Goal: Task Accomplishment & Management: Manage account settings

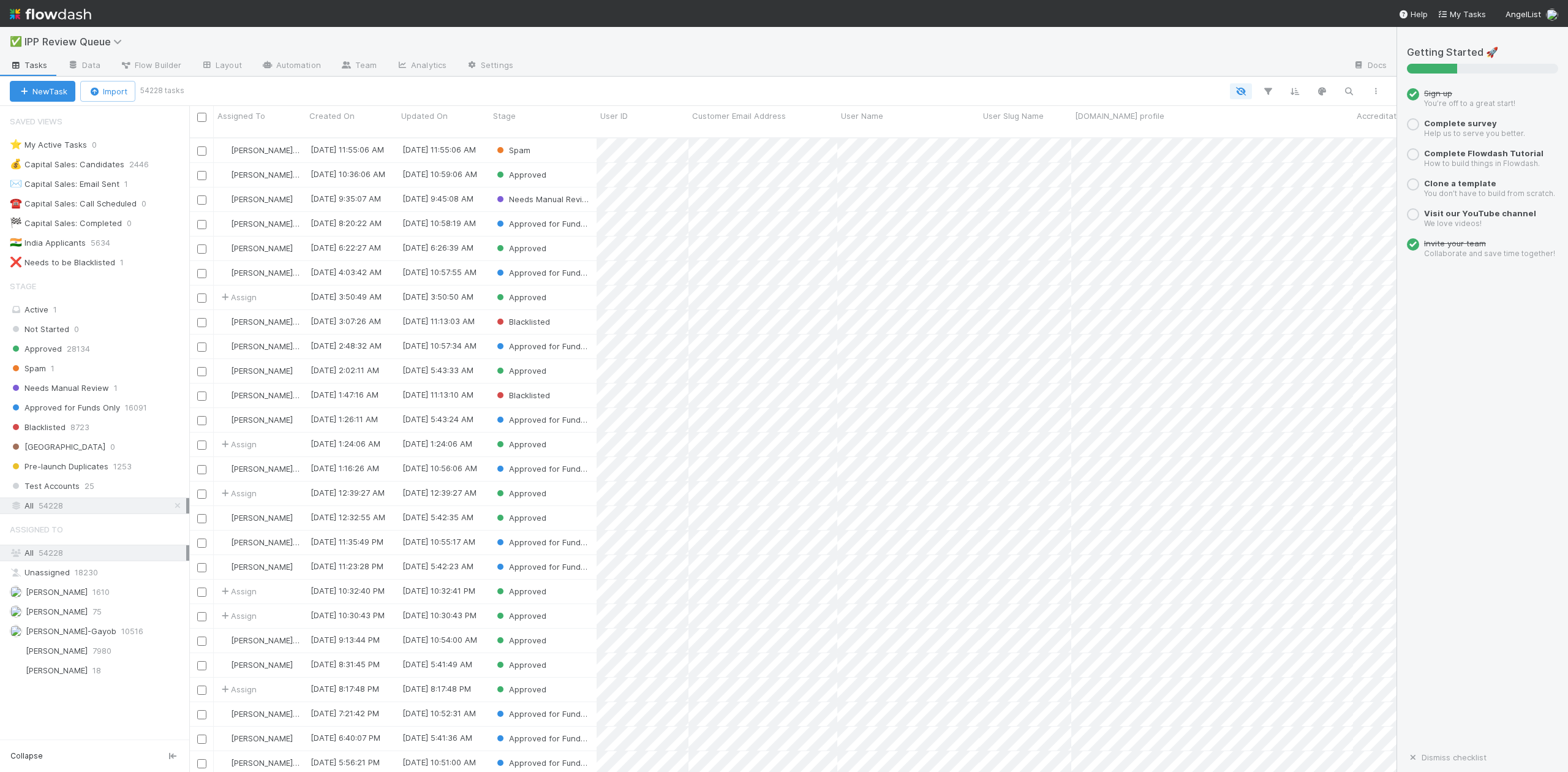
scroll to position [633, 1196]
click at [28, 371] on span "Spam" at bounding box center [28, 368] width 36 height 15
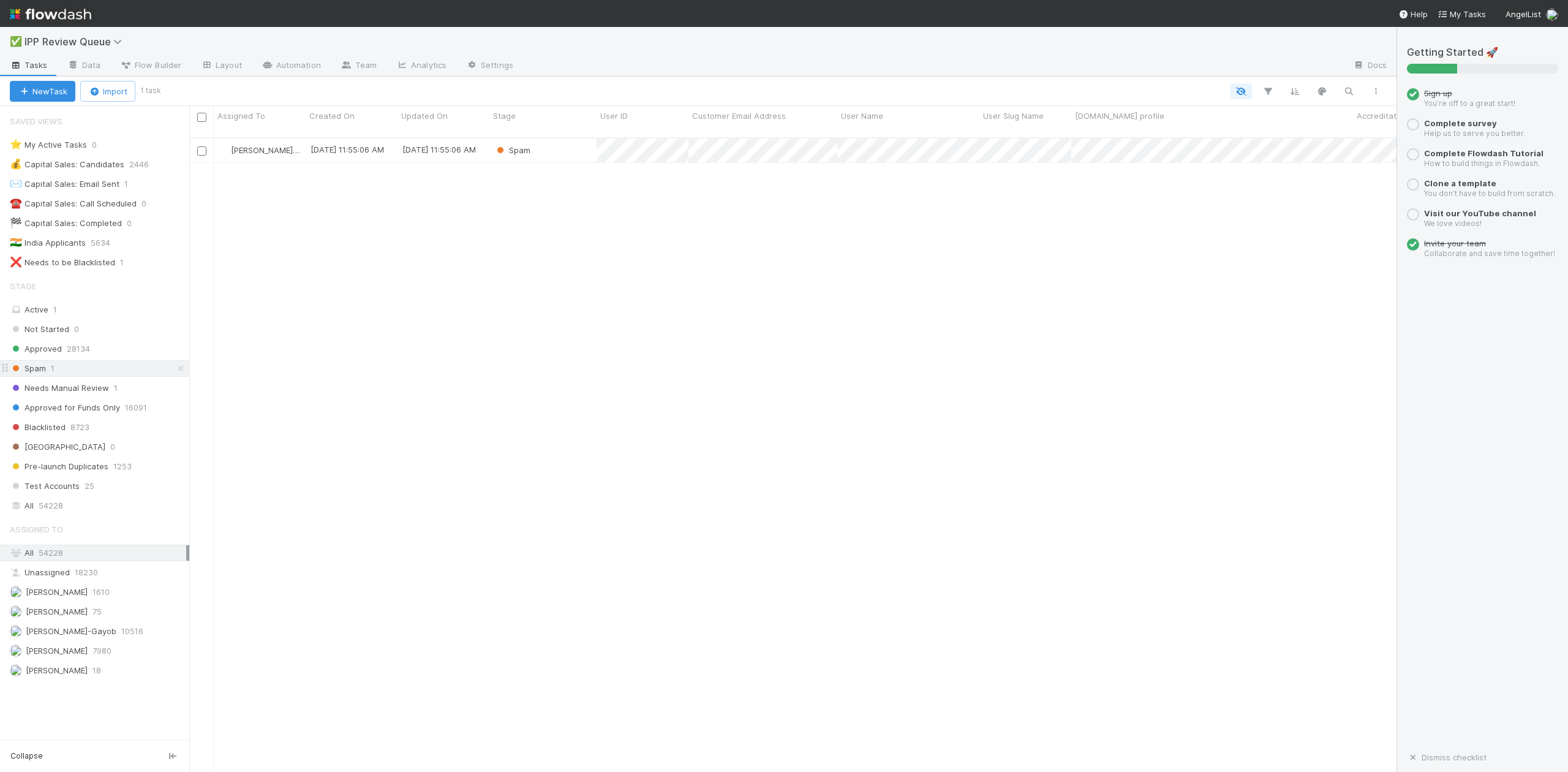
scroll to position [633, 1196]
click at [574, 142] on div "Spam" at bounding box center [543, 150] width 107 height 24
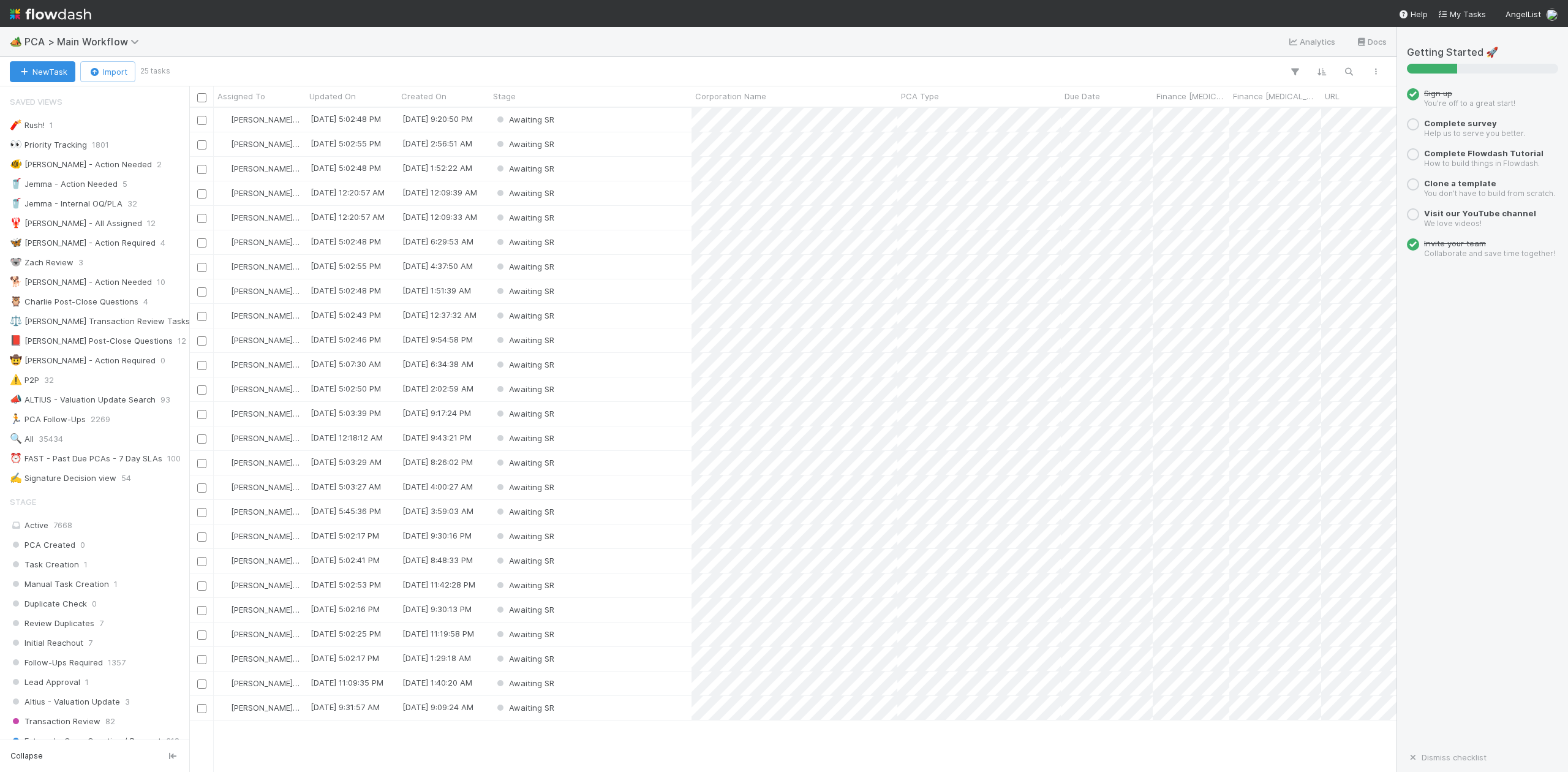
scroll to position [652, 1196]
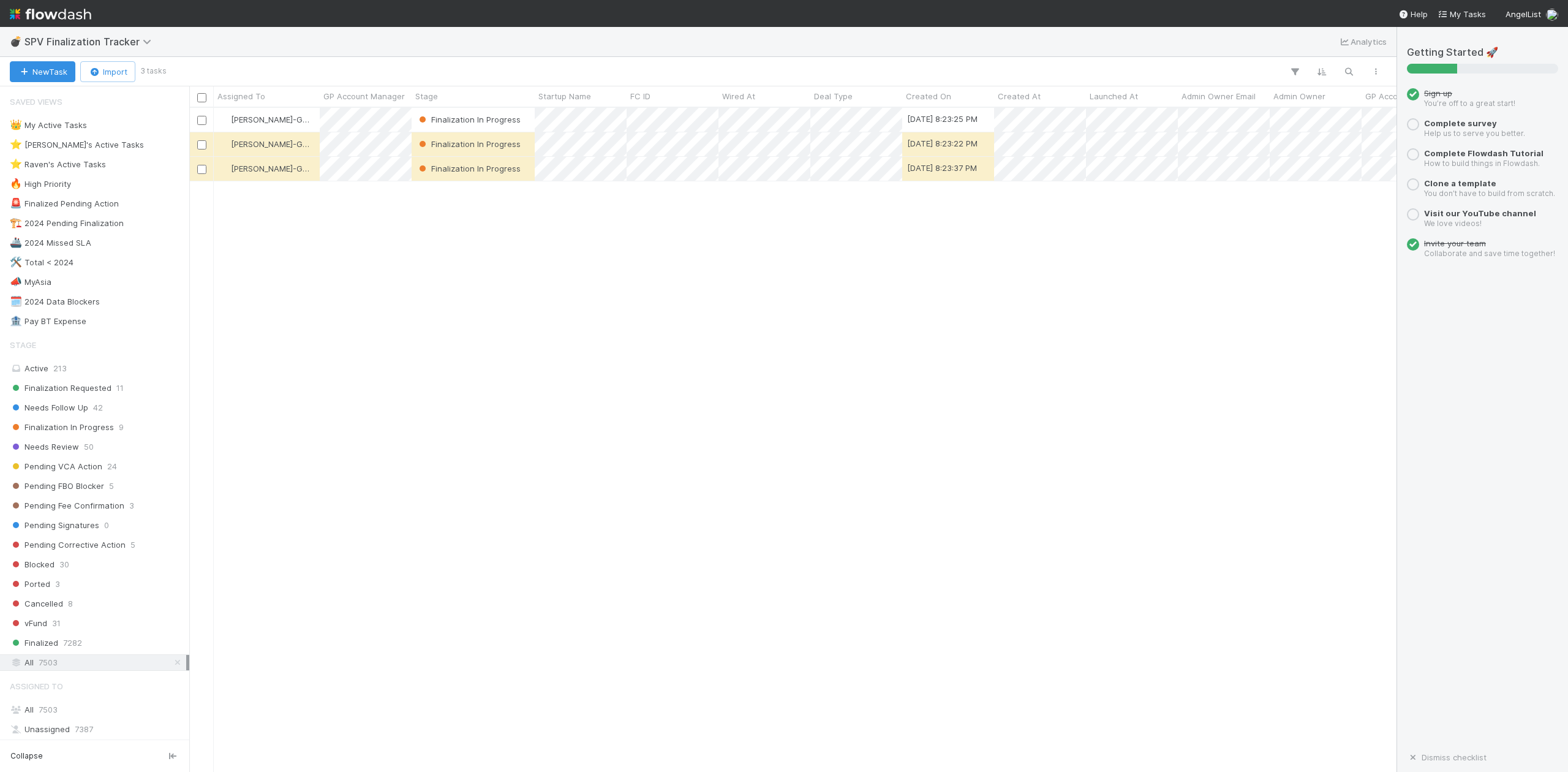
scroll to position [652, 1196]
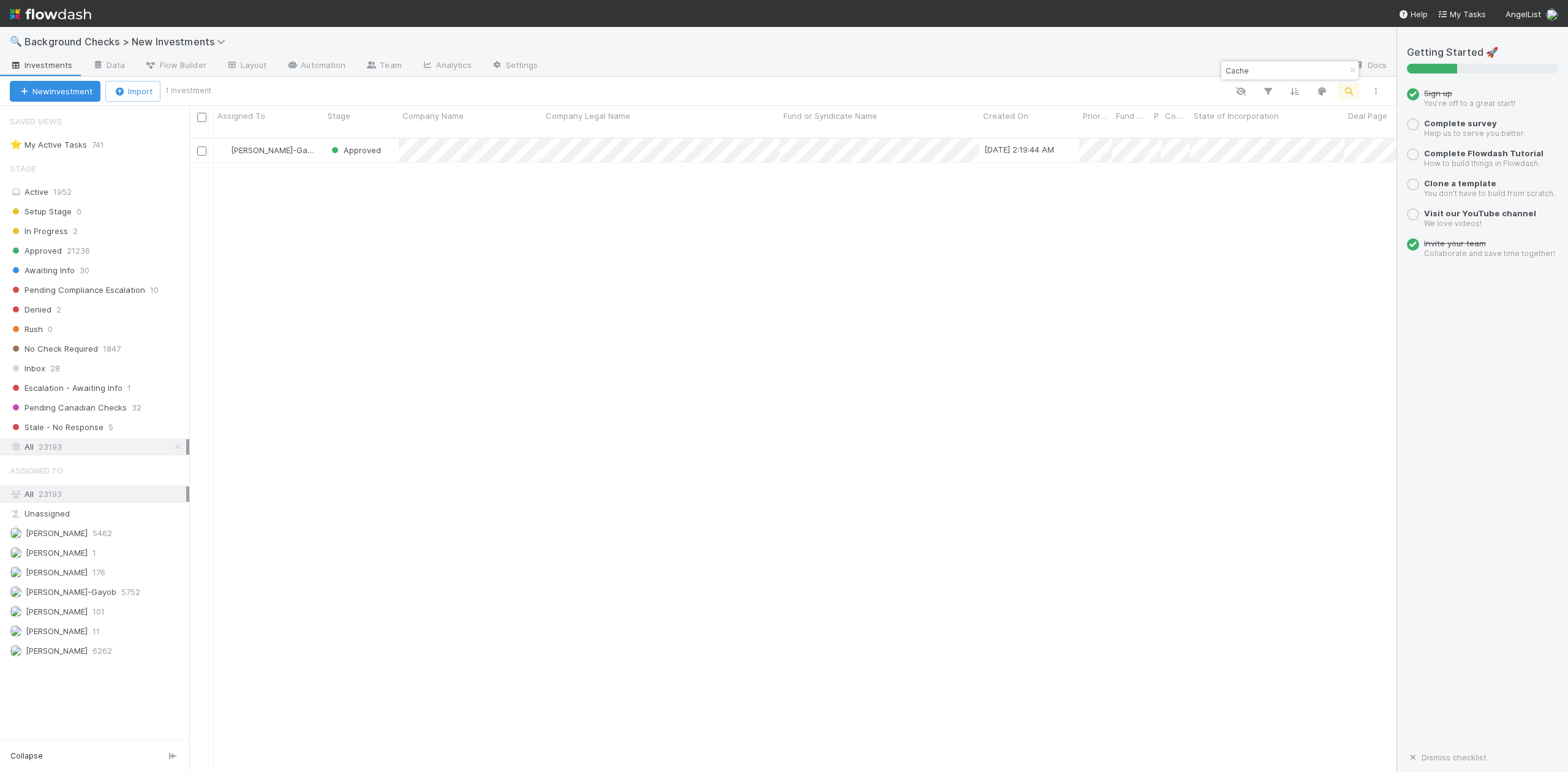
scroll to position [633, 1196]
click at [1280, 69] on input "Cache" at bounding box center [1285, 70] width 123 height 14
type input "C"
paste input "Pensar AI"
click at [1283, 71] on input "Pensar AI" at bounding box center [1285, 70] width 123 height 14
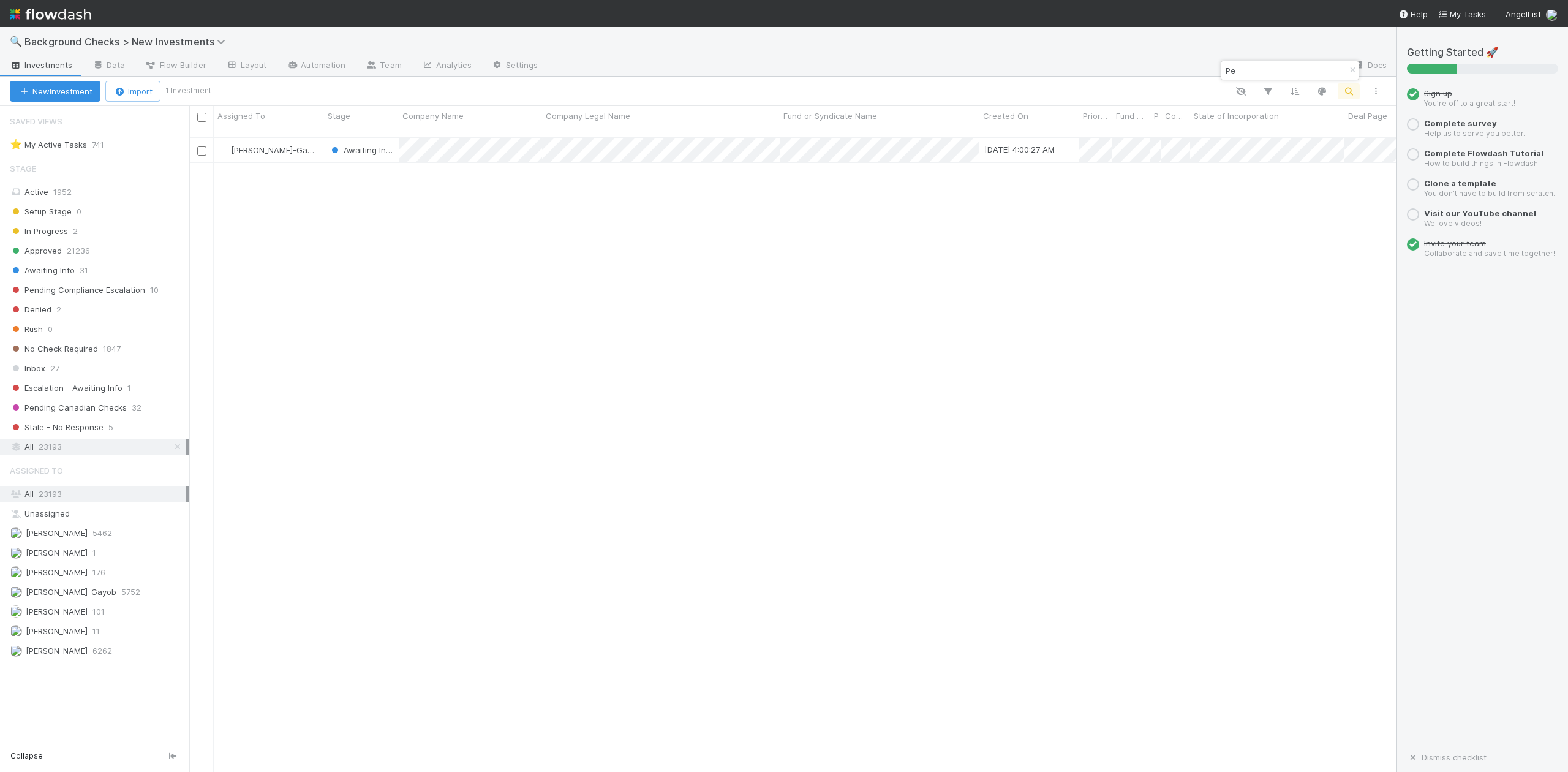
type input "P"
paste input "Juxta"
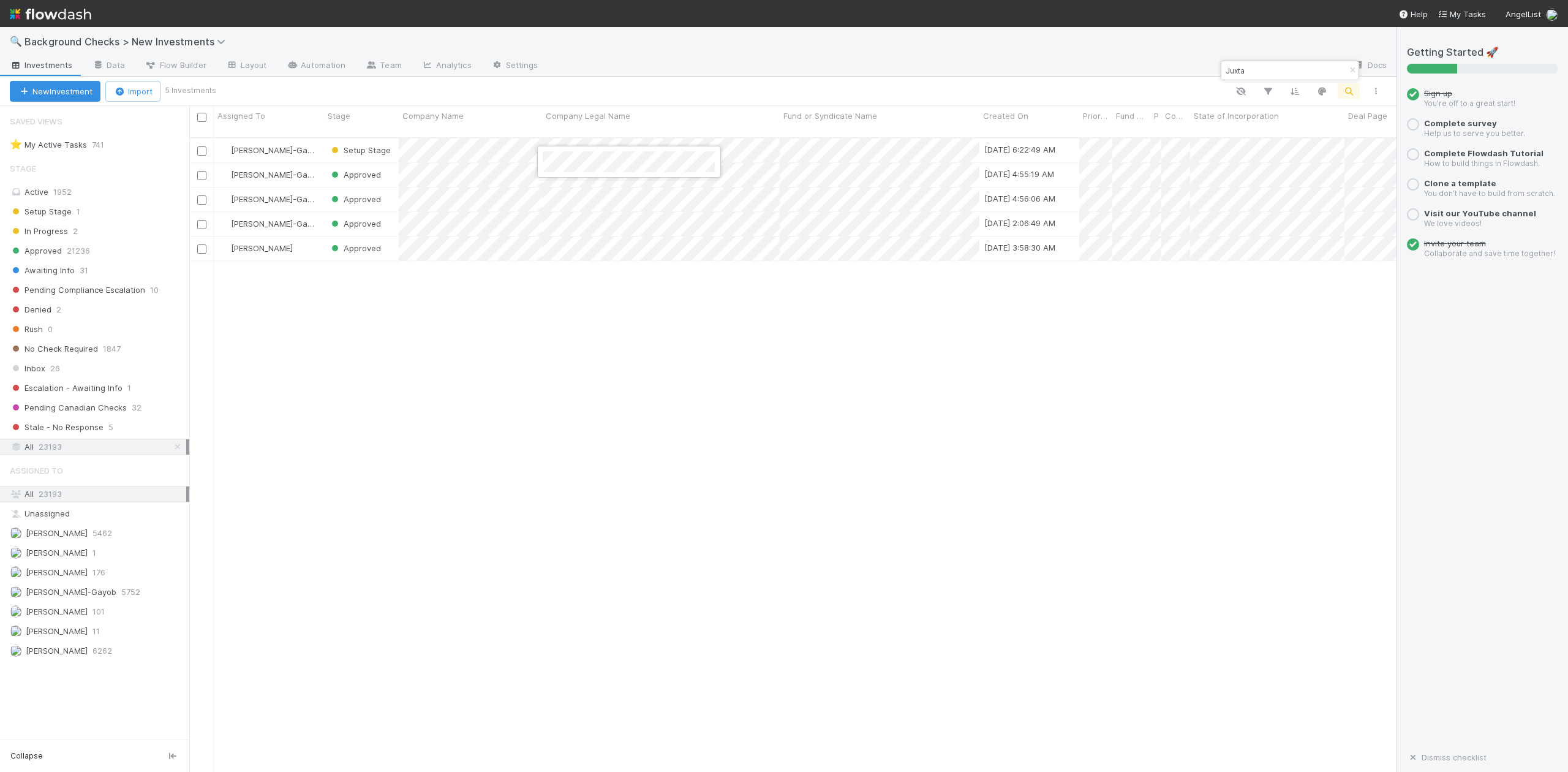
click at [1262, 68] on div at bounding box center [784, 386] width 1568 height 772
click at [1260, 75] on input "Juxta" at bounding box center [1285, 70] width 123 height 14
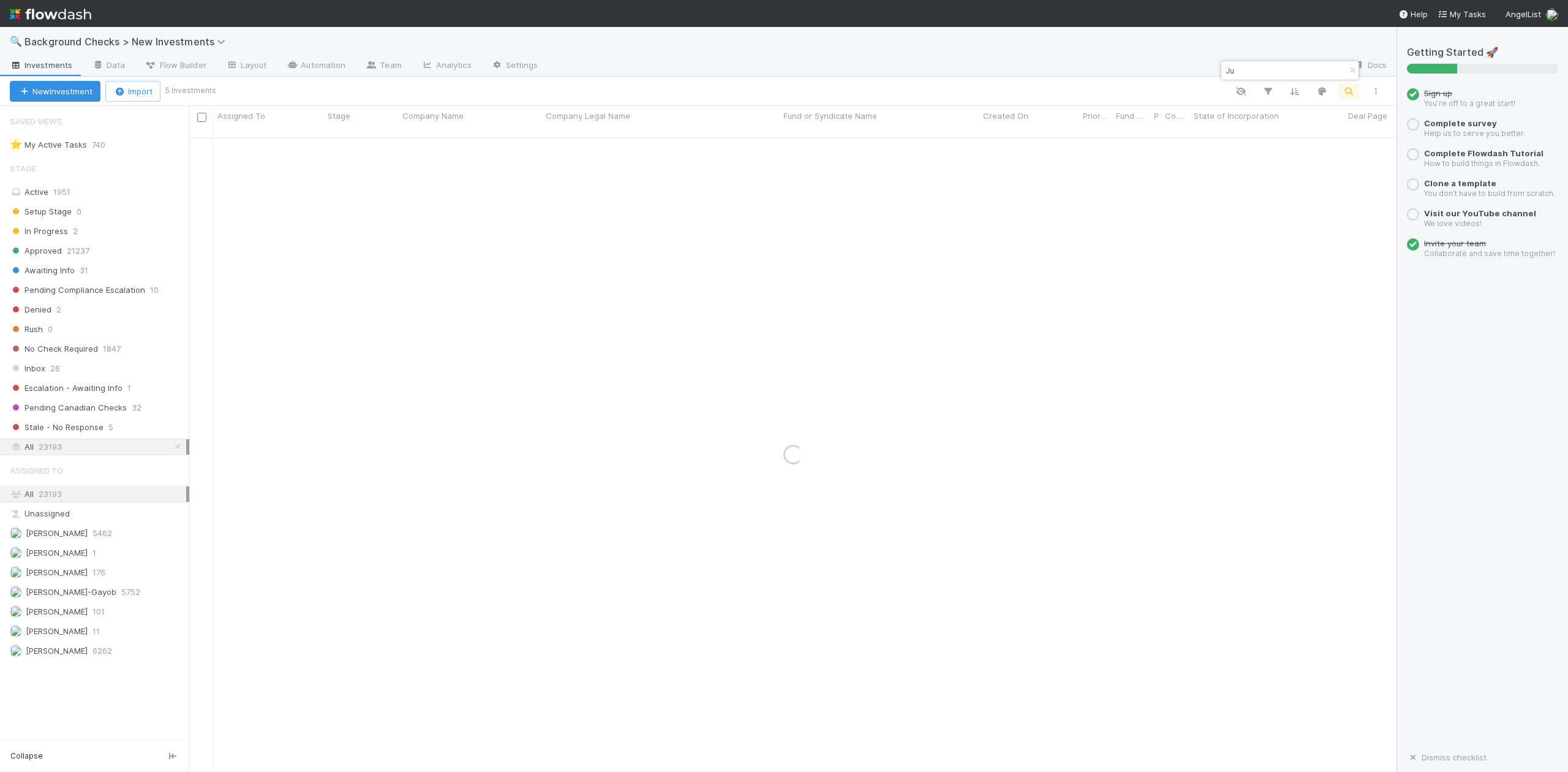
type input "J"
paste input "Precanto"
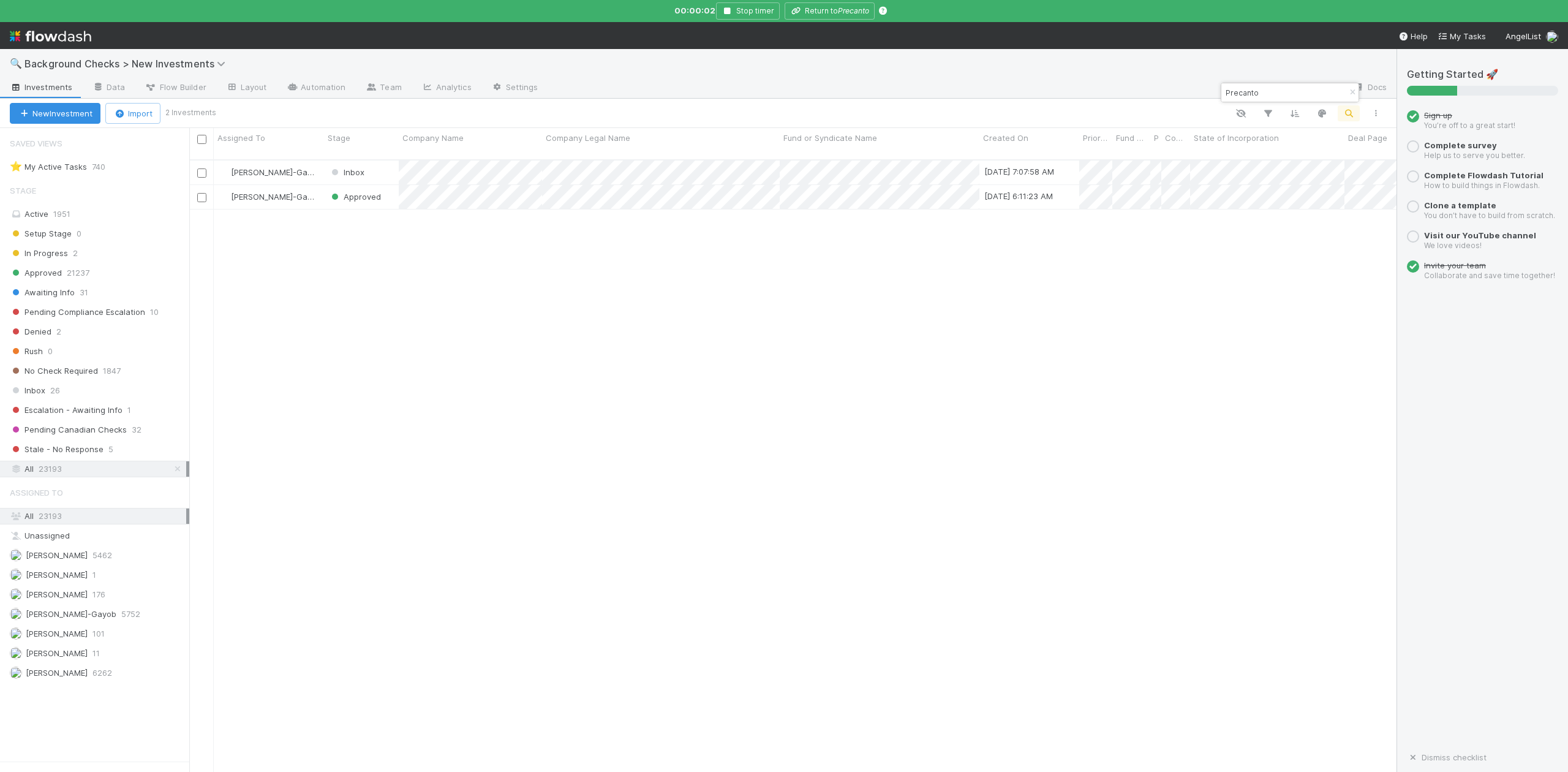
scroll to position [633, 1184]
click at [1277, 96] on input "Precanto" at bounding box center [1285, 92] width 123 height 14
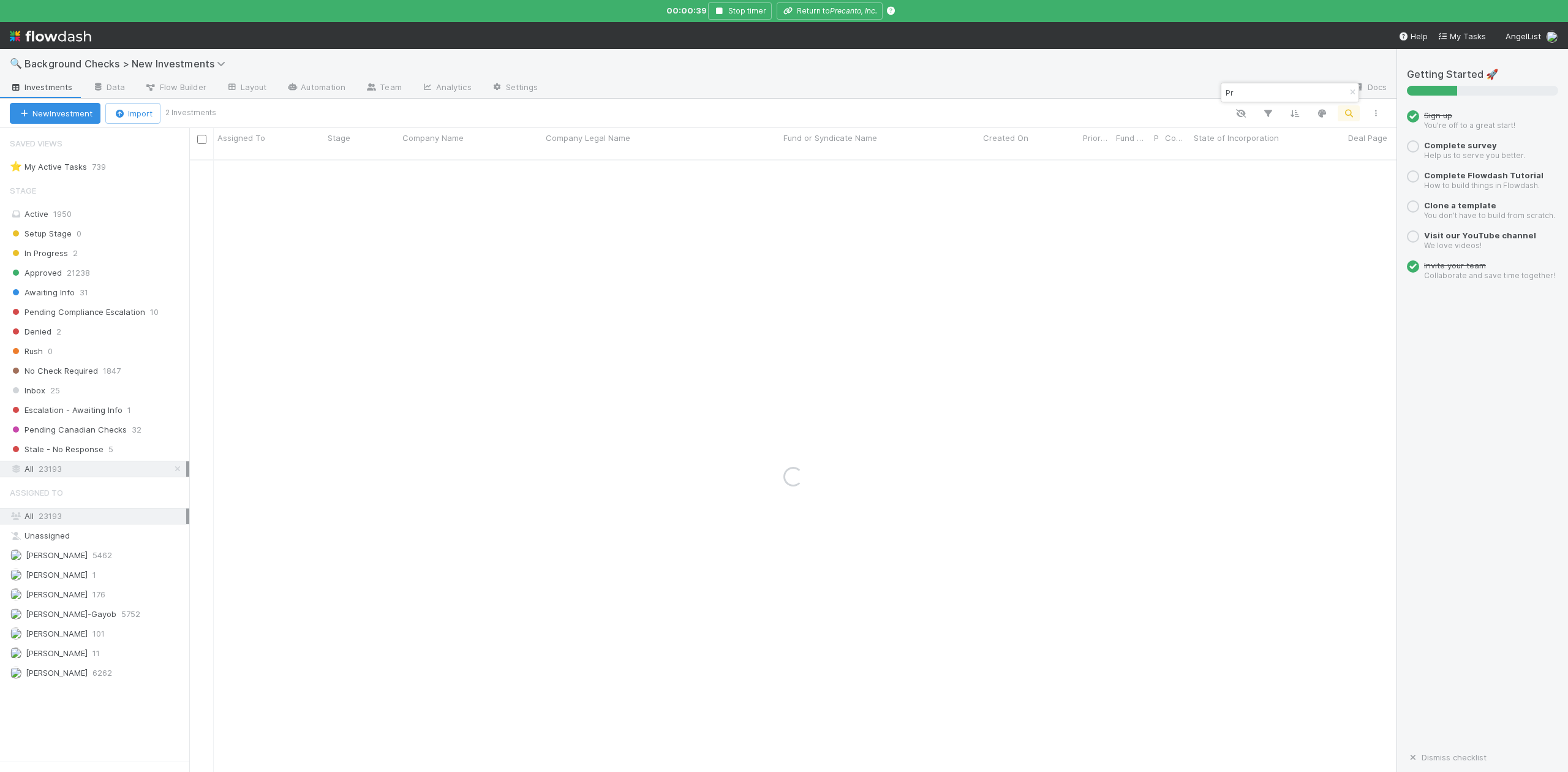
type input "P"
paste input "Uplift AI"
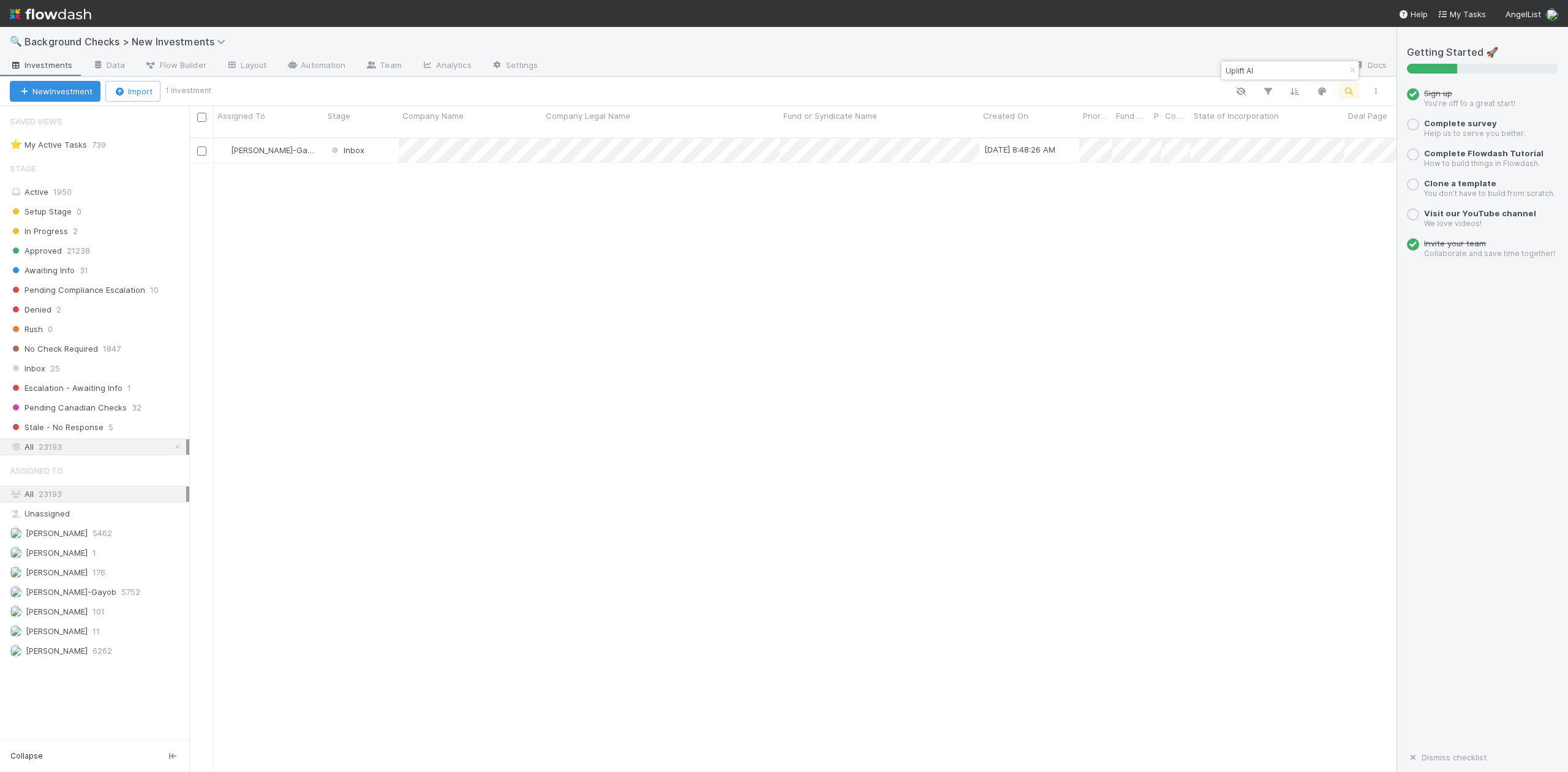
scroll to position [633, 1196]
click at [1277, 74] on input "Uplift AI" at bounding box center [1285, 70] width 123 height 14
type input "U"
paste input "Based Hardware"
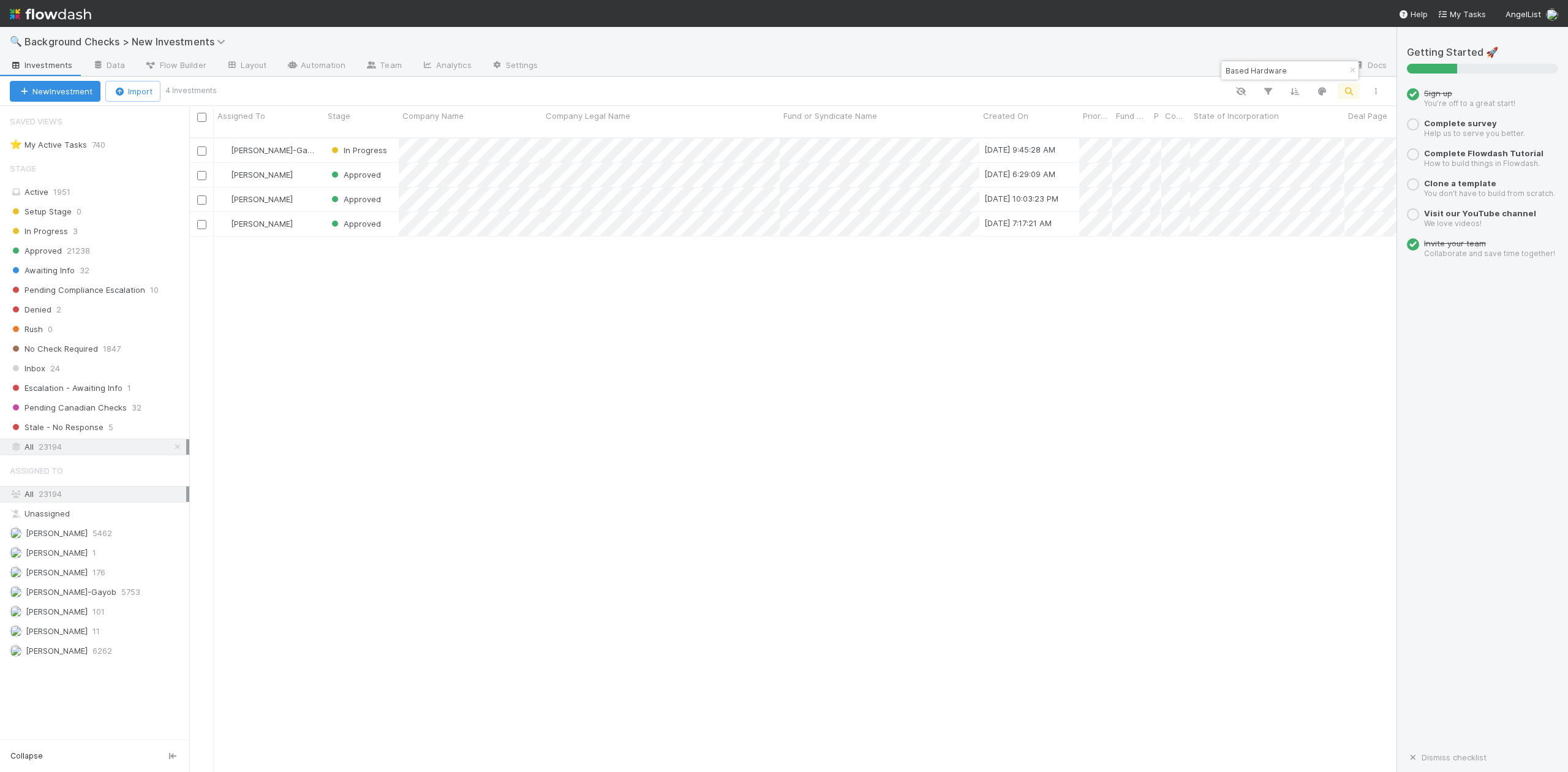
click at [1297, 65] on input "Based Hardware" at bounding box center [1285, 70] width 123 height 14
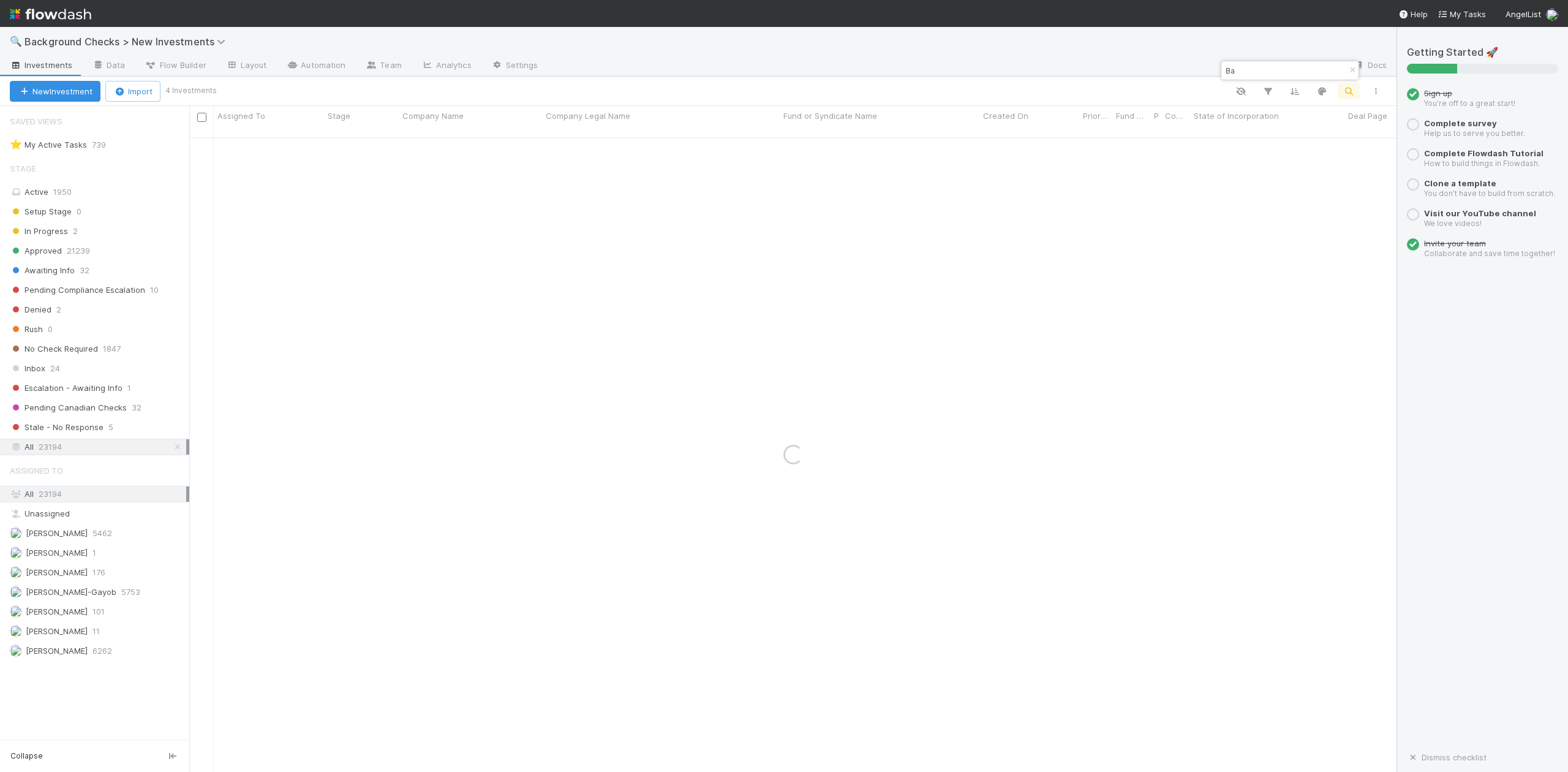
type input "B"
paste input "IronGrid"
click at [1289, 68] on input "IronGrid" at bounding box center [1285, 70] width 123 height 14
type input "I"
paste input "Red Tree Inc. (dbA Golpo)"
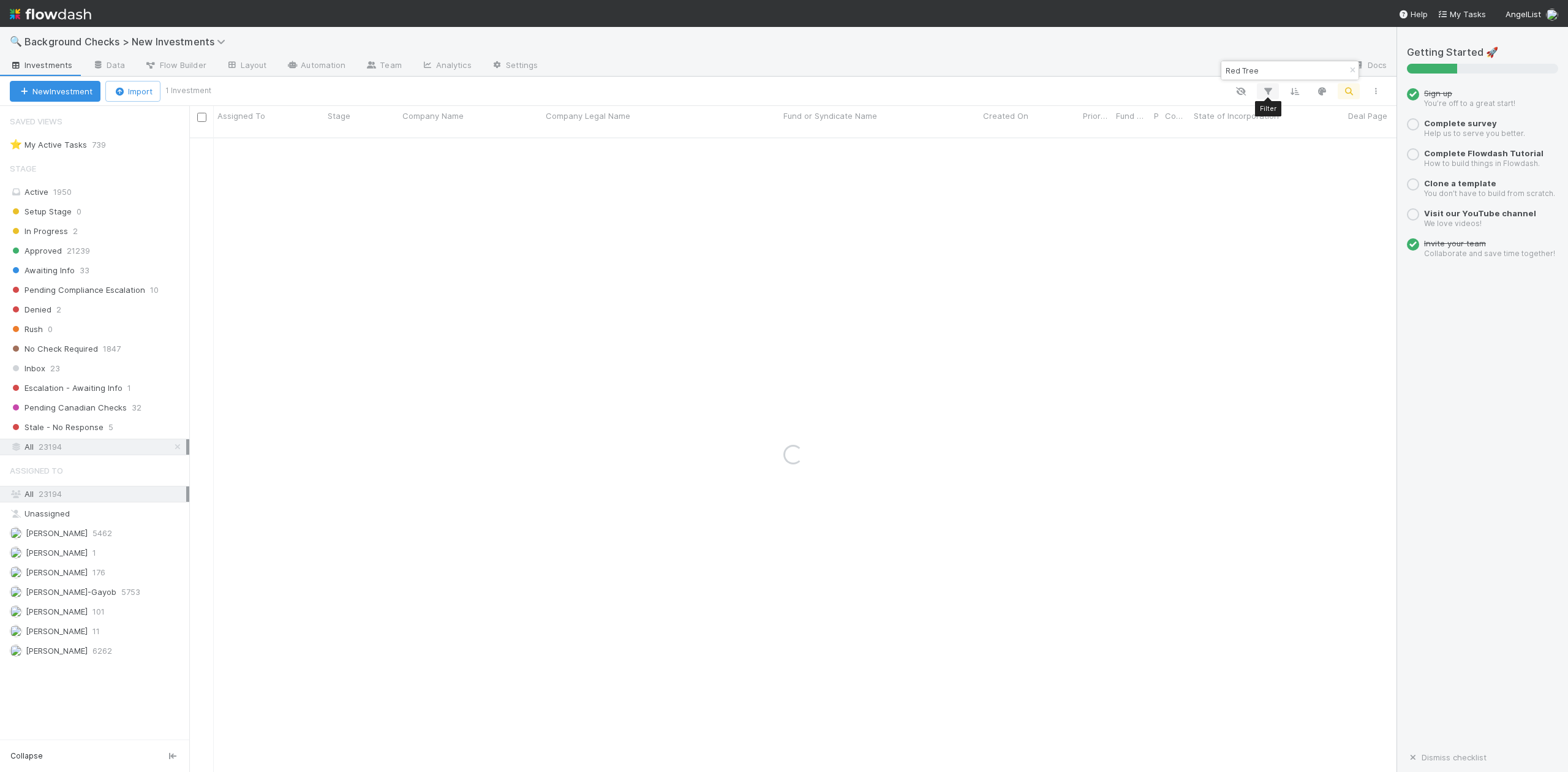
type input "Red Tree"
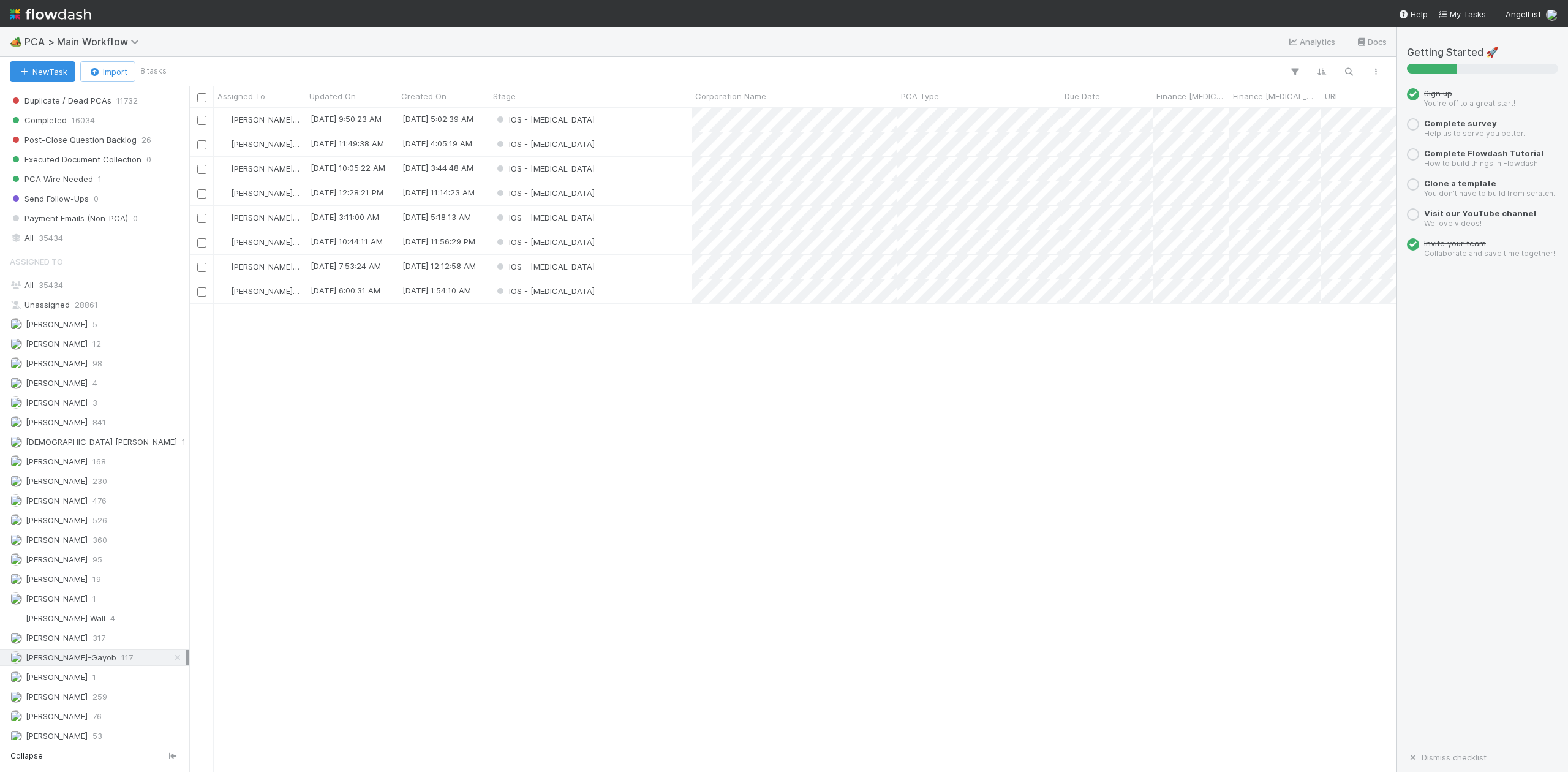
scroll to position [1144, 0]
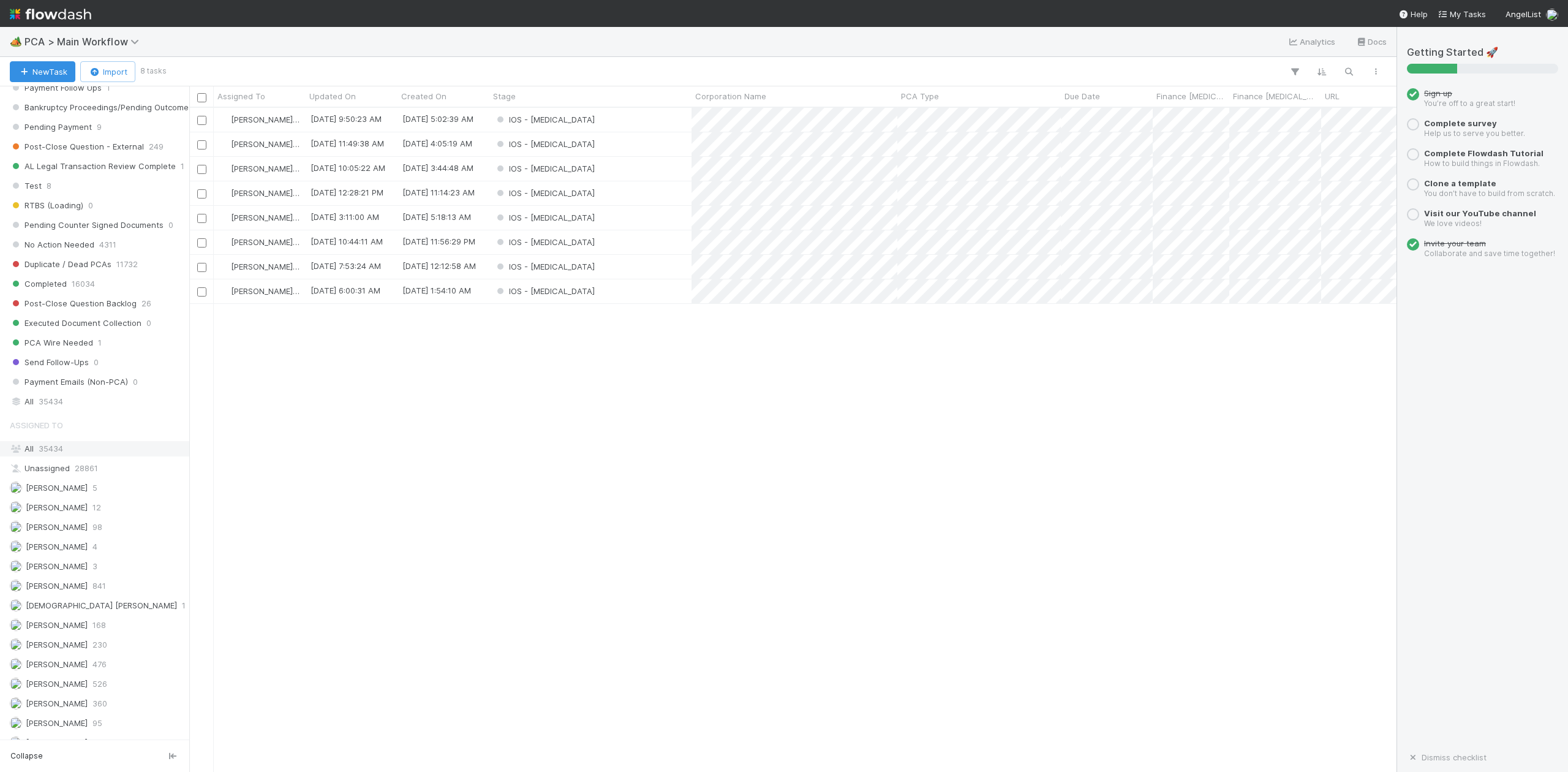
click at [47, 453] on span "35434" at bounding box center [51, 448] width 25 height 10
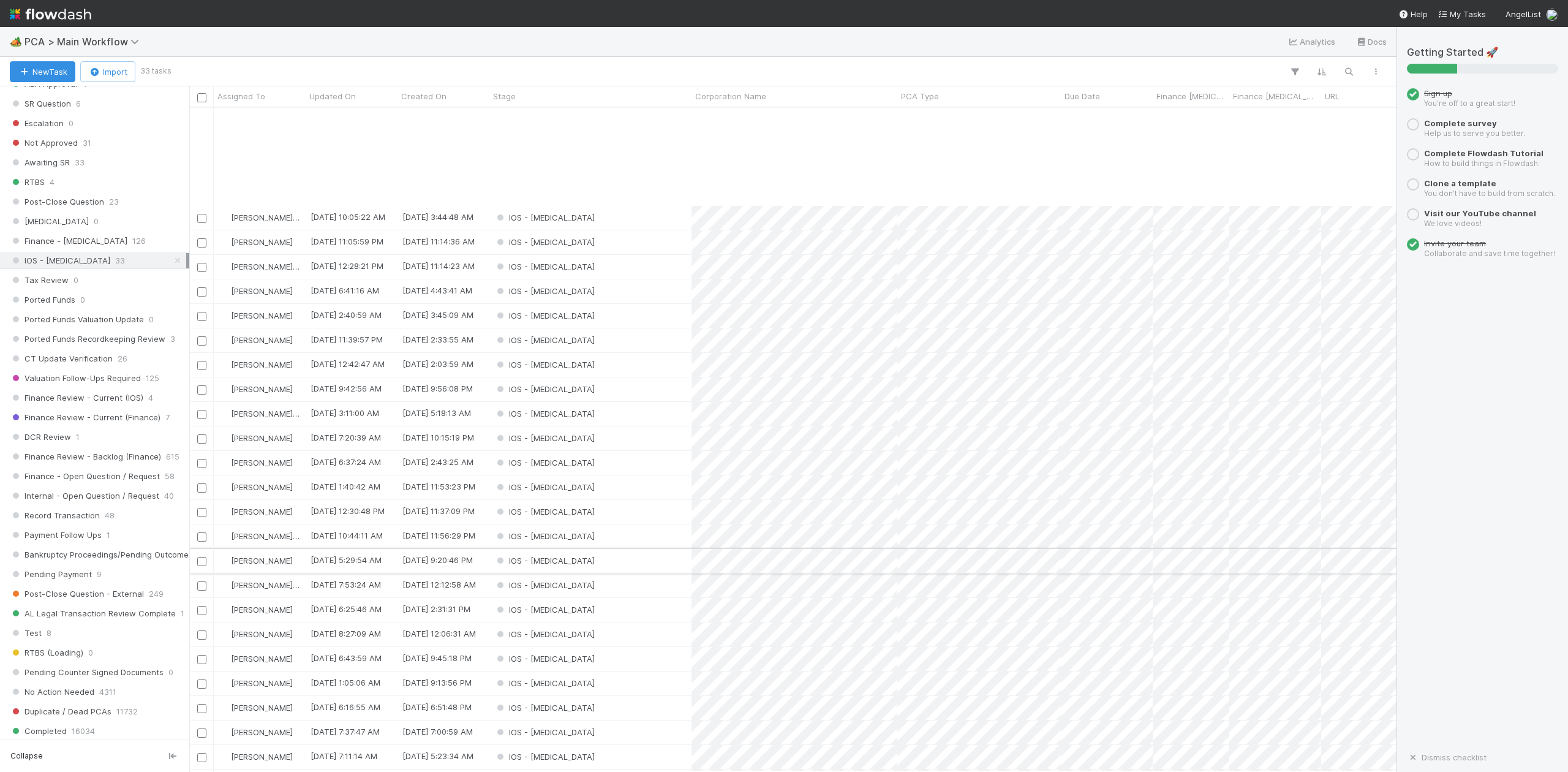
scroll to position [157, 0]
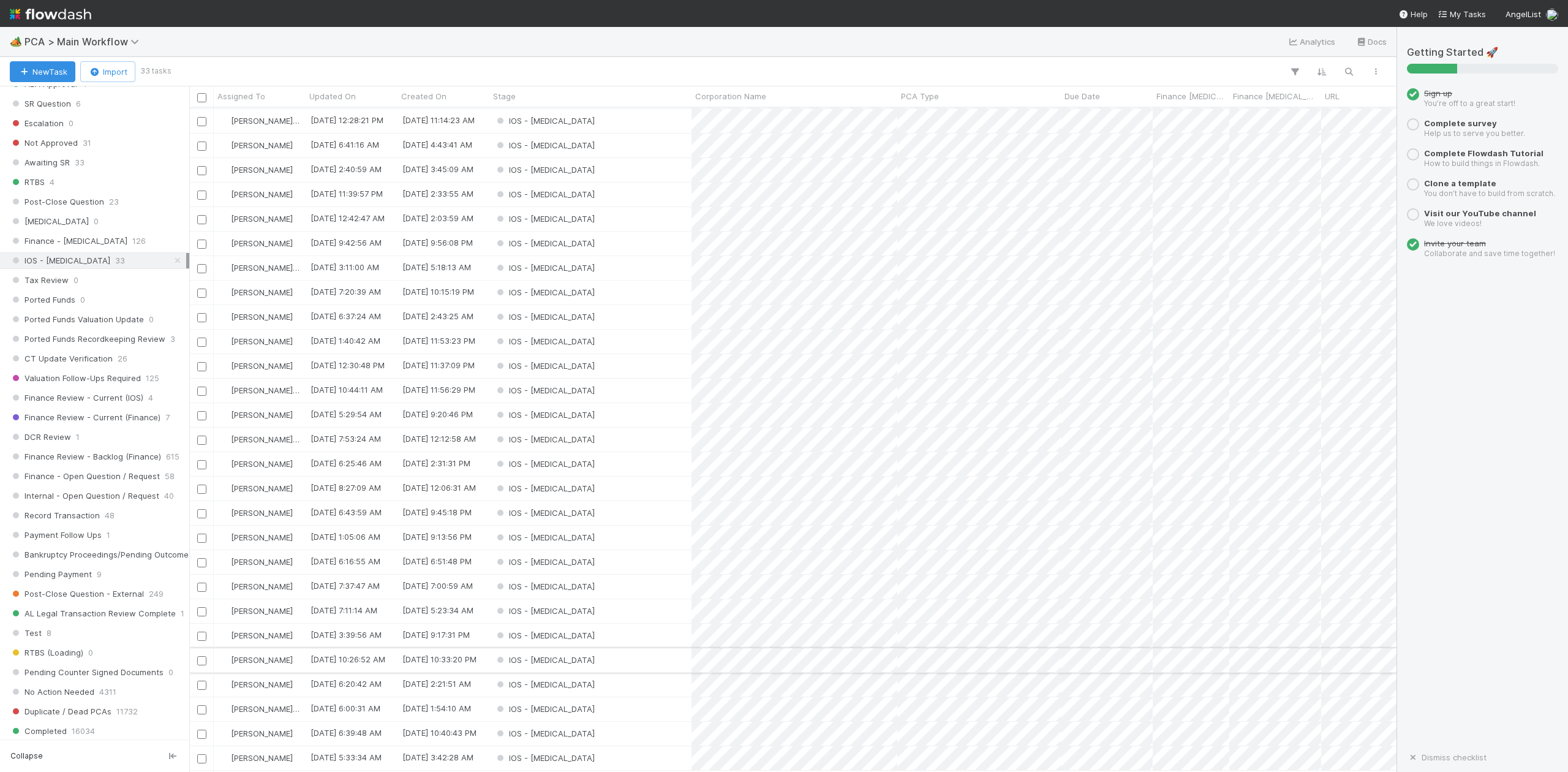
click at [590, 651] on div "IOS - ICU" at bounding box center [590, 660] width 202 height 24
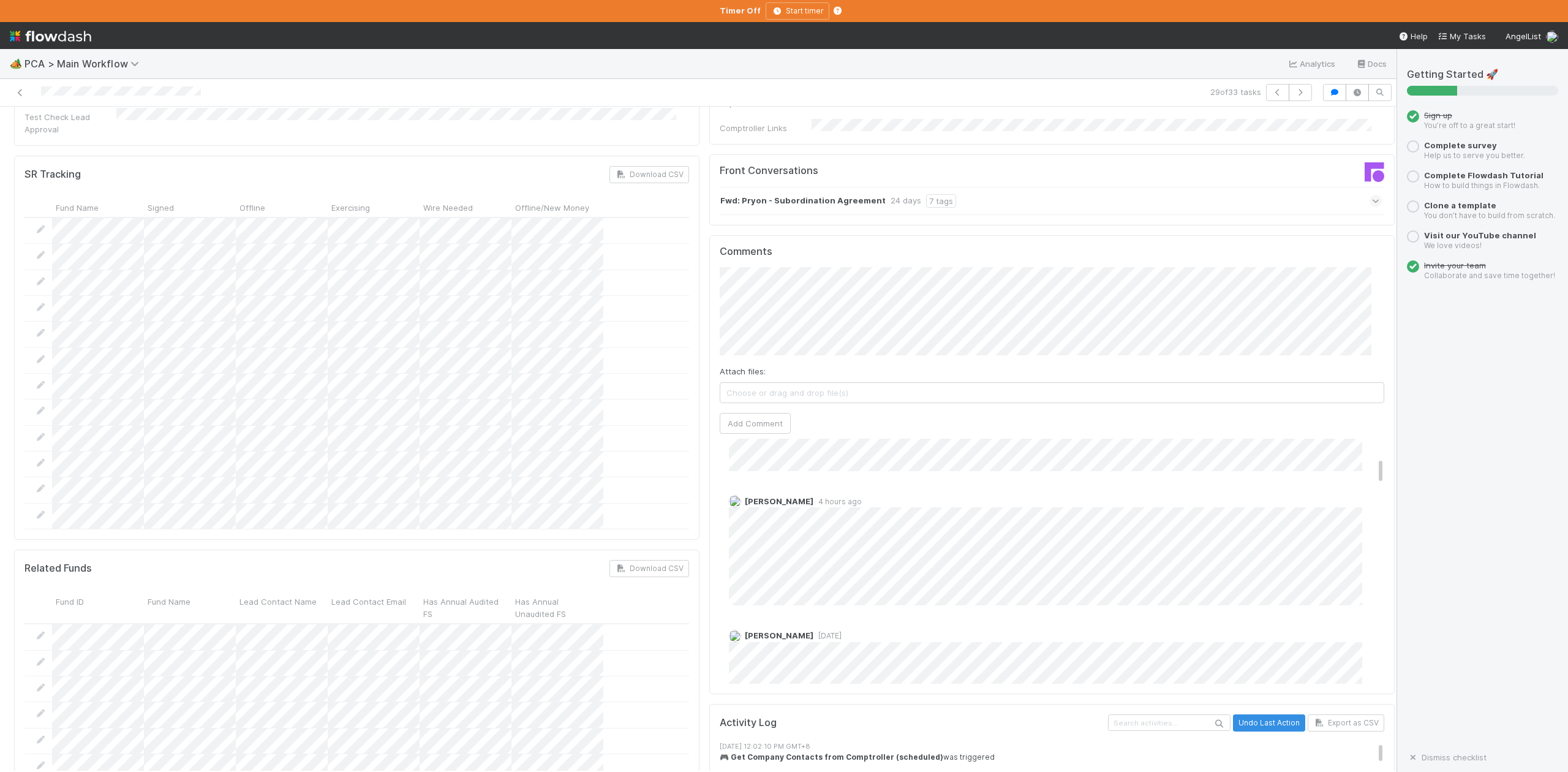
scroll to position [2124, 0]
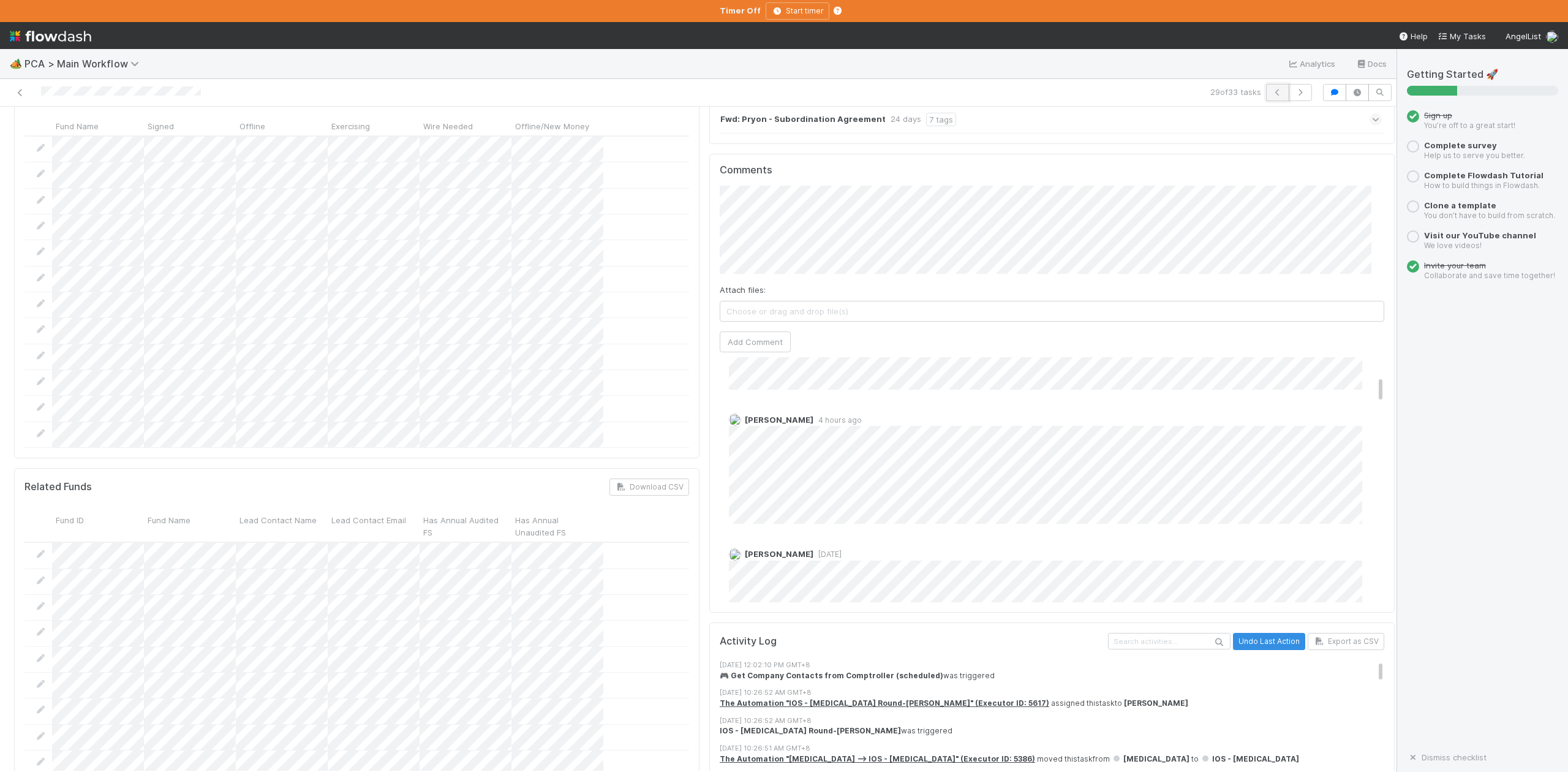
click at [1267, 85] on button "button" at bounding box center [1278, 92] width 23 height 17
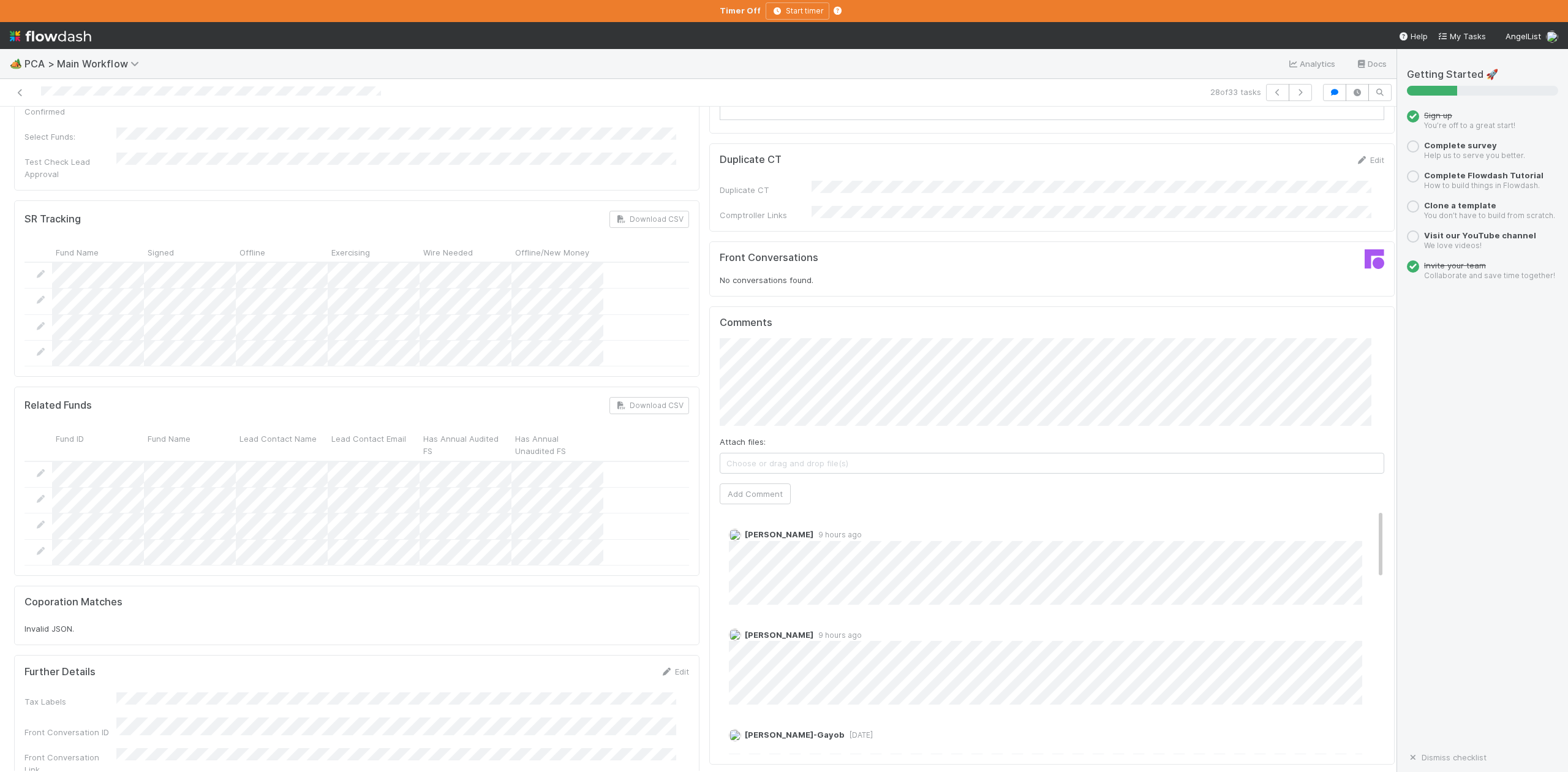
scroll to position [1879, 0]
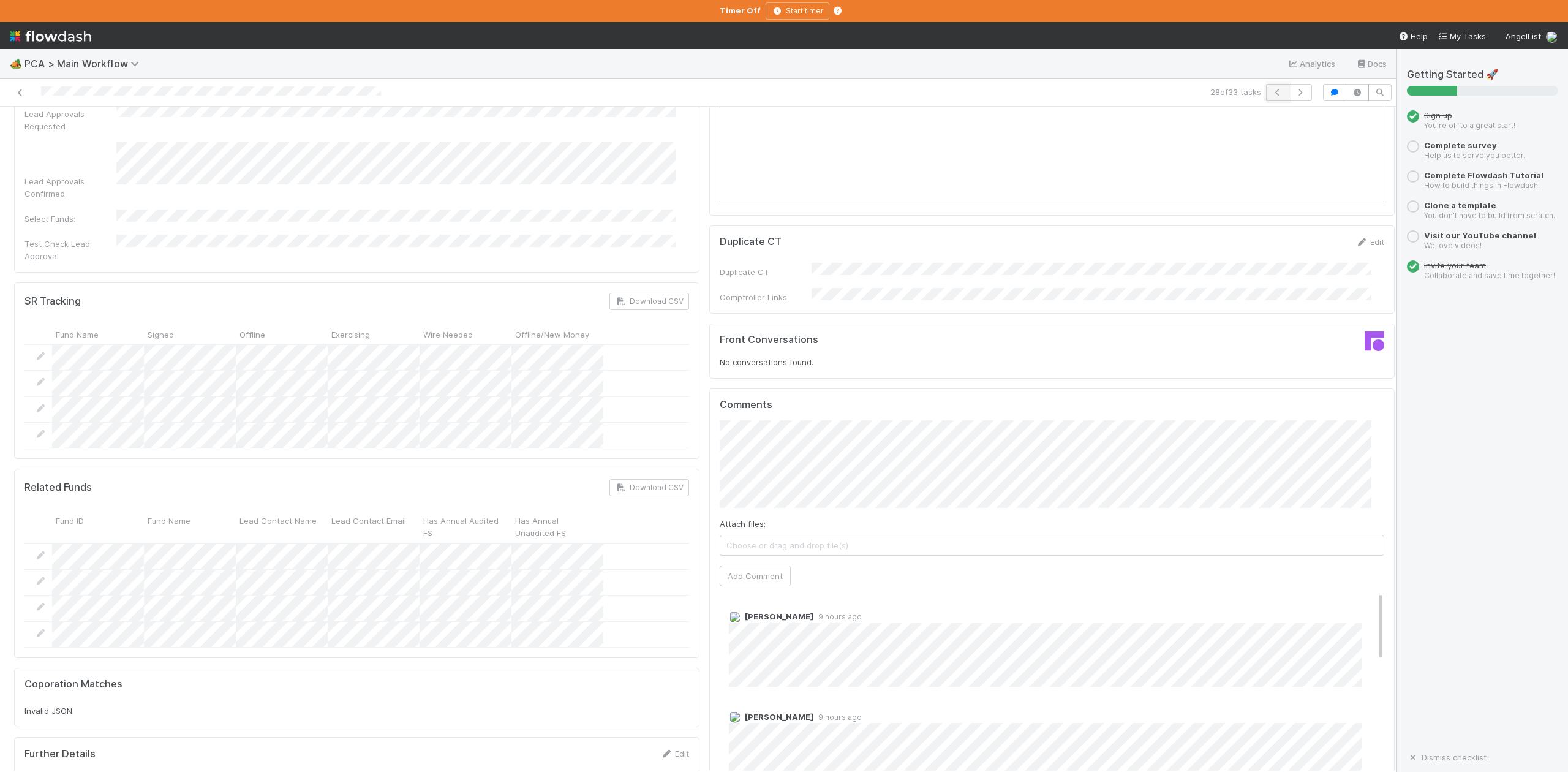
click at [1272, 91] on icon "button" at bounding box center [1278, 92] width 12 height 8
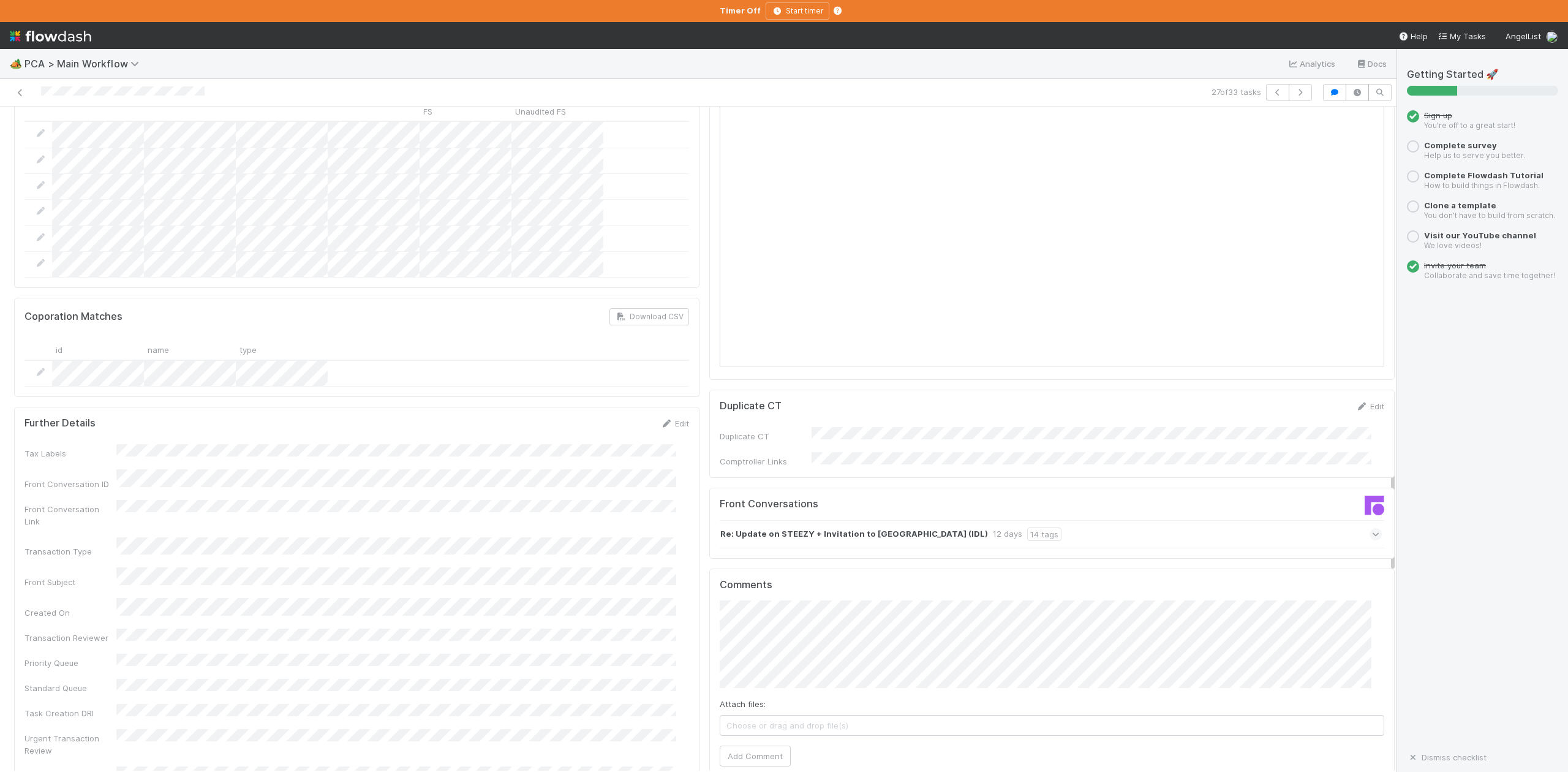
scroll to position [1716, 0]
click at [1272, 95] on icon "button" at bounding box center [1278, 92] width 12 height 8
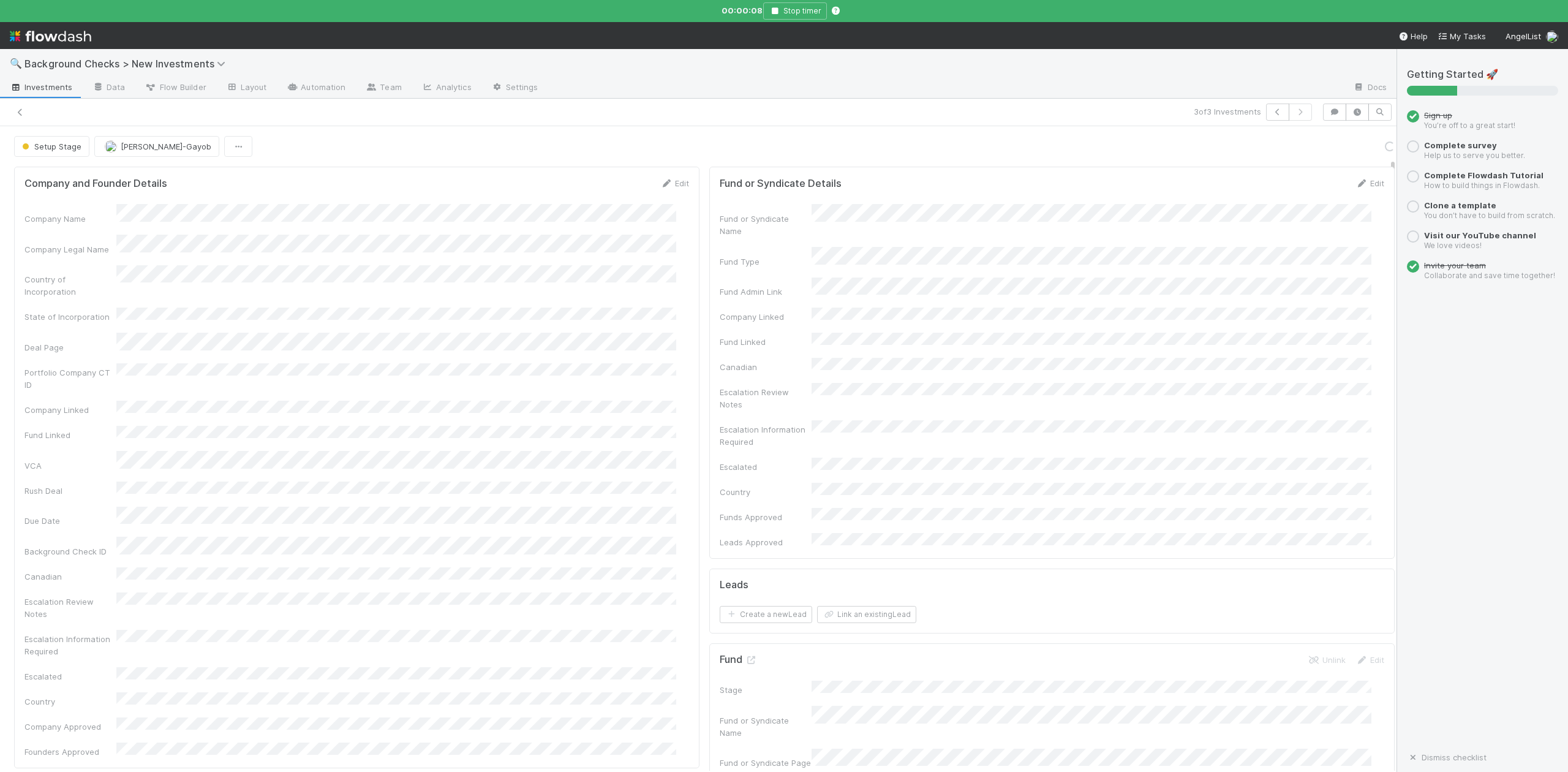
scroll to position [245, 0]
click at [81, 546] on icon at bounding box center [79, 551] width 12 height 8
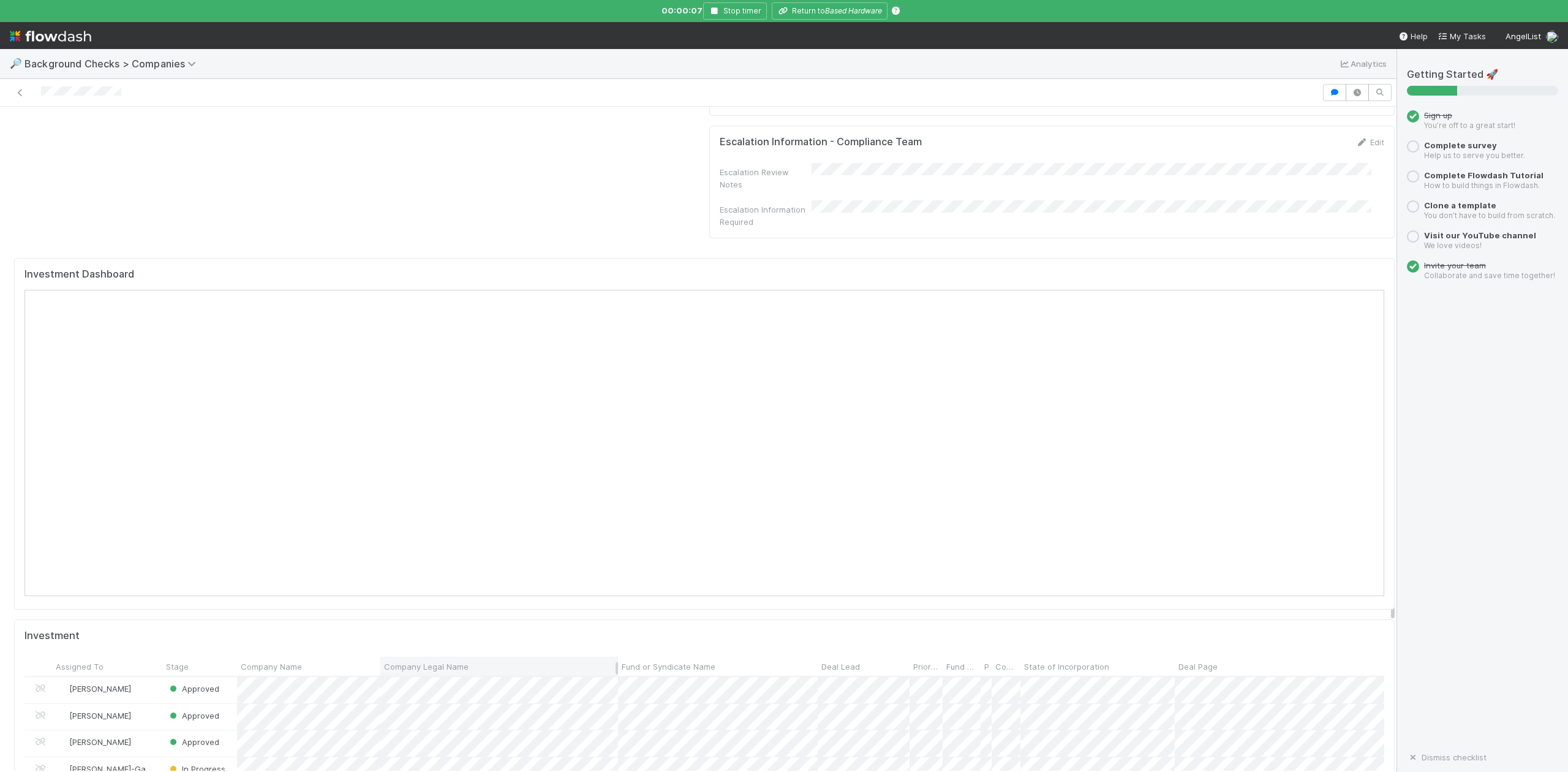
scroll to position [1307, 0]
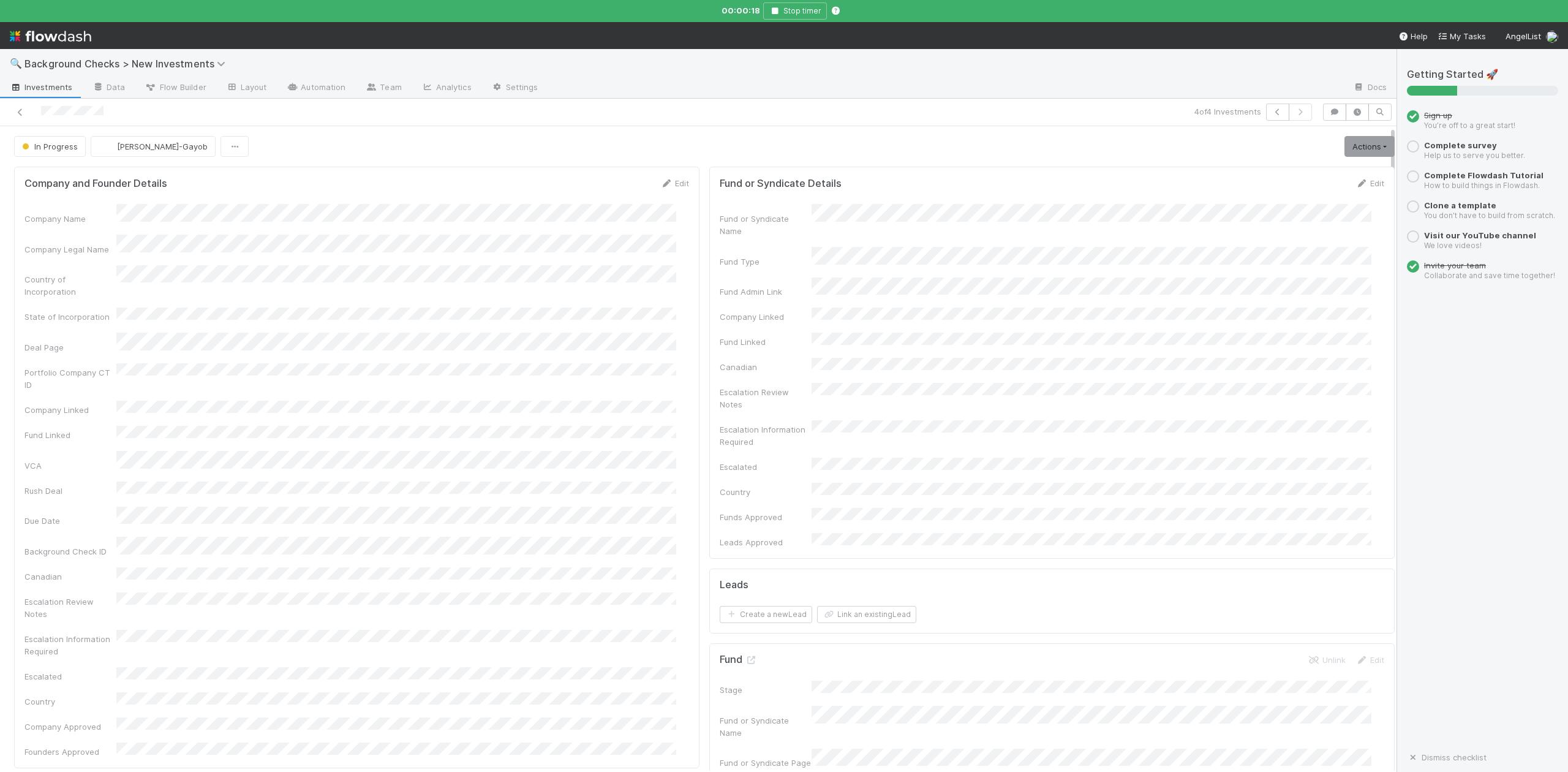
click at [739, 654] on h5 "Fund" at bounding box center [738, 660] width 37 height 12
click at [745, 657] on icon at bounding box center [751, 661] width 12 height 8
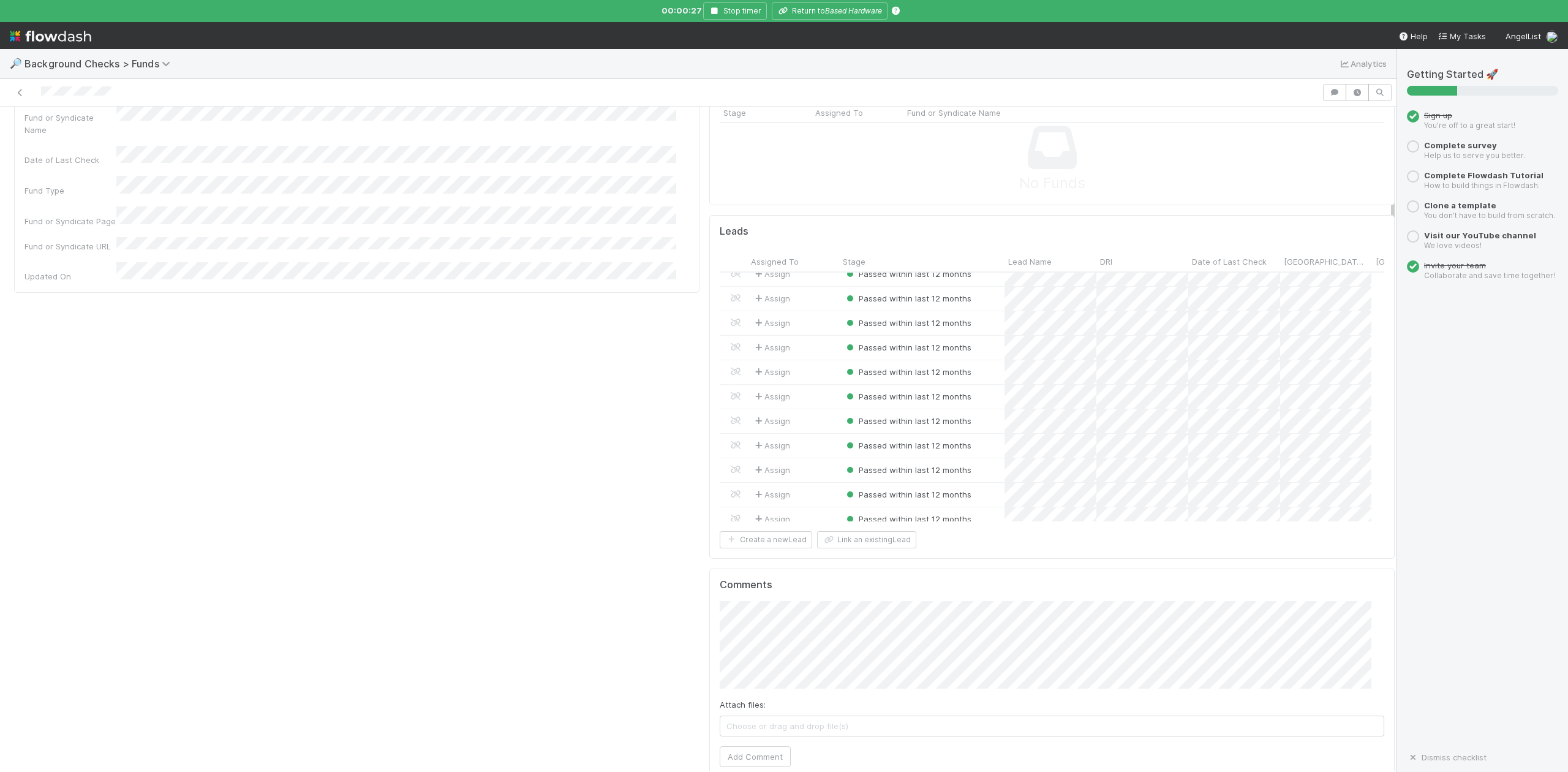
scroll to position [3065, 0]
click at [856, 10] on icon "Based Hardware" at bounding box center [854, 10] width 57 height 9
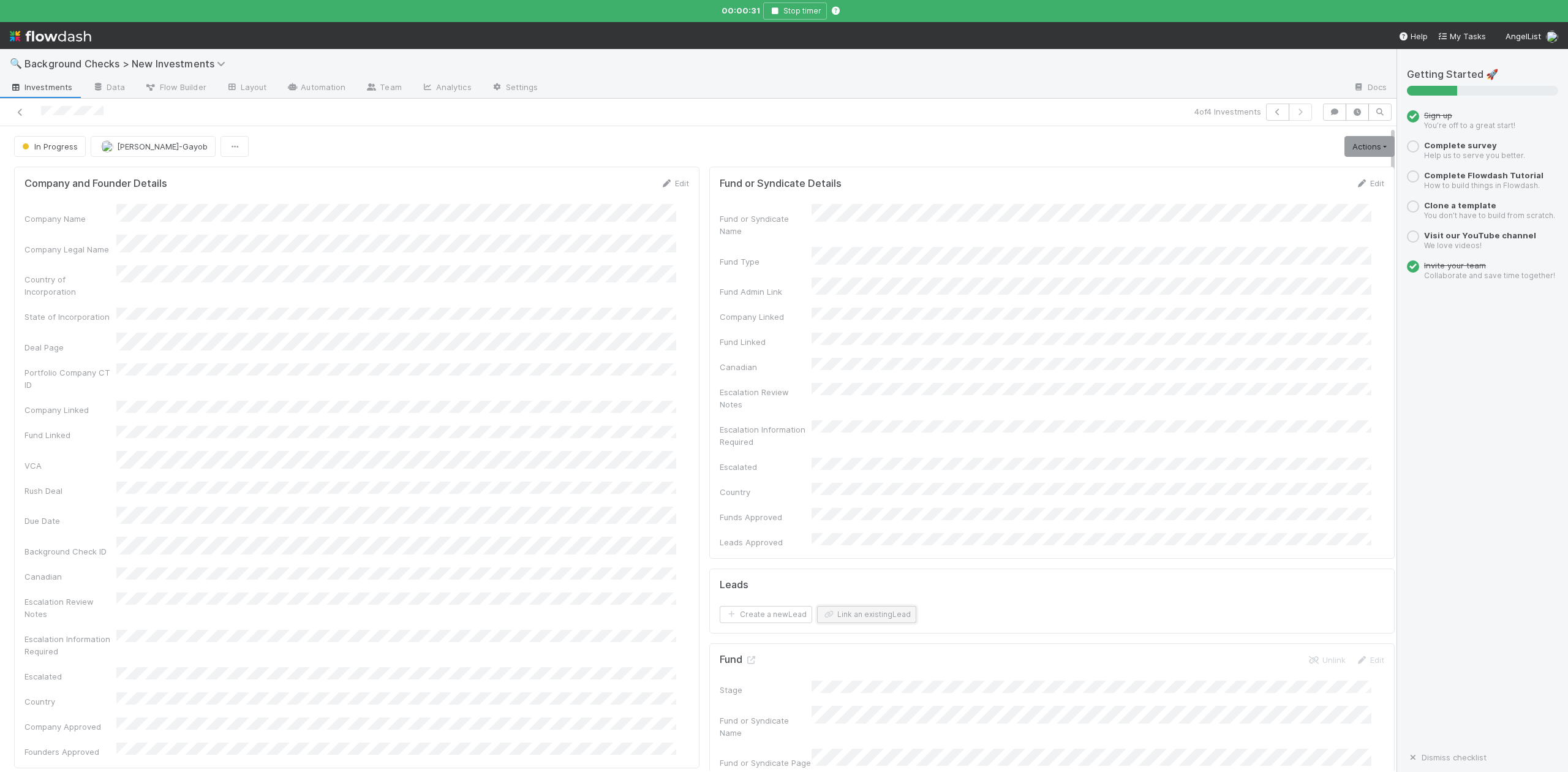
click at [878, 606] on button "Link an existing Lead" at bounding box center [867, 615] width 99 height 17
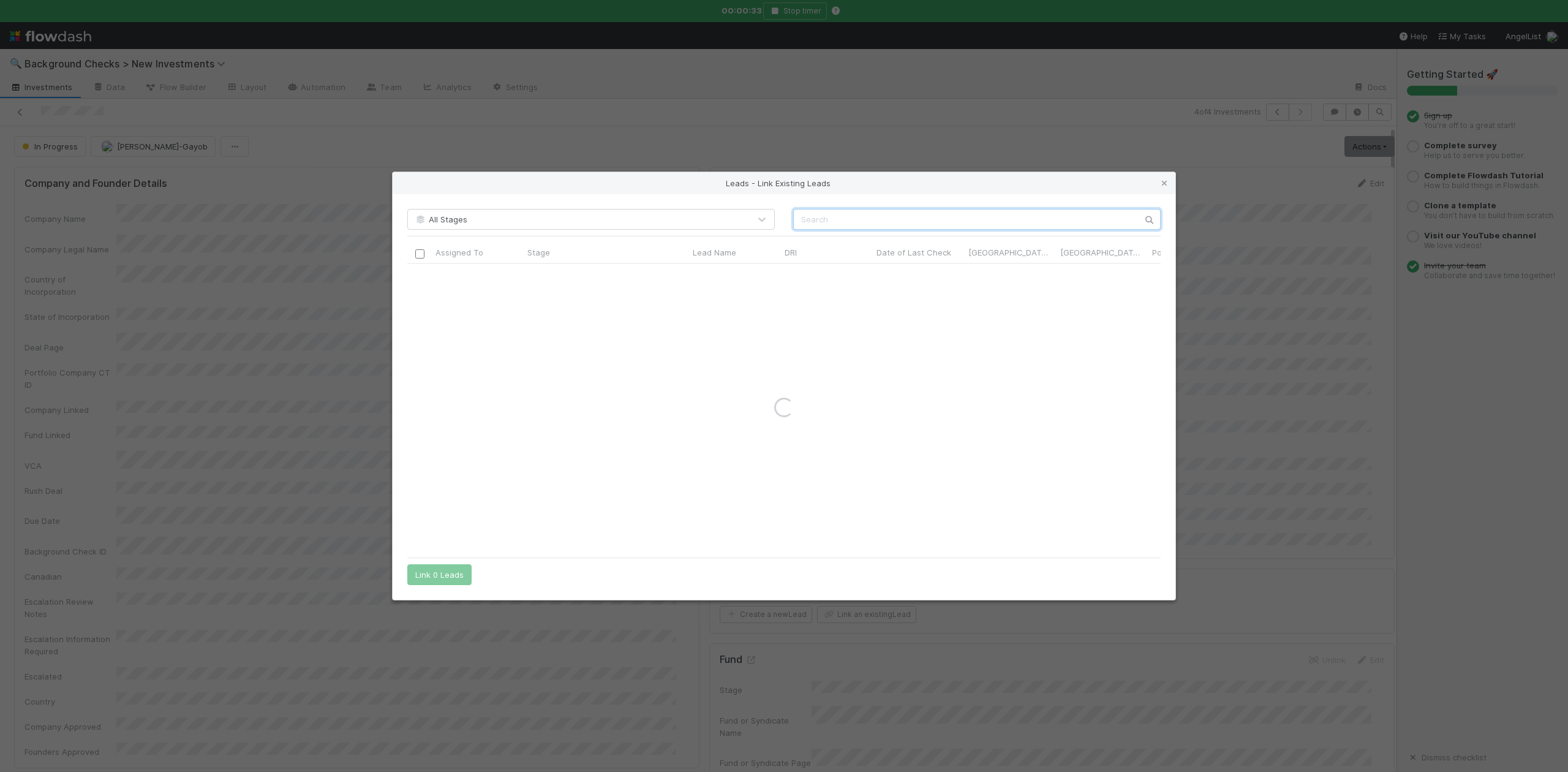
click at [873, 221] on input "text" at bounding box center [977, 219] width 368 height 21
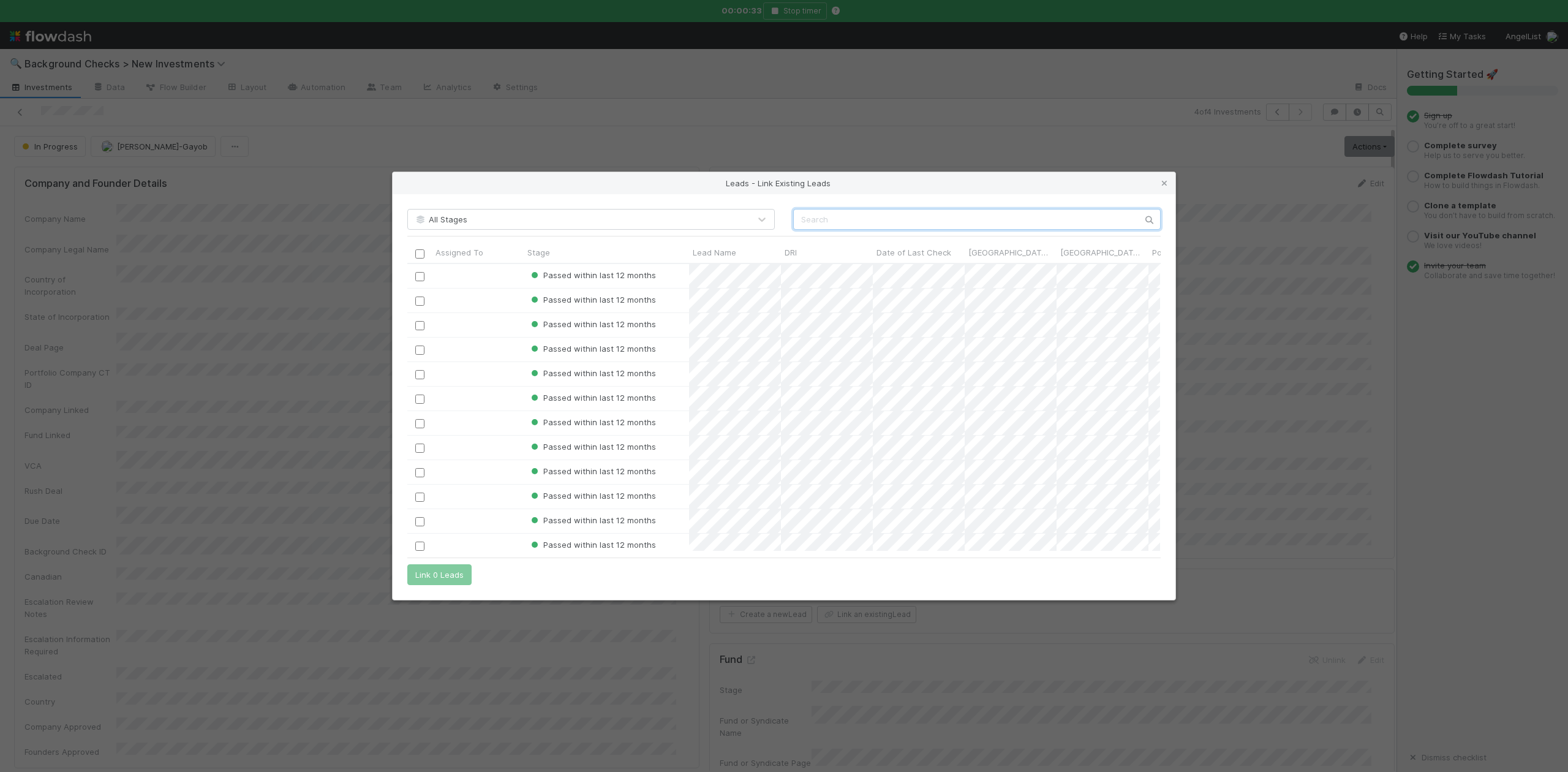
scroll to position [275, 741]
paste input "Yousef Hindy"
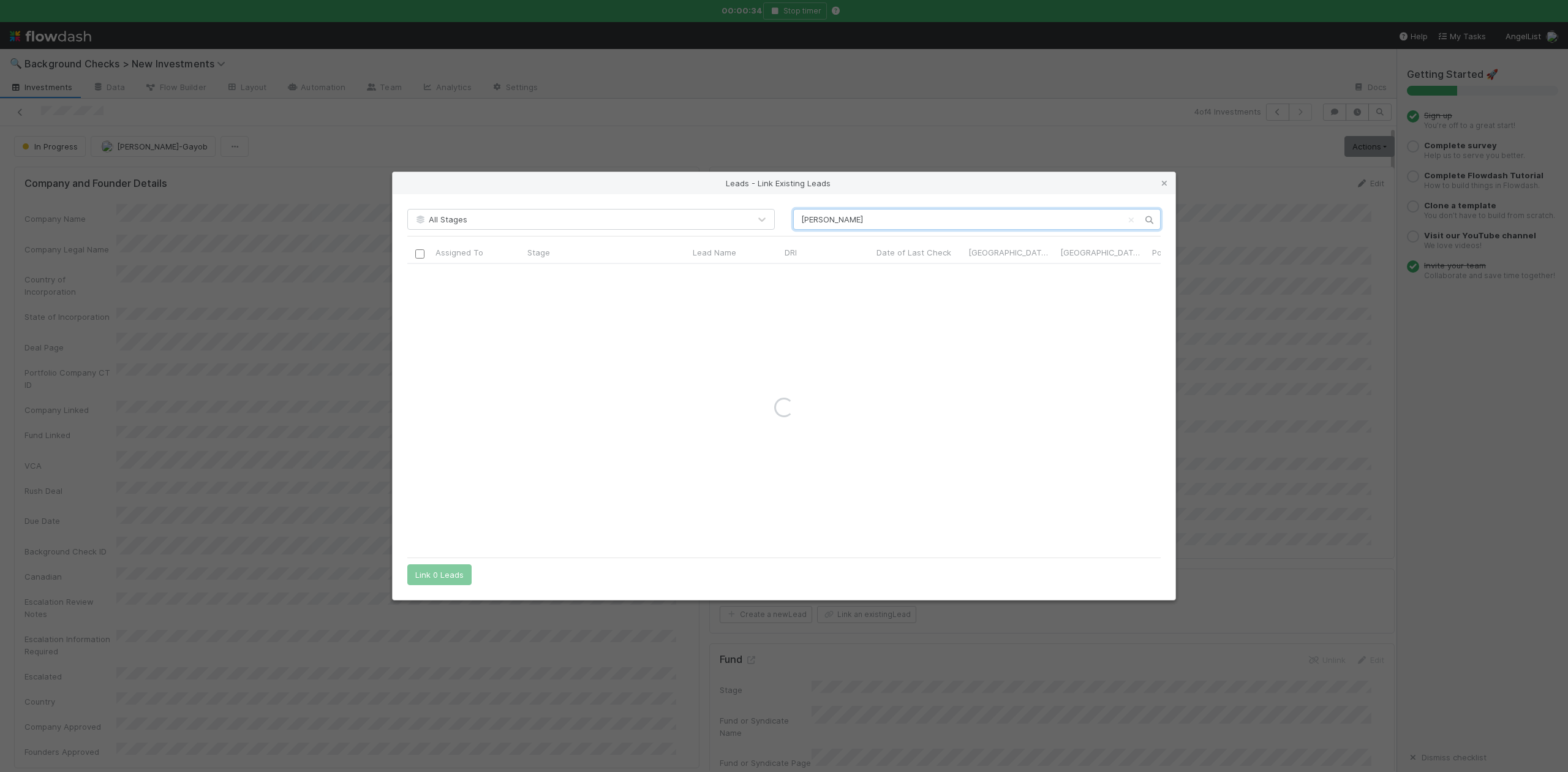
click at [797, 218] on input "Yousef Hindy" at bounding box center [977, 219] width 368 height 21
type input "Yousef Hindy"
click at [418, 275] on input "checkbox" at bounding box center [419, 276] width 9 height 9
click at [448, 574] on button "Link 1 Lead" at bounding box center [436, 575] width 59 height 21
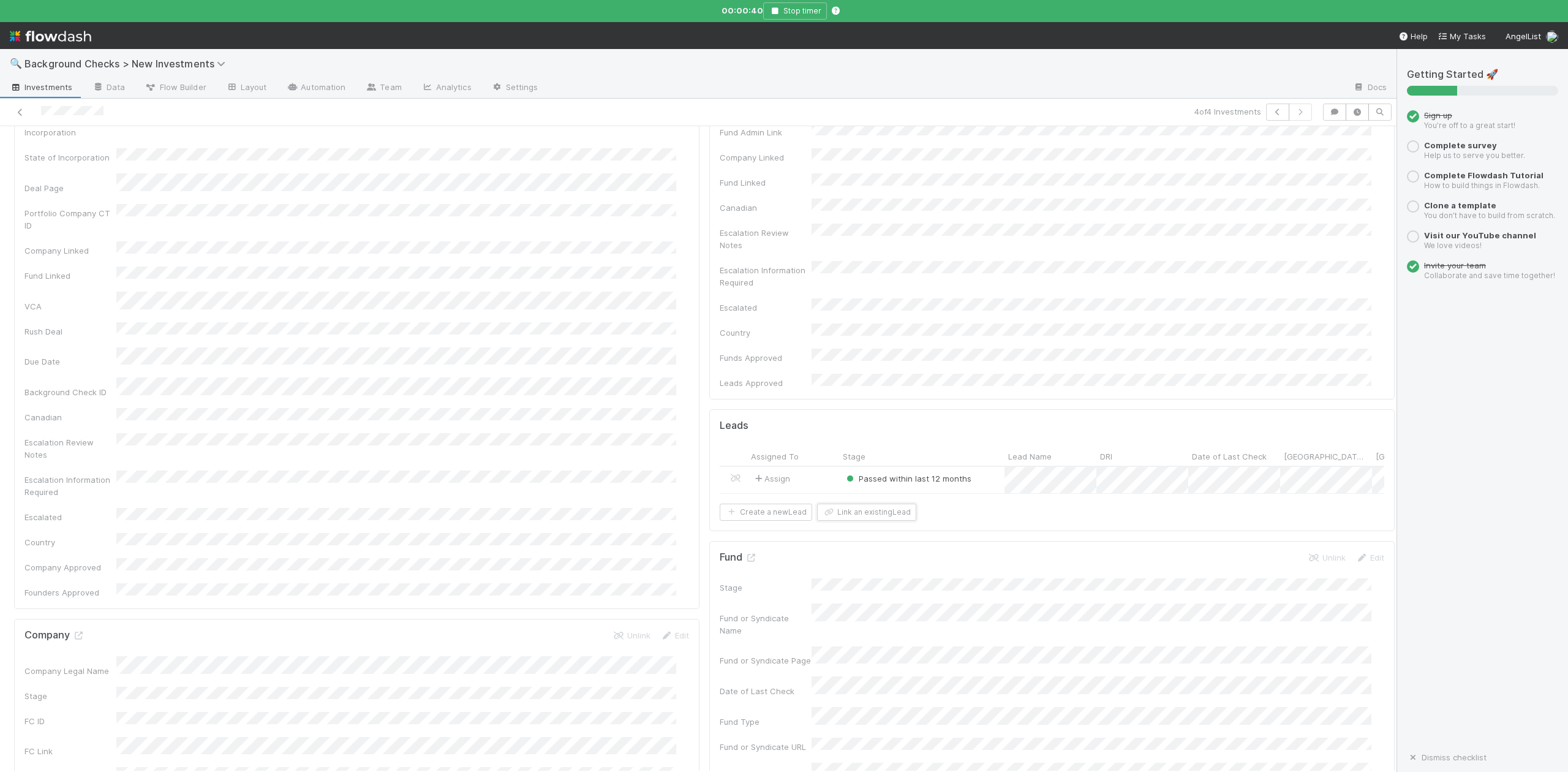
scroll to position [245, 0]
click at [79, 546] on icon at bounding box center [79, 551] width 12 height 8
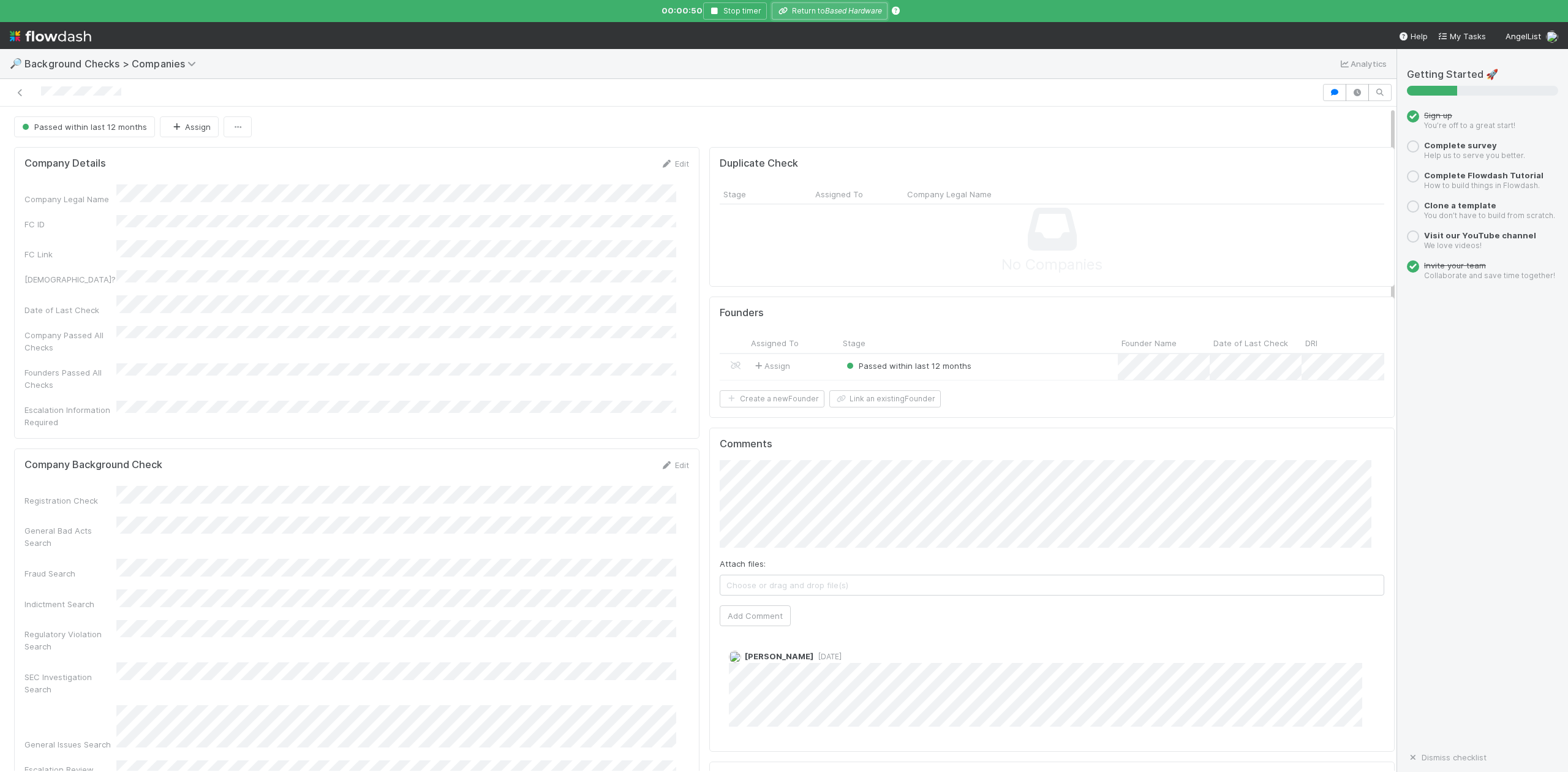
click at [832, 8] on icon "Based Hardware" at bounding box center [854, 10] width 57 height 9
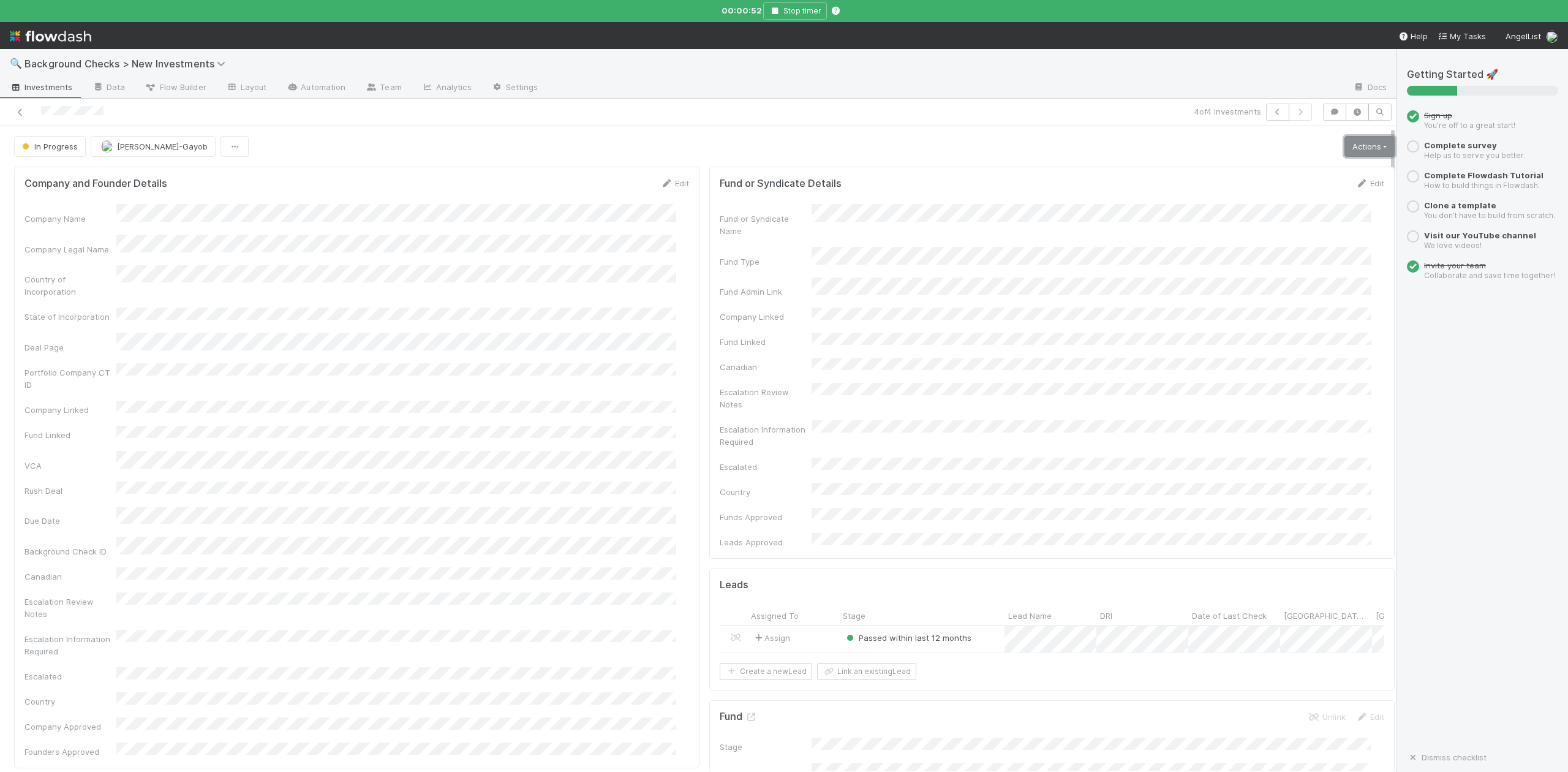
click at [1345, 148] on link "Actions" at bounding box center [1369, 146] width 50 height 21
click at [1262, 169] on button "Finish" at bounding box center [1327, 172] width 137 height 17
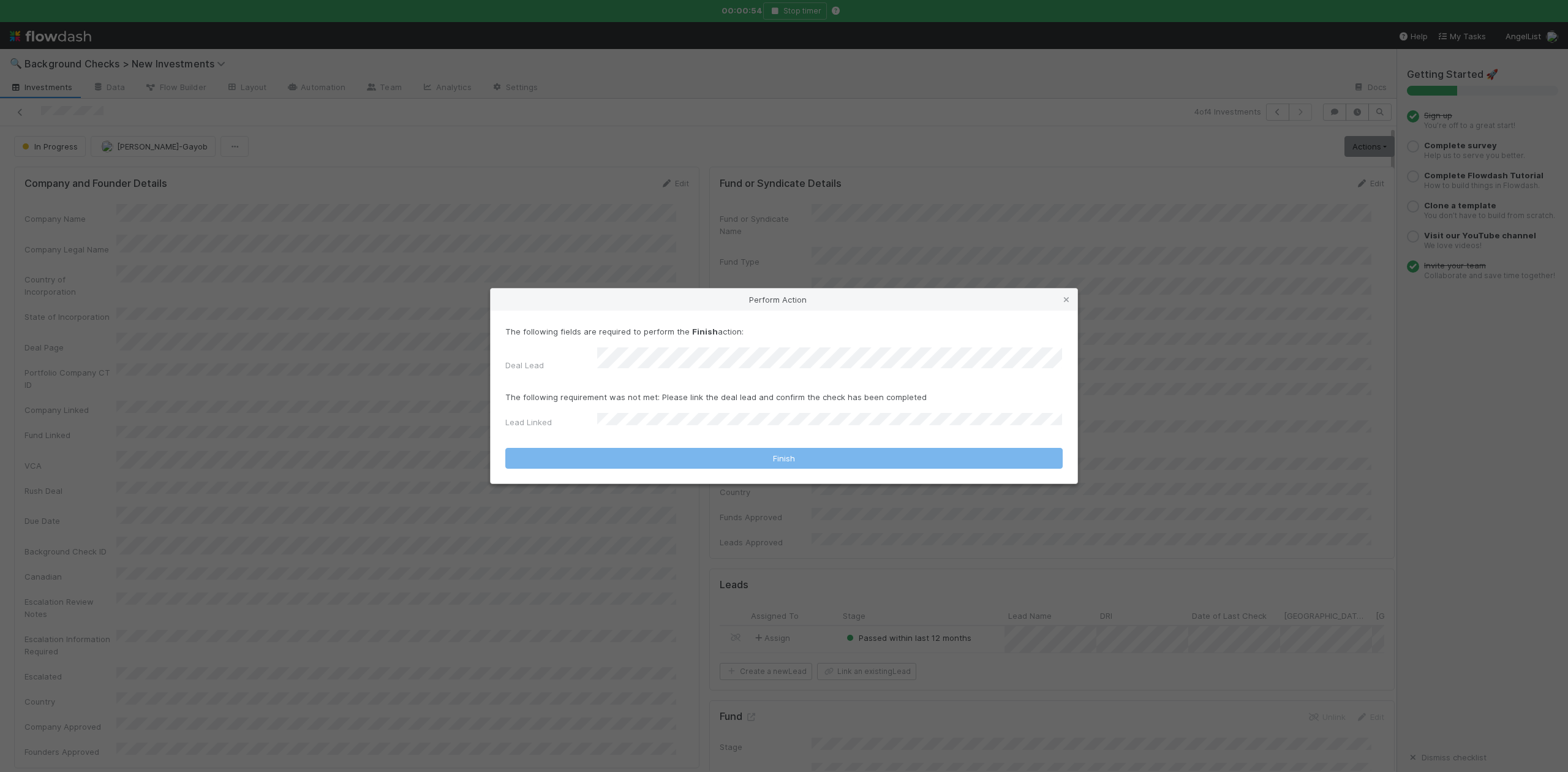
click at [623, 351] on div "The following fields are required to perform the Finish action: Deal Lead" at bounding box center [784, 351] width 558 height 51
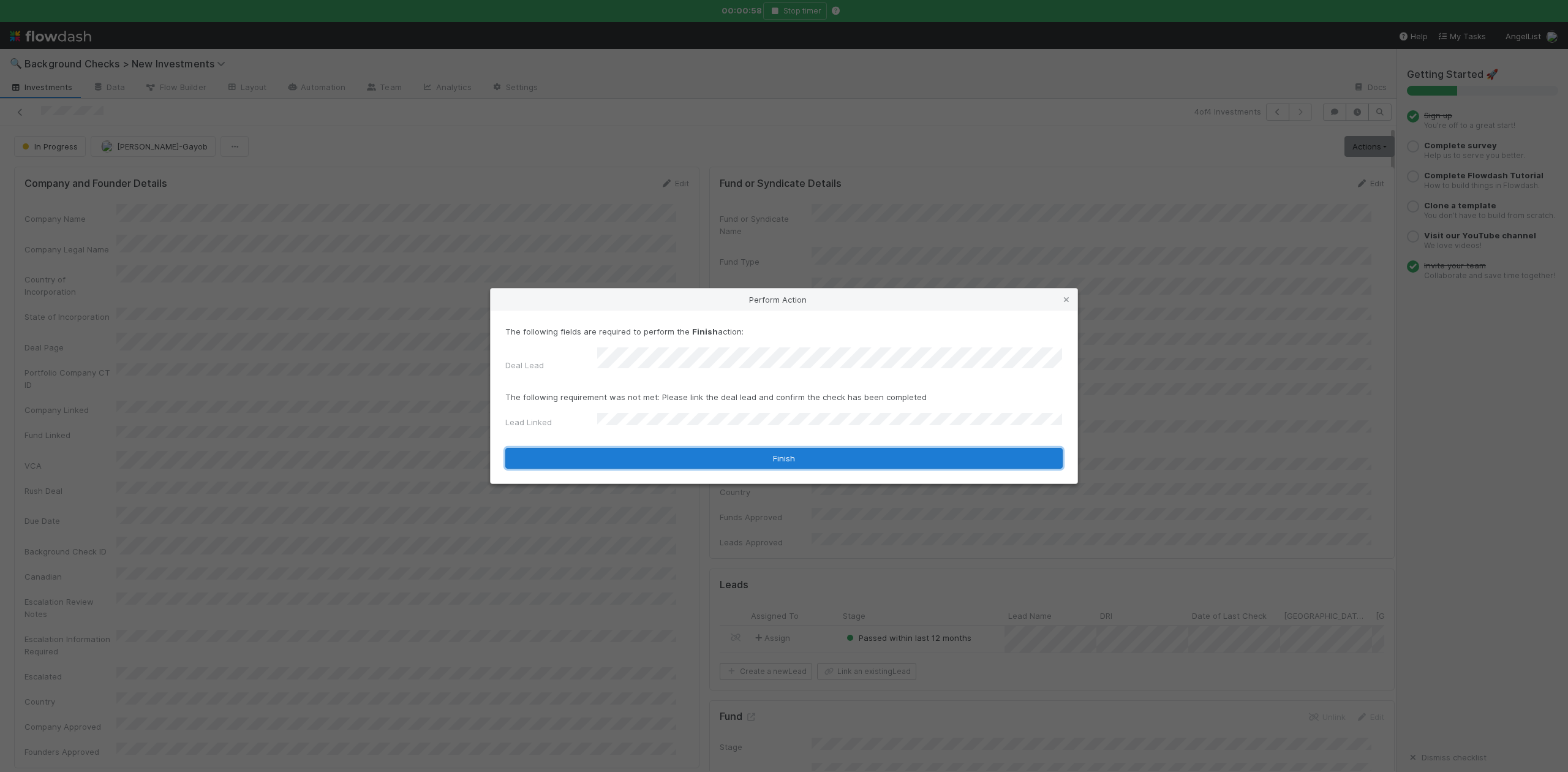
click at [640, 459] on button "Finish" at bounding box center [784, 458] width 558 height 21
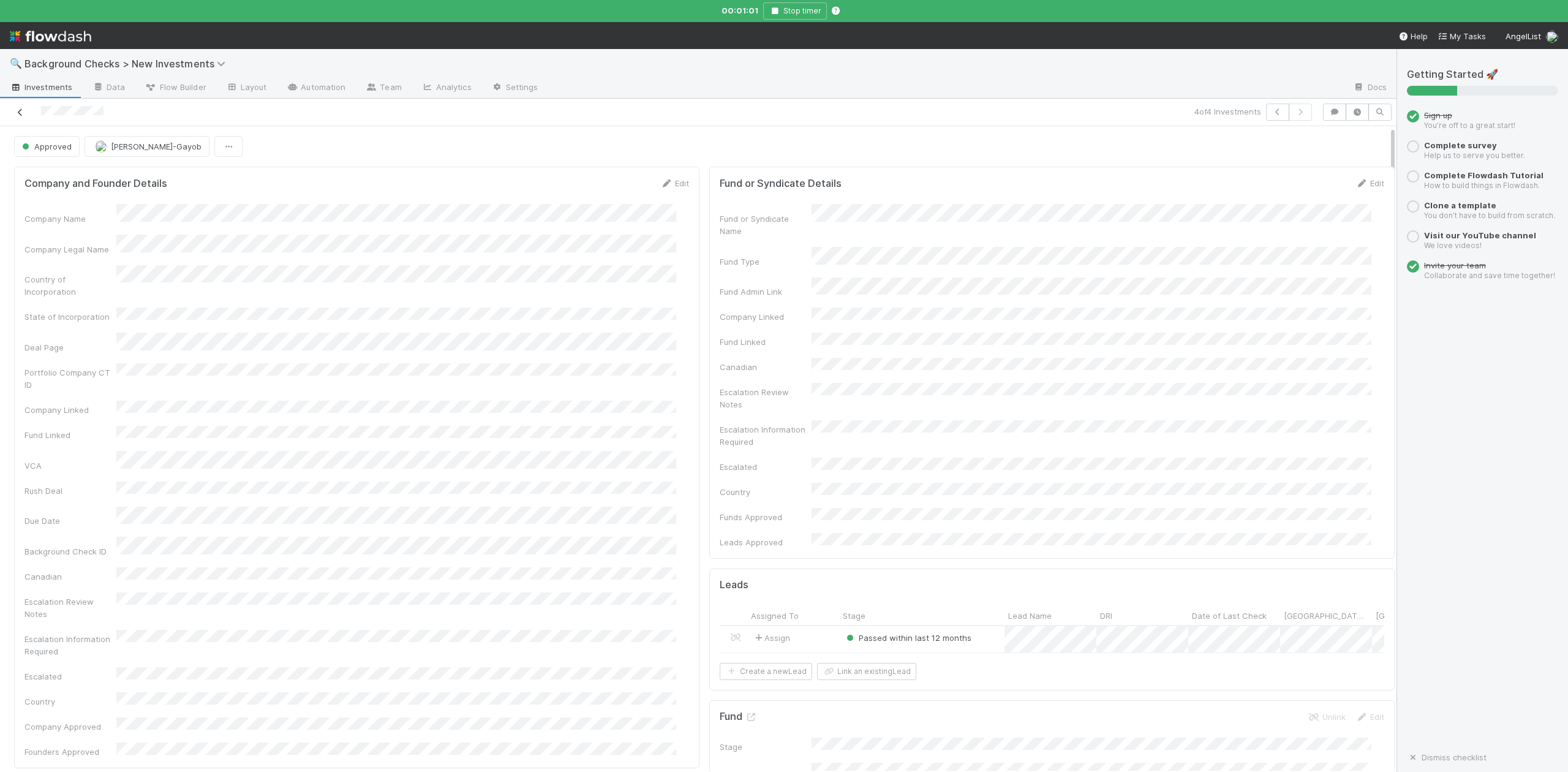
click at [20, 111] on icon at bounding box center [20, 112] width 12 height 8
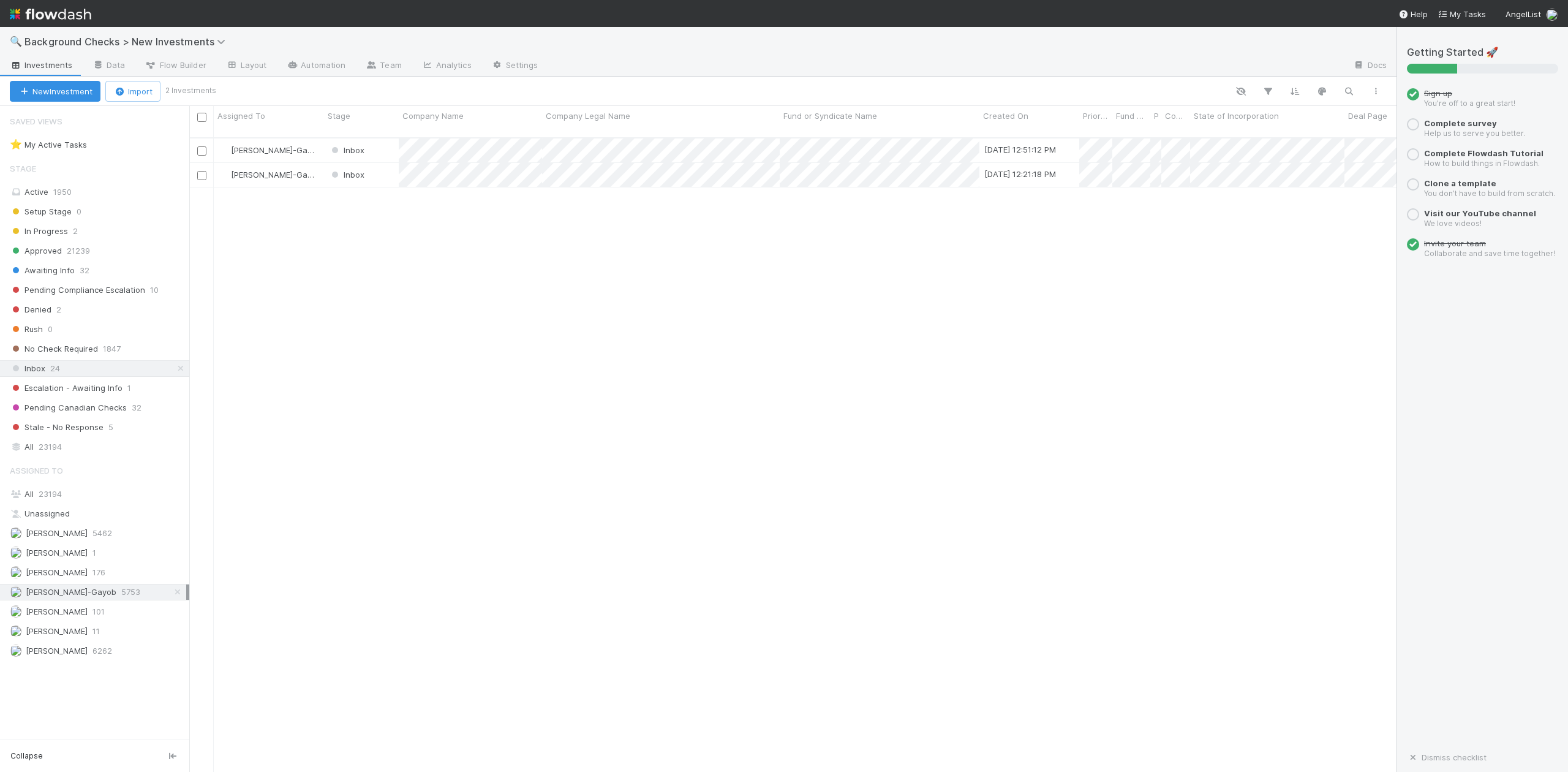
scroll to position [633, 1196]
click at [472, 213] on div at bounding box center [784, 386] width 1568 height 772
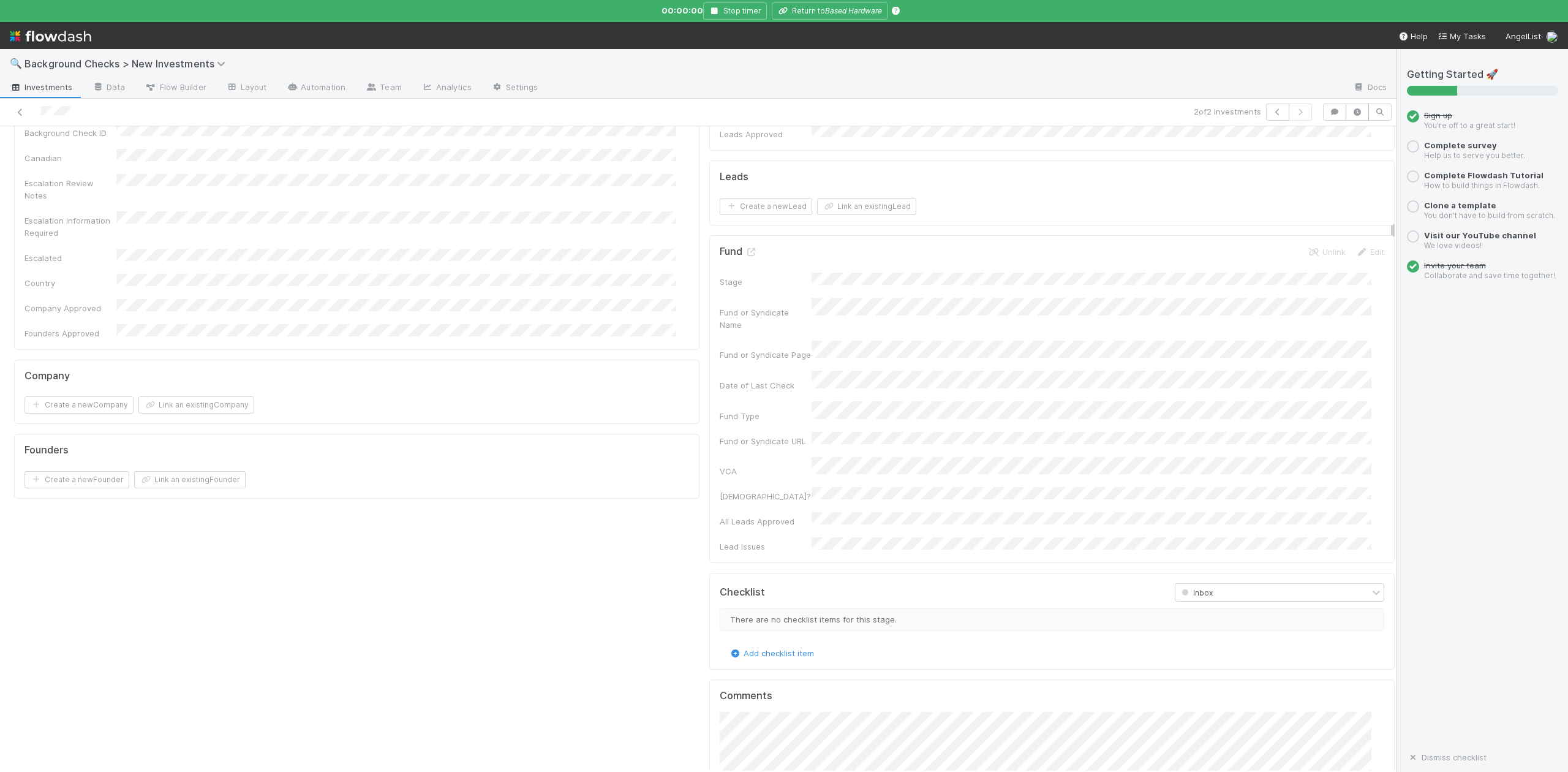
scroll to position [899, 0]
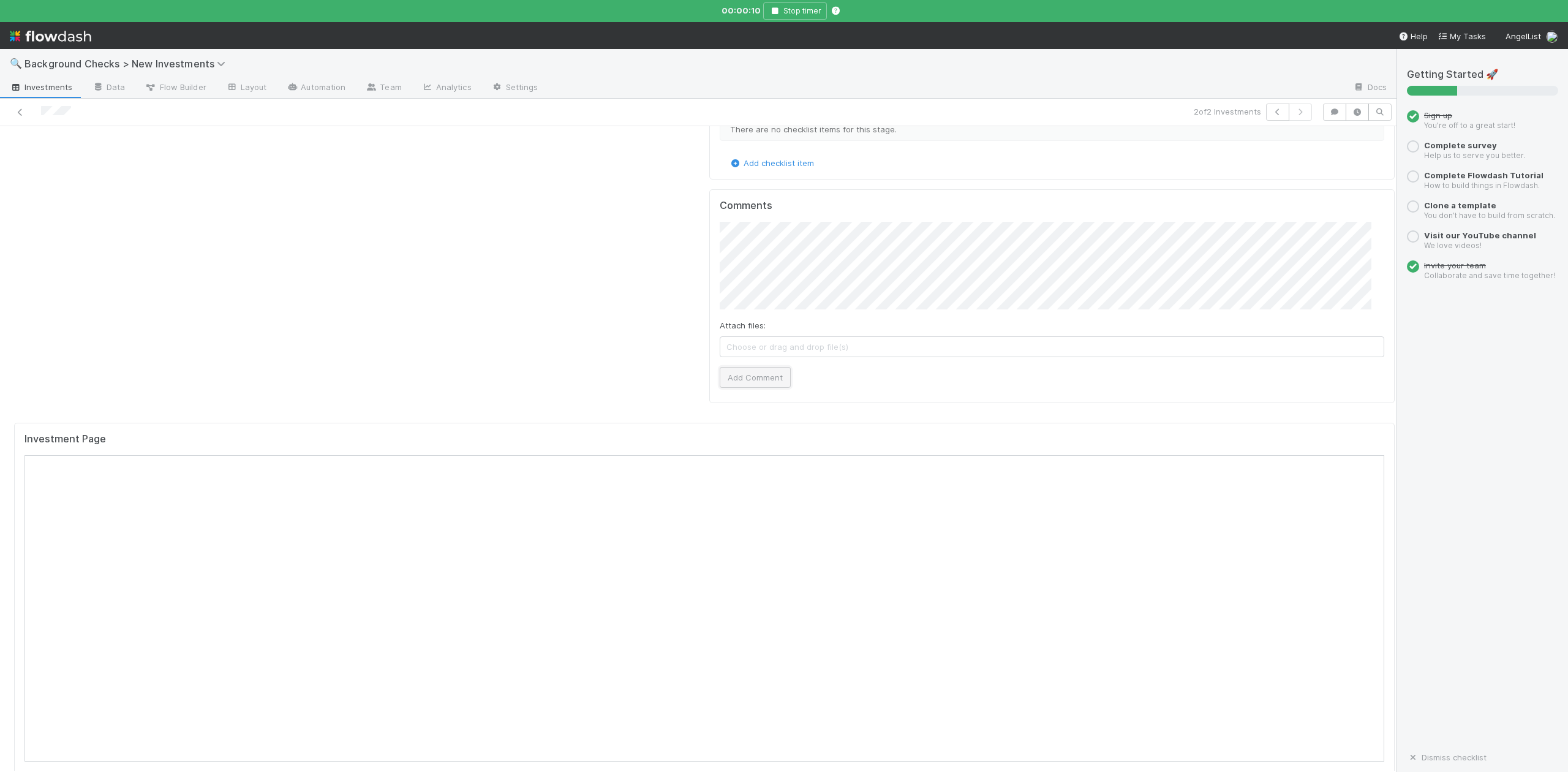
click at [747, 367] on button "Add Comment" at bounding box center [755, 377] width 71 height 21
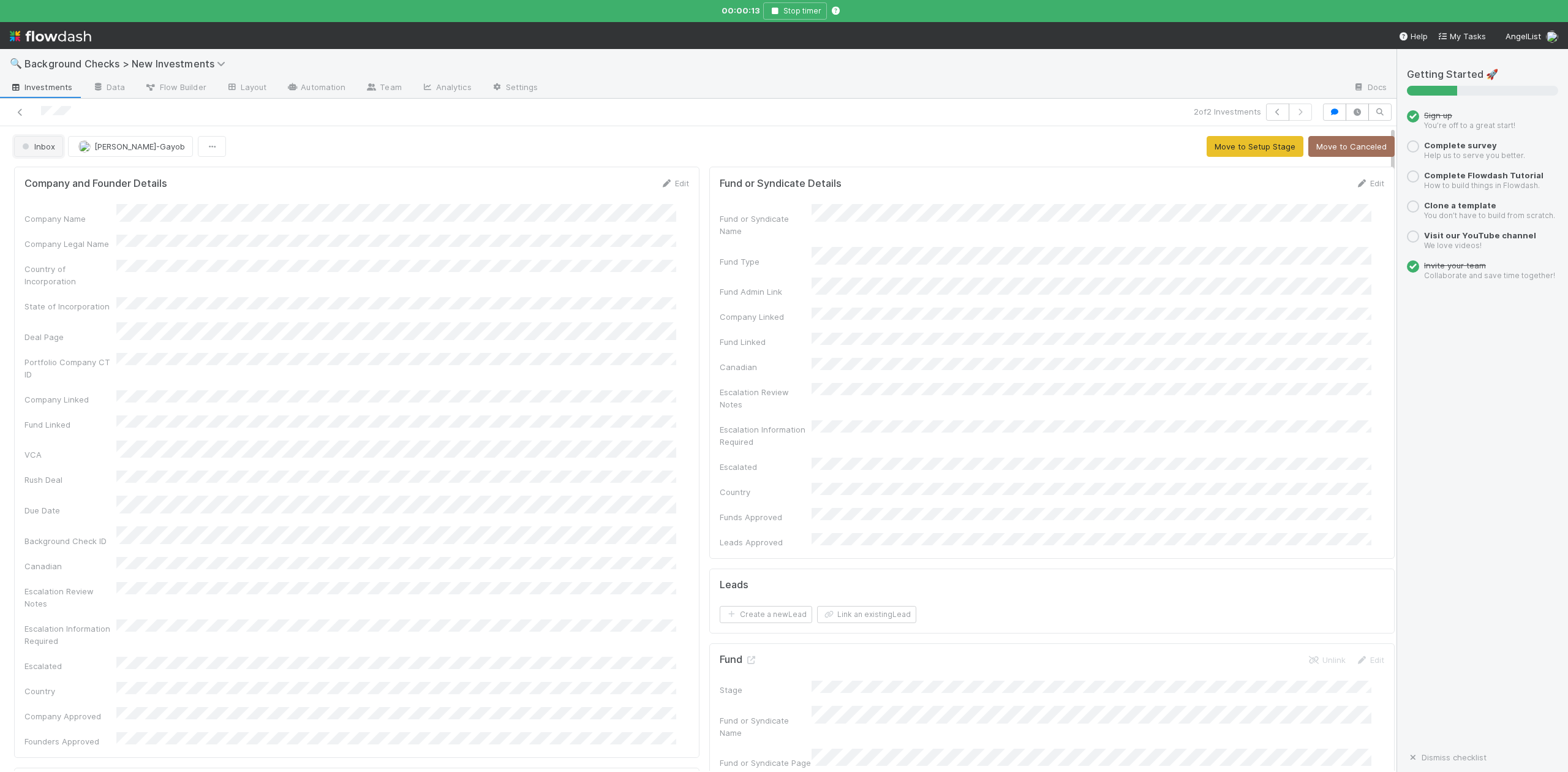
click at [36, 150] on span "Inbox" at bounding box center [37, 146] width 36 height 10
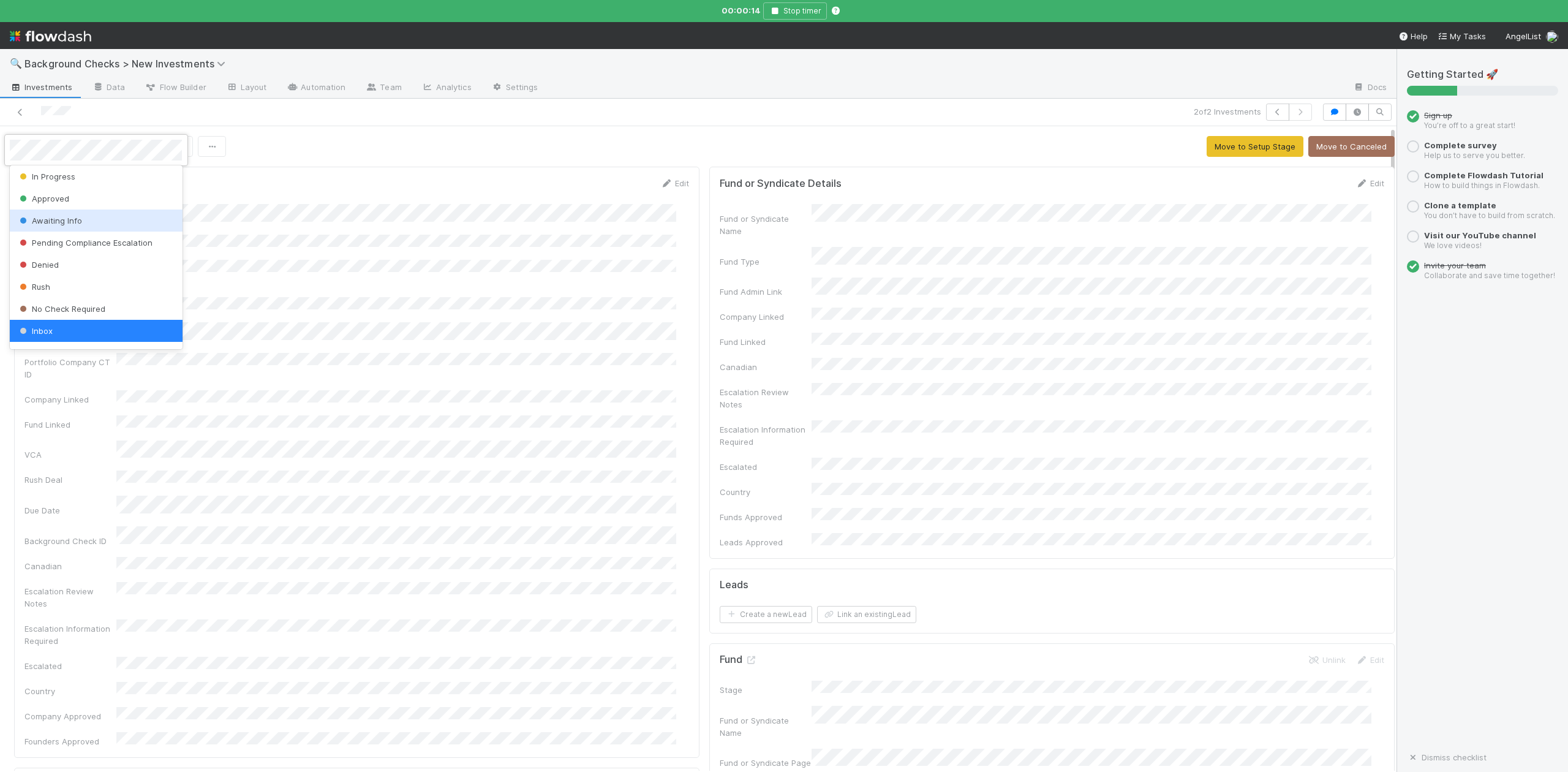
click at [41, 223] on span "Awaiting Info" at bounding box center [50, 221] width 65 height 10
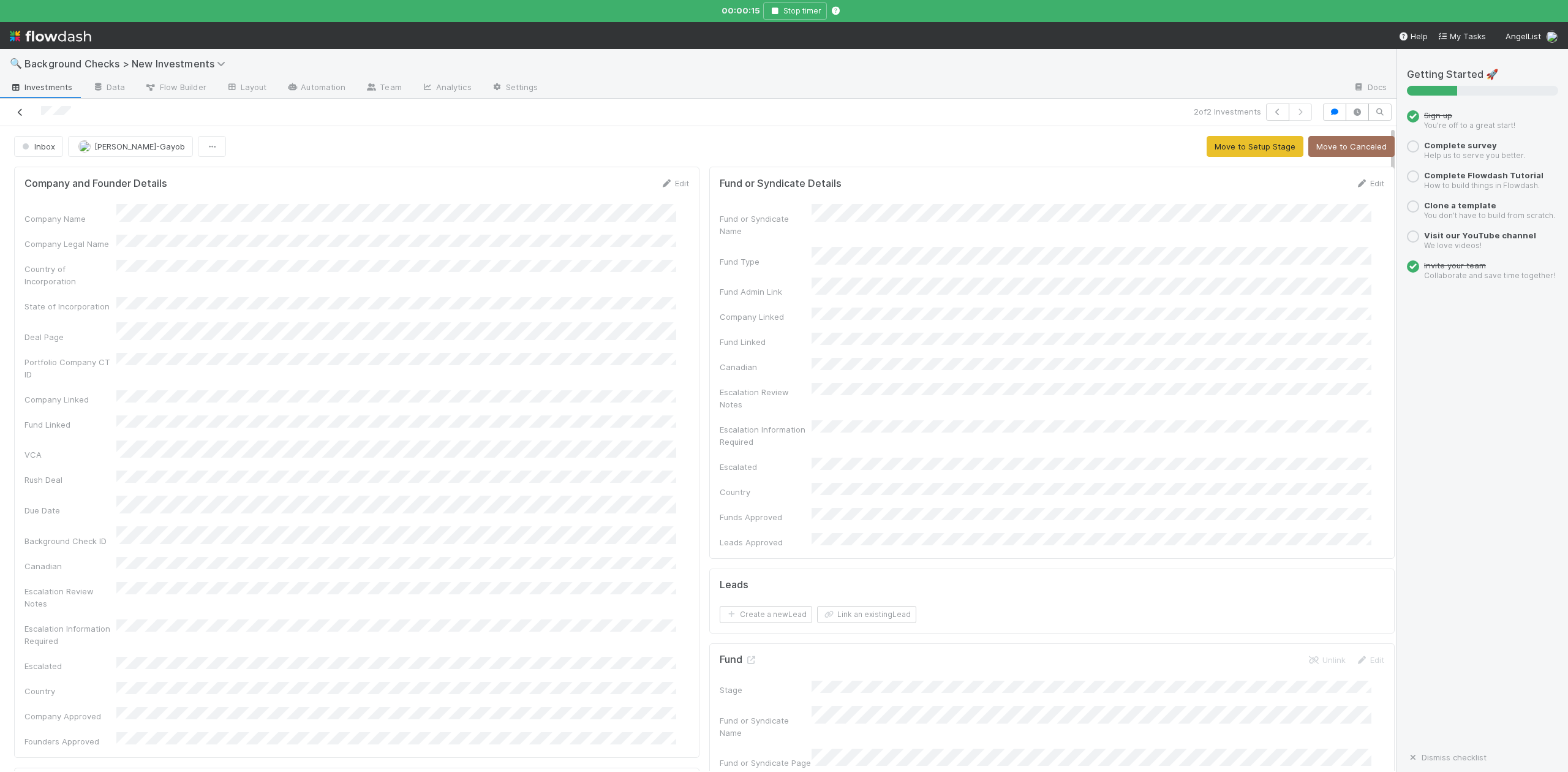
click at [21, 115] on icon at bounding box center [20, 112] width 12 height 8
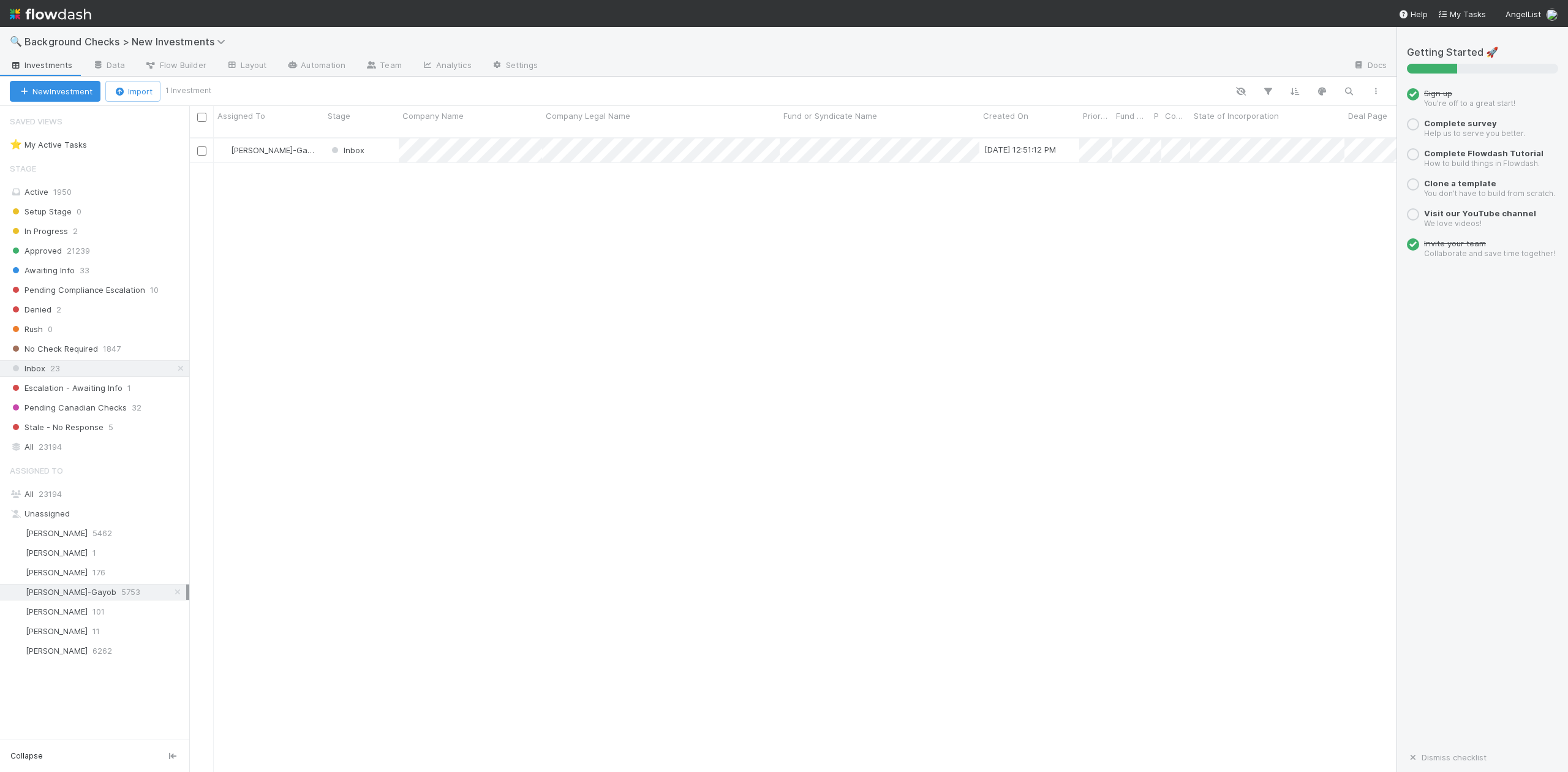
scroll to position [633, 1196]
click at [630, 313] on div at bounding box center [784, 386] width 1568 height 772
click at [383, 146] on div "Inbox" at bounding box center [361, 150] width 74 height 24
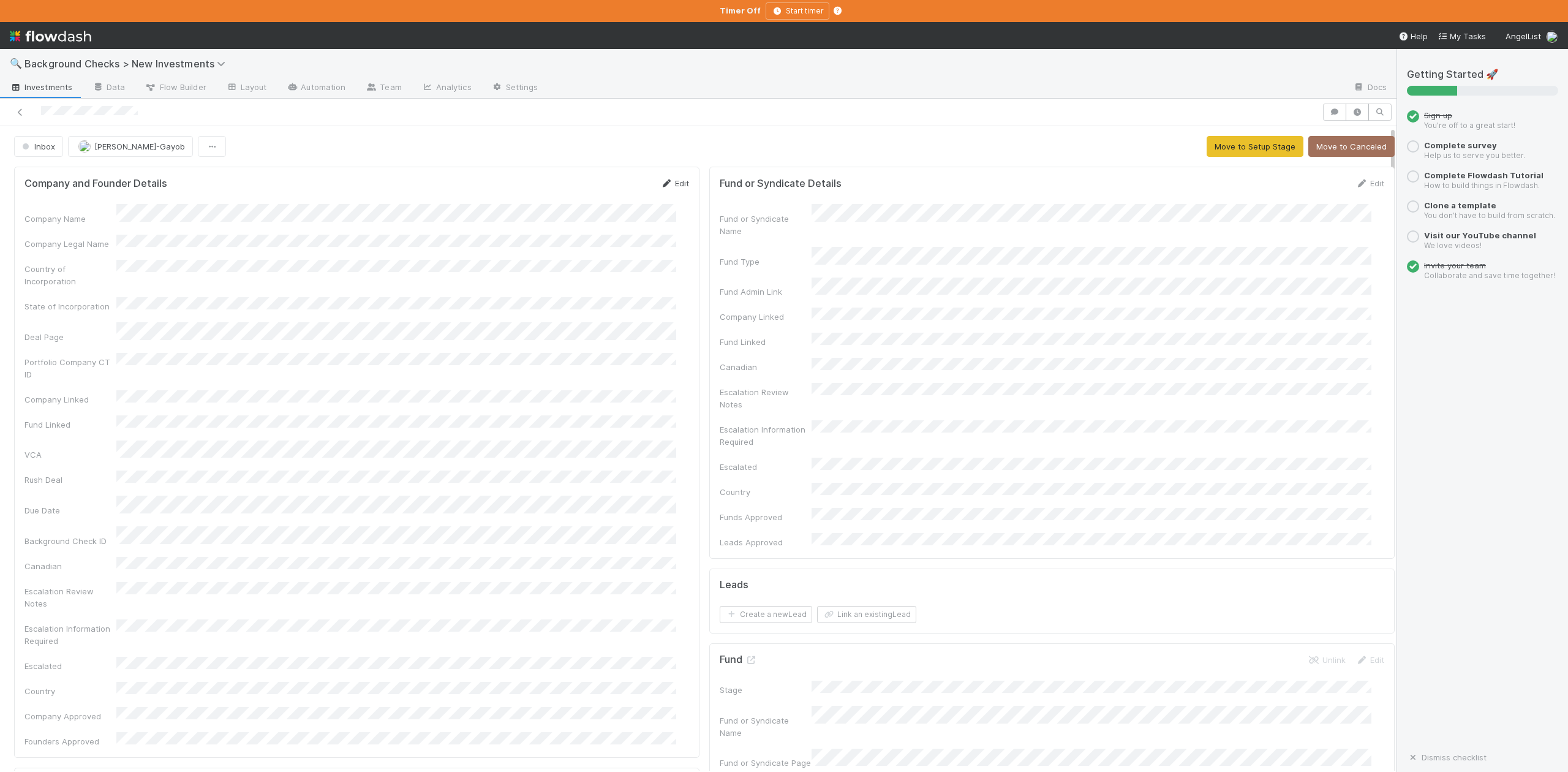
click at [665, 181] on link "Edit" at bounding box center [675, 184] width 29 height 10
click at [101, 253] on div "Company Legal Name" at bounding box center [357, 258] width 665 height 24
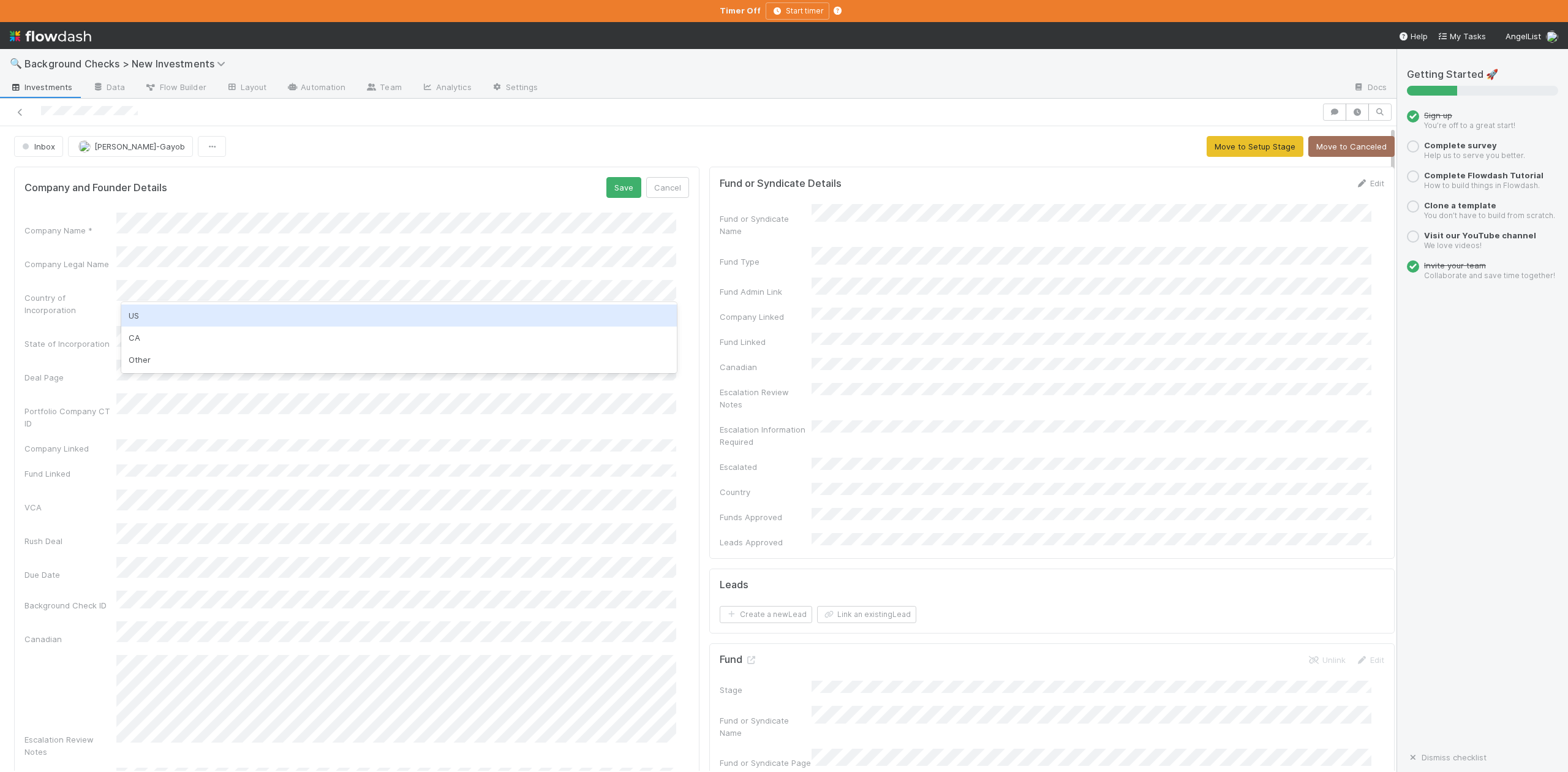
click at [137, 312] on div "US" at bounding box center [399, 316] width 555 height 22
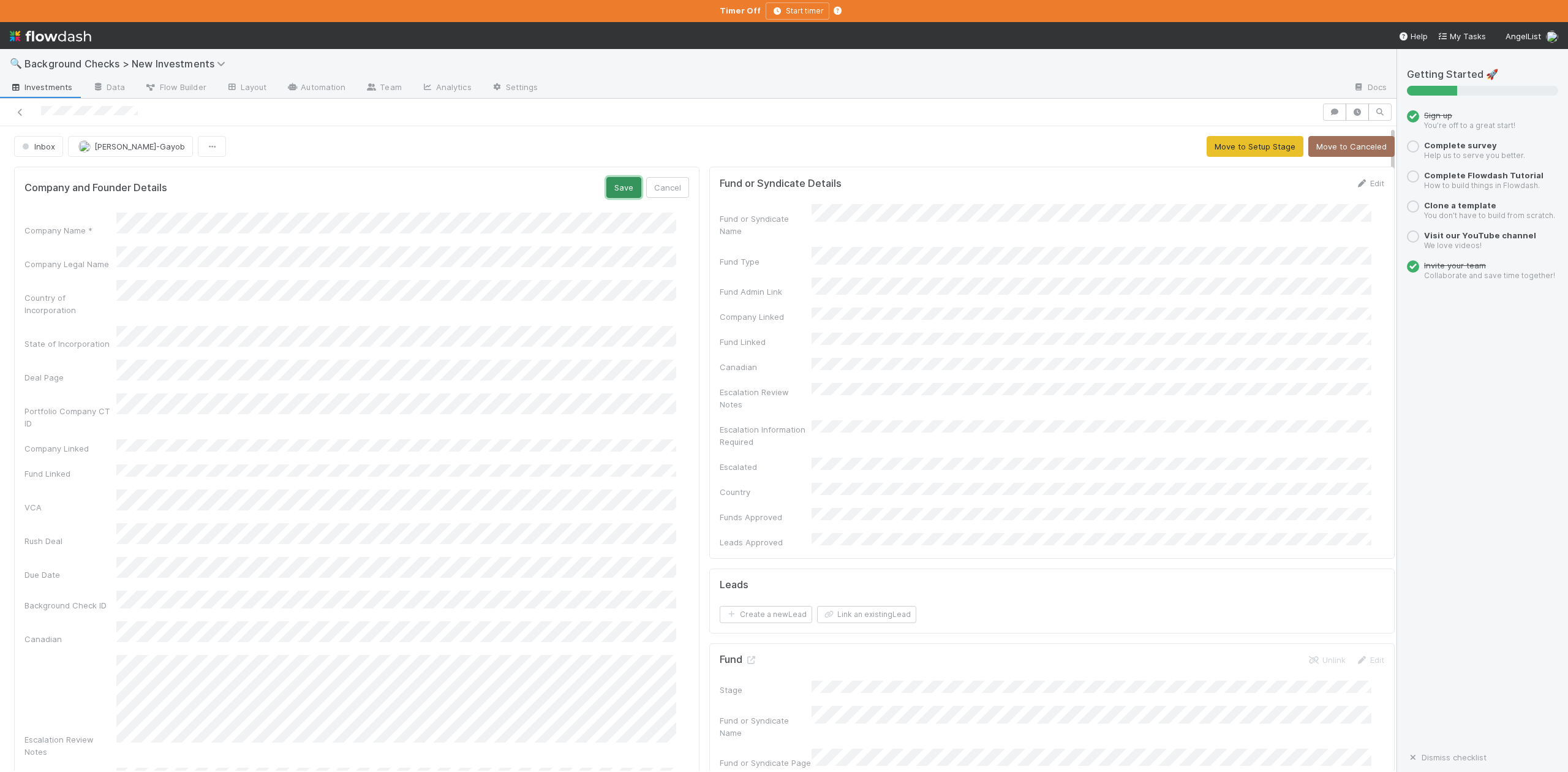
click at [609, 179] on button "Save" at bounding box center [624, 188] width 35 height 21
click at [1238, 147] on button "Move to Setup Stage" at bounding box center [1255, 146] width 97 height 21
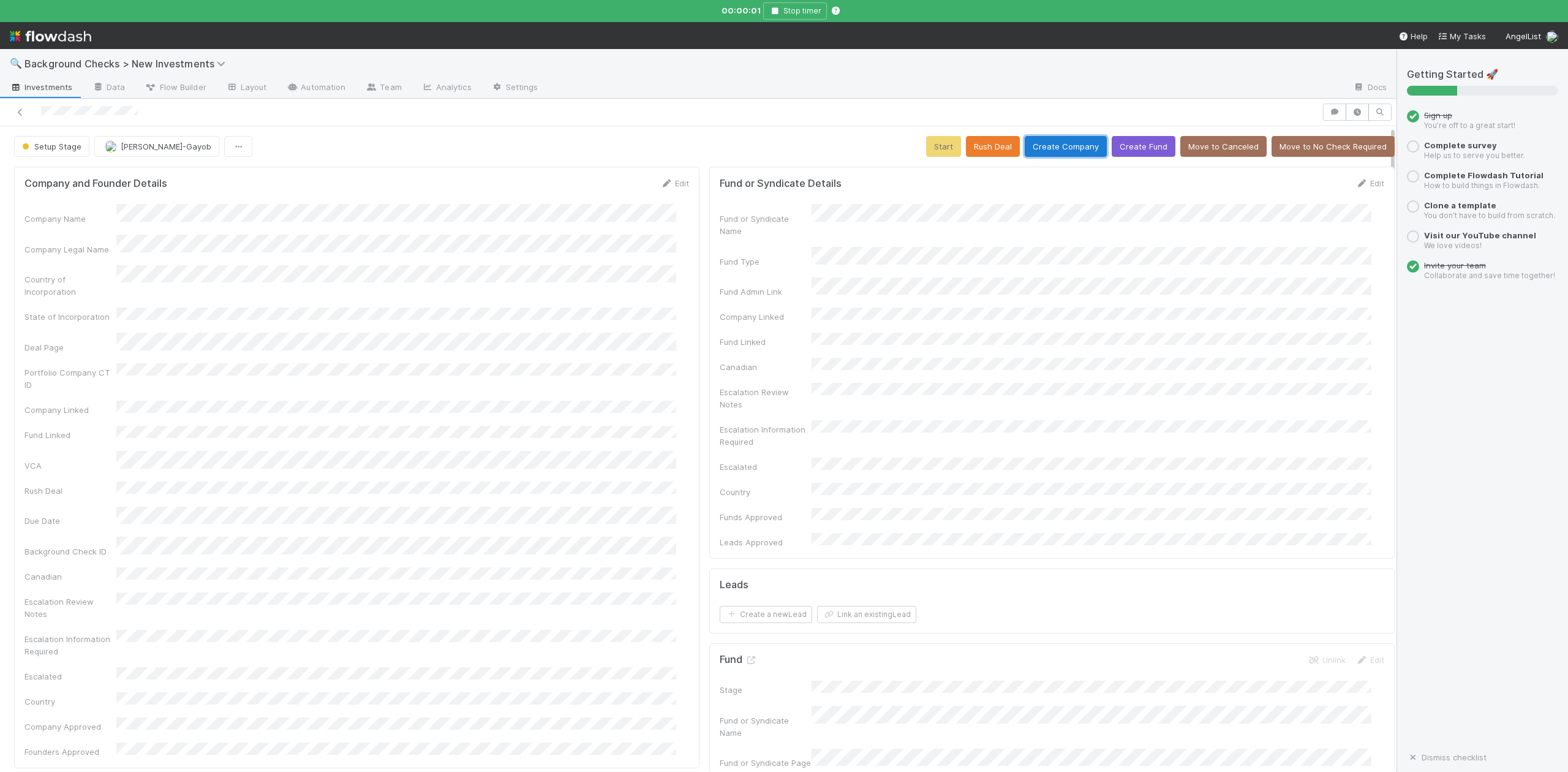
click at [1047, 143] on button "Create Company" at bounding box center [1065, 146] width 82 height 21
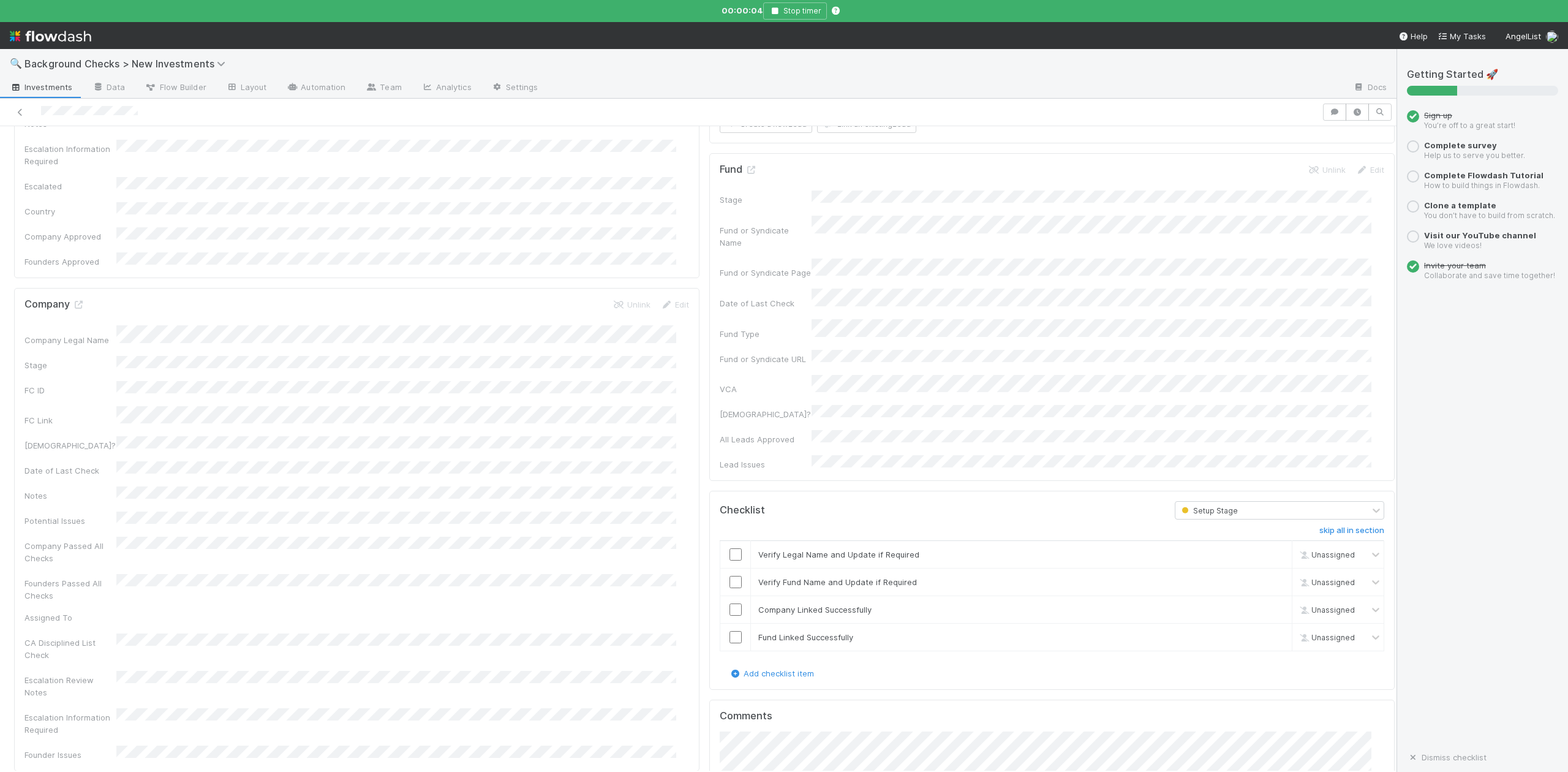
scroll to position [653, 0]
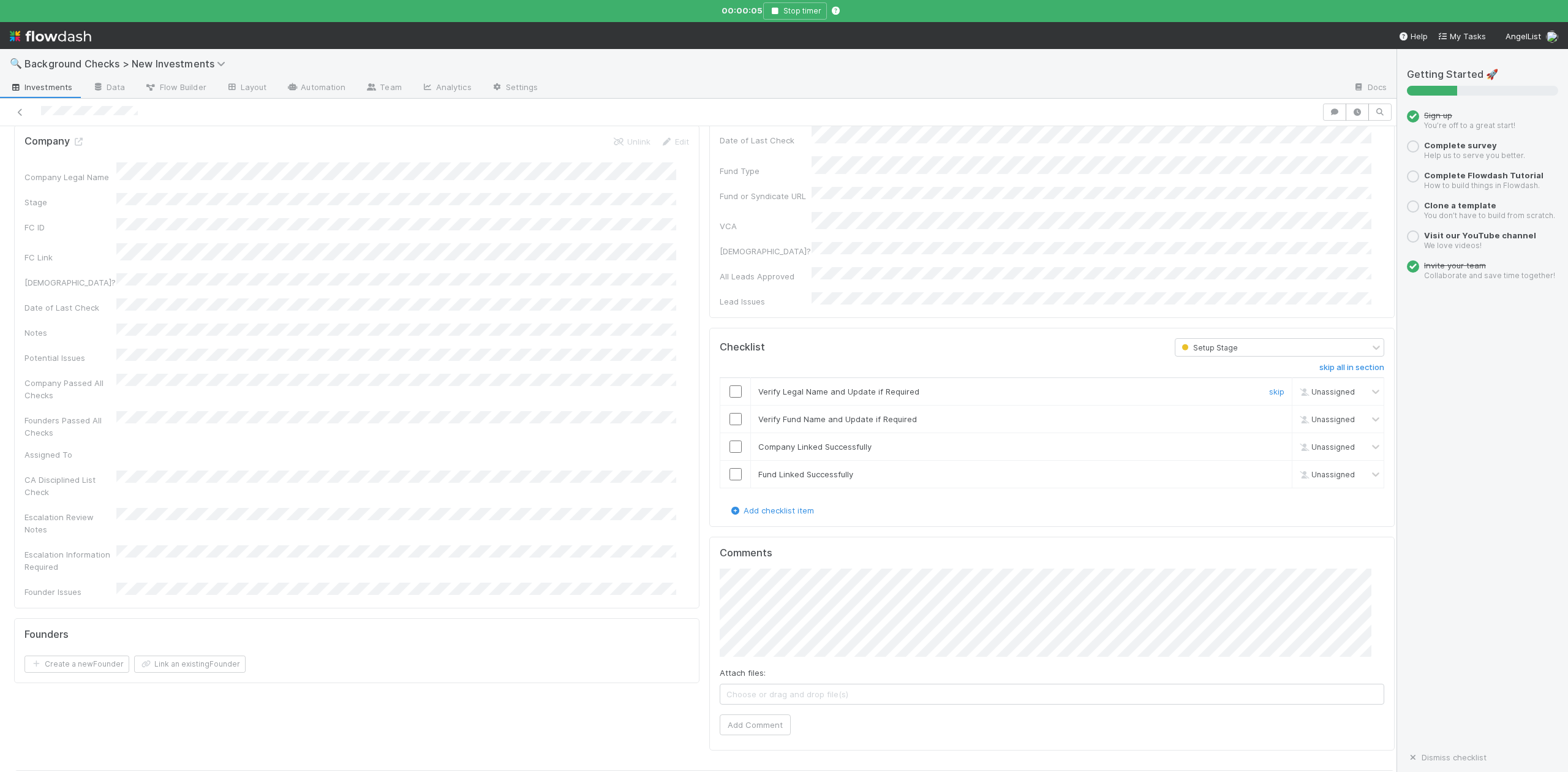
click at [730, 386] on input "checkbox" at bounding box center [736, 392] width 12 height 12
click at [730, 413] on input "checkbox" at bounding box center [736, 419] width 12 height 12
click at [730, 441] on input "checkbox" at bounding box center [736, 447] width 12 height 12
click at [730, 468] on input "checkbox" at bounding box center [736, 475] width 12 height 12
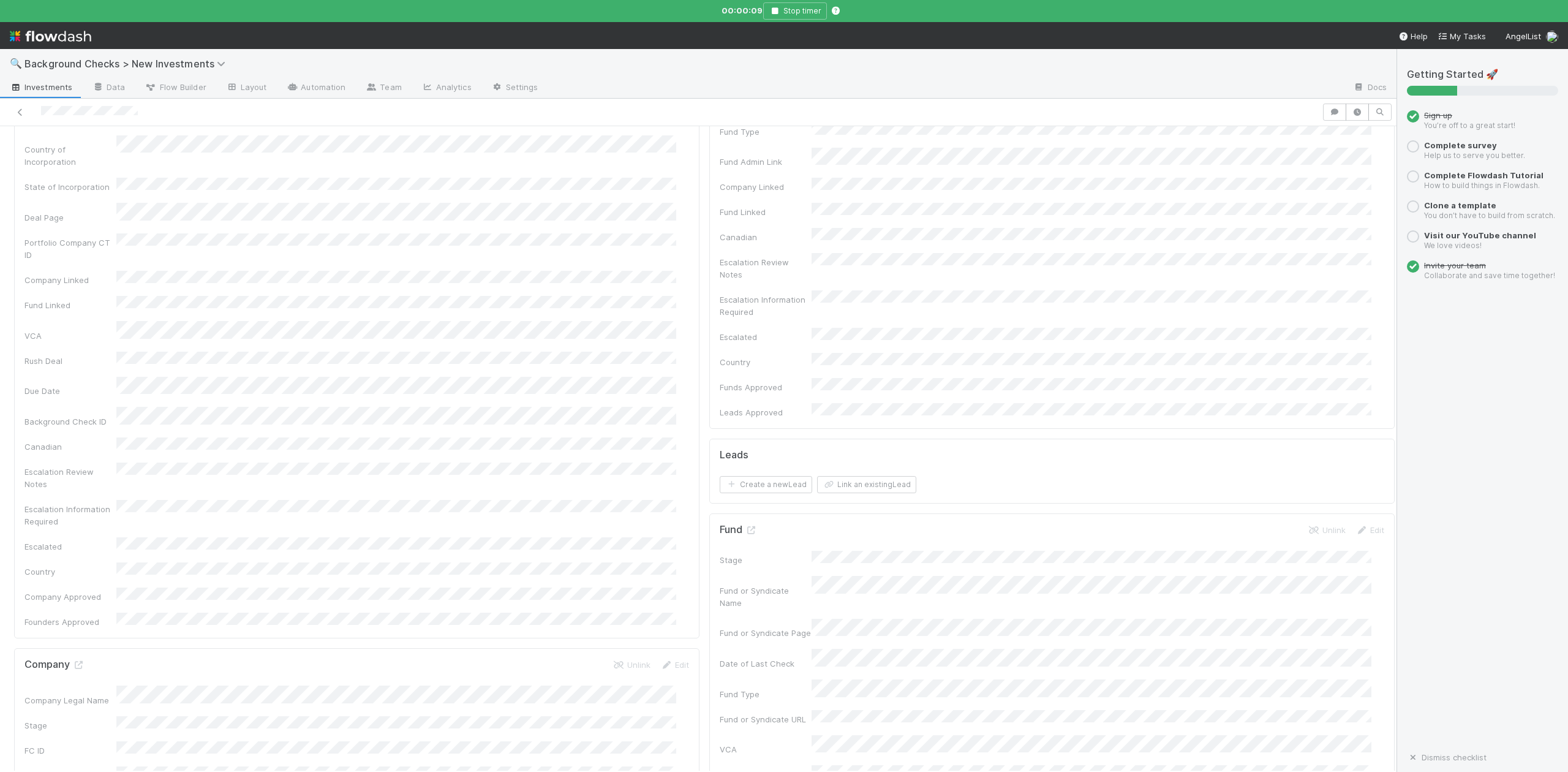
scroll to position [0, 0]
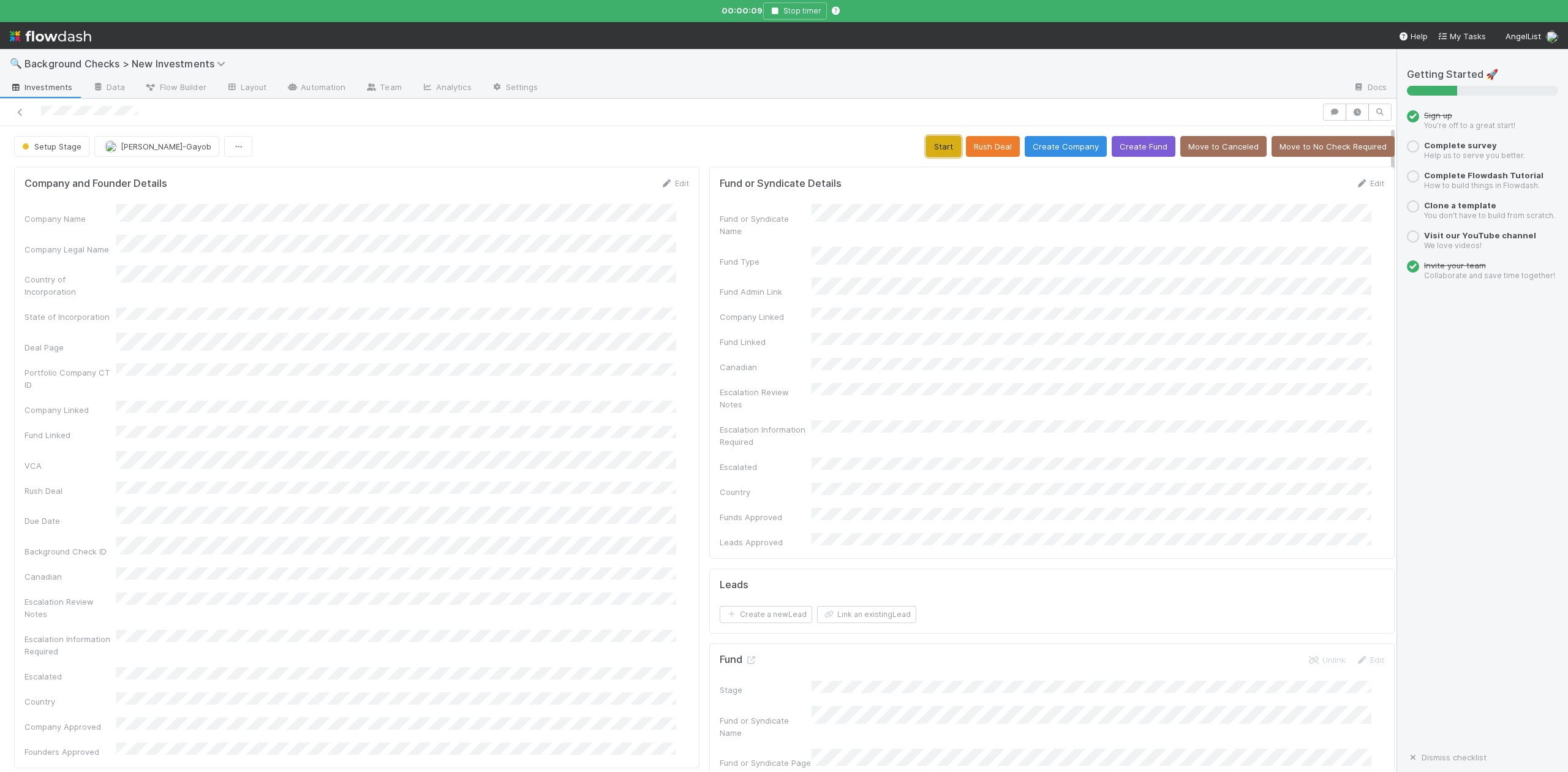
click at [926, 140] on button "Start" at bounding box center [943, 146] width 35 height 21
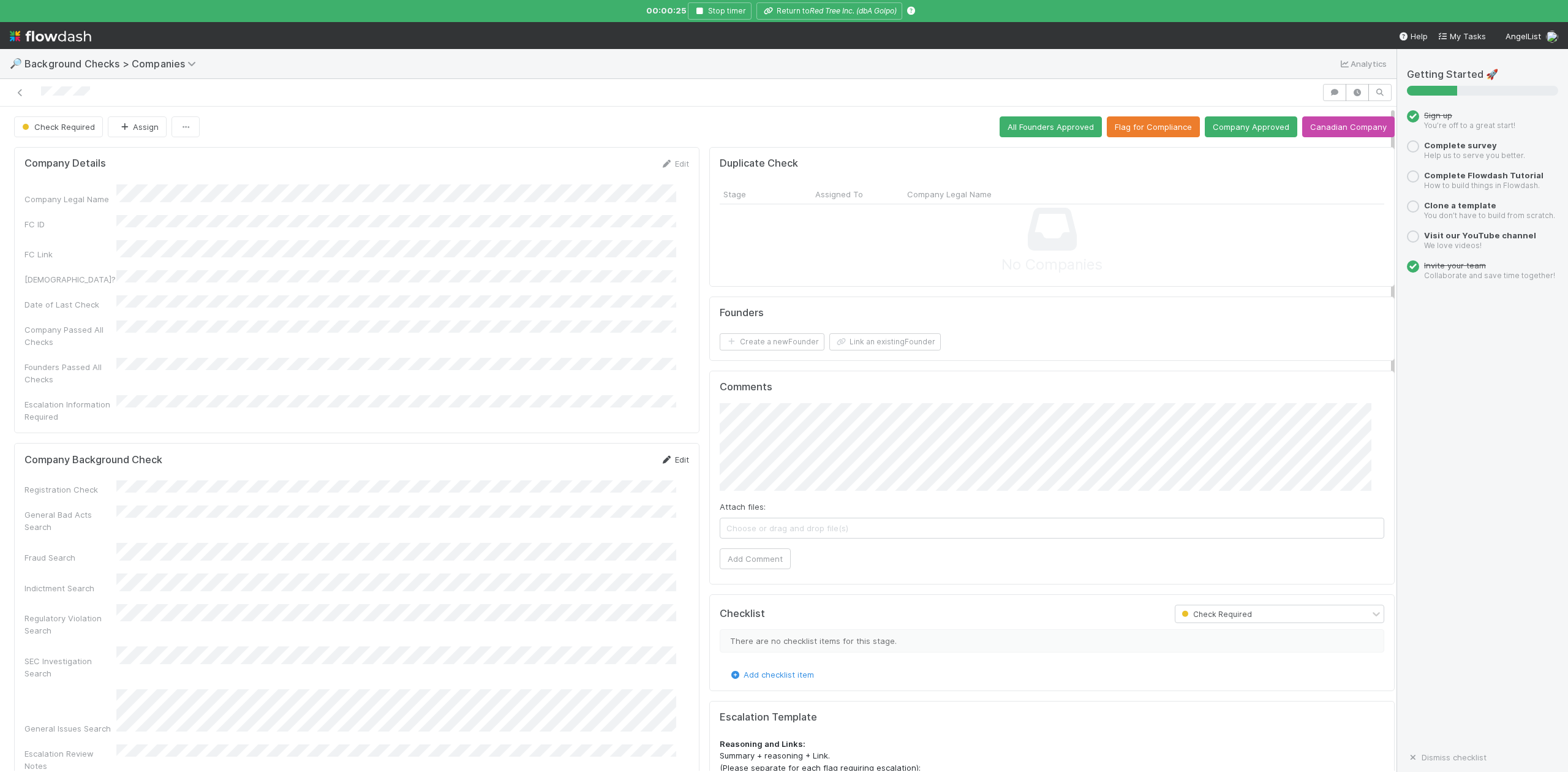
click at [665, 455] on link "Edit" at bounding box center [675, 459] width 29 height 10
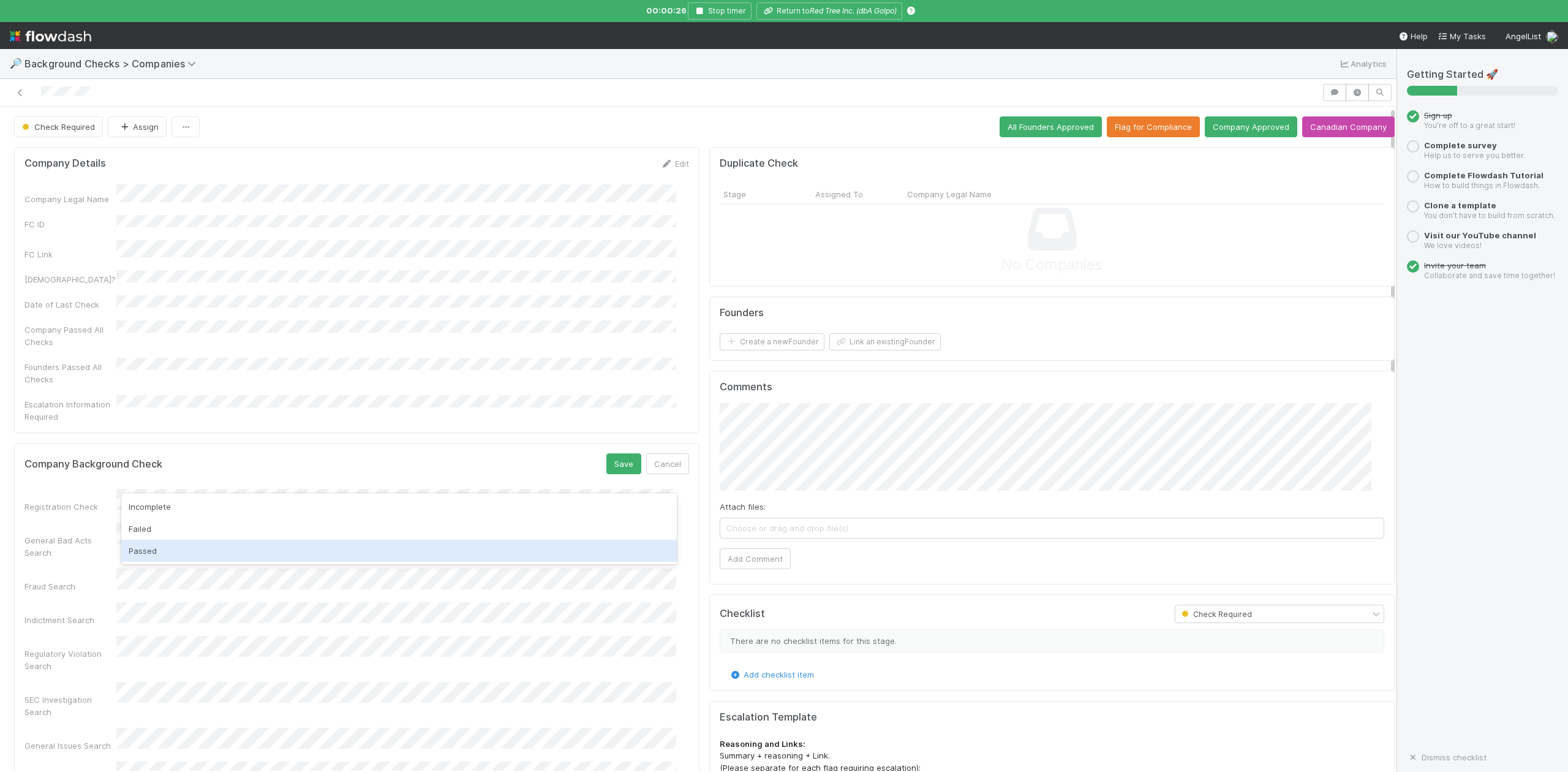
click at [135, 550] on div "Passed" at bounding box center [399, 551] width 555 height 22
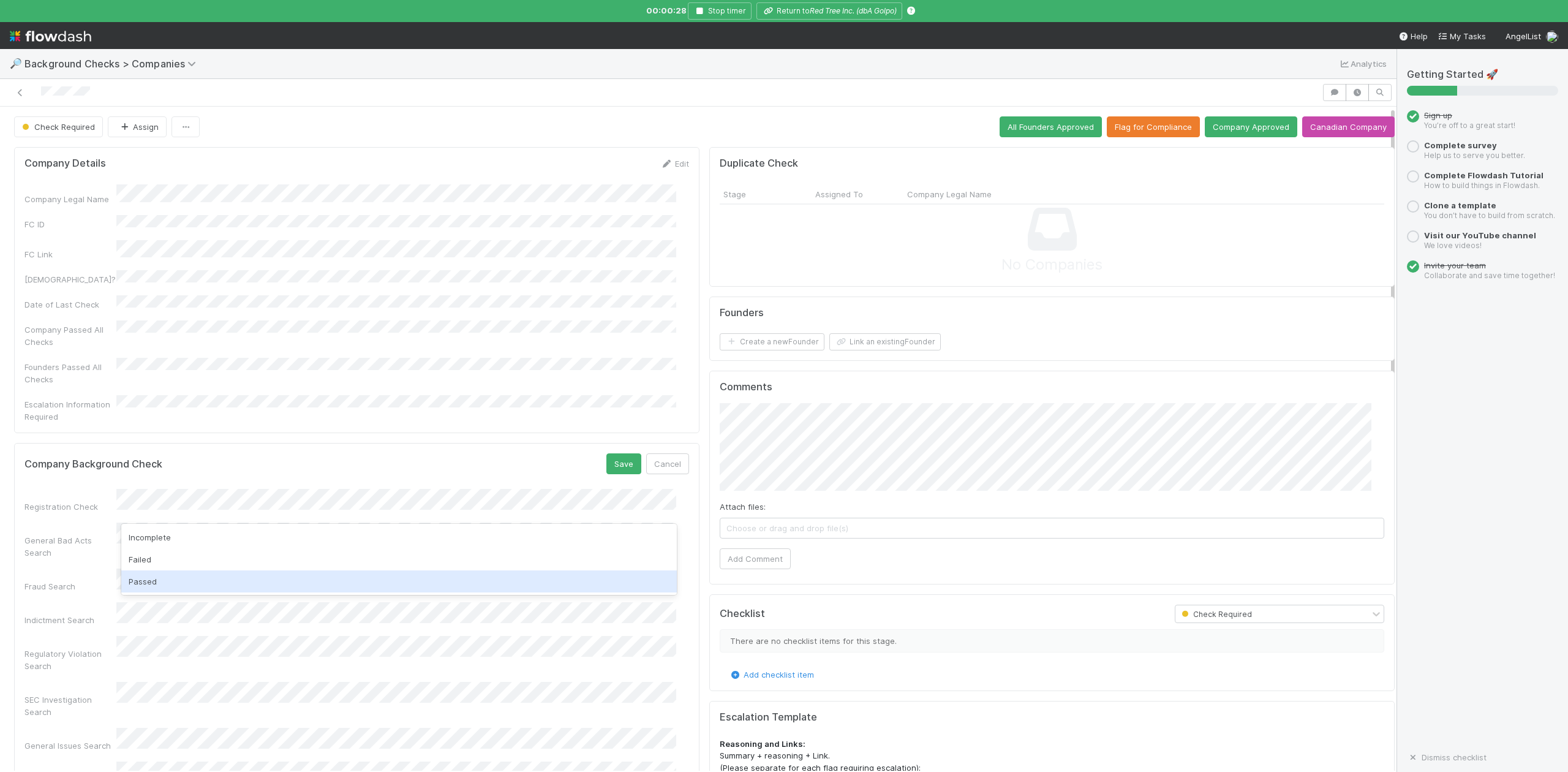
click at [150, 573] on div "Passed" at bounding box center [399, 582] width 555 height 22
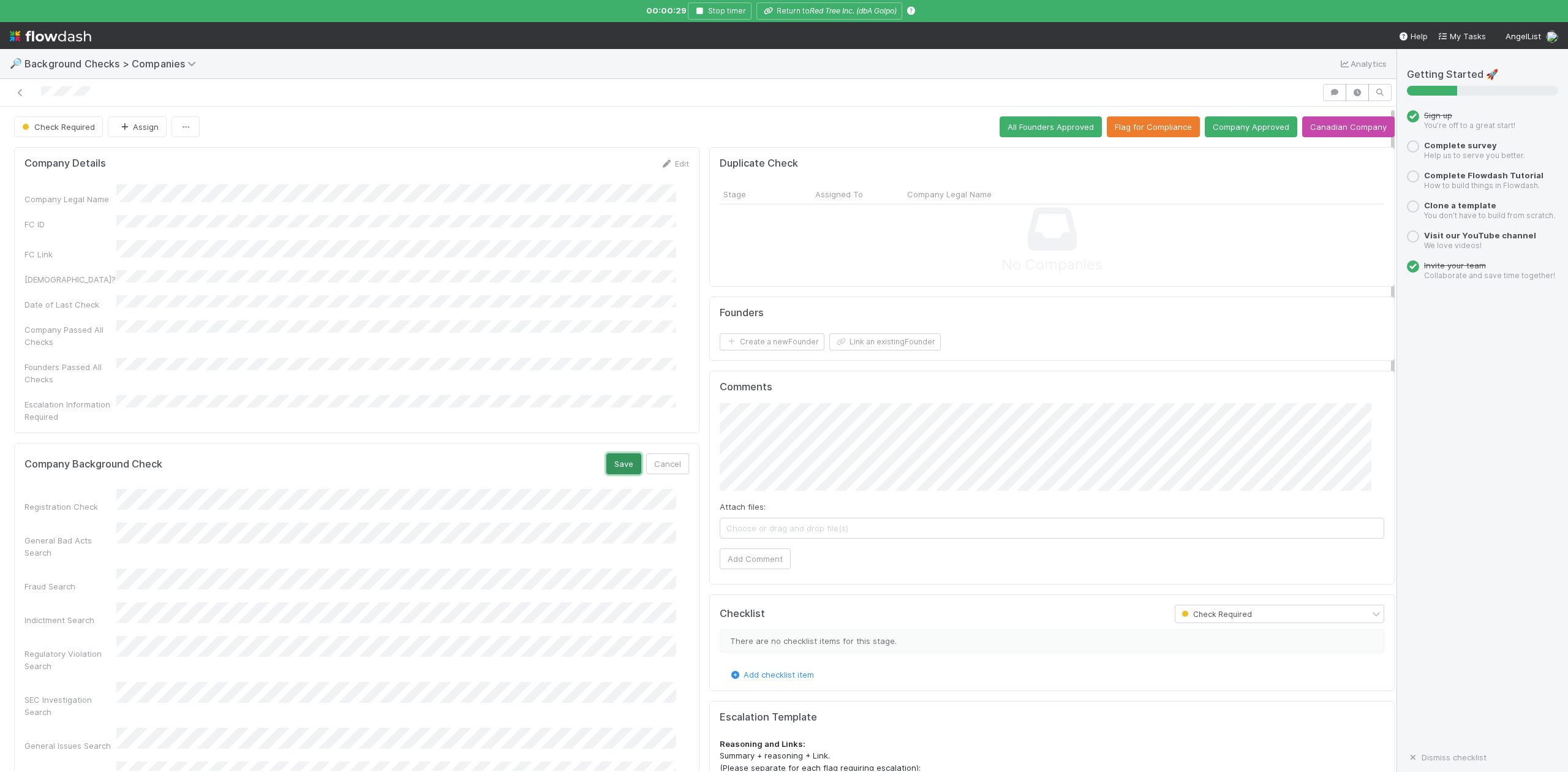
click at [607, 453] on button "Save" at bounding box center [624, 464] width 35 height 21
click at [856, 344] on button "Link an existing Founder" at bounding box center [885, 342] width 112 height 17
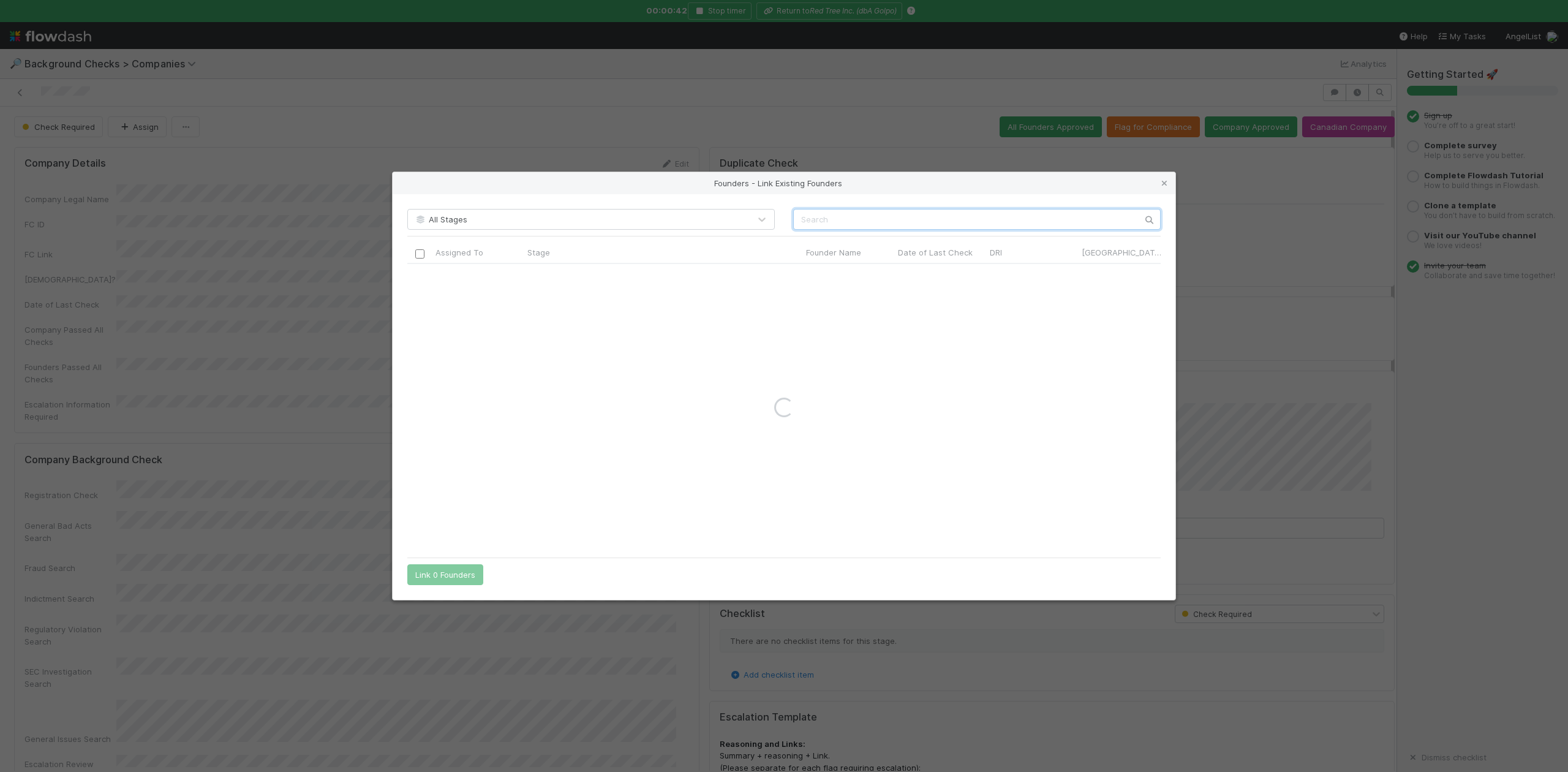
click at [814, 217] on input "text" at bounding box center [977, 219] width 368 height 21
paste input "Shreyas Kar"
click at [800, 216] on input "Shreyas Kar" at bounding box center [977, 219] width 368 height 21
click at [853, 219] on input "Shreyas Kar" at bounding box center [977, 219] width 368 height 21
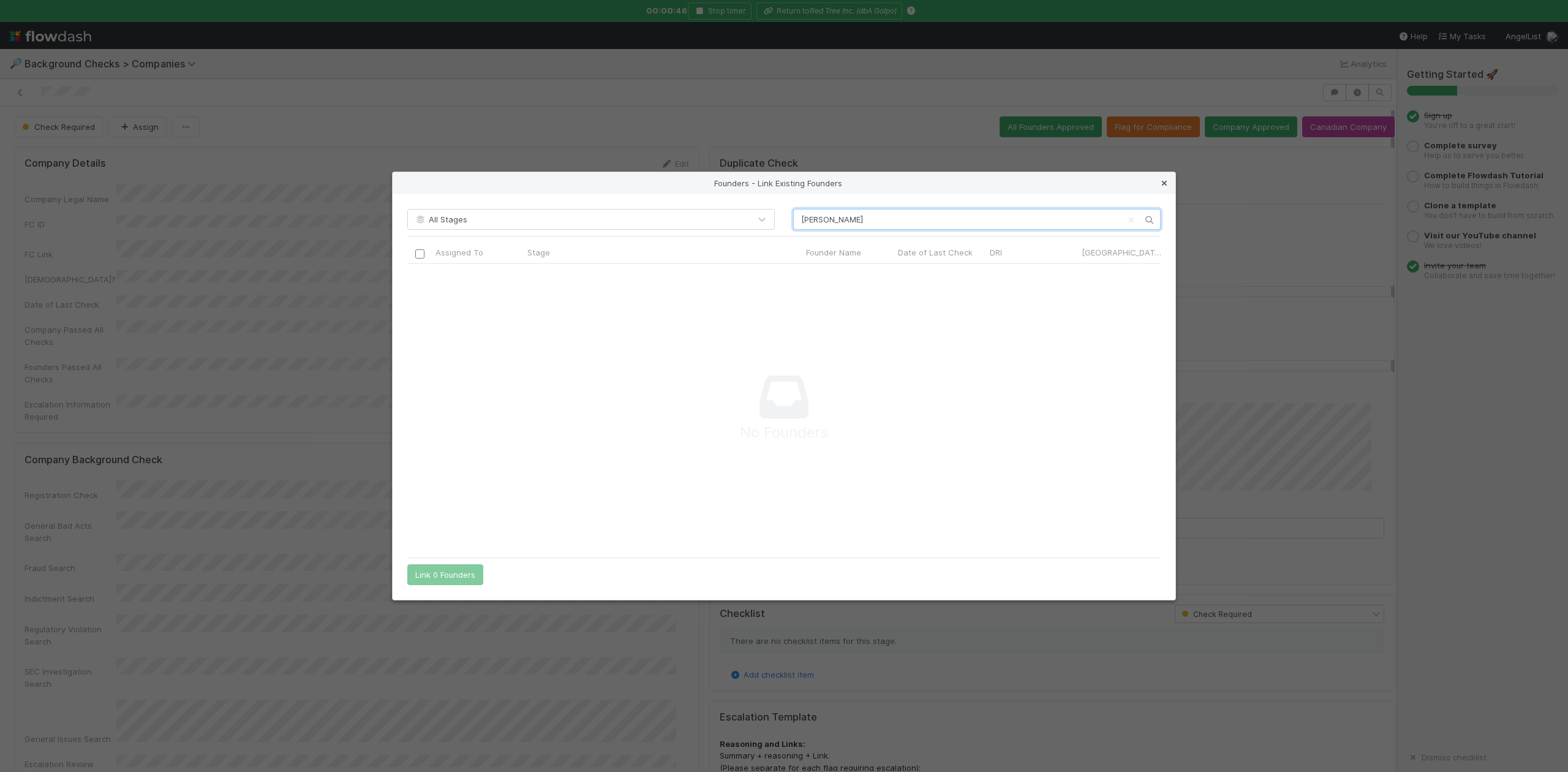
type input "Shreyas Kar"
click at [1169, 179] on icon at bounding box center [1165, 184] width 12 height 8
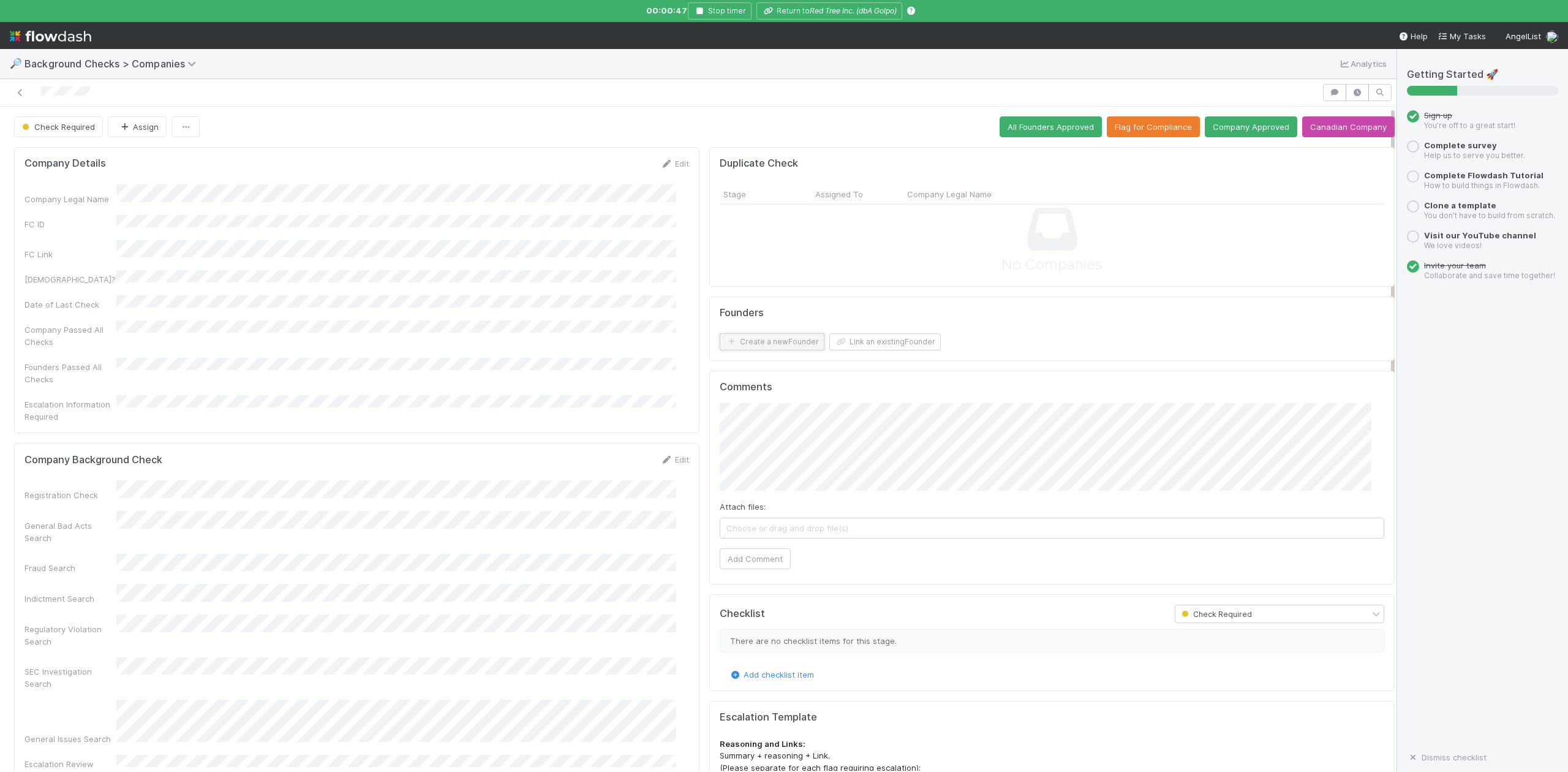
click at [745, 347] on button "Create a new Founder" at bounding box center [772, 342] width 105 height 17
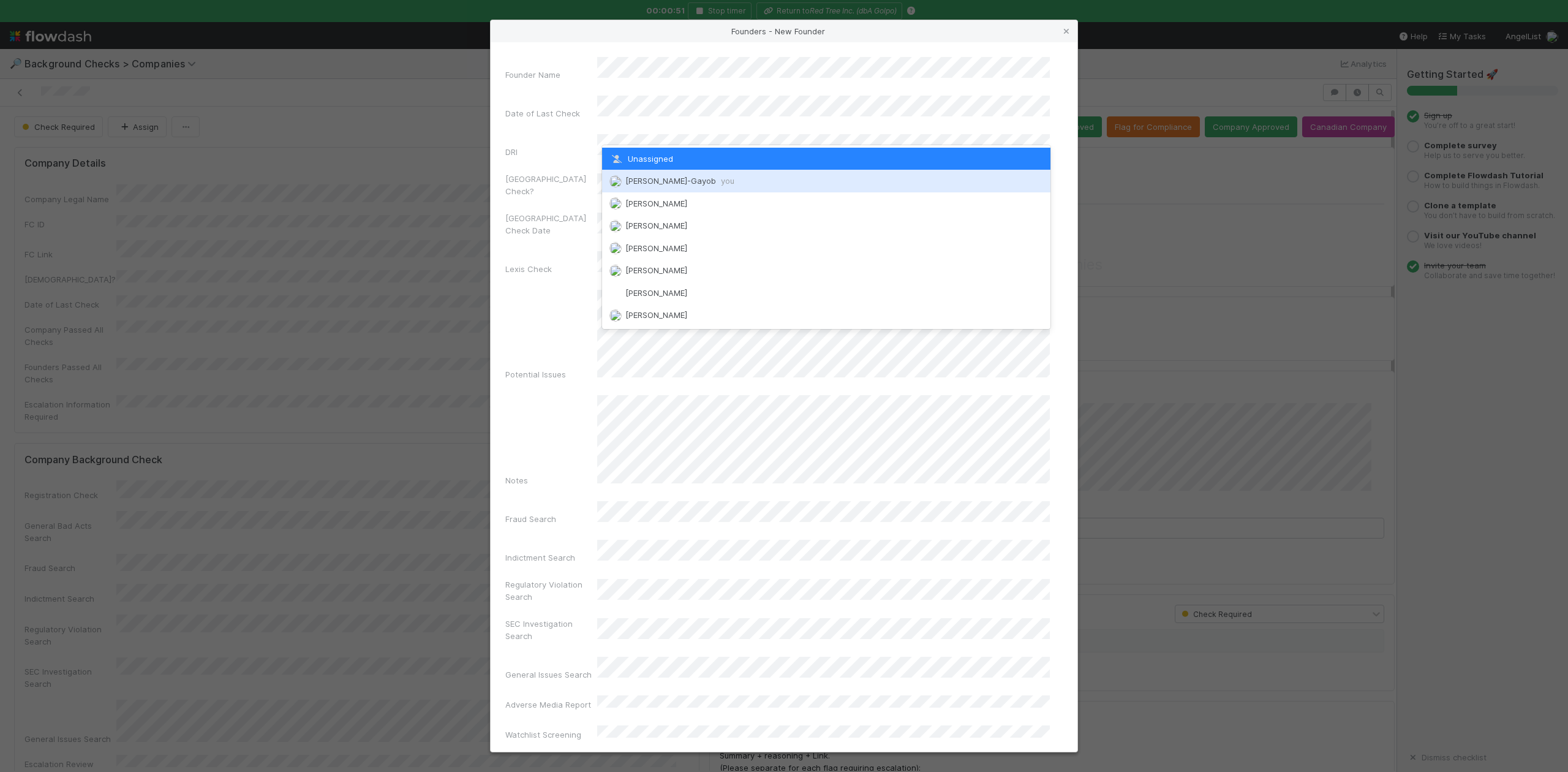
click at [663, 177] on span "Loraine Pati-Gayob you" at bounding box center [680, 181] width 109 height 10
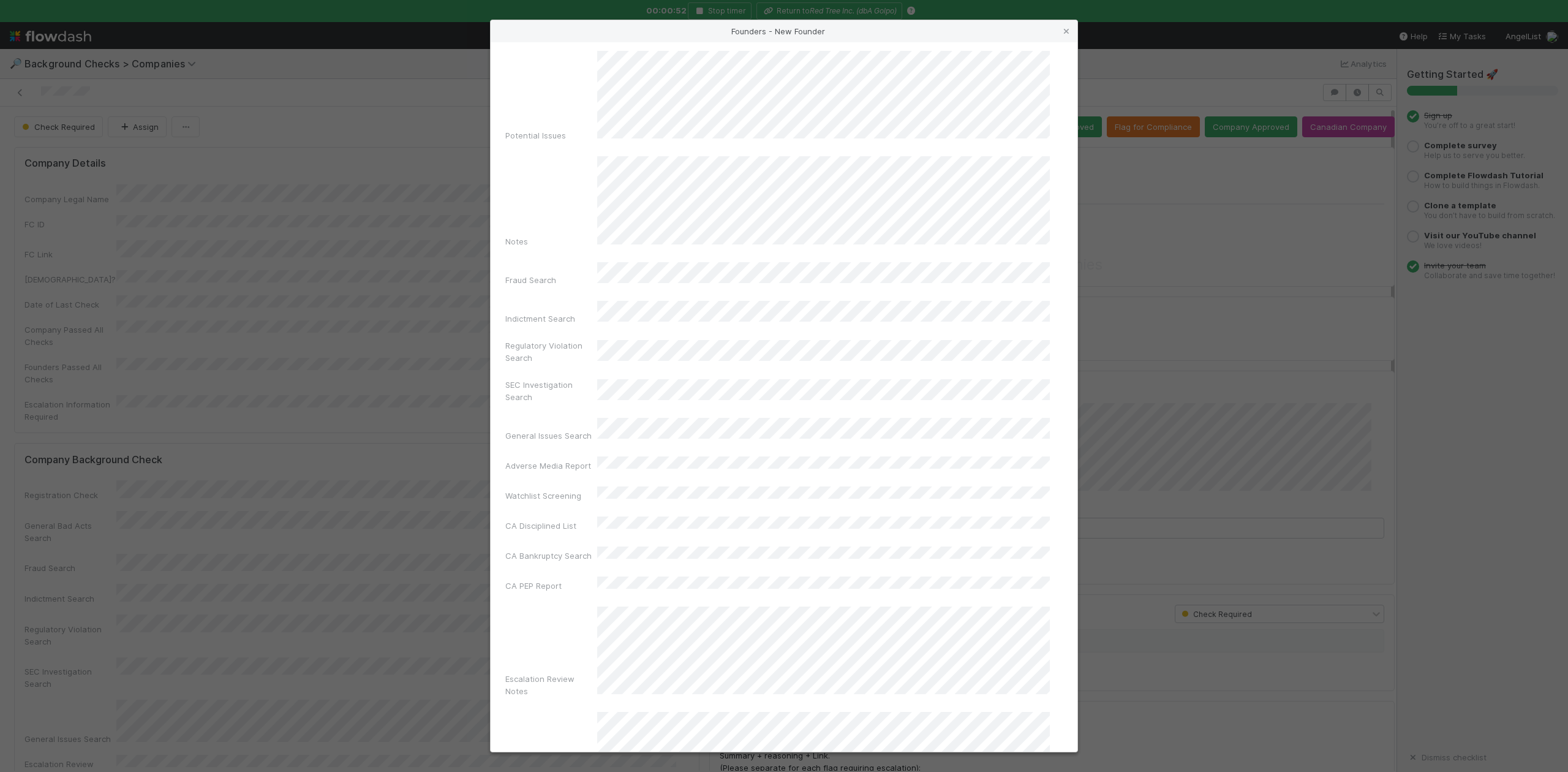
scroll to position [283, 0]
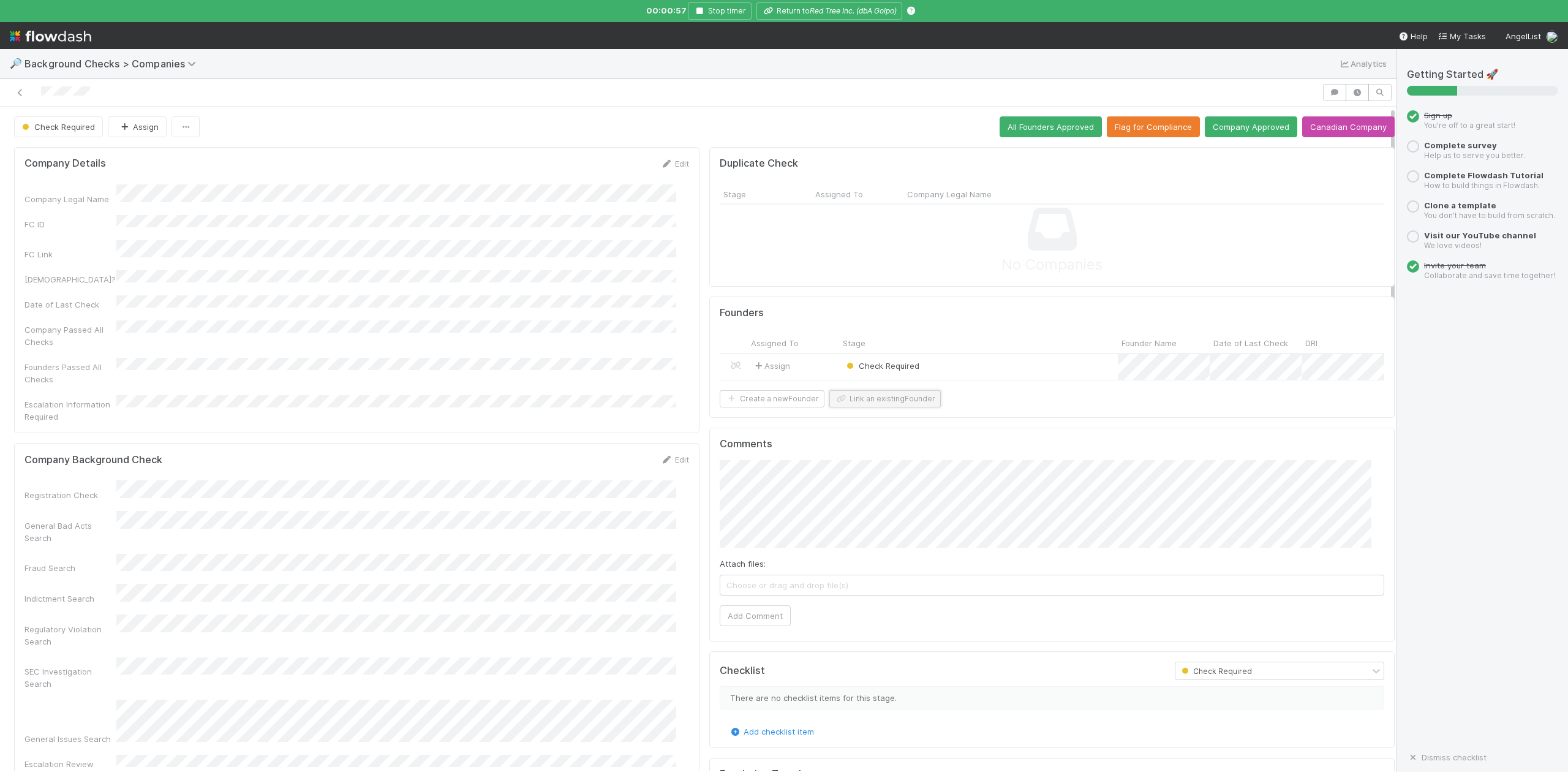
click at [913, 408] on button "Link an existing Founder" at bounding box center [885, 399] width 112 height 17
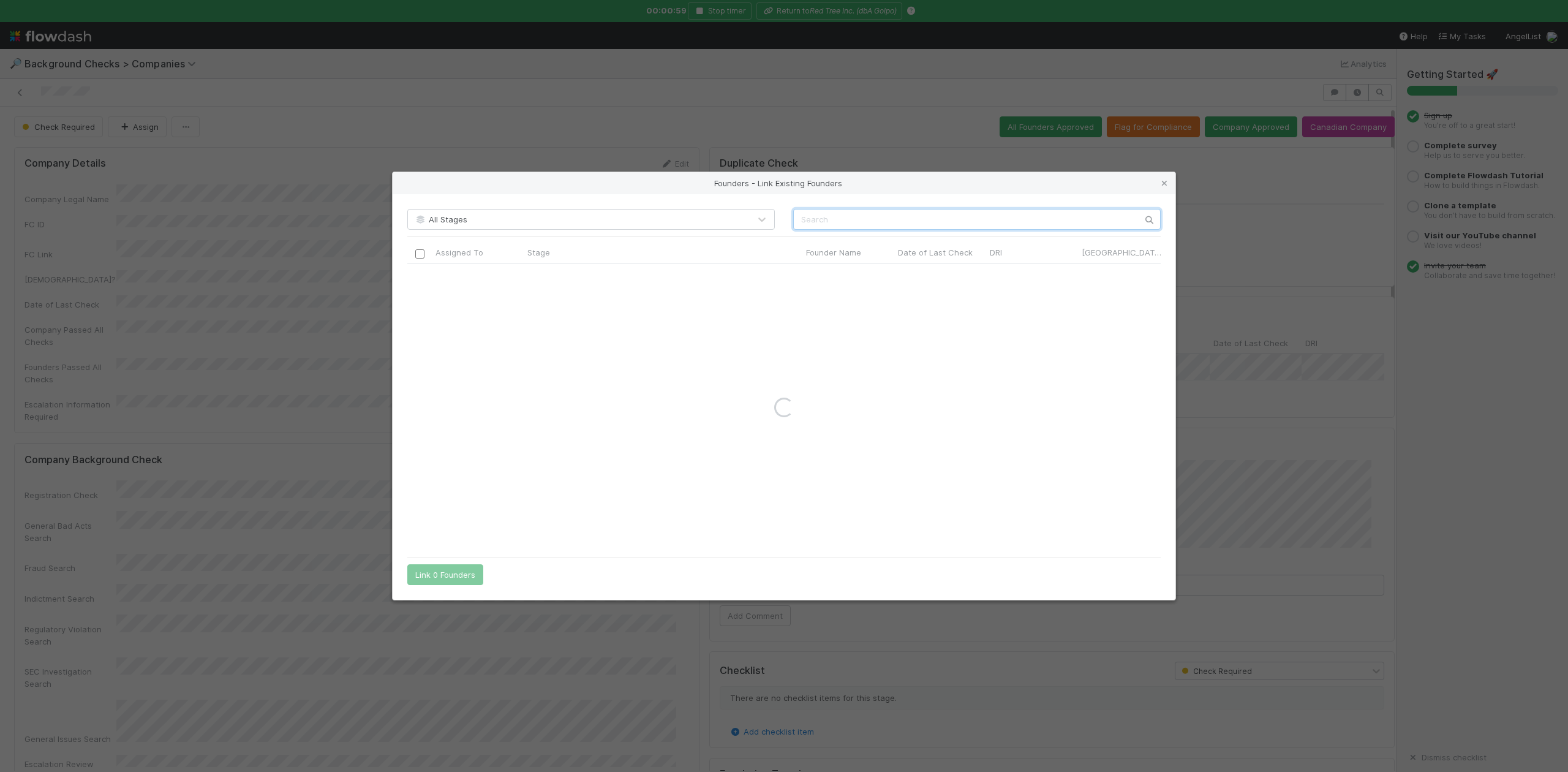
click at [844, 219] on input "text" at bounding box center [977, 219] width 368 height 21
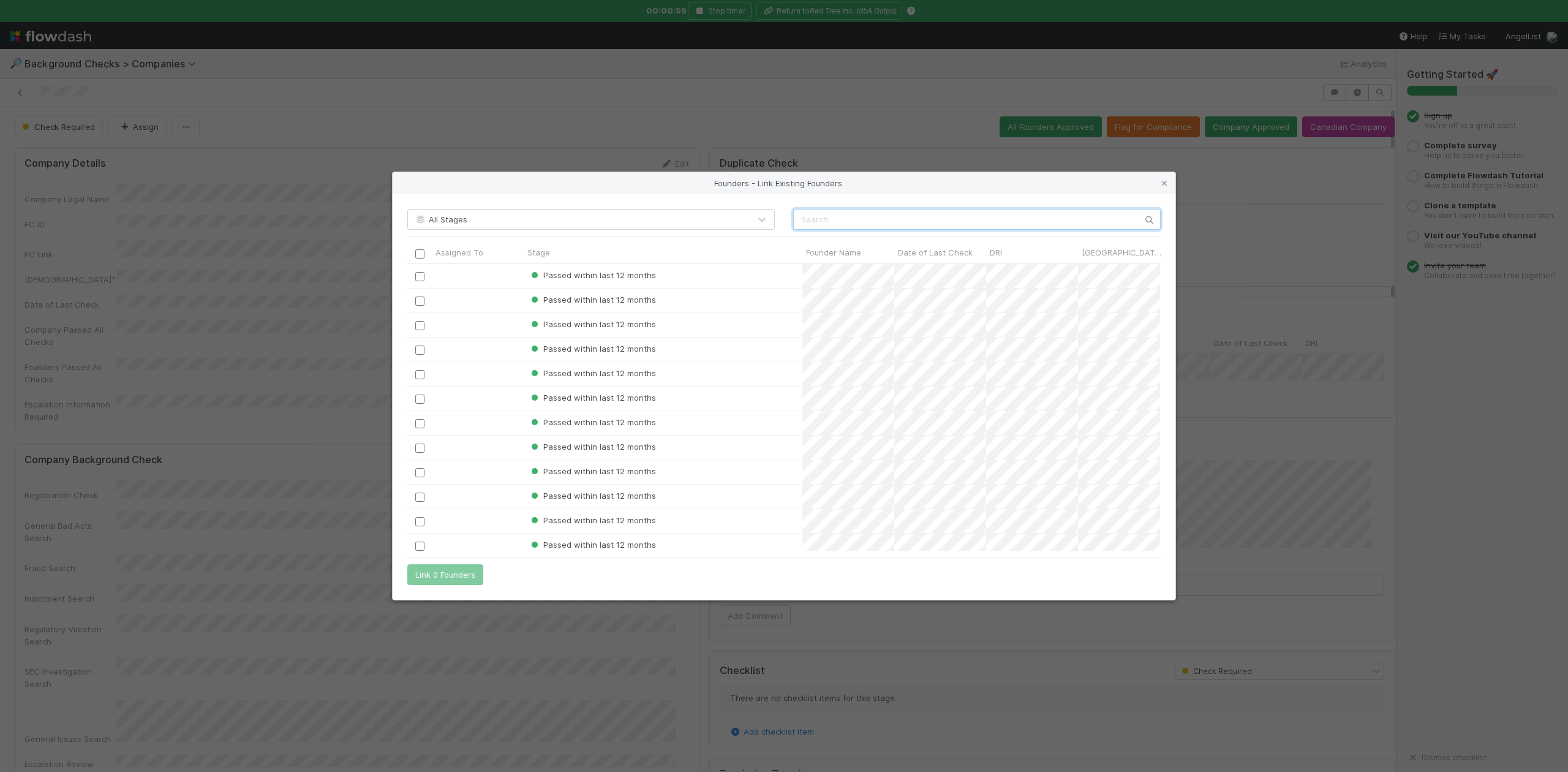
scroll to position [275, 741]
paste input "Shraman Kar"
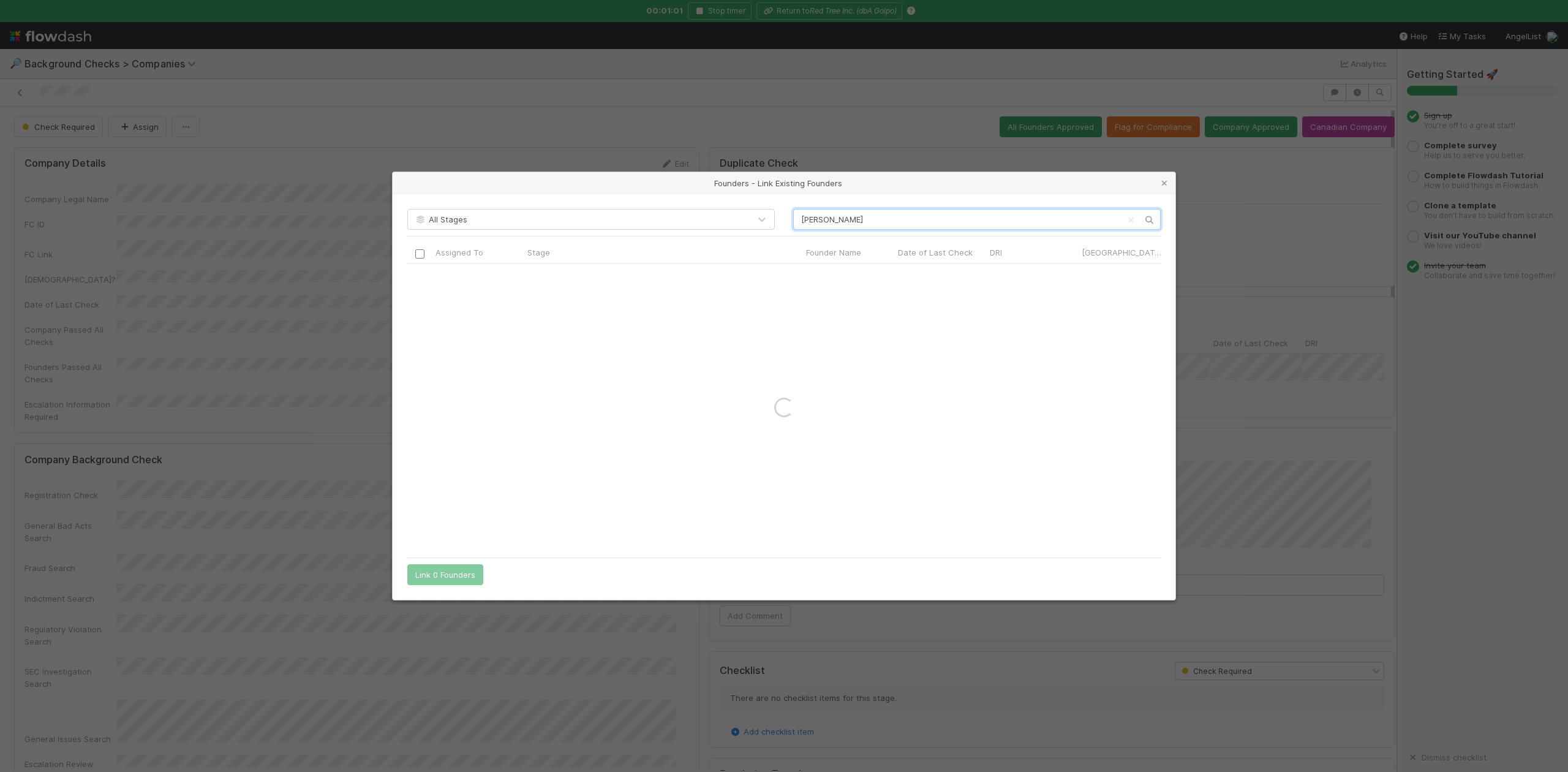
click at [799, 216] on input "Shraman Kar" at bounding box center [977, 219] width 368 height 21
click at [856, 222] on input "Shraman Kar" at bounding box center [977, 219] width 368 height 21
type input "Shraman Kar"
click at [1165, 181] on icon at bounding box center [1165, 184] width 12 height 8
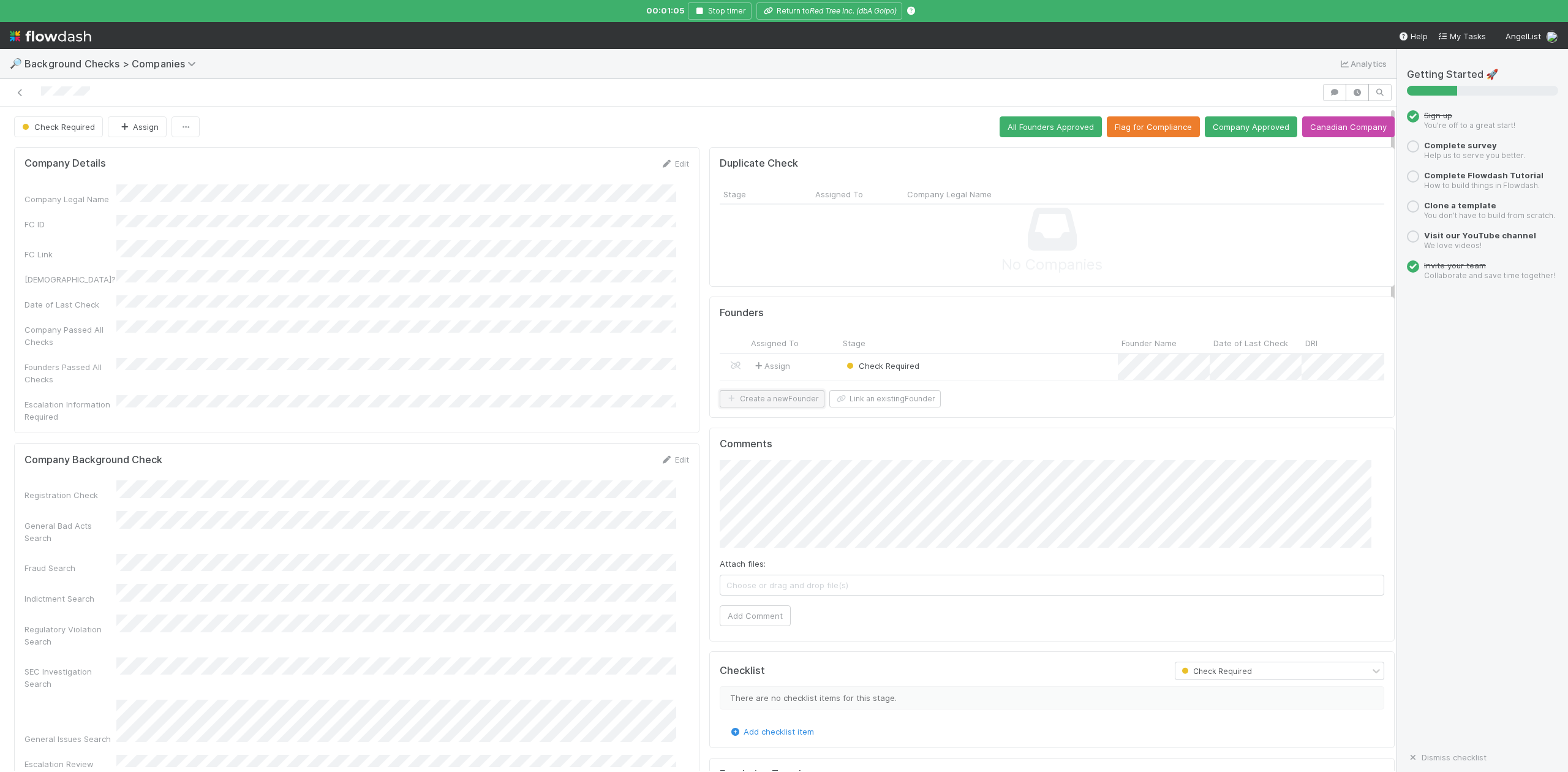
click at [758, 408] on button "Create a new Founder" at bounding box center [772, 399] width 105 height 17
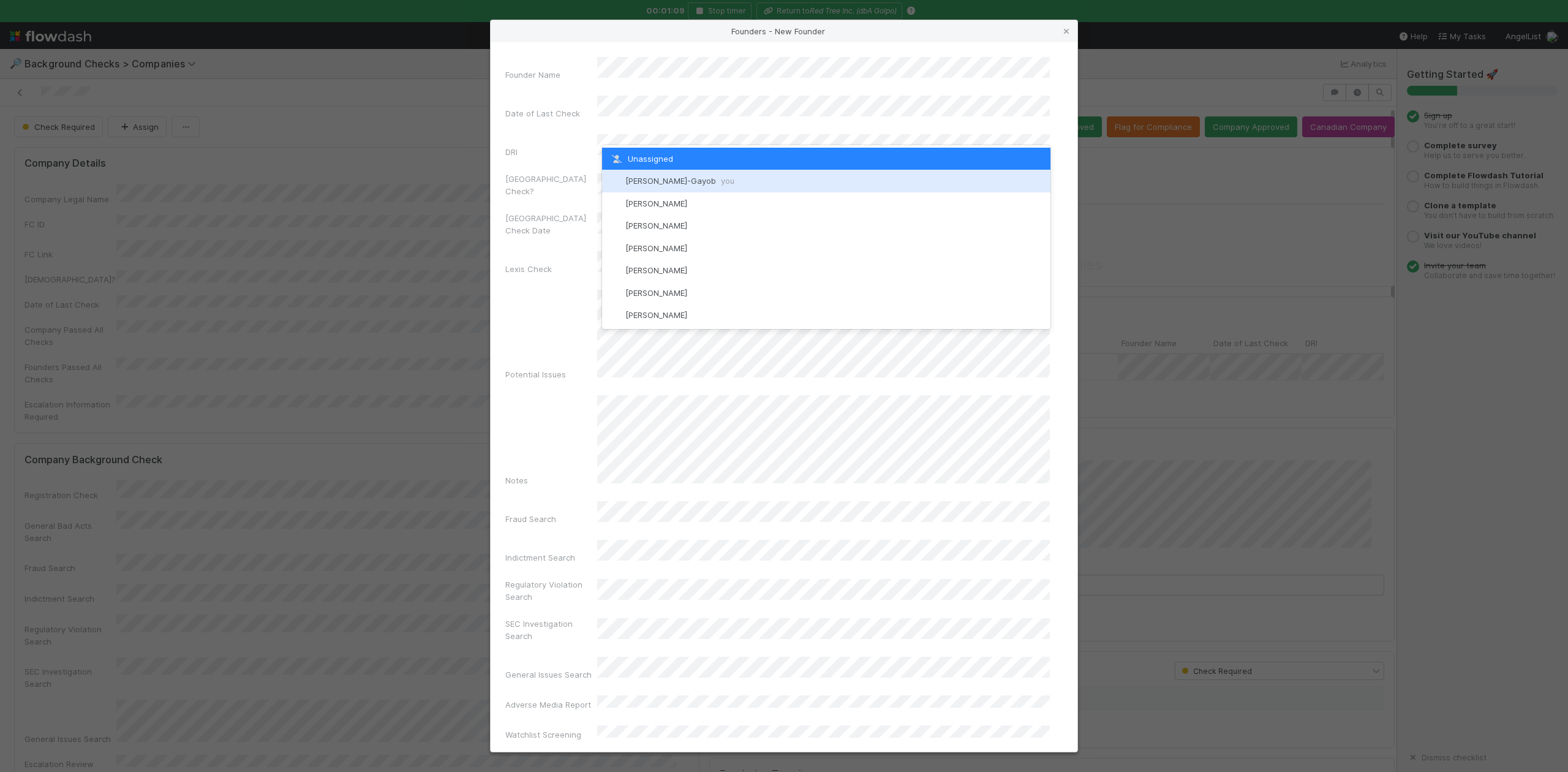
click at [660, 177] on span "Loraine Pati-Gayob you" at bounding box center [680, 181] width 109 height 10
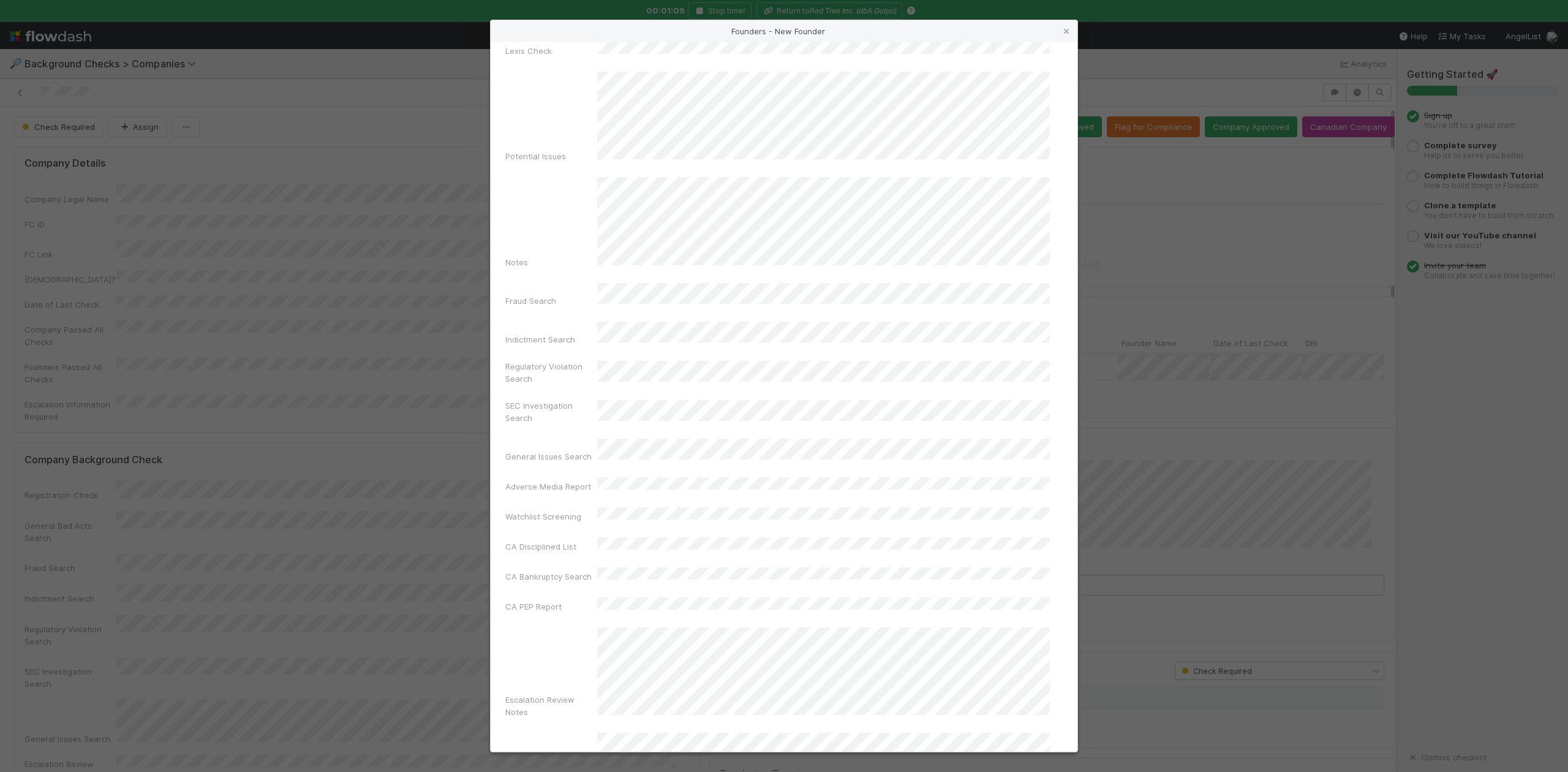
scroll to position [283, 0]
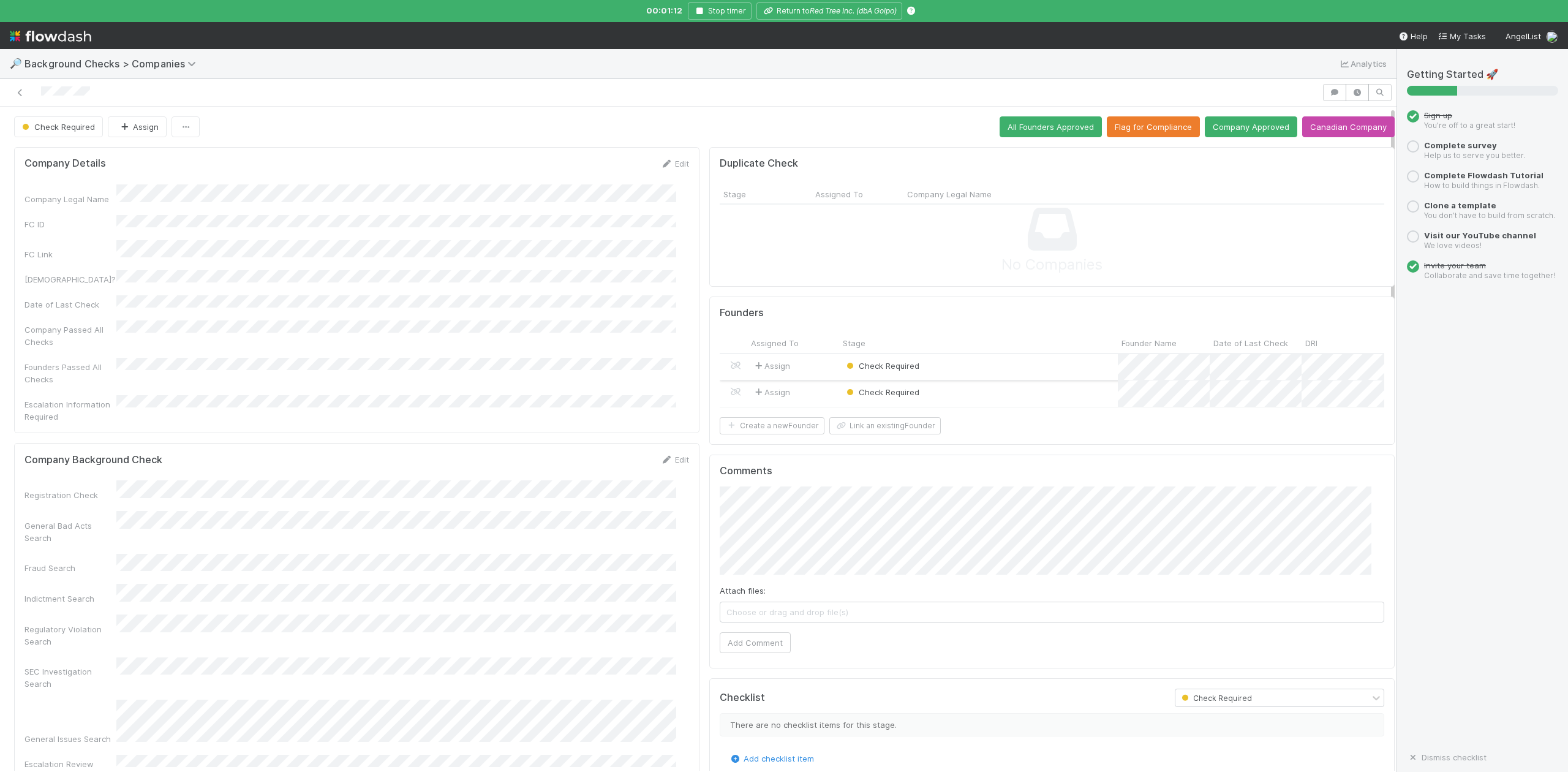
click at [948, 374] on div "Check Required" at bounding box center [978, 368] width 279 height 26
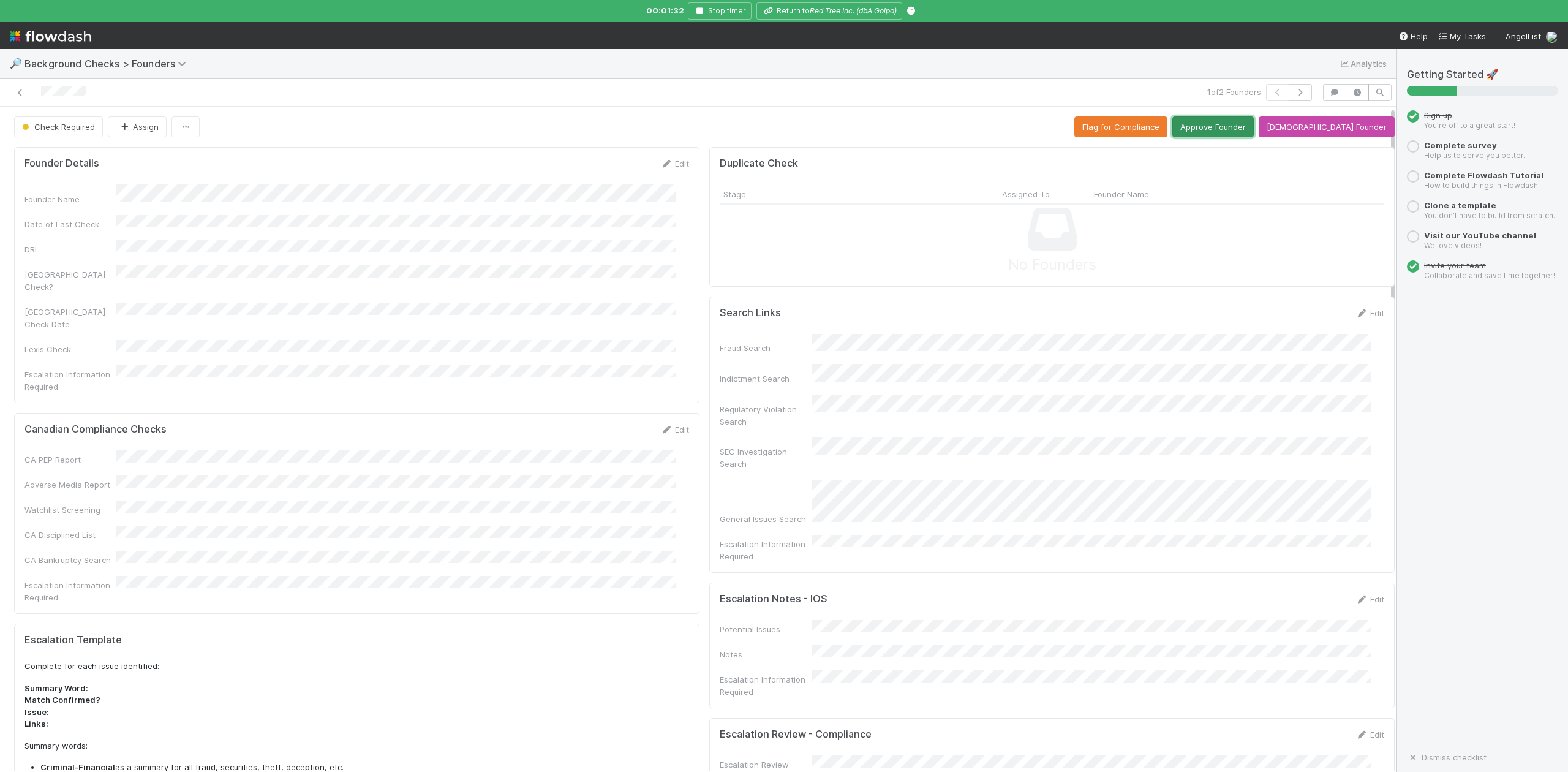
click at [1243, 125] on button "Approve Founder" at bounding box center [1214, 127] width 81 height 21
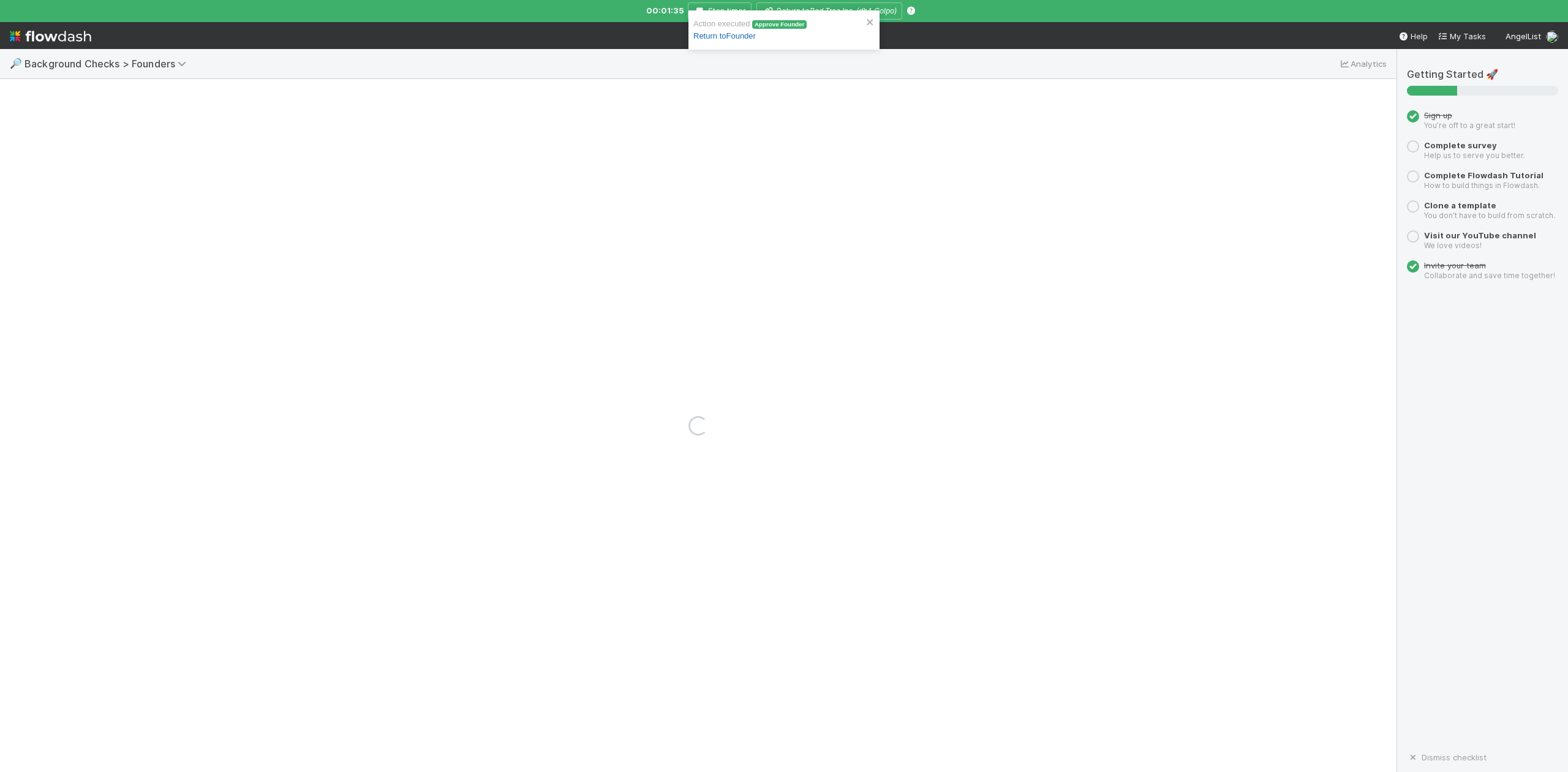
click at [750, 36] on link "Return to Founder" at bounding box center [725, 35] width 63 height 9
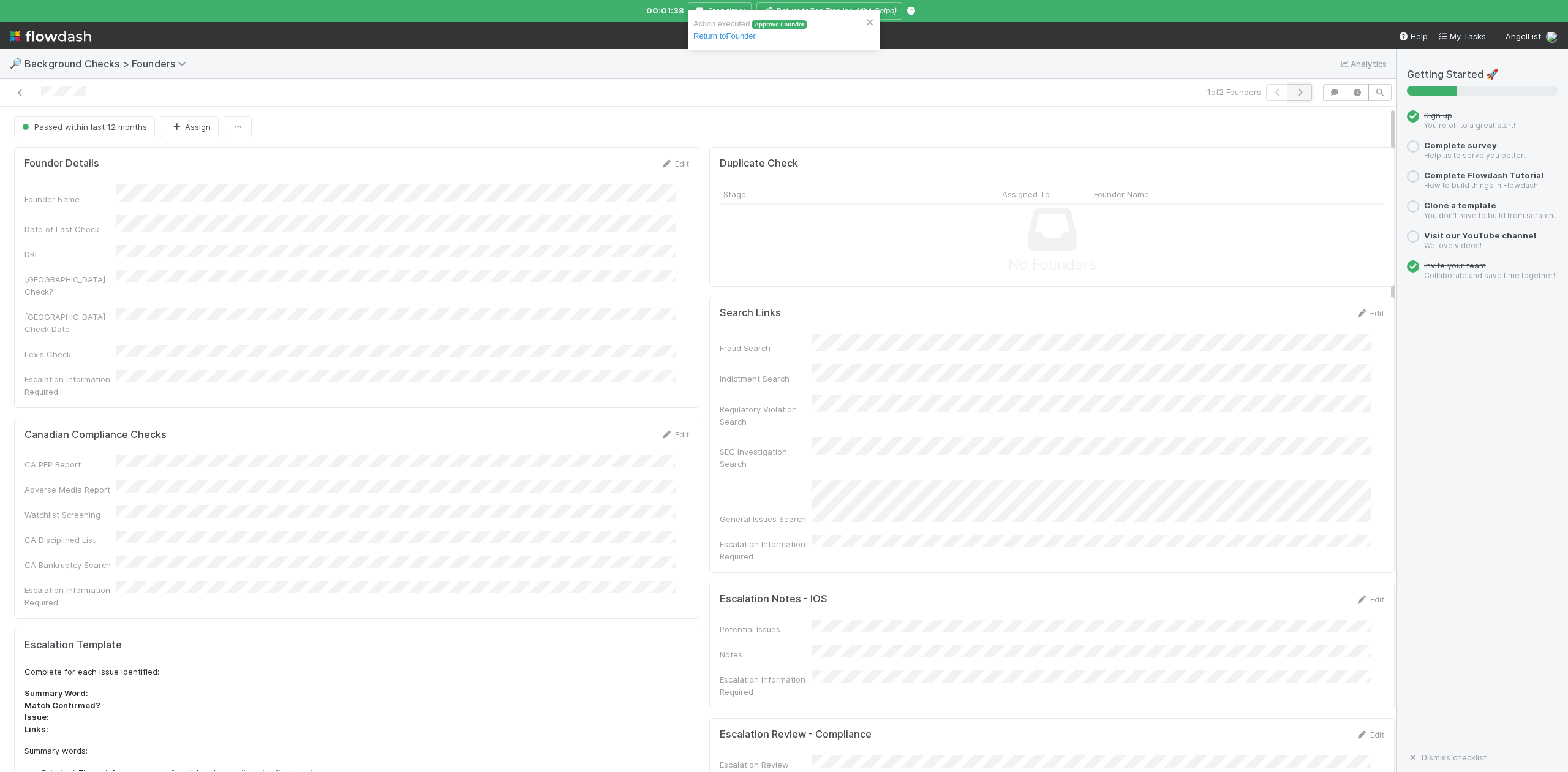
click at [1294, 94] on icon "button" at bounding box center [1300, 92] width 12 height 8
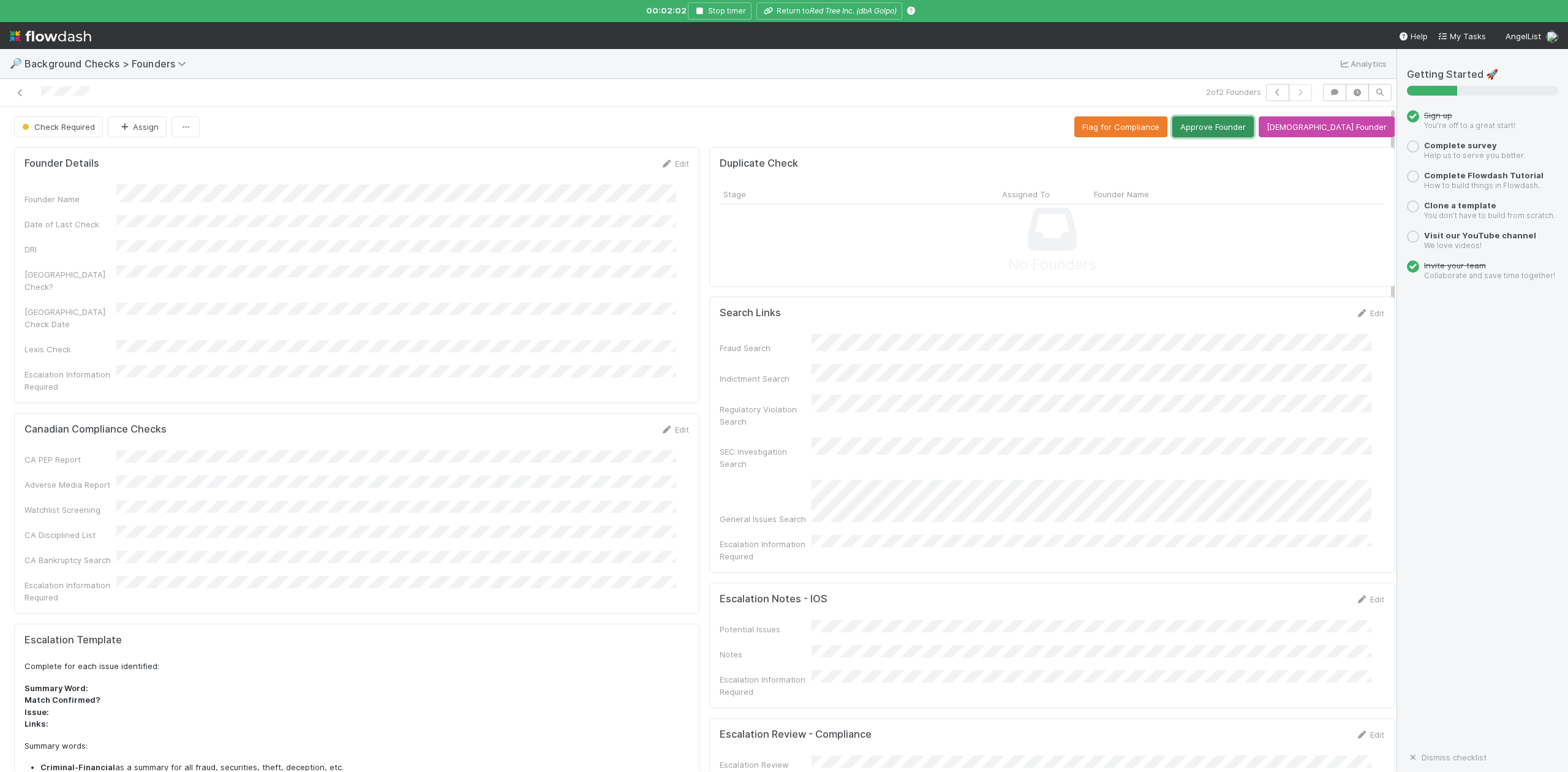
click at [1248, 121] on button "Approve Founder" at bounding box center [1214, 127] width 81 height 21
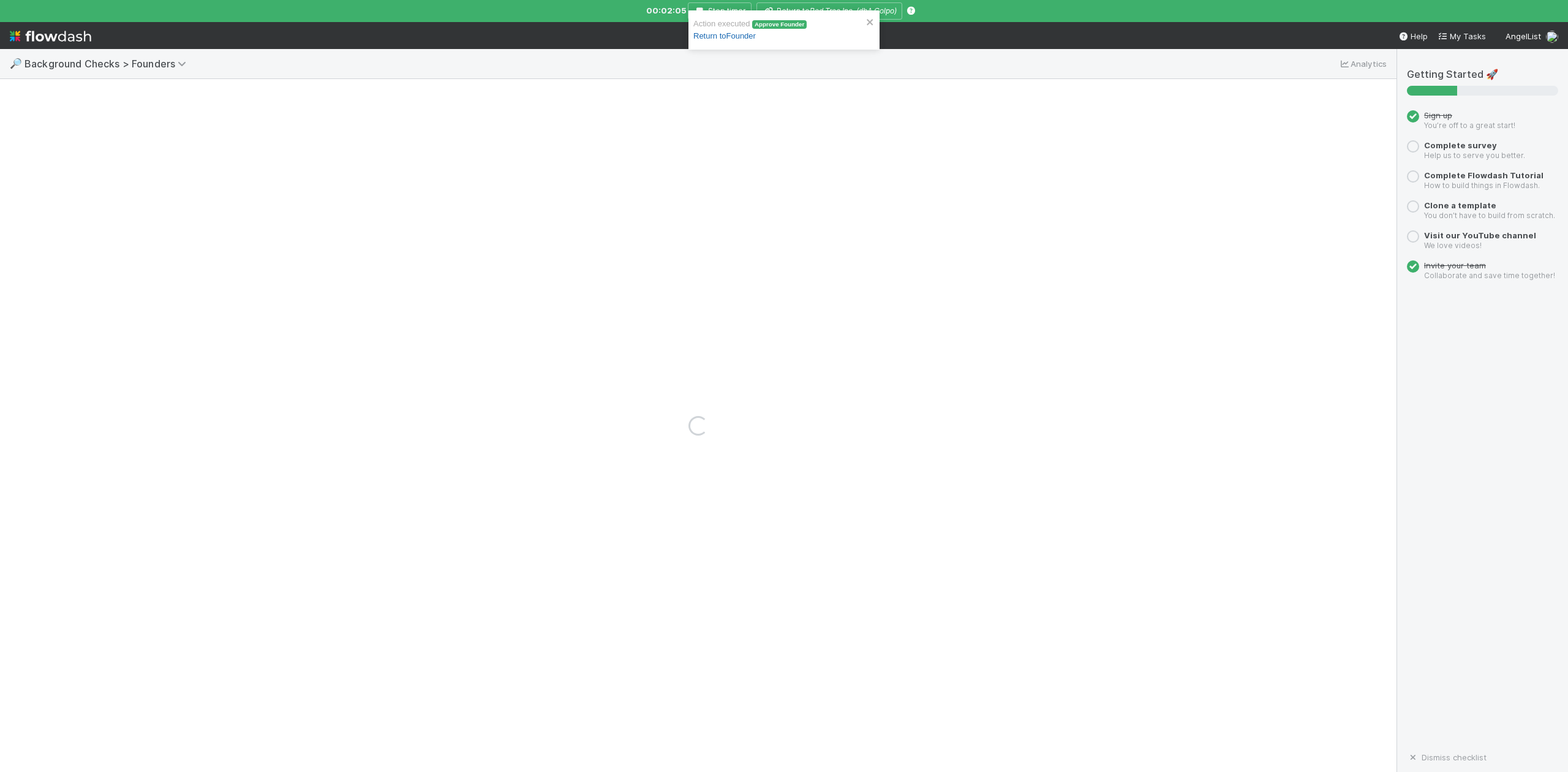
click at [734, 35] on link "Return to Founder" at bounding box center [725, 35] width 63 height 9
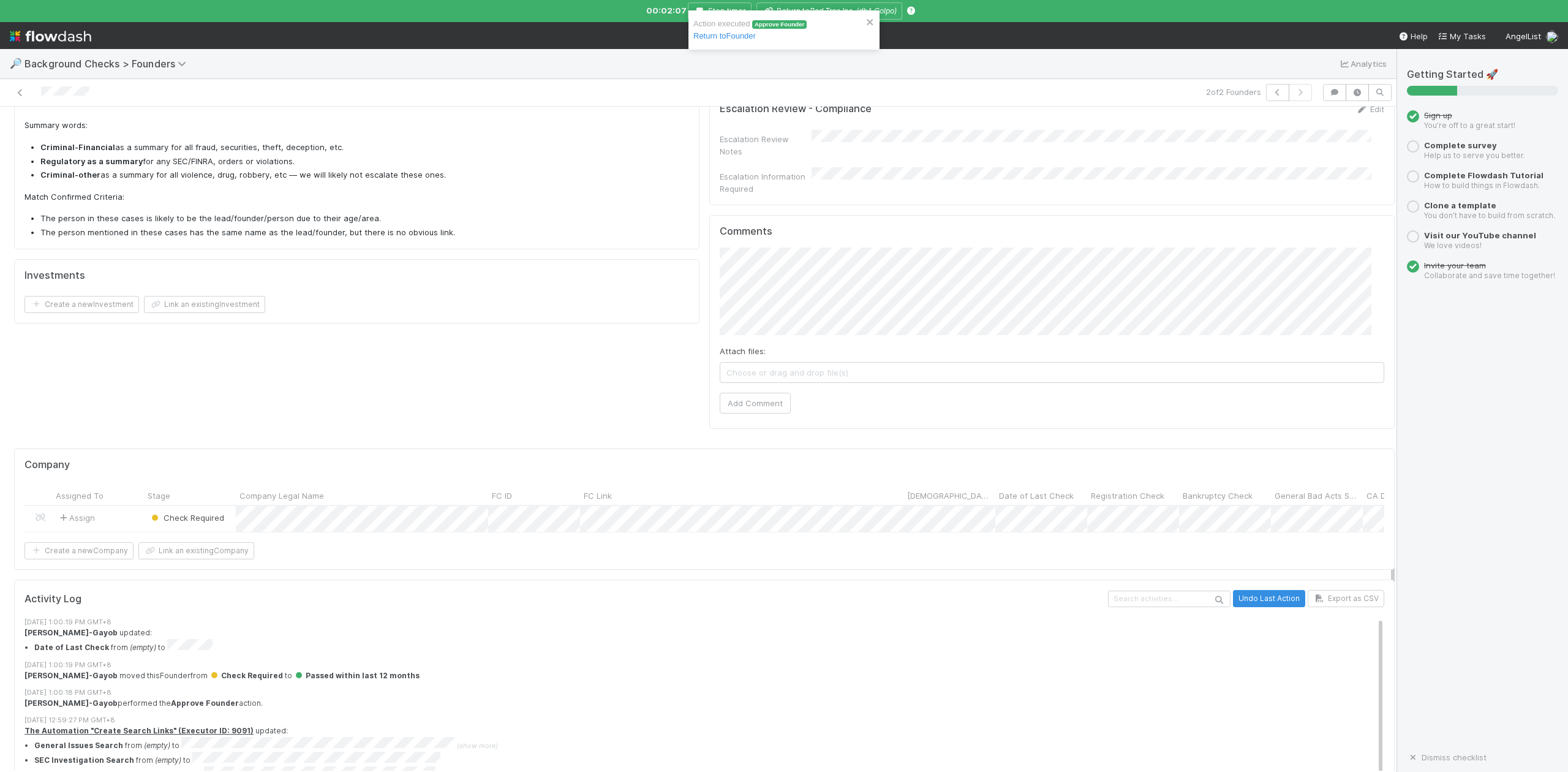
scroll to position [706, 0]
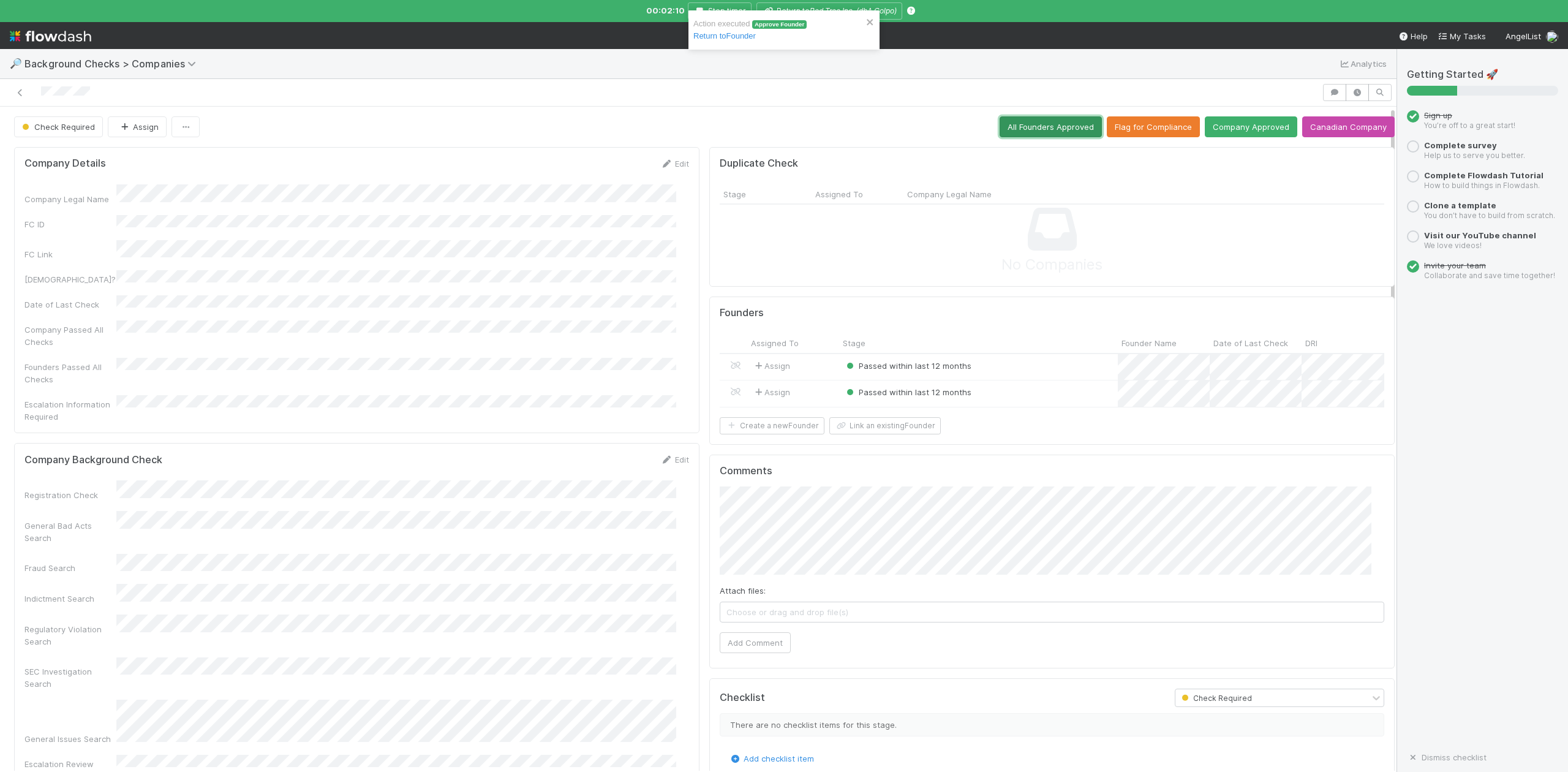
click at [1018, 128] on button "All Founders Approved" at bounding box center [1051, 127] width 102 height 21
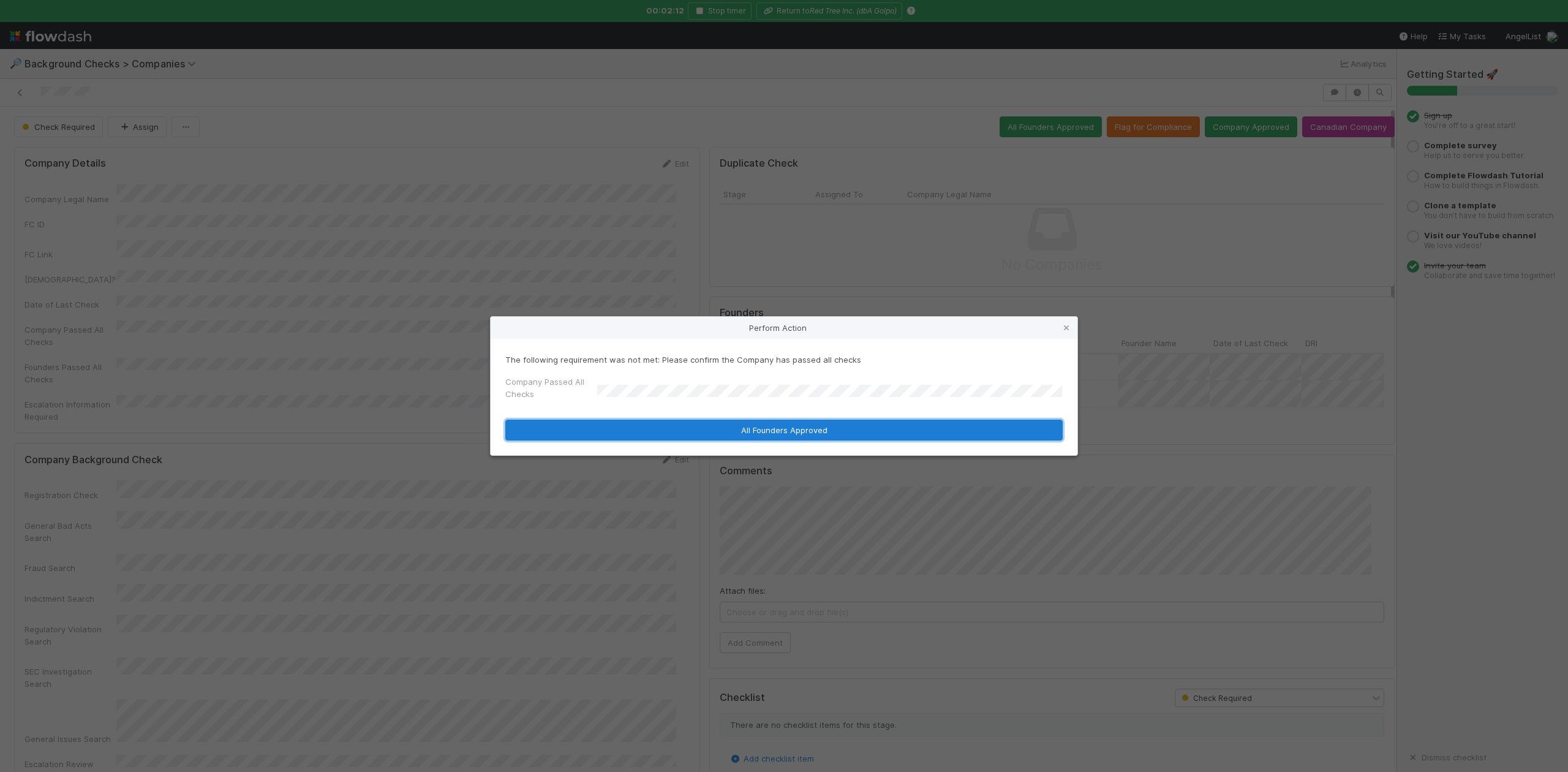
click at [630, 429] on button "All Founders Approved" at bounding box center [784, 430] width 558 height 21
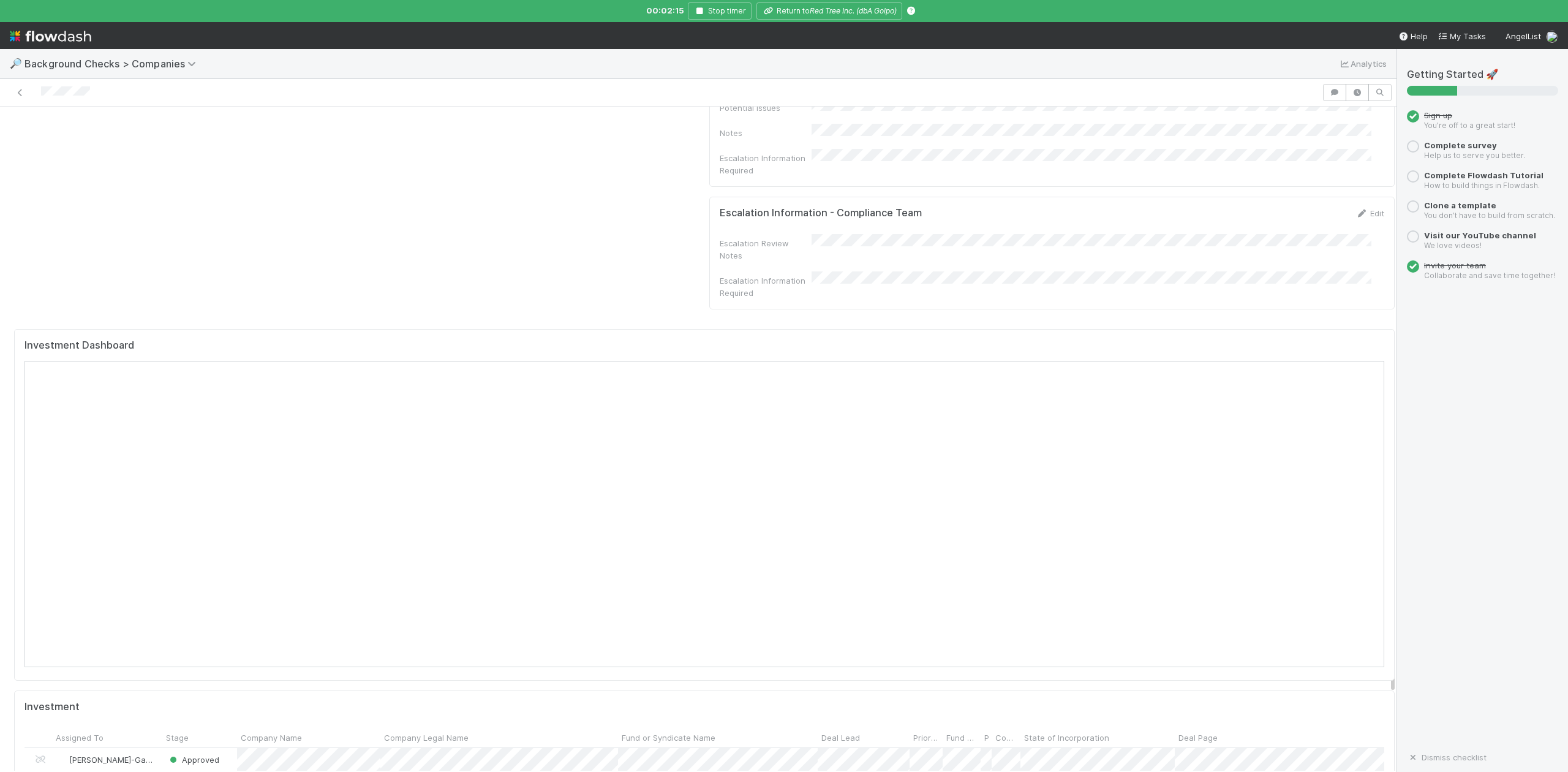
scroll to position [1144, 0]
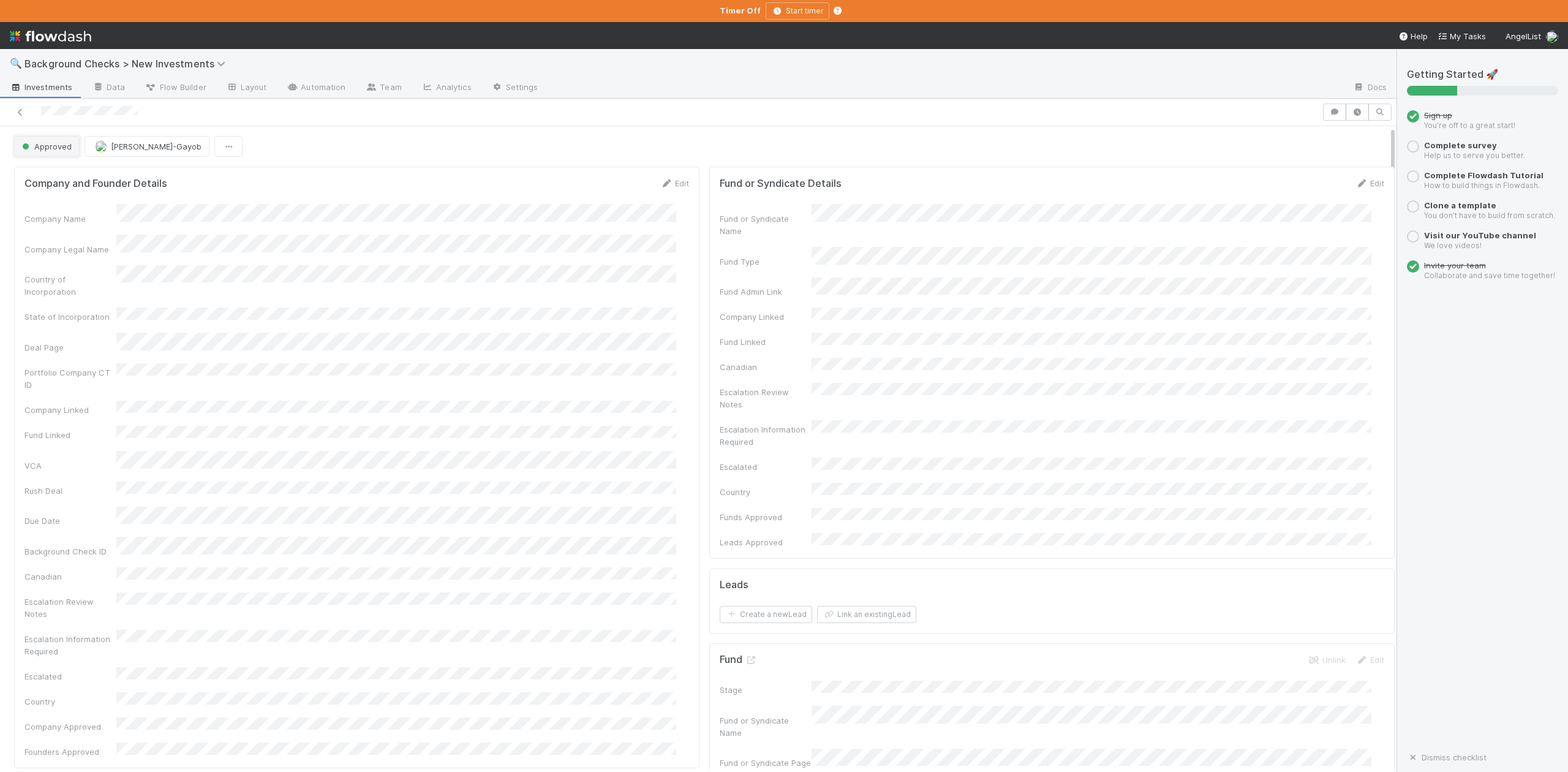
click at [55, 148] on span "Approved" at bounding box center [46, 146] width 52 height 10
click at [58, 204] on span "In Progress" at bounding box center [46, 201] width 58 height 10
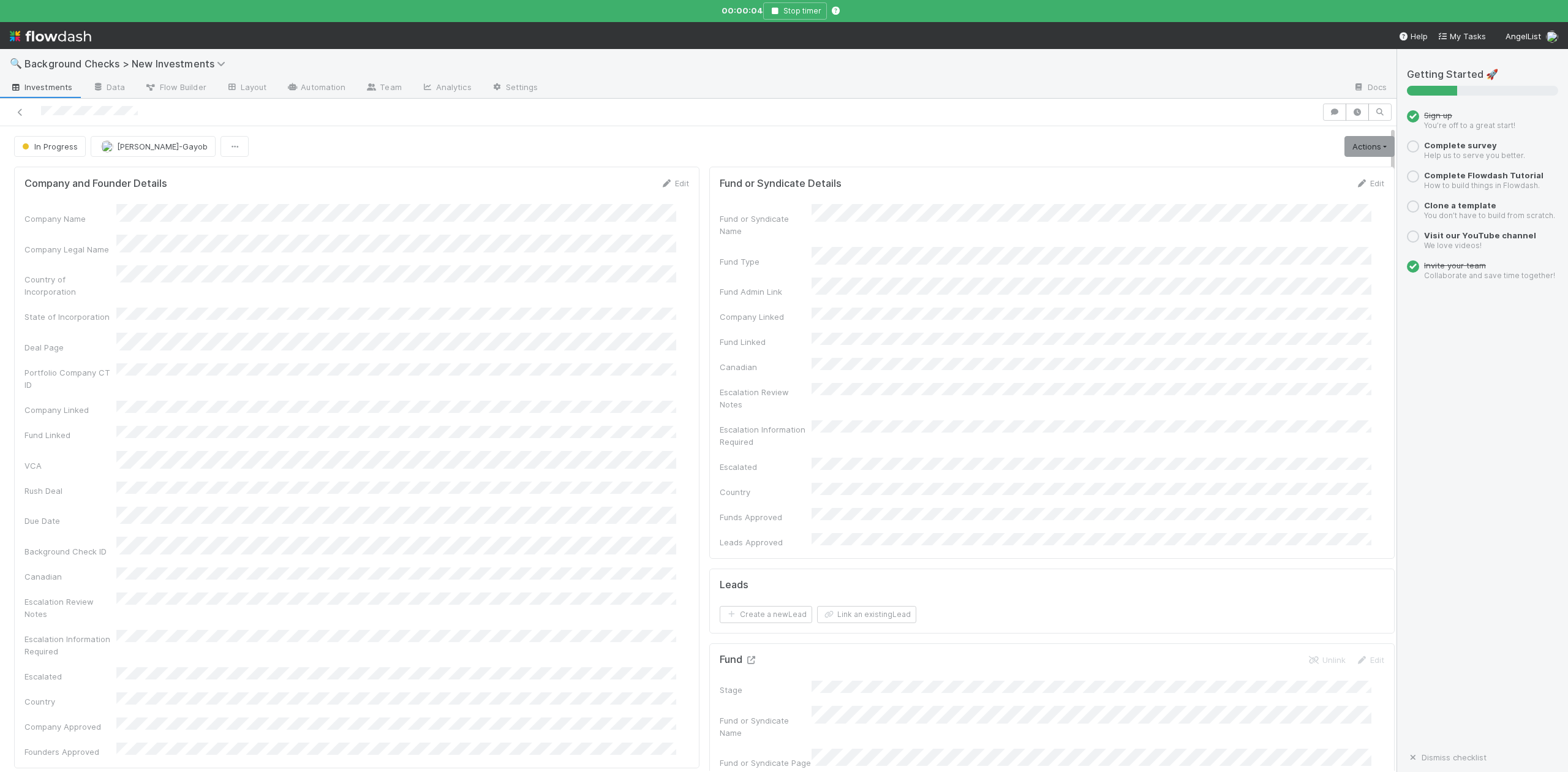
click at [745, 657] on icon at bounding box center [751, 661] width 12 height 8
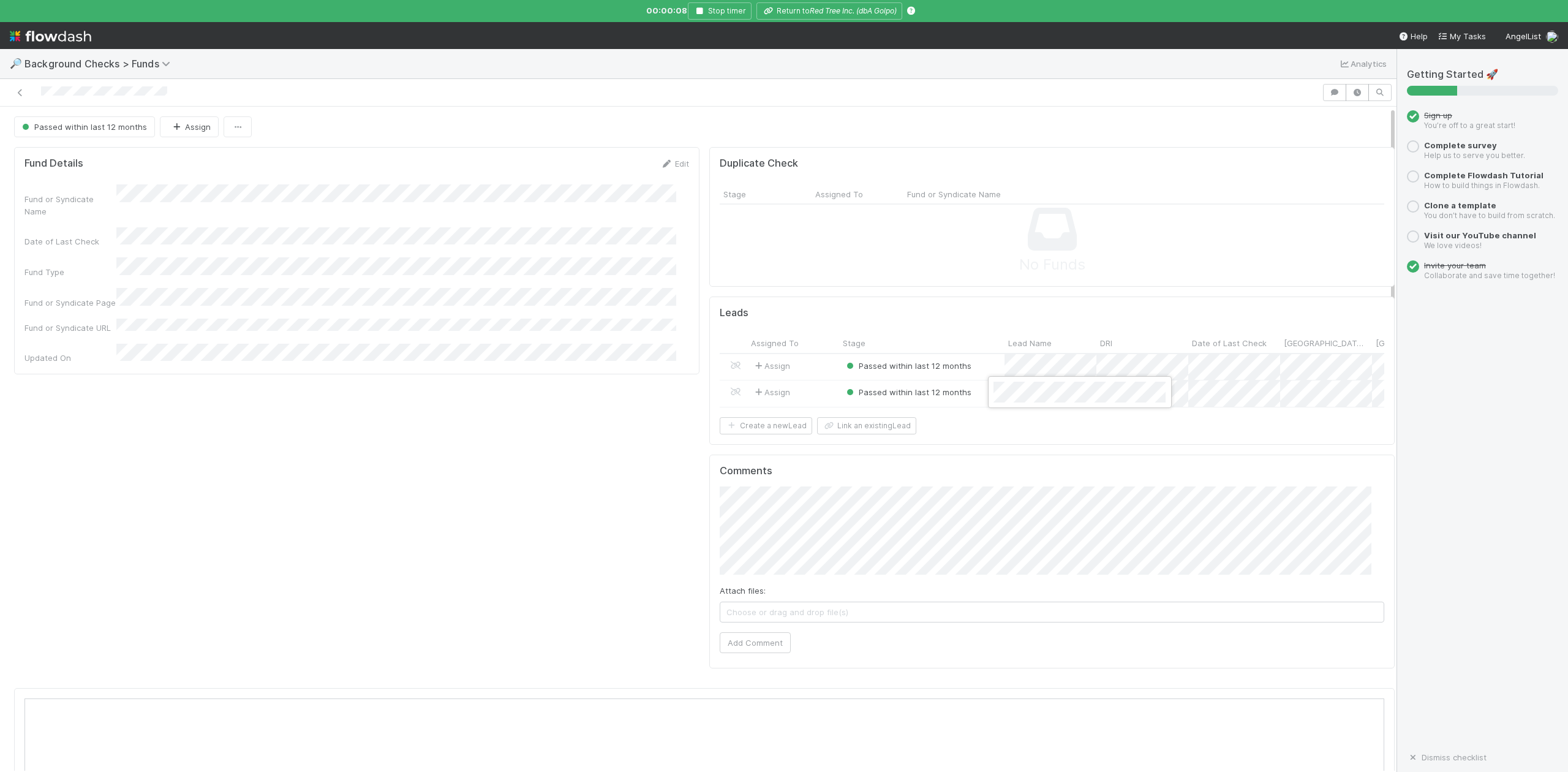
click at [858, 10] on div at bounding box center [784, 386] width 1568 height 772
click at [822, 8] on icon "Red Tree Inc. (dbA Golpo)" at bounding box center [854, 10] width 87 height 9
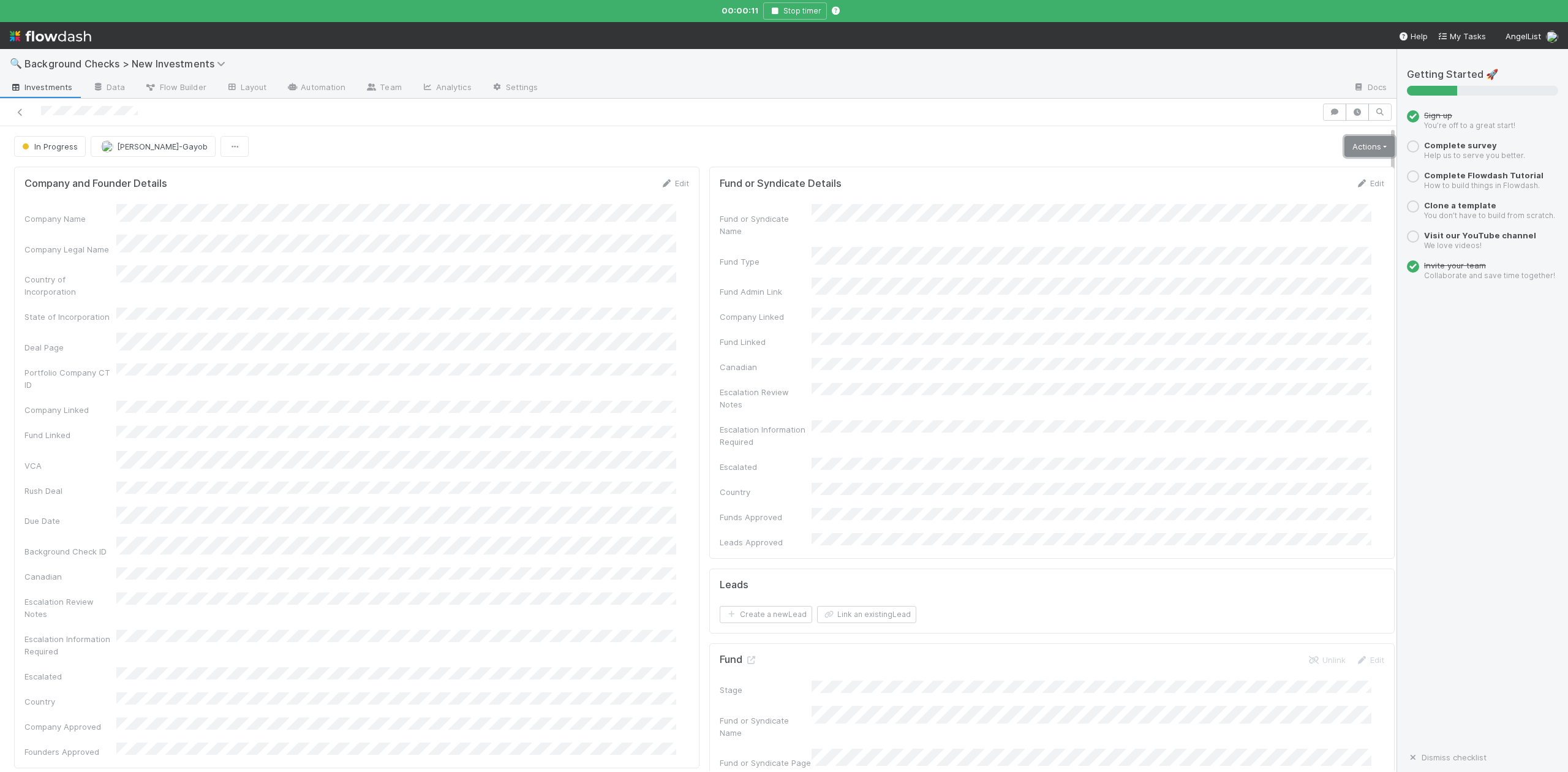
click at [1345, 150] on link "Actions" at bounding box center [1369, 146] width 50 height 21
click at [1263, 173] on button "Finish" at bounding box center [1327, 172] width 137 height 17
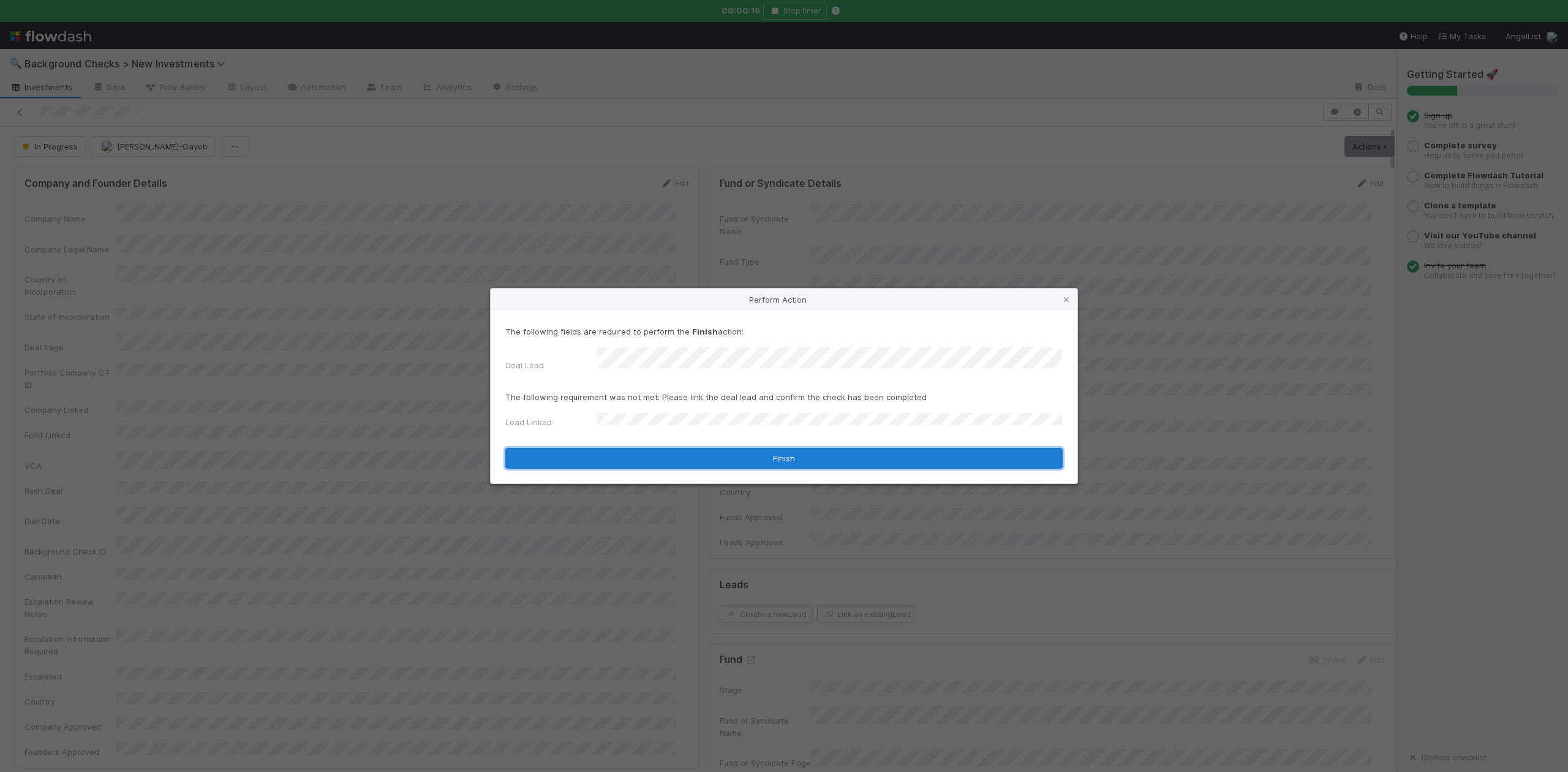
click at [670, 462] on button "Finish" at bounding box center [784, 458] width 558 height 21
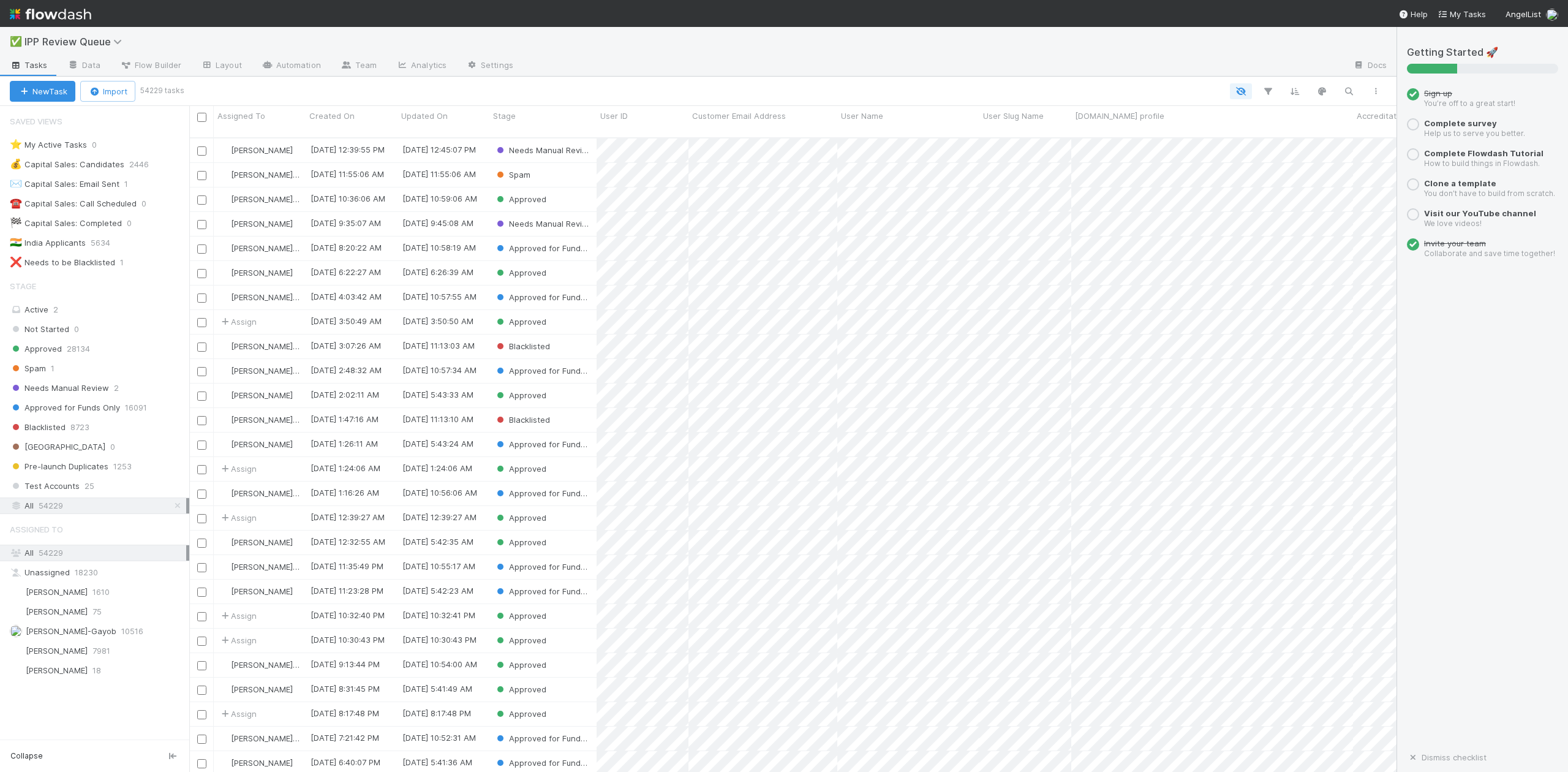
scroll to position [633, 1196]
click at [42, 370] on span "Spam" at bounding box center [28, 368] width 36 height 15
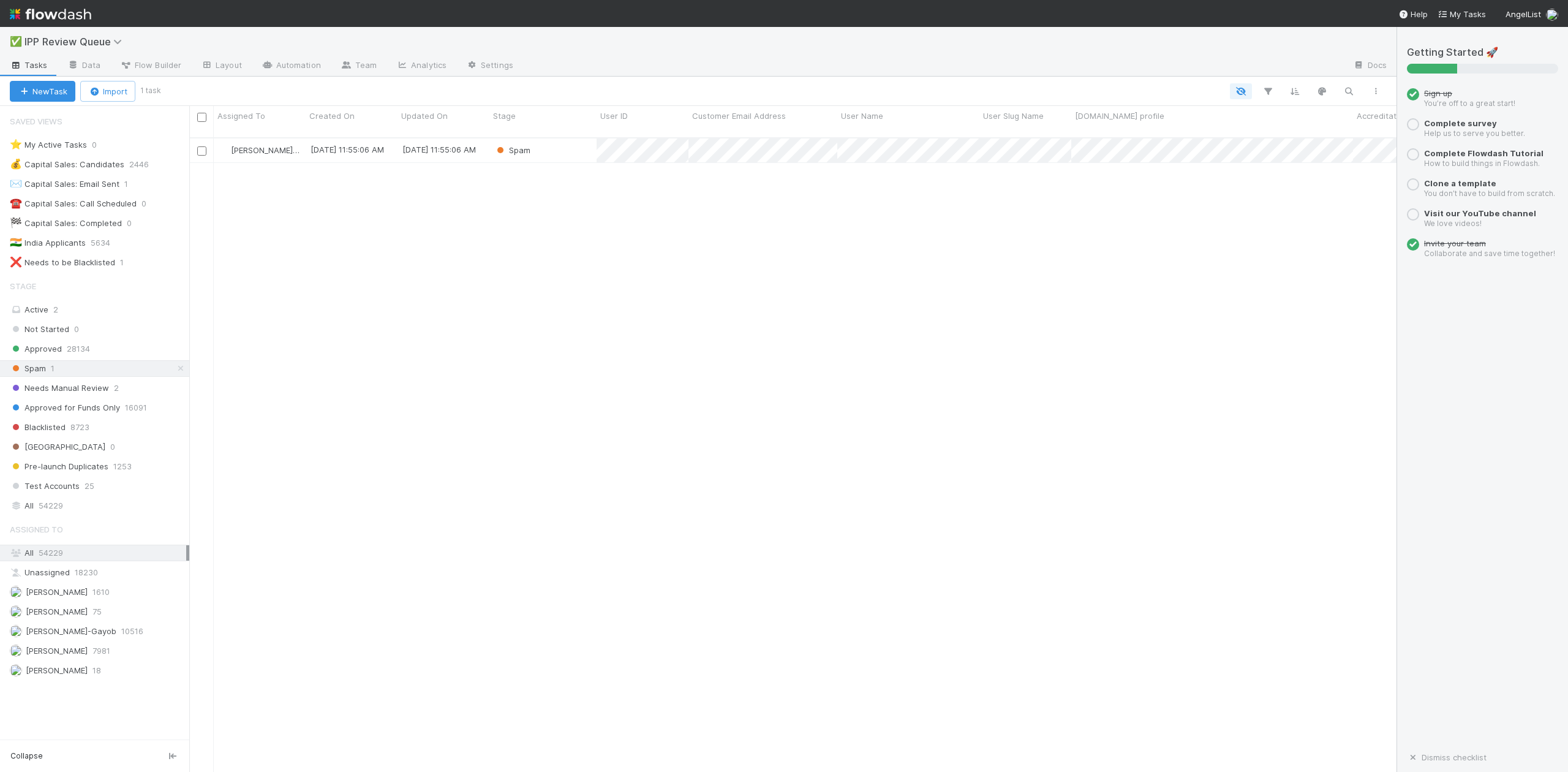
scroll to position [633, 1196]
click at [565, 140] on div "Spam" at bounding box center [543, 150] width 107 height 24
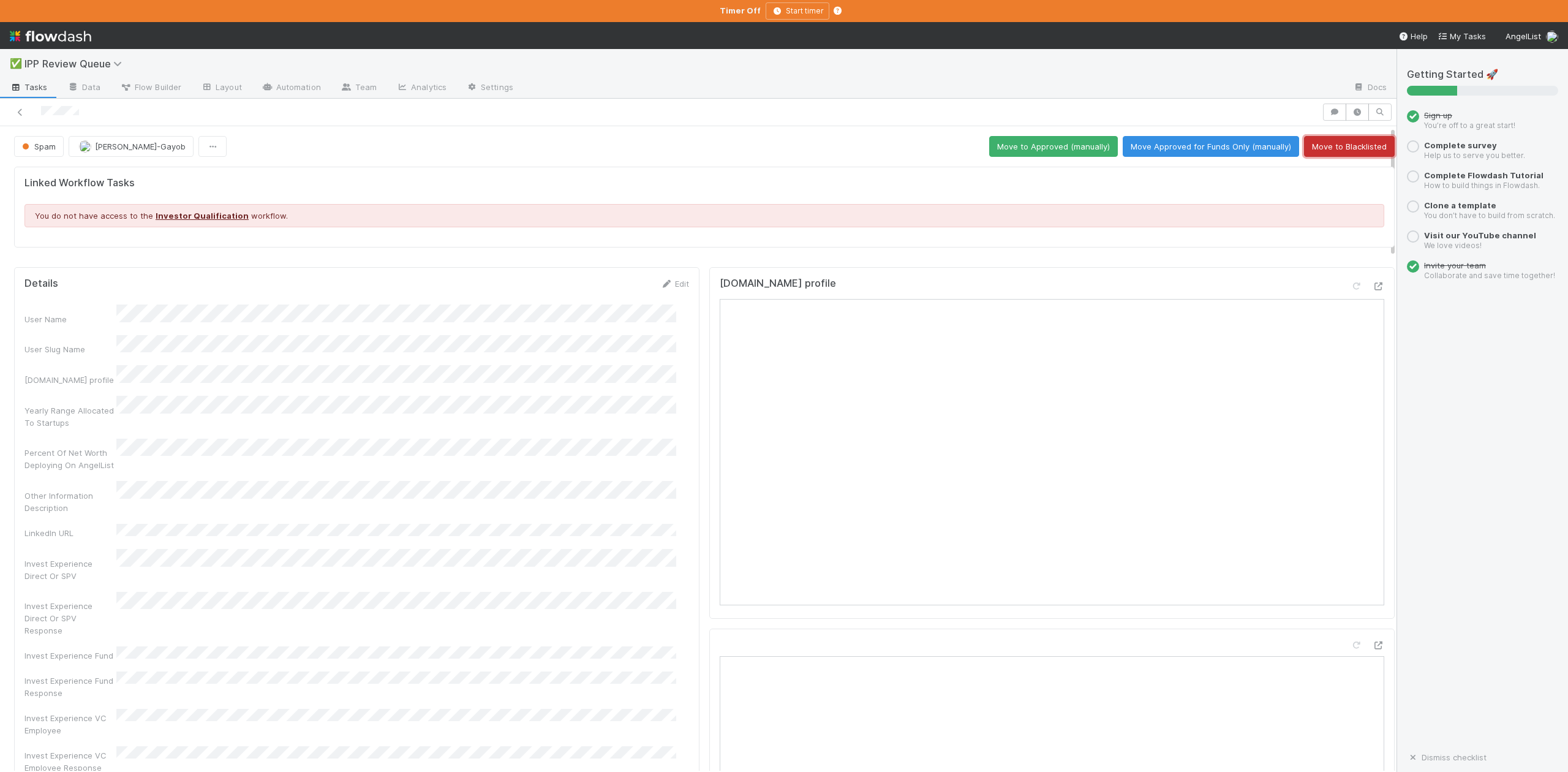
click at [1329, 152] on button "Move to Blacklisted" at bounding box center [1349, 146] width 90 height 21
click at [16, 112] on icon at bounding box center [20, 112] width 12 height 8
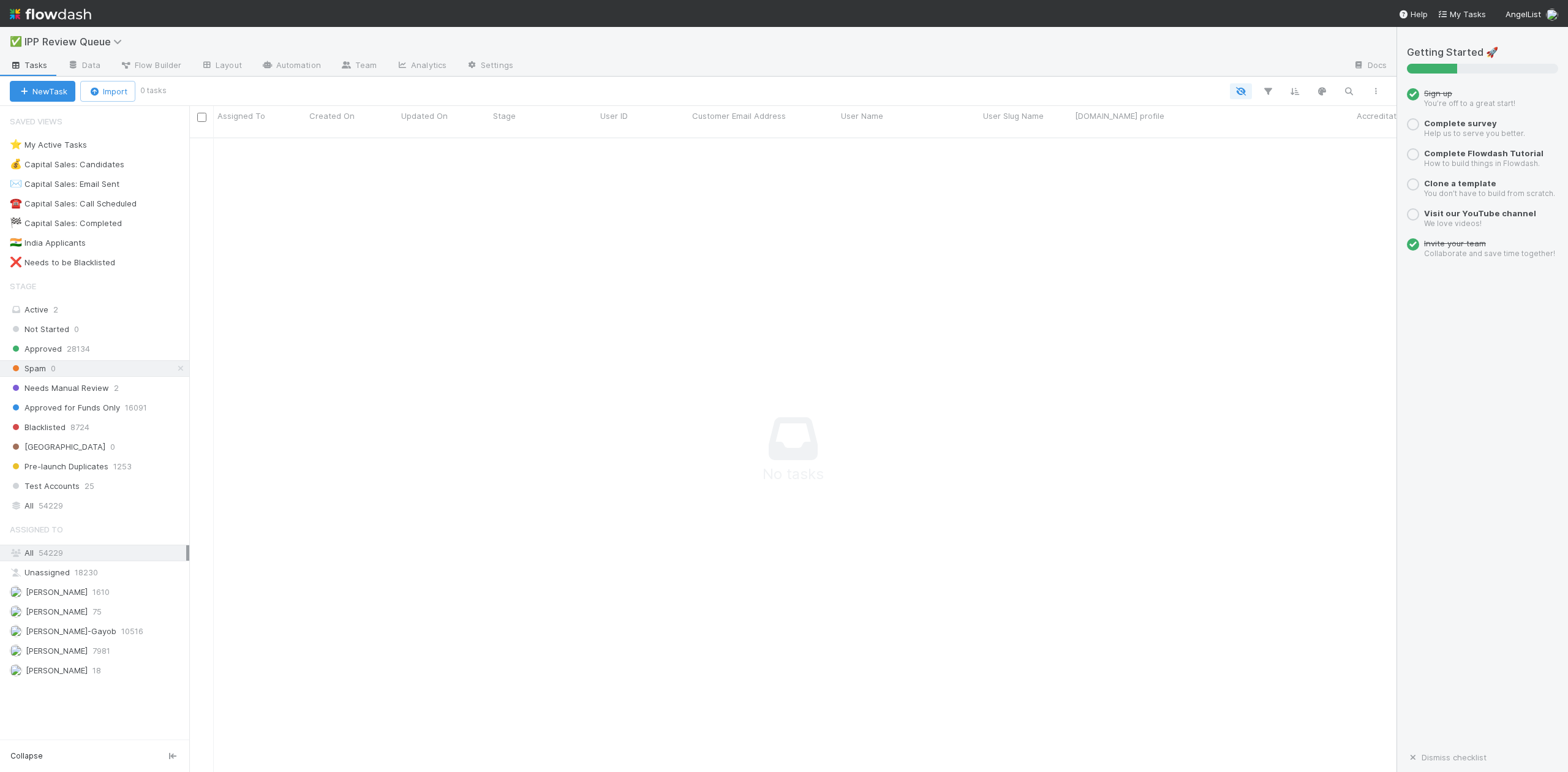
scroll to position [620, 1184]
click at [80, 395] on span "Needs Manual Review" at bounding box center [59, 388] width 99 height 15
click at [298, 63] on link "Automation" at bounding box center [291, 66] width 79 height 19
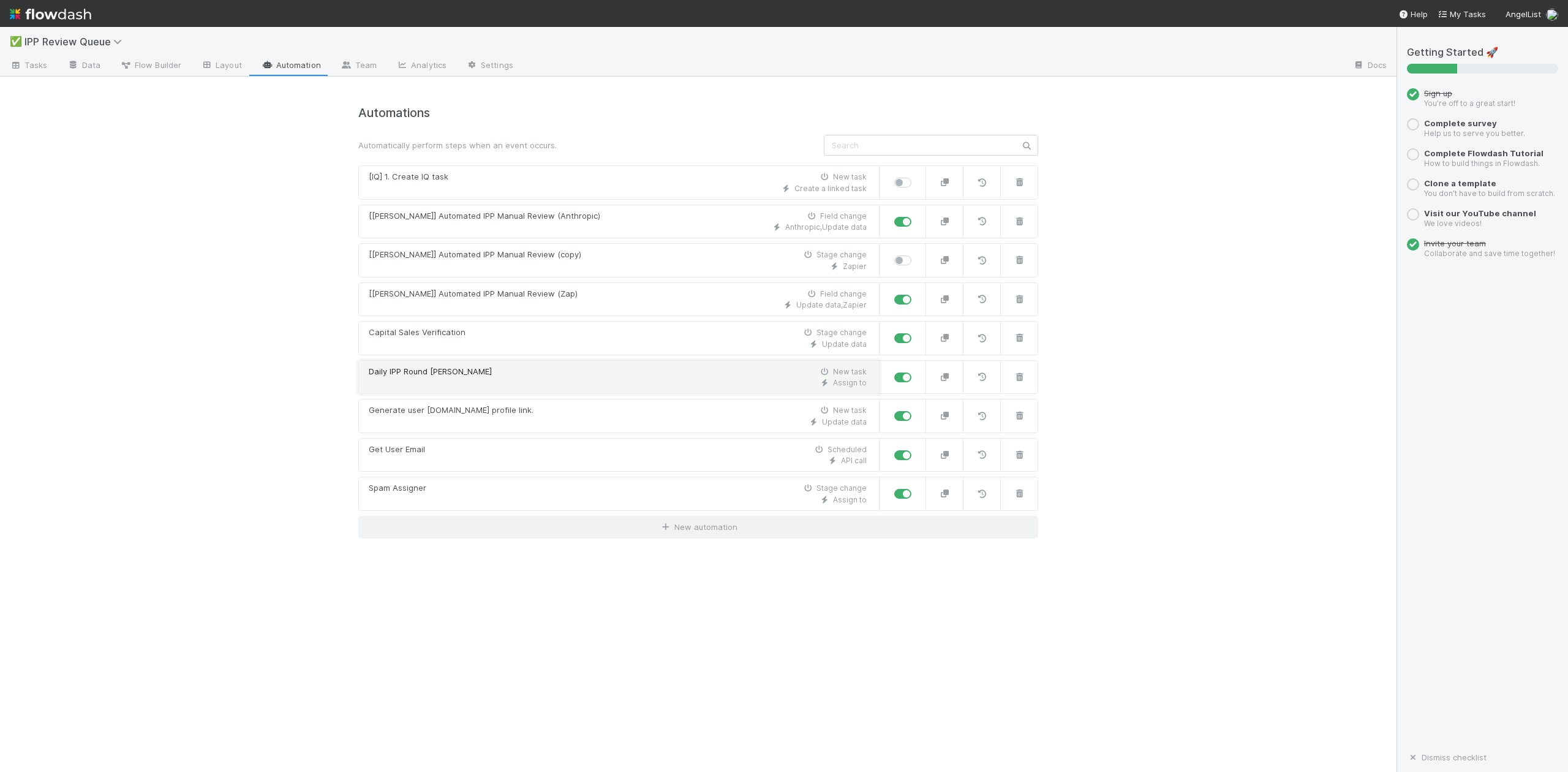
click at [474, 378] on div "Daily IPP Round [PERSON_NAME] New task" at bounding box center [618, 372] width 498 height 12
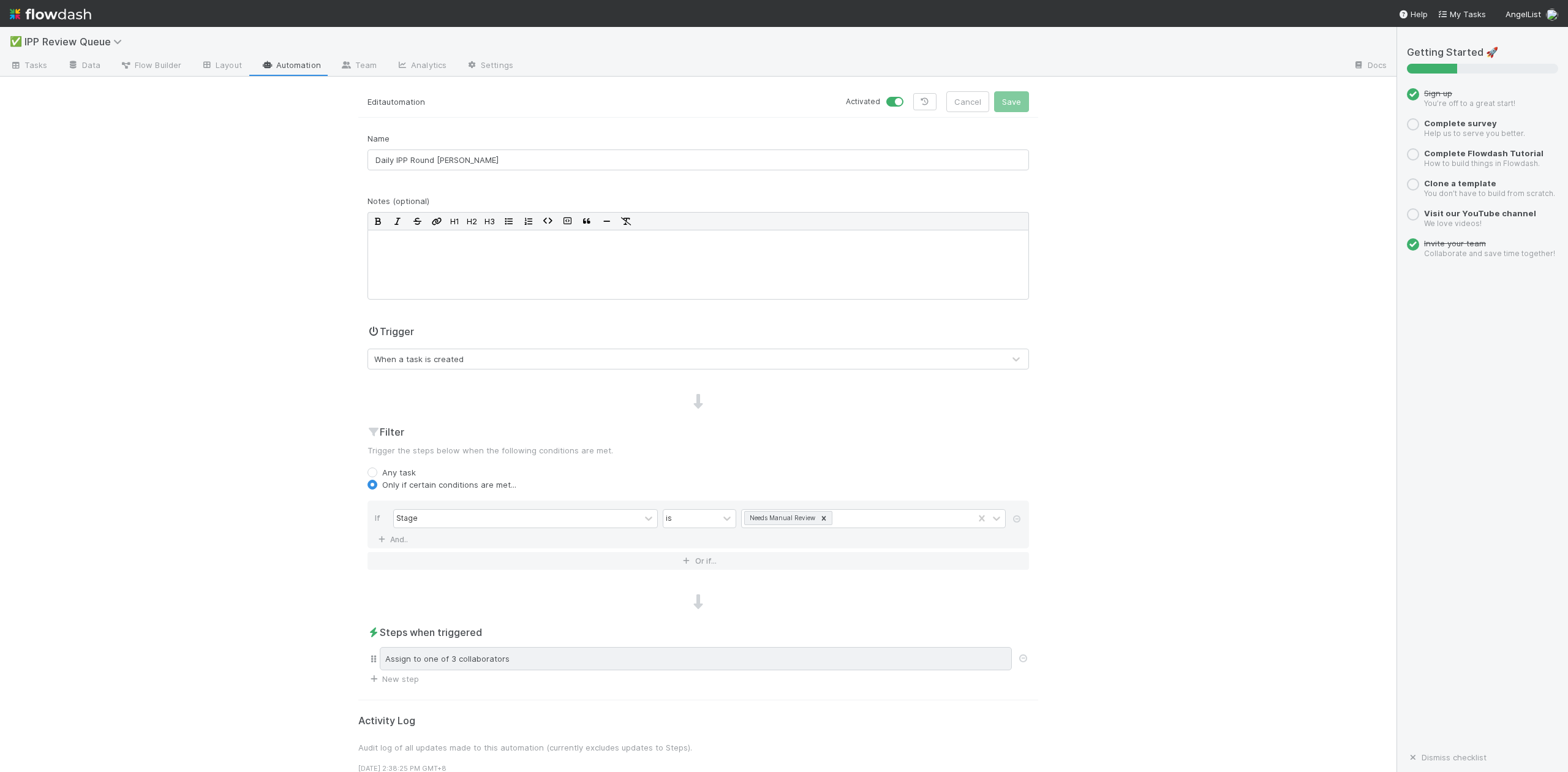
click at [512, 662] on div "Assign to one of 3 collaborators" at bounding box center [696, 659] width 632 height 23
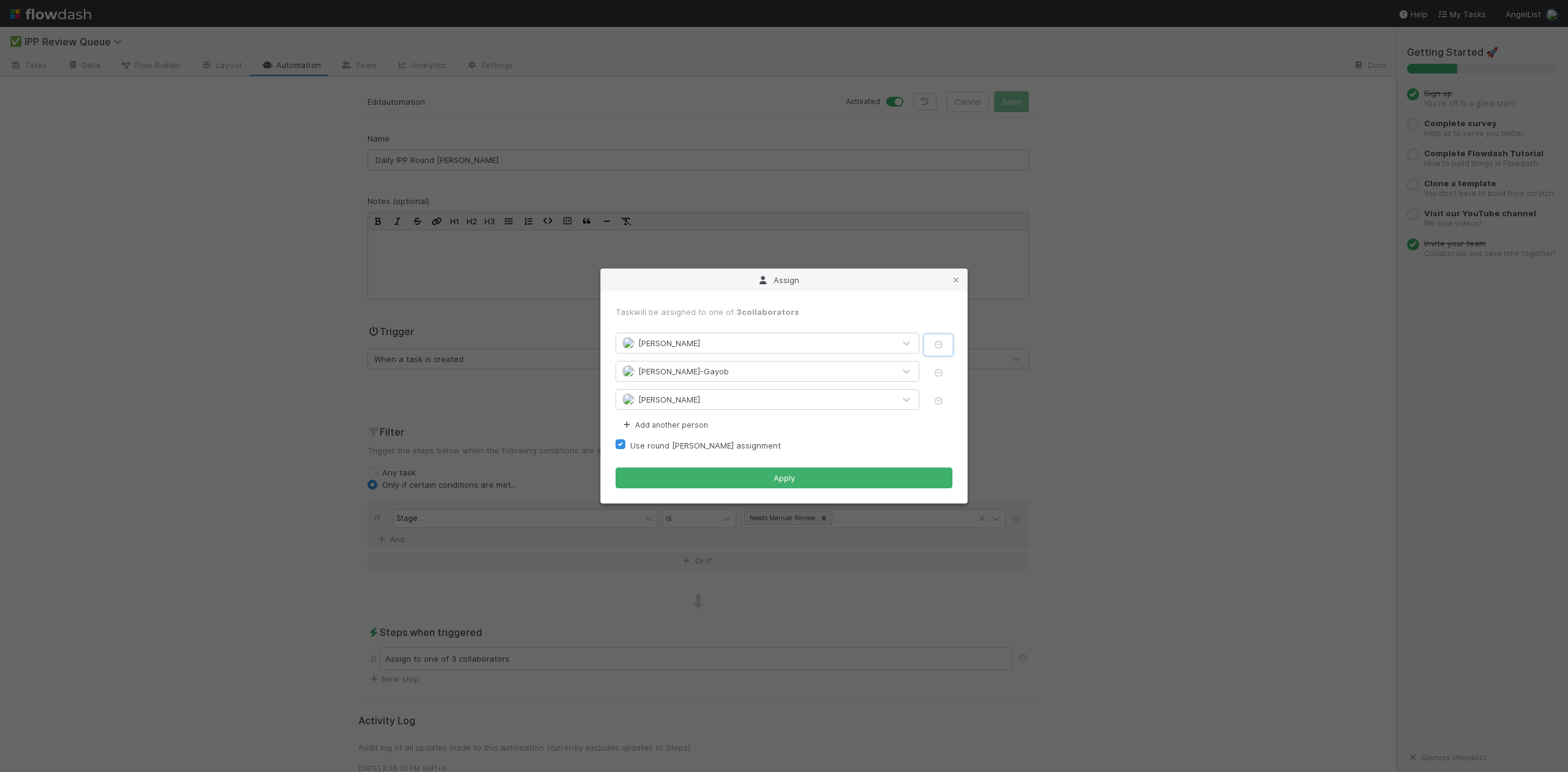
click at [937, 342] on icon "button" at bounding box center [938, 345] width 12 height 8
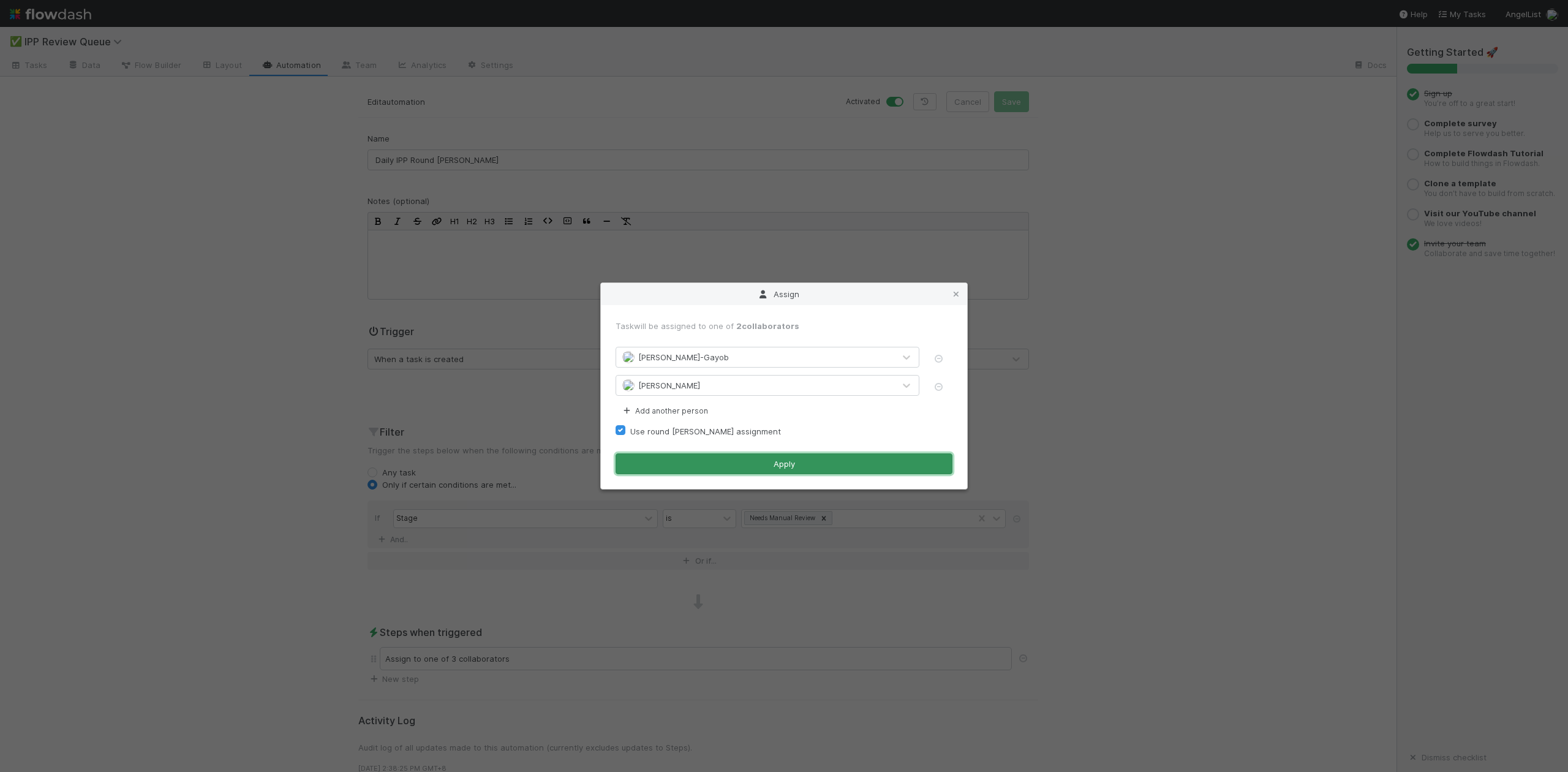
click at [800, 464] on button "Apply" at bounding box center [784, 464] width 337 height 21
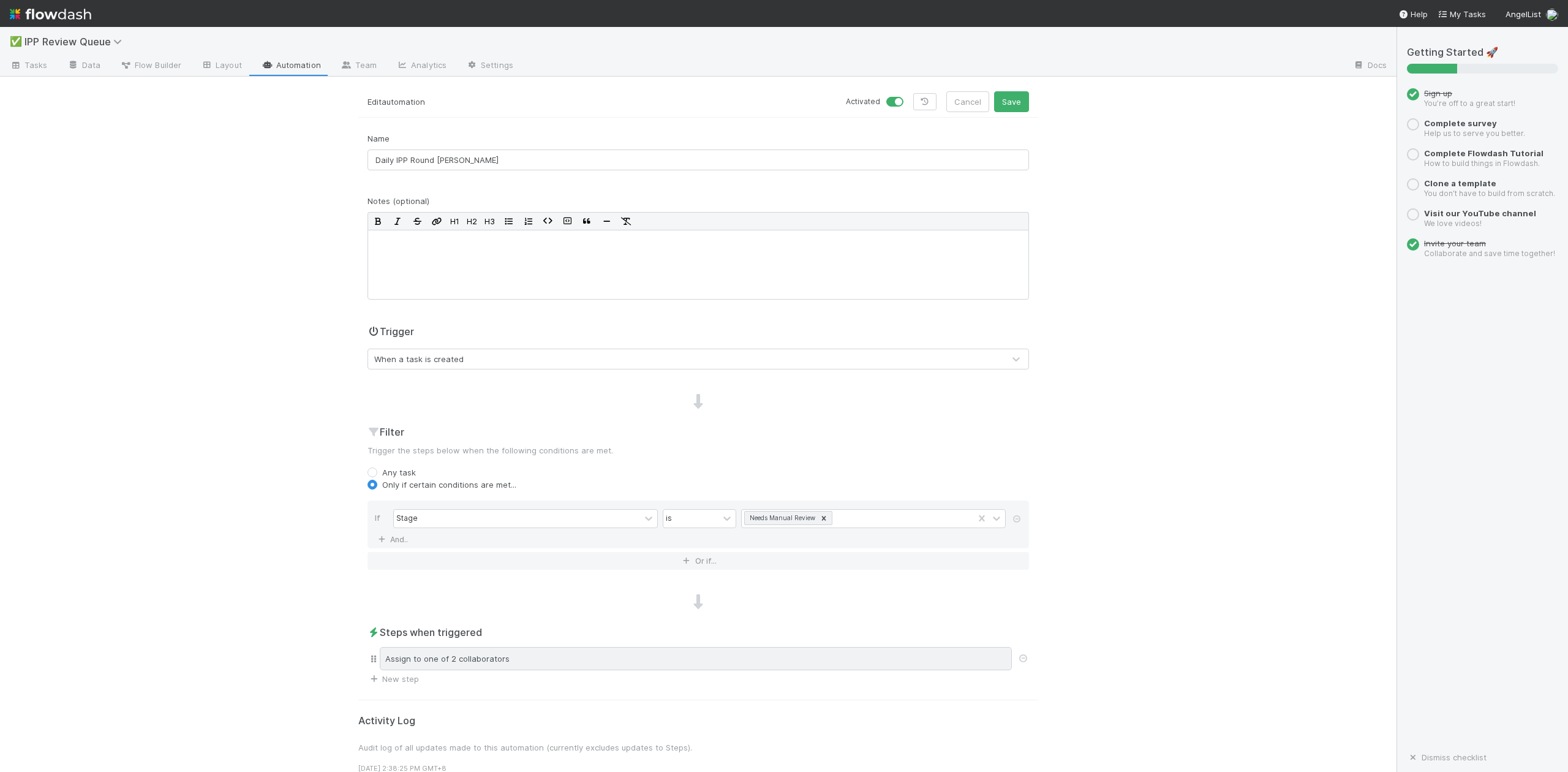
click at [532, 660] on div "Assign to one of 2 collaborators" at bounding box center [696, 659] width 632 height 23
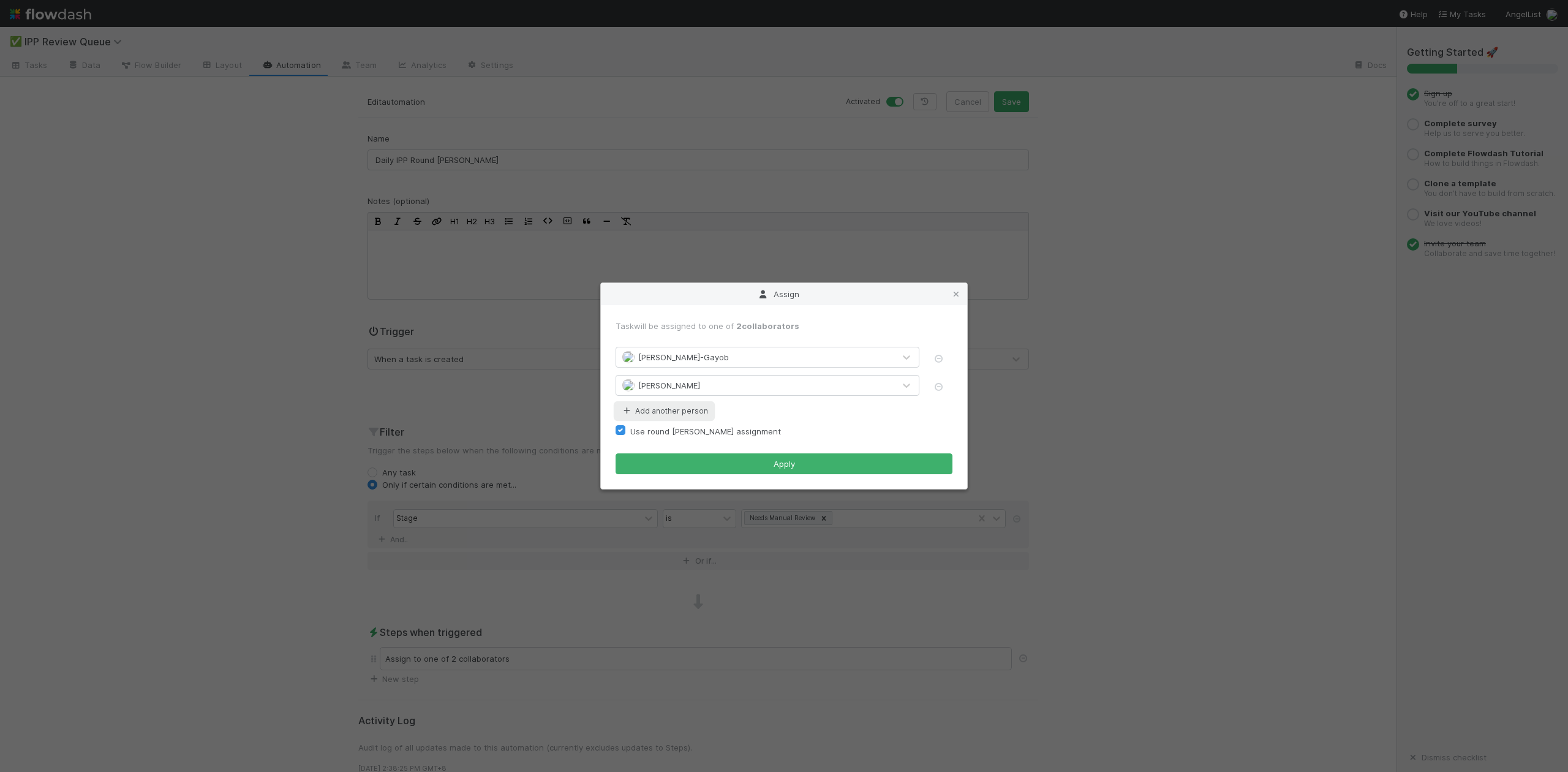
click at [660, 413] on button "Add another person" at bounding box center [664, 411] width 97 height 16
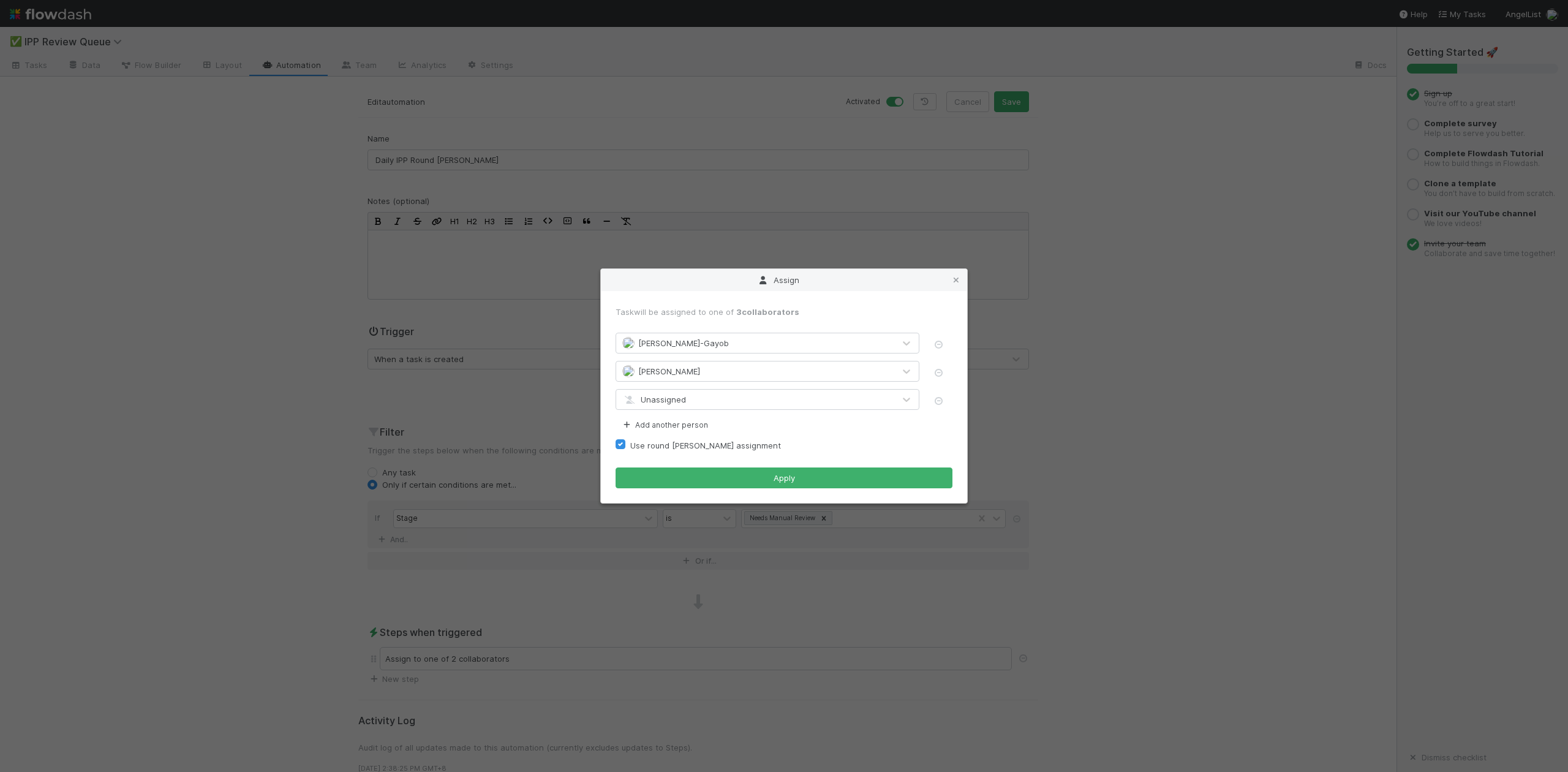
click at [683, 398] on span "Unassigned" at bounding box center [654, 399] width 63 height 10
type input "[PERSON_NAME]"
click at [681, 429] on span "[PERSON_NAME]" at bounding box center [670, 428] width 62 height 10
click at [790, 478] on button "Apply" at bounding box center [784, 478] width 337 height 21
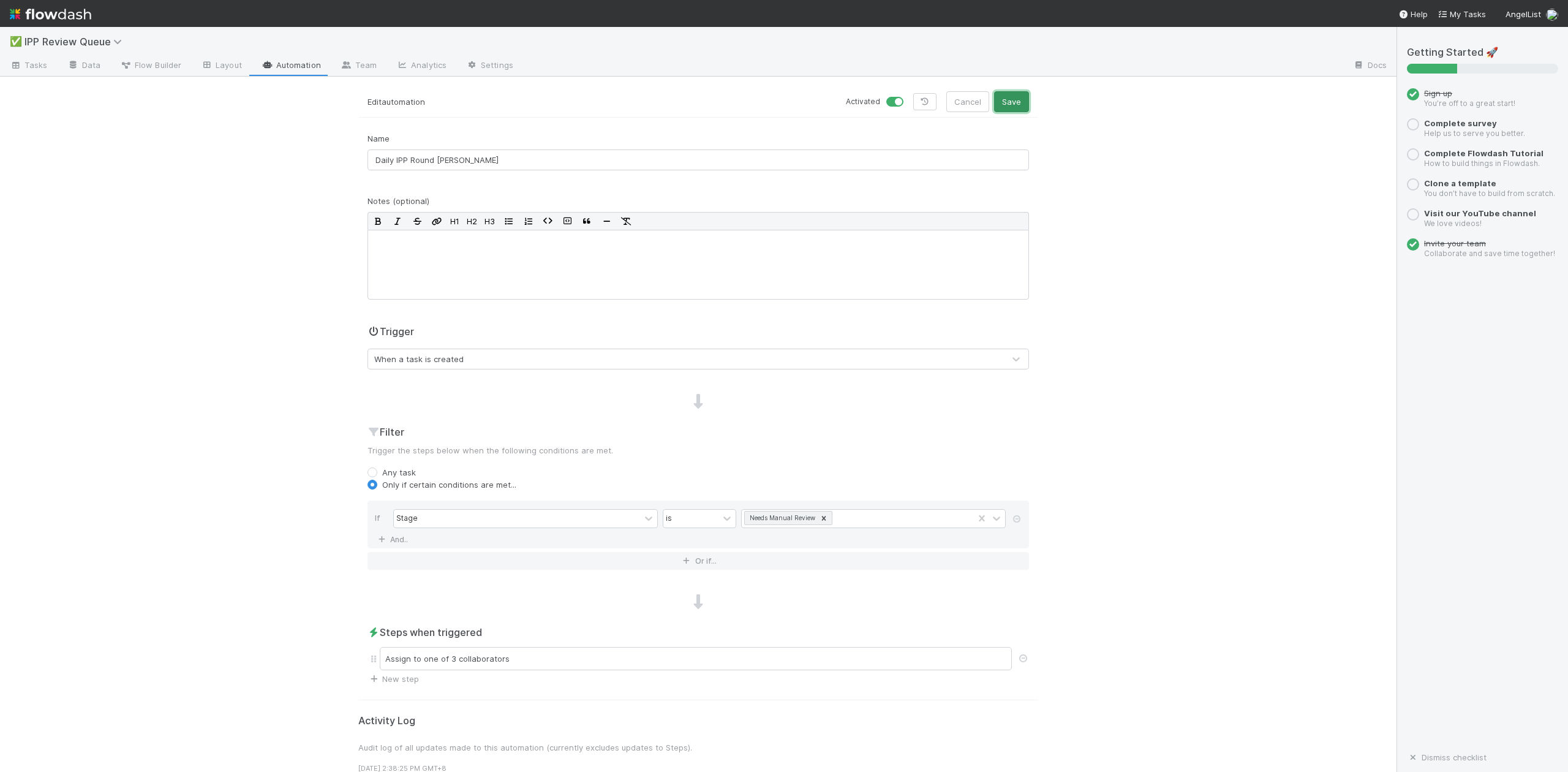
click at [1008, 101] on button "Save" at bounding box center [1012, 101] width 35 height 21
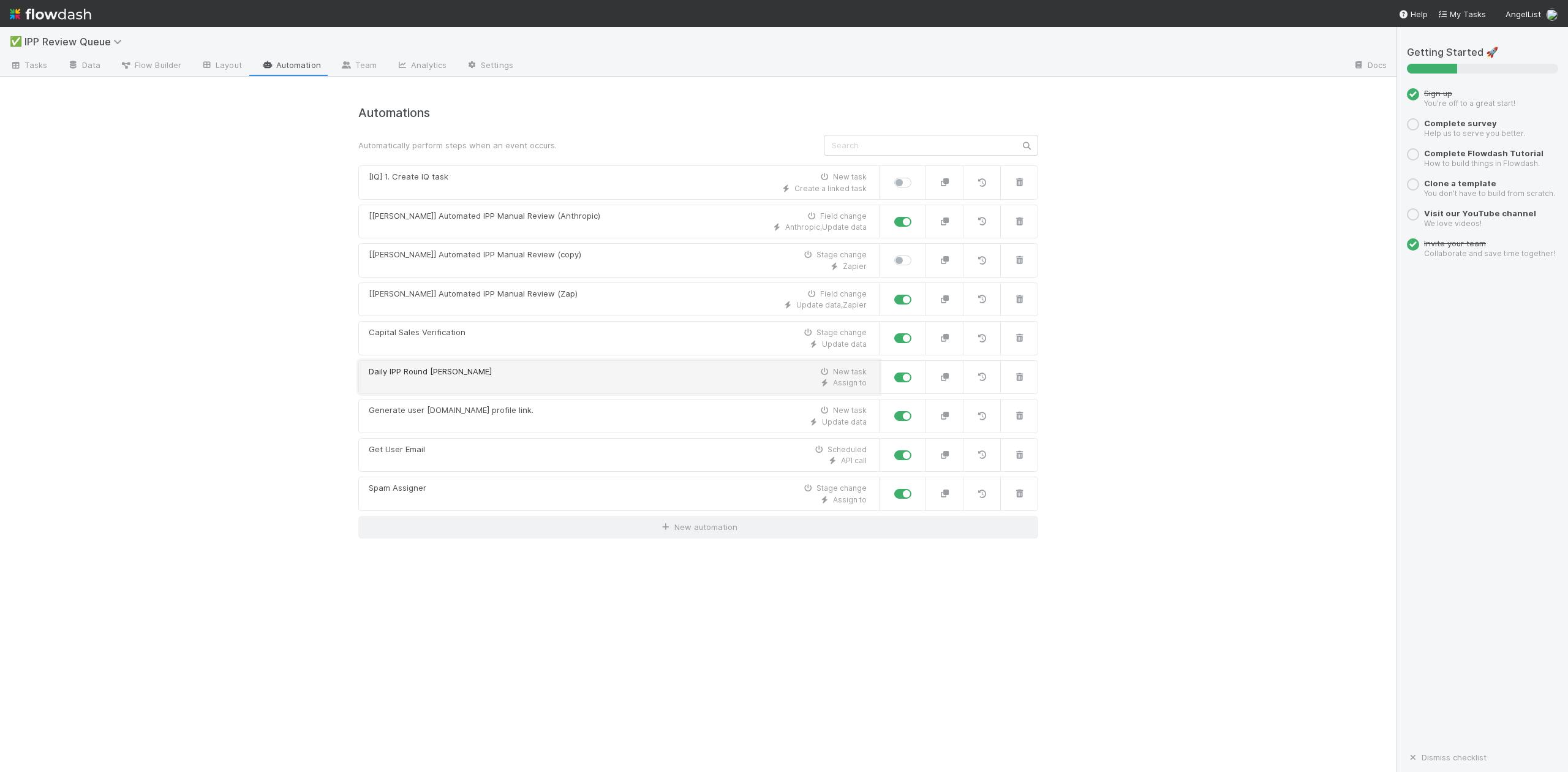
click at [497, 378] on div "Daily IPP Round Robin New task" at bounding box center [618, 372] width 498 height 12
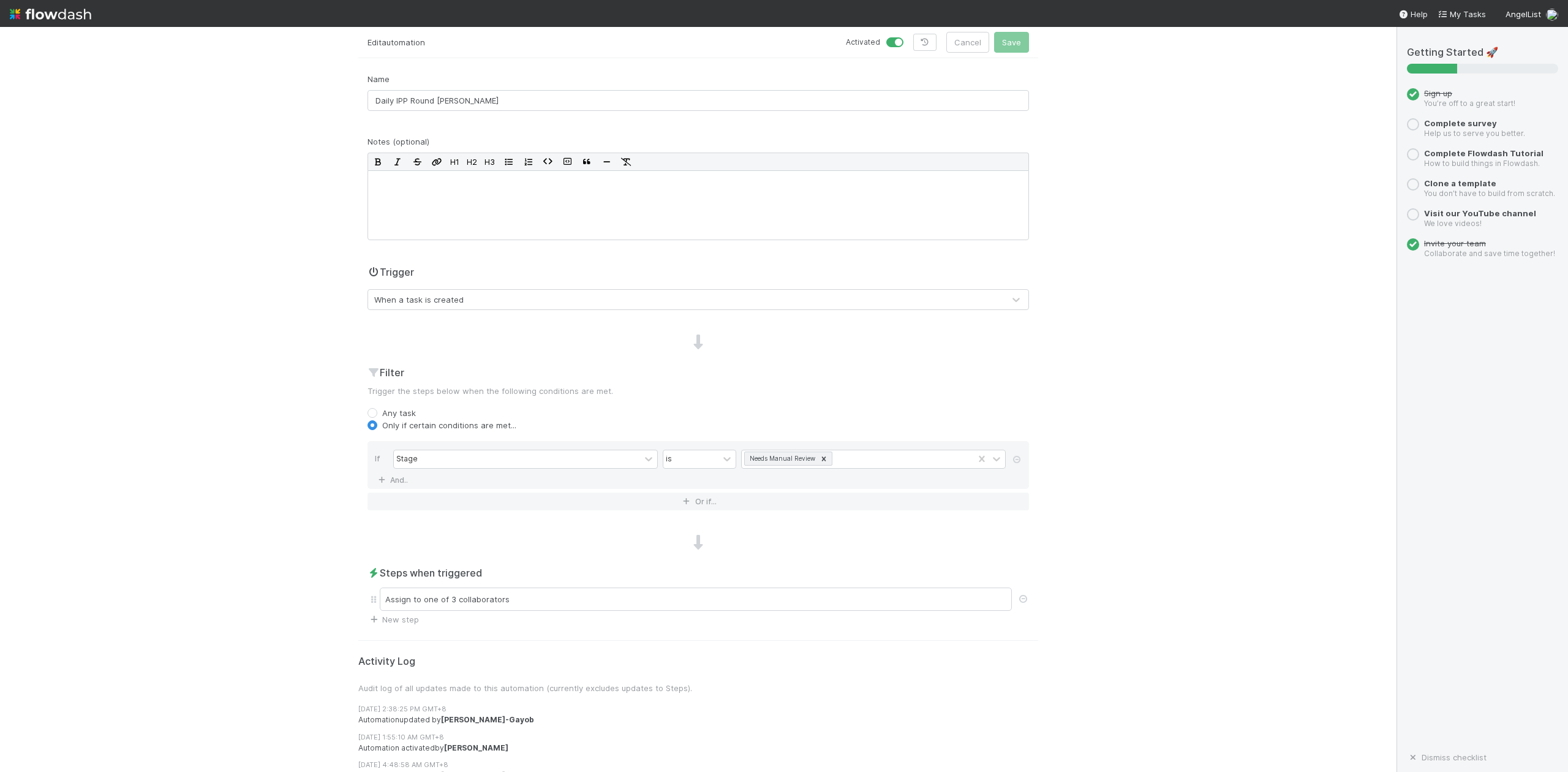
scroll to position [77, 0]
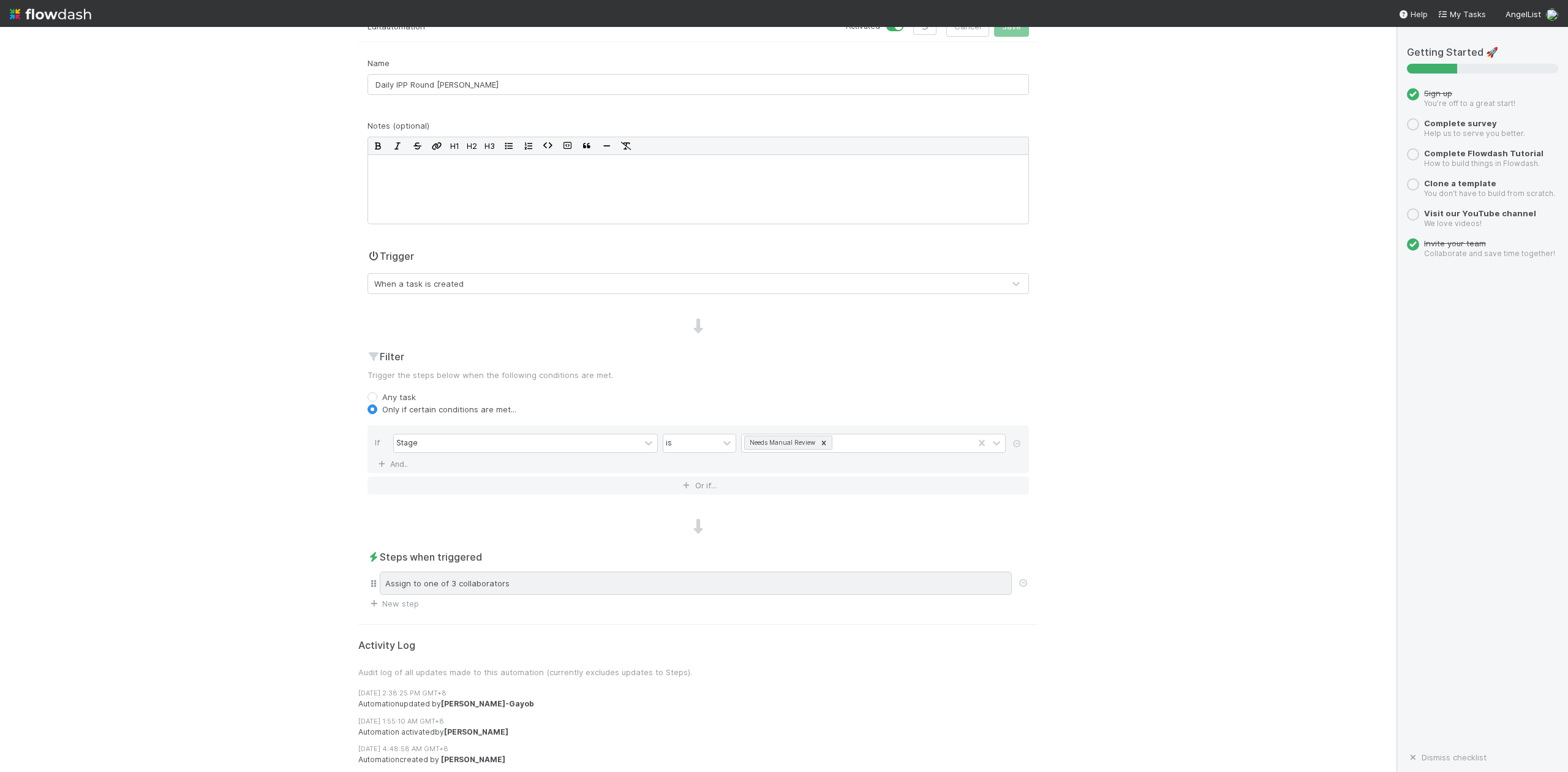
click at [534, 581] on div "Assign to one of 3 collaborators" at bounding box center [696, 584] width 632 height 23
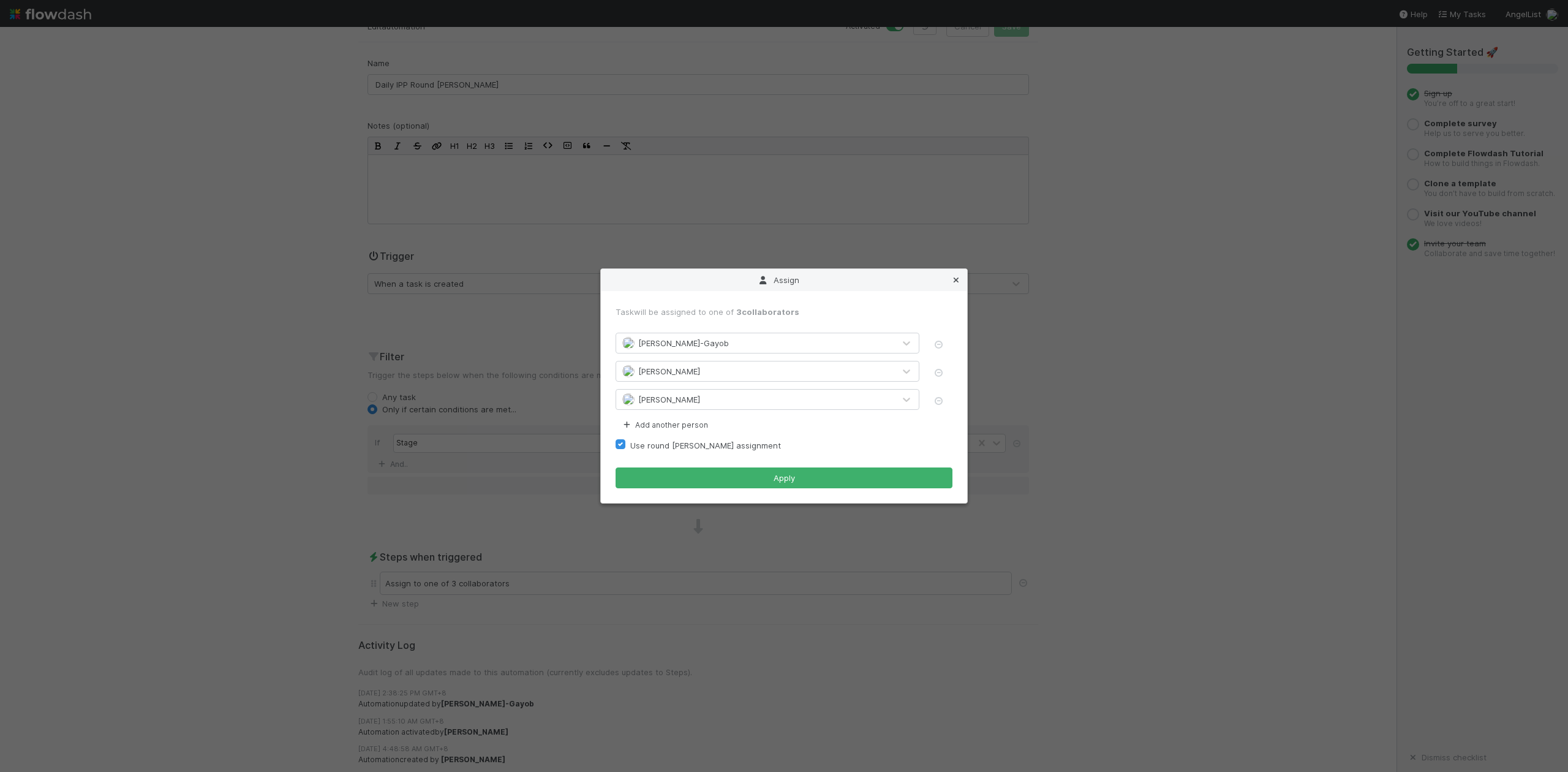
click at [956, 277] on icon at bounding box center [956, 281] width 12 height 8
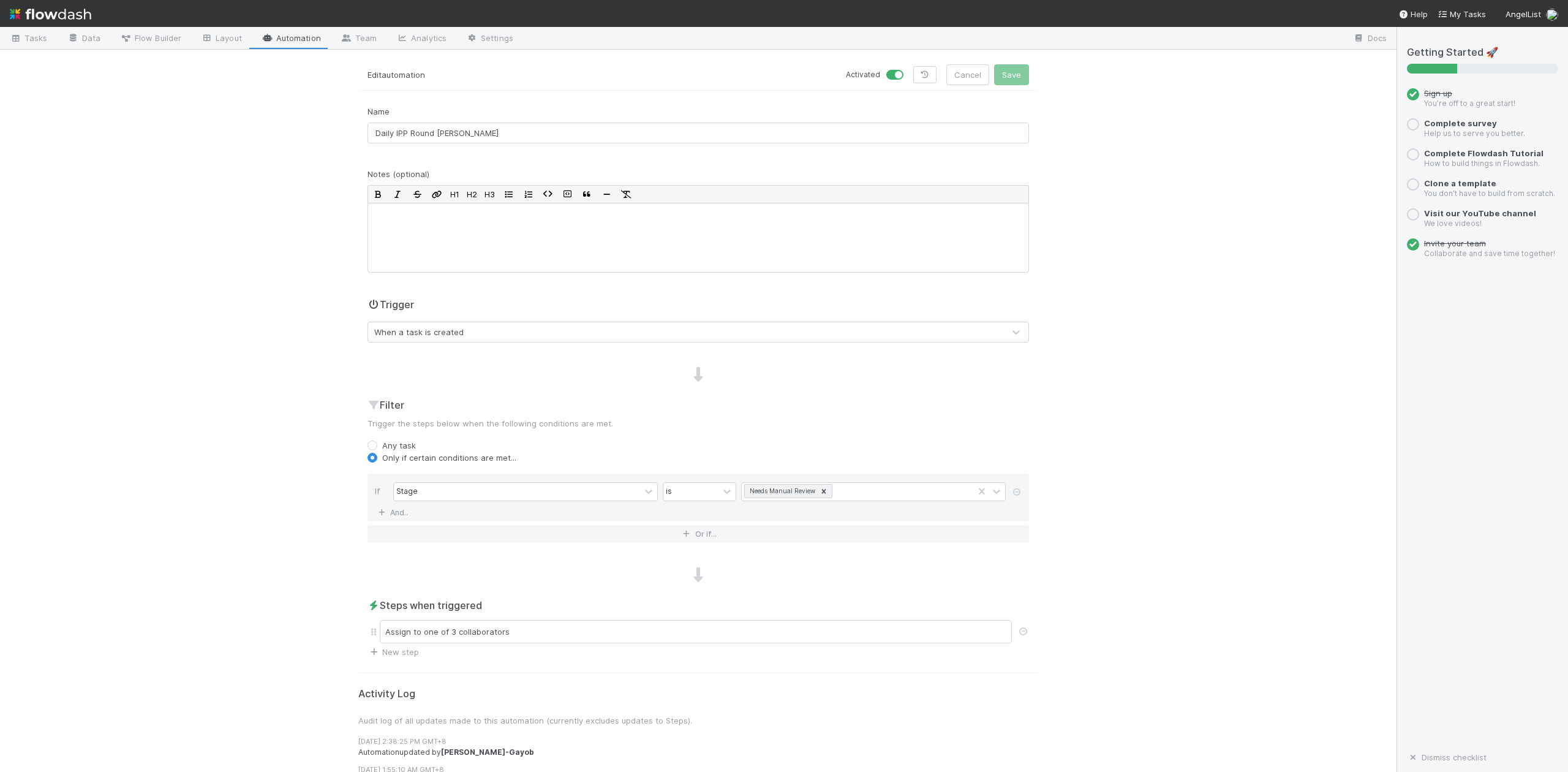
scroll to position [0, 0]
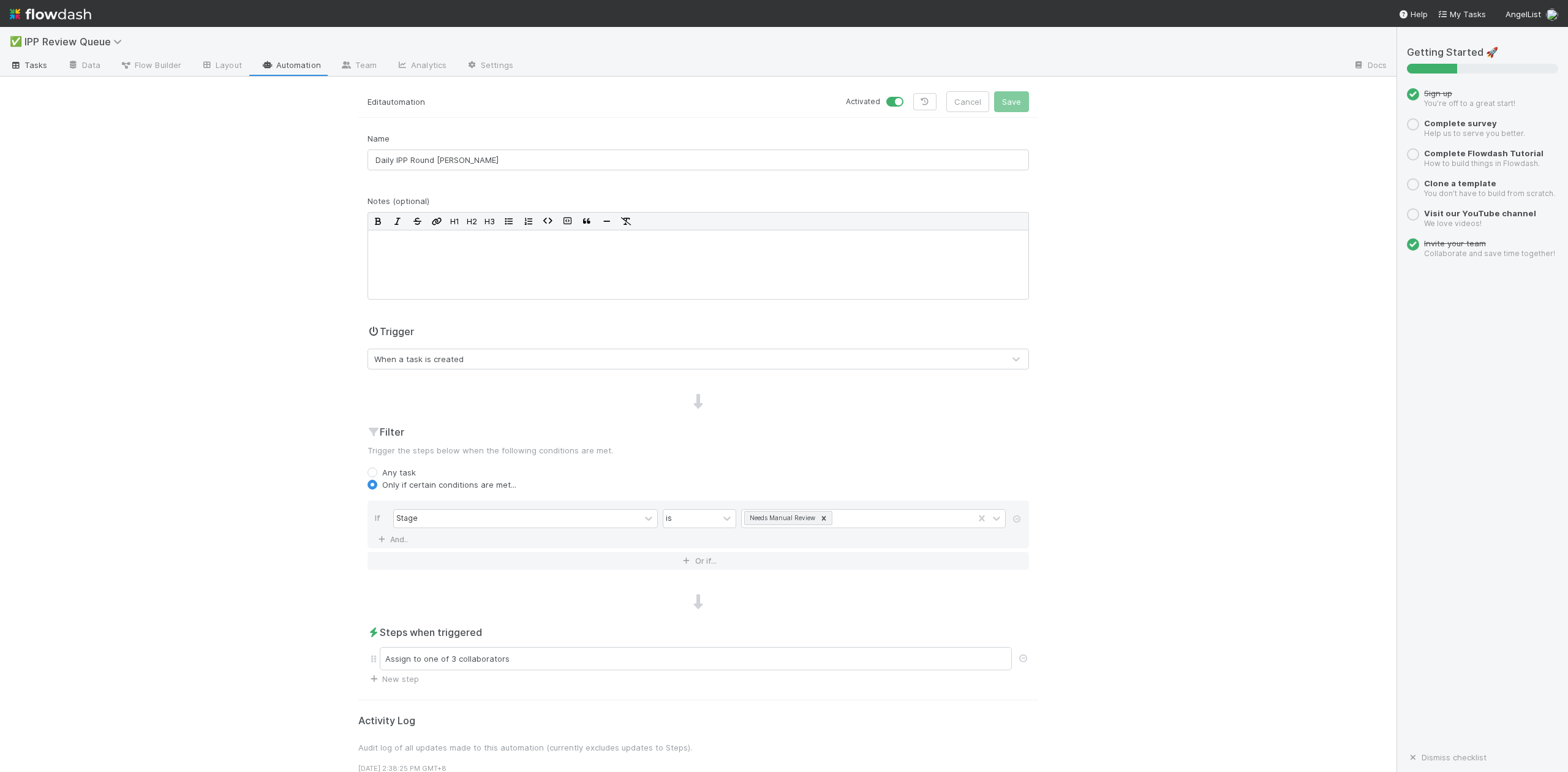
click at [35, 69] on span "Tasks" at bounding box center [28, 65] width 38 height 12
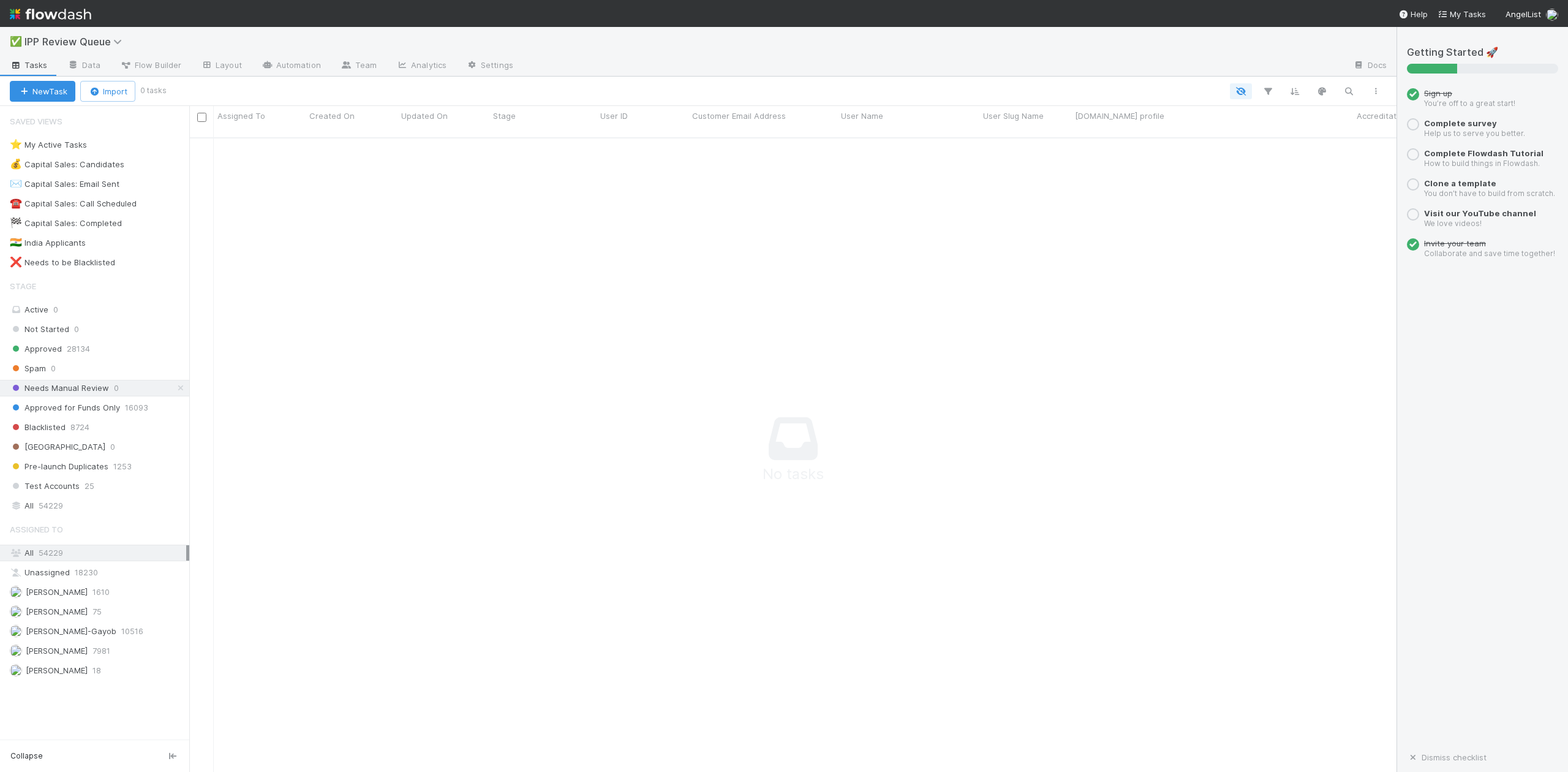
scroll to position [620, 1184]
click at [92, 390] on span "Needs Manual Review" at bounding box center [59, 388] width 99 height 15
click at [294, 67] on link "Automation" at bounding box center [291, 66] width 79 height 19
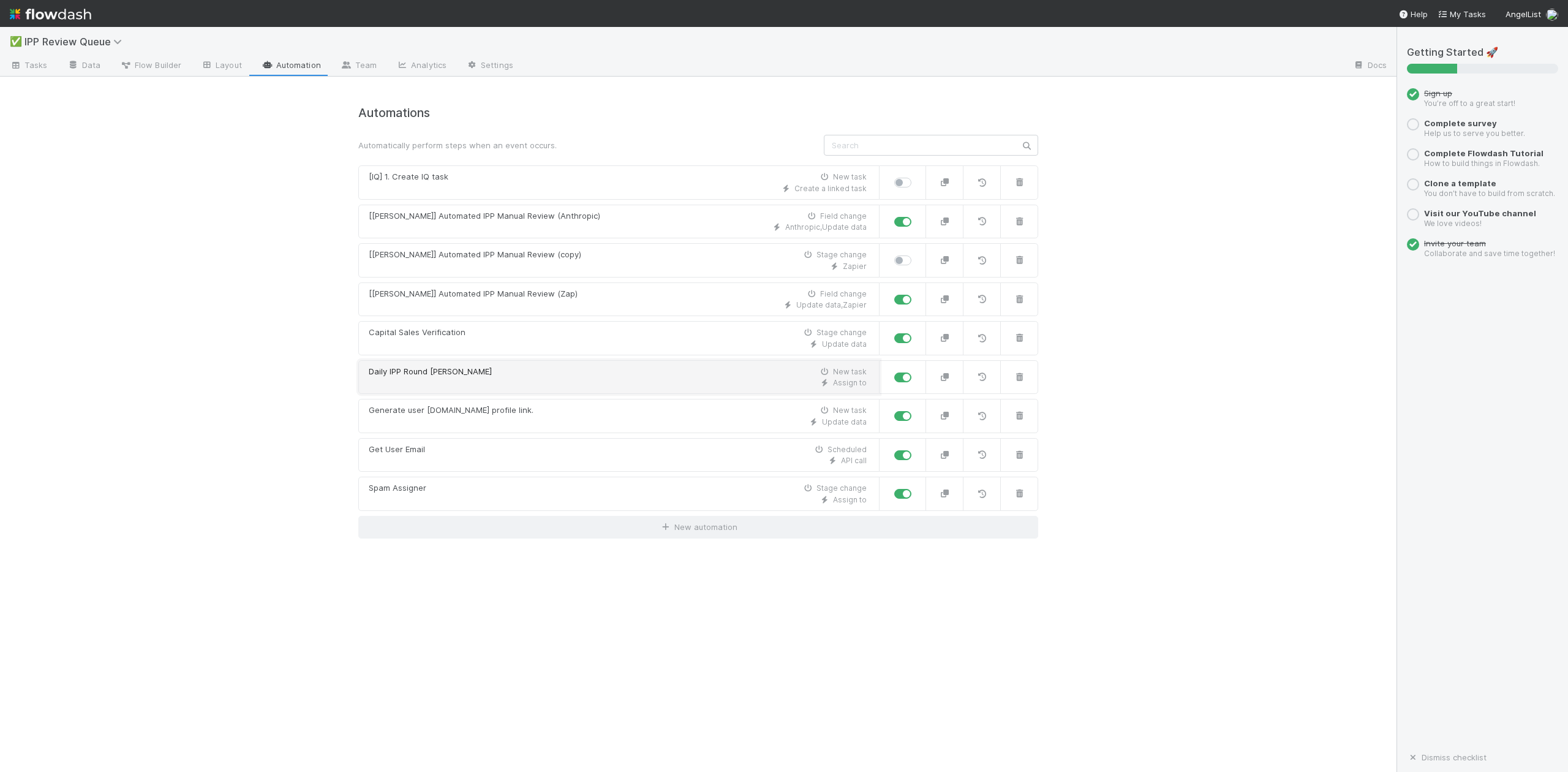
click at [486, 378] on div "Daily IPP Round Robin New task" at bounding box center [618, 372] width 498 height 12
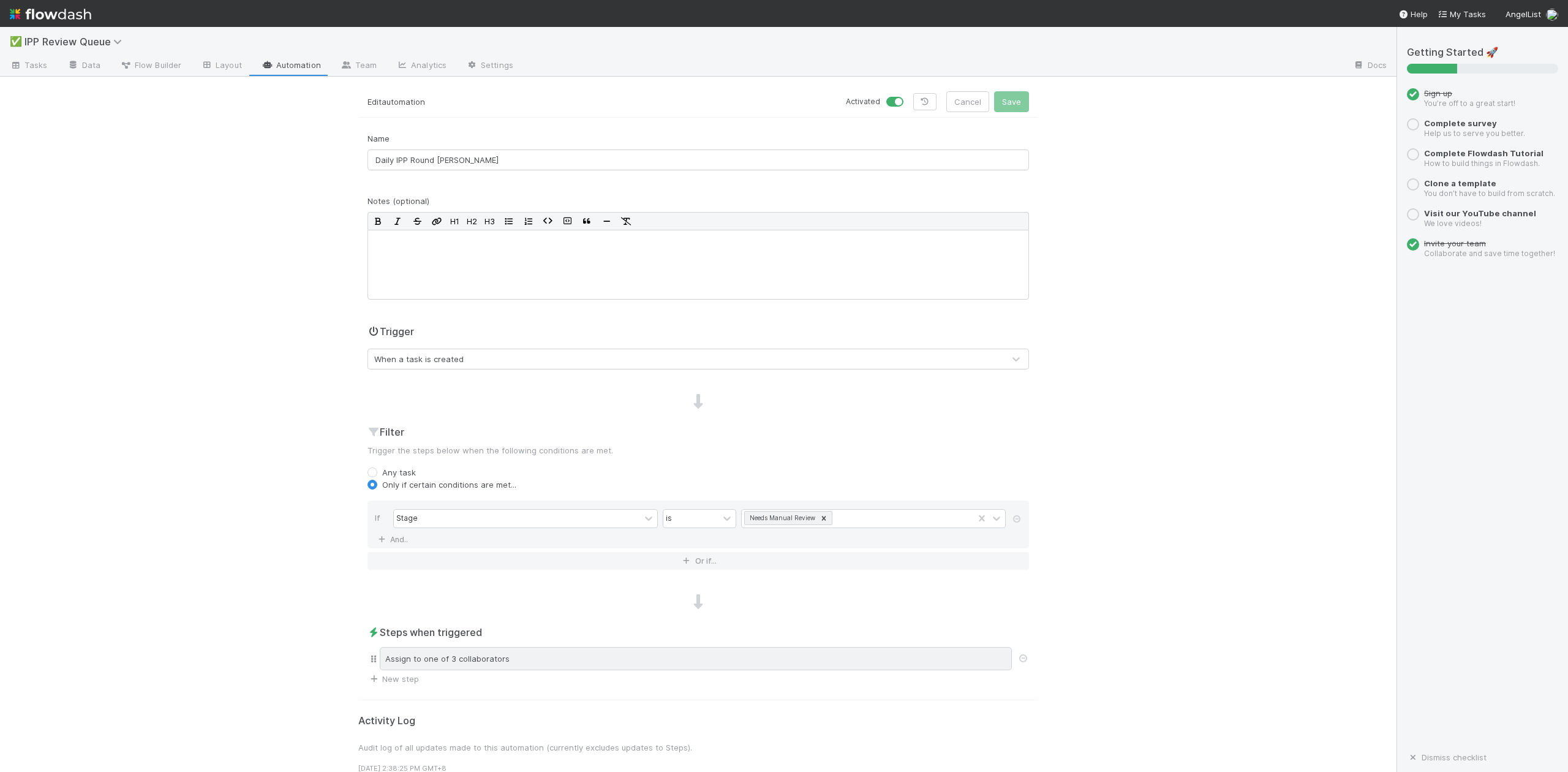
click at [505, 660] on div "Assign to one of 3 collaborators" at bounding box center [696, 659] width 632 height 23
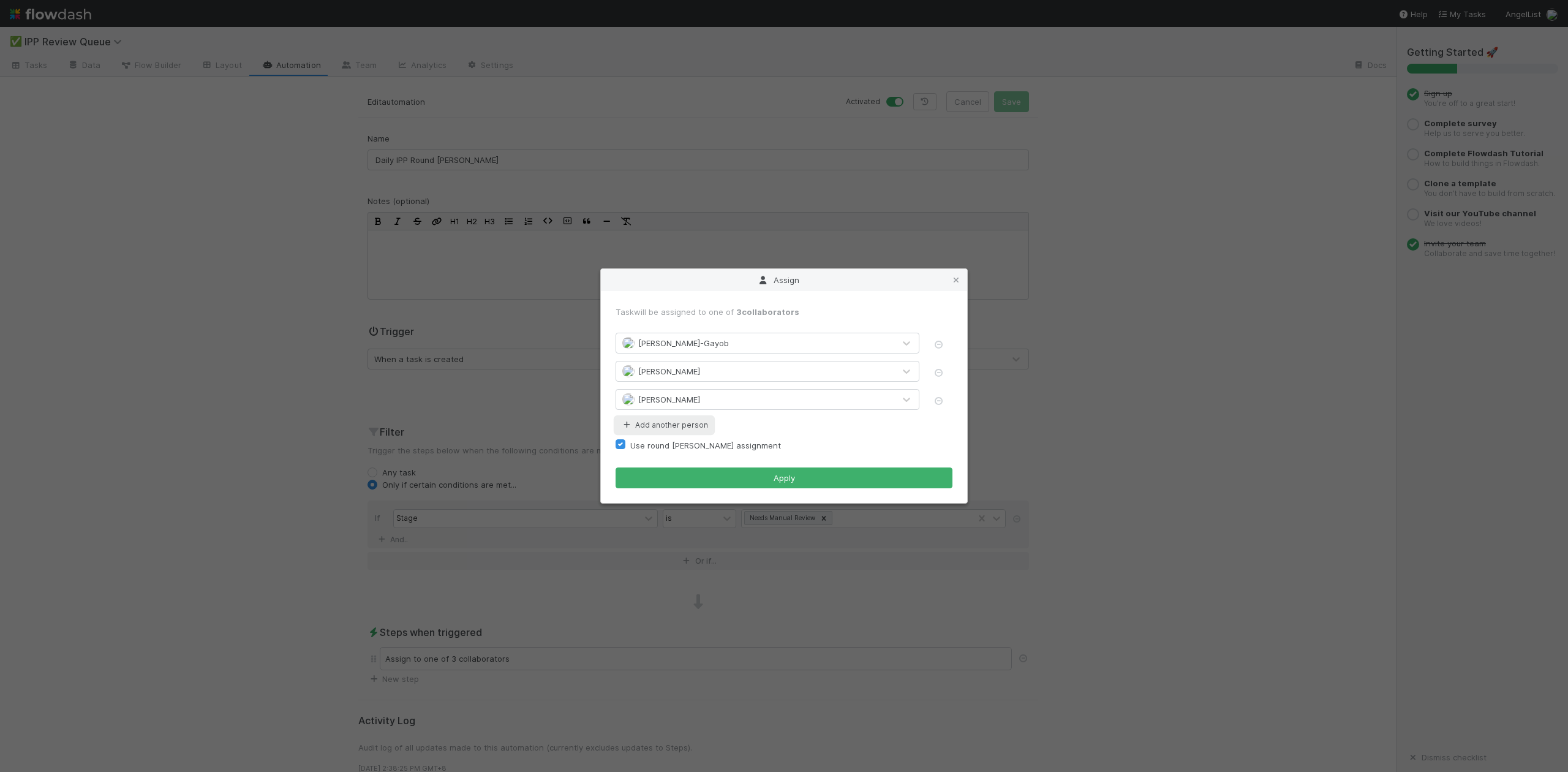
click at [680, 427] on button "Add another person" at bounding box center [664, 425] width 97 height 16
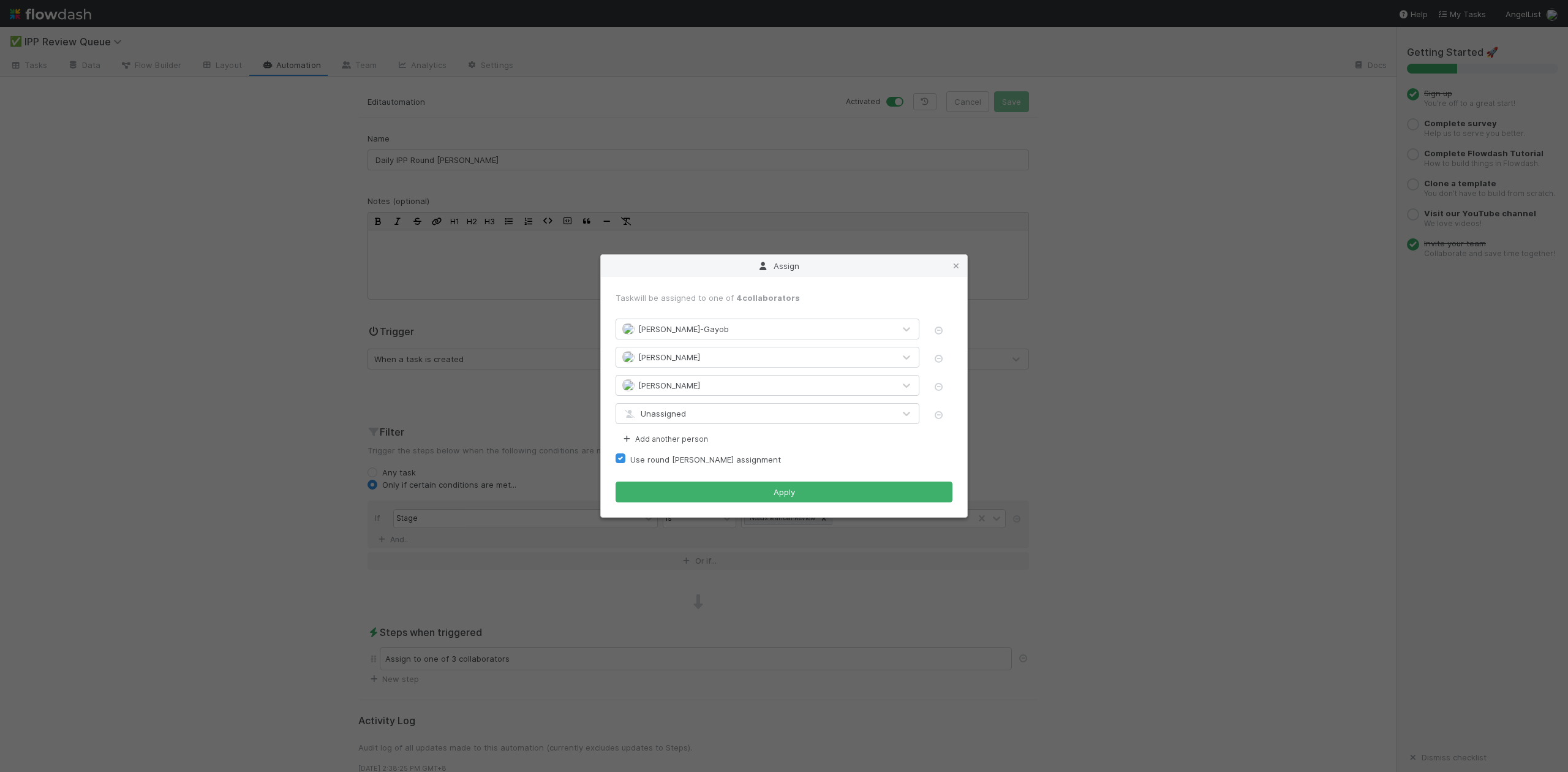
click at [684, 409] on span "Unassigned" at bounding box center [654, 414] width 63 height 10
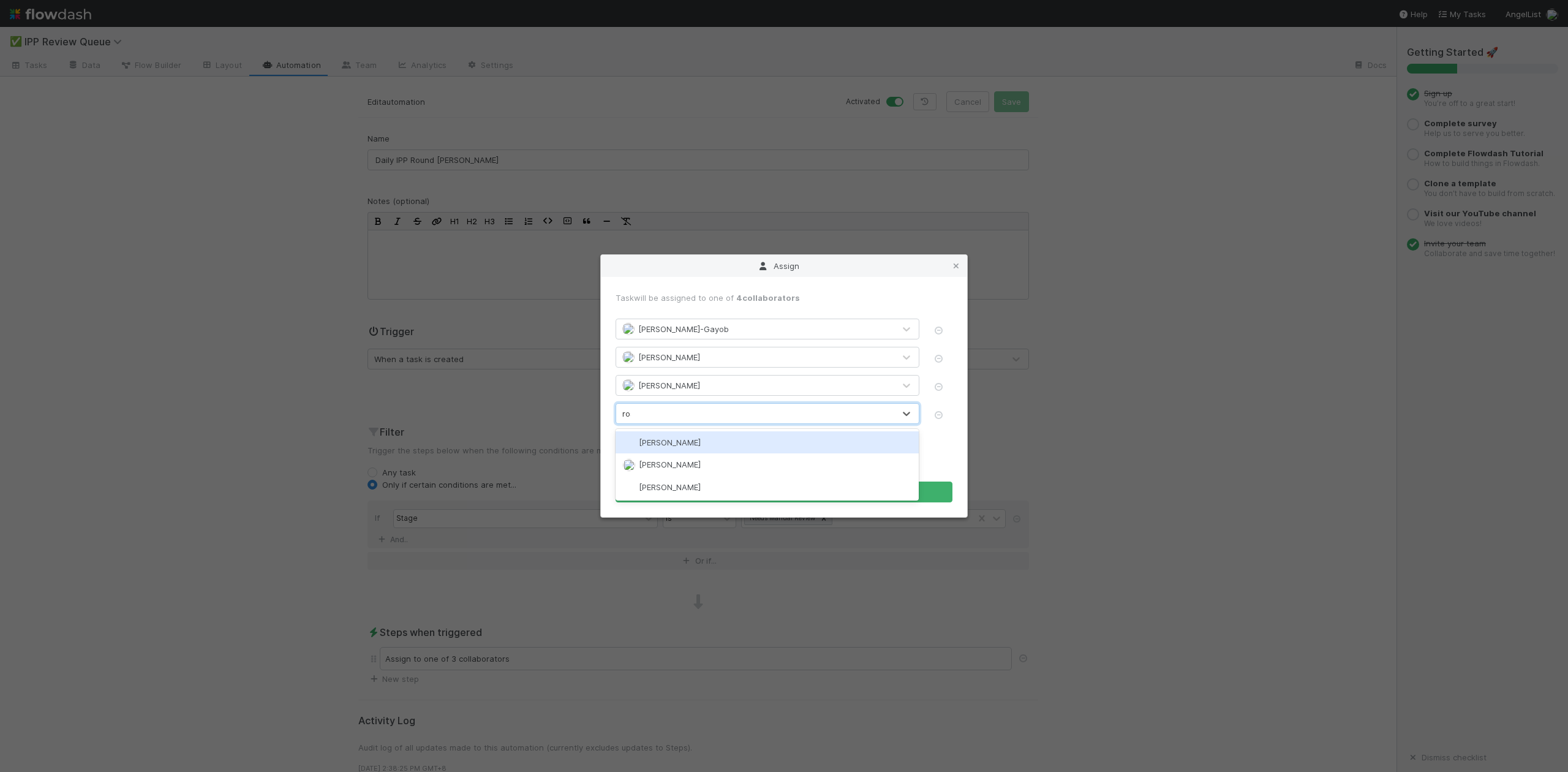
type input "rose"
click at [669, 444] on span "[PERSON_NAME]" at bounding box center [670, 442] width 62 height 10
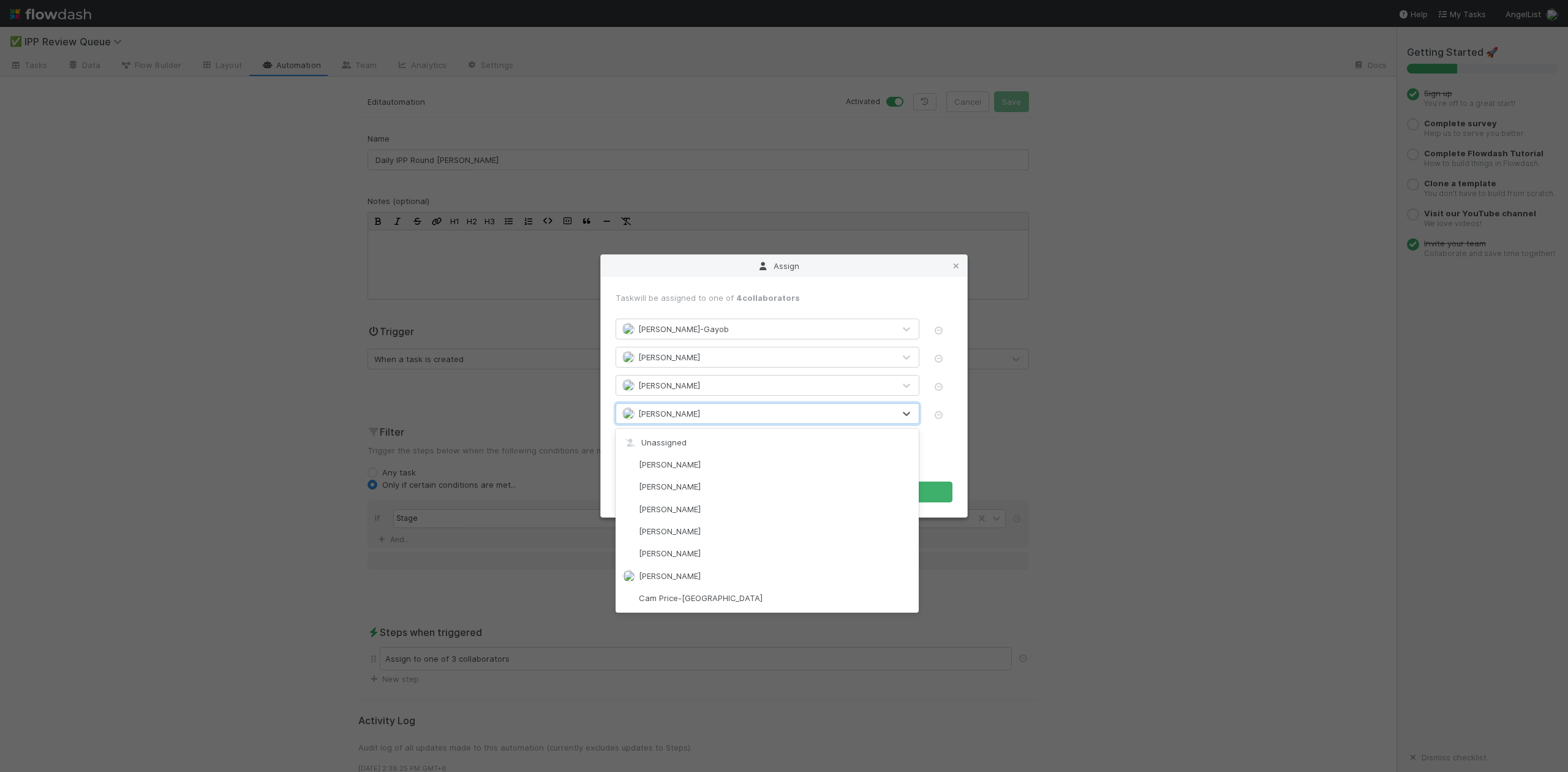
scroll to position [579, 0]
drag, startPoint x: 795, startPoint y: 415, endPoint x: 799, endPoint y: 377, distance: 38.2
click at [799, 377] on form "Task will be assigned to one of 4 collaborators Loraine Pati-Gayob William Axal…" at bounding box center [784, 397] width 337 height 211
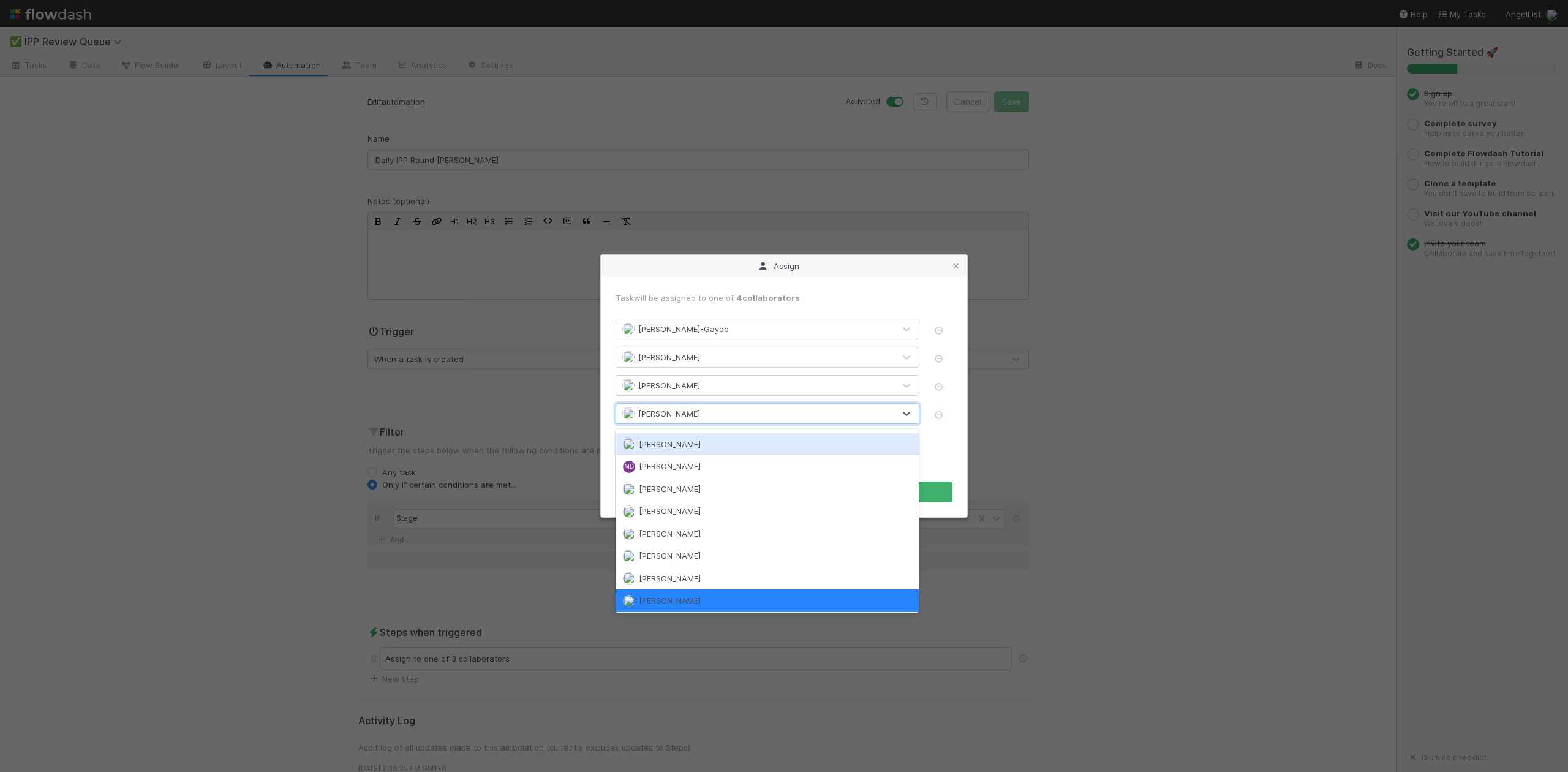
click at [939, 437] on div "Add another person" at bounding box center [784, 439] width 337 height 16
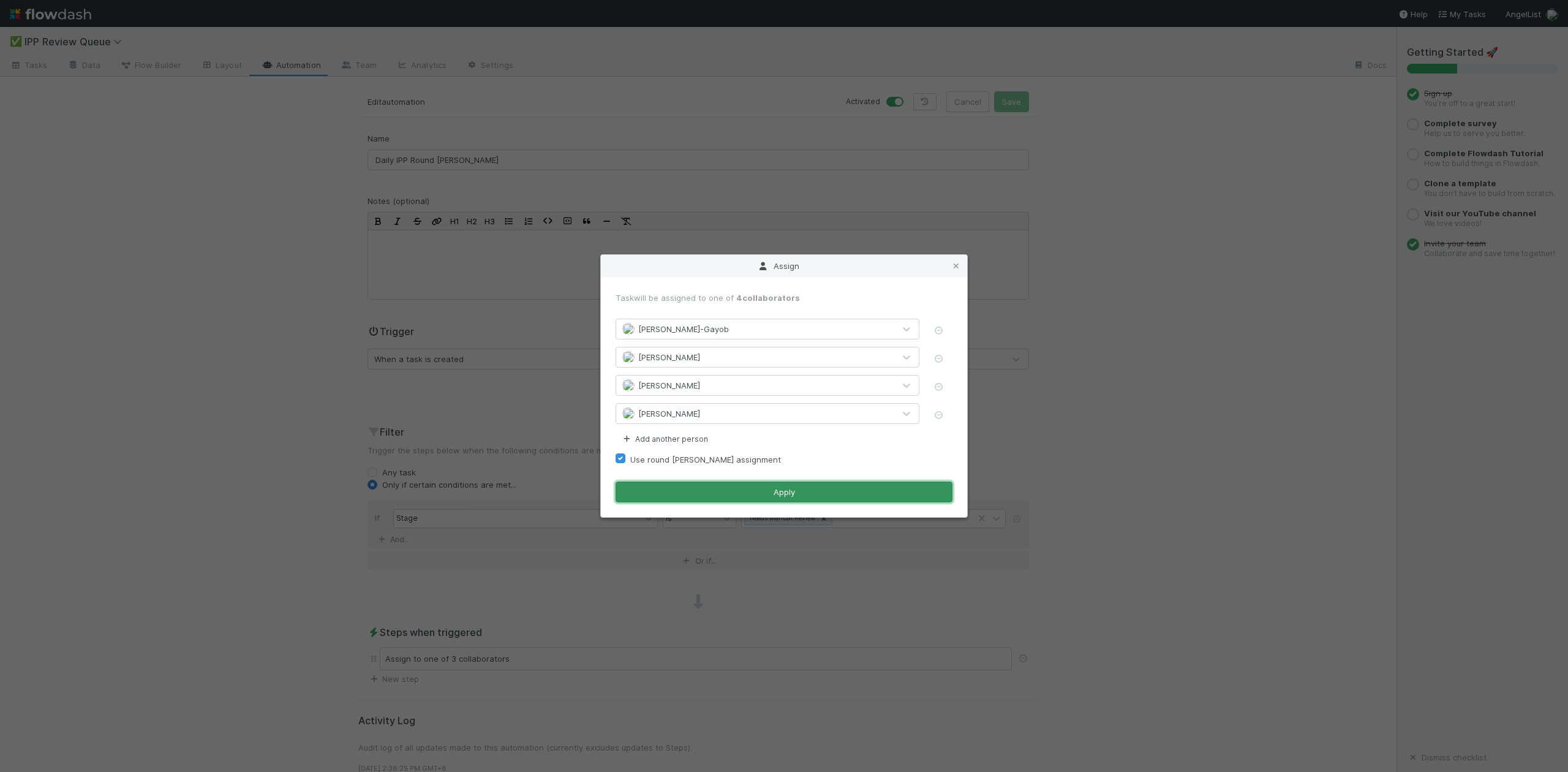
click at [787, 493] on button "Apply" at bounding box center [784, 492] width 337 height 21
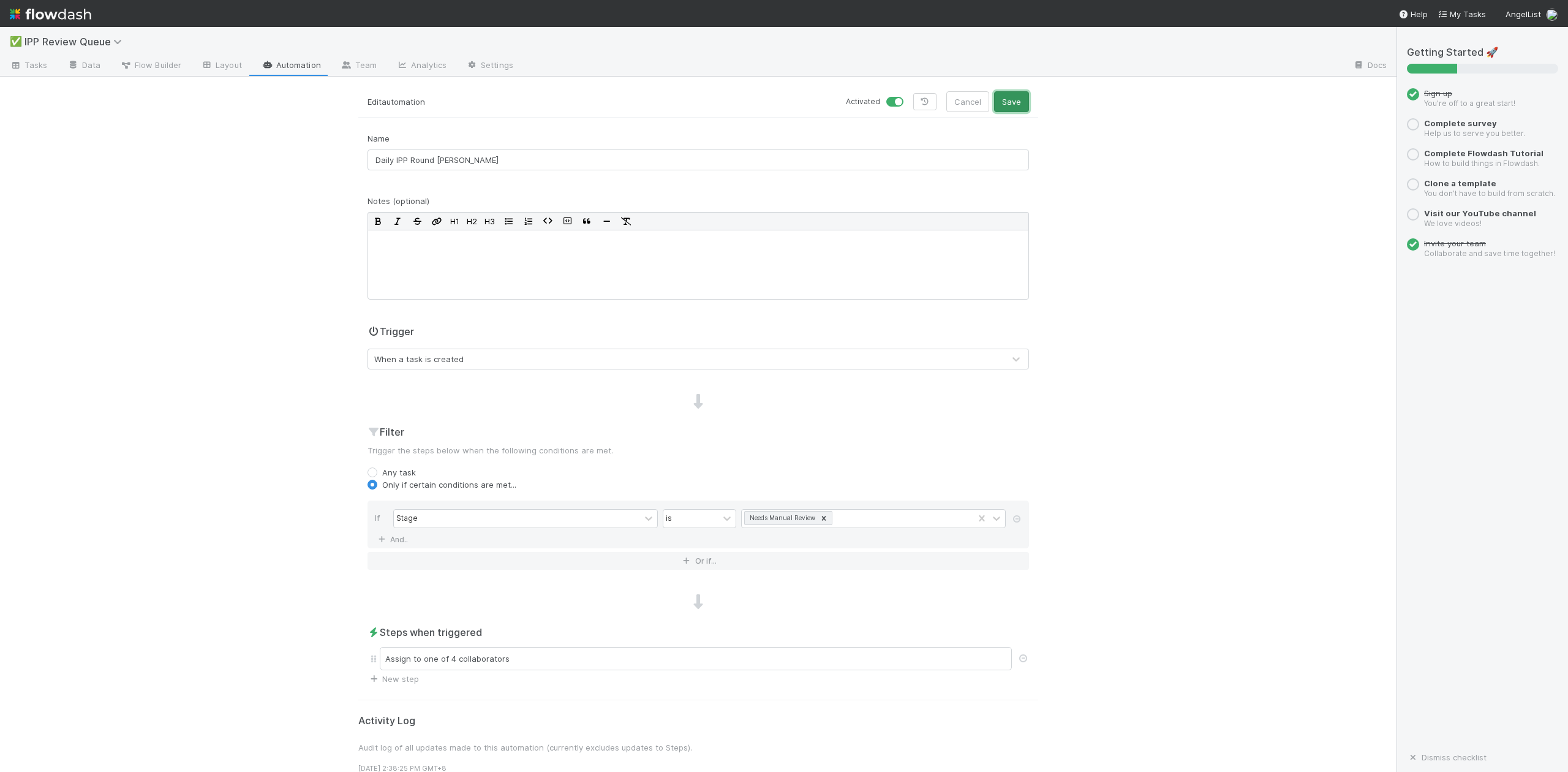
click at [1007, 95] on button "Save" at bounding box center [1012, 101] width 35 height 21
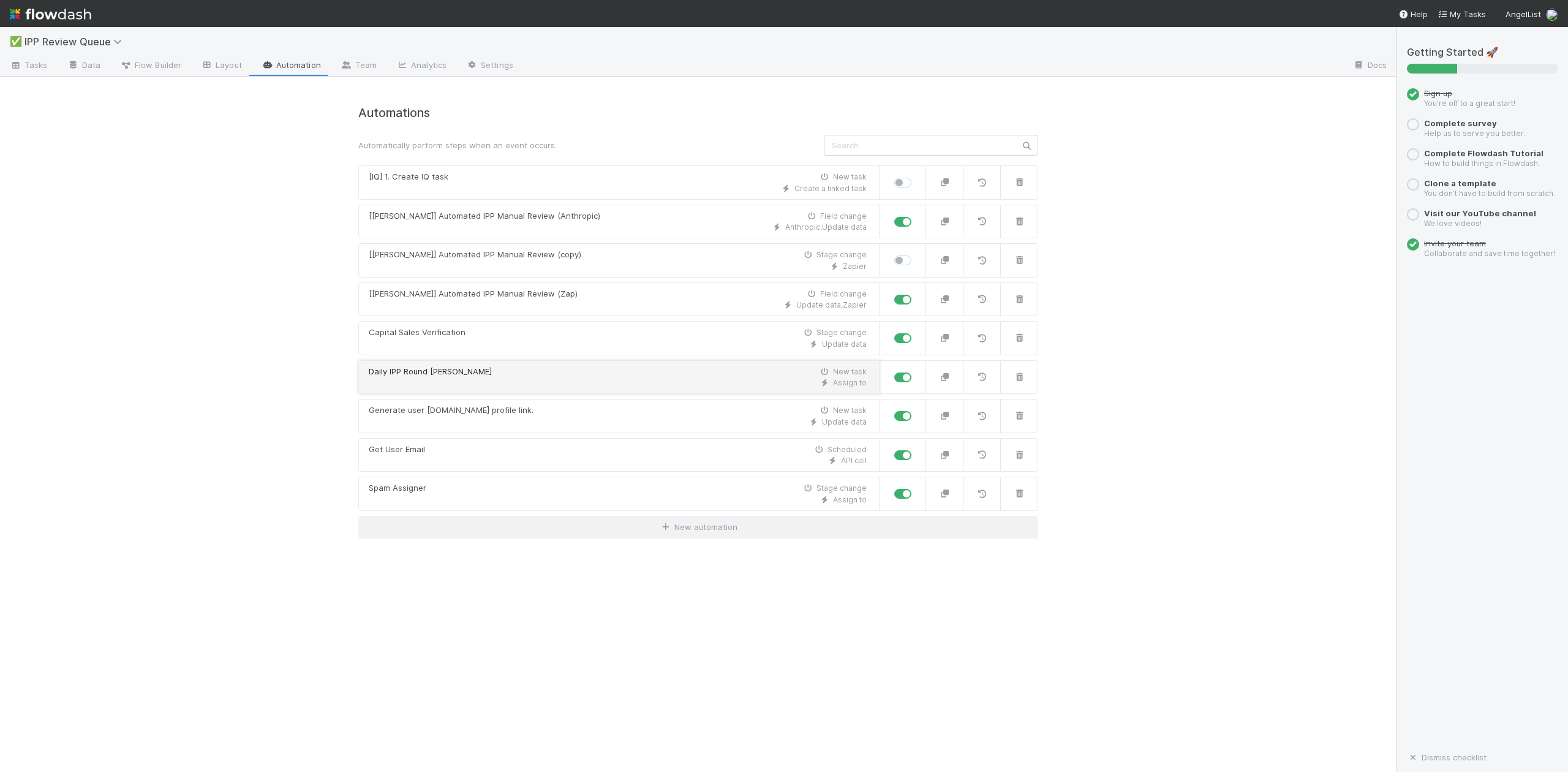
click at [501, 375] on div "Daily IPP Round Robin New task" at bounding box center [618, 372] width 498 height 12
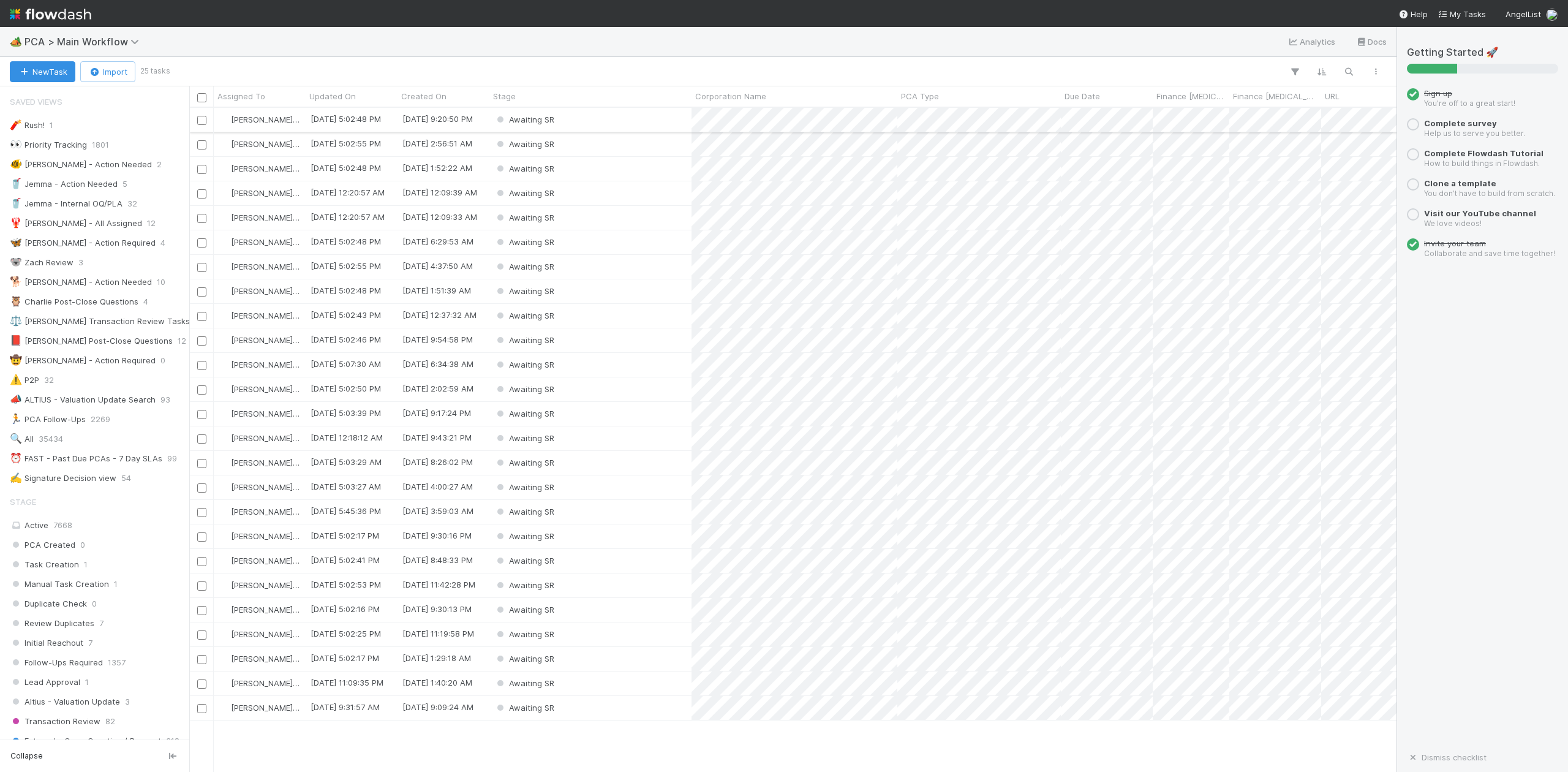
click at [574, 119] on div "Awaiting SR" at bounding box center [590, 119] width 202 height 24
click at [565, 121] on div "Awaiting SR" at bounding box center [590, 119] width 202 height 24
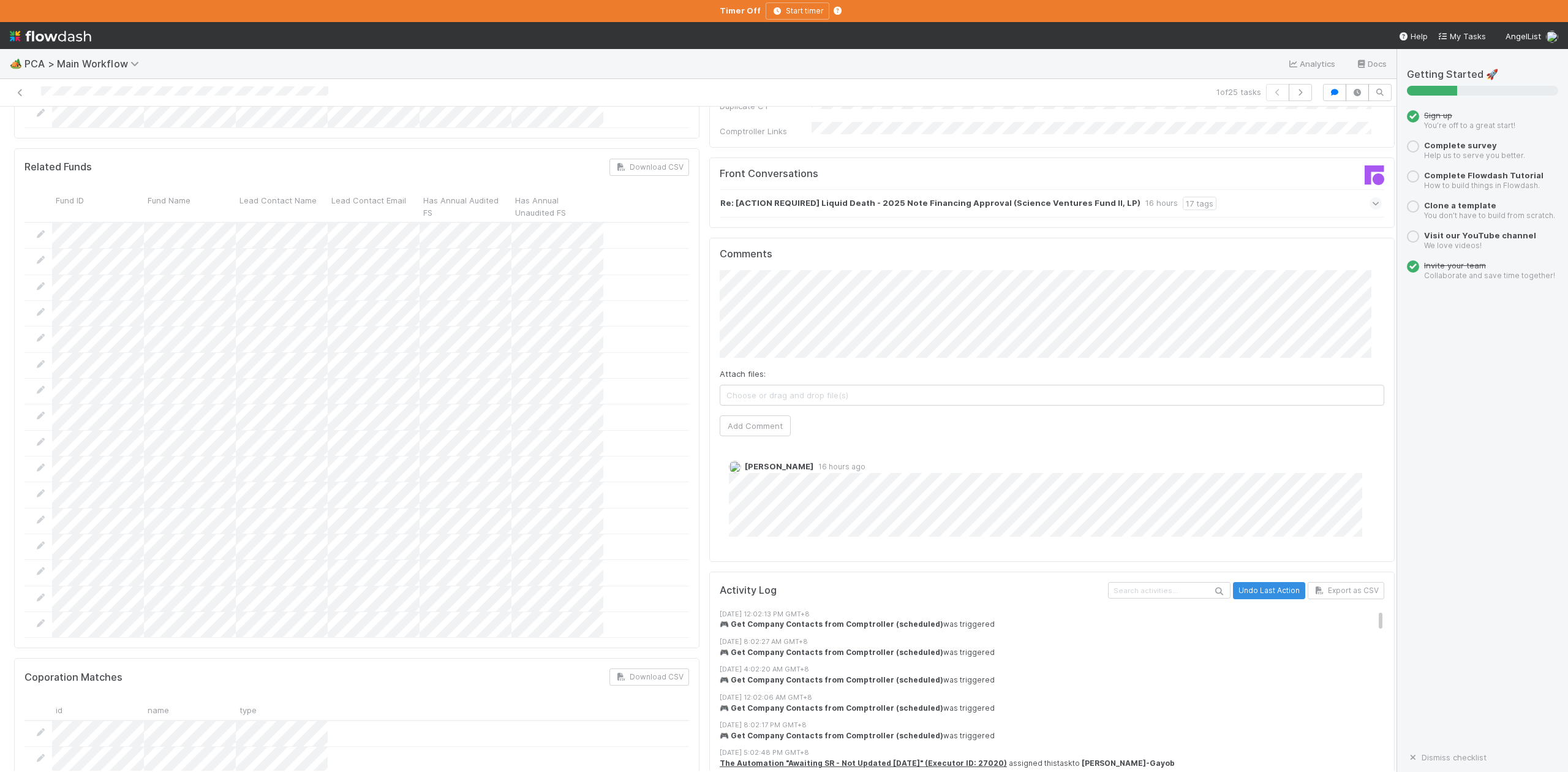
scroll to position [1634, 0]
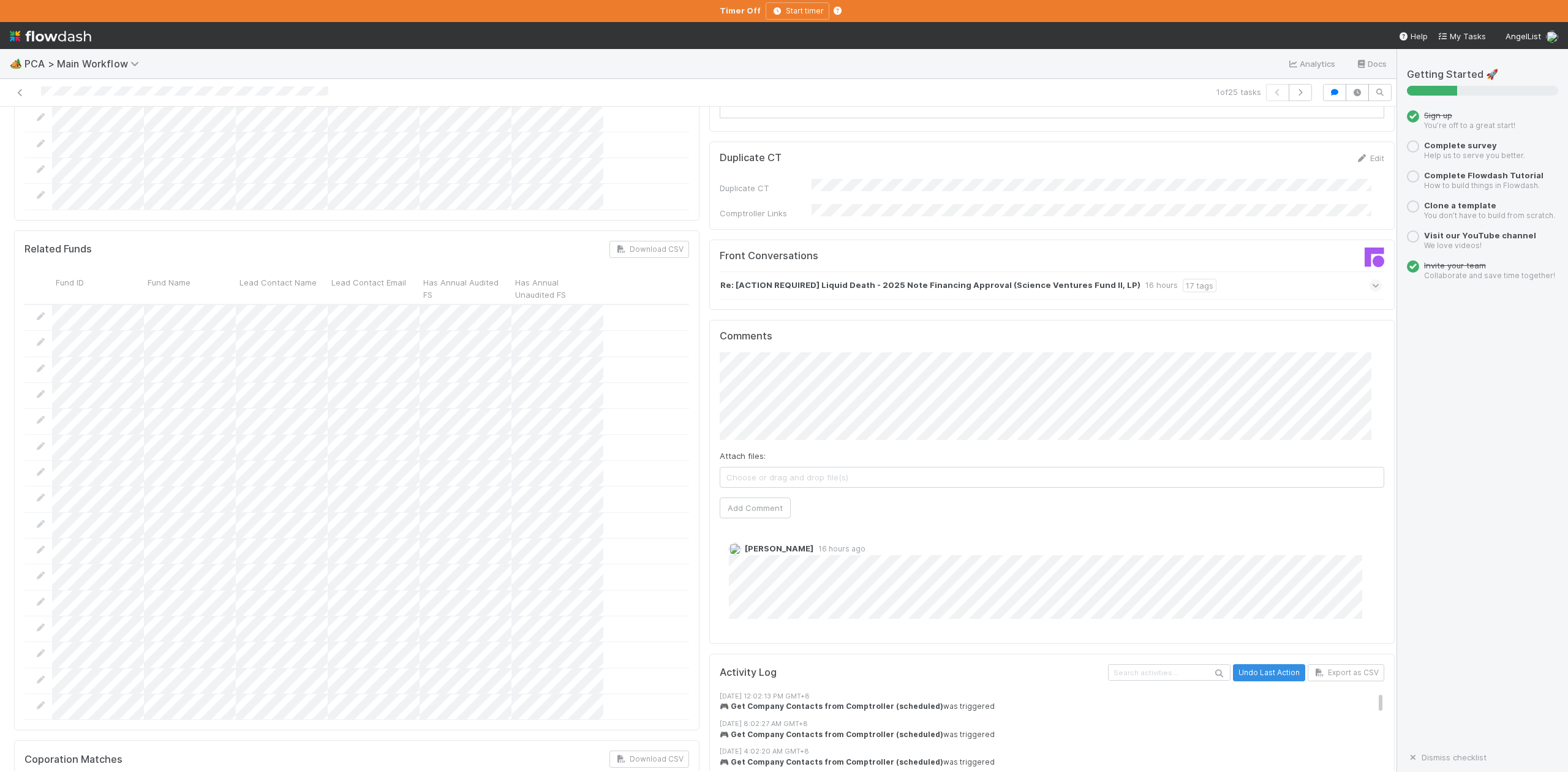
click at [1372, 279] on icon at bounding box center [1376, 286] width 8 height 12
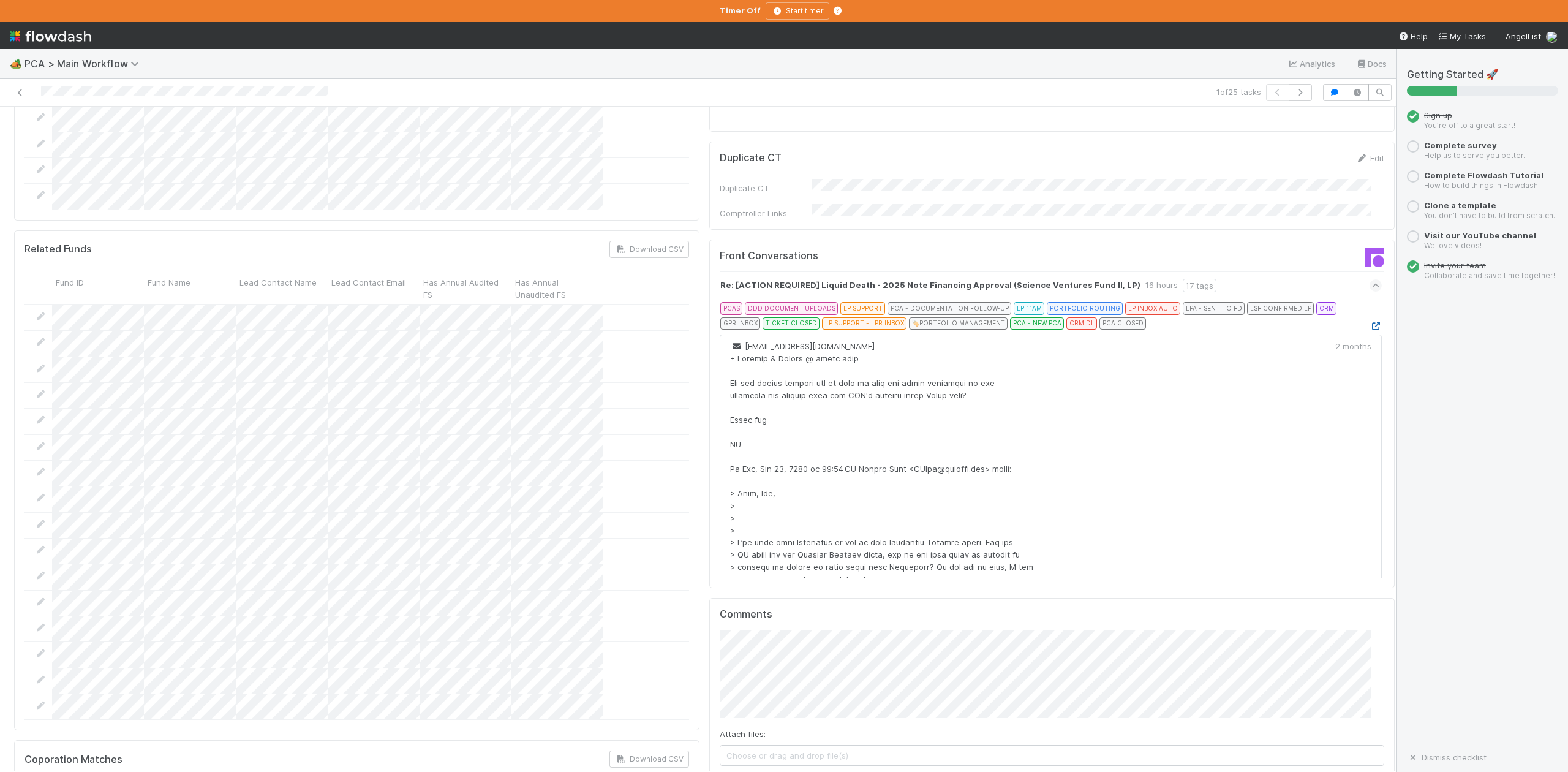
click at [1370, 322] on icon at bounding box center [1376, 326] width 12 height 8
click at [1294, 90] on icon "button" at bounding box center [1300, 92] width 12 height 8
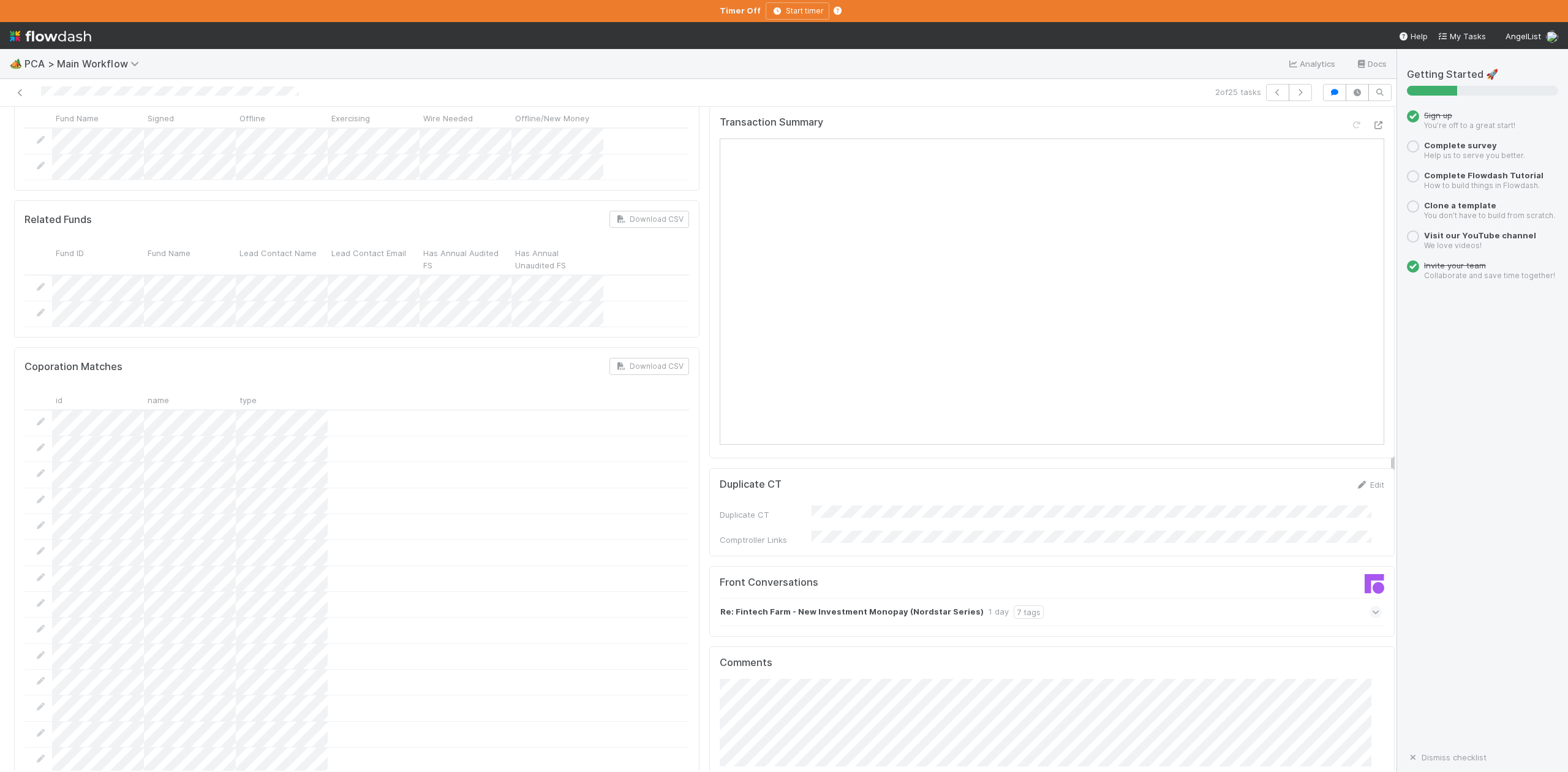
scroll to position [1634, 0]
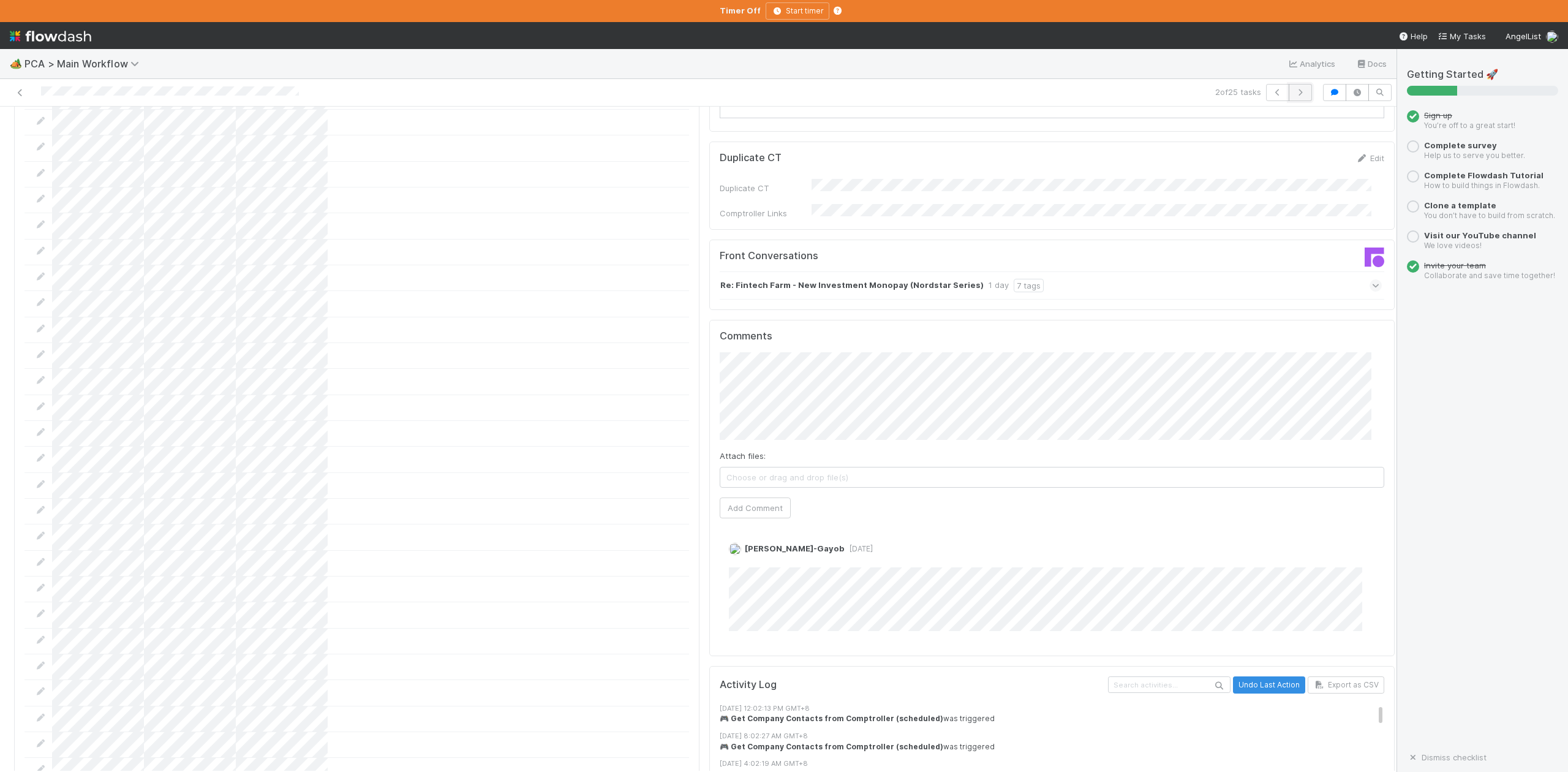
click at [1294, 91] on icon "button" at bounding box center [1300, 92] width 12 height 8
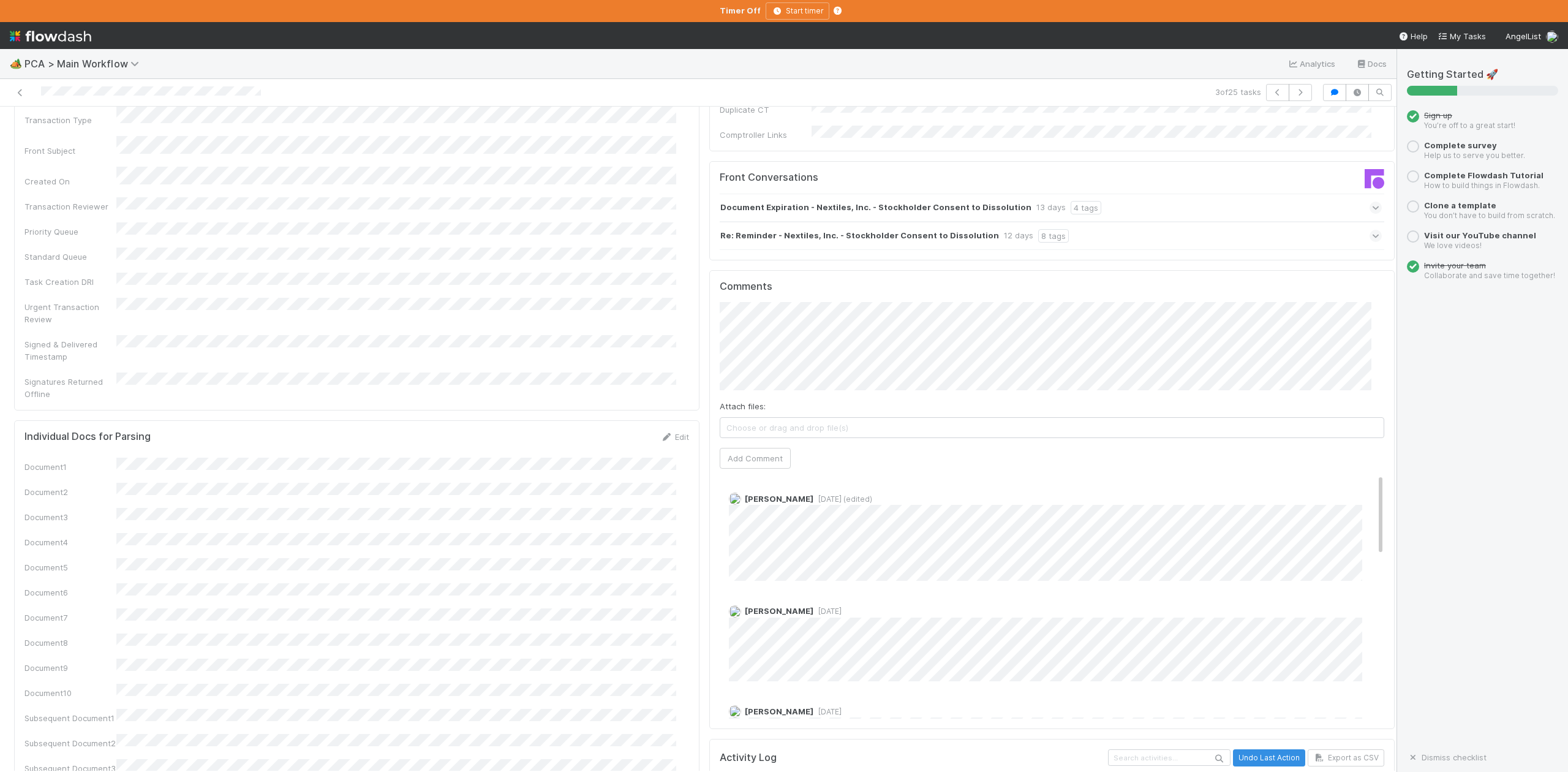
scroll to position [1716, 0]
click at [750, 449] on button "Add Comment" at bounding box center [755, 459] width 71 height 21
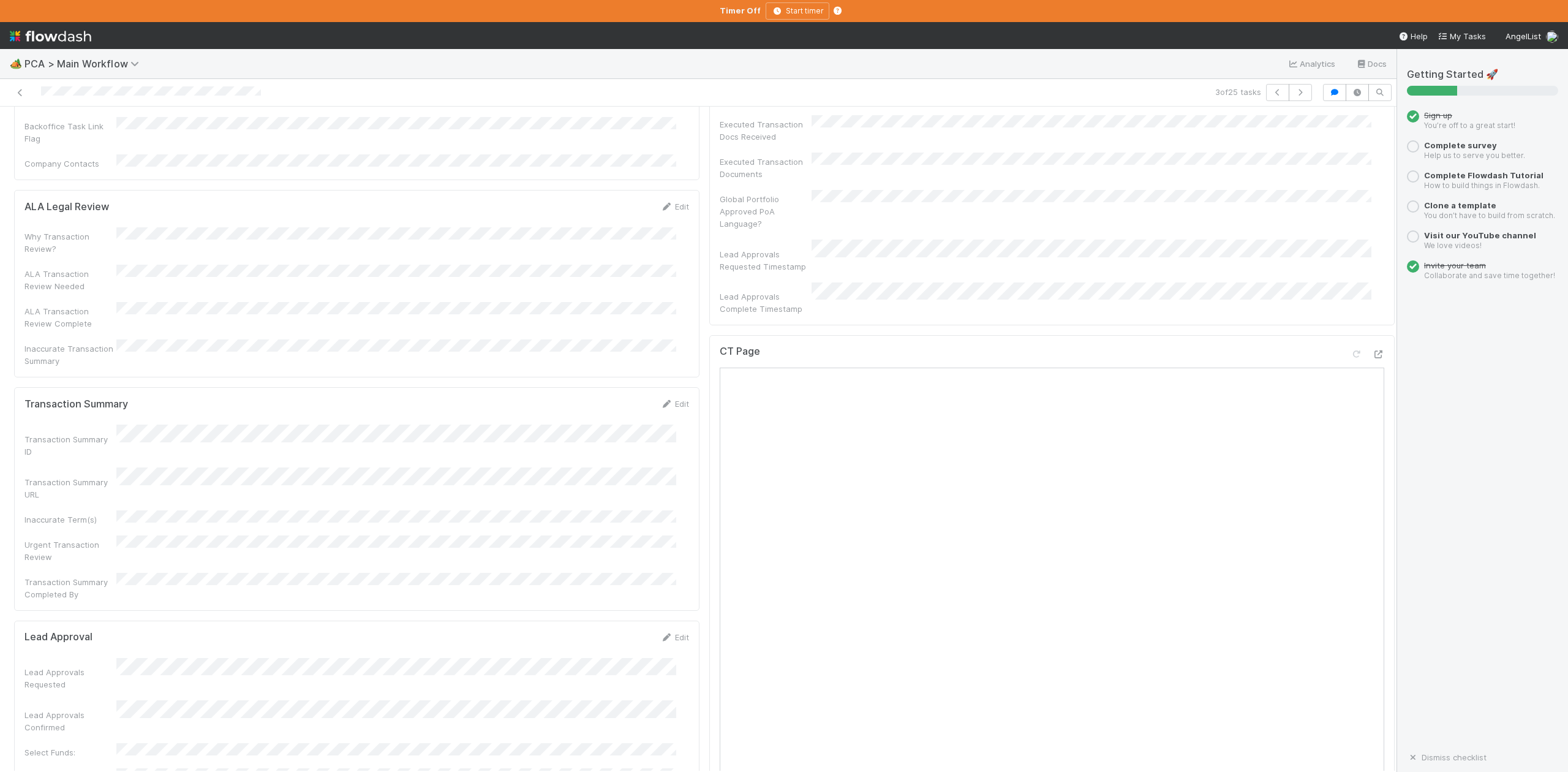
scroll to position [0, 0]
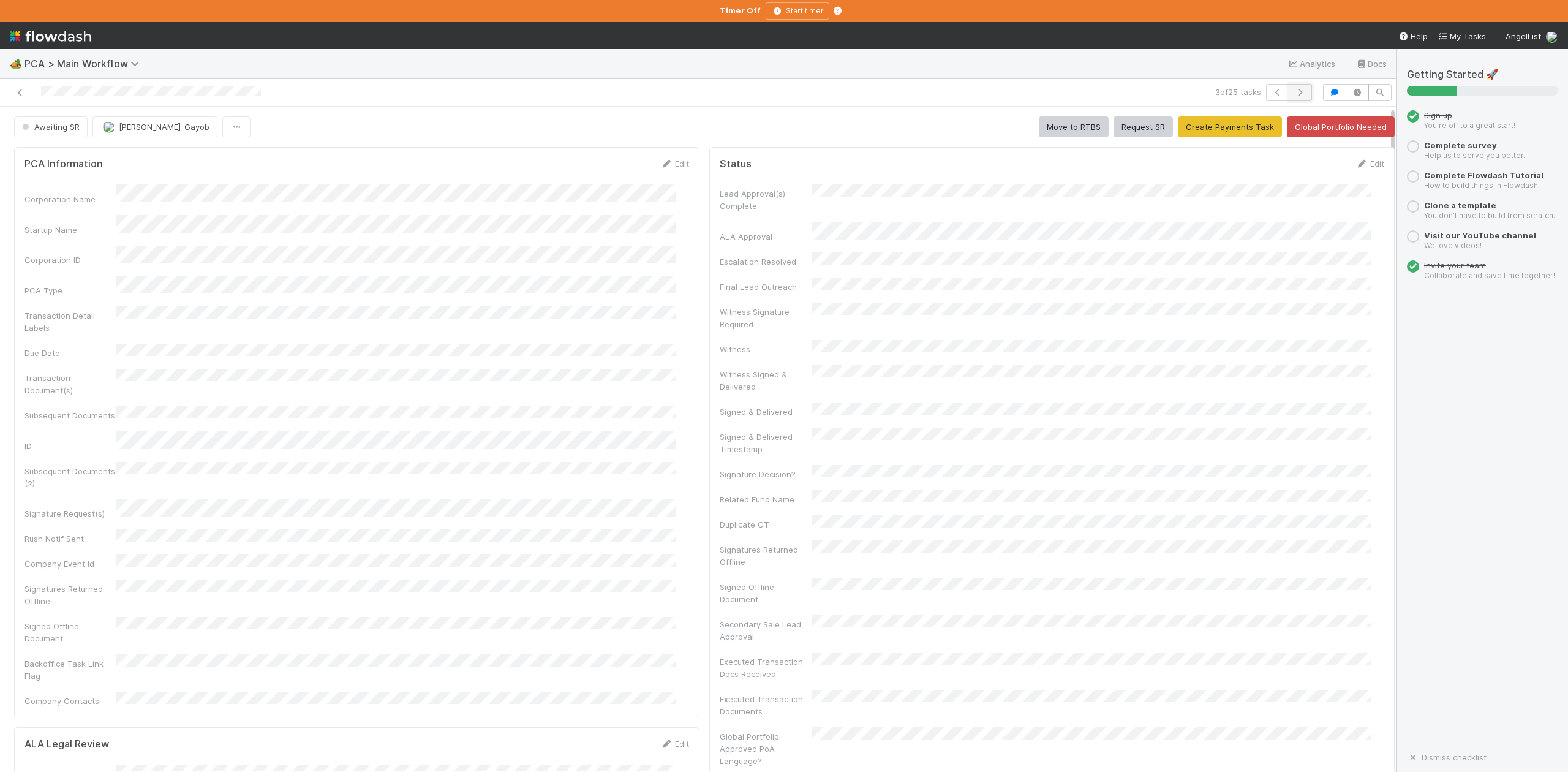
click at [1294, 91] on icon "button" at bounding box center [1300, 92] width 12 height 8
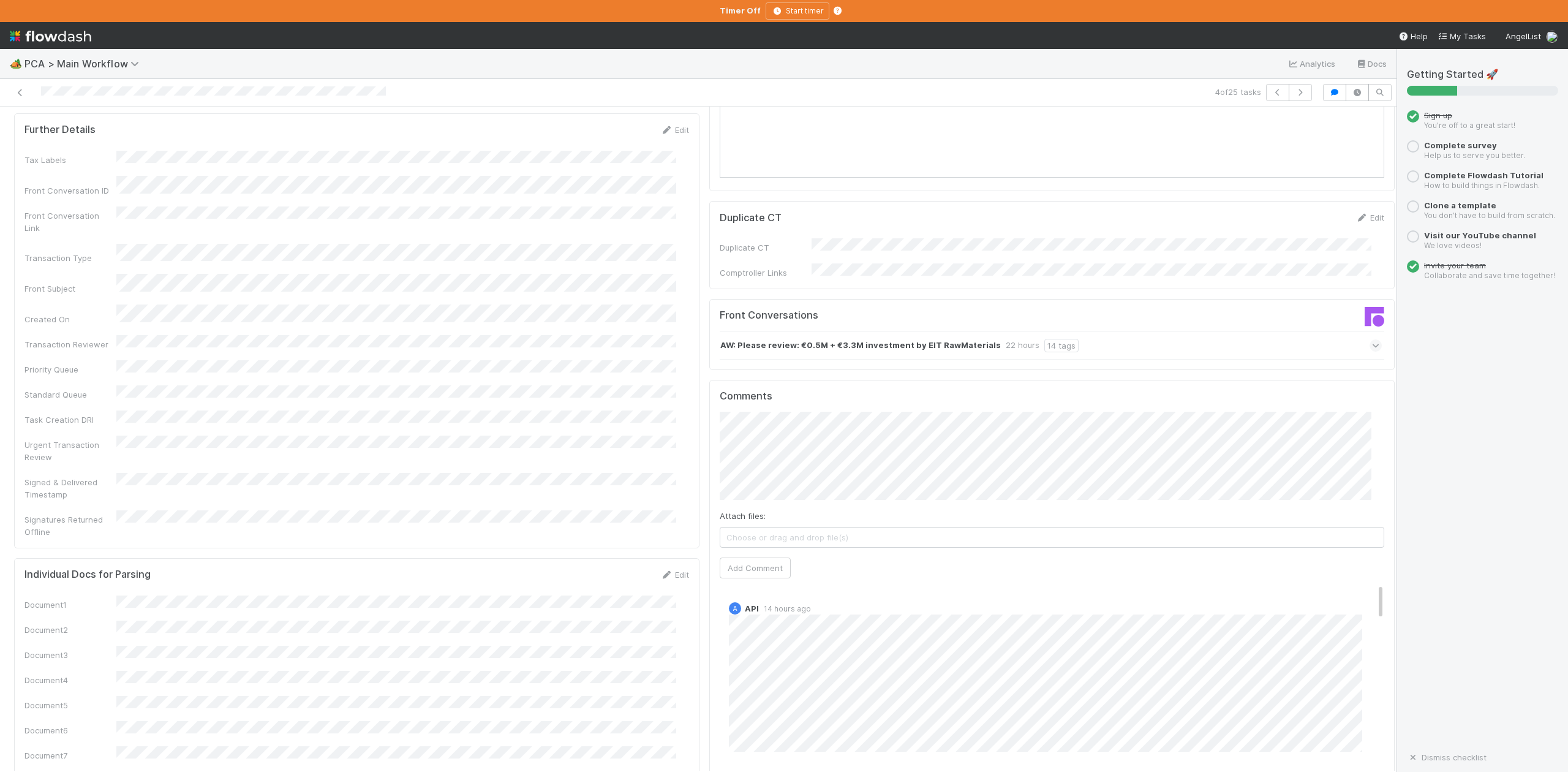
scroll to position [1553, 0]
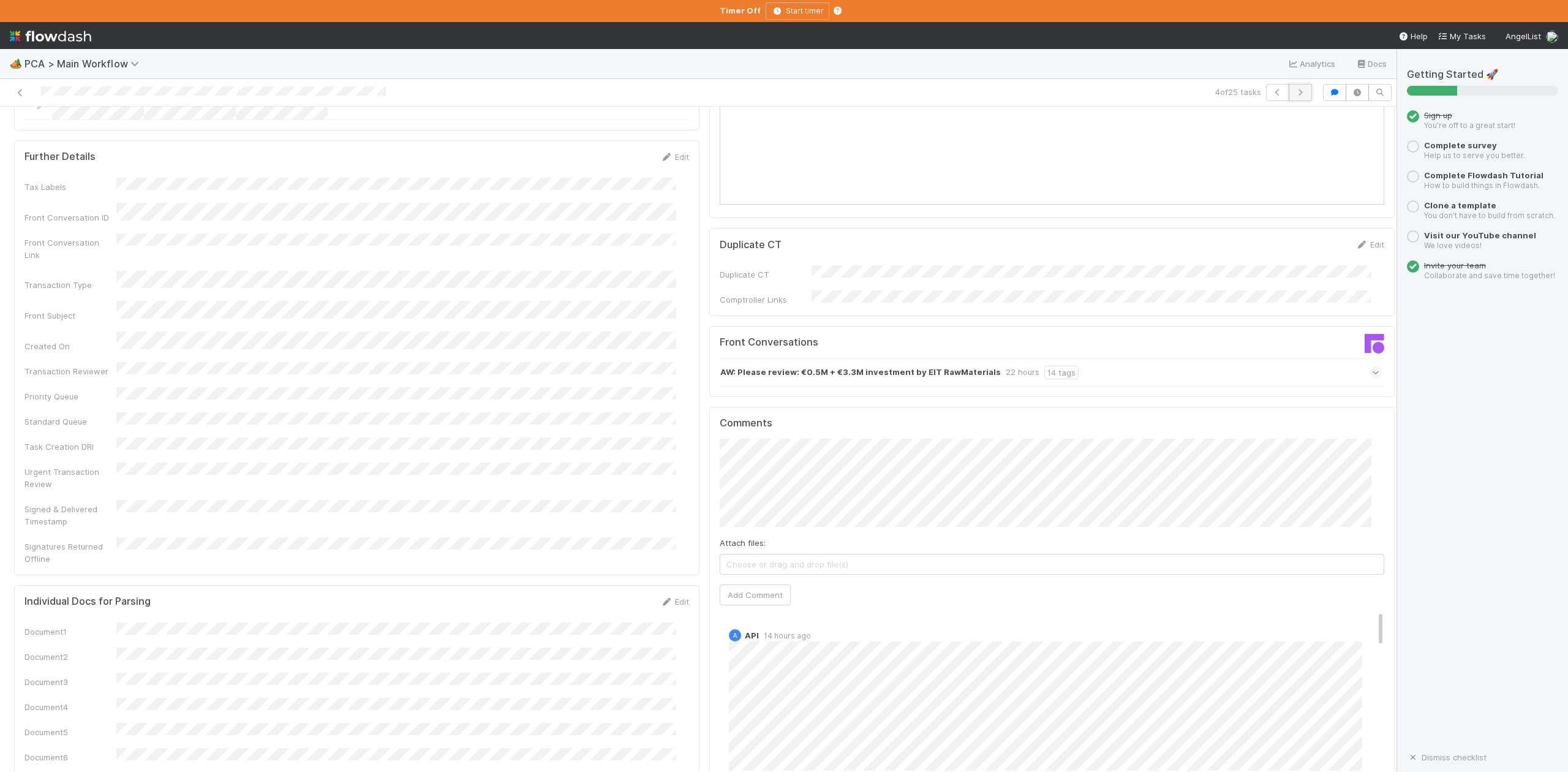
click at [1289, 97] on button "button" at bounding box center [1300, 92] width 23 height 17
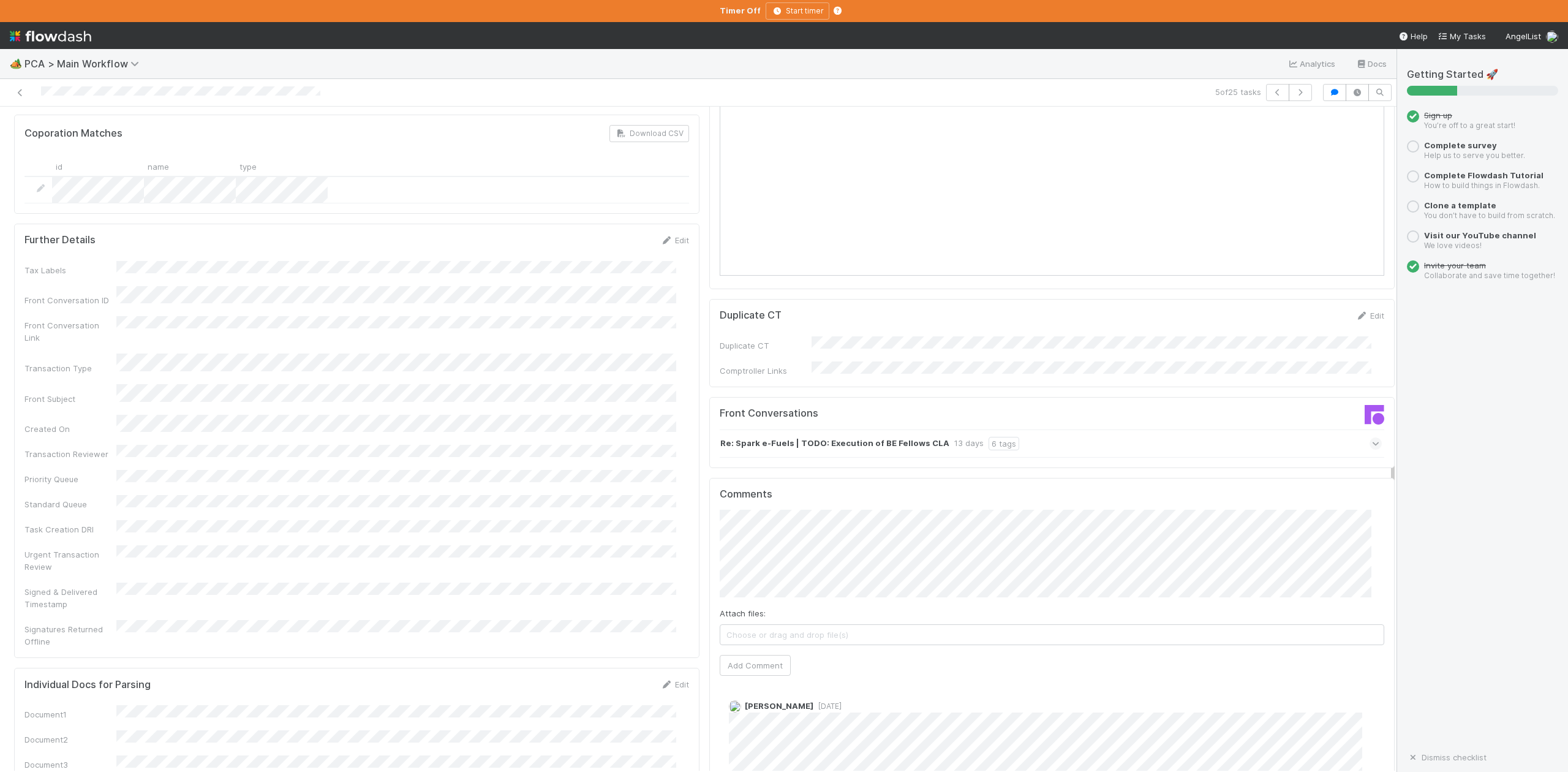
scroll to position [1634, 0]
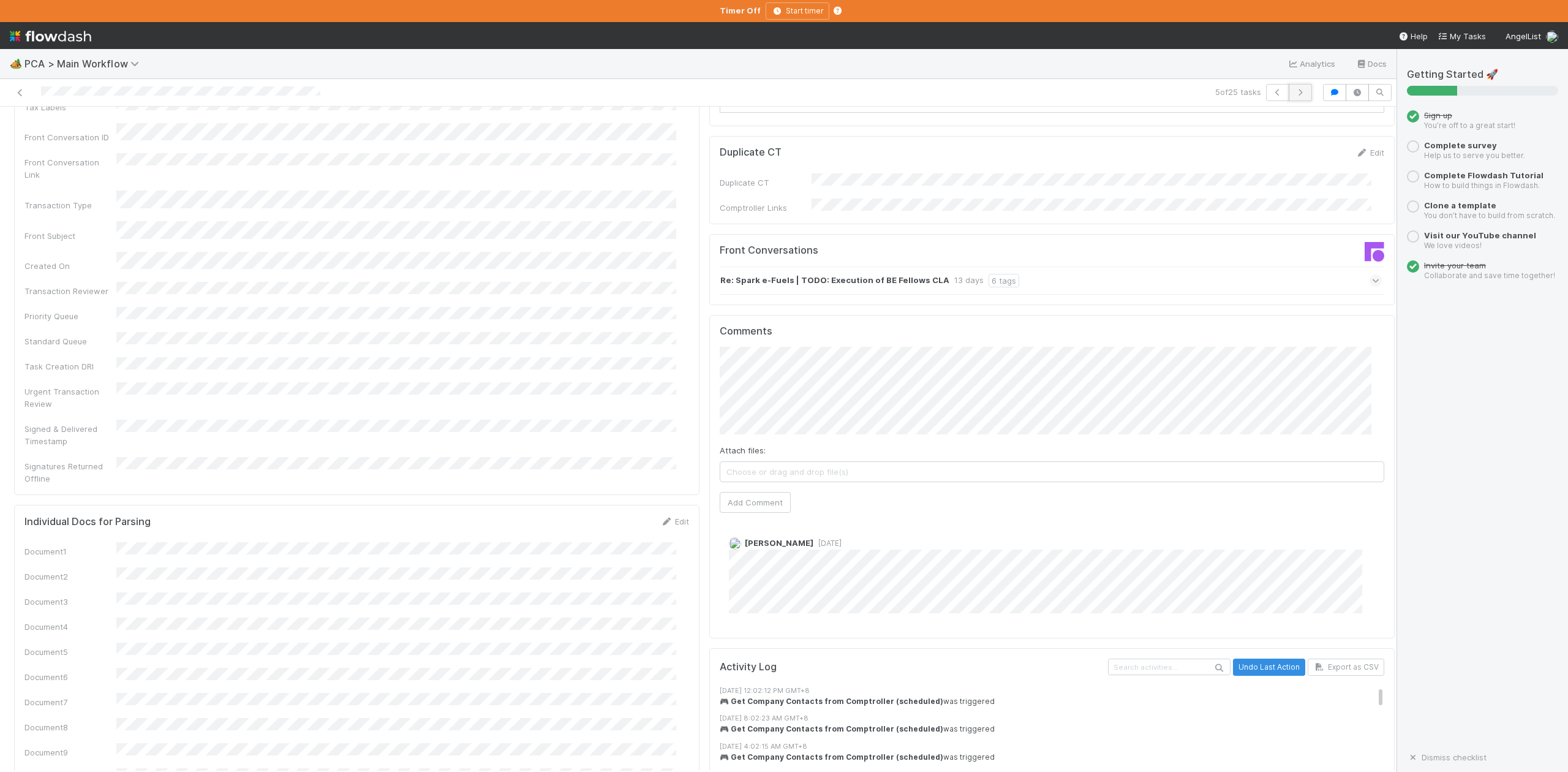
click at [1294, 90] on icon "button" at bounding box center [1300, 92] width 12 height 8
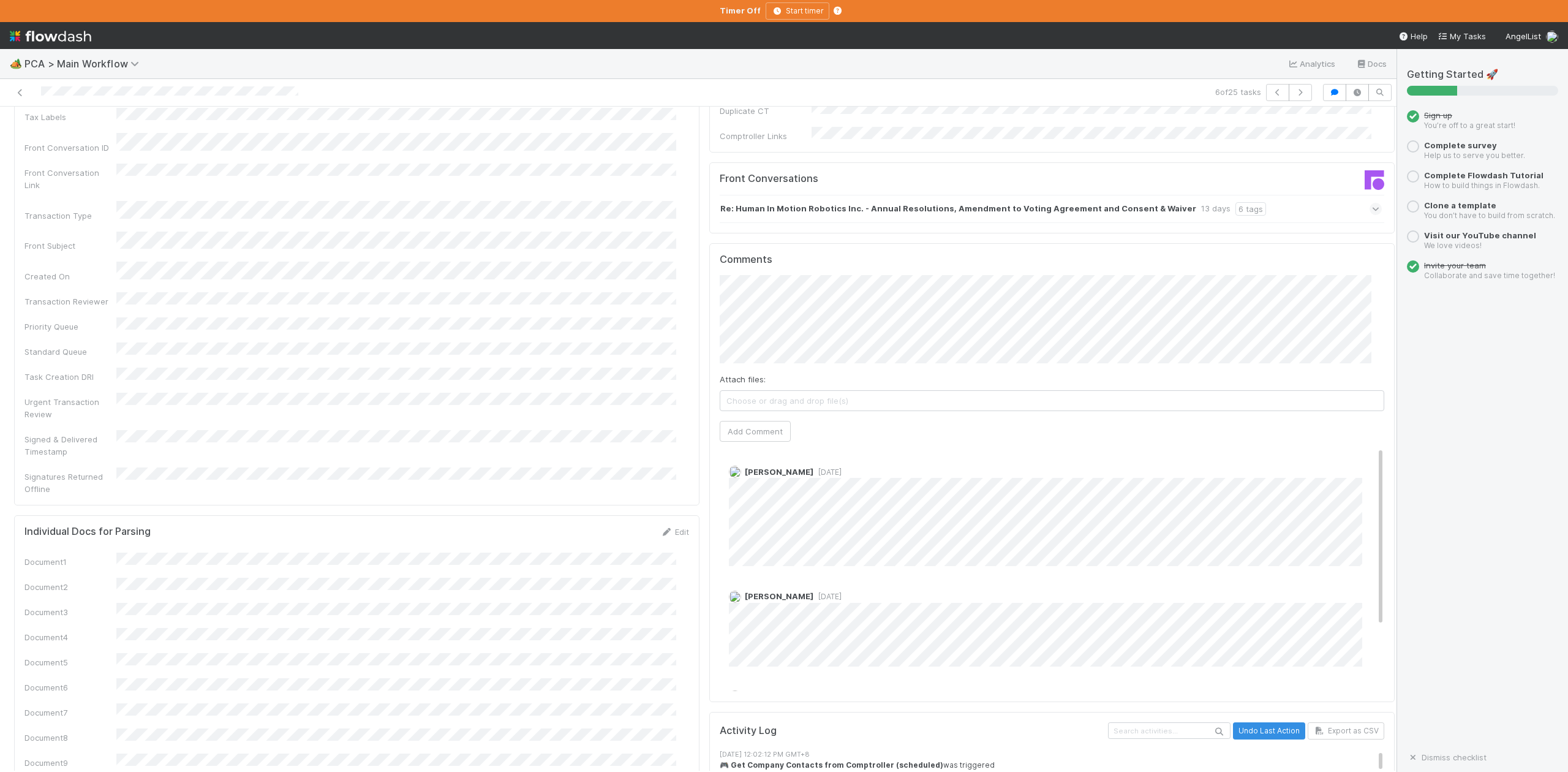
scroll to position [1634, 0]
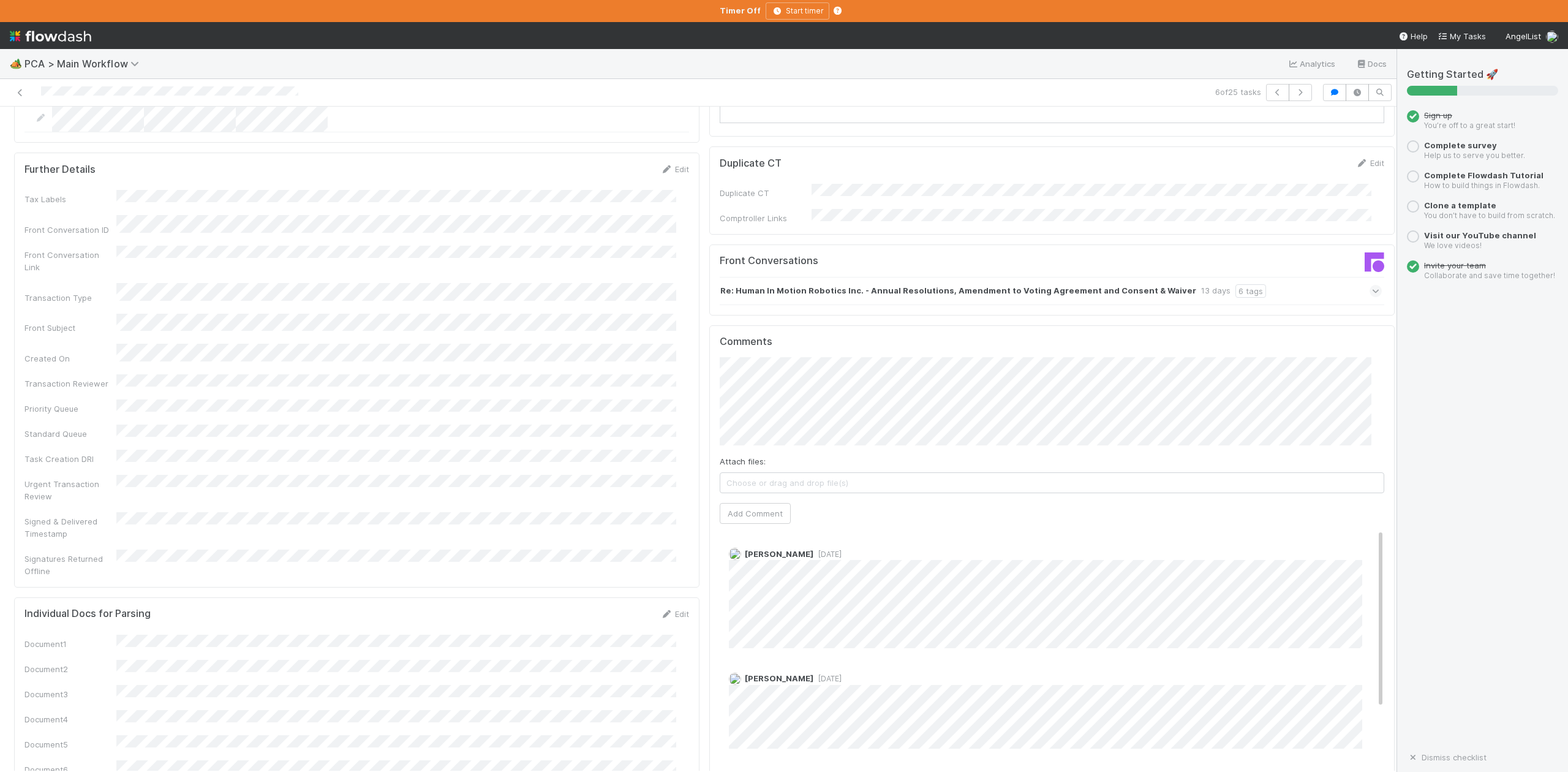
click at [1372, 285] on icon at bounding box center [1376, 291] width 8 height 12
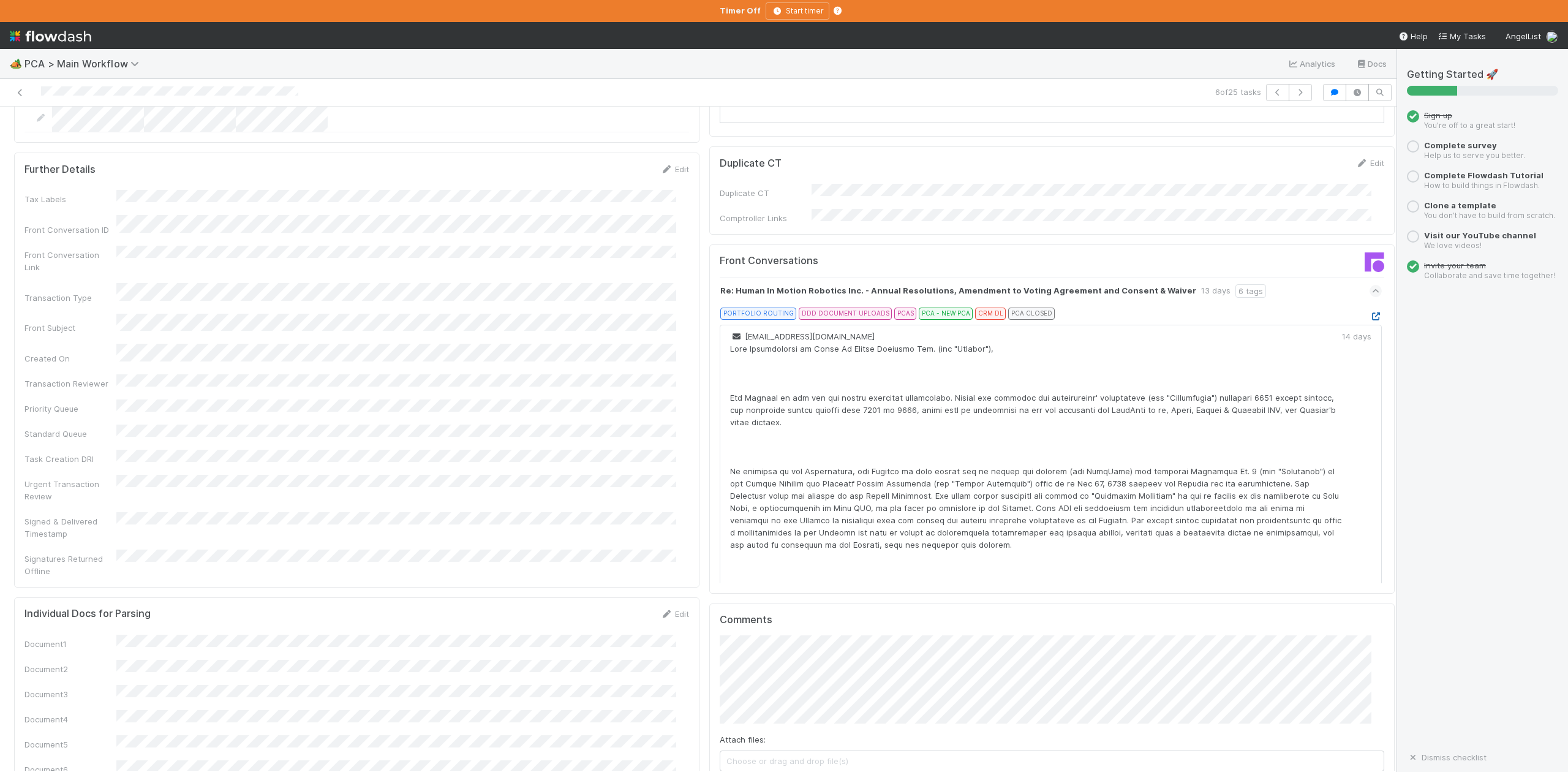
click at [1370, 313] on icon at bounding box center [1376, 317] width 12 height 8
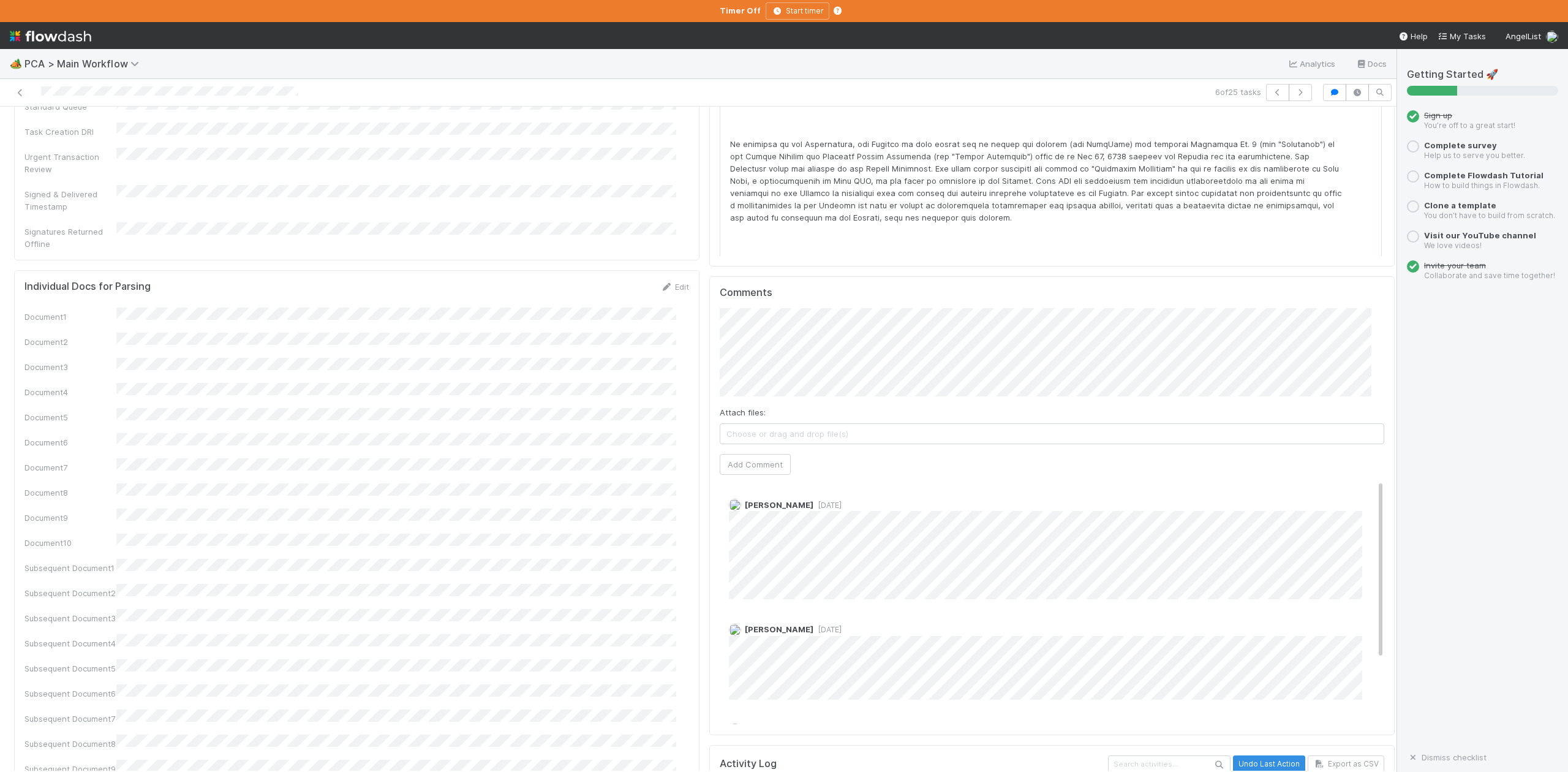
click at [814, 501] on span "[DATE]" at bounding box center [827, 505] width 28 height 9
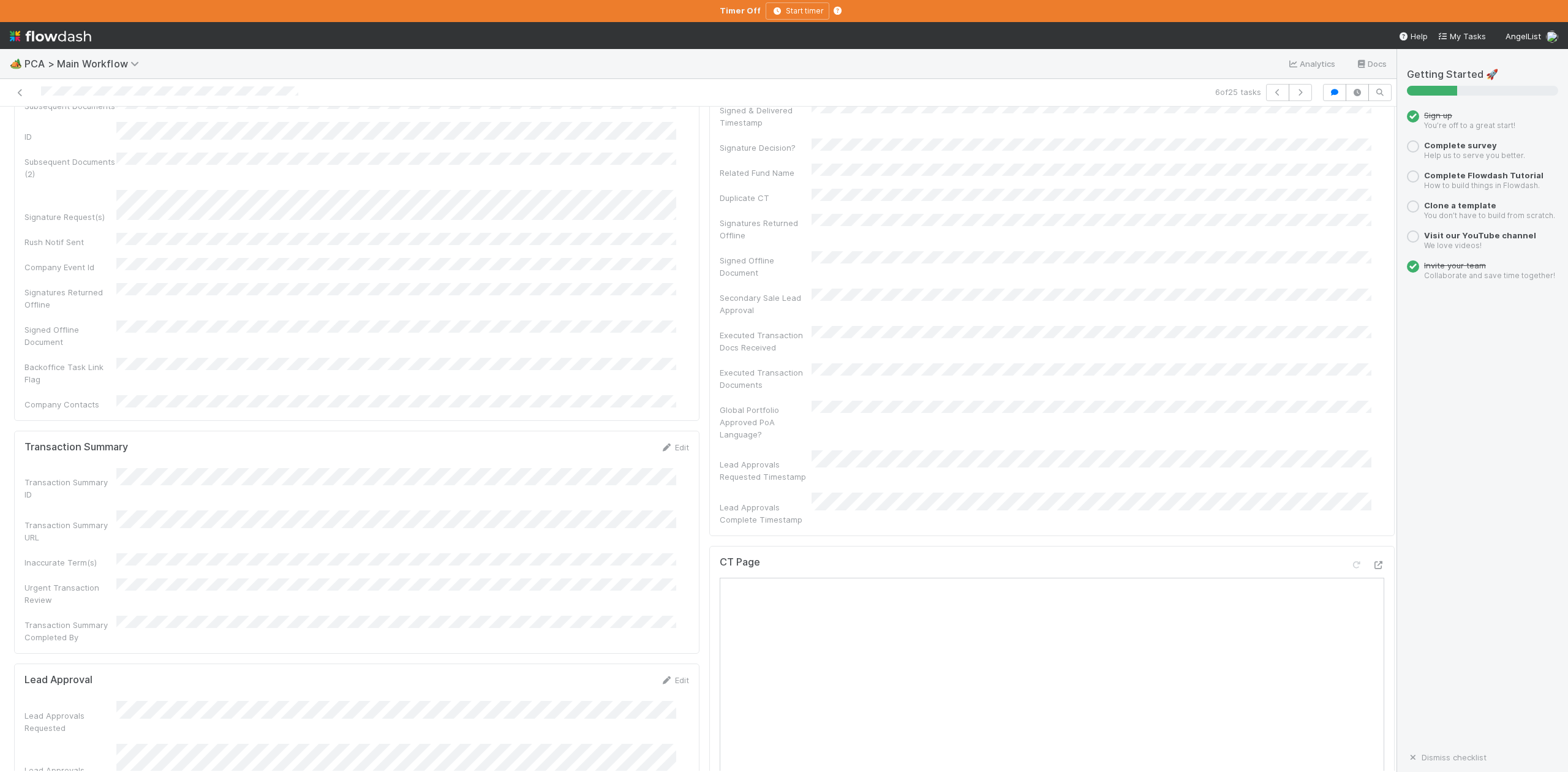
scroll to position [0, 0]
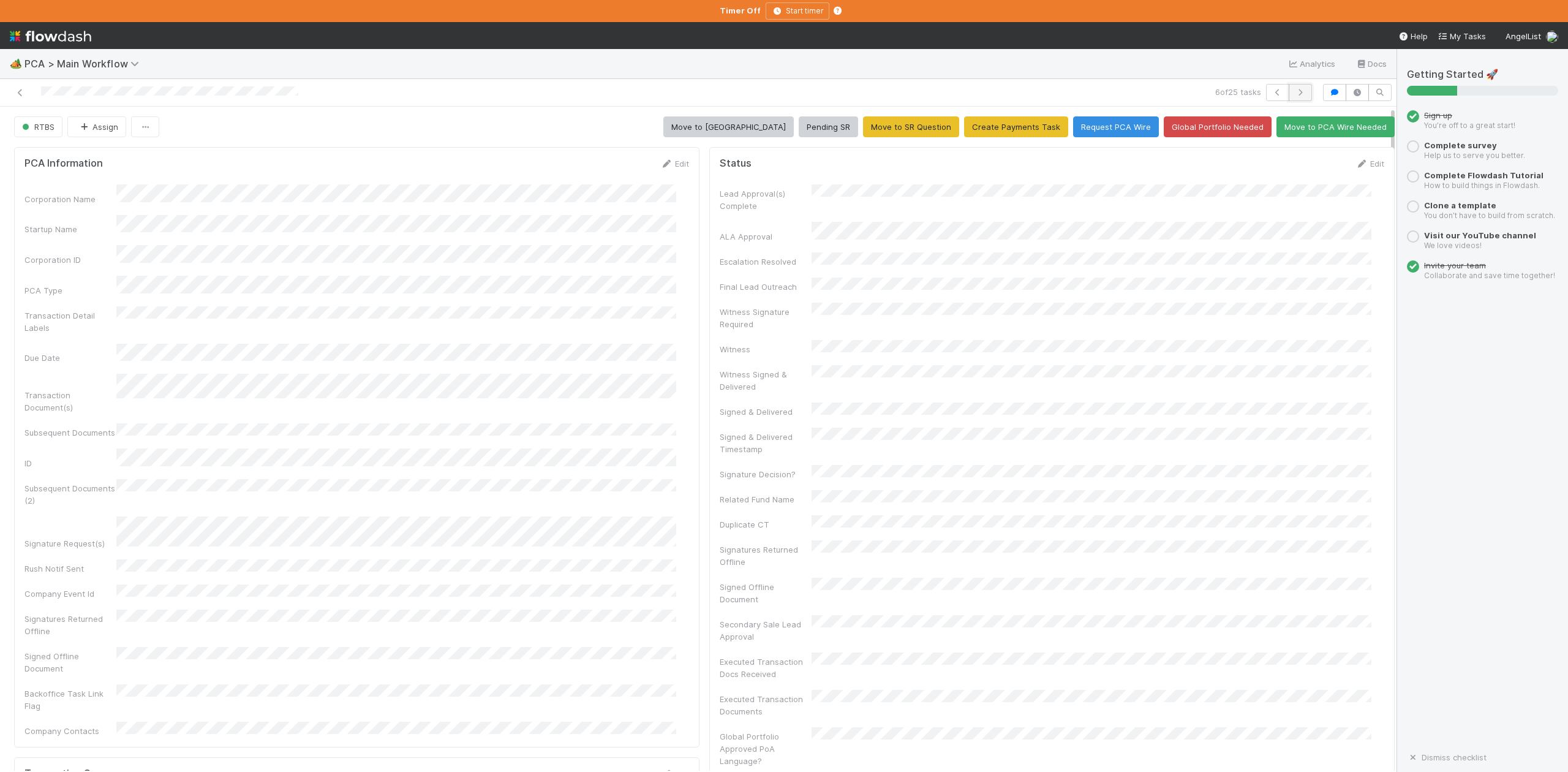
click at [1294, 91] on icon "button" at bounding box center [1300, 92] width 12 height 8
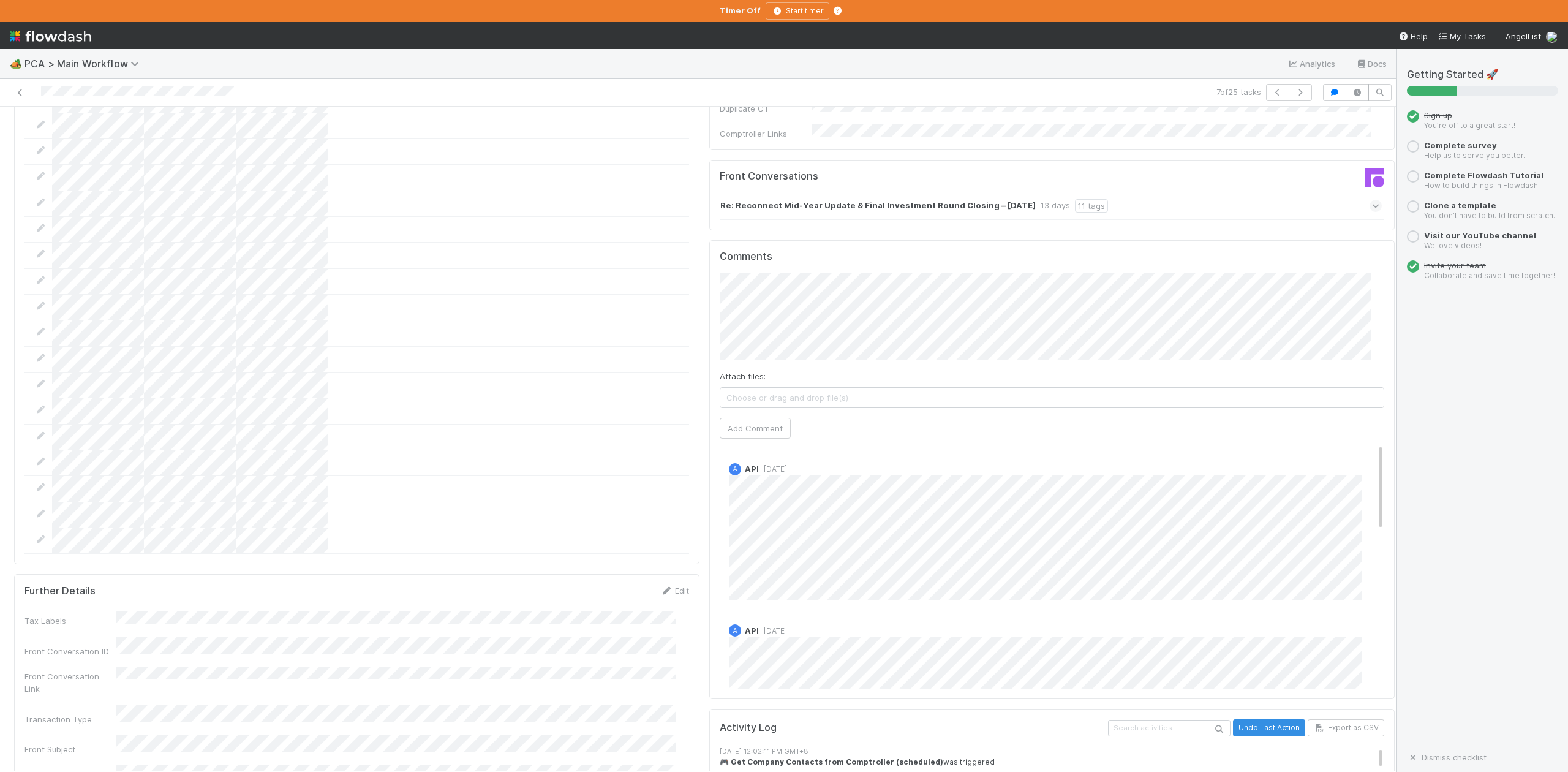
scroll to position [1634, 0]
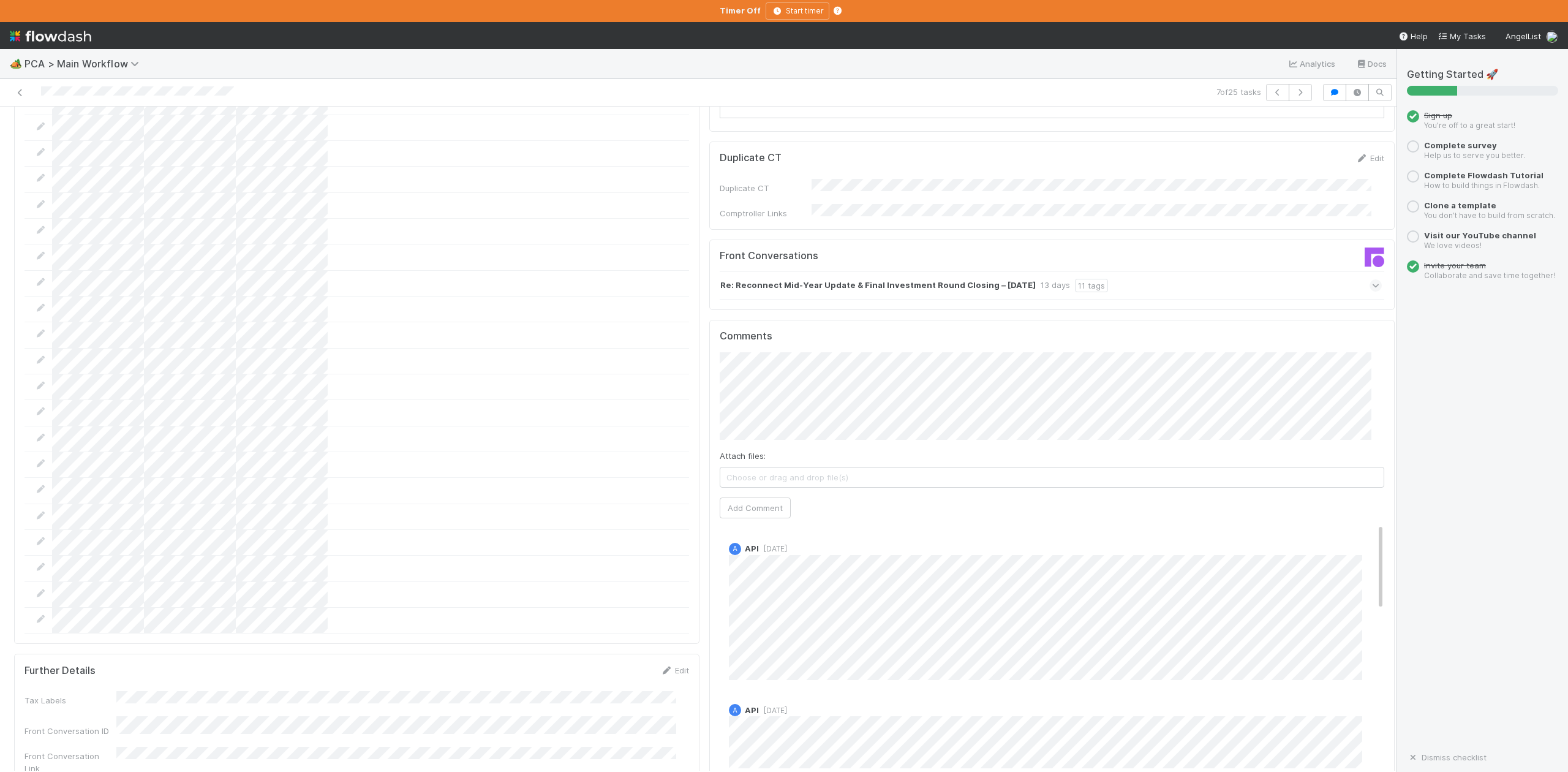
click at [1372, 279] on icon at bounding box center [1376, 286] width 8 height 12
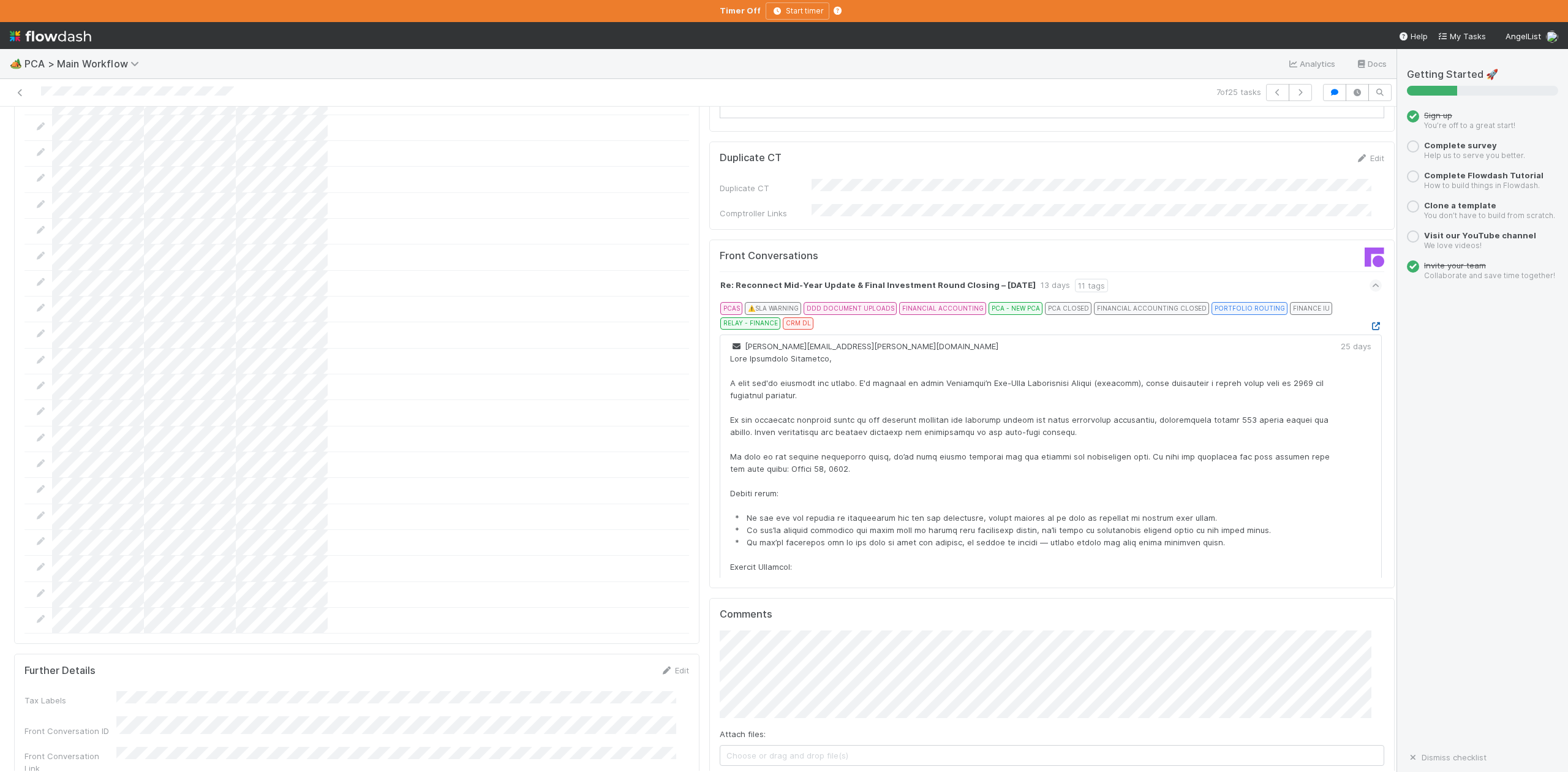
click at [1370, 322] on icon at bounding box center [1376, 326] width 12 height 8
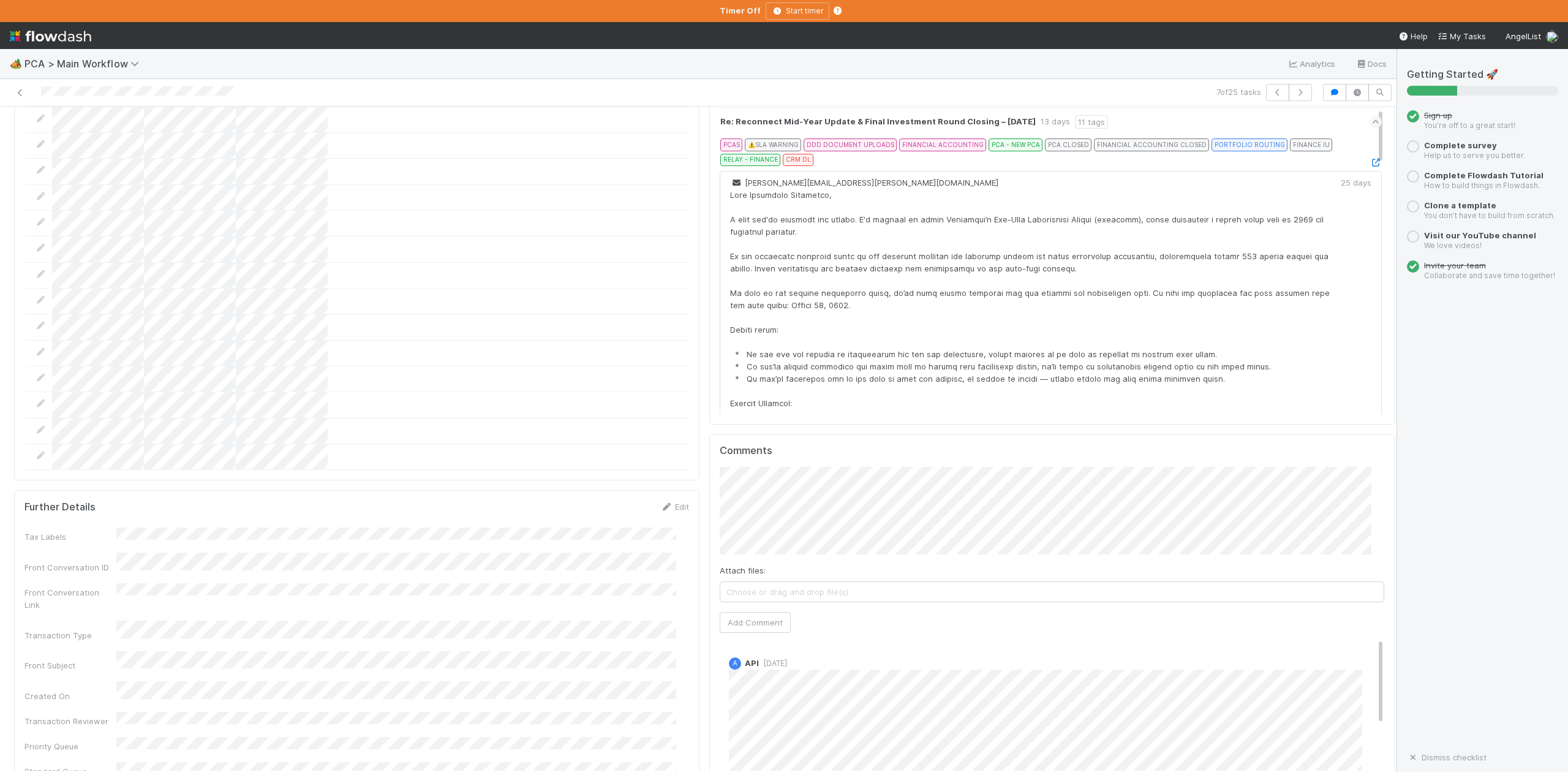
scroll to position [2043, 0]
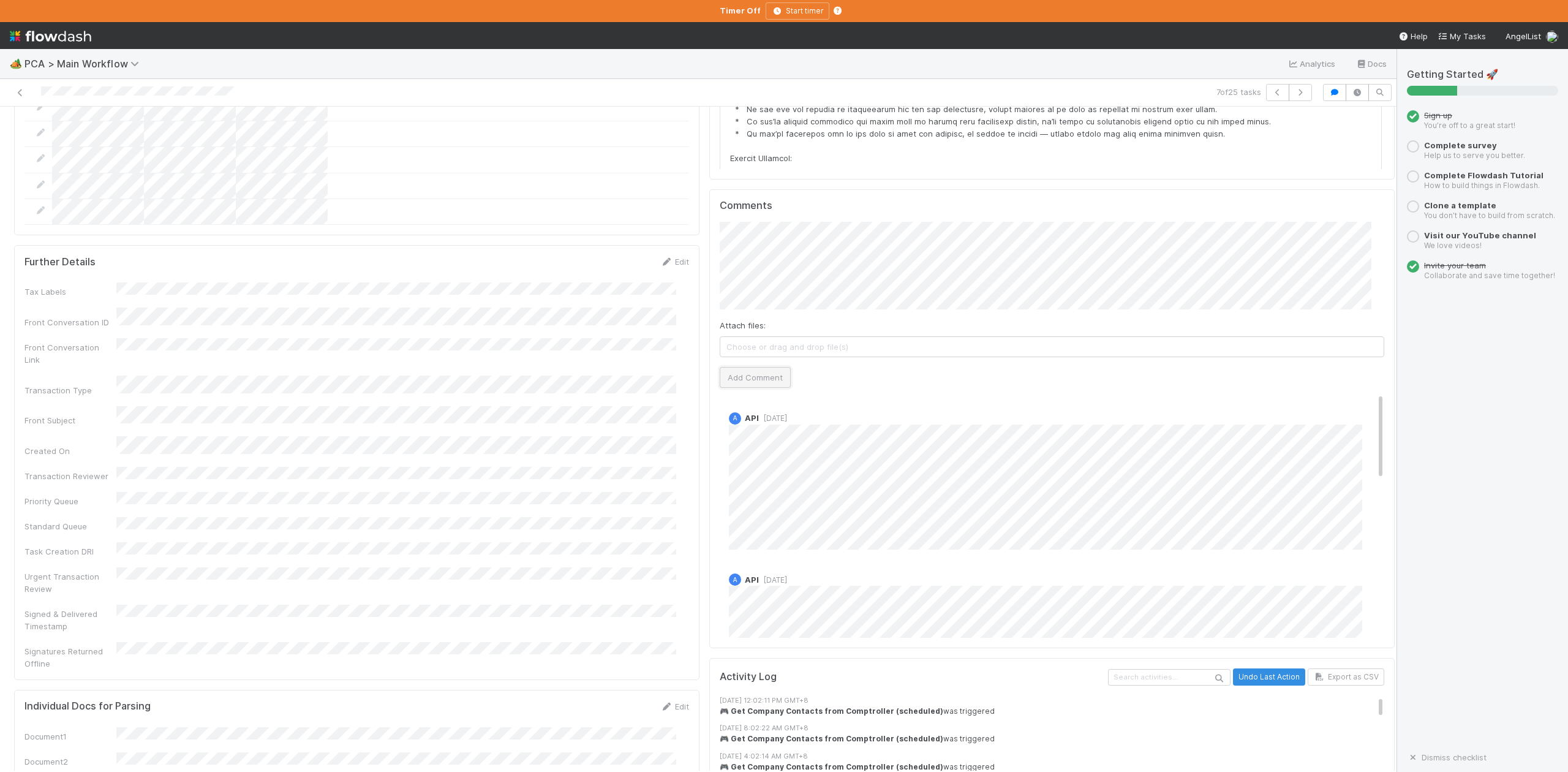
click at [752, 367] on button "Add Comment" at bounding box center [755, 377] width 71 height 21
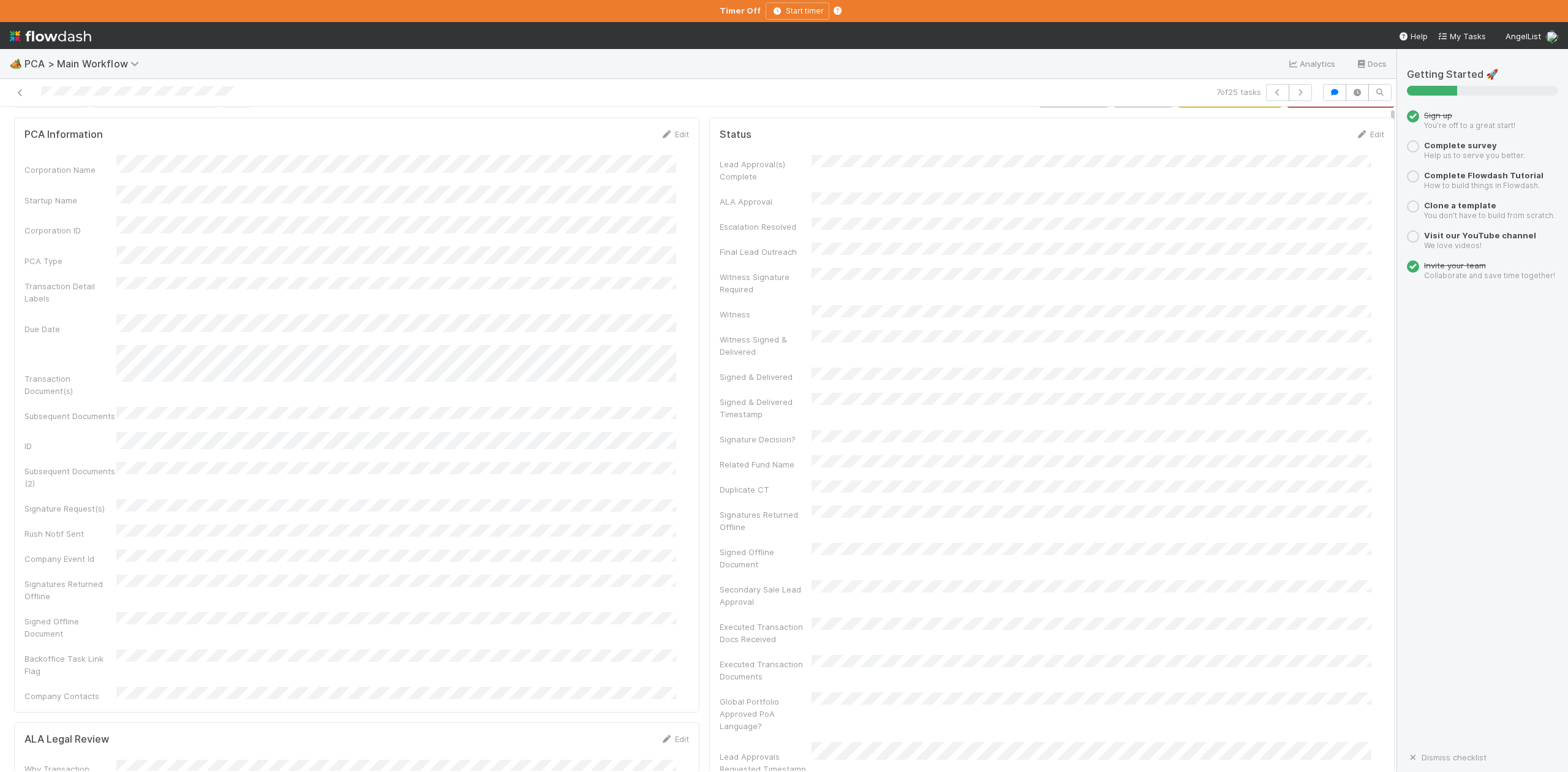
scroll to position [0, 0]
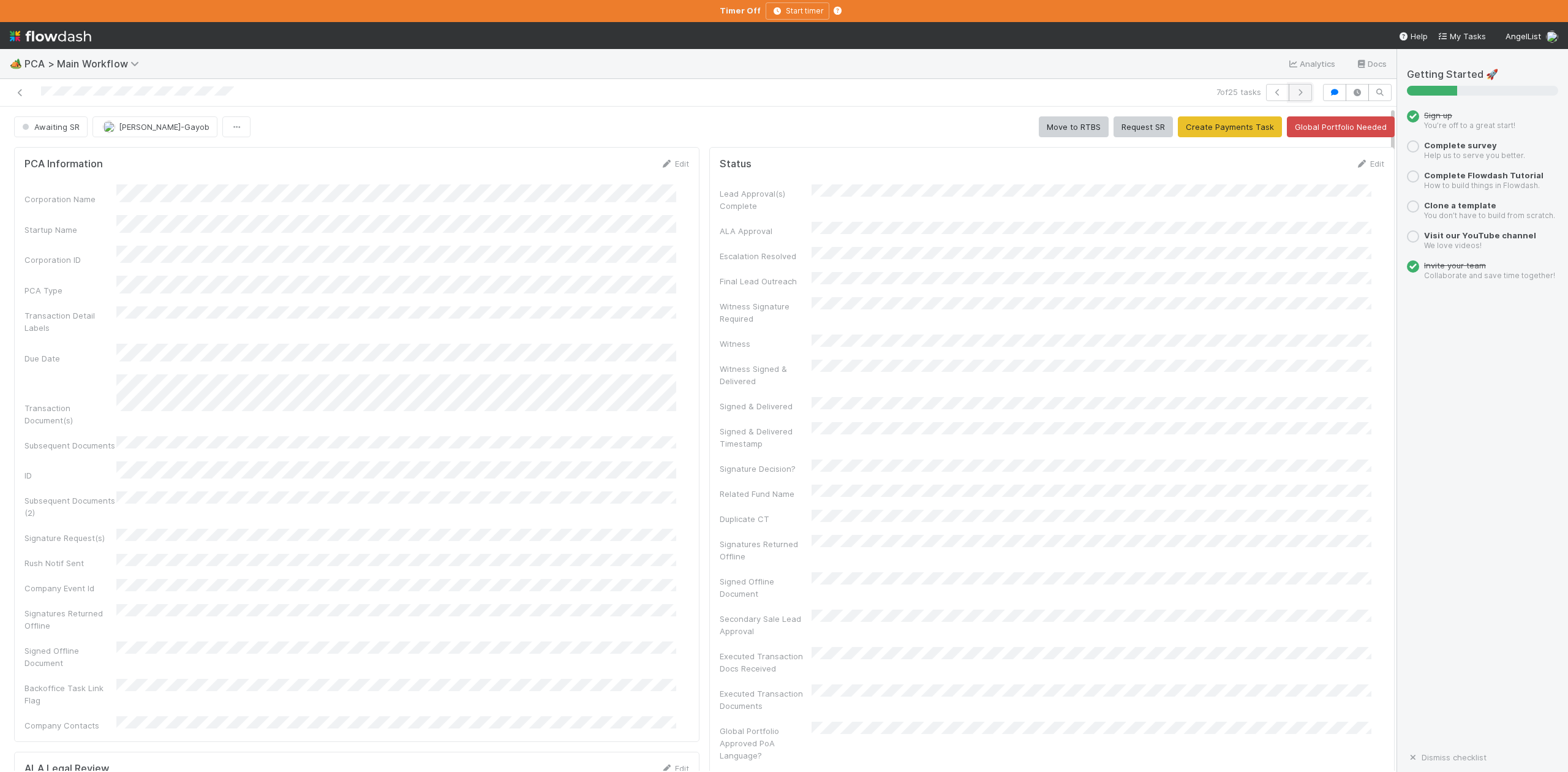
click at [1294, 94] on icon "button" at bounding box center [1300, 92] width 12 height 8
click at [55, 129] on span "Awaiting SR" at bounding box center [49, 127] width 60 height 10
click at [694, 584] on div at bounding box center [784, 386] width 1568 height 772
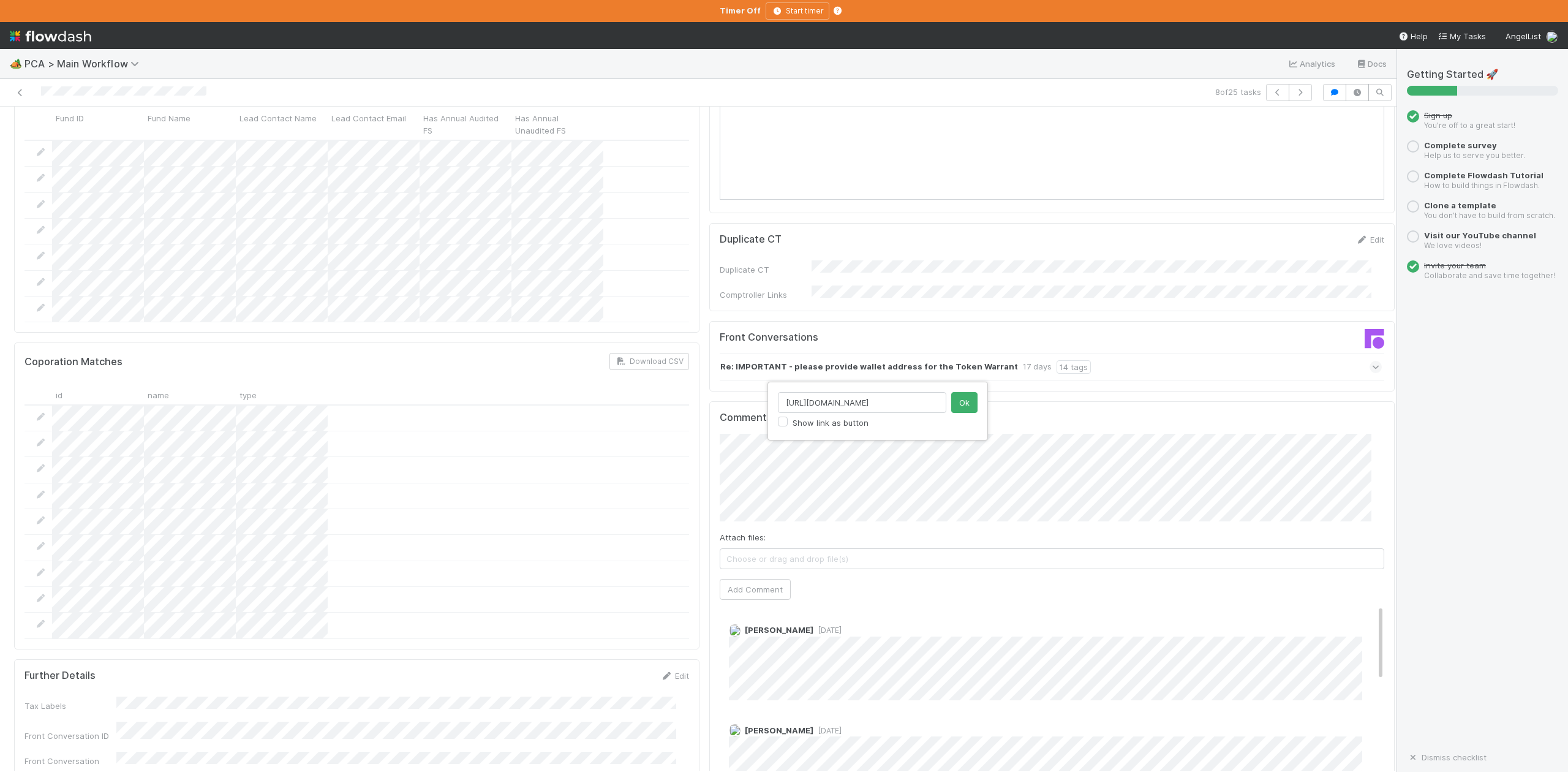
scroll to position [0, 20]
type input "https://app.frontapp.com/open/msg_1ybgfhs7"
click at [964, 400] on button "Ok" at bounding box center [965, 403] width 26 height 21
click at [750, 580] on button "Add Comment" at bounding box center [755, 590] width 71 height 21
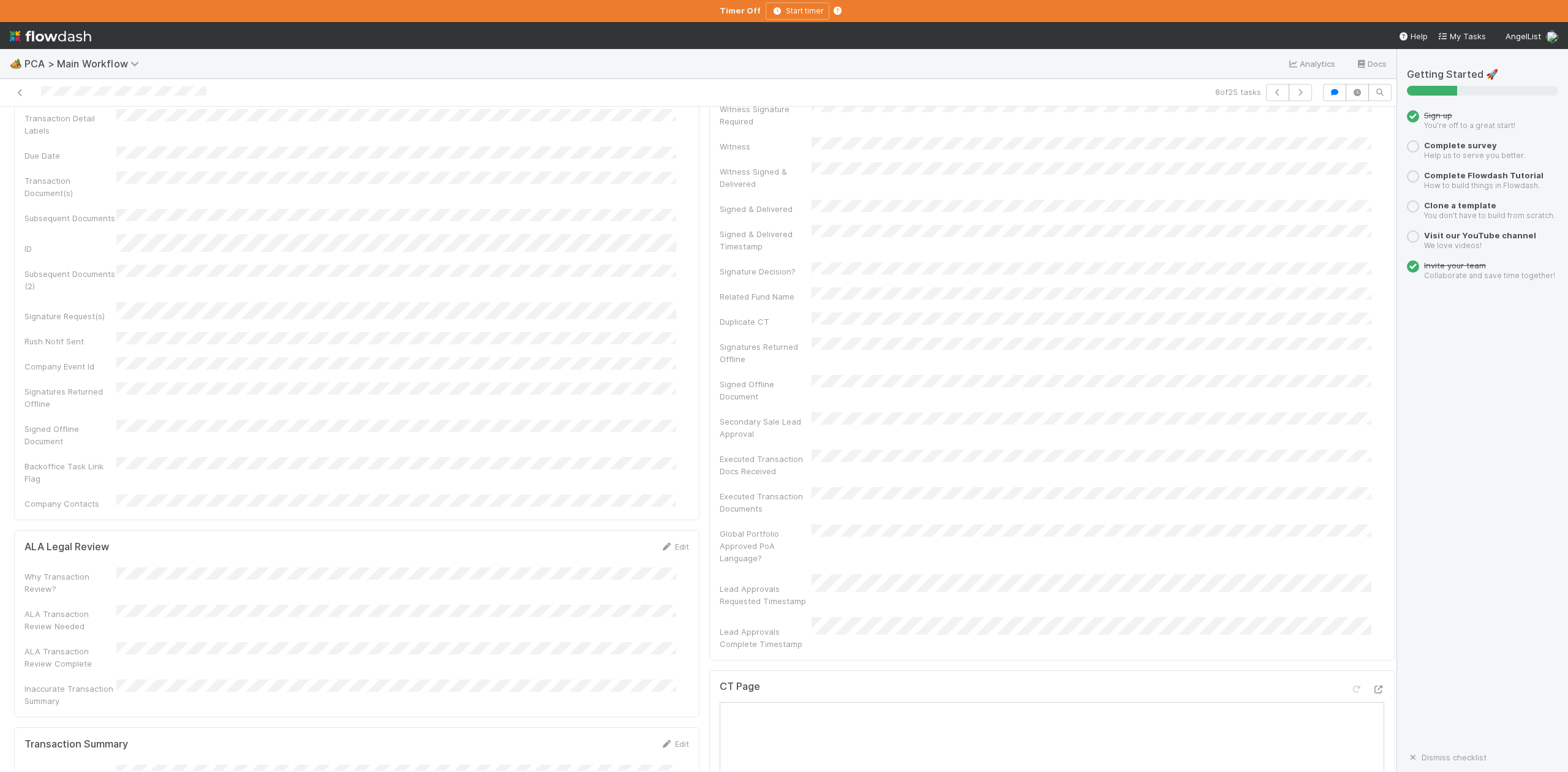
scroll to position [0, 0]
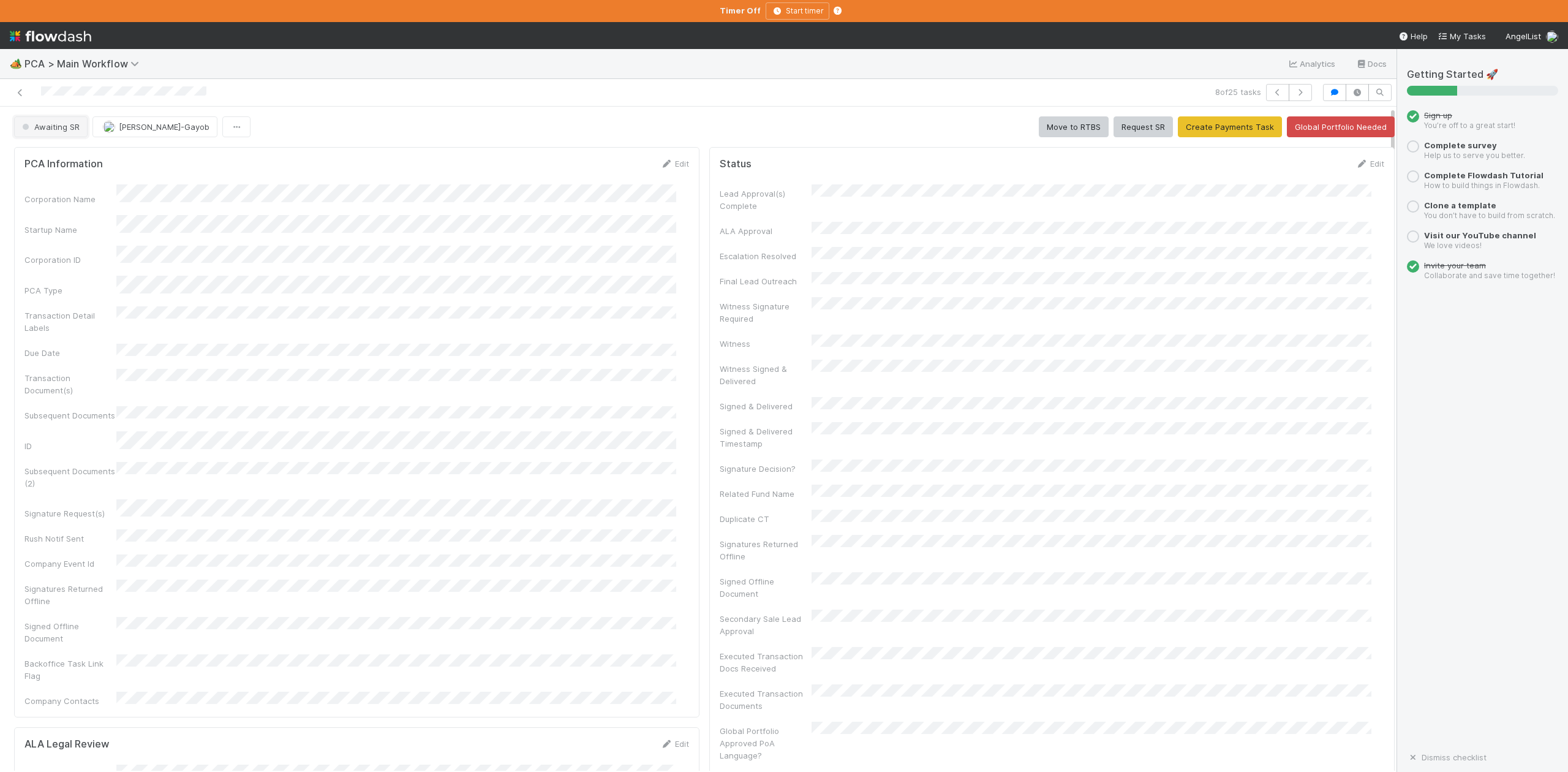
click at [58, 130] on span "Awaiting SR" at bounding box center [49, 127] width 60 height 10
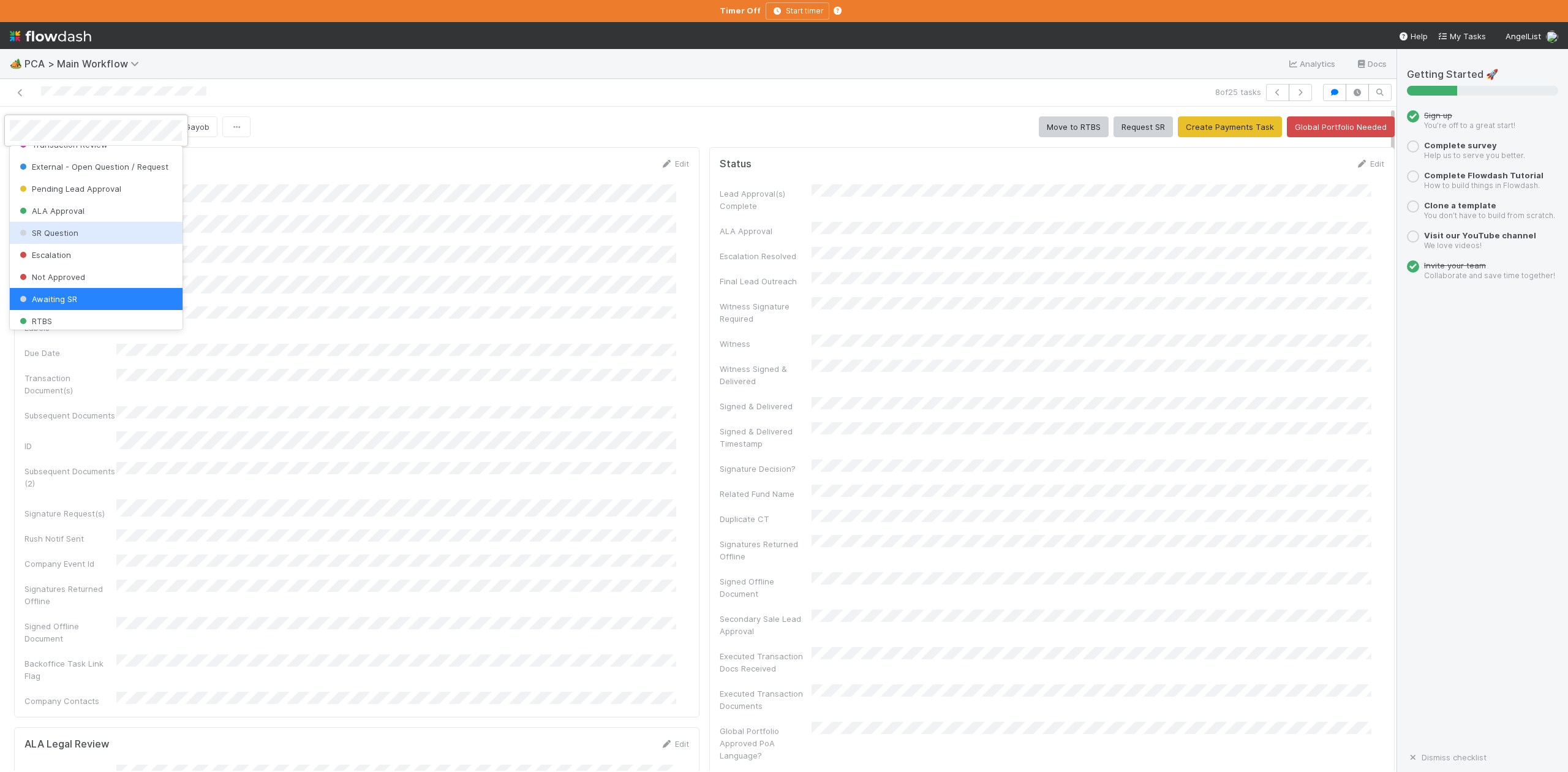
click at [66, 244] on div "SR Question" at bounding box center [96, 233] width 172 height 22
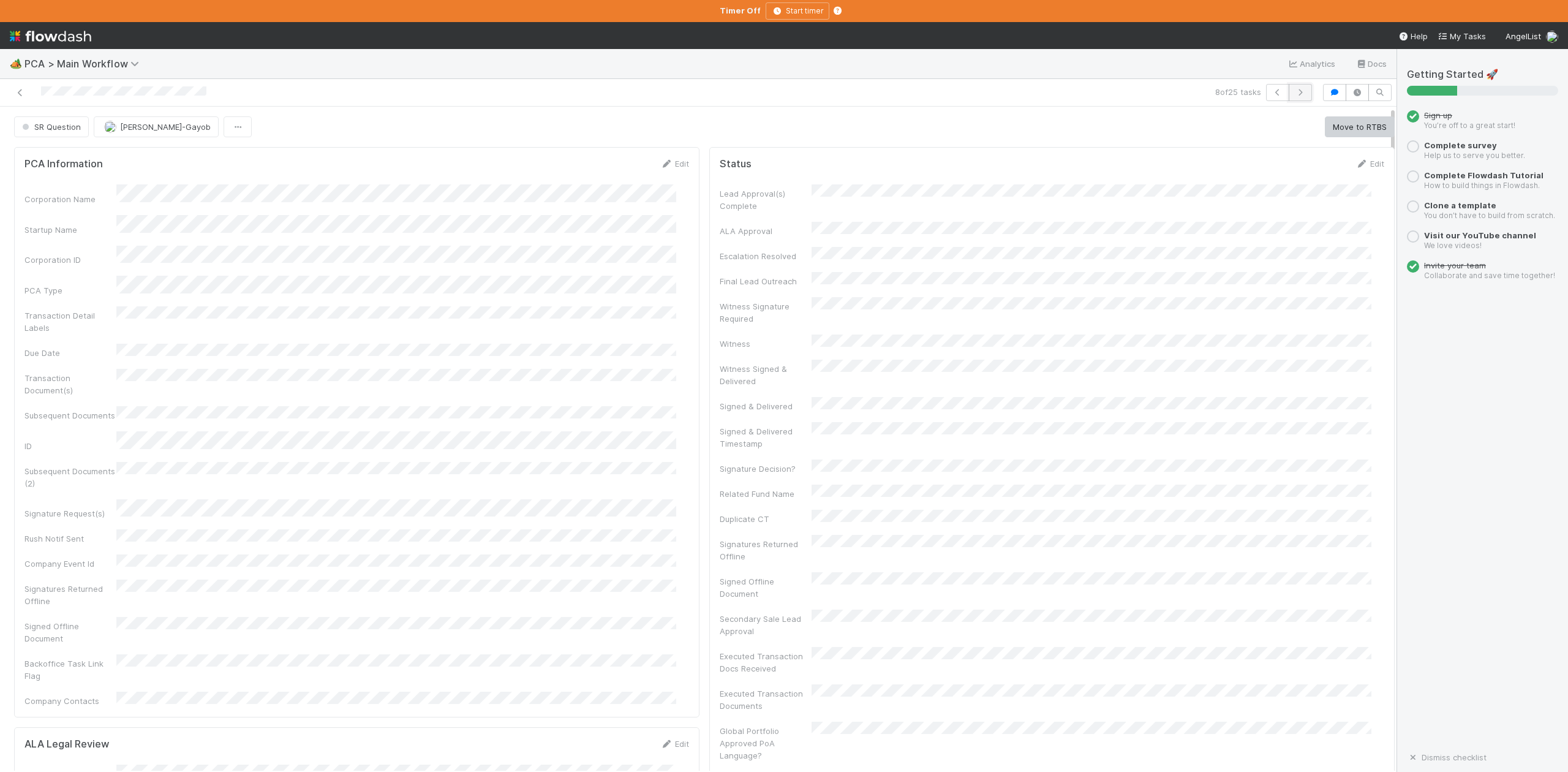
click at [1294, 95] on icon "button" at bounding box center [1300, 92] width 12 height 8
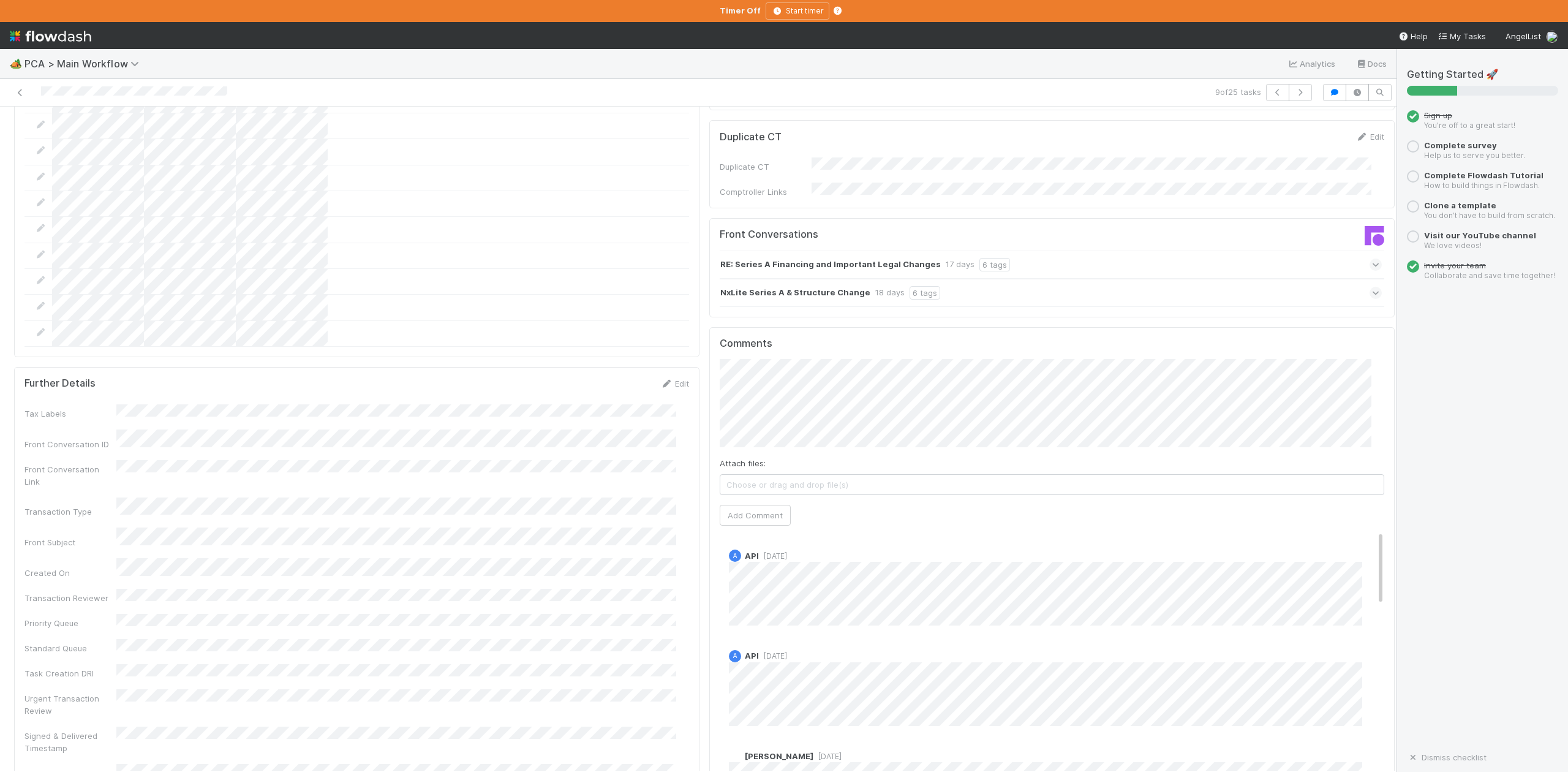
scroll to position [1553, 0]
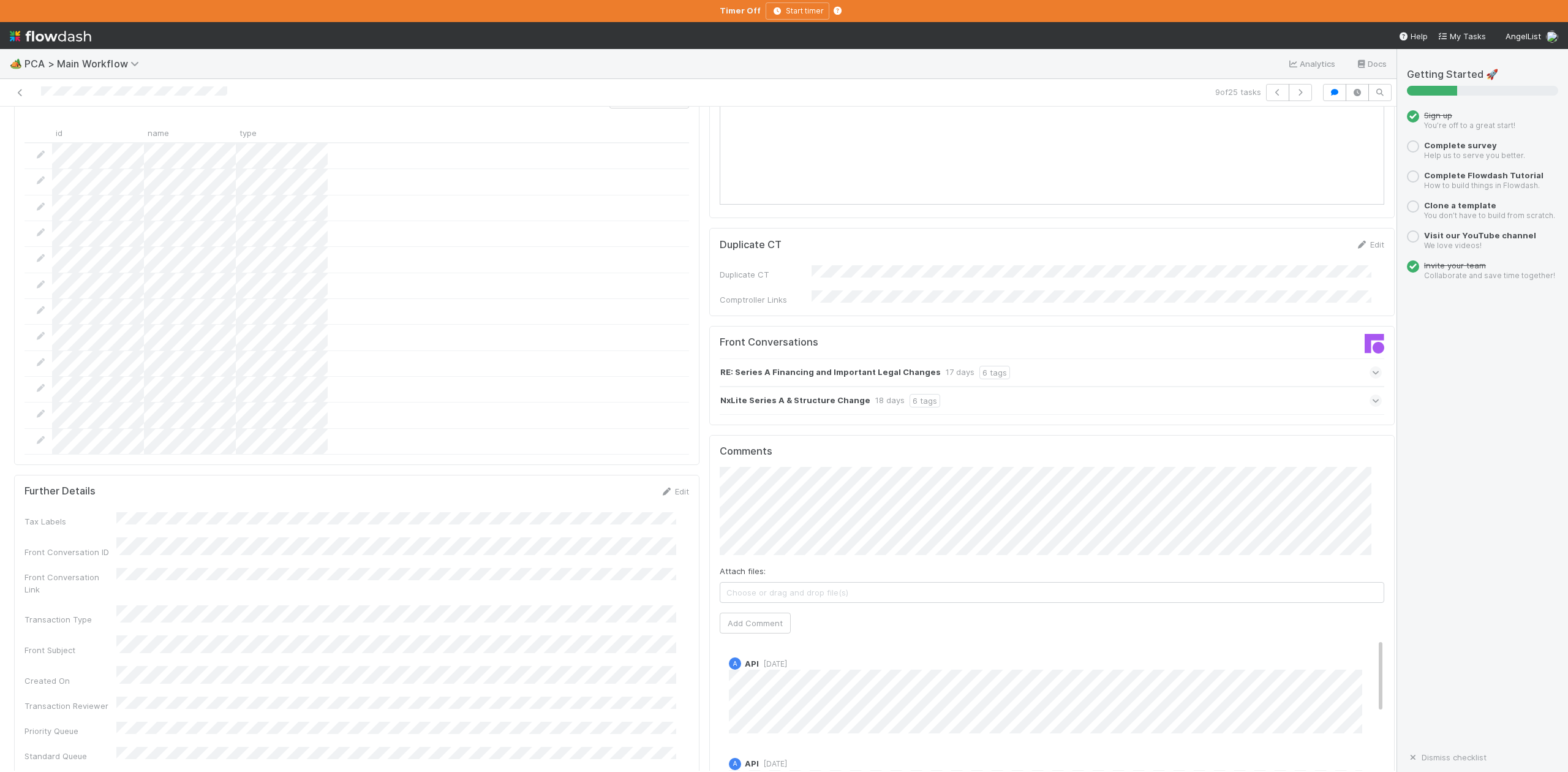
click at [1372, 366] on icon at bounding box center [1376, 373] width 8 height 12
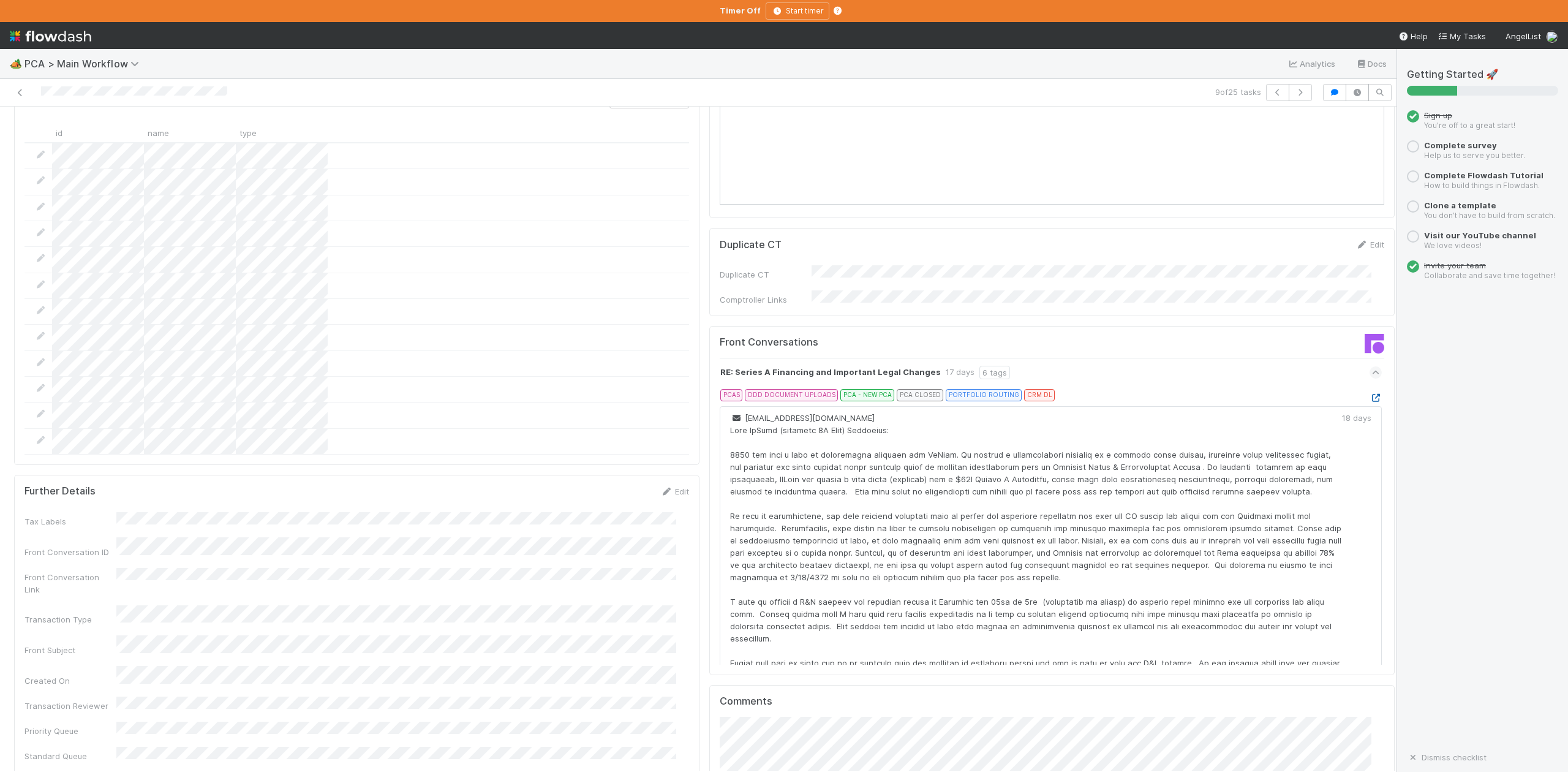
click at [1370, 394] on icon at bounding box center [1376, 398] width 12 height 8
click at [1293, 97] on button "button" at bounding box center [1300, 92] width 23 height 17
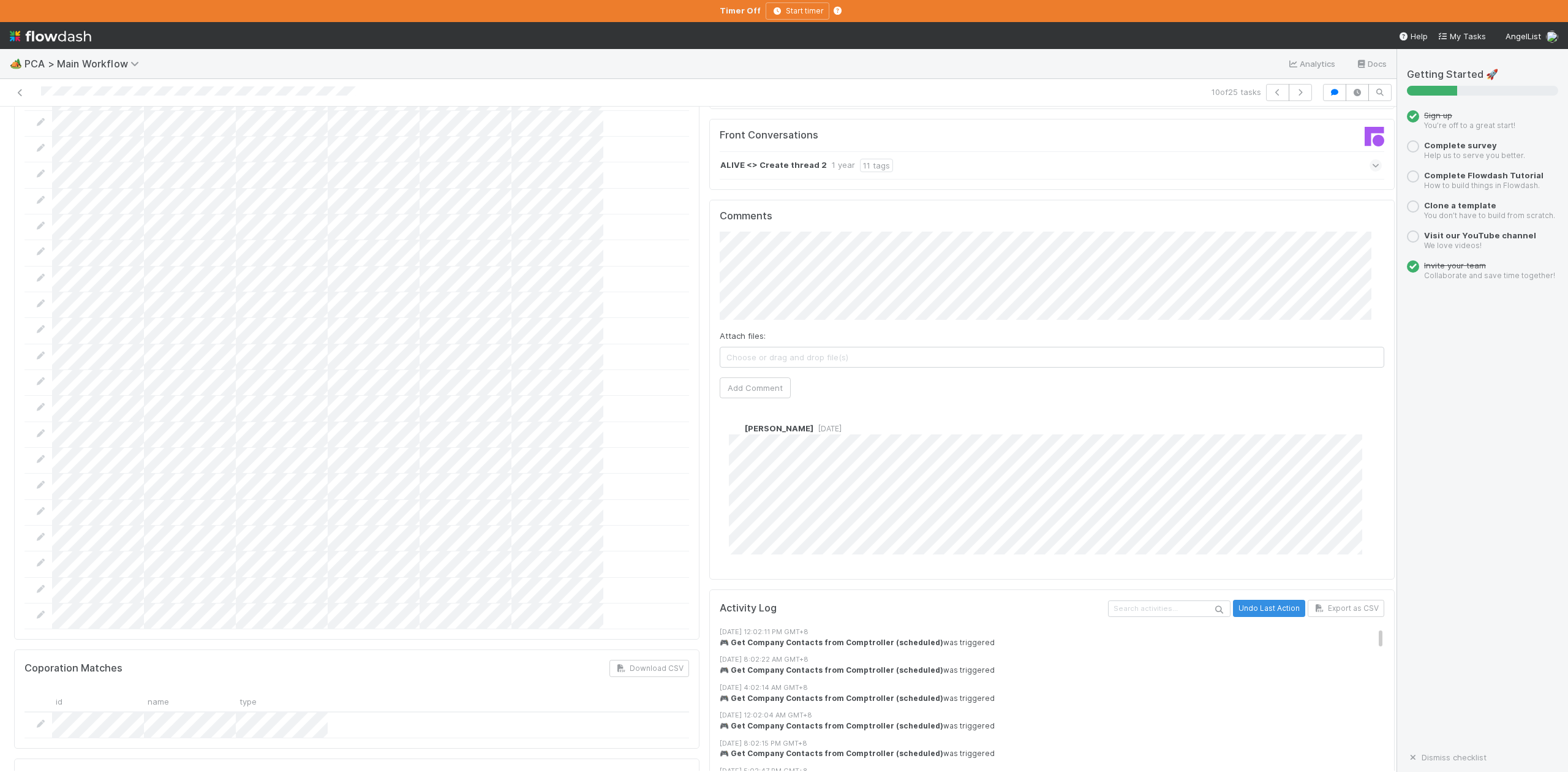
scroll to position [1226, 0]
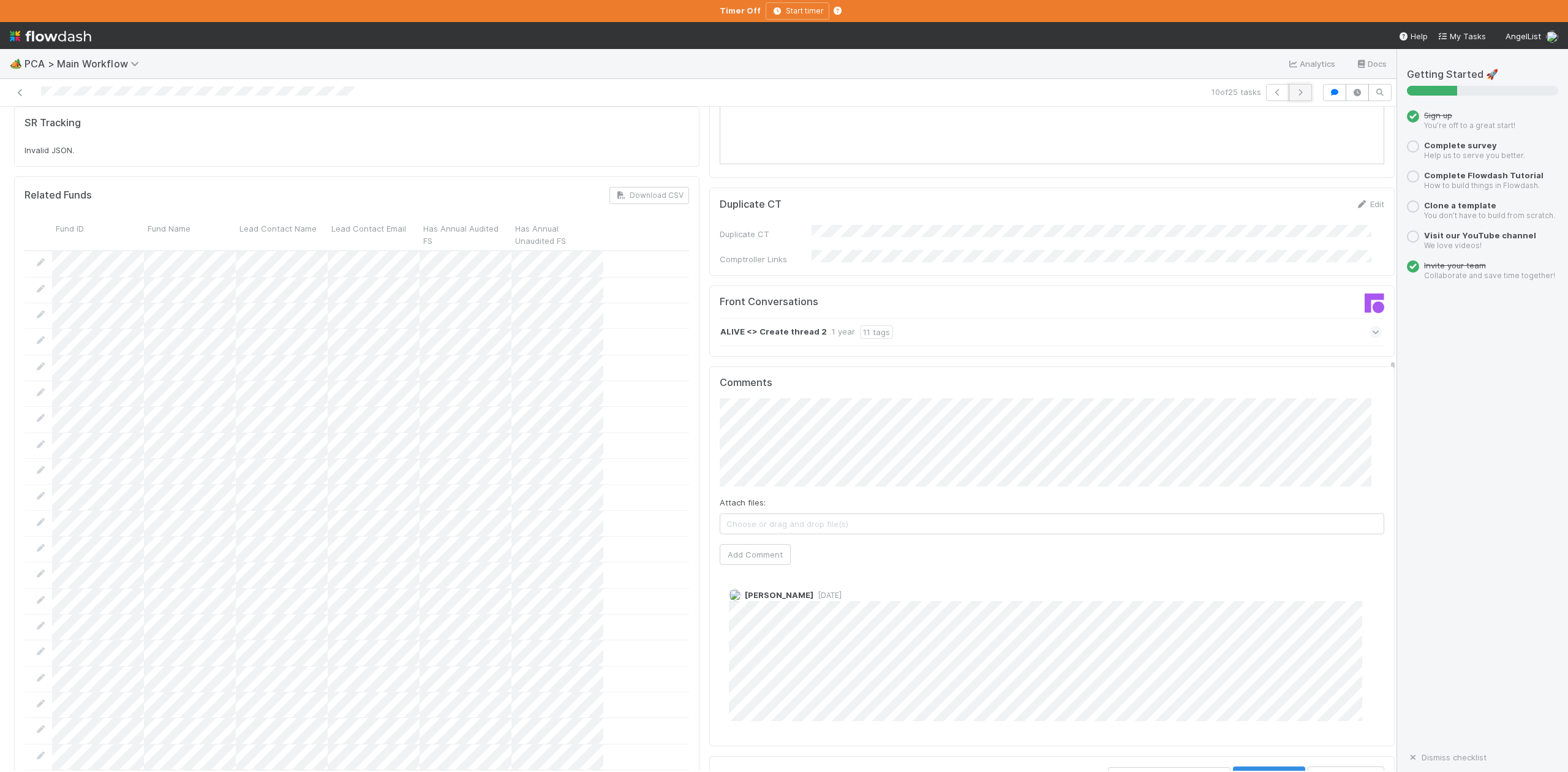
click at [1294, 94] on icon "button" at bounding box center [1300, 92] width 12 height 8
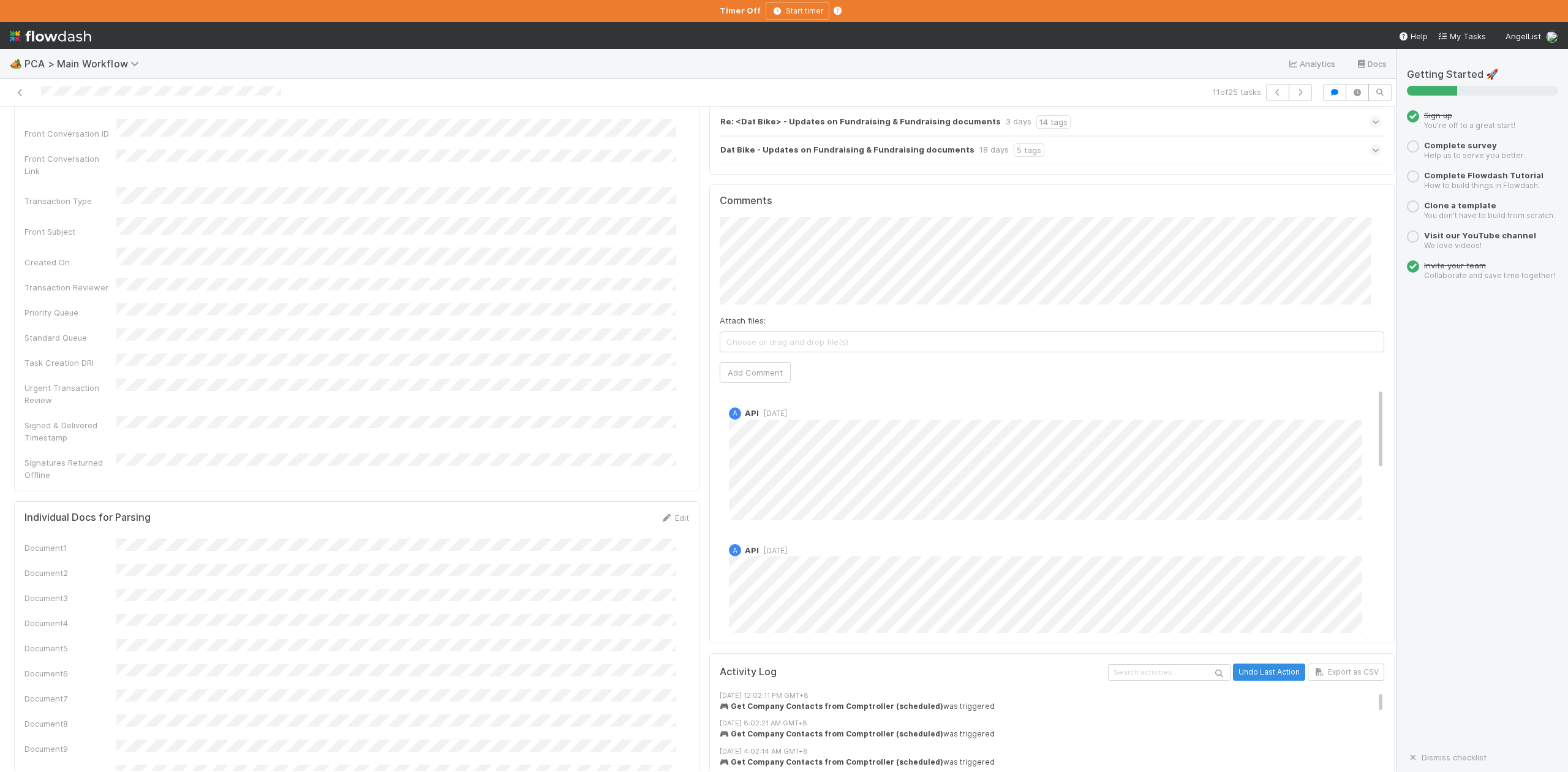
scroll to position [1553, 0]
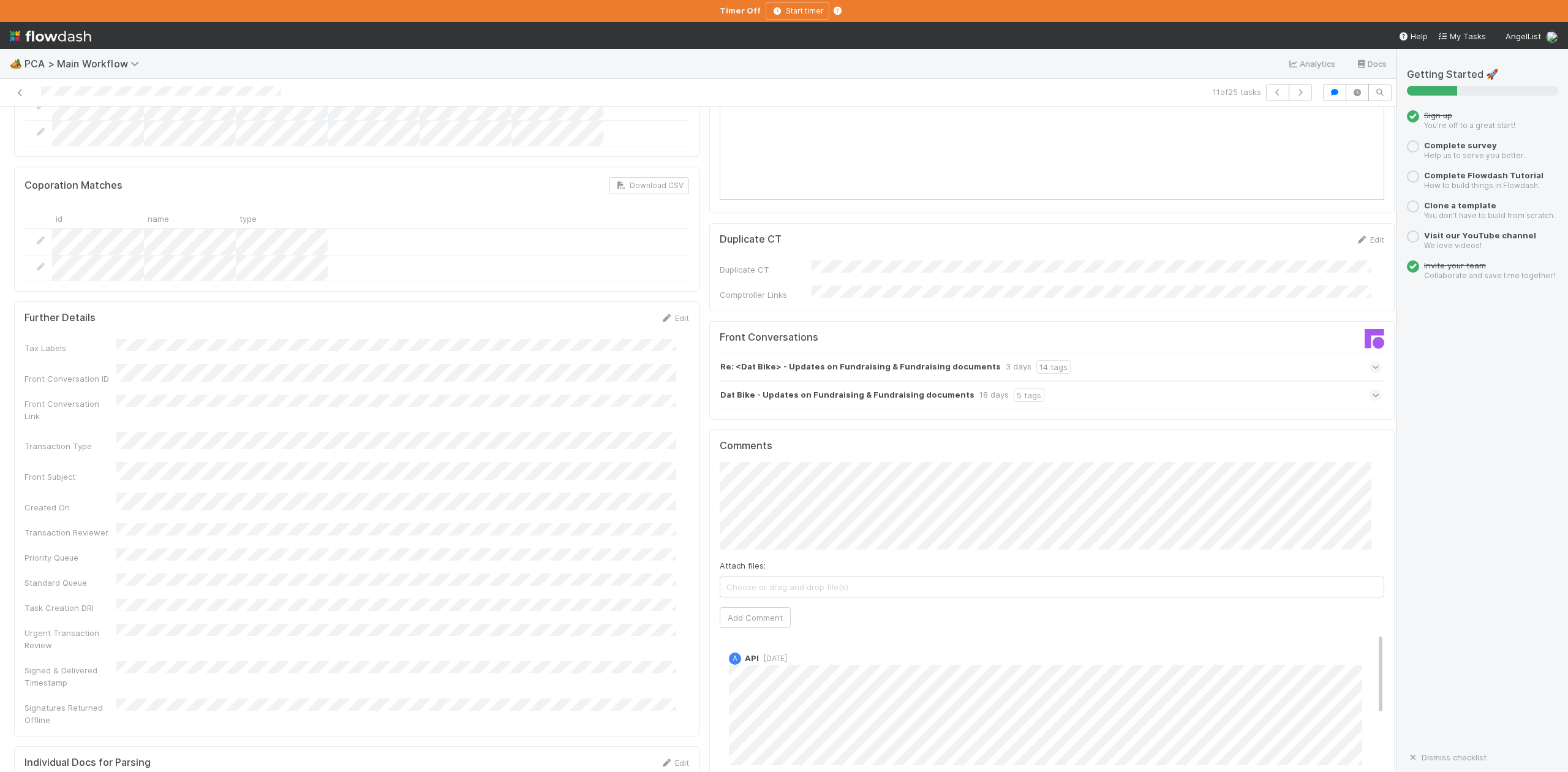
click at [1372, 361] on icon at bounding box center [1376, 367] width 8 height 12
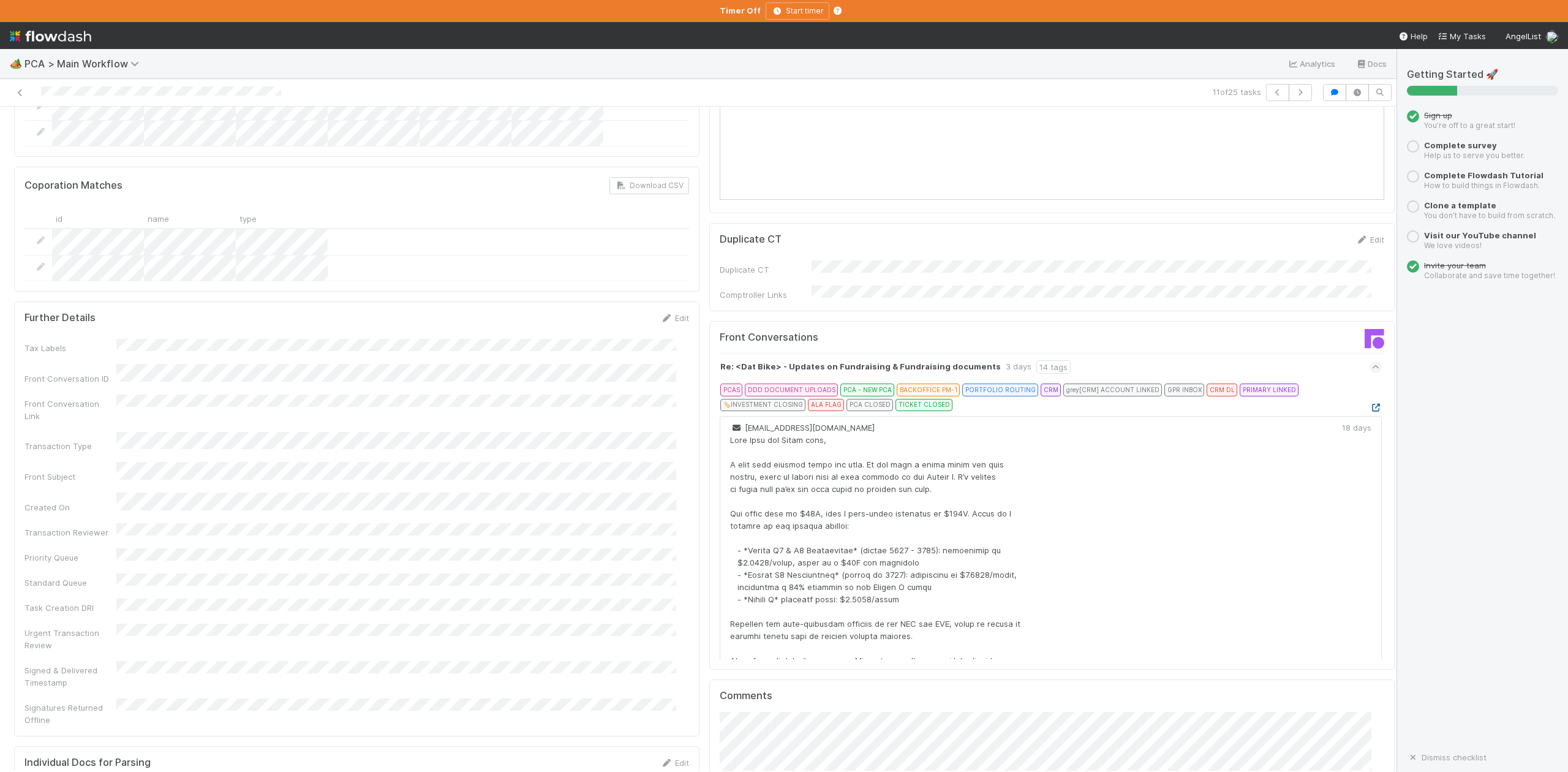
click at [1370, 404] on icon at bounding box center [1376, 408] width 12 height 8
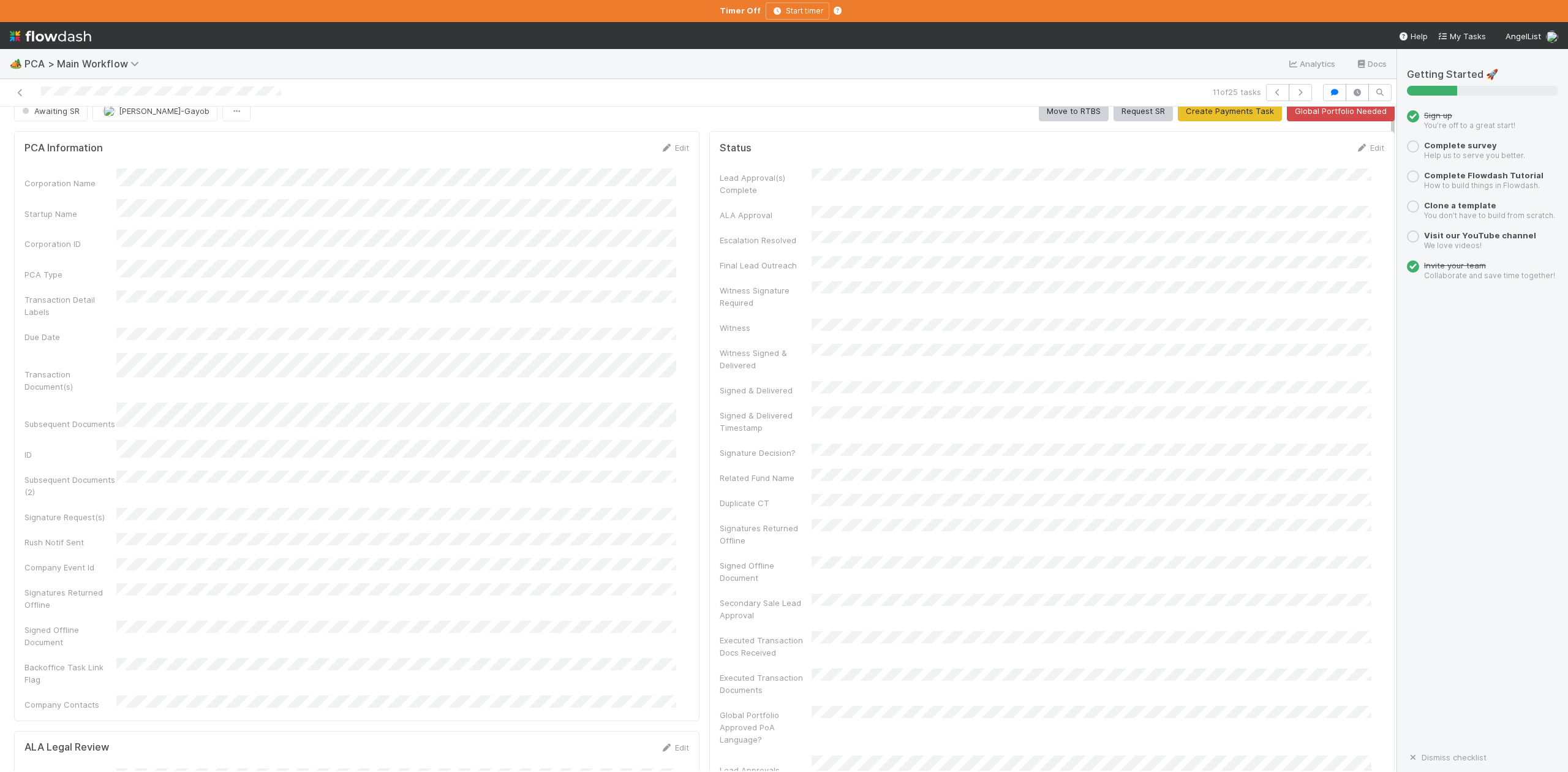
scroll to position [0, 0]
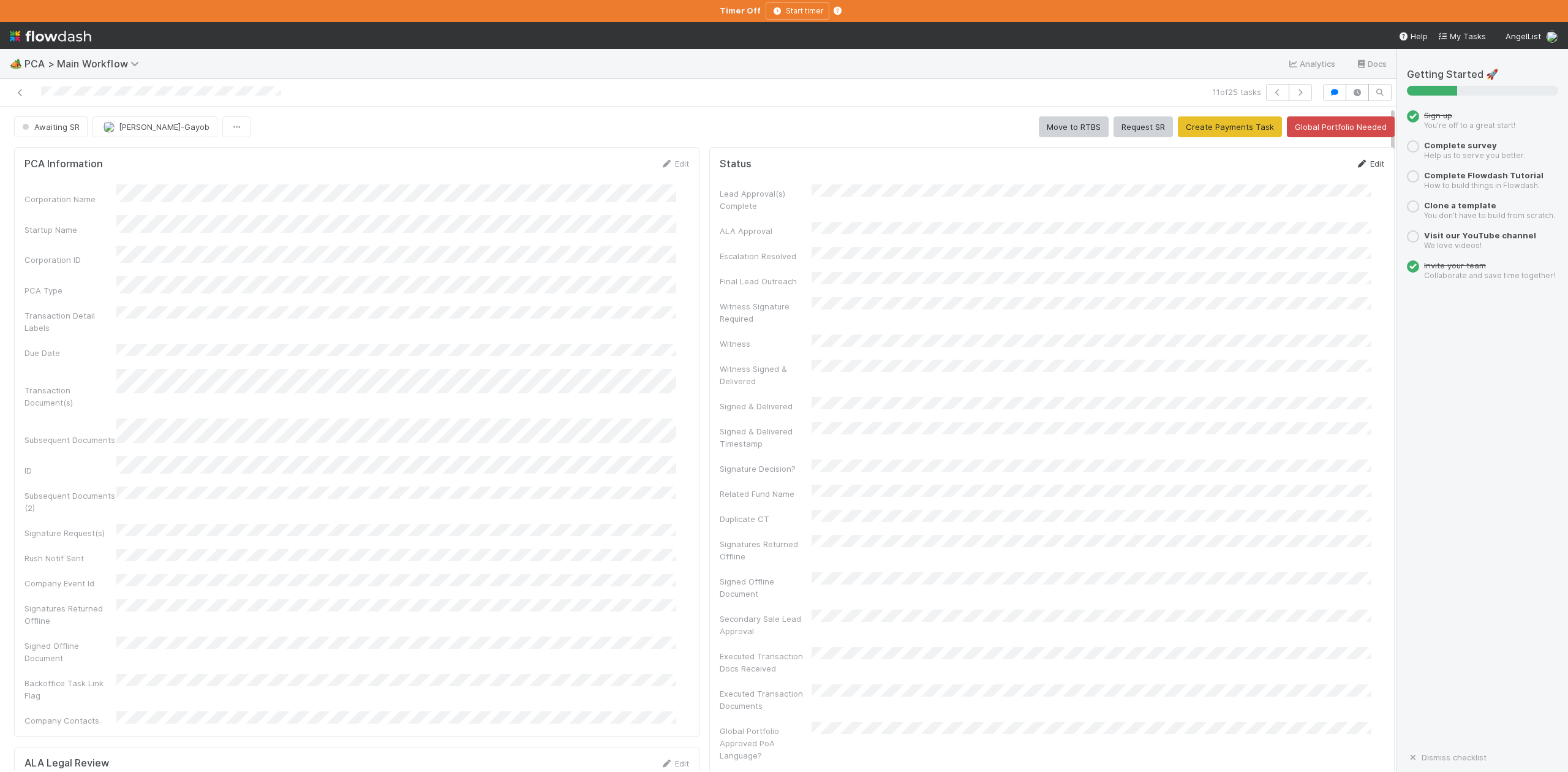
click at [1356, 167] on link "Edit" at bounding box center [1370, 164] width 29 height 10
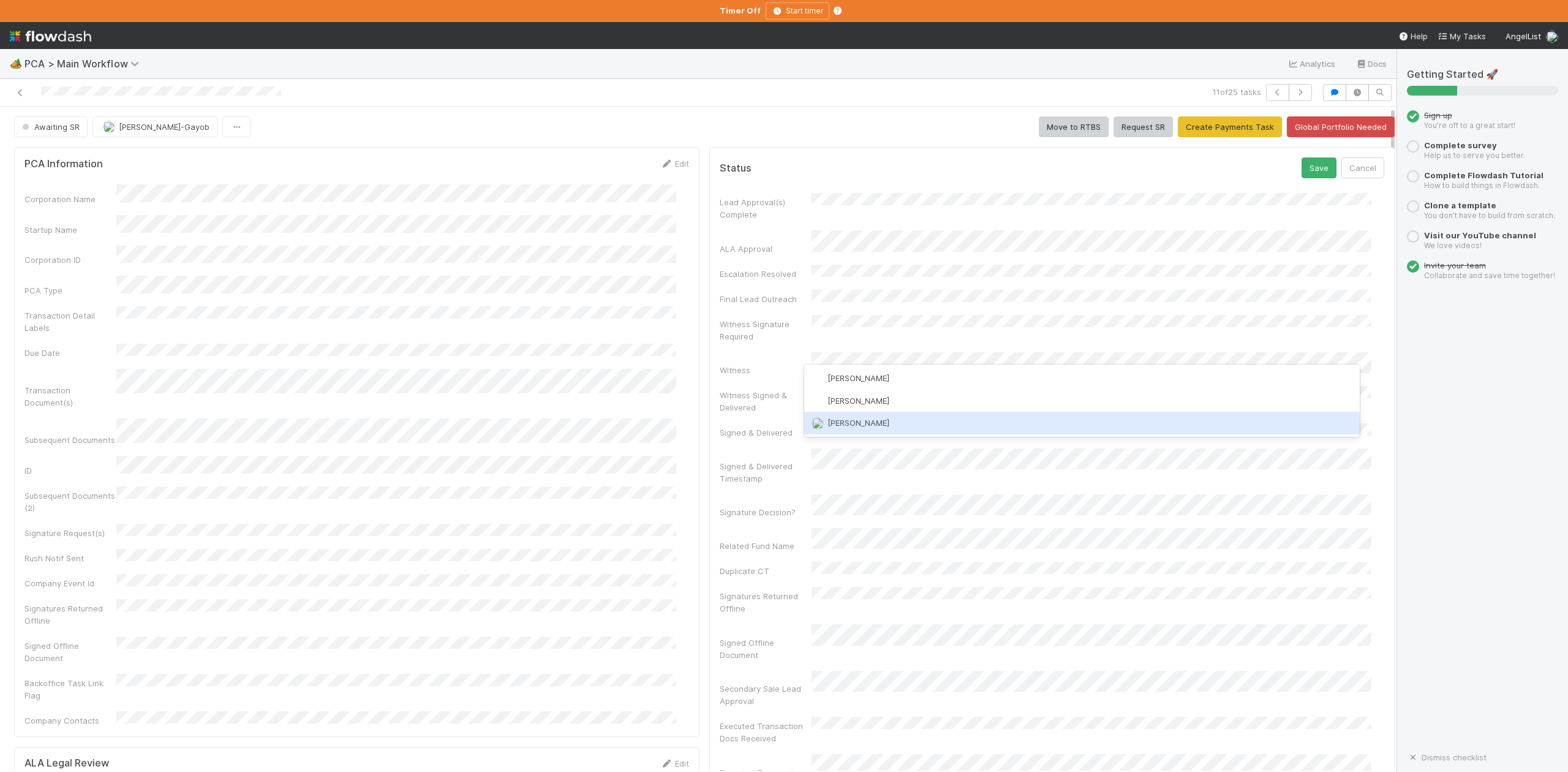
click at [854, 423] on span "[PERSON_NAME]" at bounding box center [858, 423] width 62 height 10
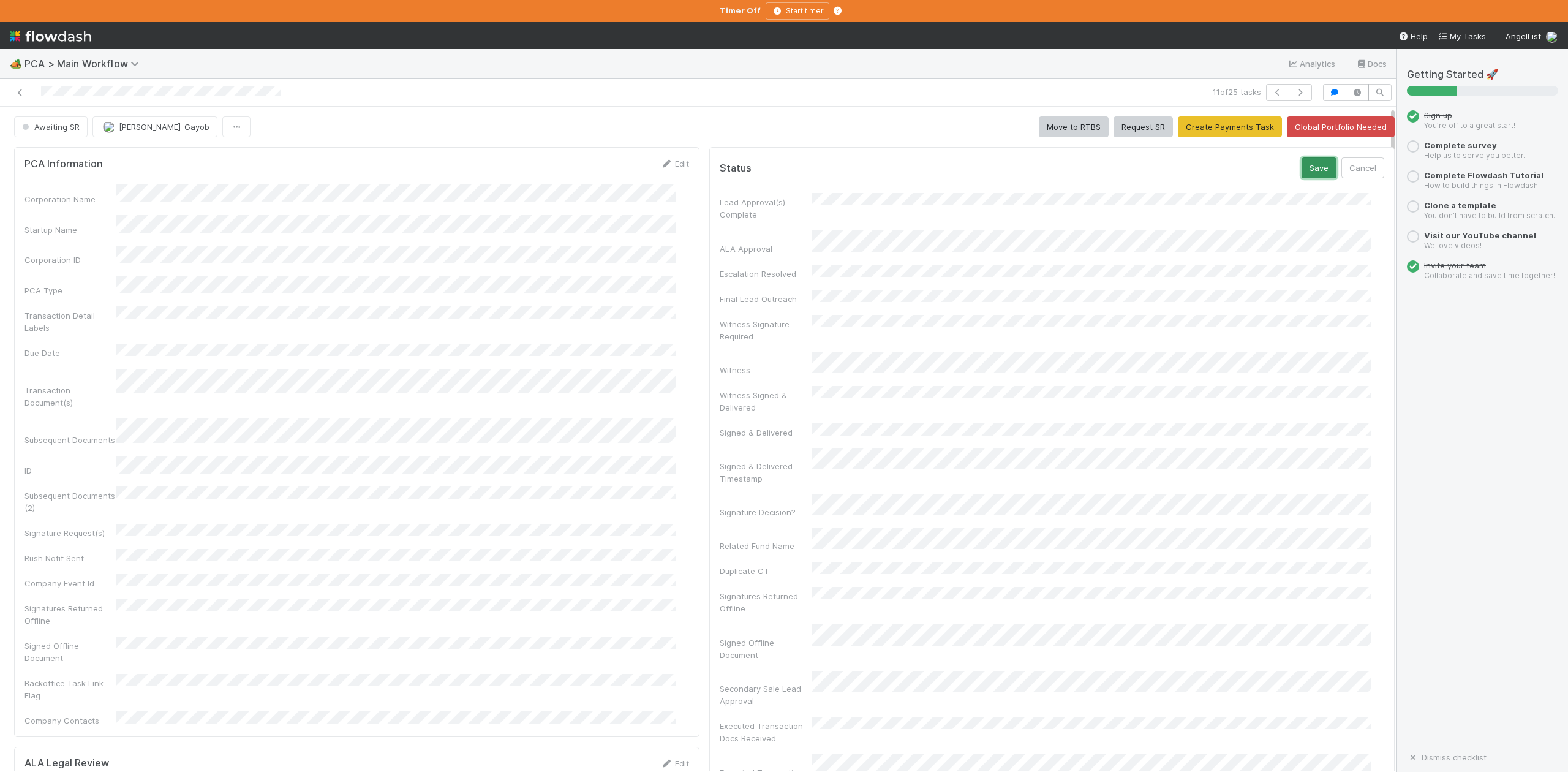
click at [1302, 170] on button "Save" at bounding box center [1319, 168] width 35 height 21
click at [1294, 94] on icon "button" at bounding box center [1300, 92] width 12 height 8
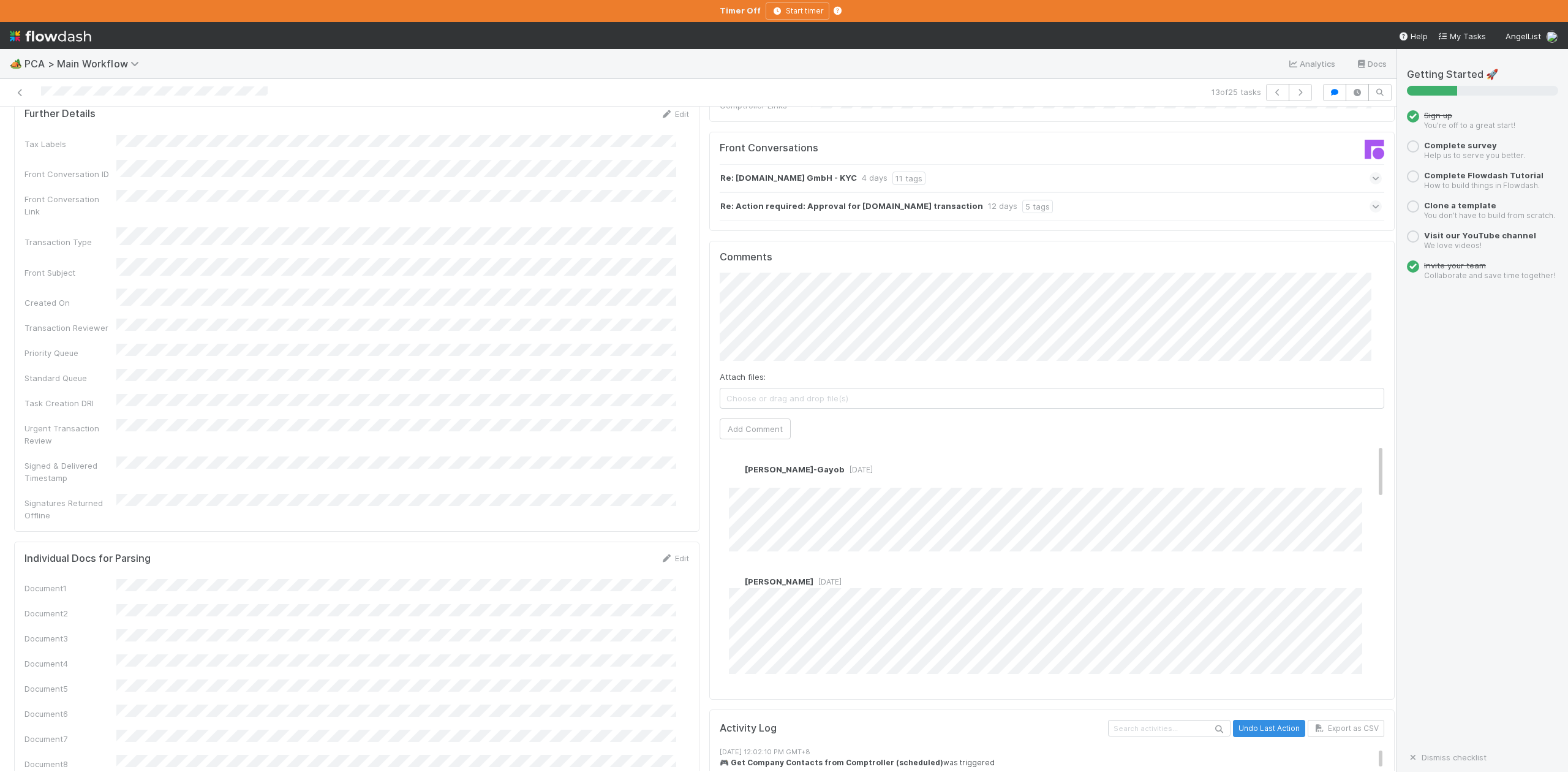
scroll to position [1716, 0]
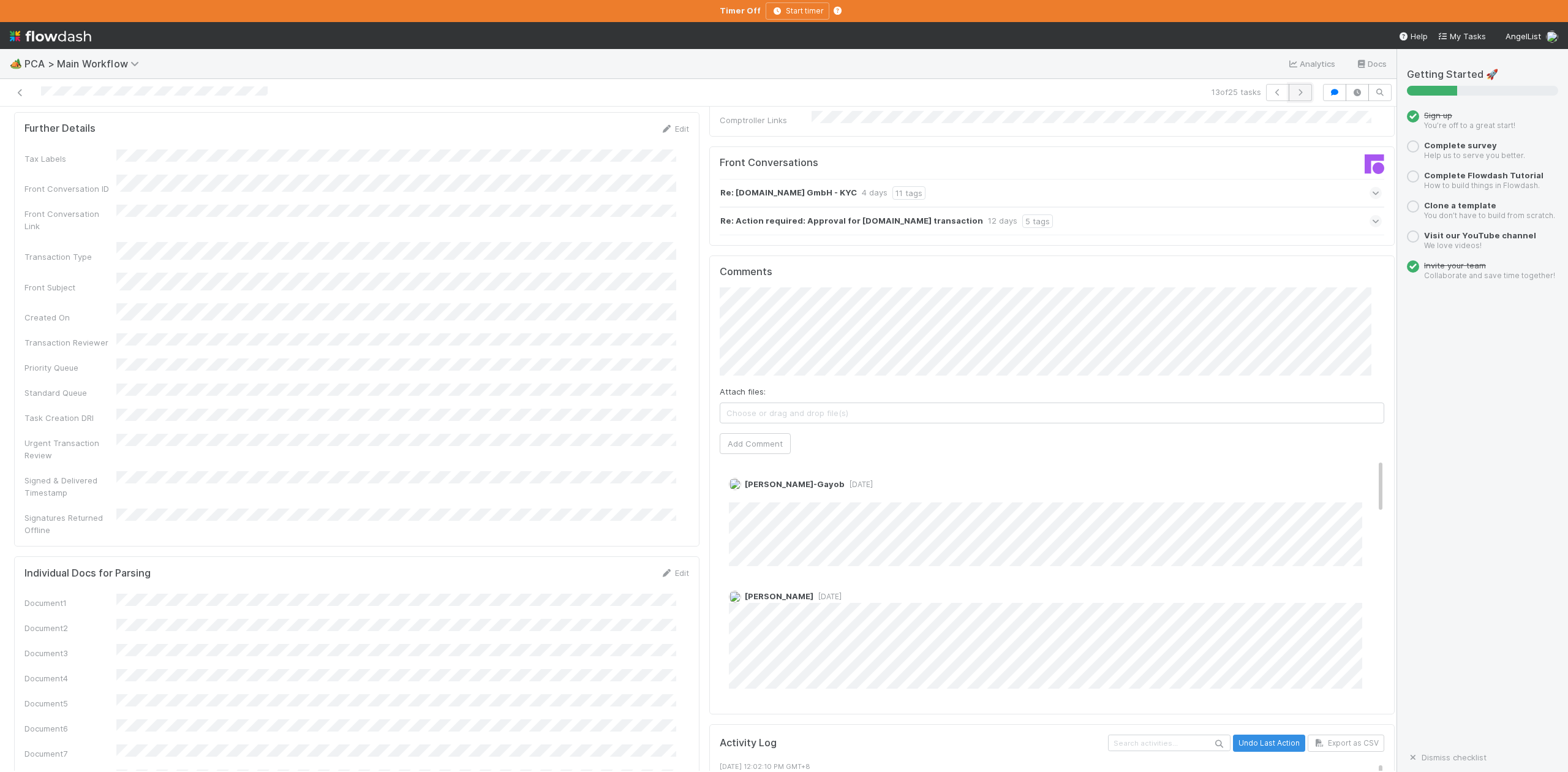
click at [1294, 92] on icon "button" at bounding box center [1300, 92] width 12 height 8
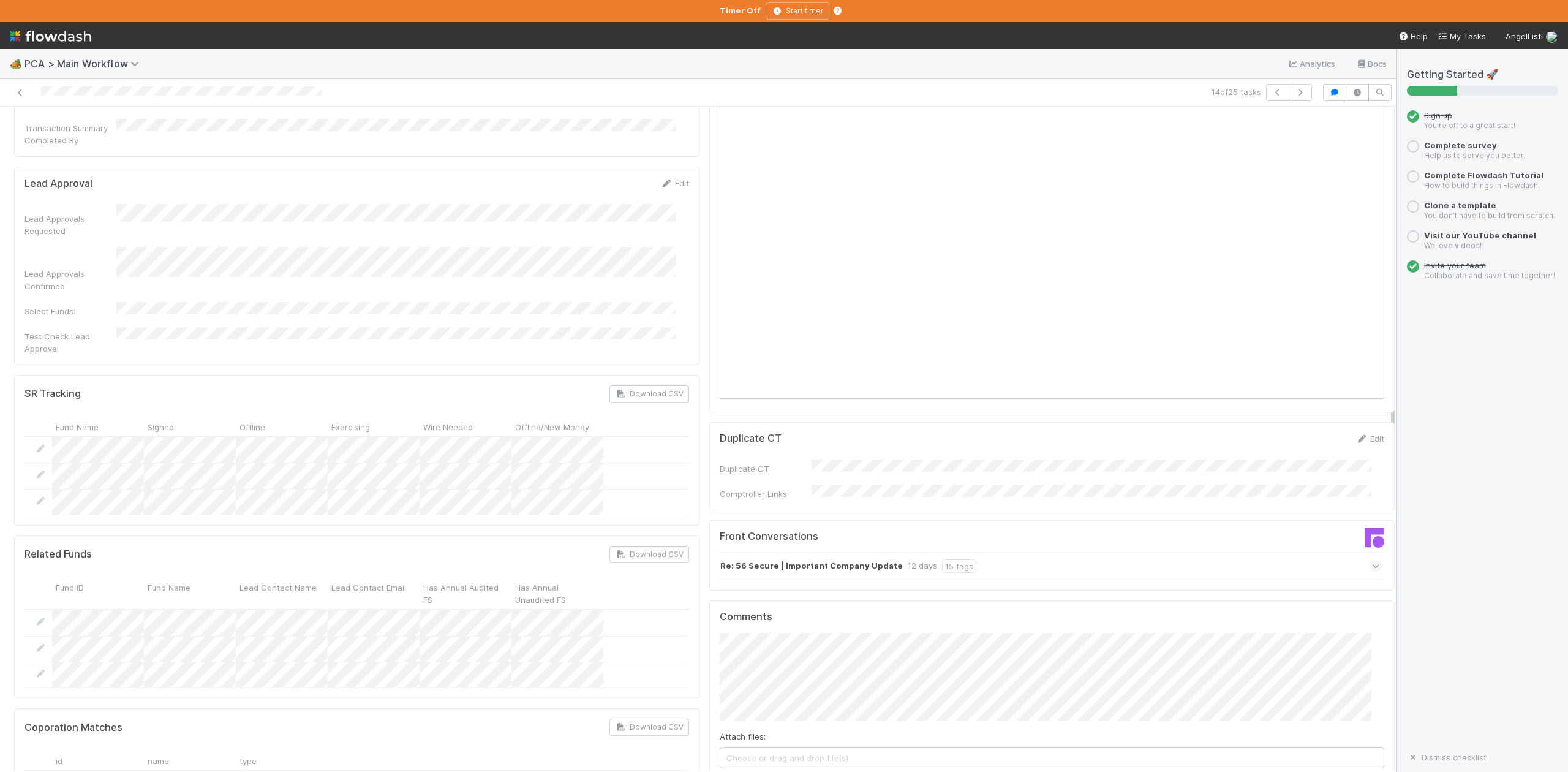
scroll to position [1389, 0]
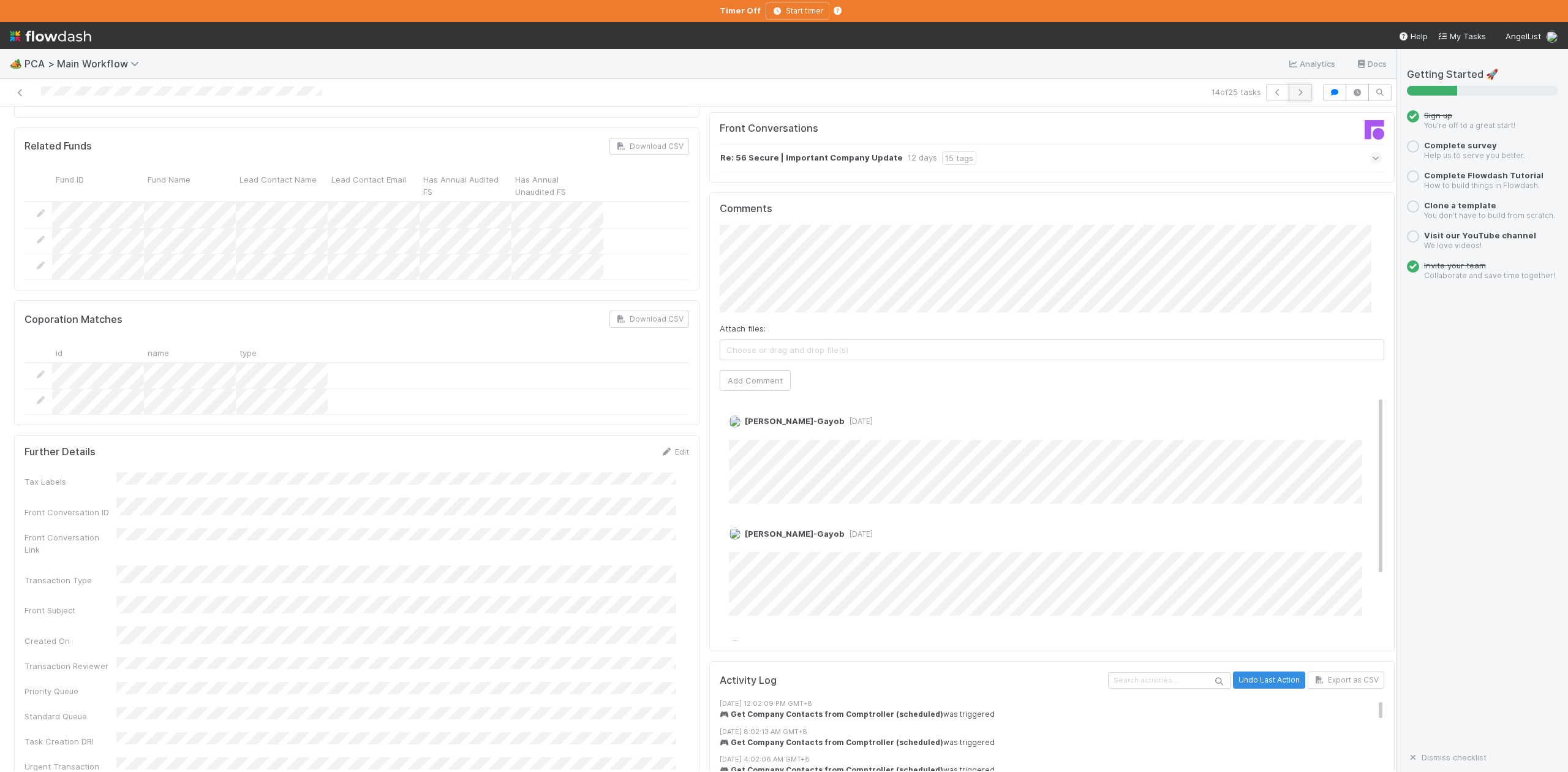
click at [1294, 91] on icon "button" at bounding box center [1300, 92] width 12 height 8
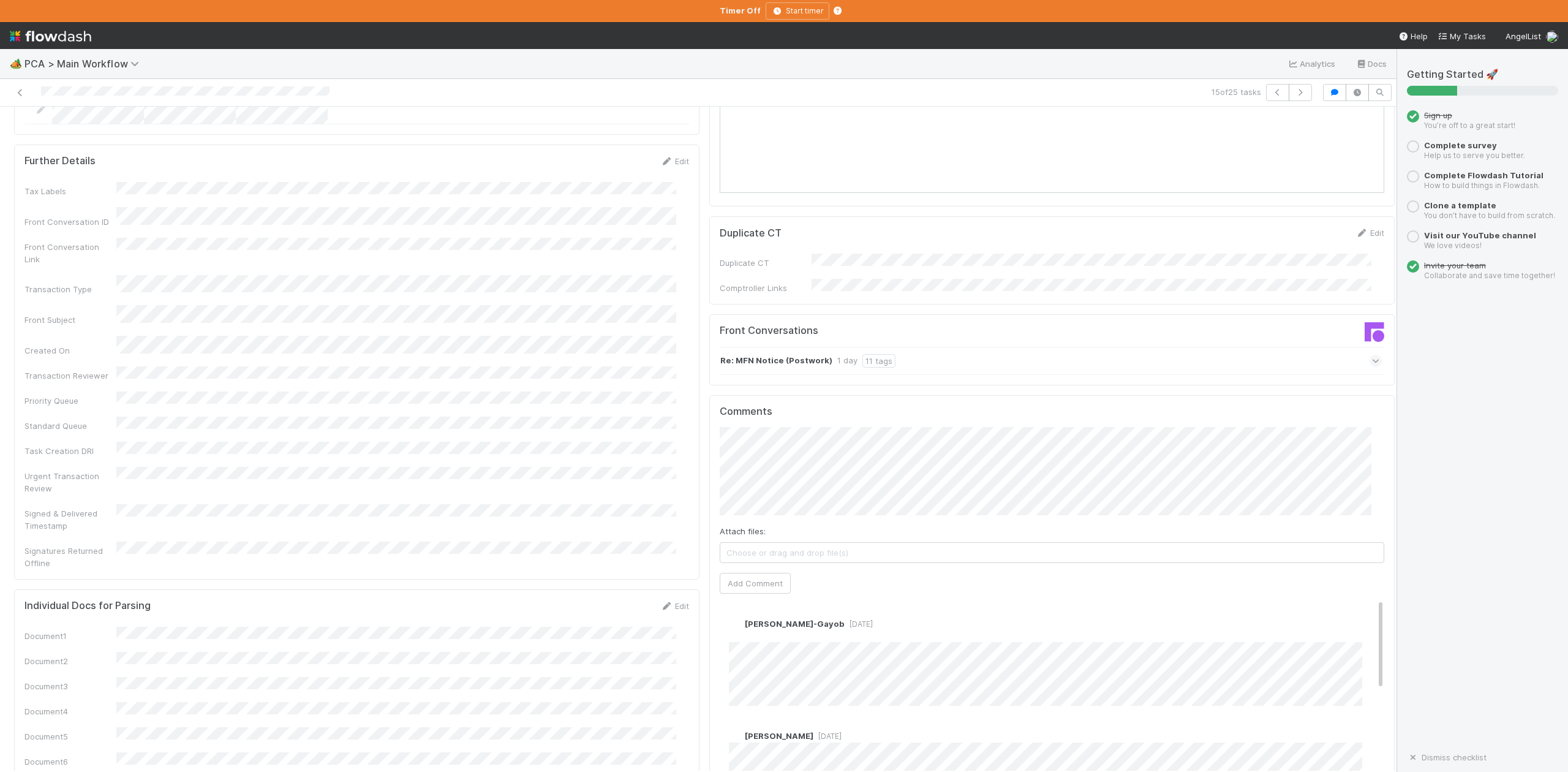
scroll to position [1553, 0]
click at [1294, 92] on icon "button" at bounding box center [1300, 92] width 12 height 8
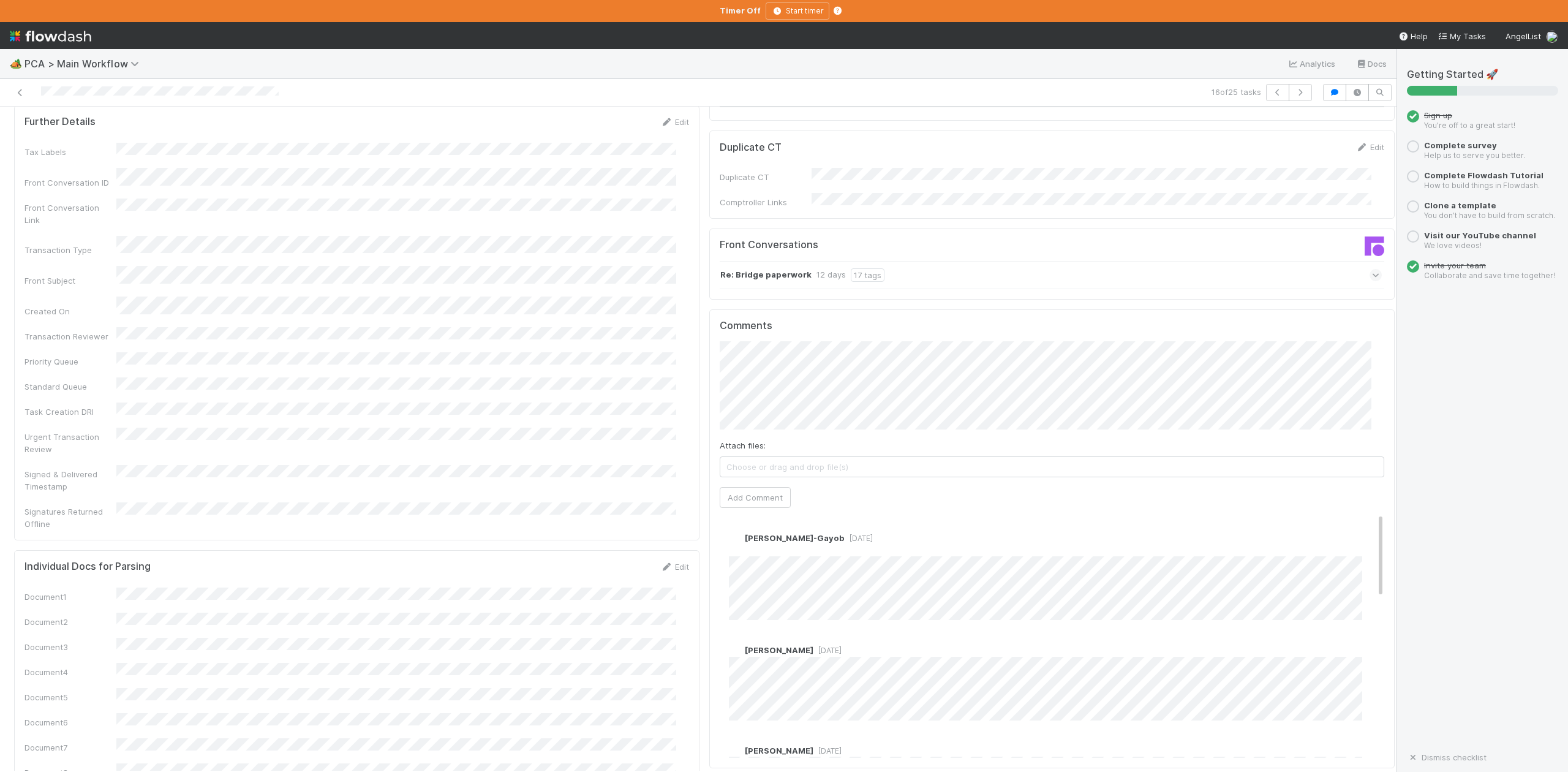
scroll to position [1798, 0]
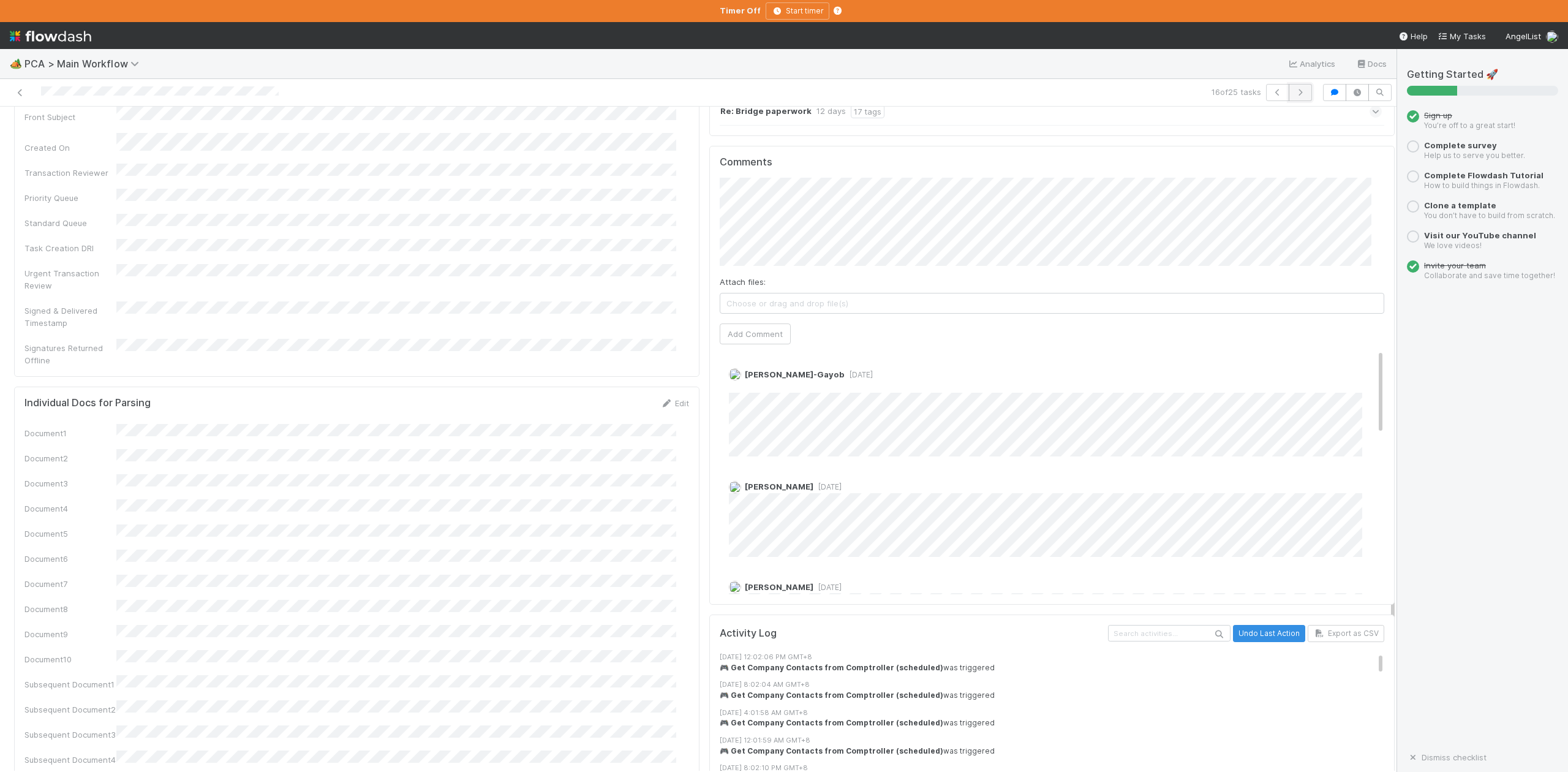
click at [1294, 94] on icon "button" at bounding box center [1300, 92] width 12 height 8
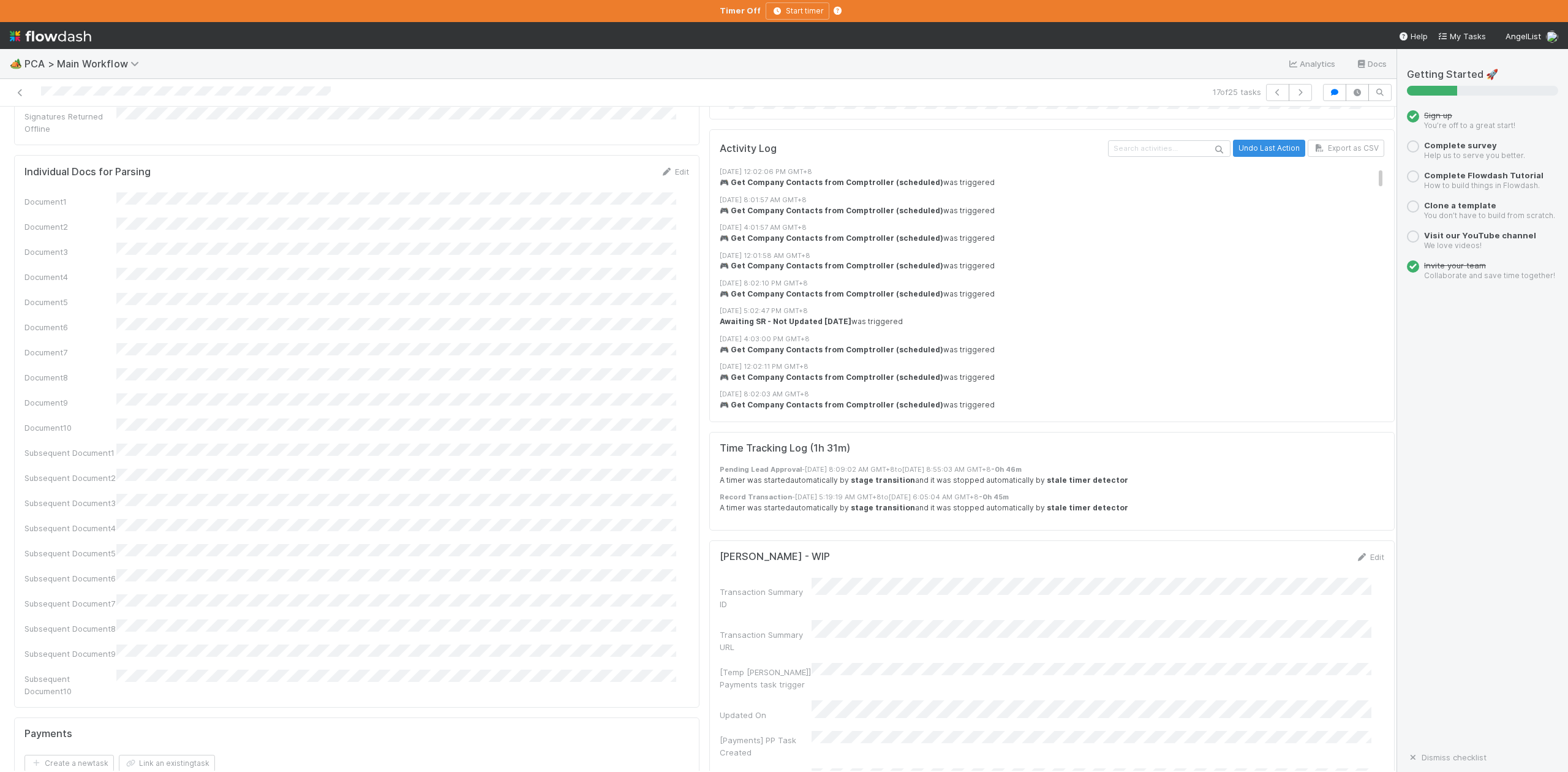
scroll to position [1879, 0]
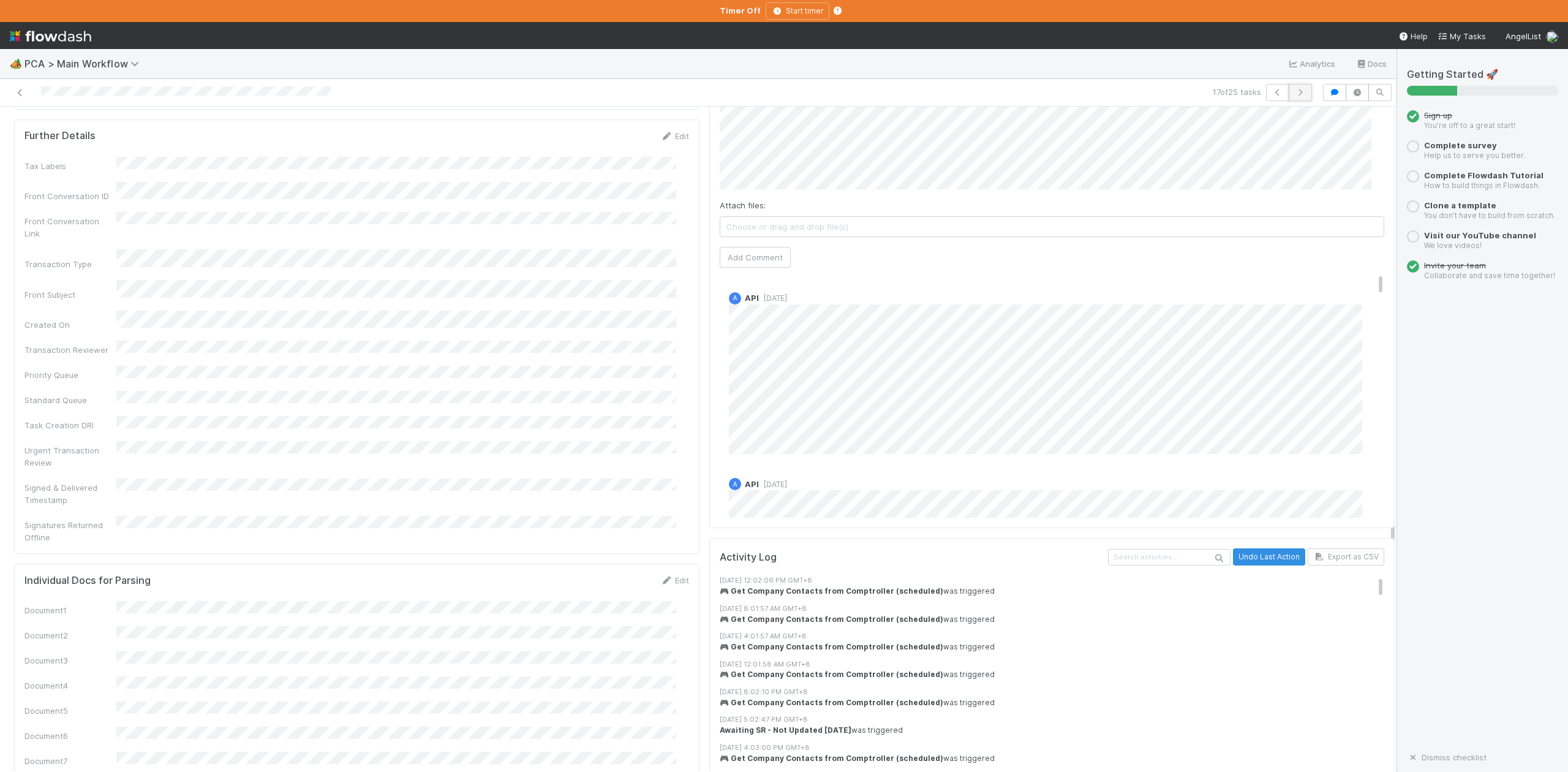
click at [1294, 92] on icon "button" at bounding box center [1300, 92] width 12 height 8
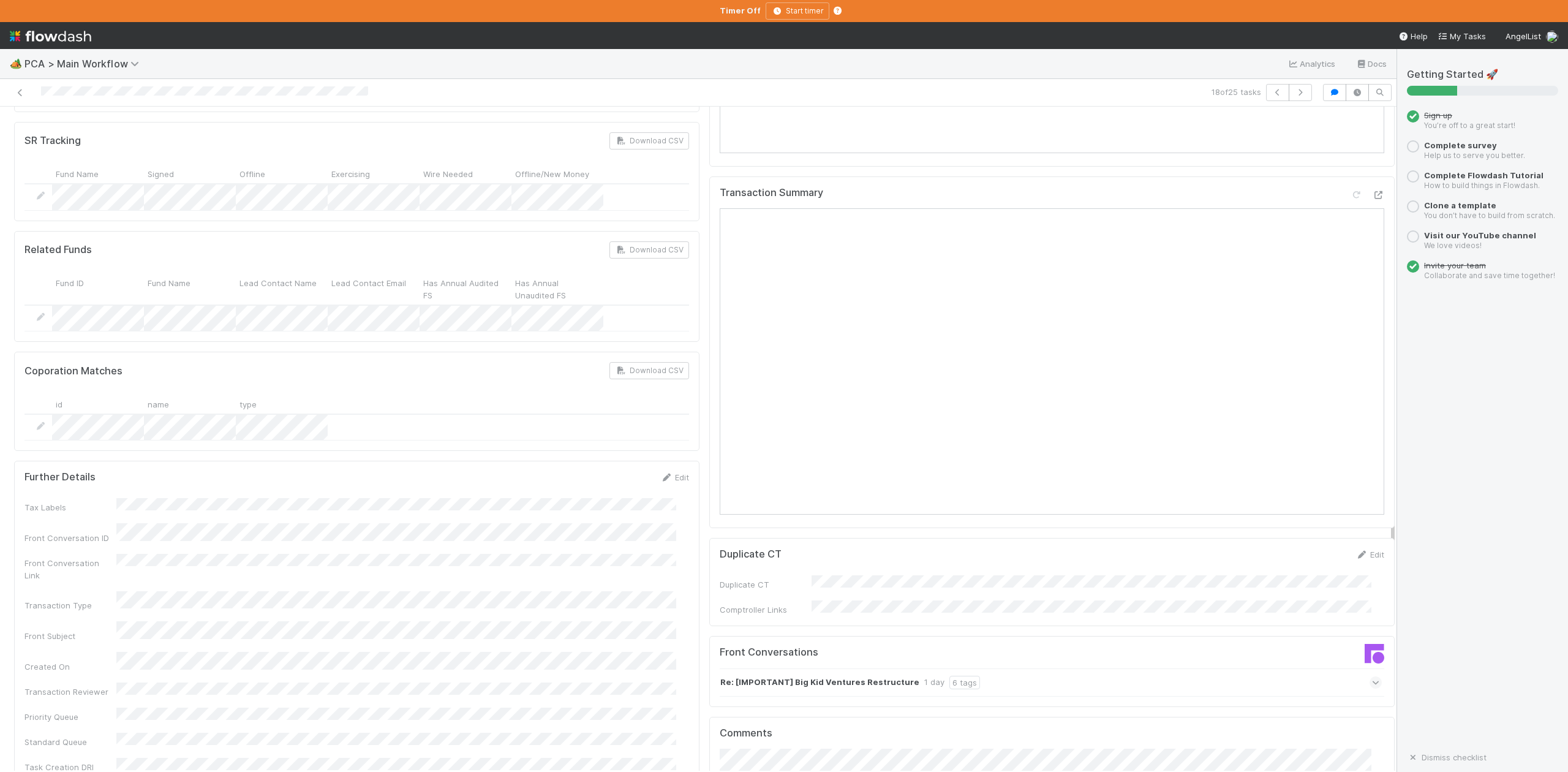
scroll to position [1226, 0]
click at [1294, 96] on icon "button" at bounding box center [1300, 92] width 12 height 8
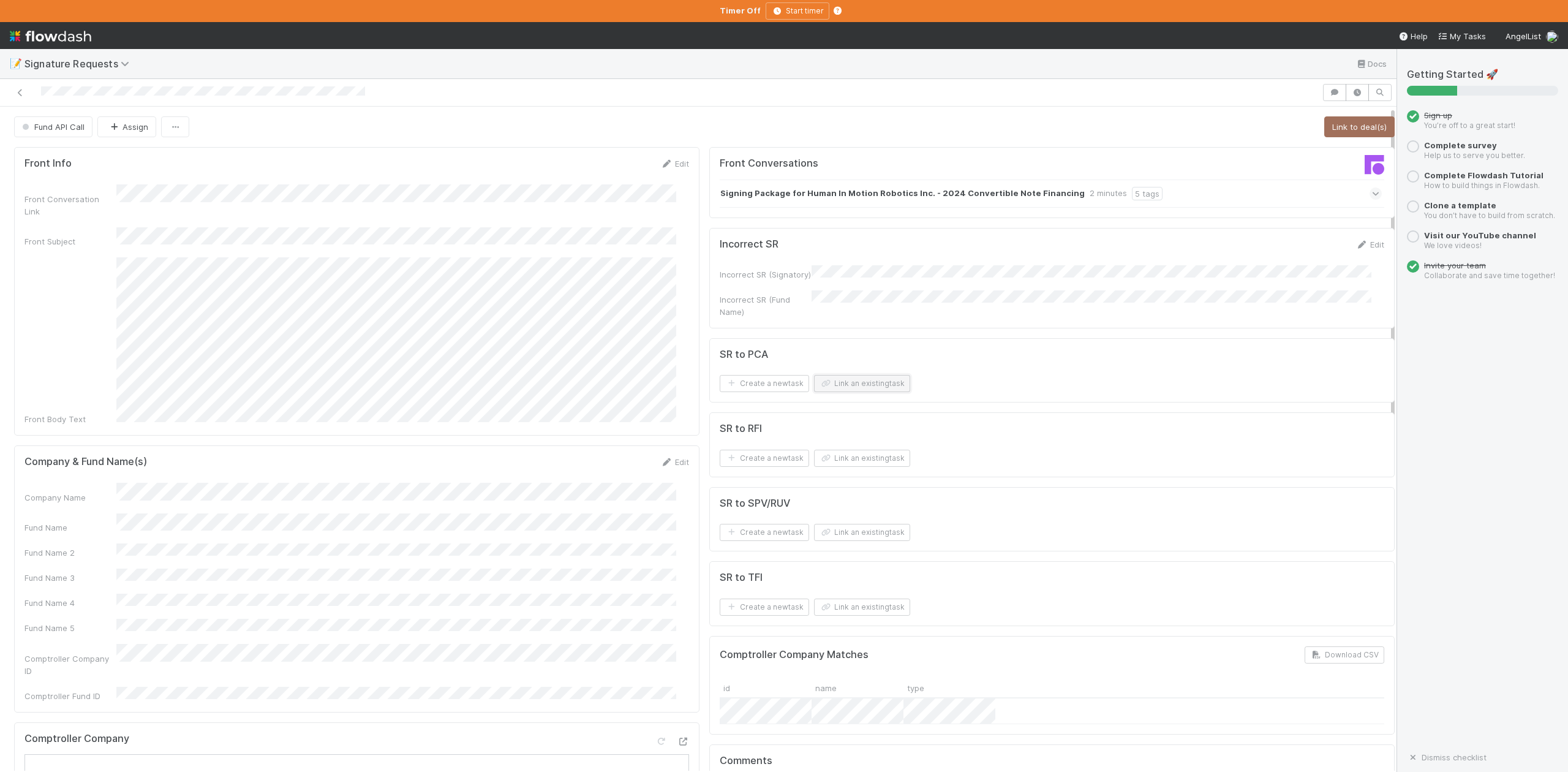
click at [849, 381] on button "Link an existing task" at bounding box center [862, 384] width 96 height 17
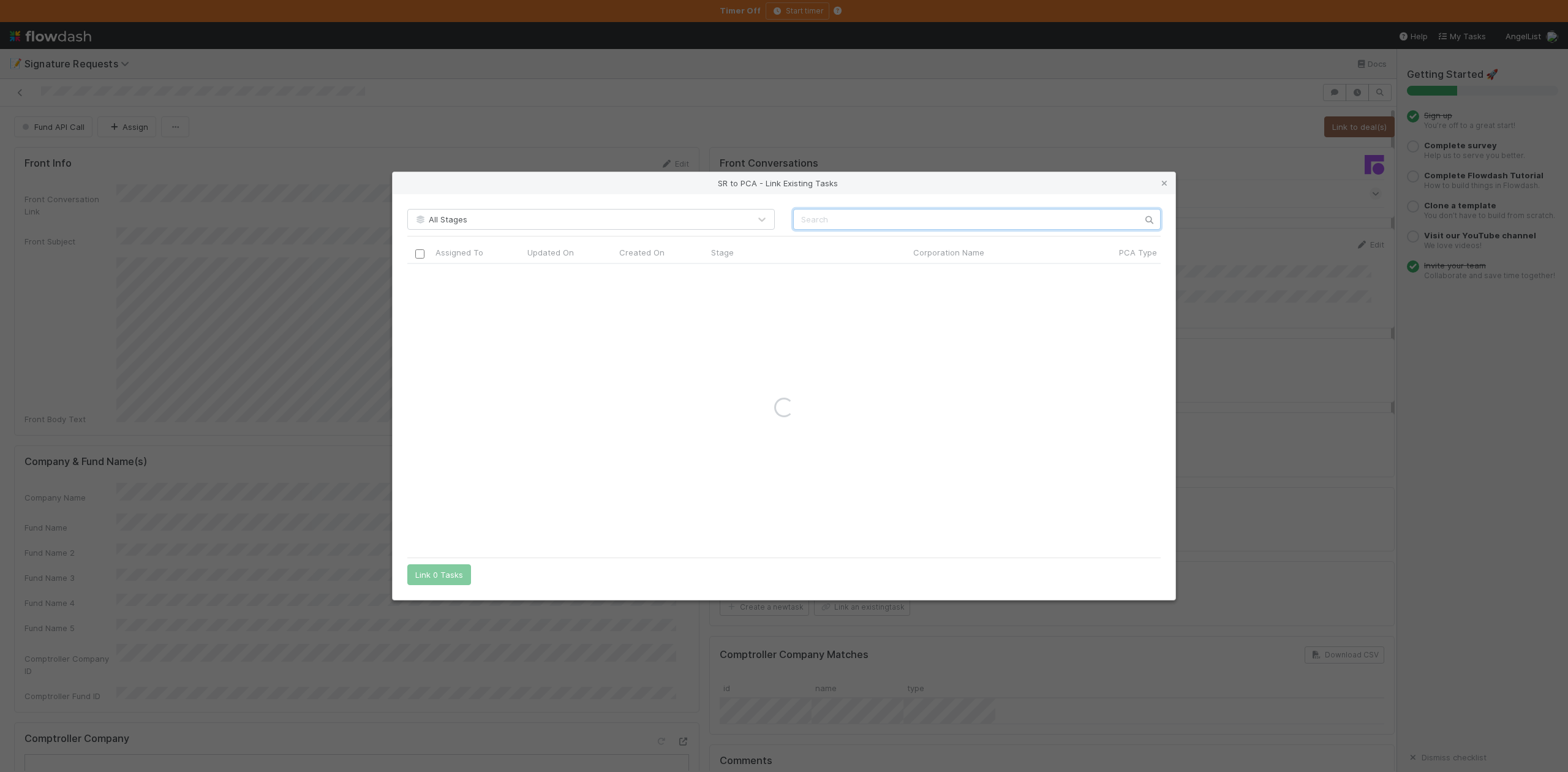
click at [812, 219] on input "text" at bounding box center [977, 219] width 368 height 21
paste input "Human In Motion Robotics Inc."
click at [803, 217] on input "Human In Motion Robotics Inc." at bounding box center [977, 219] width 368 height 21
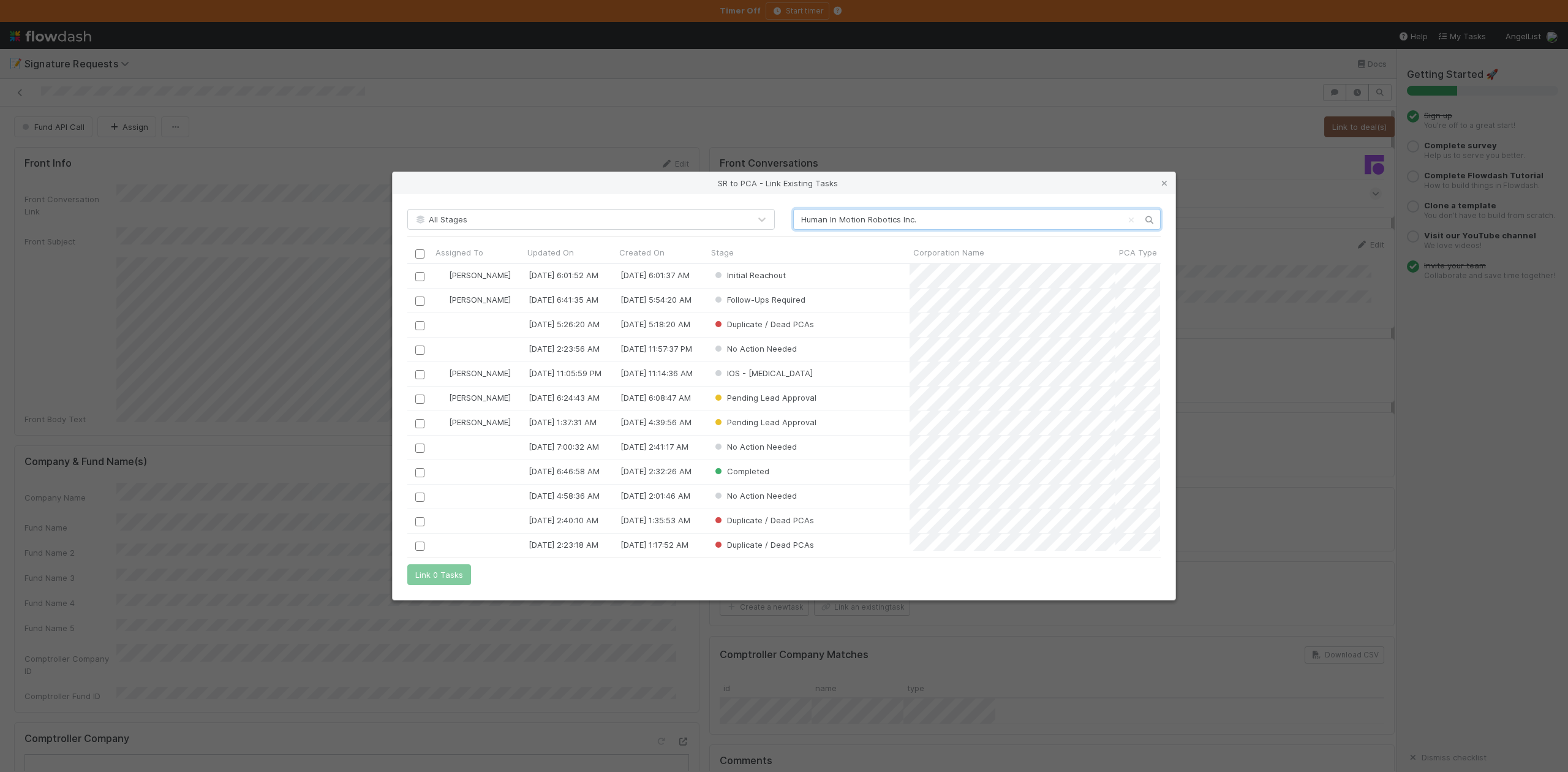
scroll to position [275, 741]
click at [918, 218] on input "Human In Motion Robotics Inc." at bounding box center [977, 219] width 368 height 21
click at [800, 217] on input "Human In Motion Roboti" at bounding box center [977, 219] width 368 height 21
click at [801, 222] on input "Human In Motion Roboti" at bounding box center [977, 219] width 368 height 21
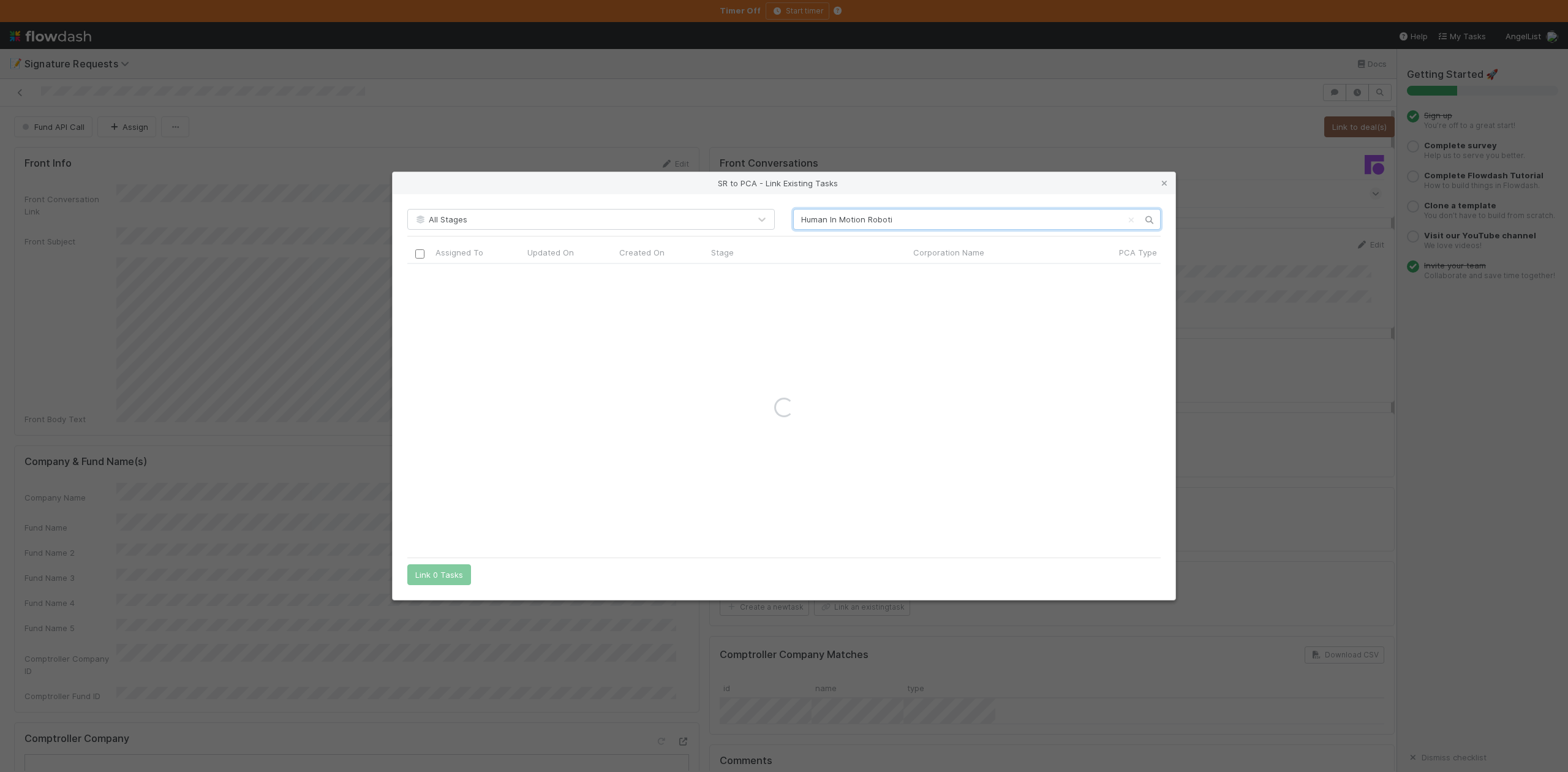
type input "Human In Motion Roboti"
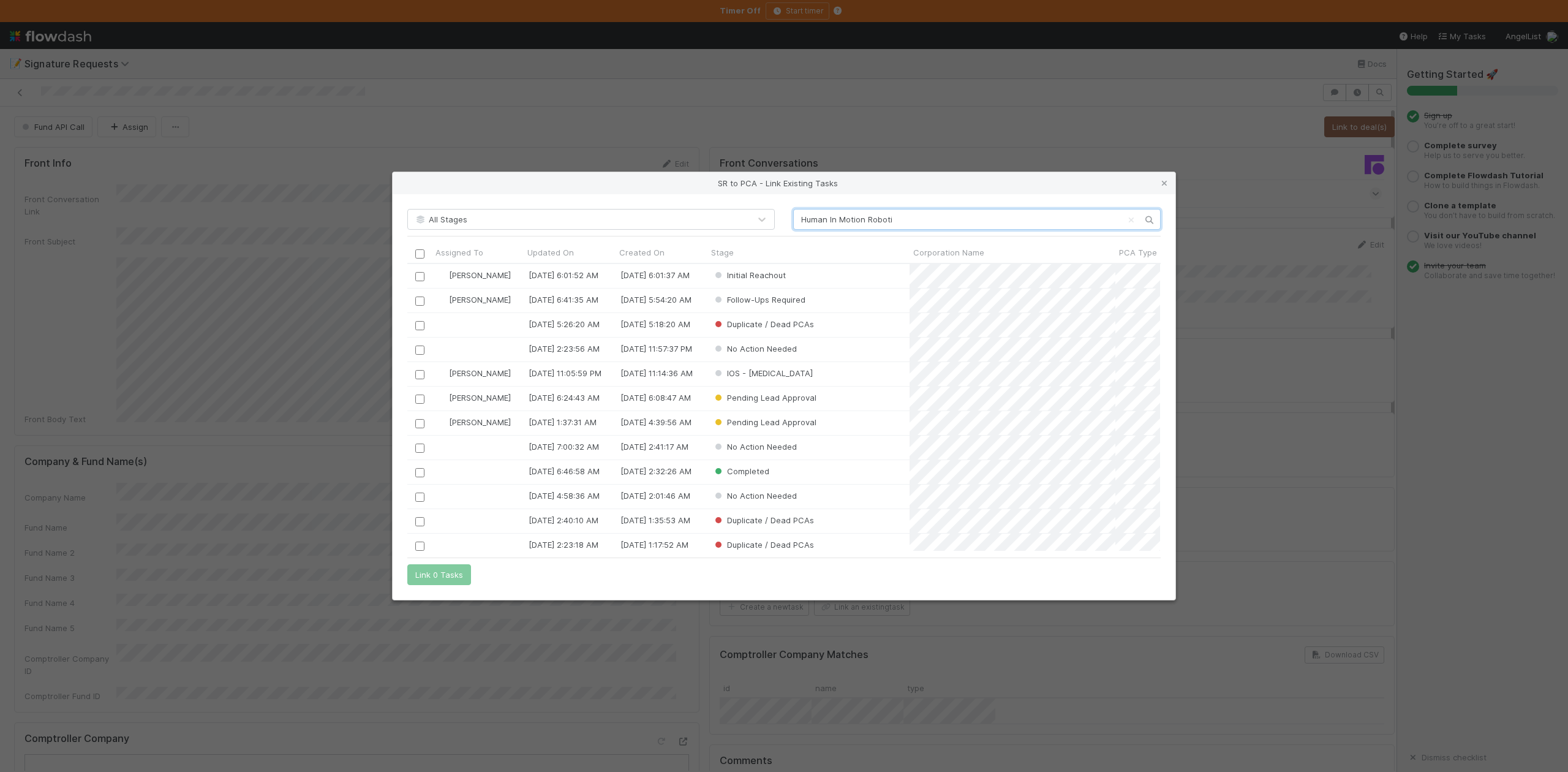
click at [801, 218] on input "Human In Motion Roboti" at bounding box center [977, 219] width 368 height 21
click at [799, 223] on input "Human In Motion Roboti" at bounding box center [977, 219] width 368 height 21
click at [1162, 185] on icon at bounding box center [1165, 184] width 12 height 8
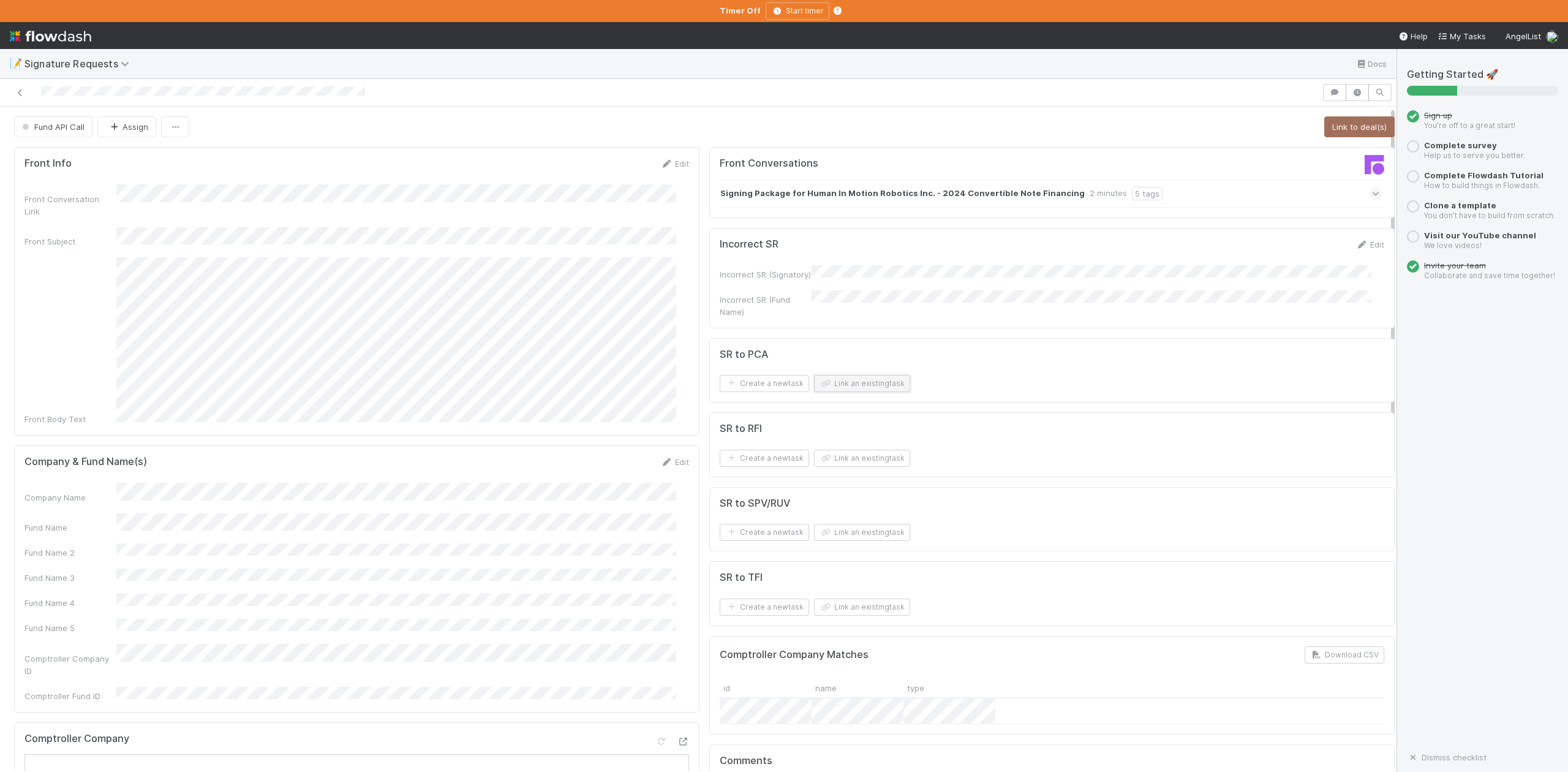
click at [848, 385] on button "Link an existing task" at bounding box center [862, 384] width 96 height 17
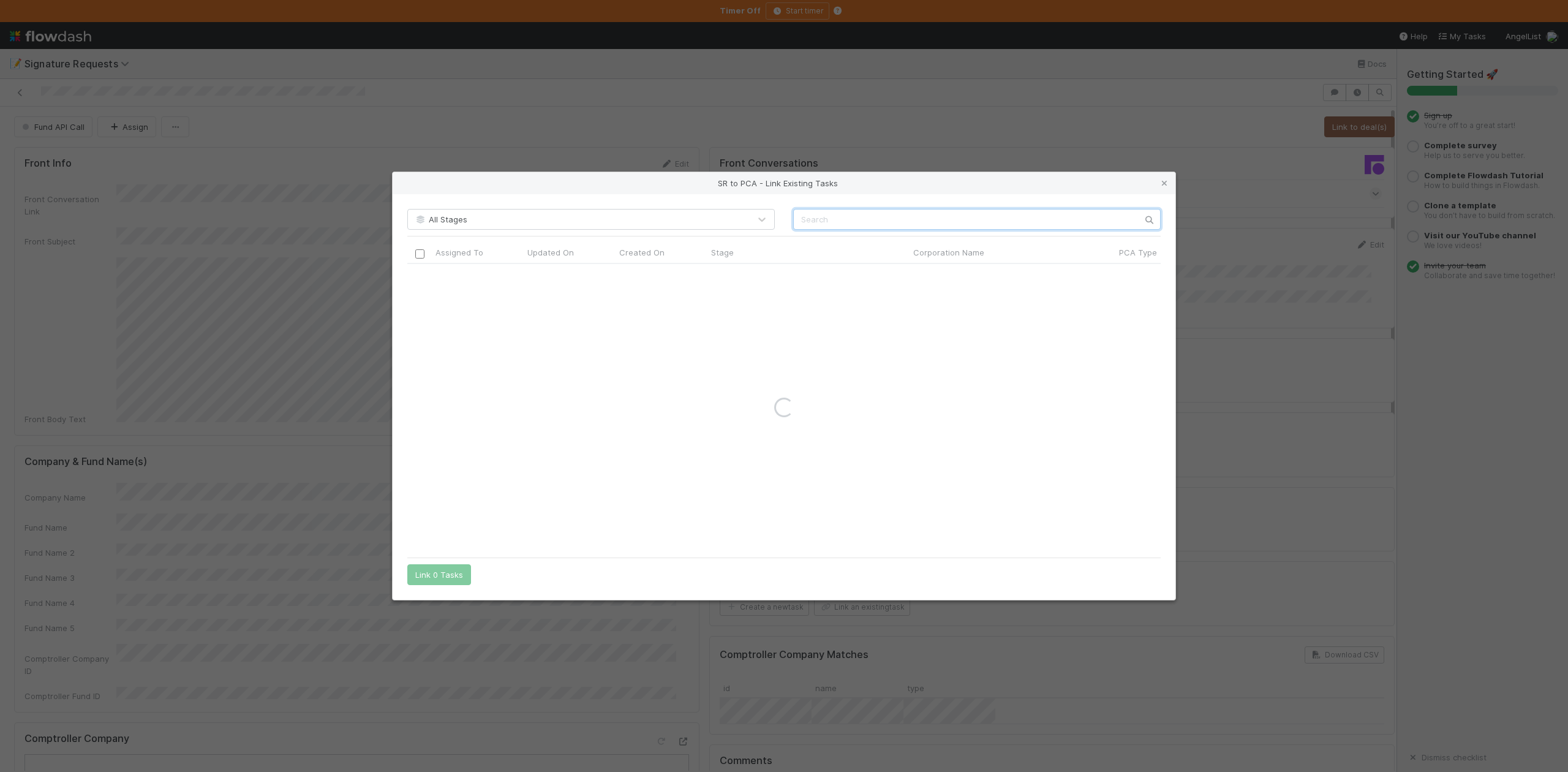
click at [838, 224] on input "text" at bounding box center [977, 219] width 368 height 21
paste input "Human In Motion Robotics Inc."
click at [805, 217] on input "Human In Motion Robotics Inc." at bounding box center [977, 219] width 368 height 21
click at [803, 217] on input "Human In Motion Robotics Inc." at bounding box center [977, 219] width 368 height 21
click at [934, 224] on input "Human In Motion Robotics Inc." at bounding box center [977, 219] width 368 height 21
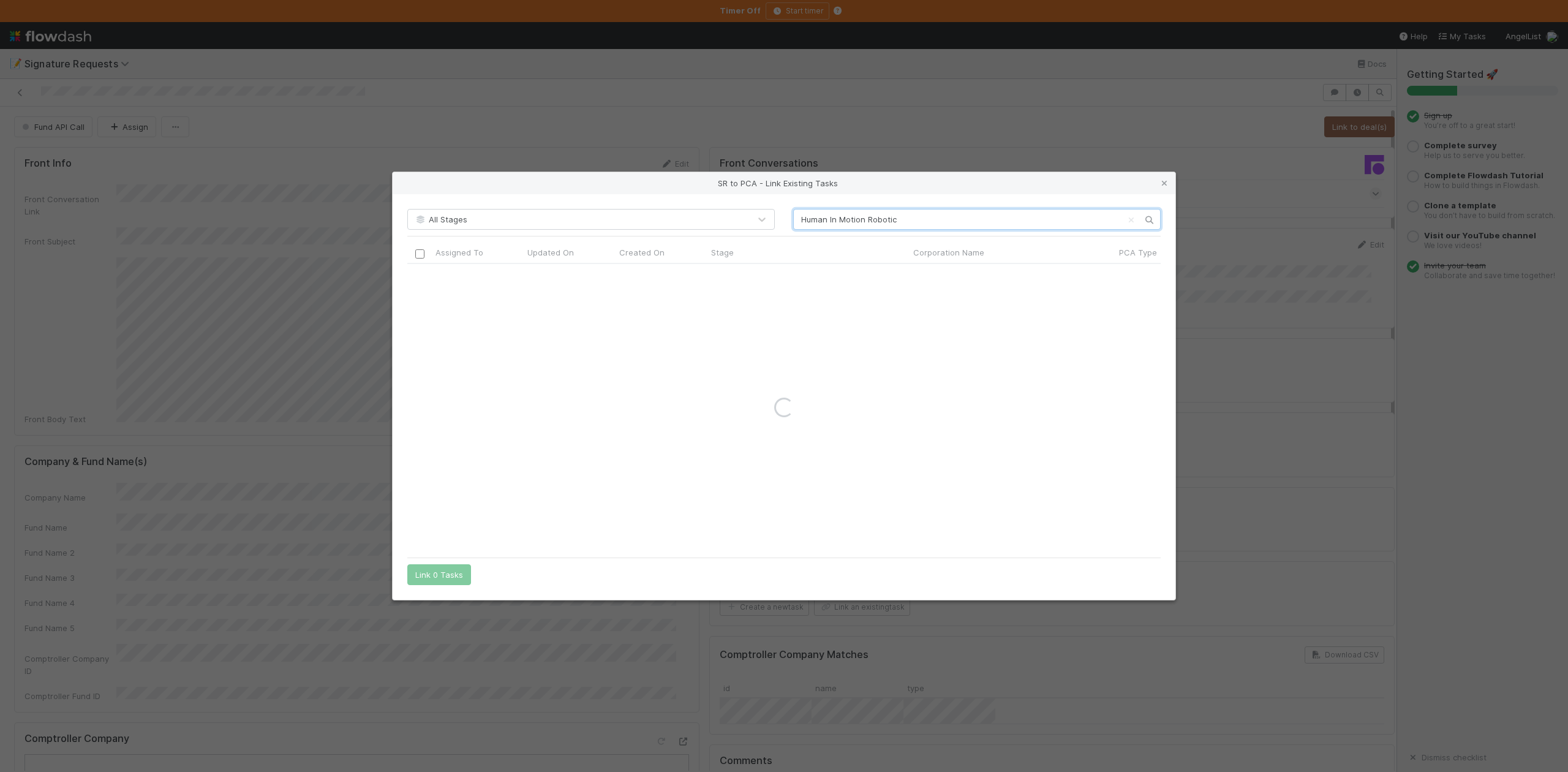
type input "Human In Motion Robotic"
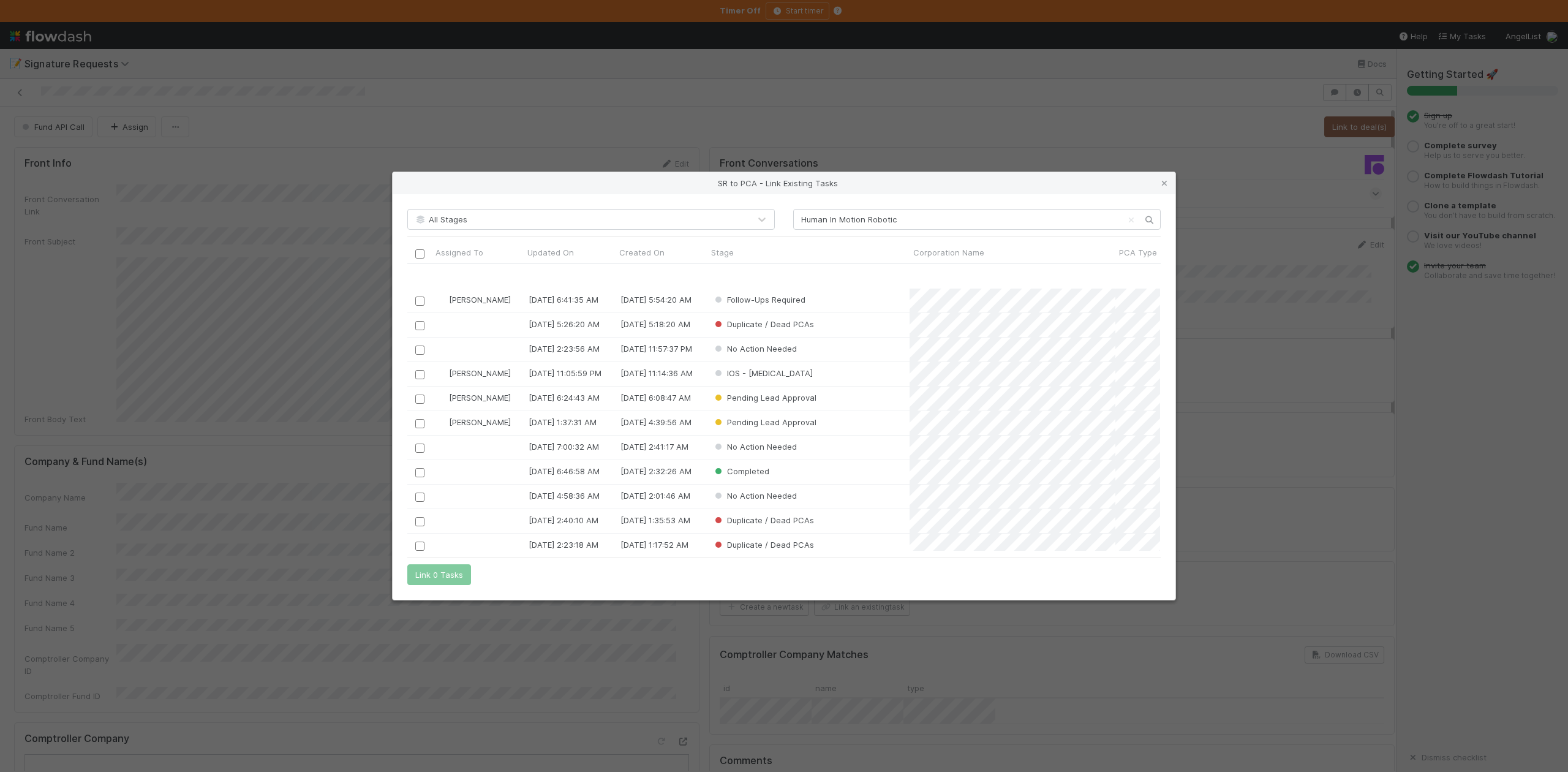
scroll to position [81, 0]
click at [898, 218] on input "Human In Motion Robotic" at bounding box center [977, 219] width 368 height 21
click at [914, 221] on input "text" at bounding box center [977, 219] width 368 height 21
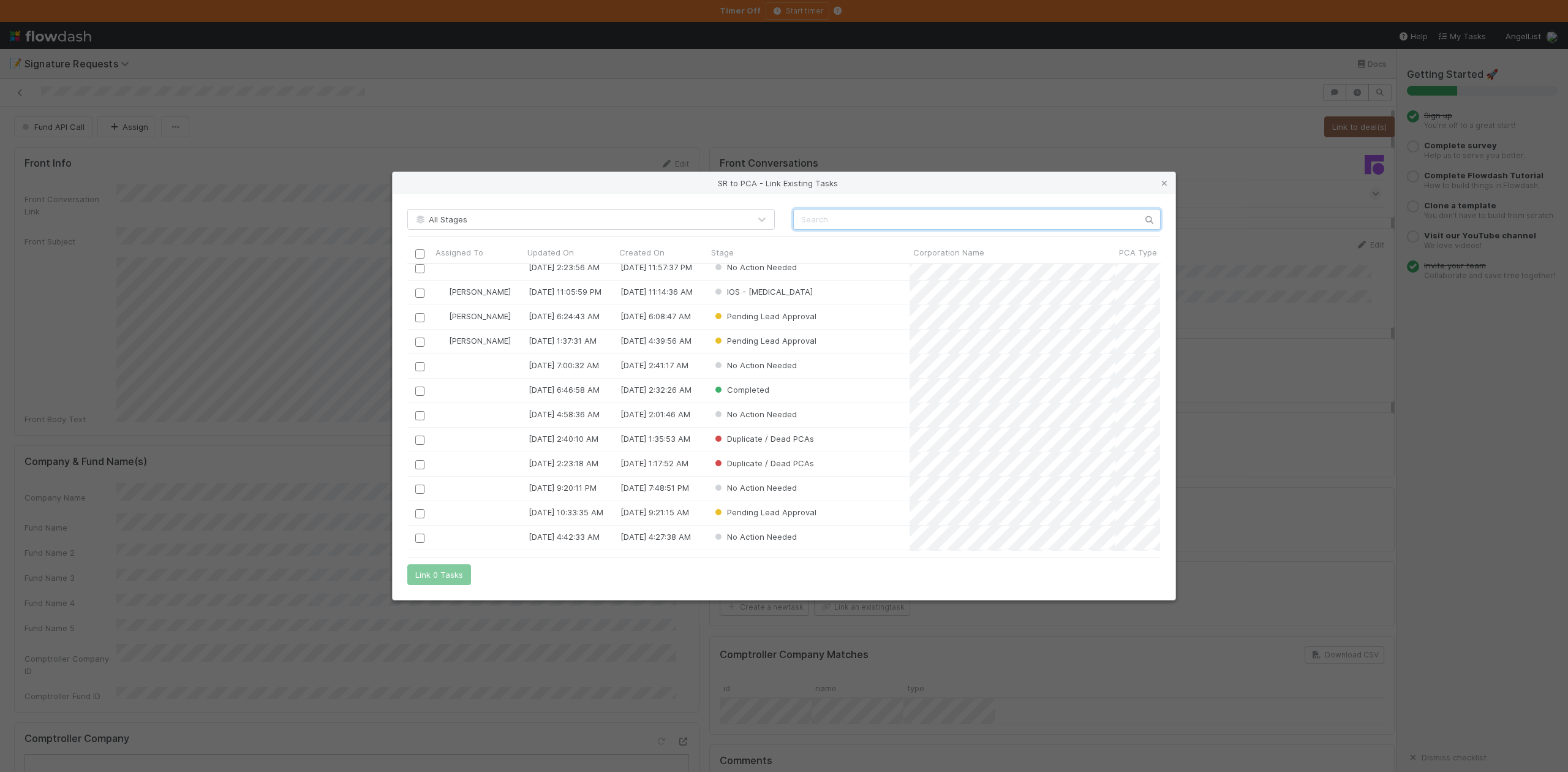
click at [914, 217] on input "text" at bounding box center [977, 219] width 368 height 21
click at [1167, 185] on icon at bounding box center [1165, 184] width 12 height 8
click at [929, 223] on div "Front Conversations Signing Package for Human In Motion Robotics Inc. - 2024 Co…" at bounding box center [1052, 767] width 695 height 1250
click at [922, 217] on div "Front Conversations Signing Package for Human In Motion Robotics Inc. - 2024 Co…" at bounding box center [1052, 182] width 685 height 71
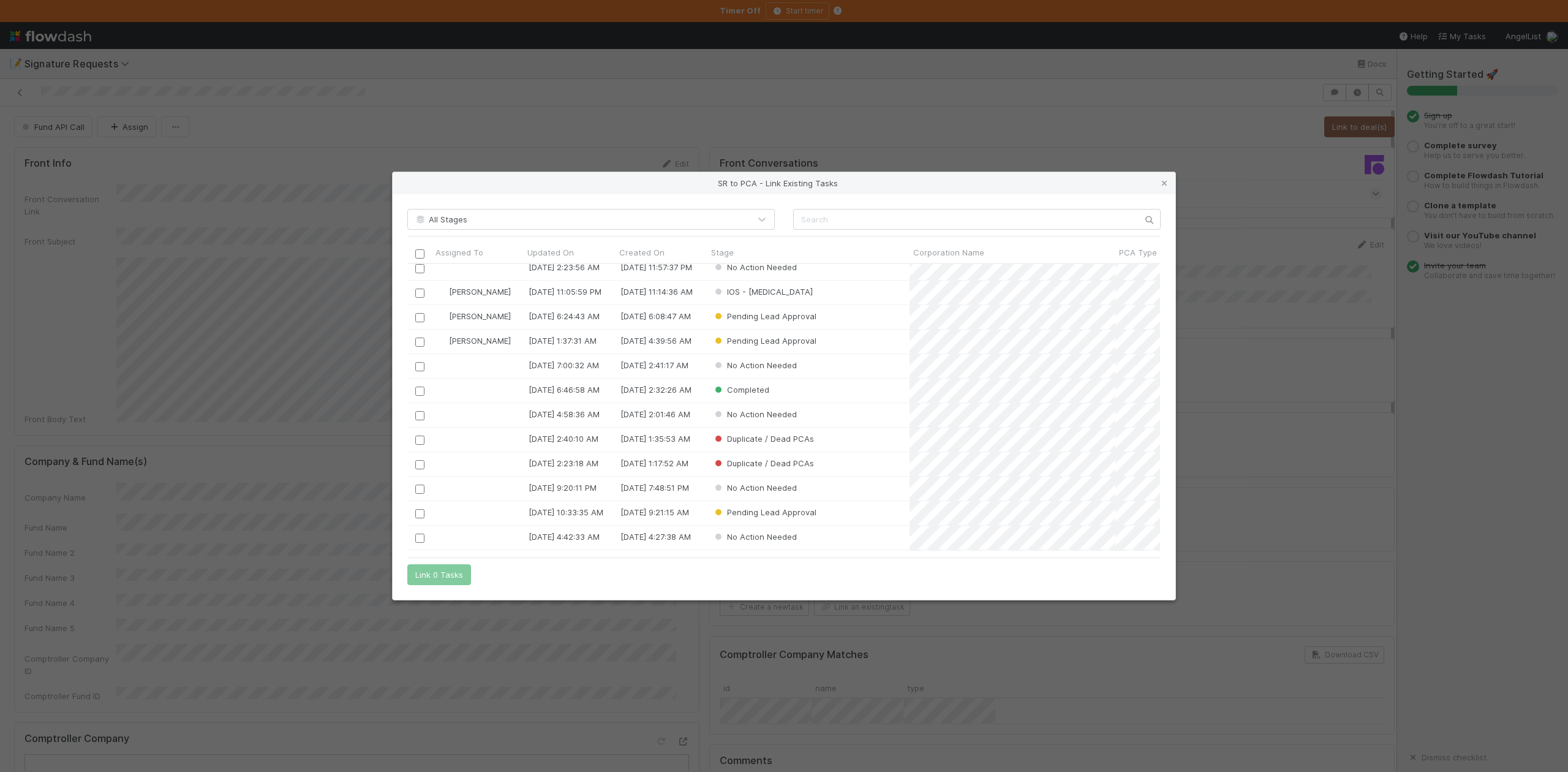
click at [900, 217] on div "Front Conversations Signing Package for Human In Motion Robotics Inc. - 2024 Co…" at bounding box center [1052, 182] width 685 height 71
click at [900, 218] on div "Front Conversations Signing Package for Human In Motion Robotics Inc. - 2024 Co…" at bounding box center [1052, 182] width 685 height 71
click at [1160, 184] on div "Signing Package for Human In Motion Robotics Inc. - 2024 Convertible Note Finan…" at bounding box center [1051, 193] width 662 height 28
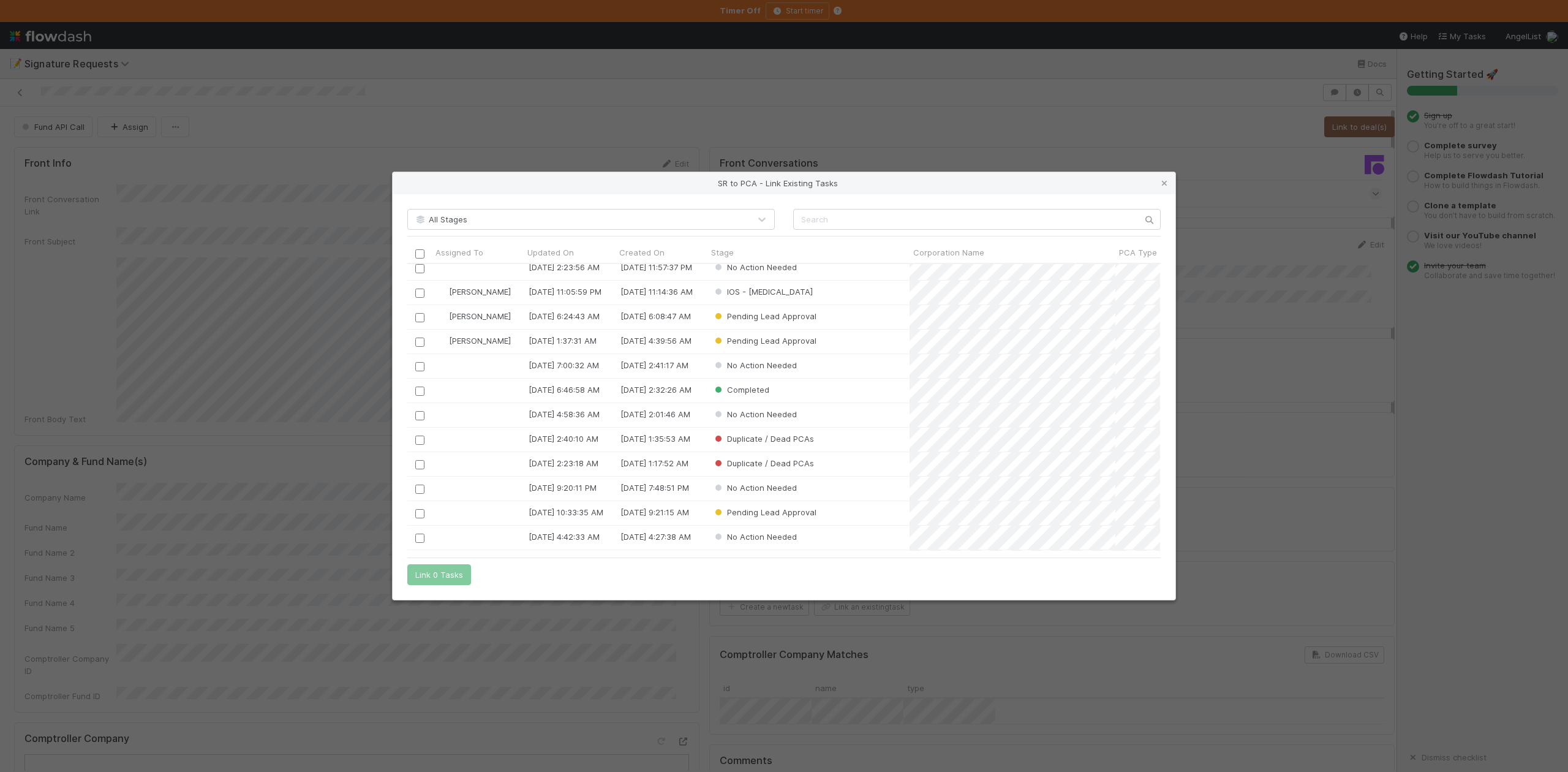
click at [1162, 179] on div at bounding box center [1223, 168] width 342 height 25
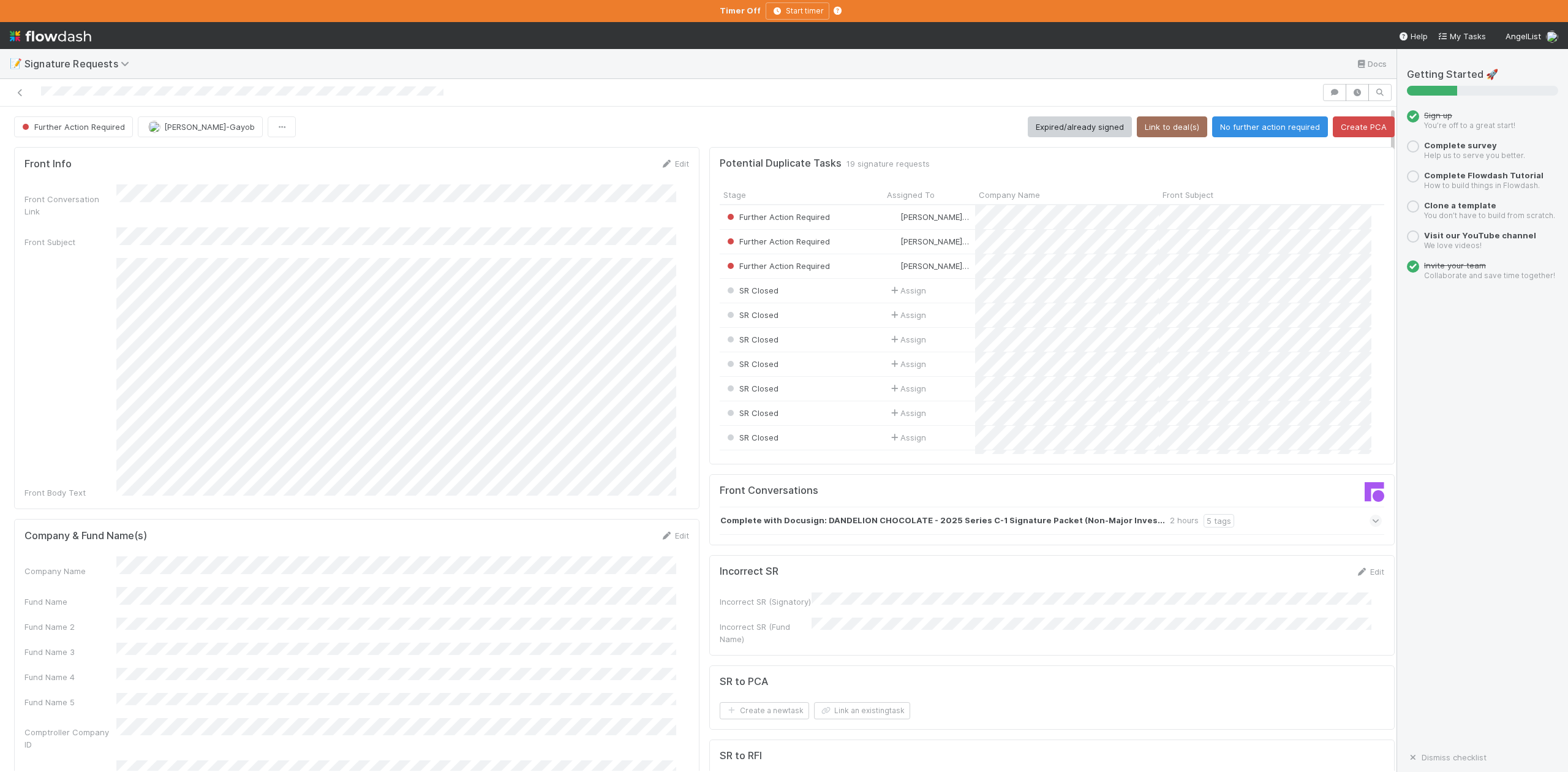
scroll to position [237, 640]
click at [1049, 121] on button "Expired/already signed" at bounding box center [1080, 127] width 104 height 21
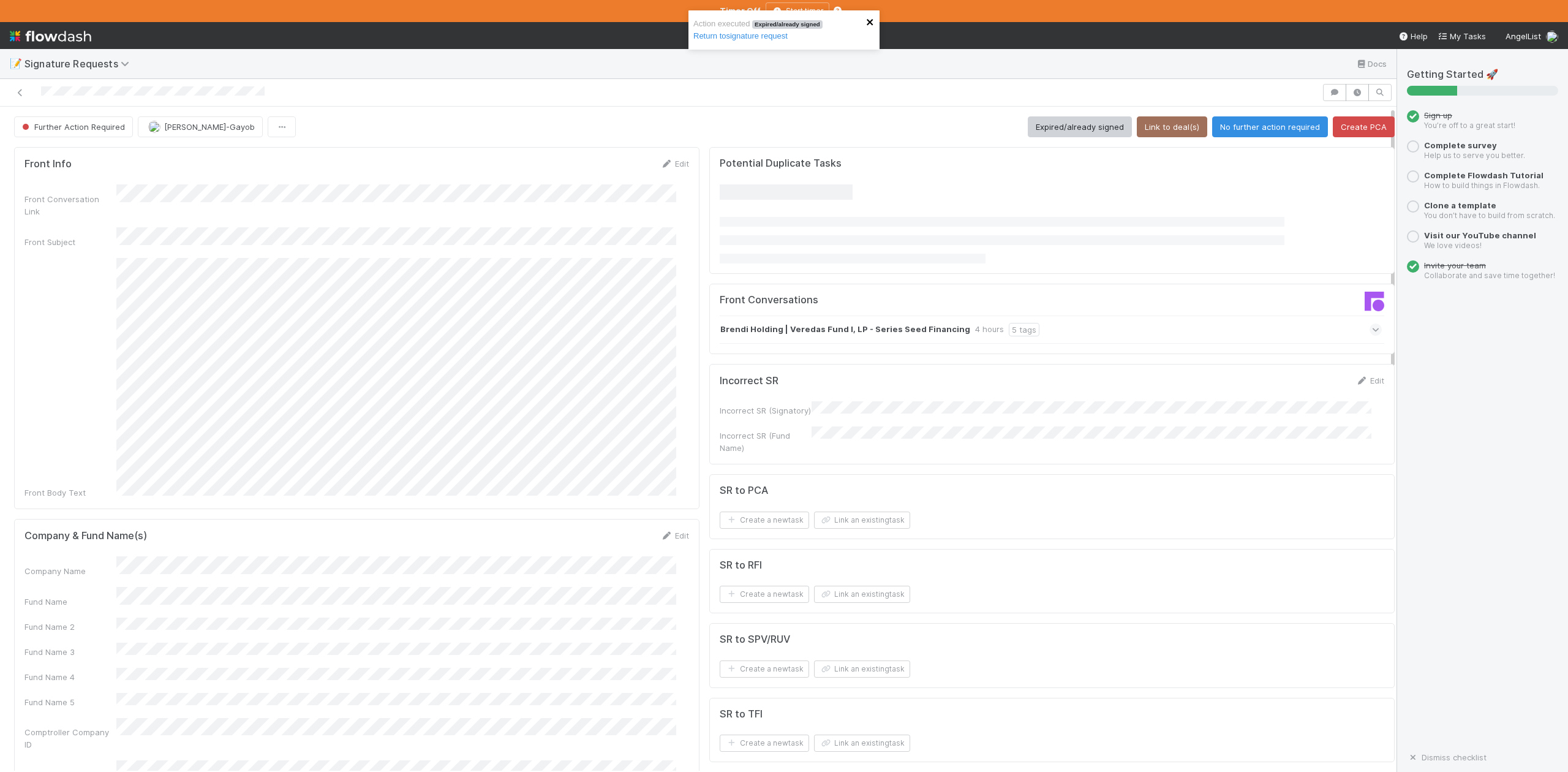
click at [870, 25] on icon "close" at bounding box center [870, 22] width 8 height 10
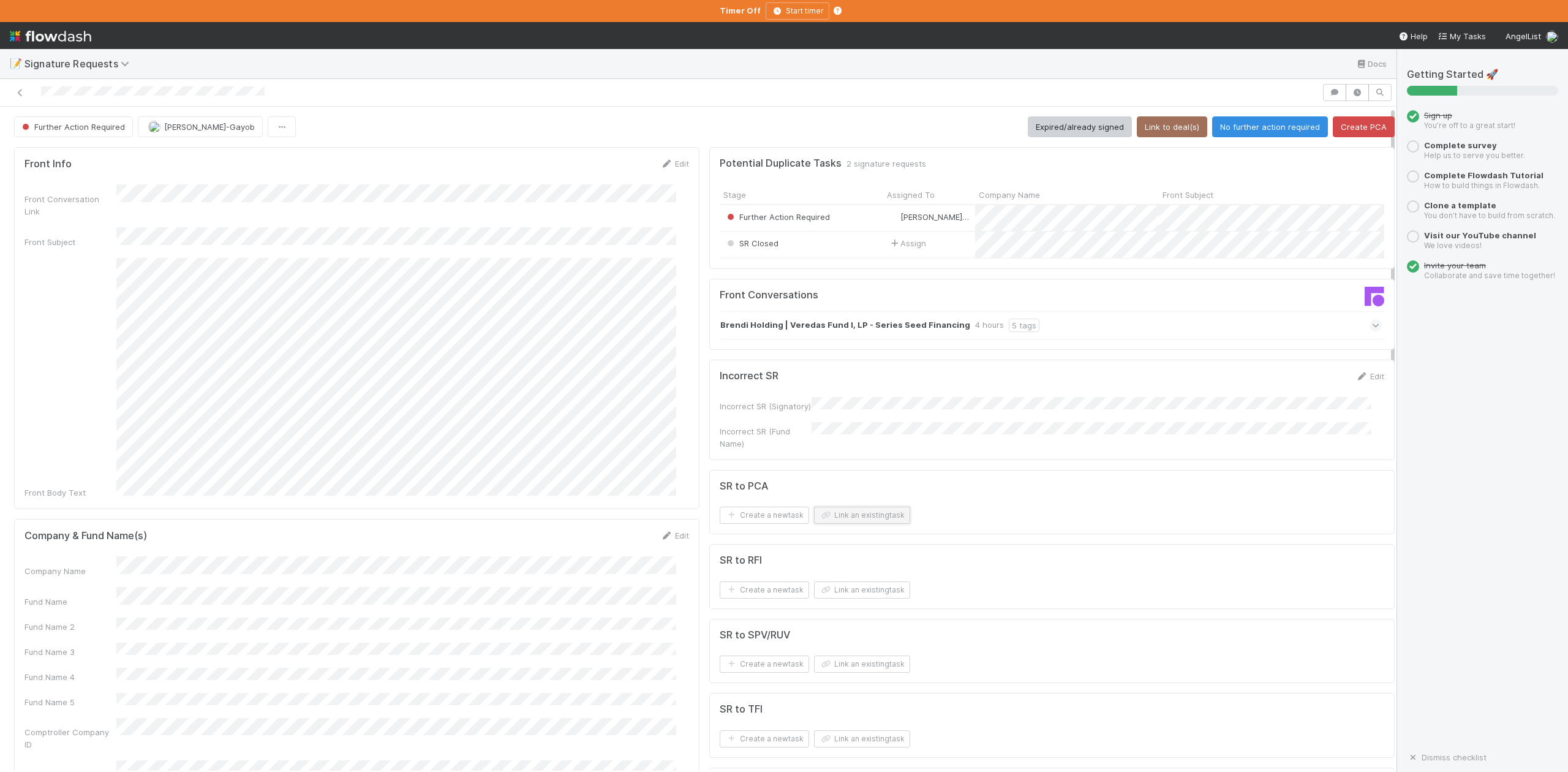
click at [842, 524] on button "Link an existing task" at bounding box center [862, 515] width 96 height 17
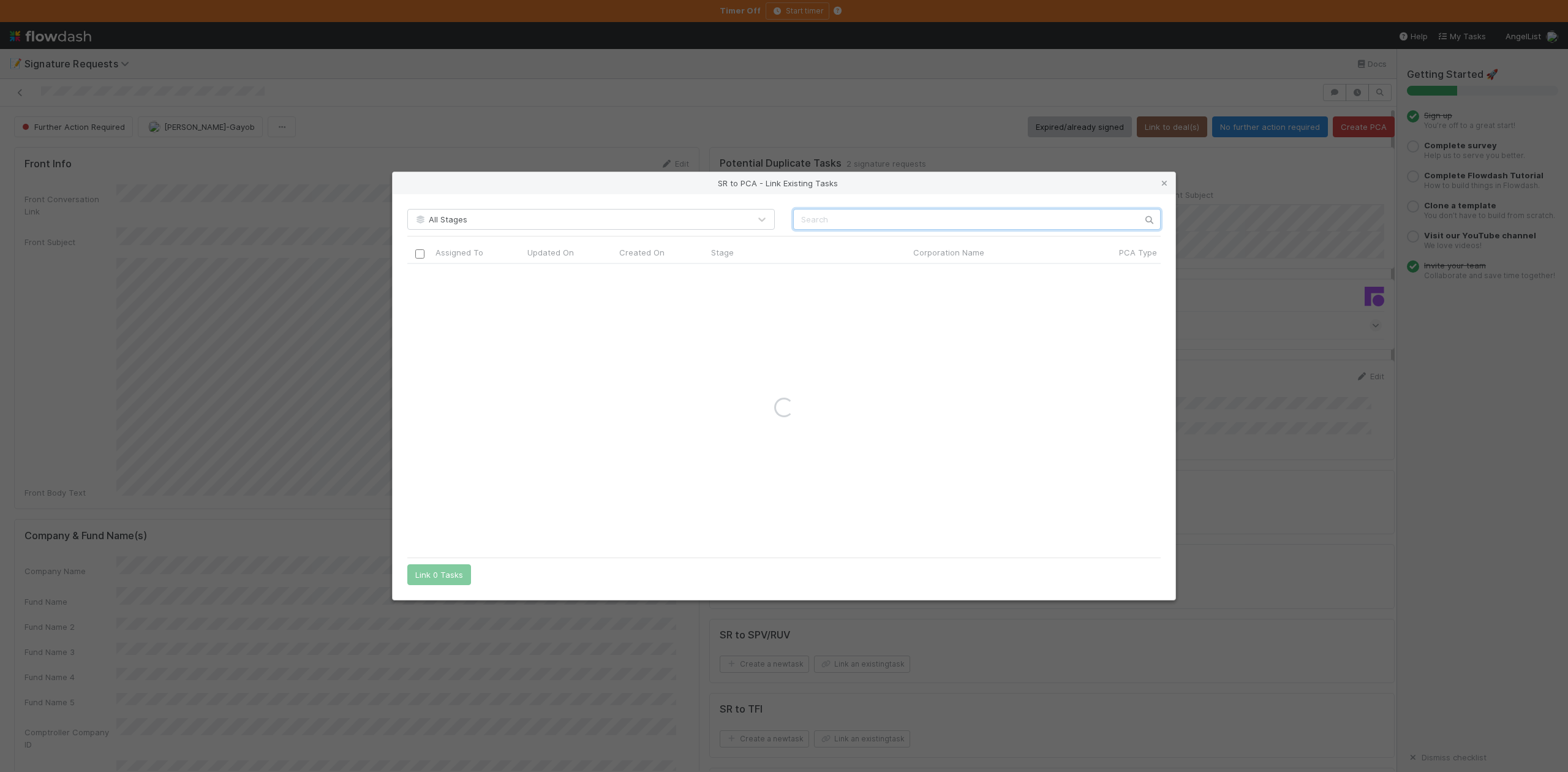
click at [794, 217] on input "text" at bounding box center [977, 219] width 368 height 21
paste input "Brendi Holding"
click at [794, 217] on input "Brendi Holding" at bounding box center [977, 219] width 368 height 21
click at [800, 217] on input "Brendi Holding" at bounding box center [977, 219] width 368 height 21
click at [868, 217] on input "Brendi Holding" at bounding box center [977, 219] width 368 height 21
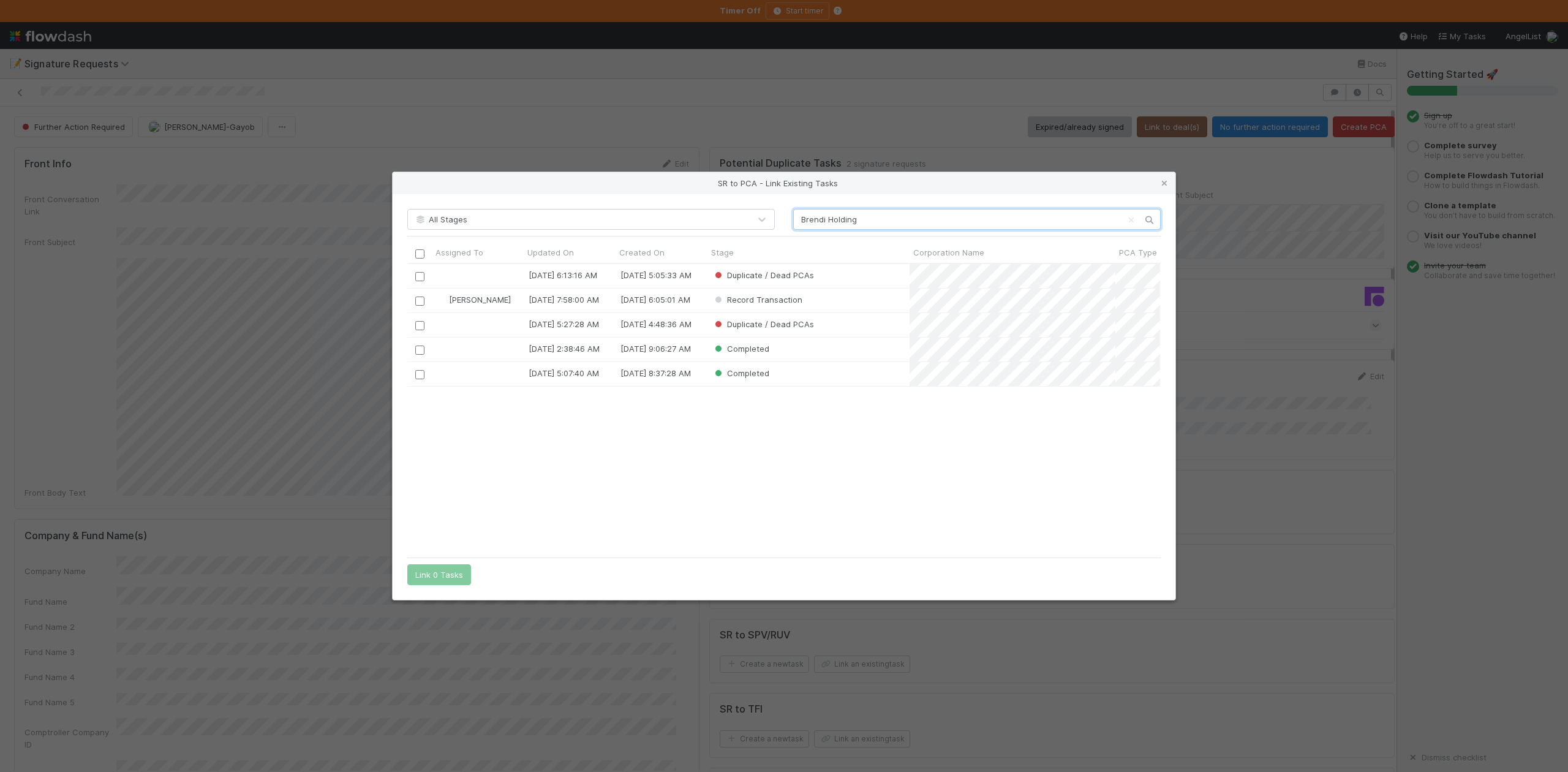
scroll to position [275, 741]
type input "Brendi Holding"
click at [423, 302] on input "checkbox" at bounding box center [419, 301] width 9 height 9
click at [441, 584] on button "Link 1 Task" at bounding box center [436, 575] width 58 height 21
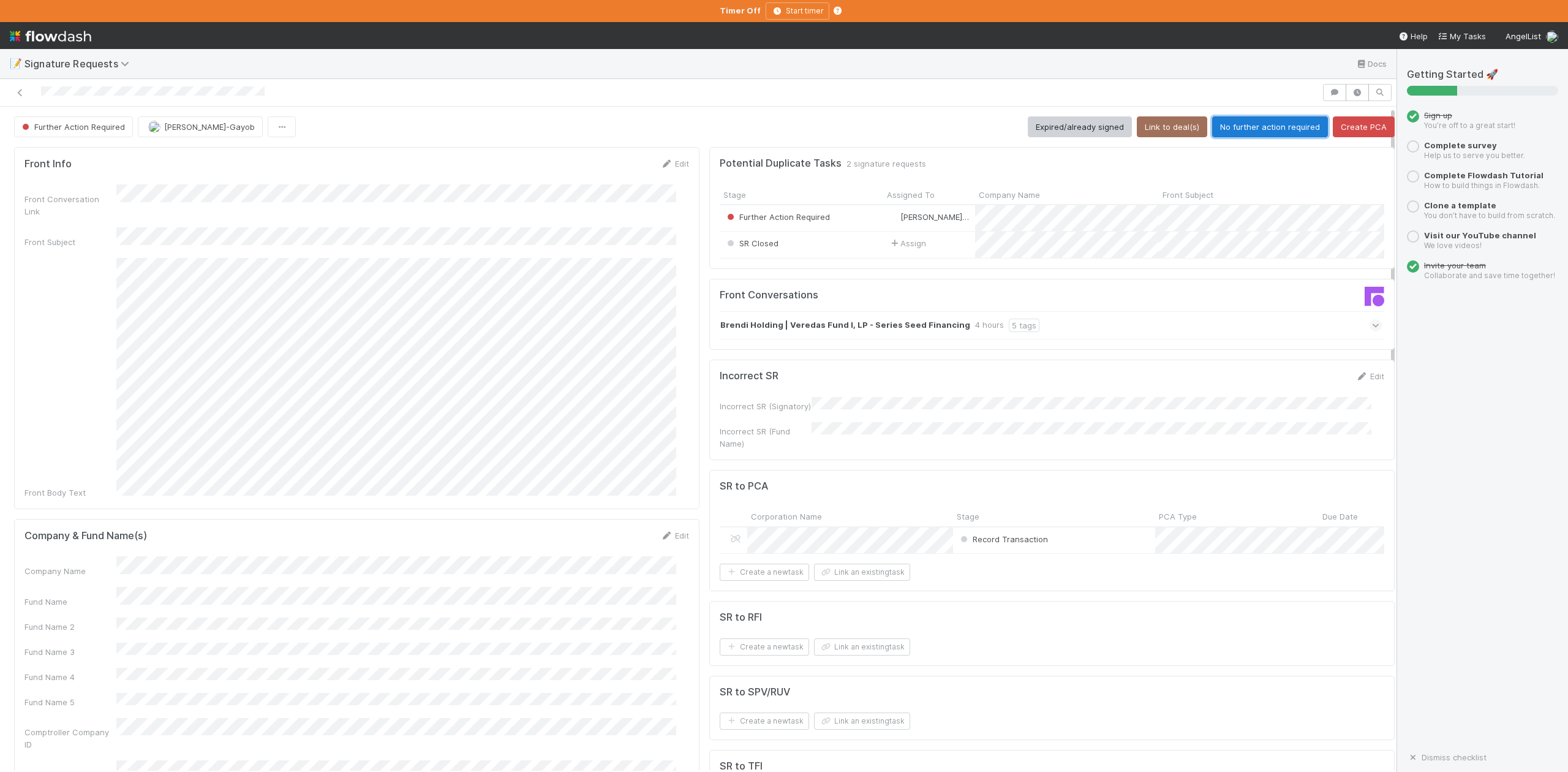
click at [1246, 126] on button "No further action required" at bounding box center [1270, 127] width 116 height 21
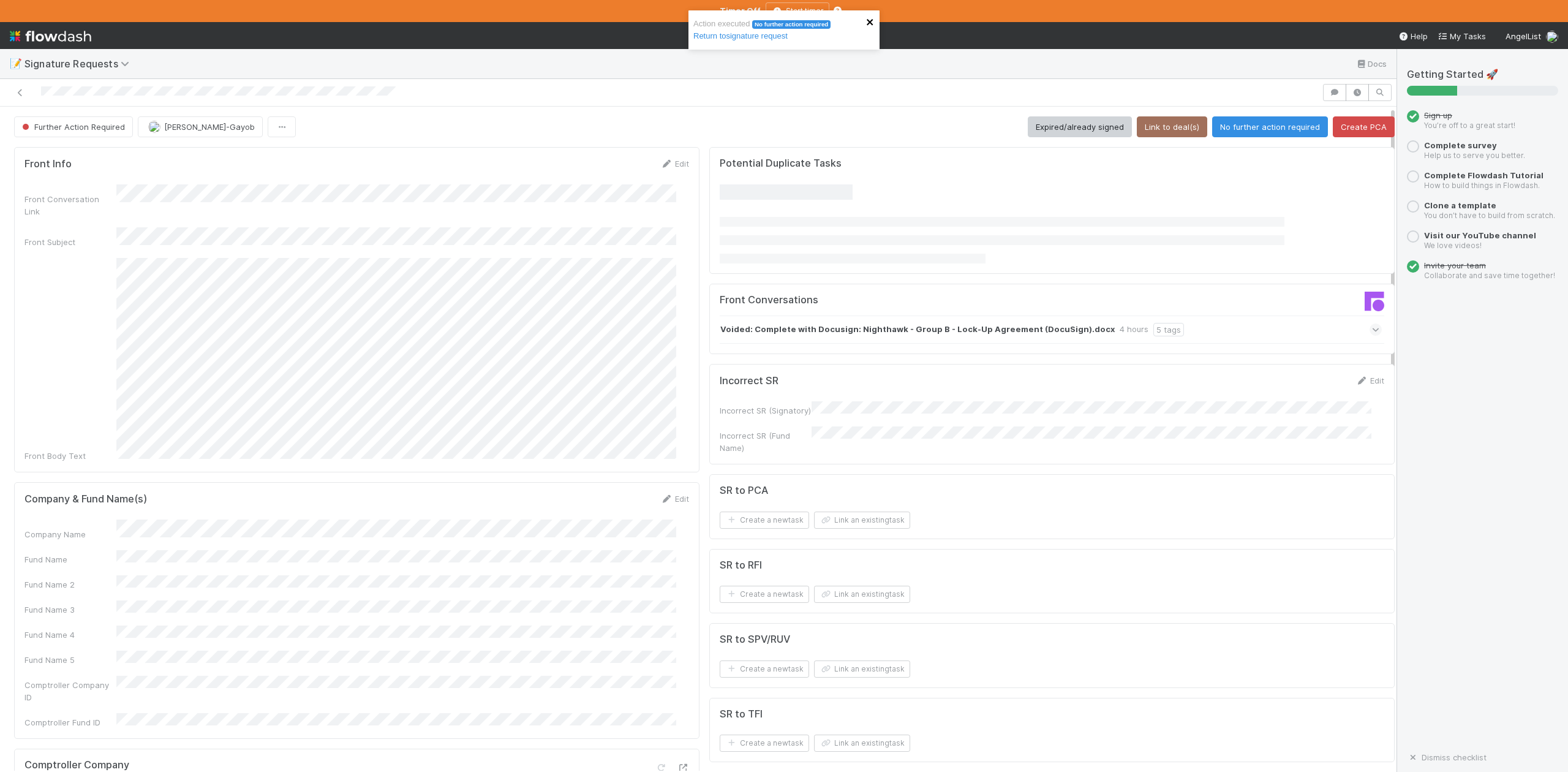
click at [868, 23] on icon "close" at bounding box center [870, 22] width 8 height 10
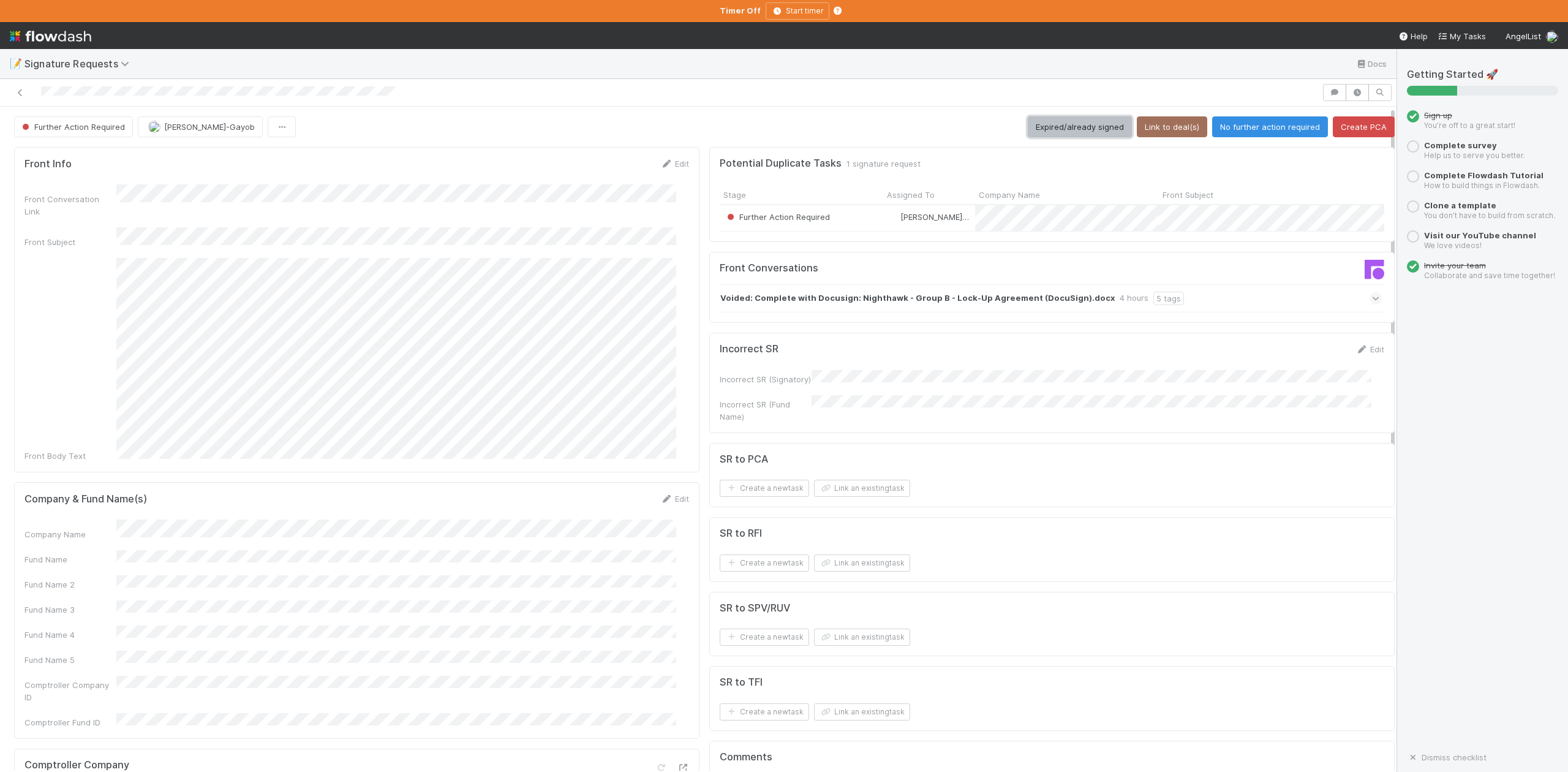
click at [1049, 128] on button "Expired/already signed" at bounding box center [1080, 127] width 104 height 21
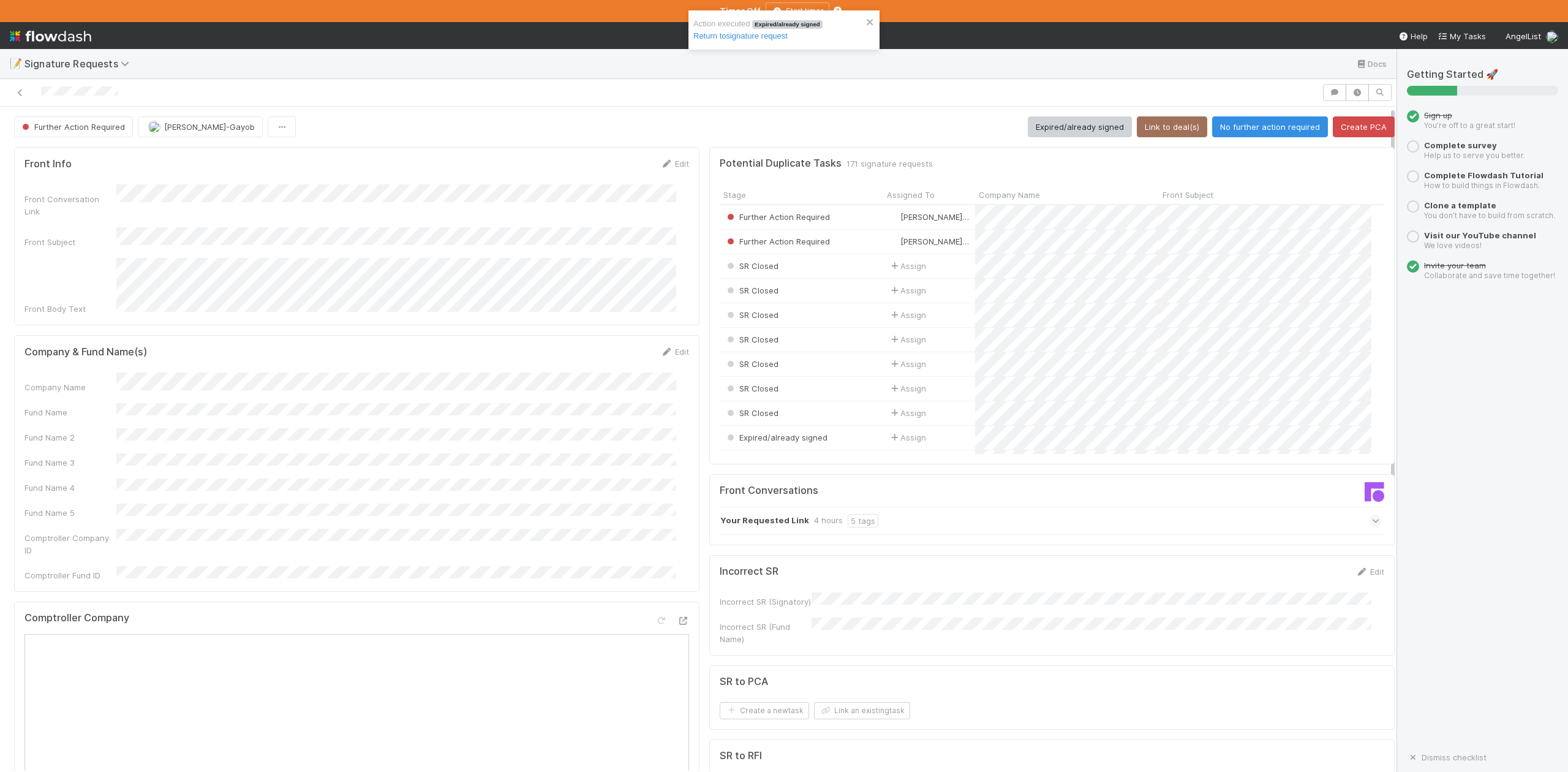
scroll to position [237, 640]
click at [1069, 126] on button "Expired/already signed" at bounding box center [1080, 127] width 104 height 21
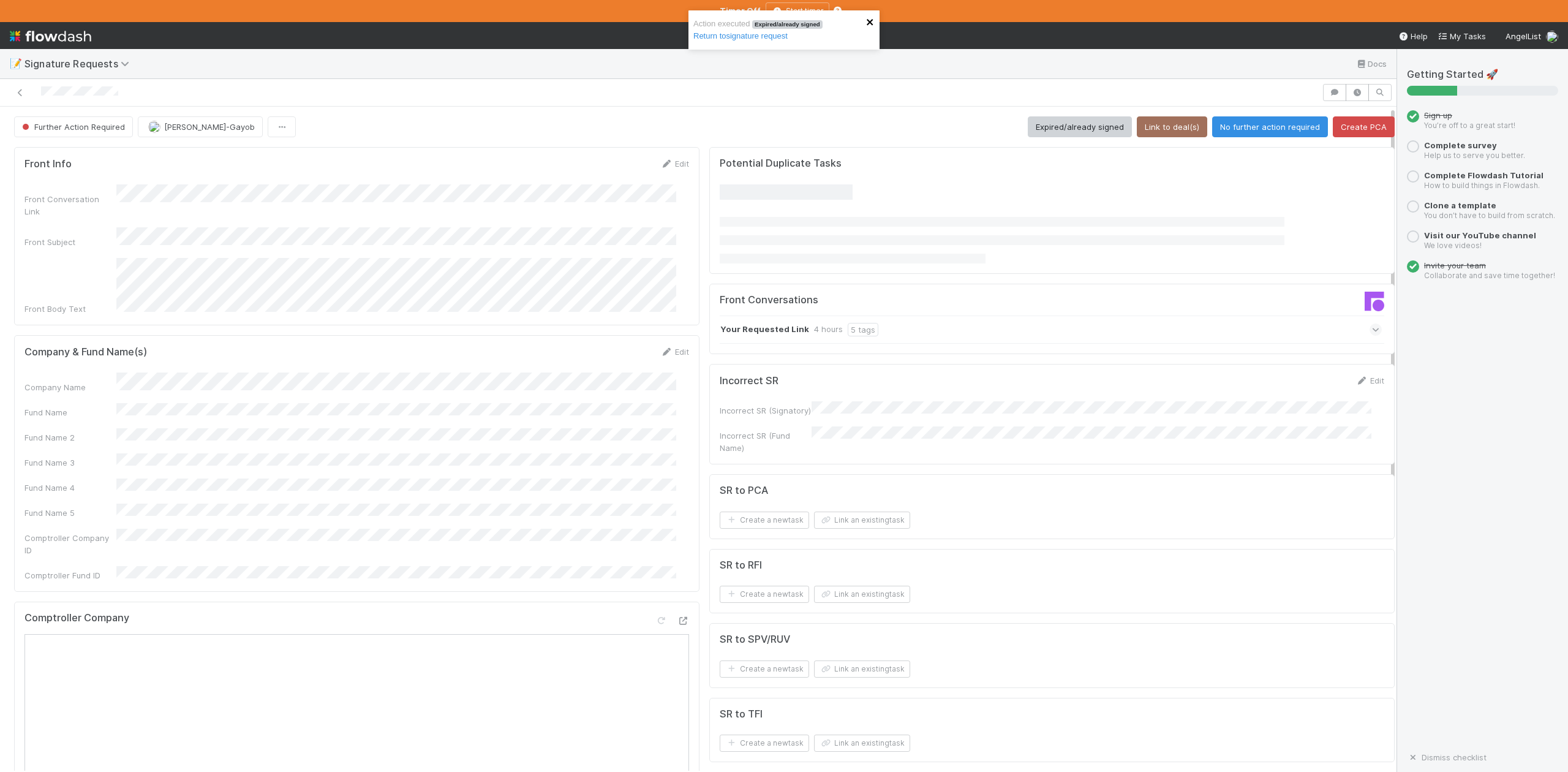
click at [873, 18] on icon "close" at bounding box center [870, 22] width 8 height 10
click at [773, 13] on icon "button" at bounding box center [778, 11] width 12 height 8
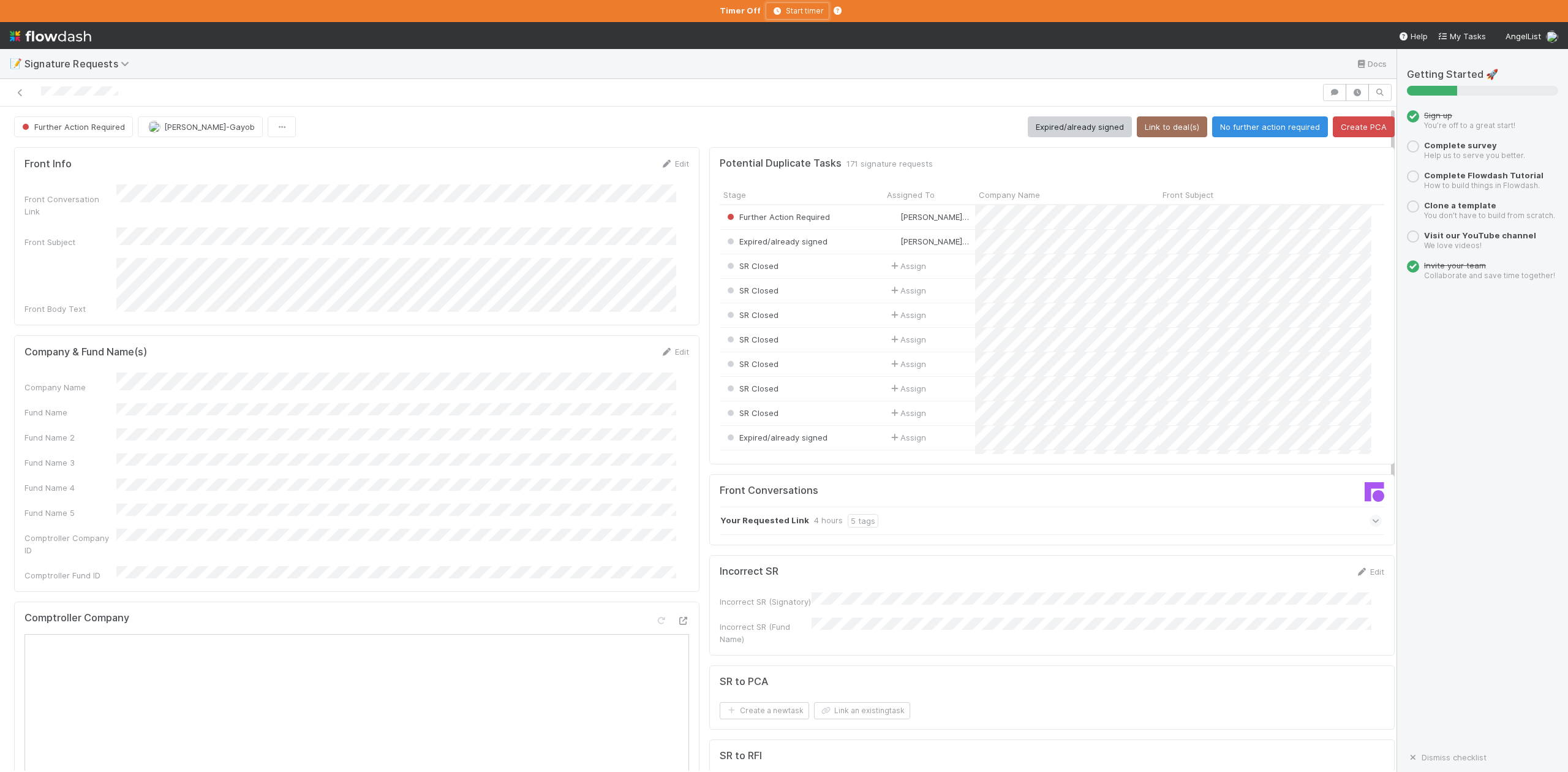
scroll to position [237, 640]
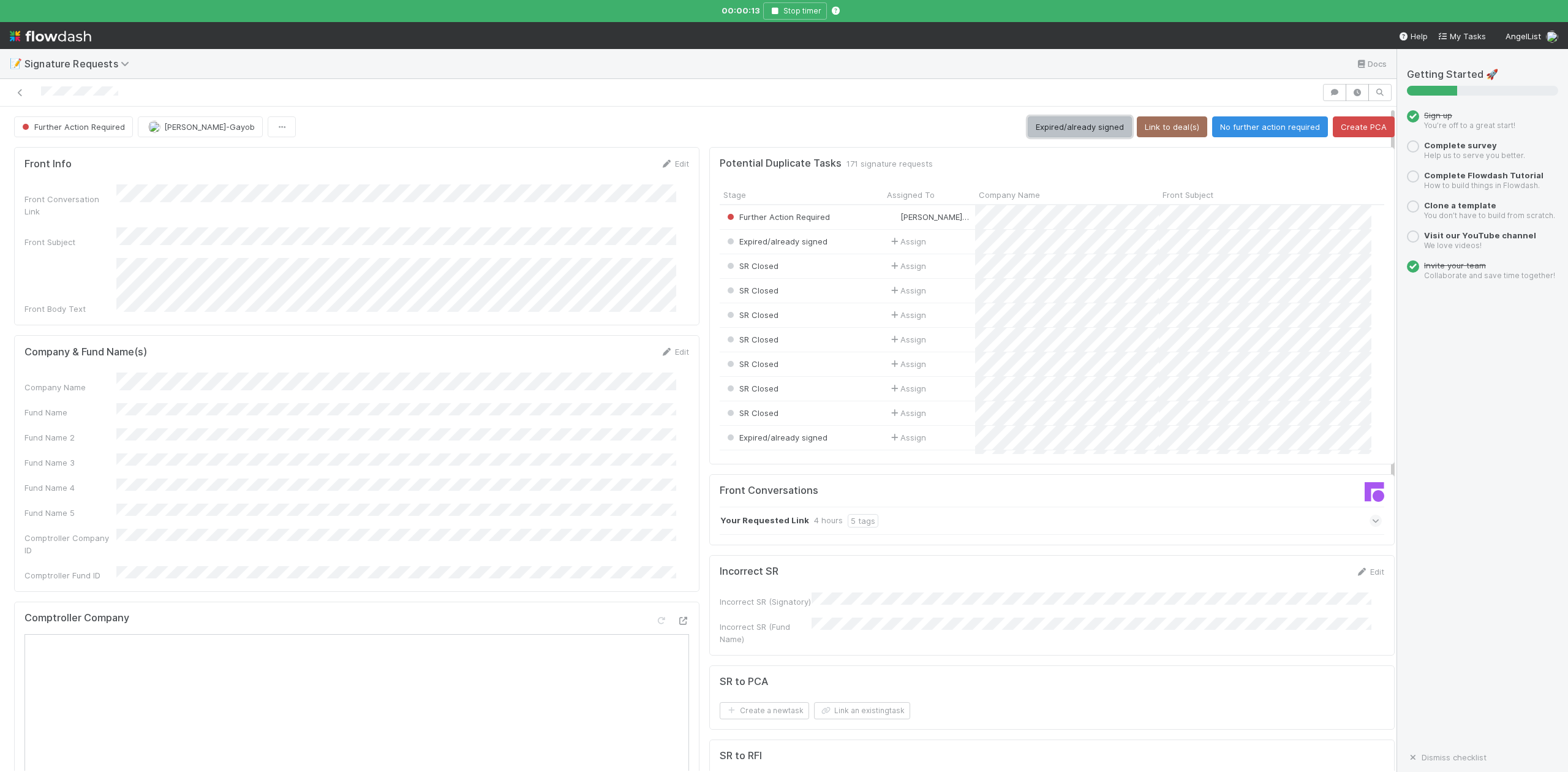
click at [1074, 126] on button "Expired/already signed" at bounding box center [1080, 127] width 104 height 21
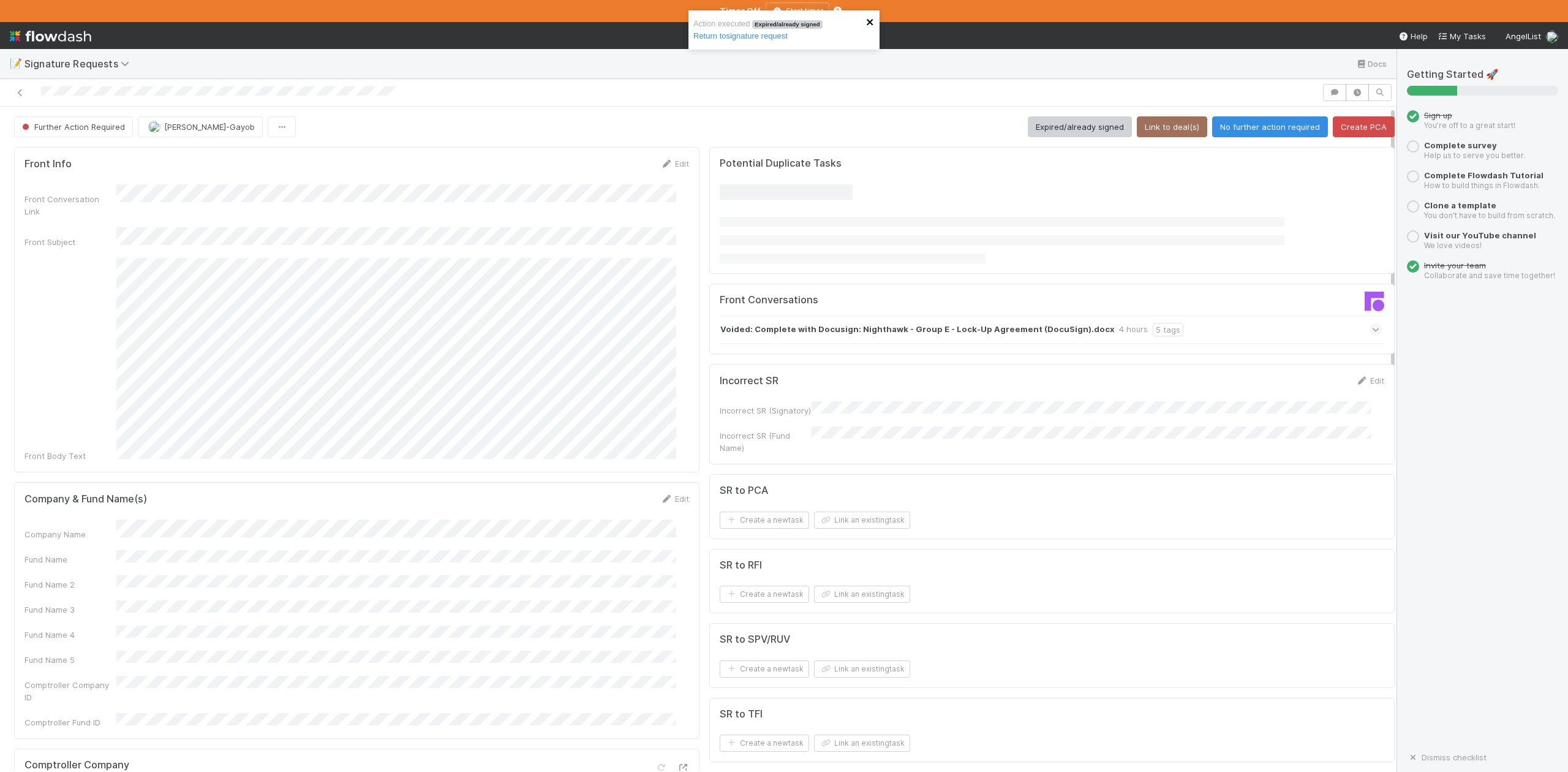
click at [872, 23] on icon "close" at bounding box center [870, 22] width 8 height 10
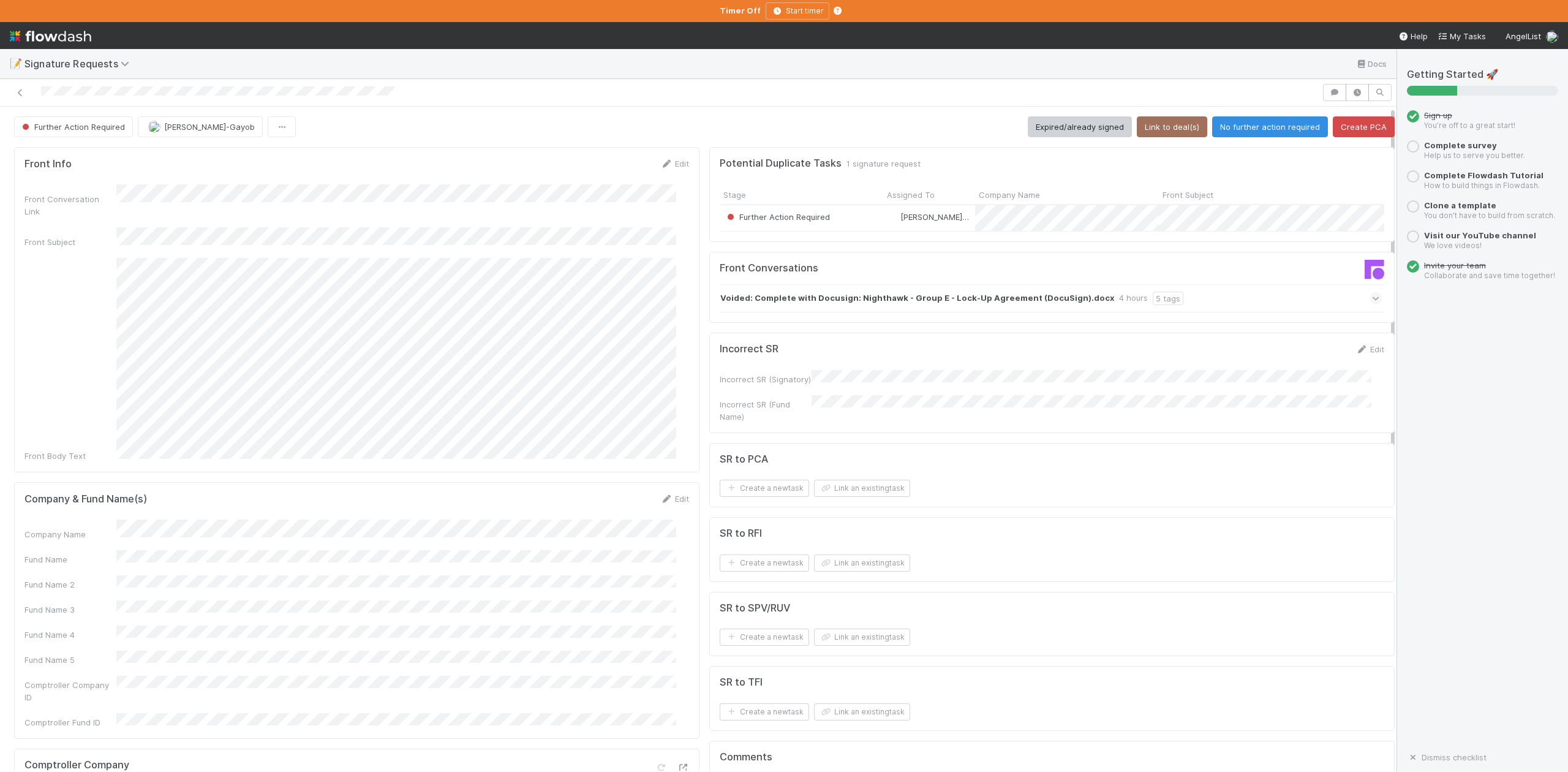
click at [776, 11] on div "Action executed Expired/already signed Return to signature request" at bounding box center [784, 10] width 196 height 5
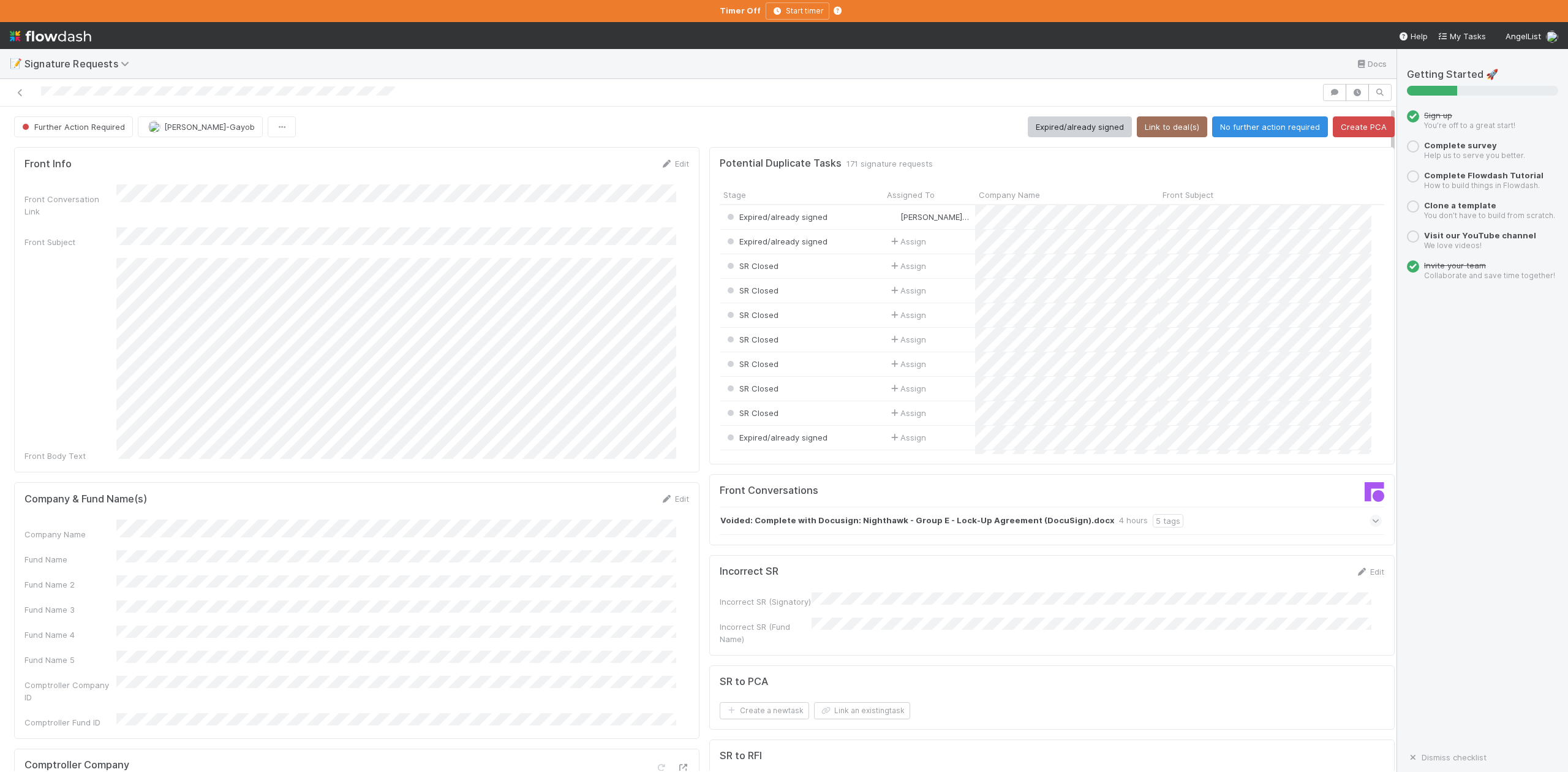
scroll to position [237, 640]
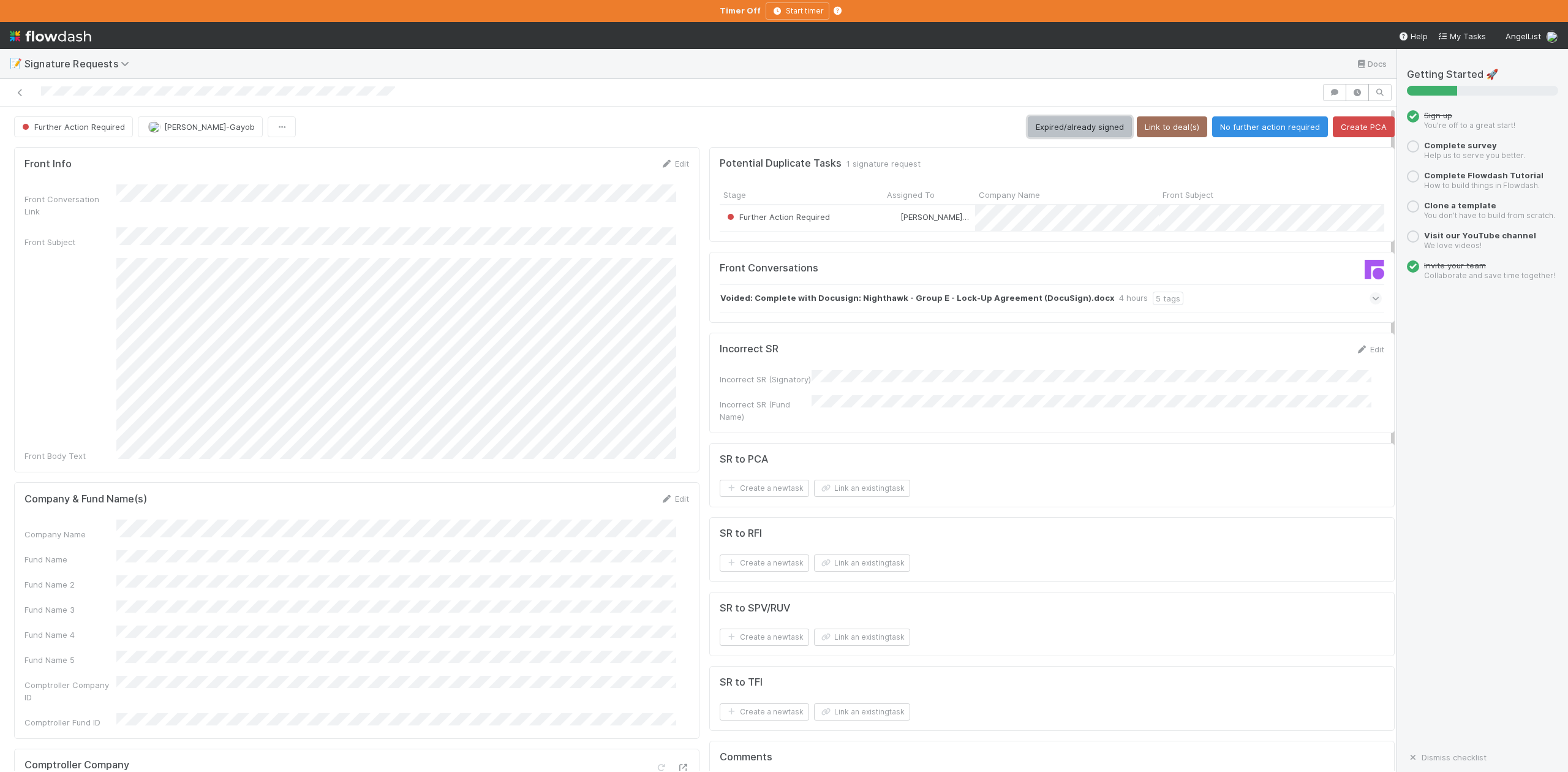
click at [1034, 129] on button "Expired/already signed" at bounding box center [1080, 127] width 104 height 21
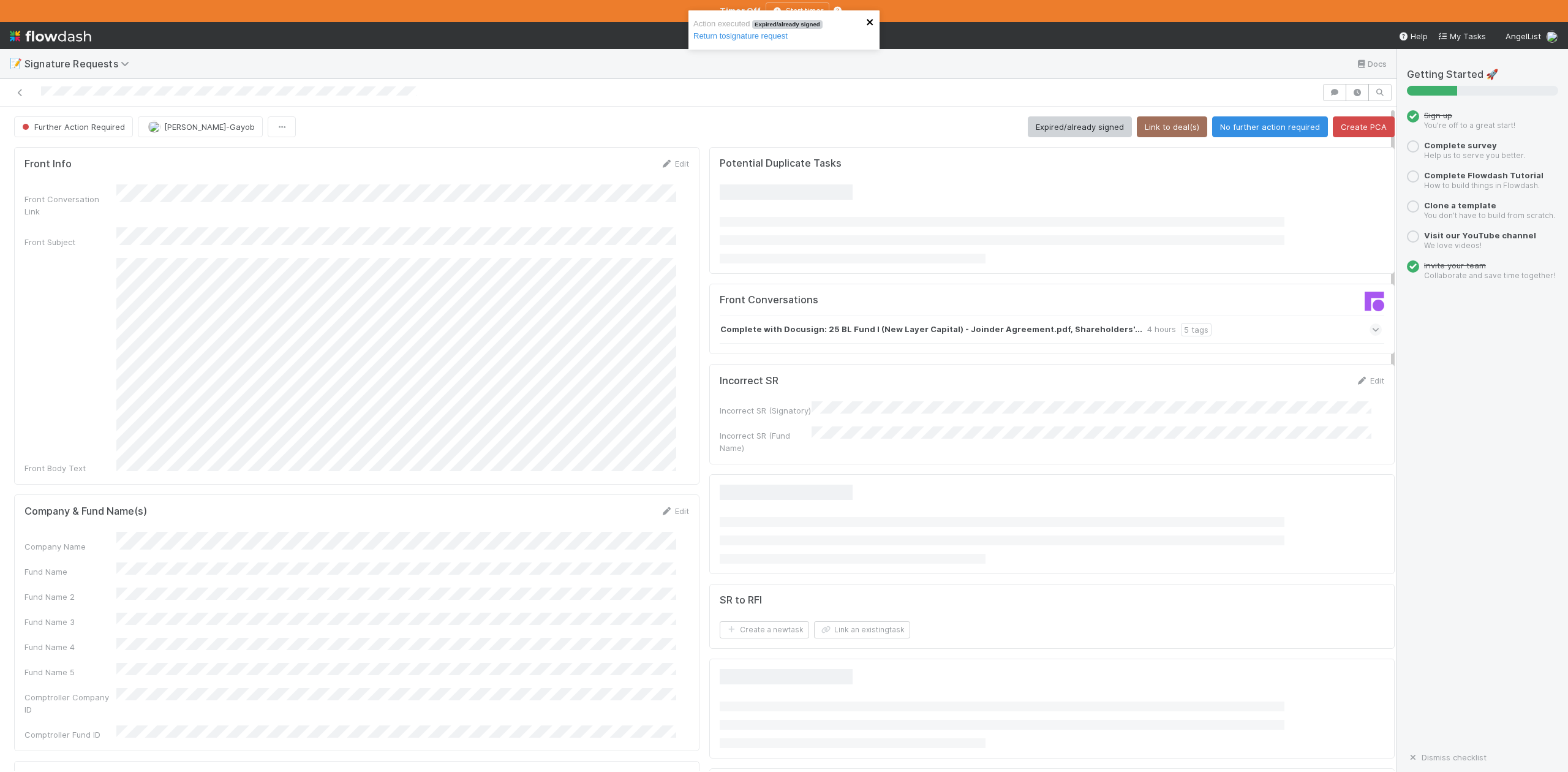
click at [866, 22] on icon "close" at bounding box center [870, 22] width 8 height 10
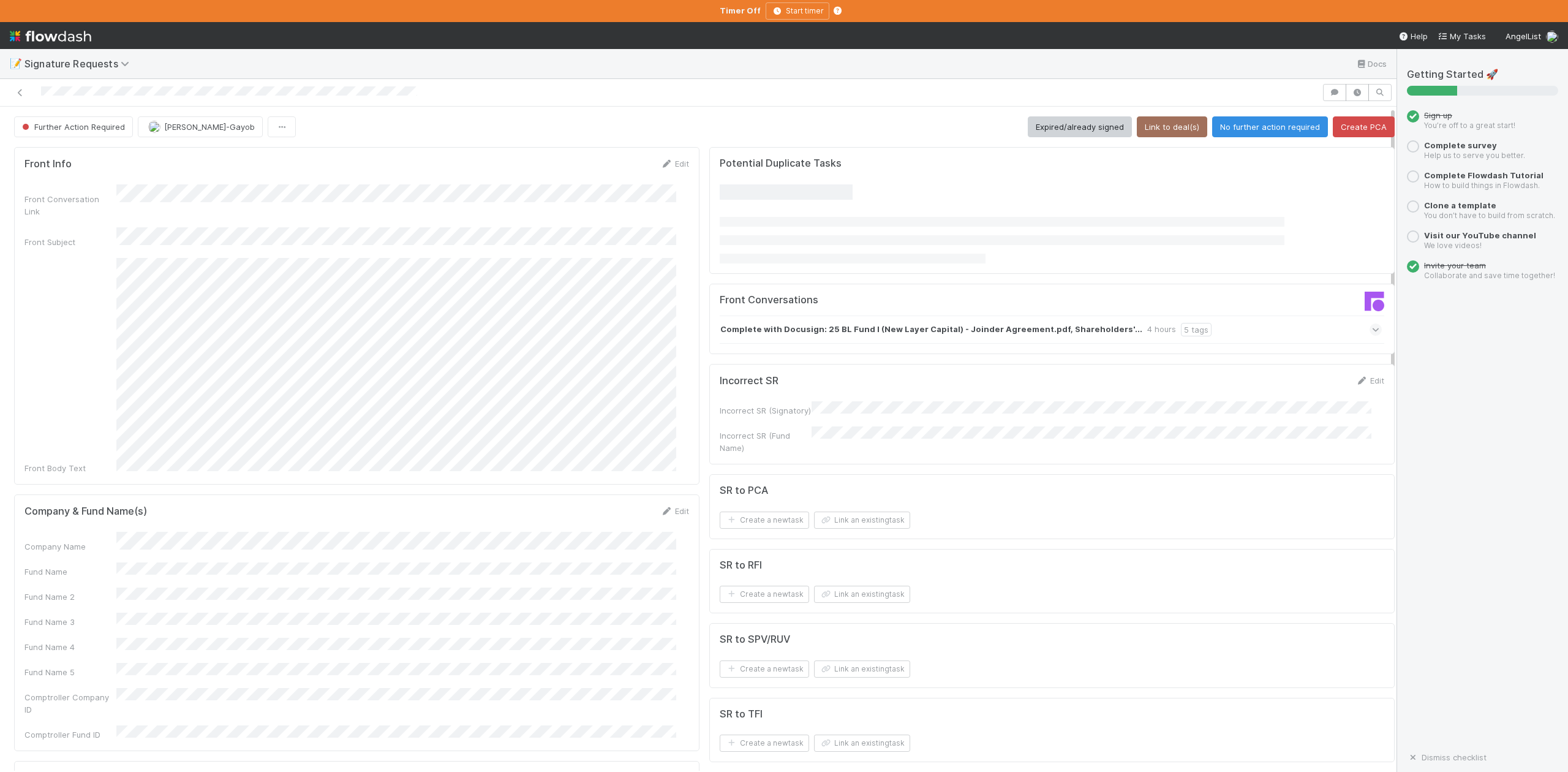
click at [773, 13] on div "Action executed Expired/already signed Return to signature request" at bounding box center [784, 10] width 196 height 5
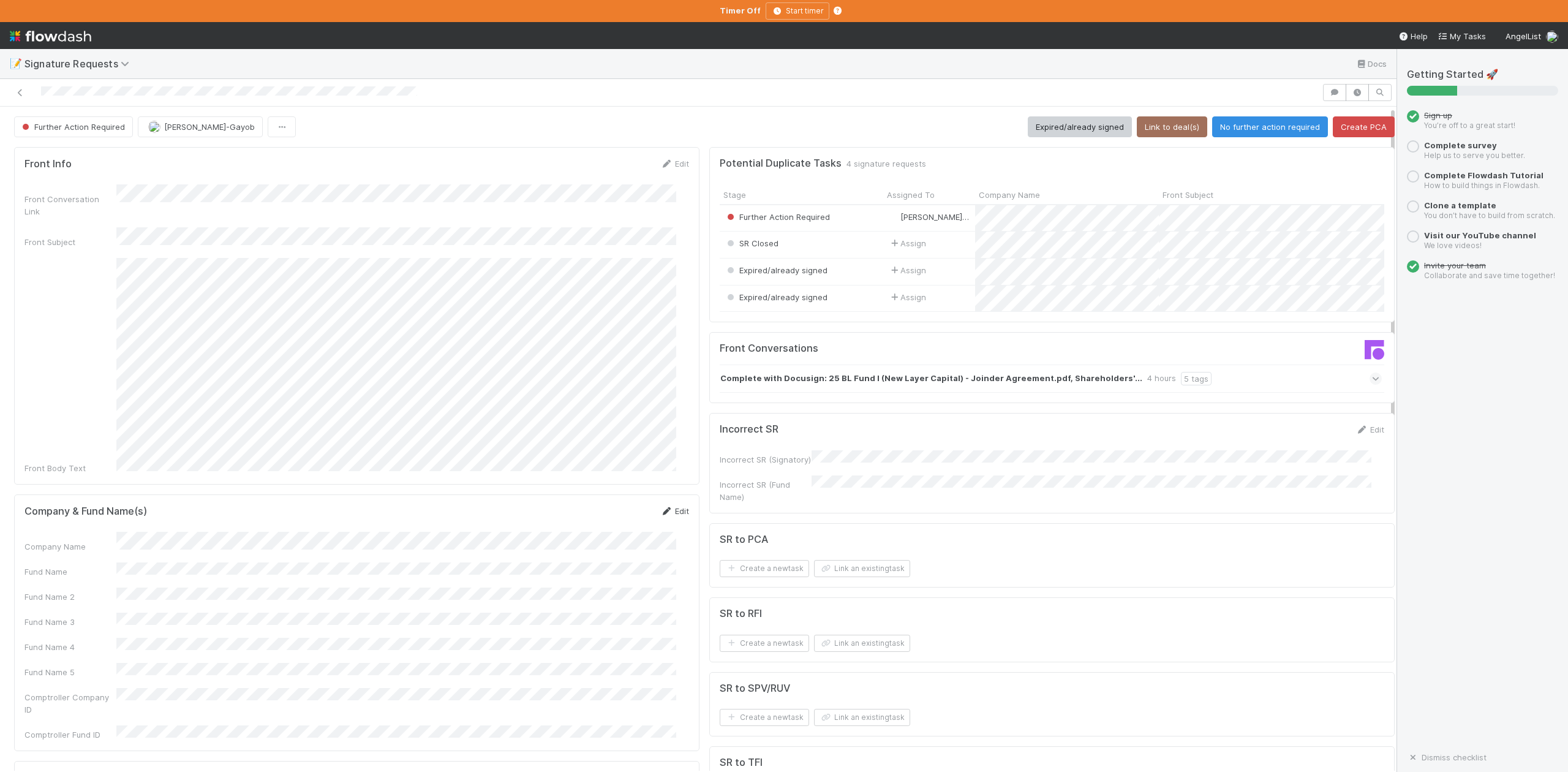
click at [665, 506] on link "Edit" at bounding box center [675, 511] width 29 height 10
click at [611, 505] on button "Save" at bounding box center [624, 515] width 35 height 21
click at [845, 574] on button "Link an existing task" at bounding box center [862, 568] width 96 height 17
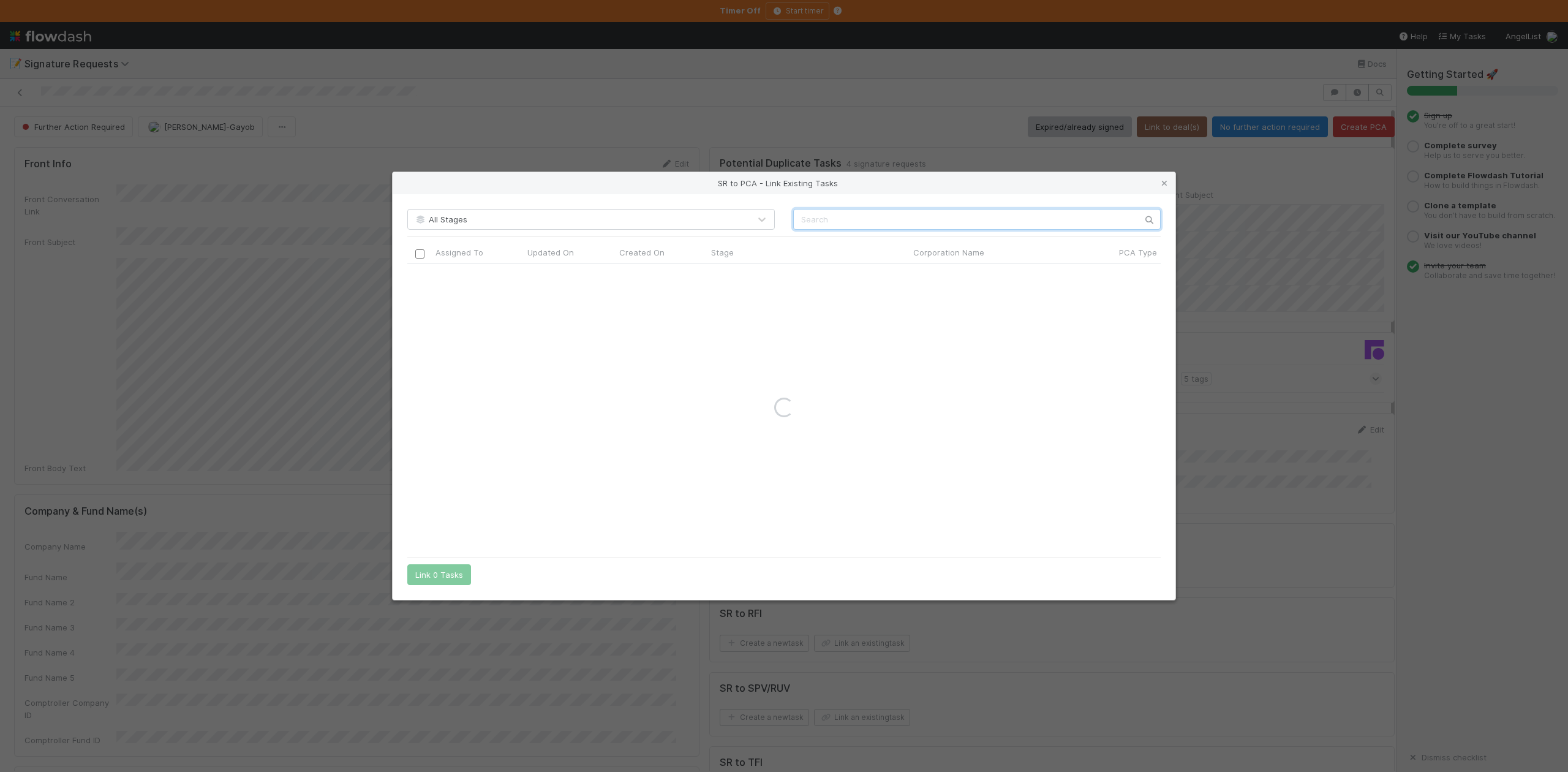
click at [816, 215] on input "text" at bounding box center [977, 219] width 368 height 21
paste input "Block Green AG"
click at [802, 218] on input "Block Green AG" at bounding box center [977, 219] width 368 height 21
type input "Block Green AG"
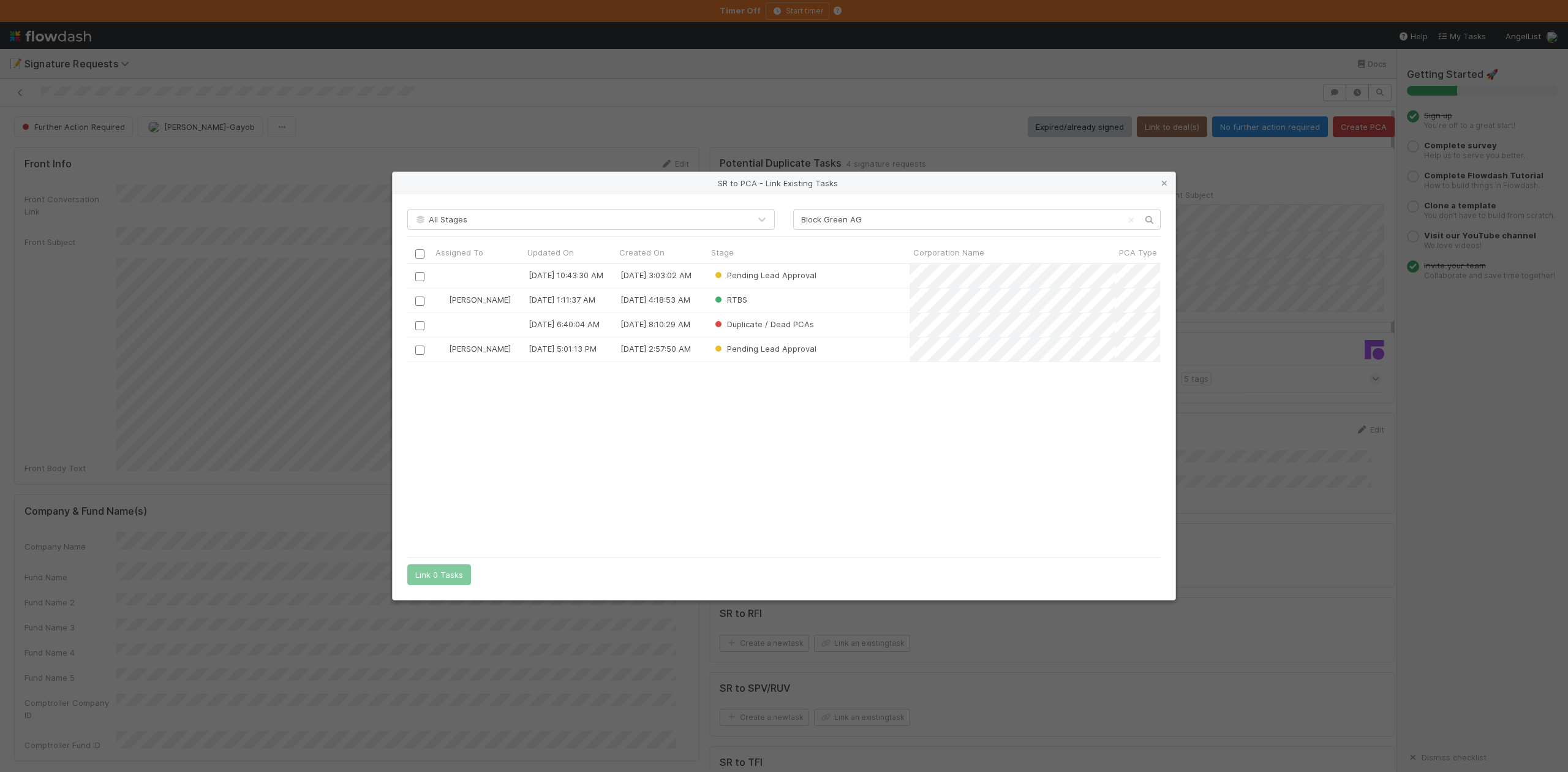
scroll to position [275, 741]
drag, startPoint x: 421, startPoint y: 299, endPoint x: 469, endPoint y: 547, distance: 252.6
click at [421, 299] on input "checkbox" at bounding box center [419, 301] width 9 height 9
click at [418, 350] on input "checkbox" at bounding box center [419, 350] width 9 height 9
click at [450, 574] on button "Link 2 Tasks" at bounding box center [439, 575] width 63 height 21
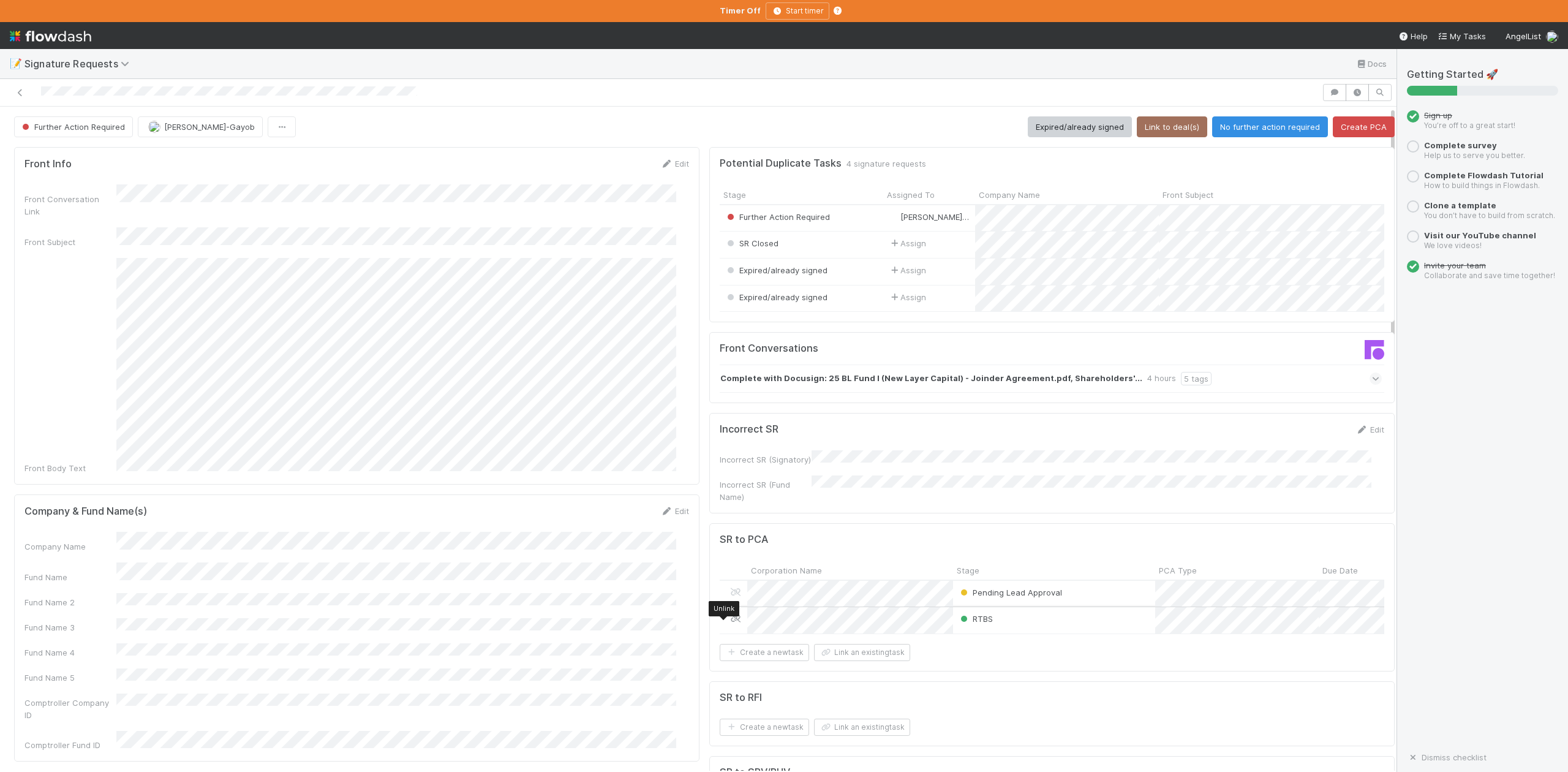
click at [730, 623] on icon at bounding box center [736, 619] width 12 height 8
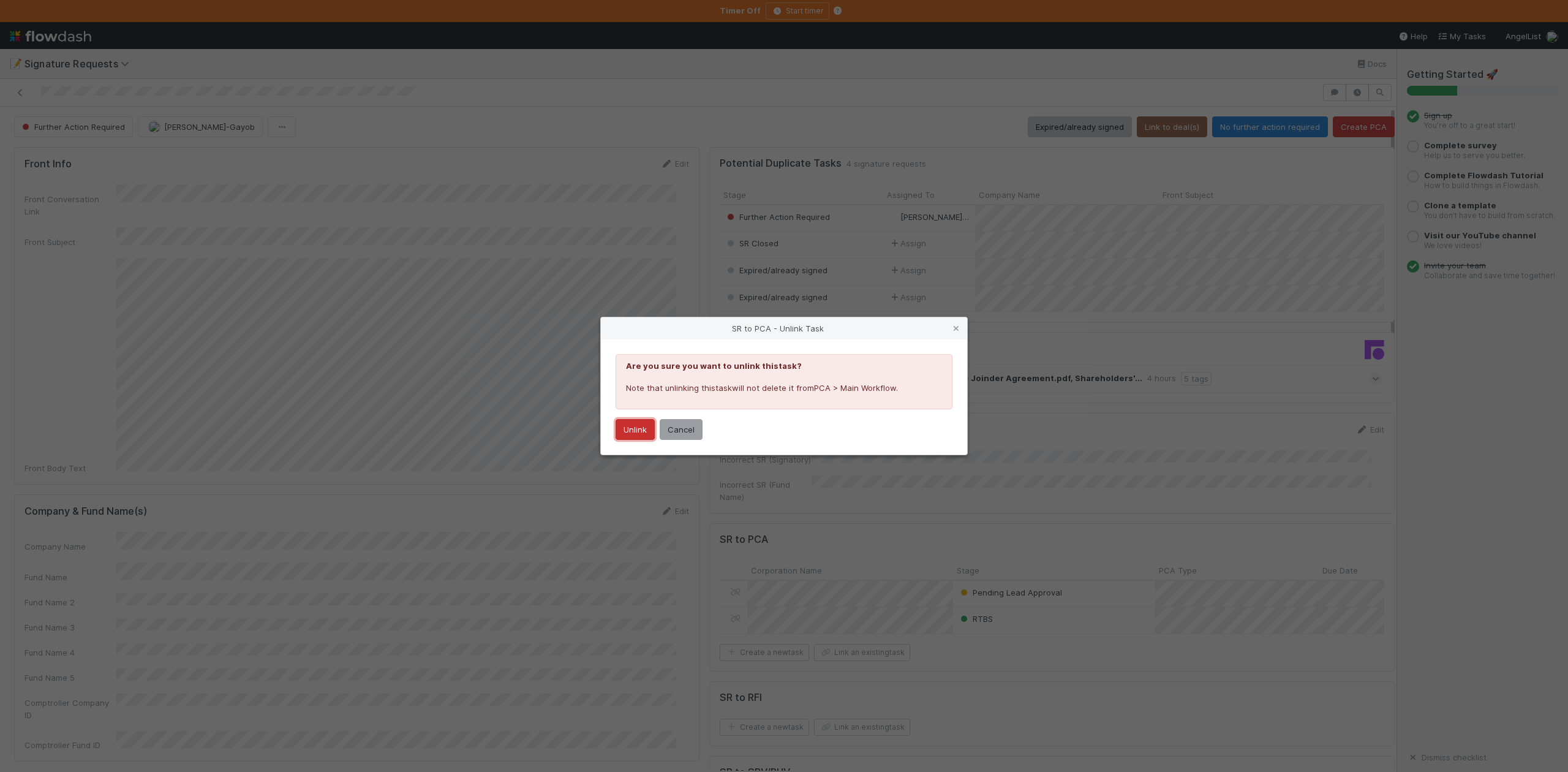
click at [635, 422] on button "Unlink" at bounding box center [635, 430] width 39 height 21
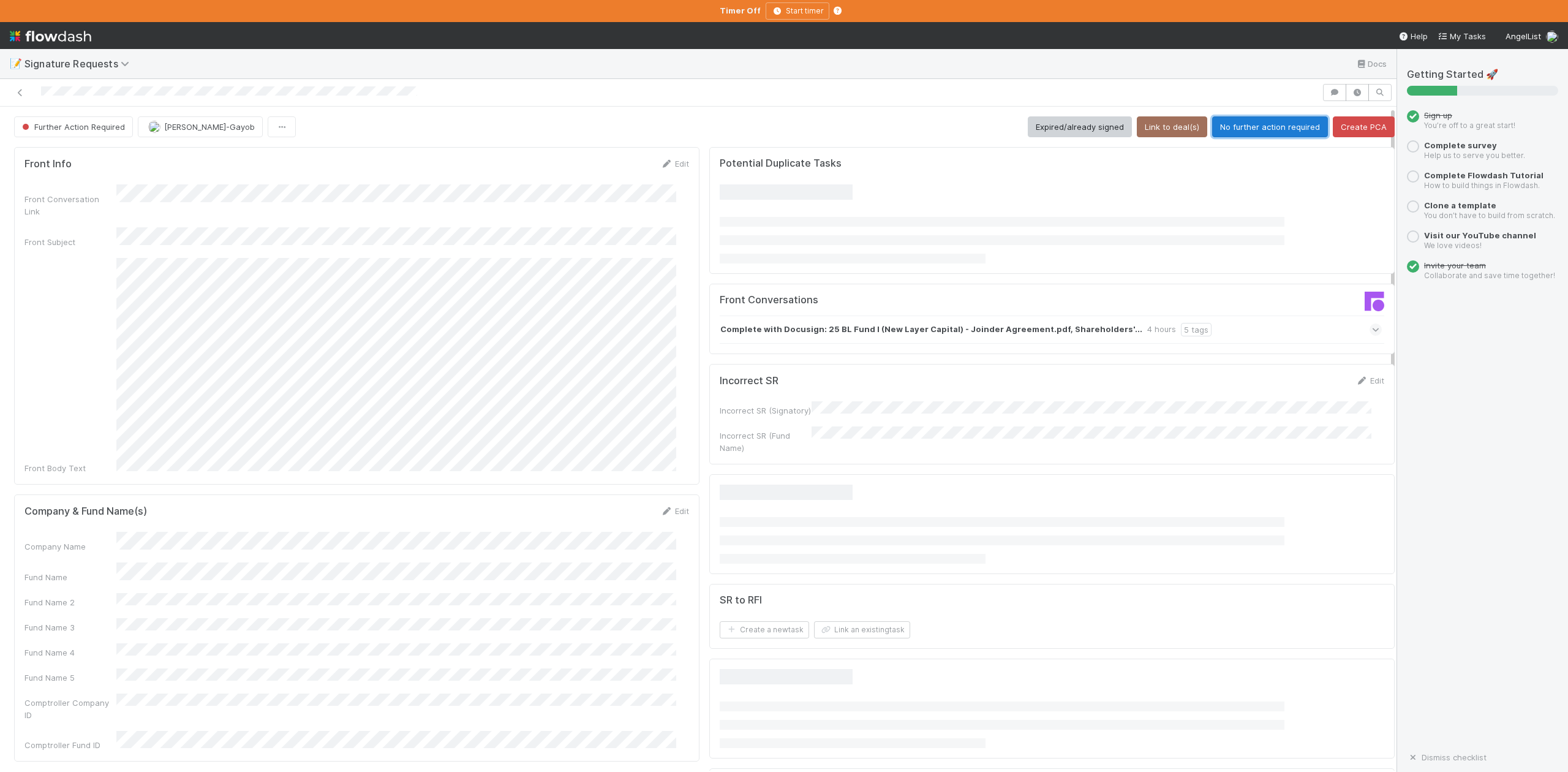
click at [1234, 131] on button "No further action required" at bounding box center [1270, 127] width 116 height 21
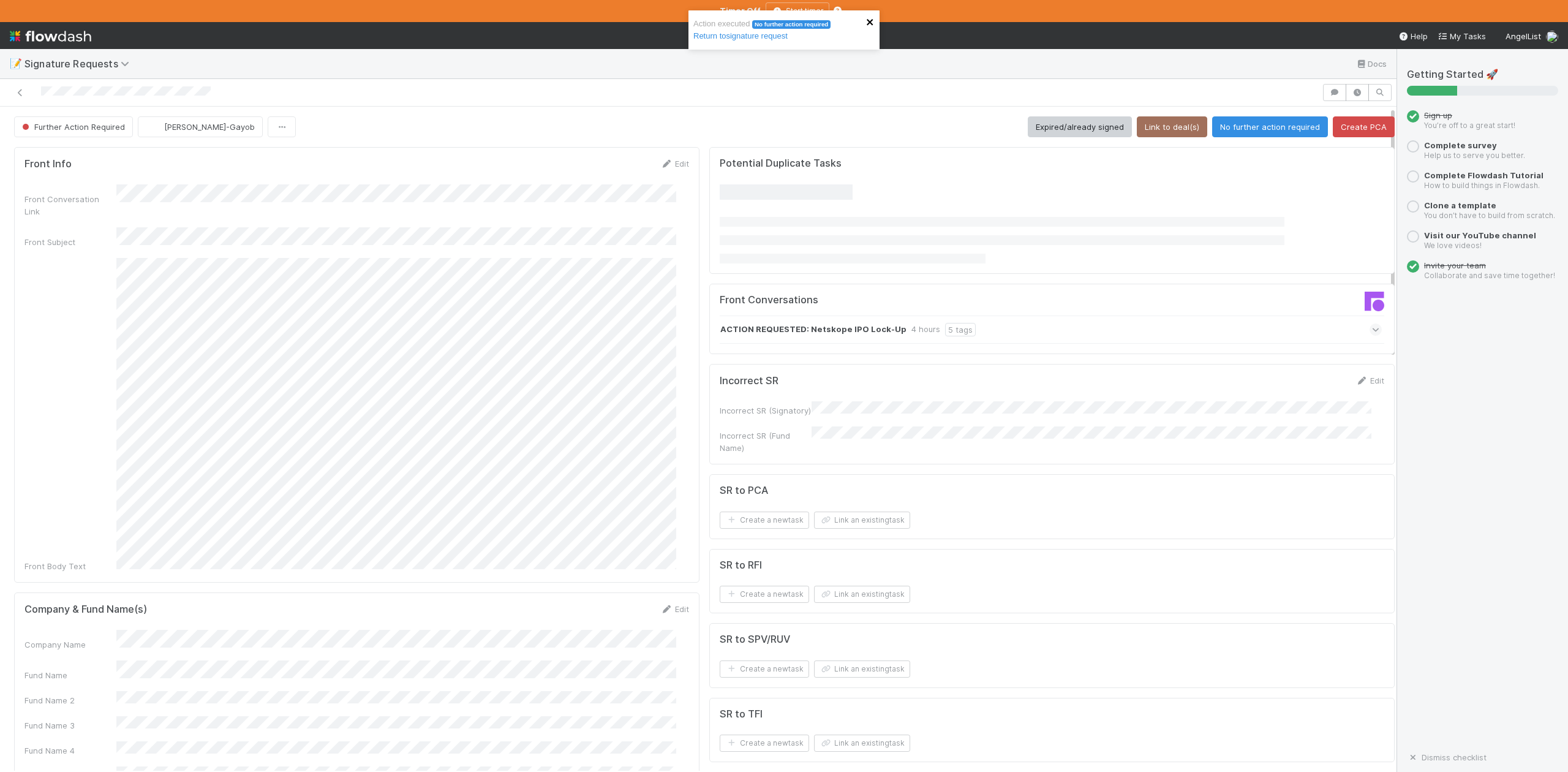
click at [871, 25] on icon "close" at bounding box center [870, 22] width 6 height 6
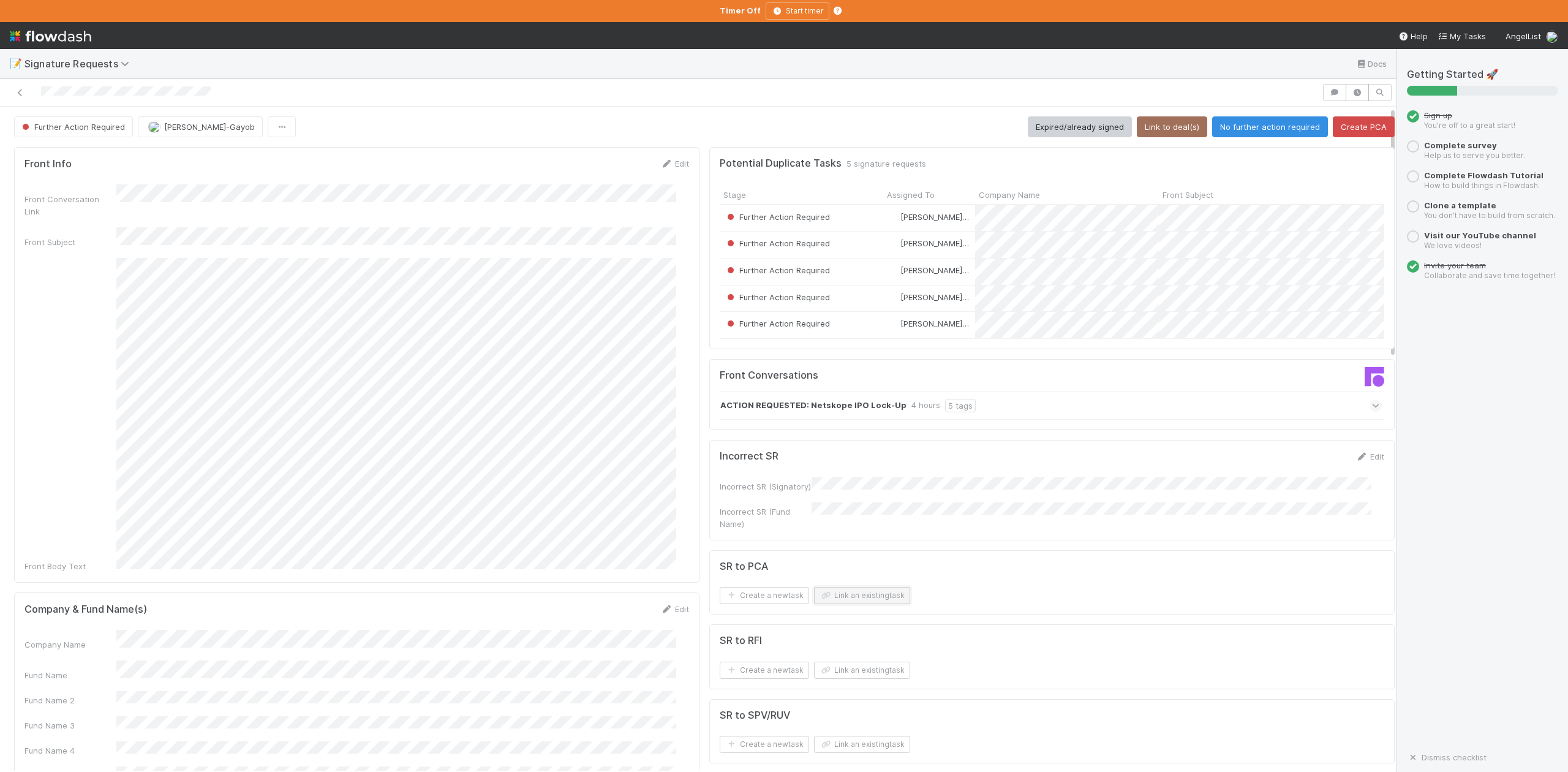
click at [847, 603] on button "Link an existing task" at bounding box center [862, 595] width 96 height 17
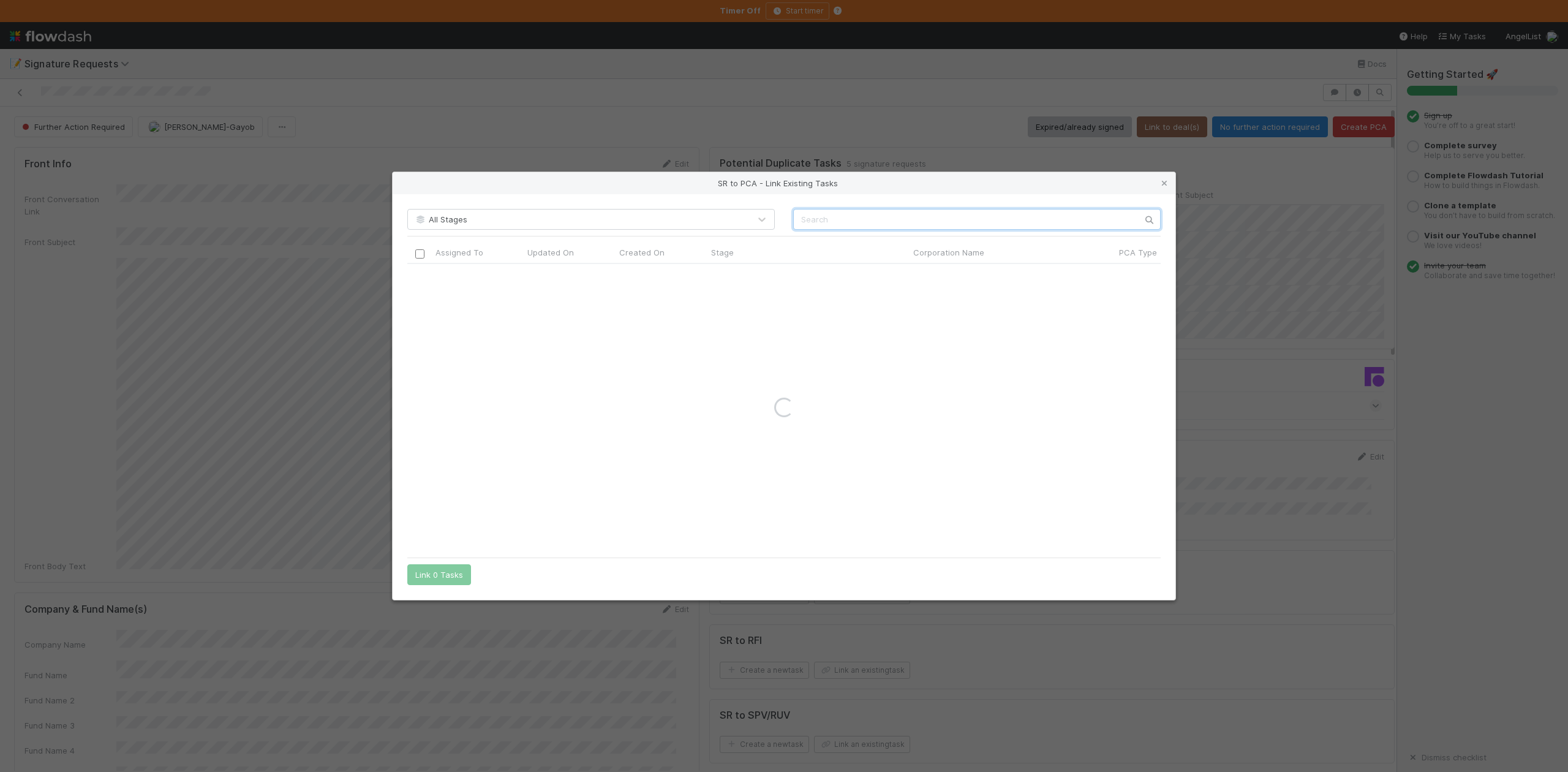
click at [805, 224] on input "text" at bounding box center [977, 219] width 368 height 21
paste input "Netskope, Inc."
click at [803, 222] on input "Netskope, Inc." at bounding box center [977, 219] width 368 height 21
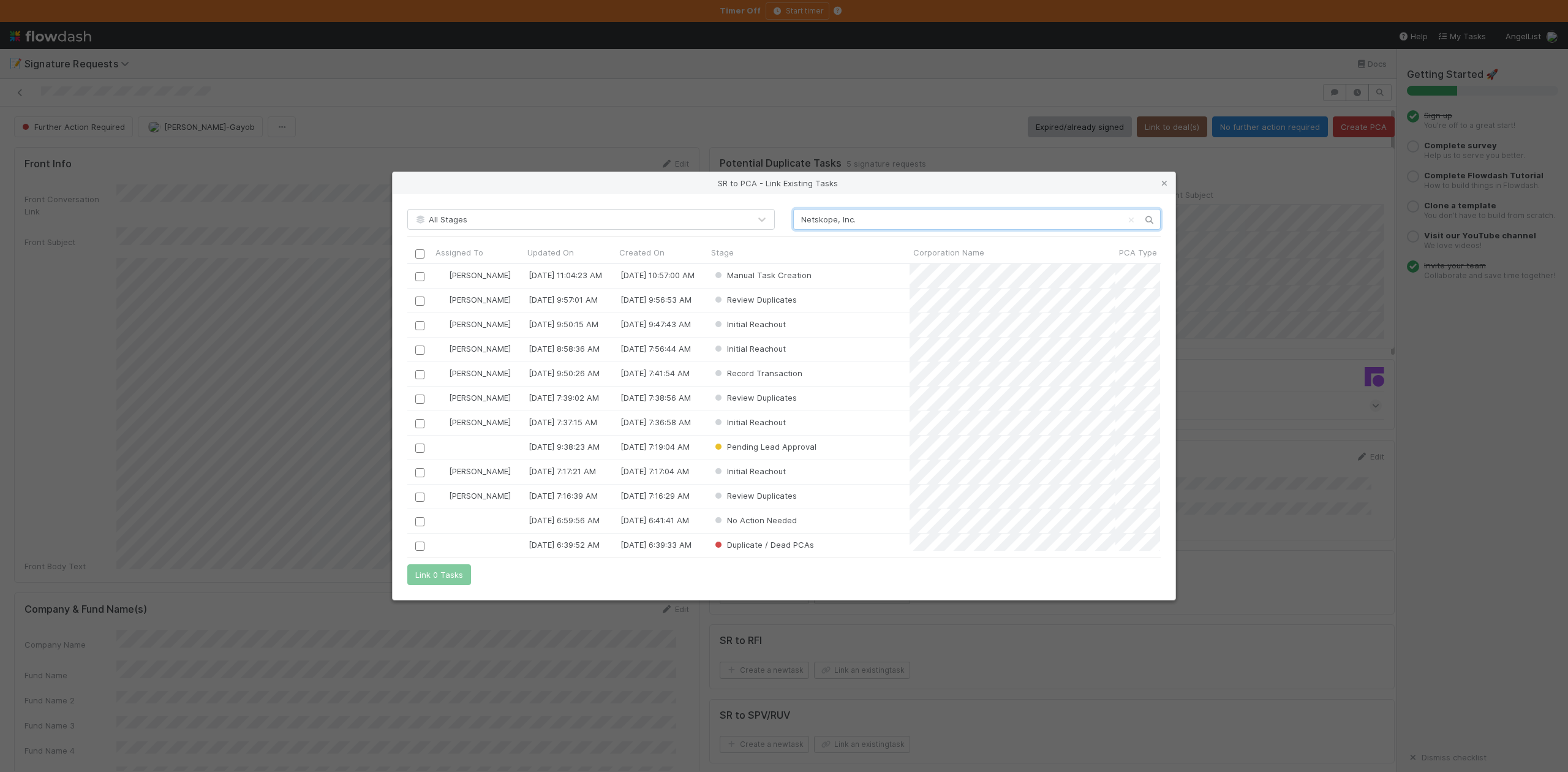
click at [863, 217] on input "Netskope, Inc." at bounding box center [977, 219] width 368 height 21
click at [803, 217] on input "Netskope, Inc." at bounding box center [977, 219] width 368 height 21
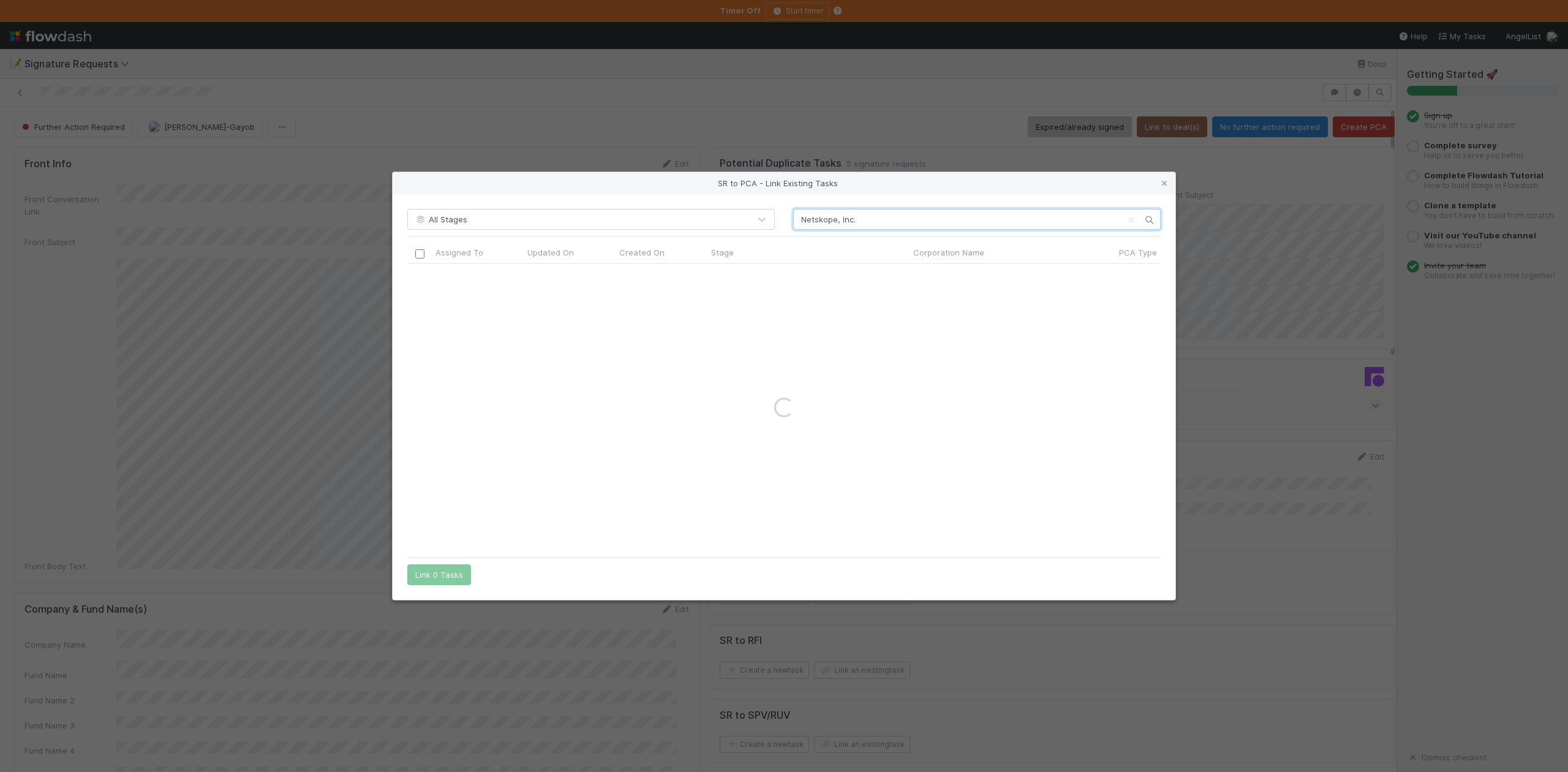
click at [865, 217] on input "Netskope, Inc." at bounding box center [977, 219] width 368 height 21
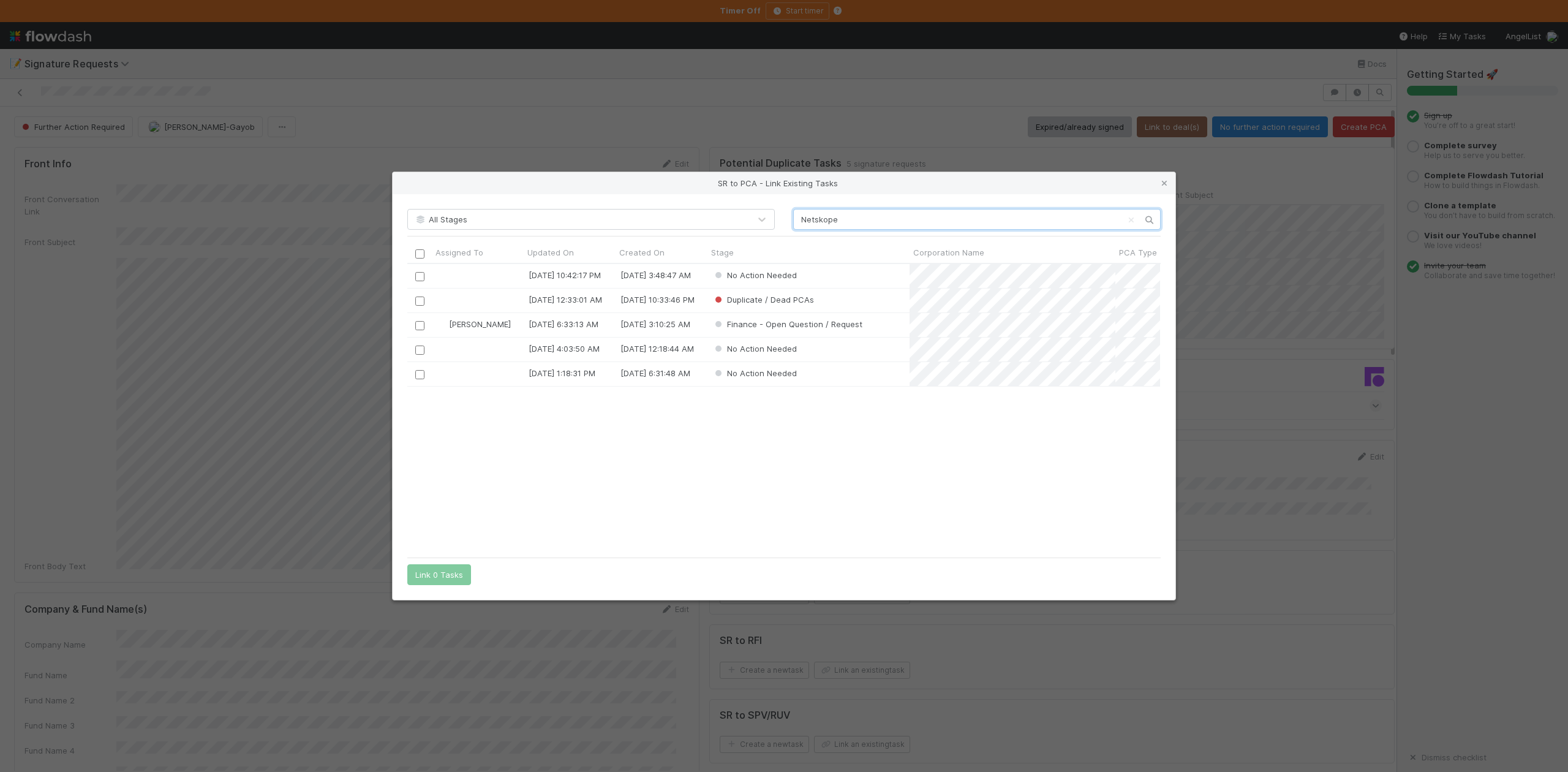
scroll to position [275, 741]
type input "Netskope"
click at [1163, 177] on link at bounding box center [1165, 184] width 12 height 12
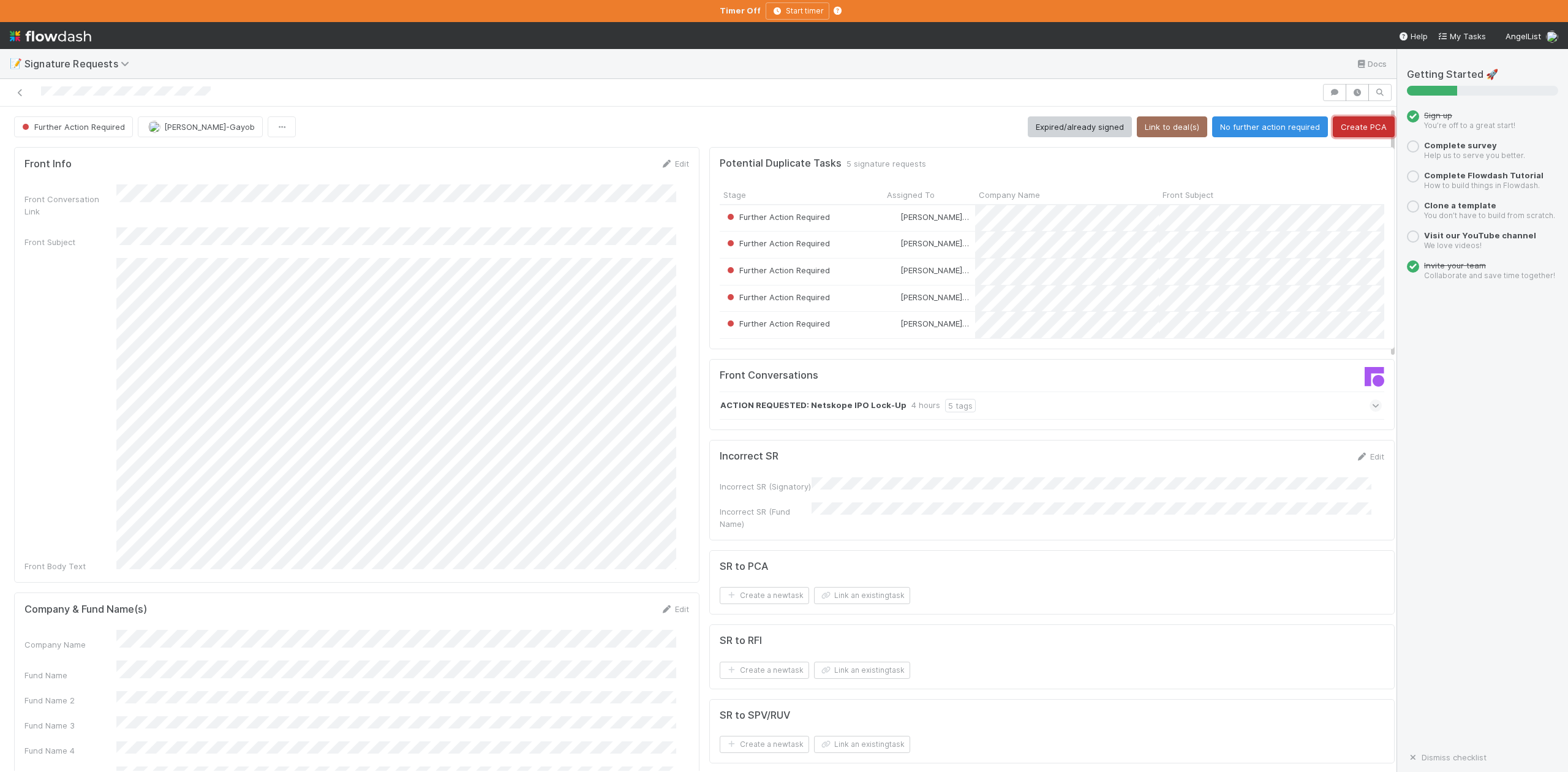
click at [1333, 126] on button "Create PCA" at bounding box center [1364, 127] width 62 height 21
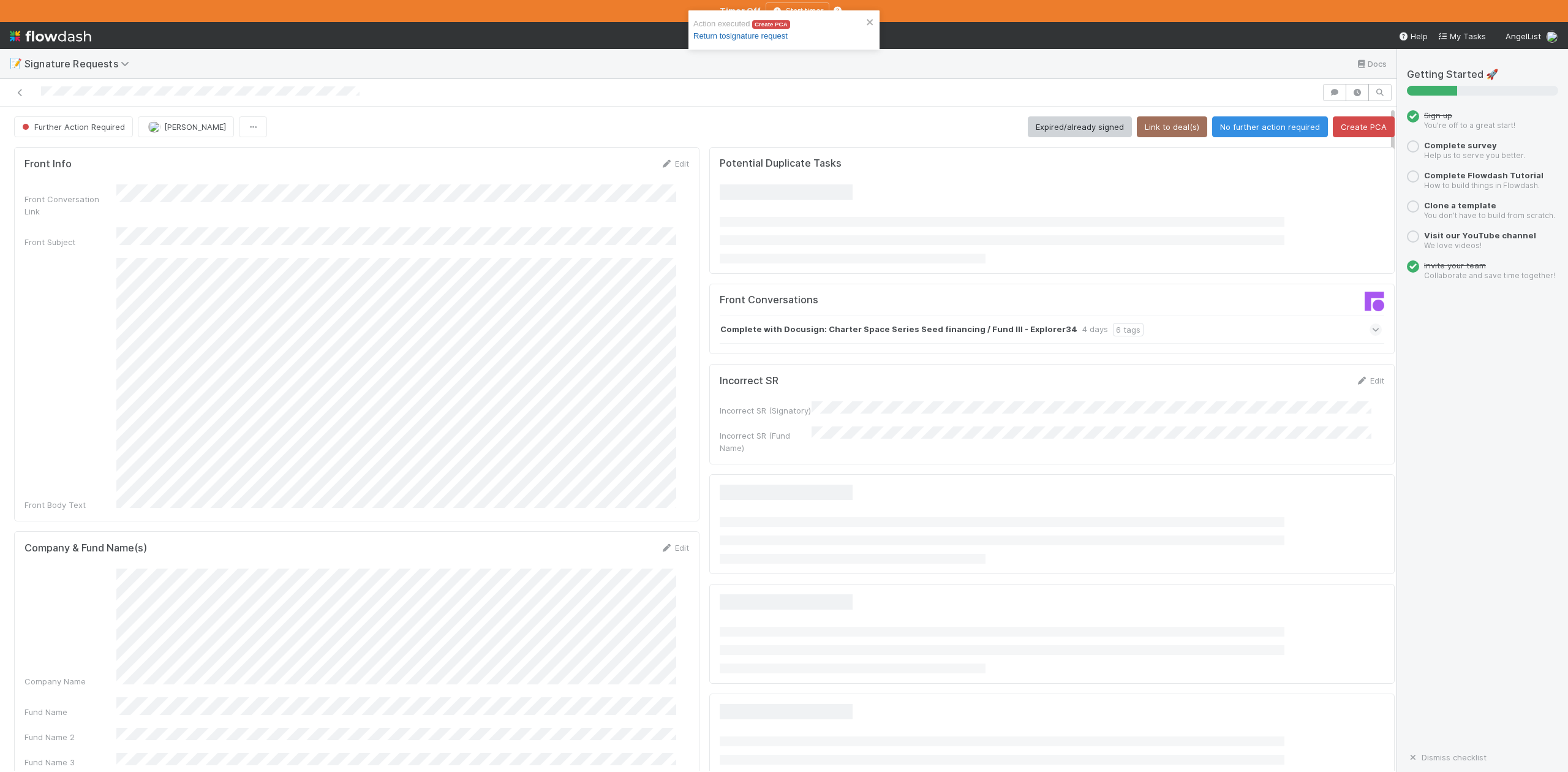
click at [746, 38] on link "Return to signature request" at bounding box center [741, 35] width 94 height 9
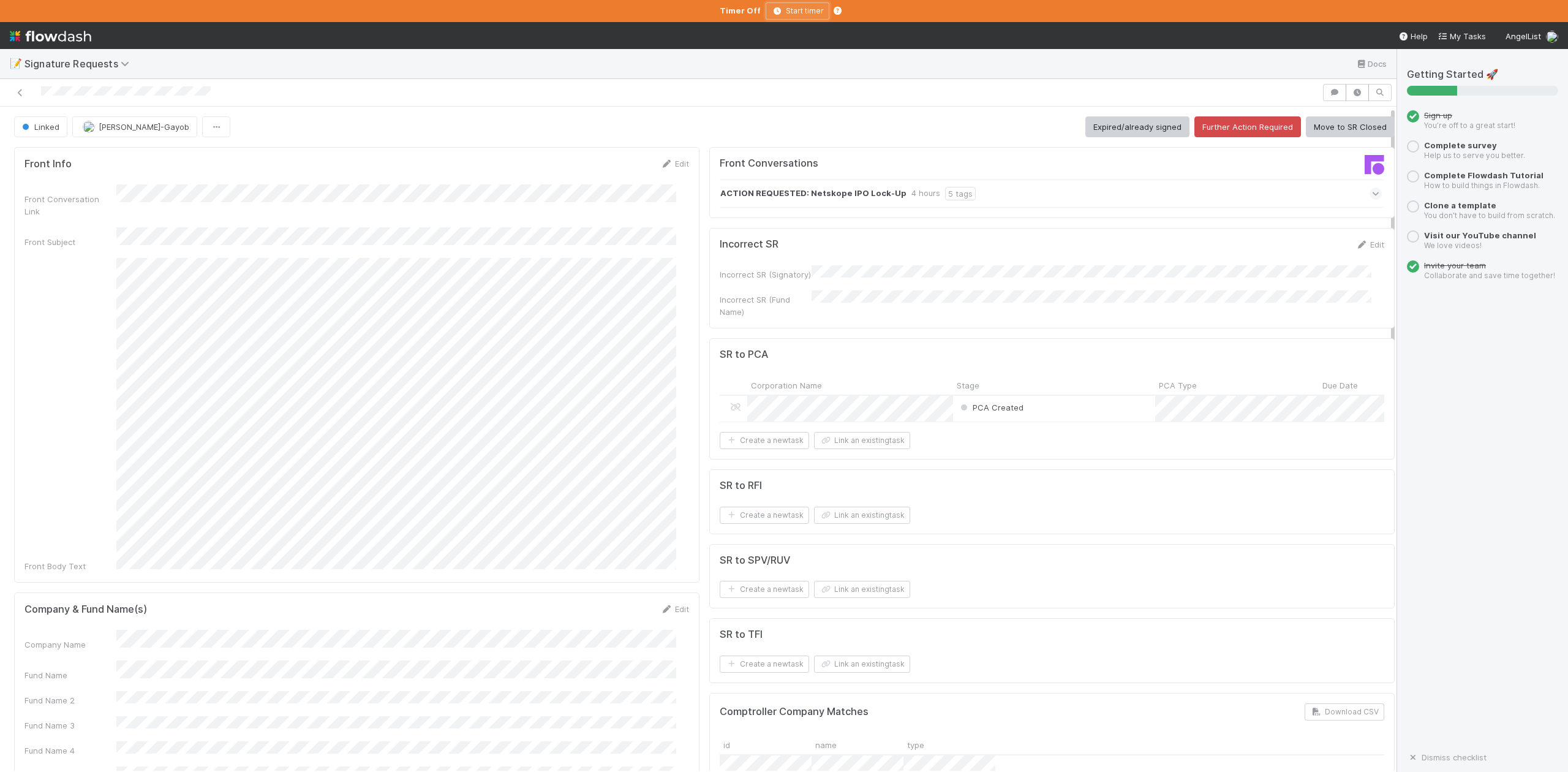
click at [772, 11] on icon "button" at bounding box center [778, 11] width 12 height 8
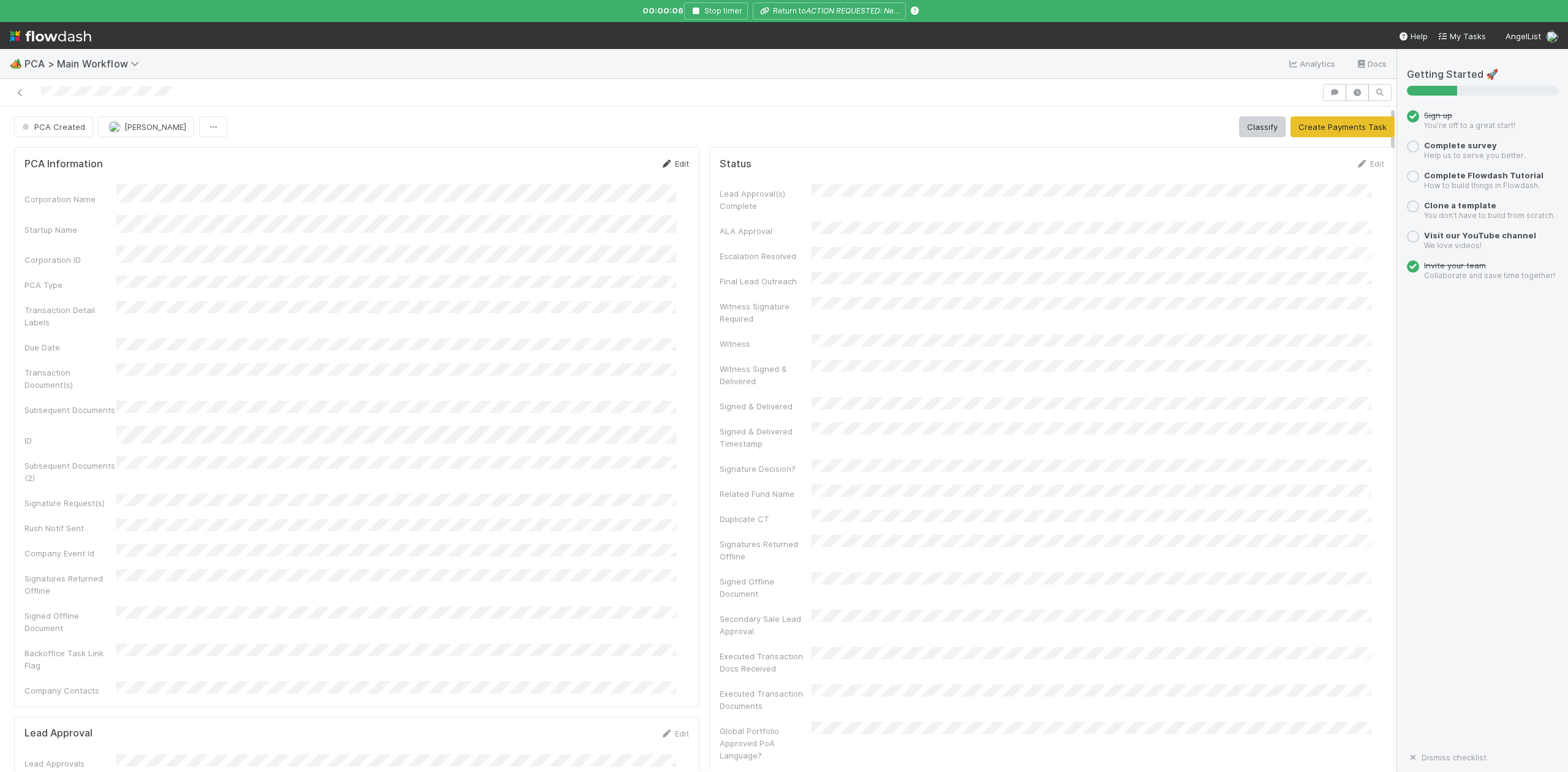
click at [670, 164] on link "Edit" at bounding box center [675, 164] width 29 height 10
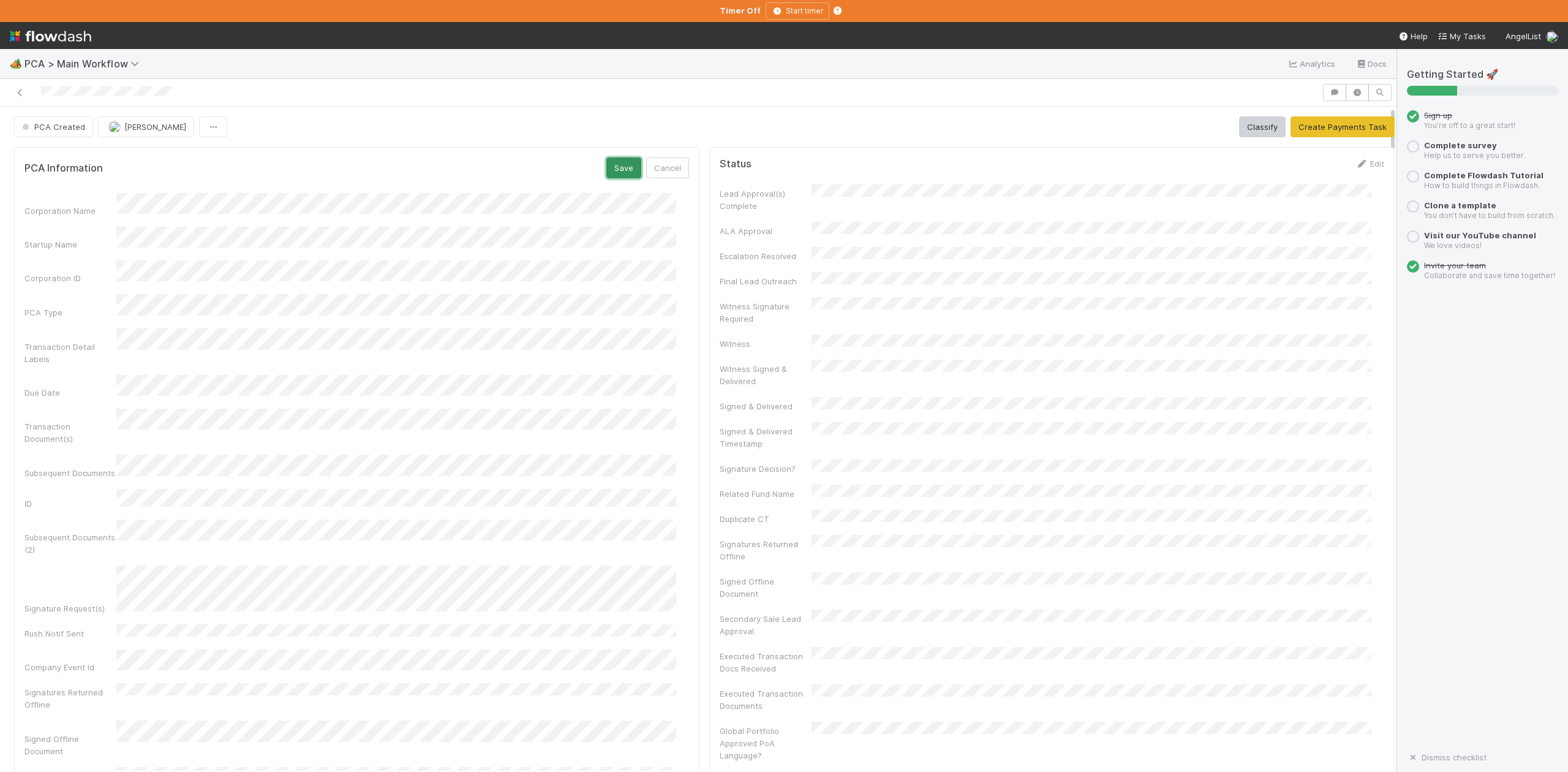
click at [610, 170] on button "Save" at bounding box center [624, 168] width 35 height 21
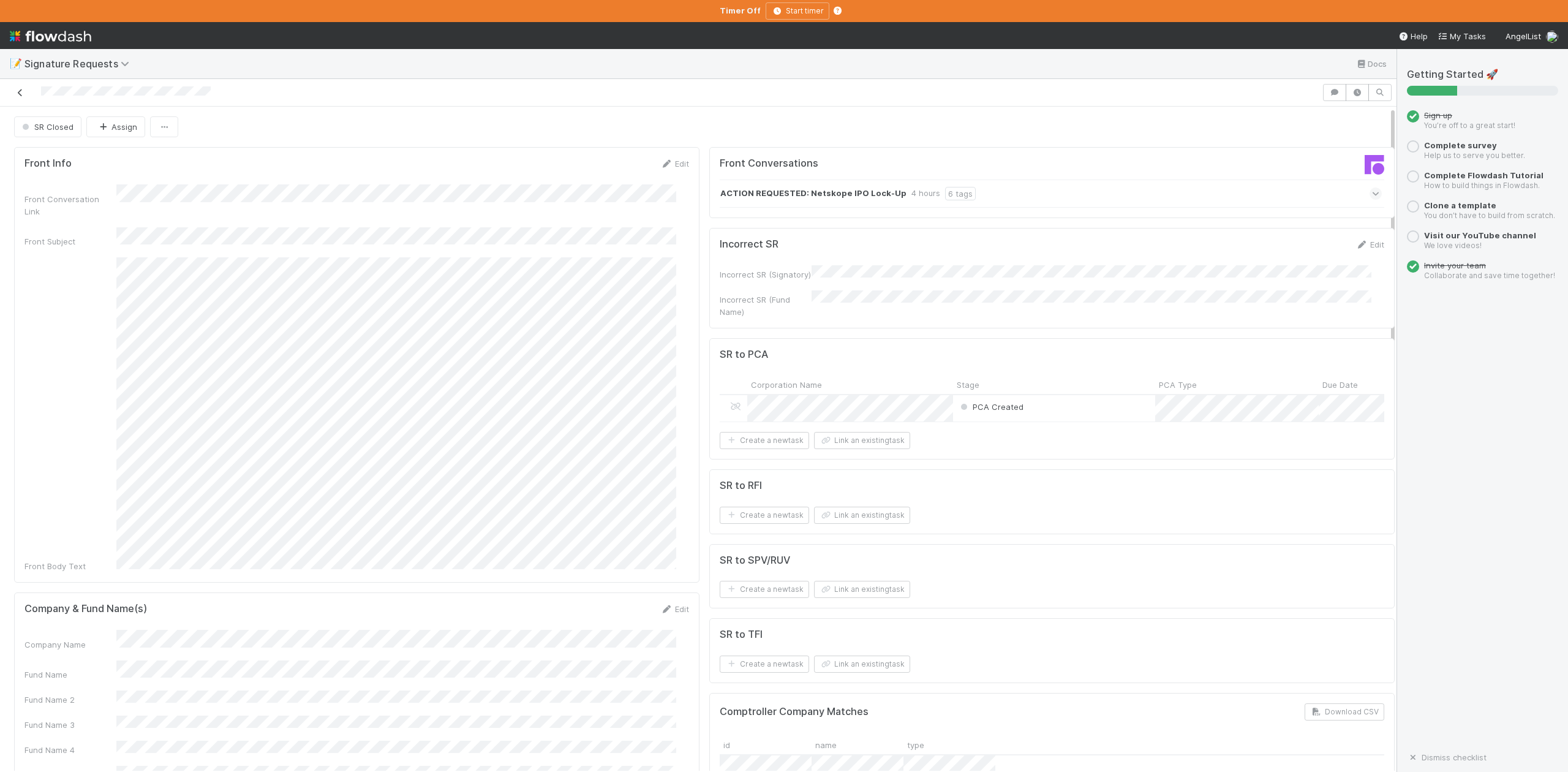
click at [20, 90] on icon at bounding box center [20, 93] width 12 height 8
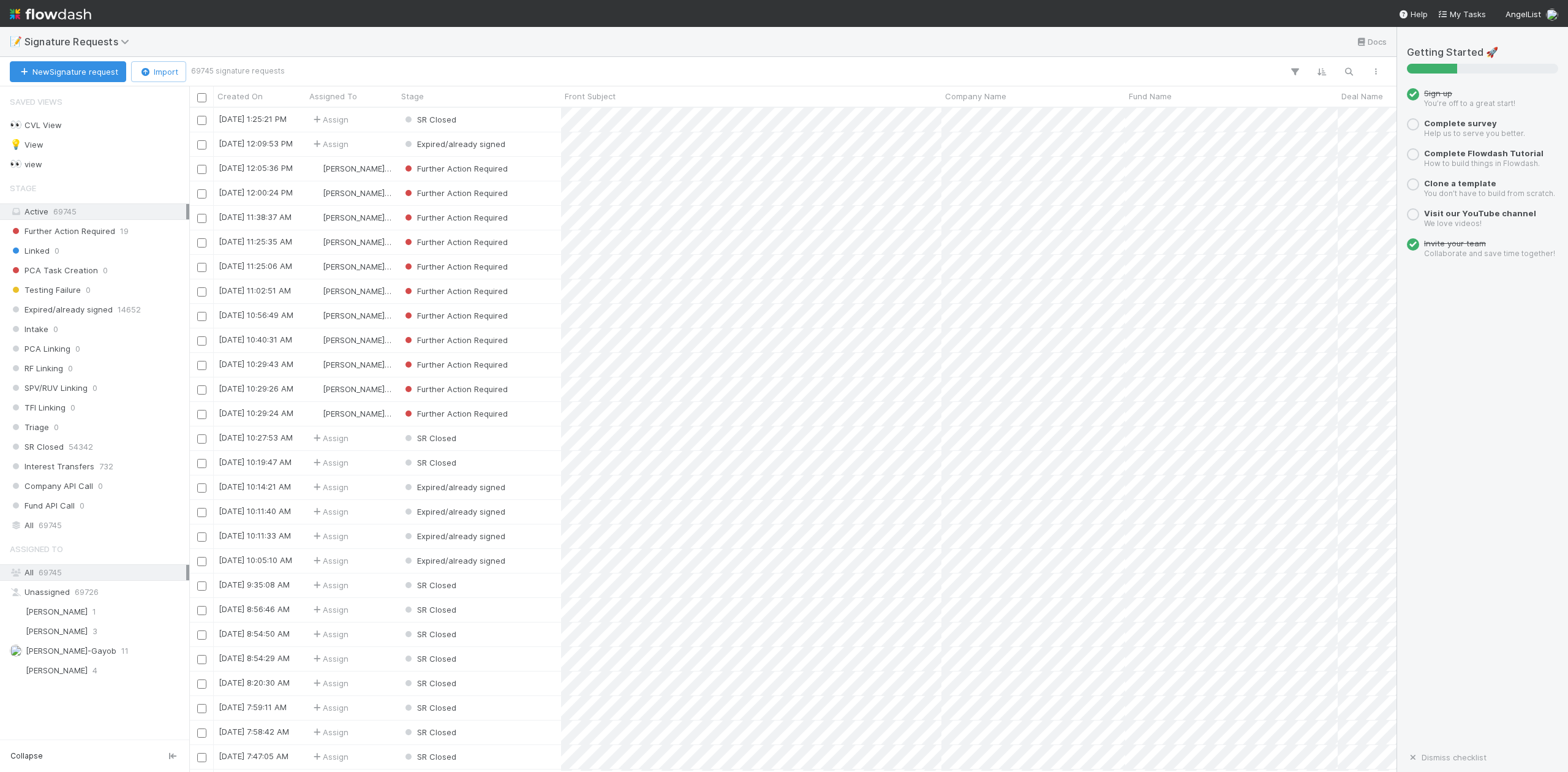
scroll to position [652, 1196]
click at [545, 415] on div "Further Action Required" at bounding box center [479, 414] width 163 height 24
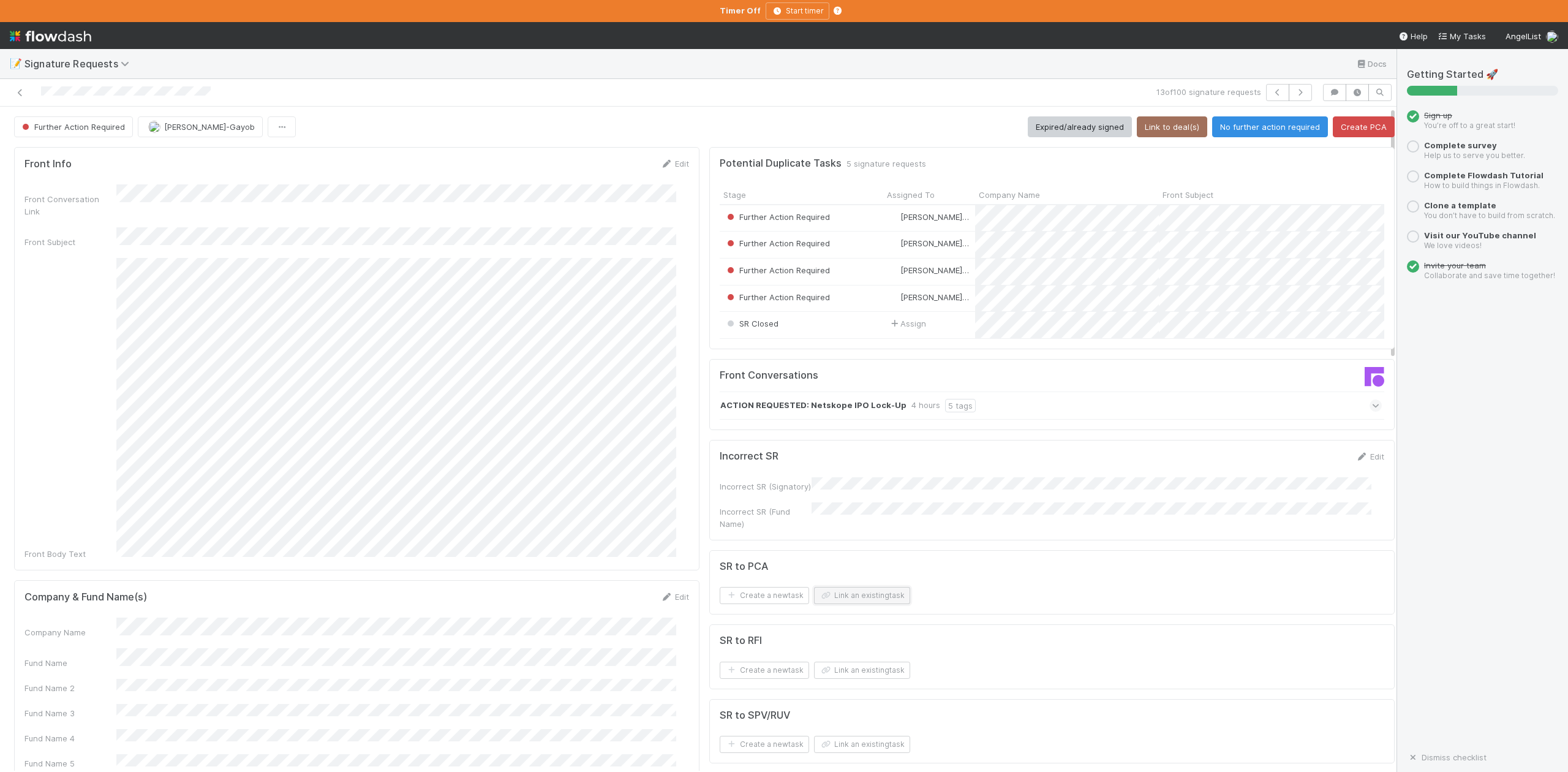
click at [843, 604] on button "Link an existing task" at bounding box center [862, 595] width 96 height 17
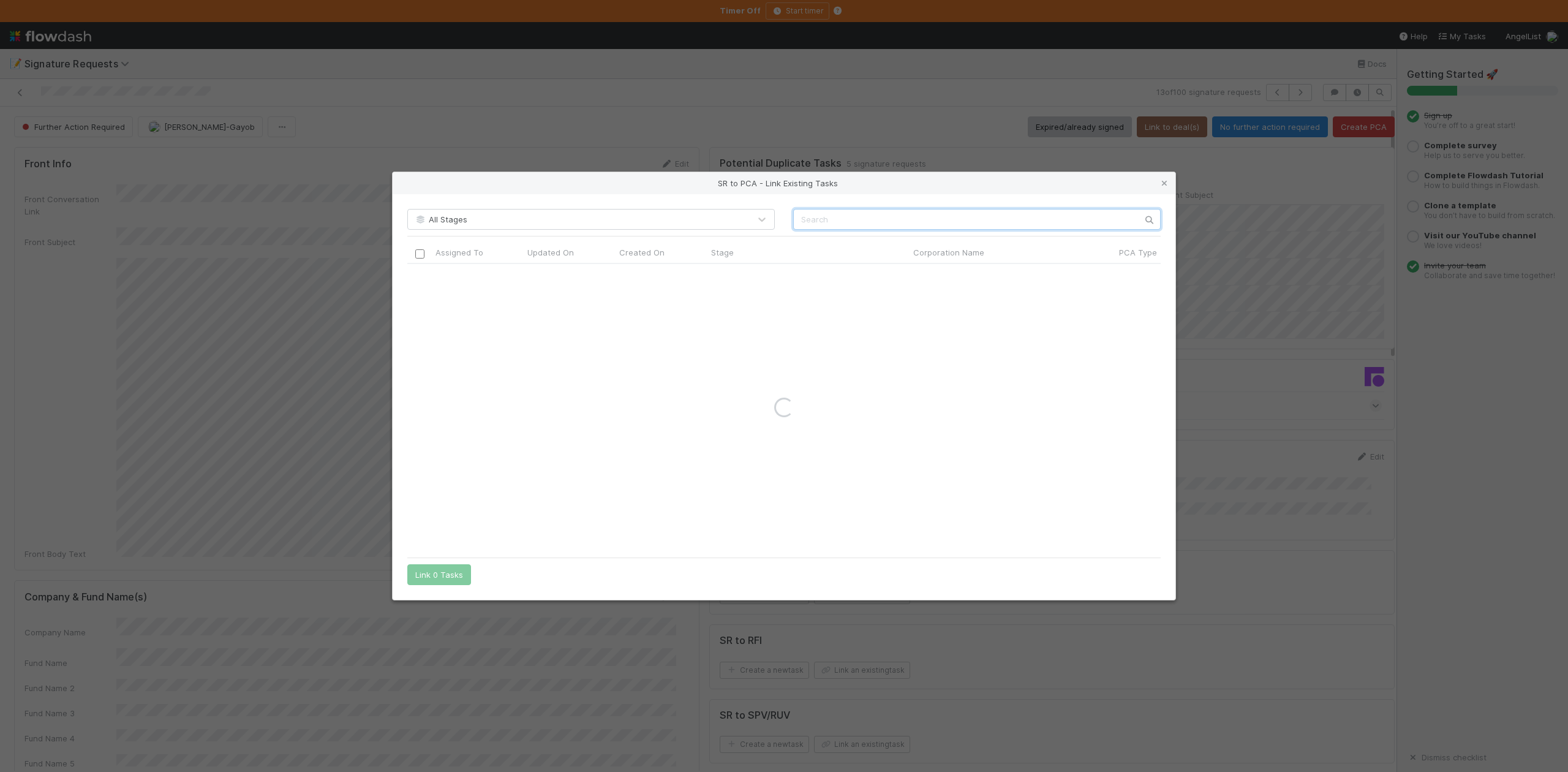
click at [823, 215] on input "text" at bounding box center [977, 219] width 368 height 21
paste input "Netskope"
click at [799, 221] on input "Netskope" at bounding box center [977, 219] width 368 height 21
type input "Netskope"
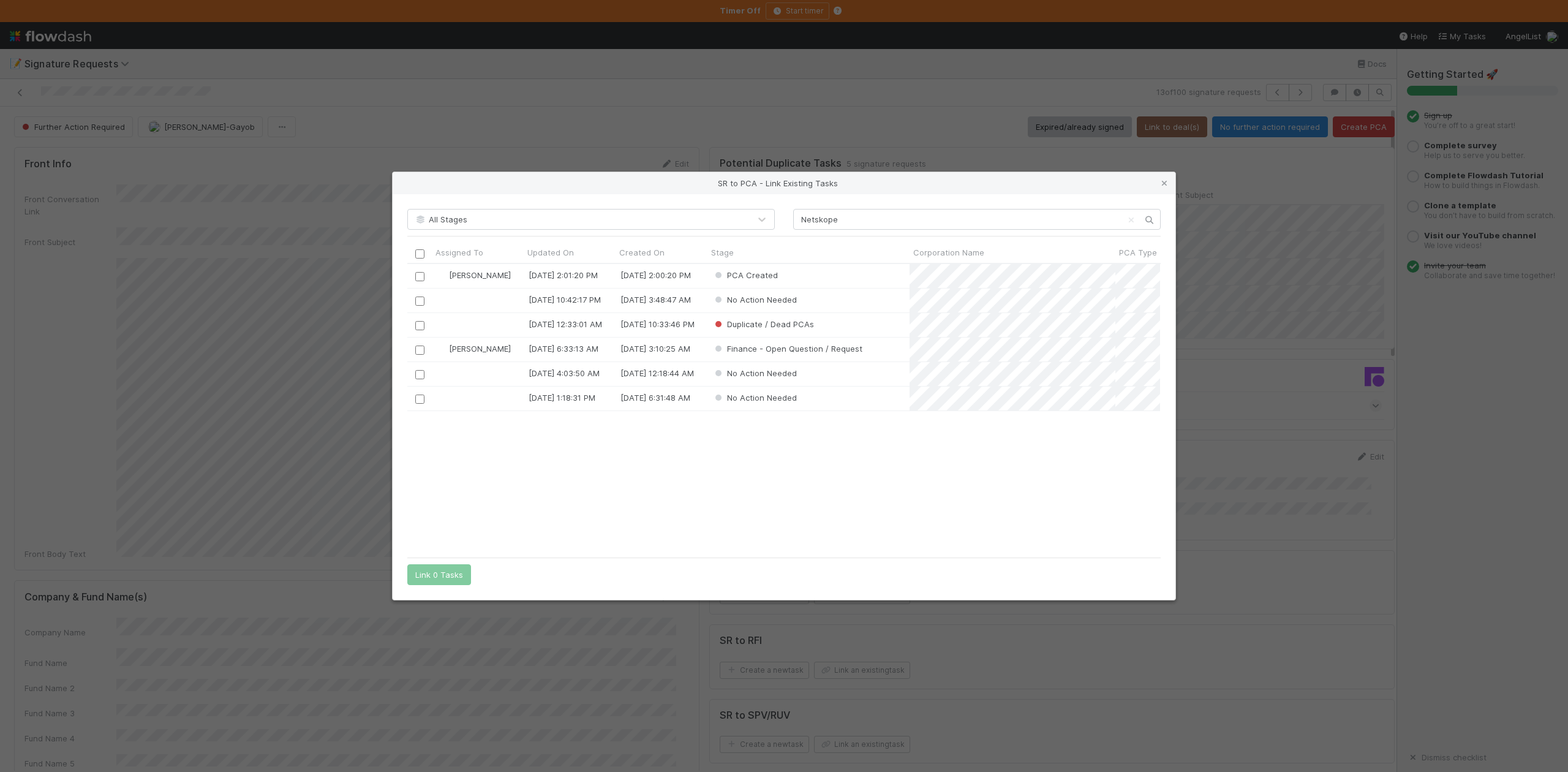
scroll to position [275, 741]
click at [420, 277] on input "checkbox" at bounding box center [419, 276] width 9 height 9
click at [443, 572] on button "Link 1 Task" at bounding box center [436, 575] width 58 height 21
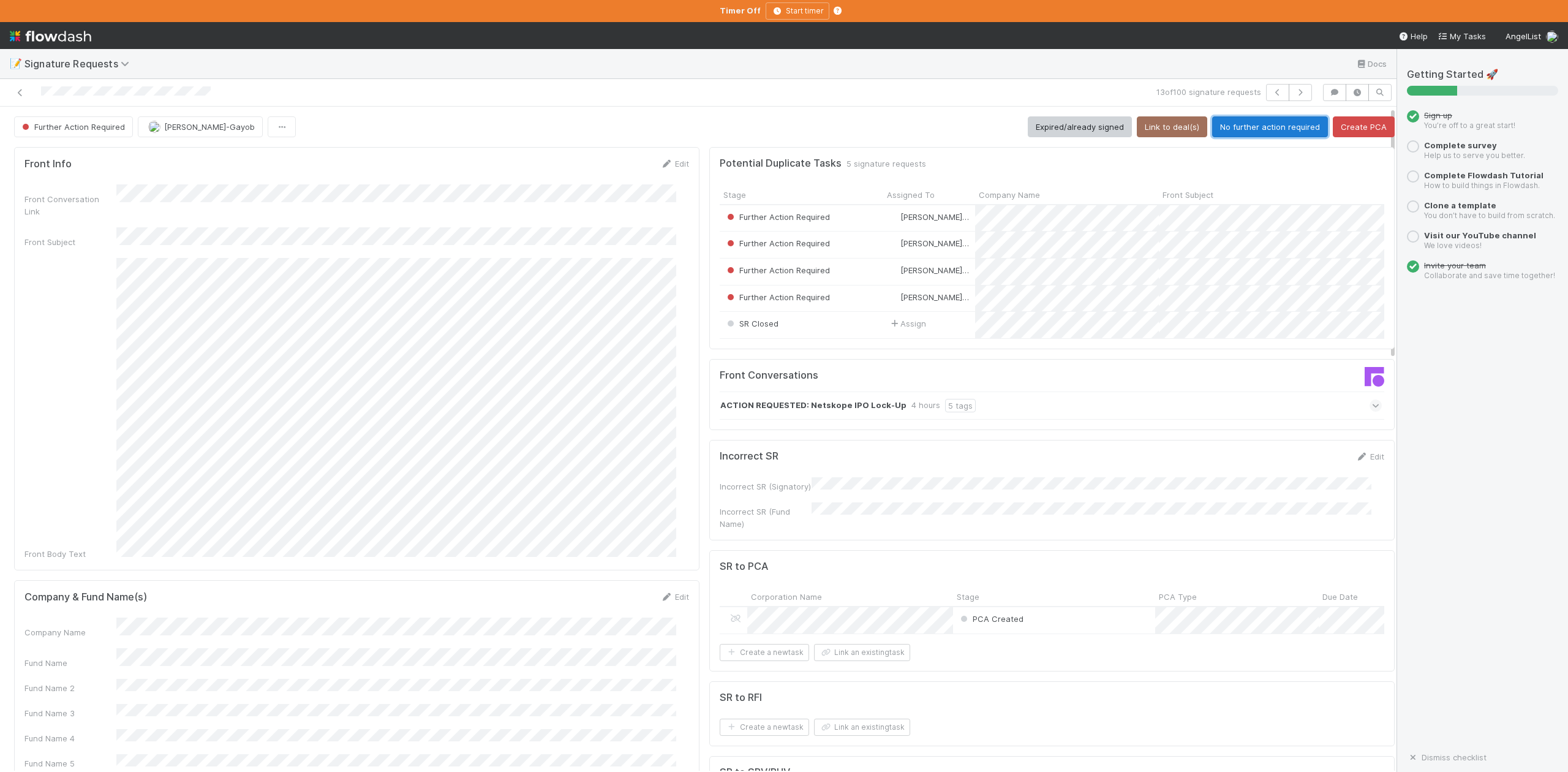
click at [1244, 126] on button "No further action required" at bounding box center [1270, 127] width 116 height 21
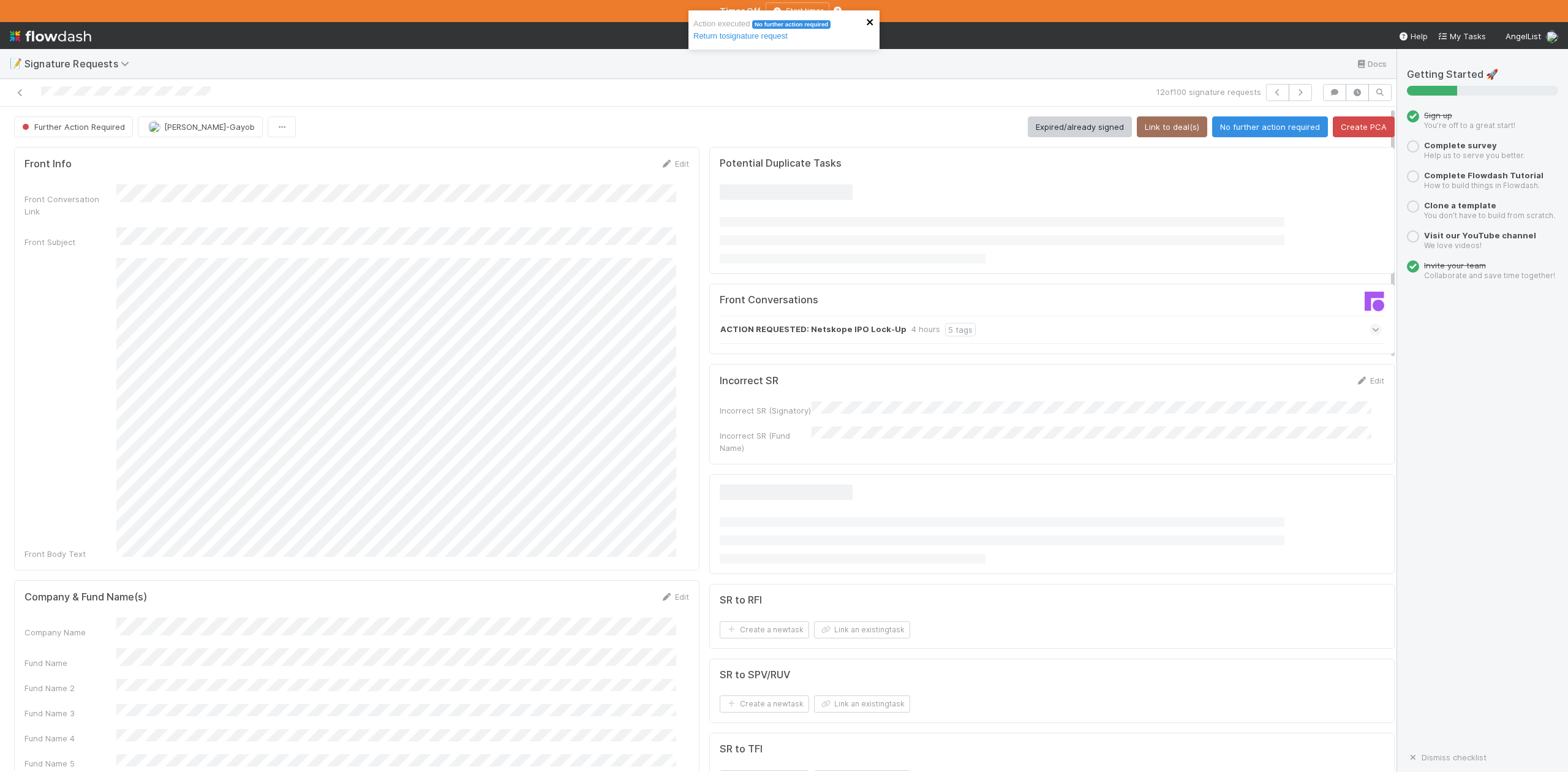
click at [872, 25] on icon "close" at bounding box center [870, 22] width 6 height 6
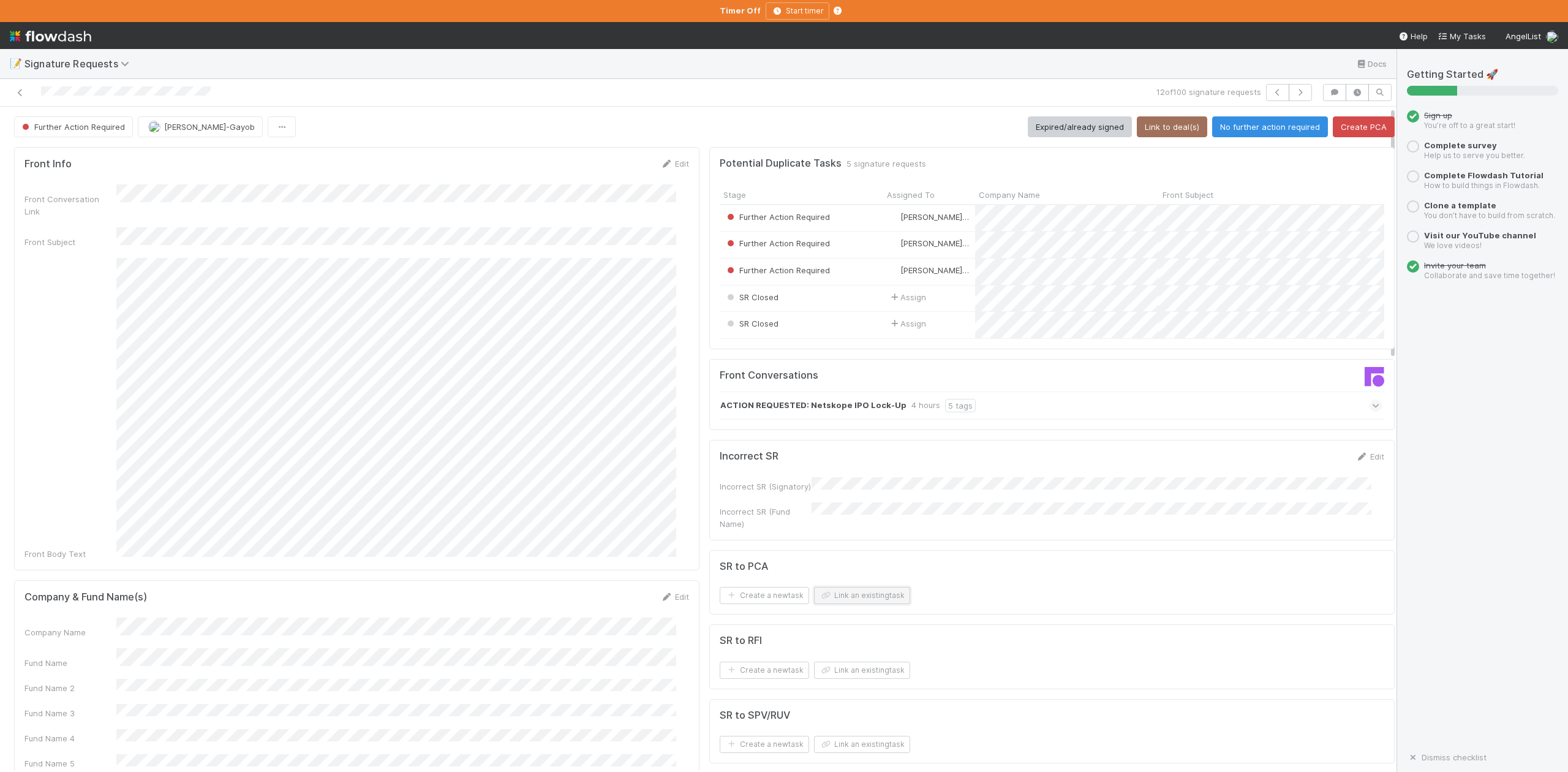
click at [832, 604] on button "Link an existing task" at bounding box center [862, 595] width 96 height 17
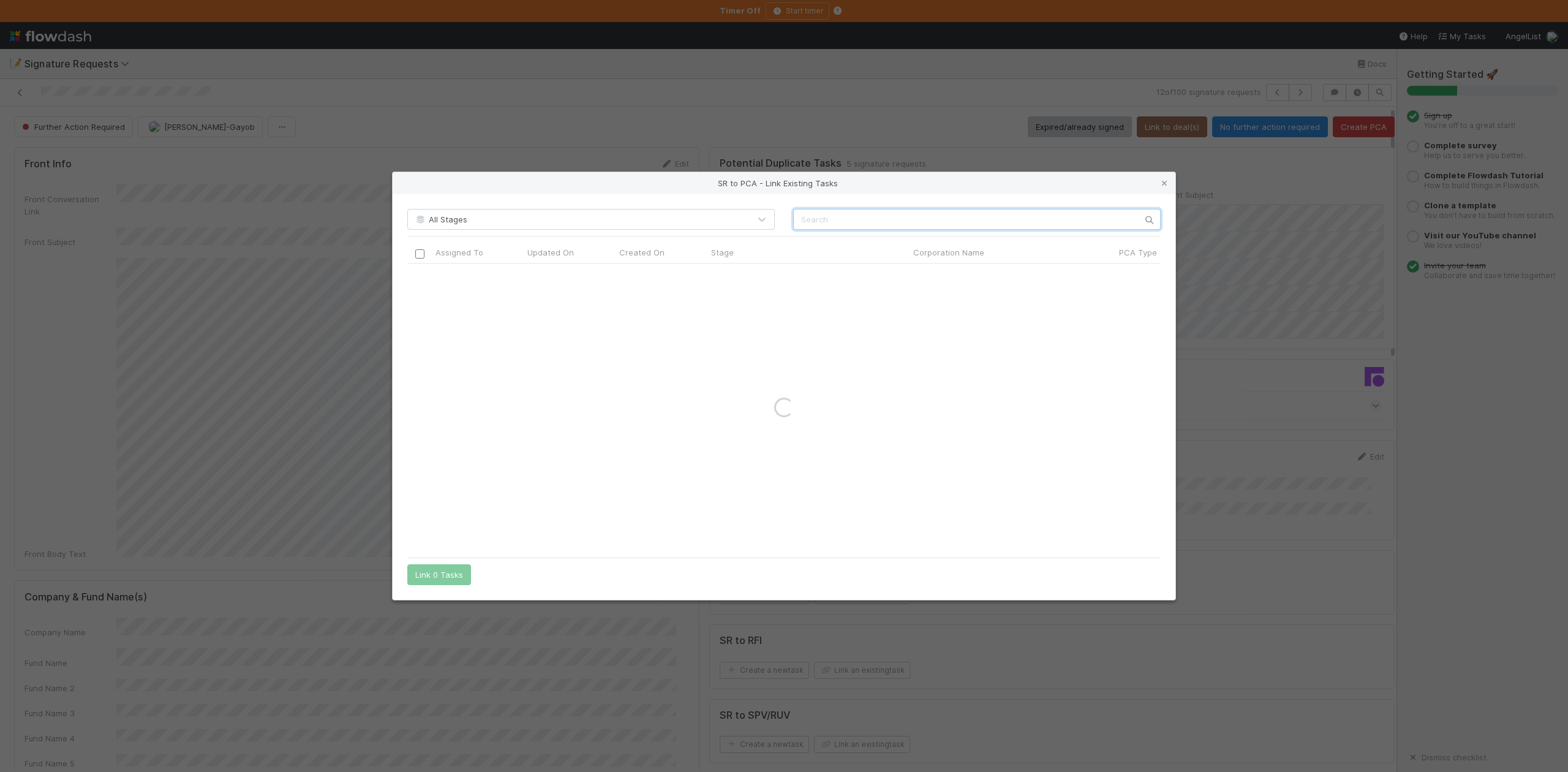
click at [812, 221] on input "text" at bounding box center [977, 219] width 368 height 21
paste input "Netskope, Inc."
click at [799, 217] on input "Netskope, Inc." at bounding box center [977, 219] width 368 height 21
type input "Netskope, Inc."
click at [803, 224] on input "Netskope, Inc." at bounding box center [977, 219] width 368 height 21
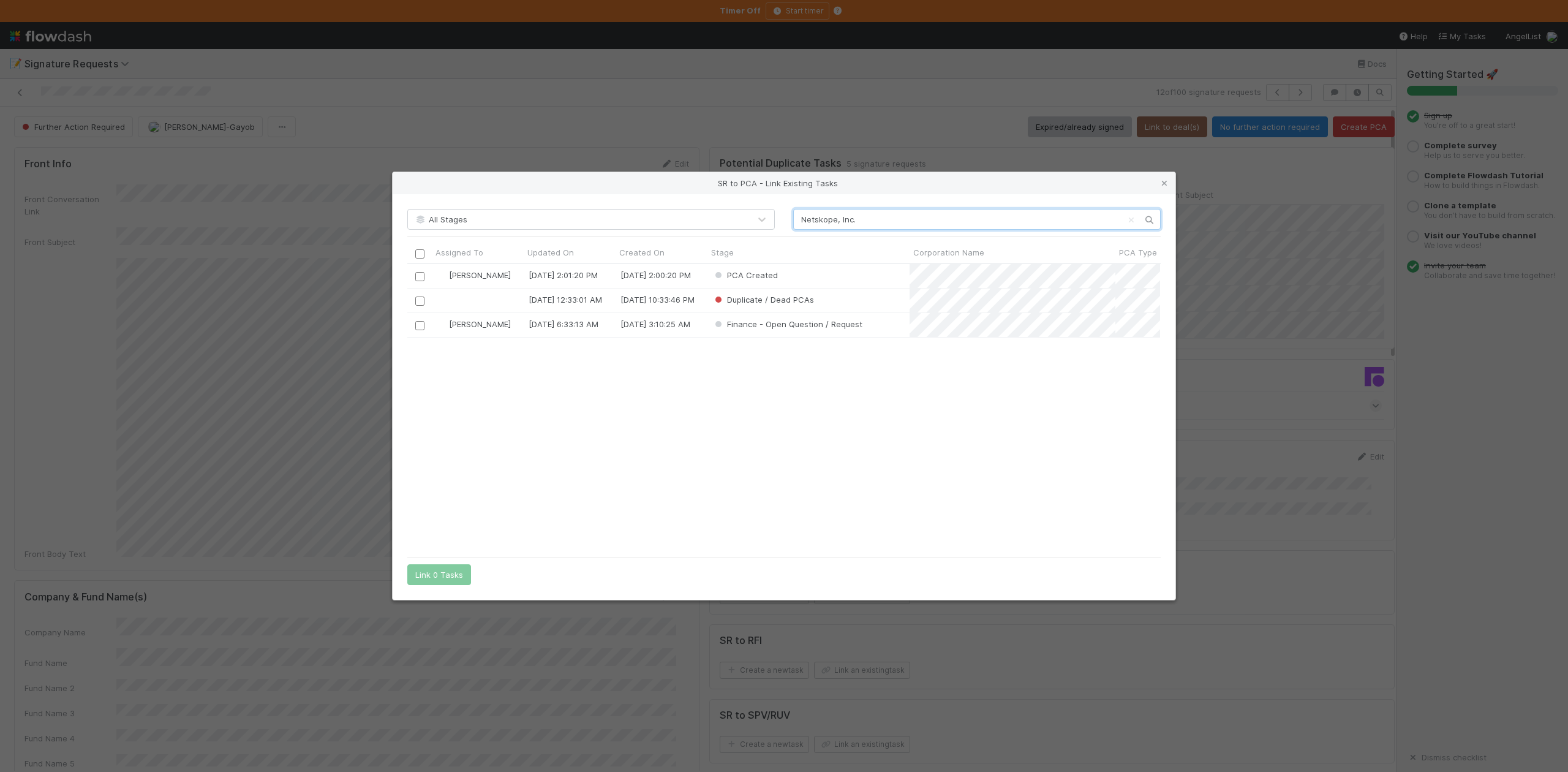
scroll to position [275, 741]
click at [421, 273] on input "checkbox" at bounding box center [419, 276] width 9 height 9
click at [456, 573] on button "Link 1 Task" at bounding box center [436, 575] width 58 height 21
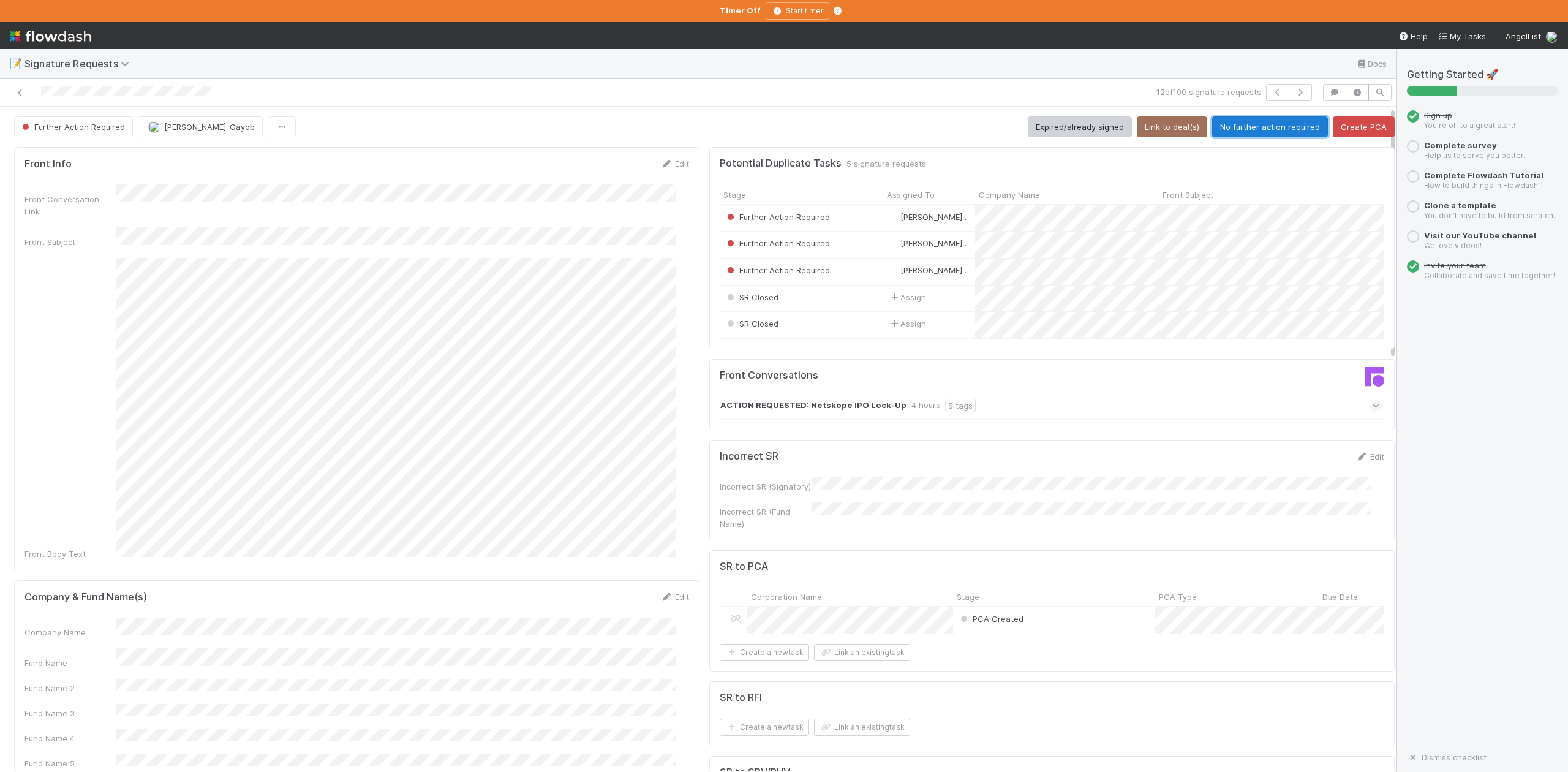
click at [1260, 128] on button "No further action required" at bounding box center [1270, 127] width 116 height 21
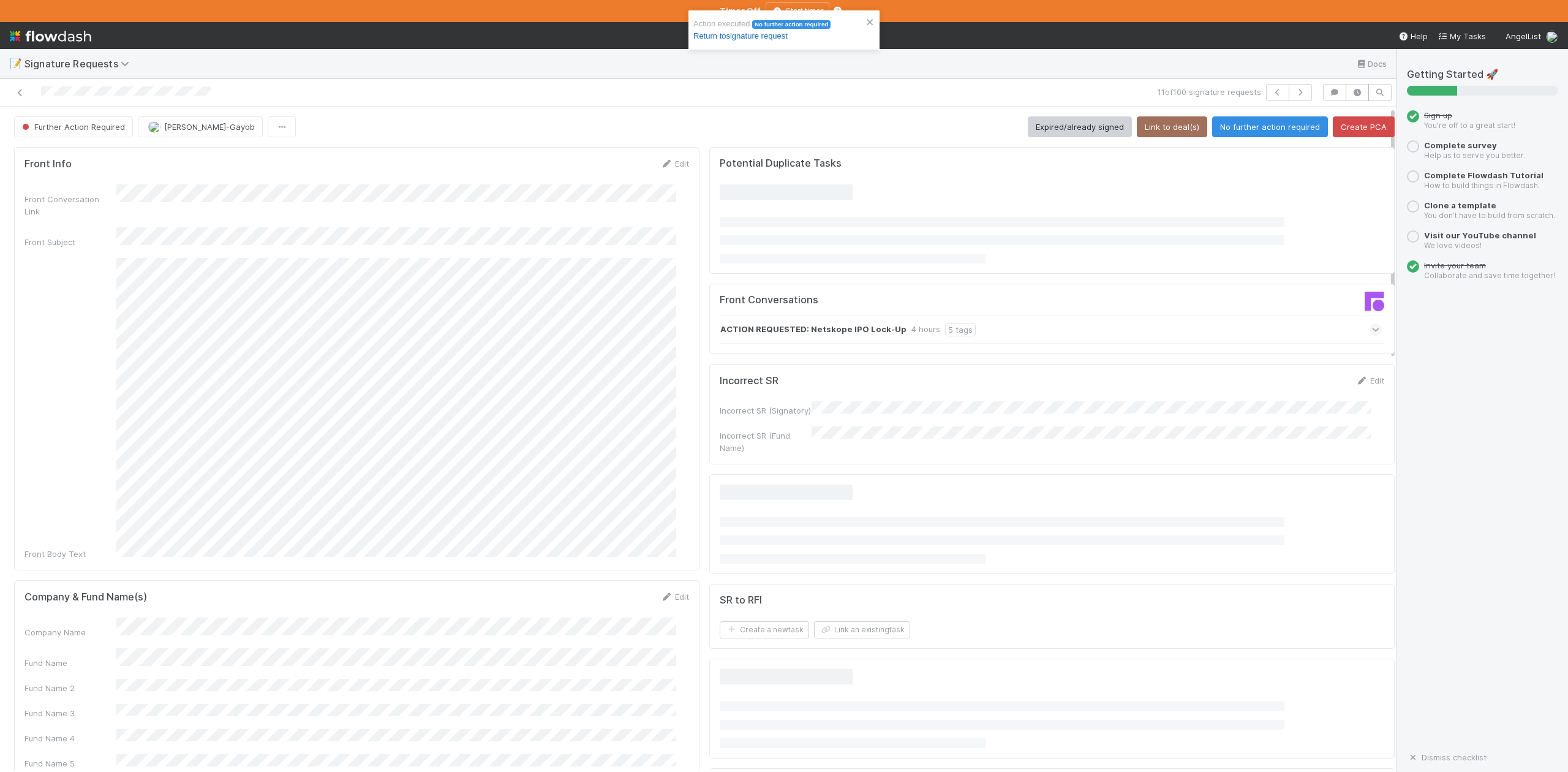
click at [717, 35] on link "Return to signature request" at bounding box center [741, 35] width 94 height 9
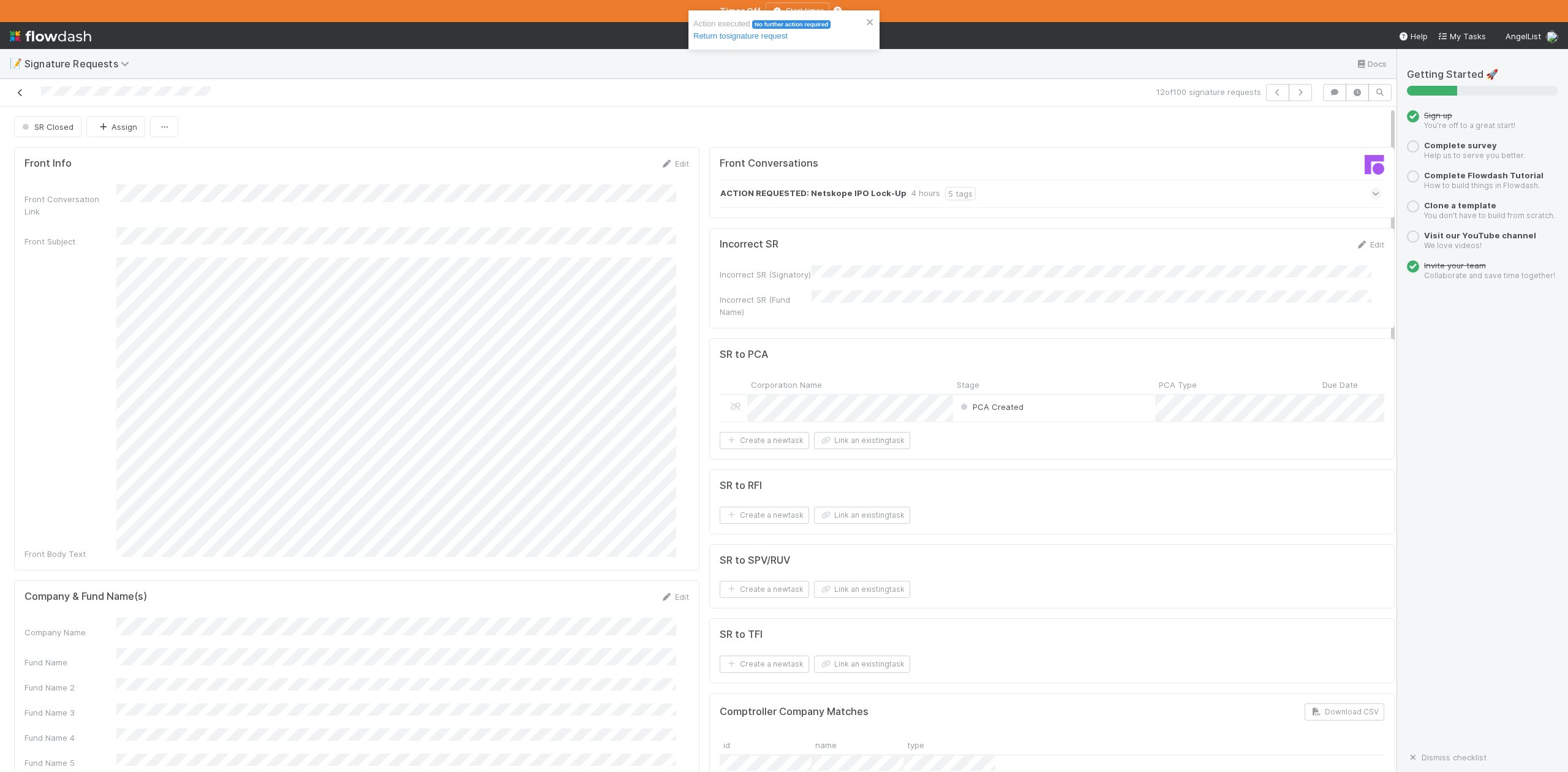
click at [19, 93] on icon at bounding box center [20, 93] width 12 height 8
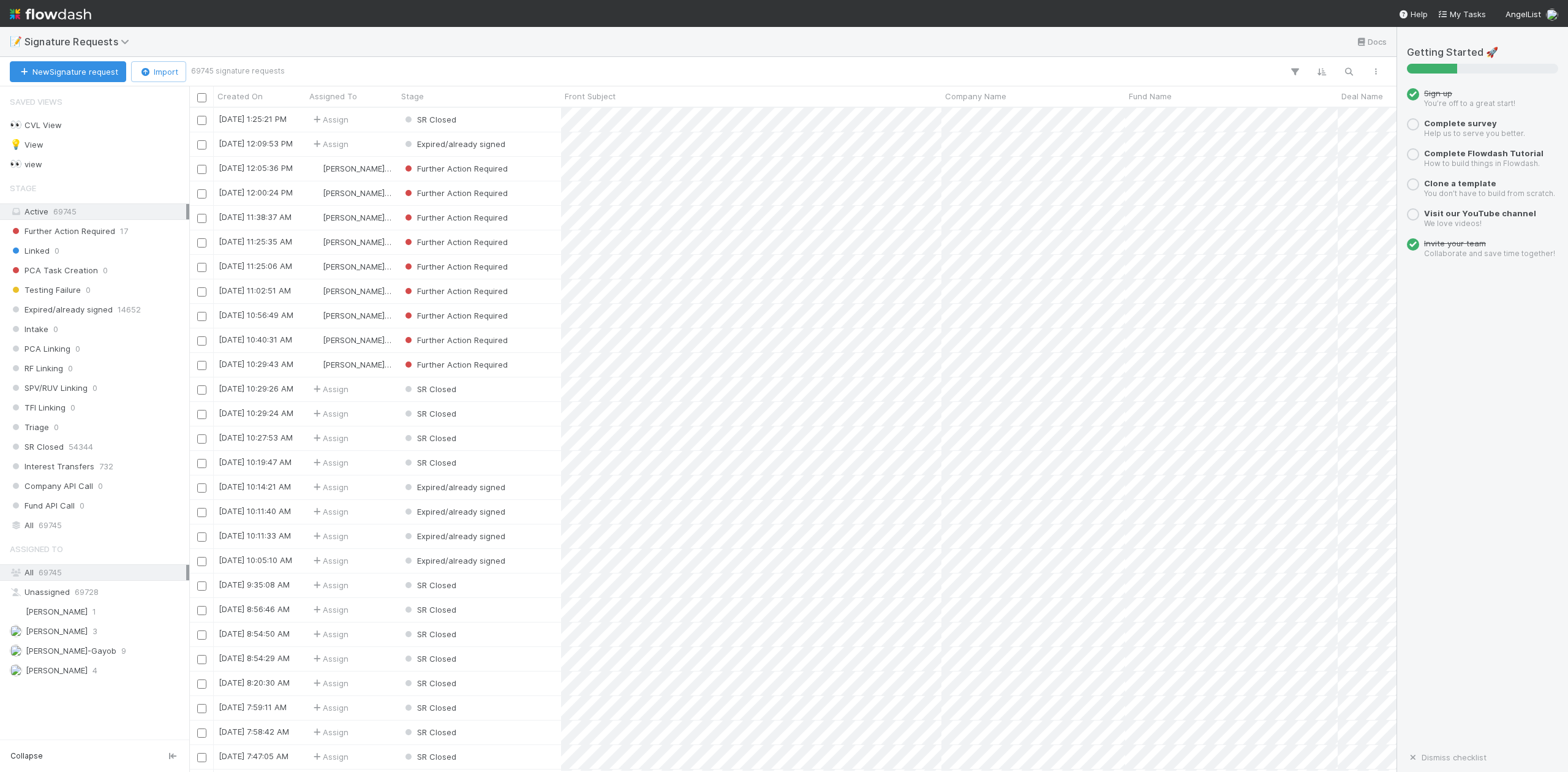
scroll to position [652, 1196]
click at [552, 366] on div "Further Action Required" at bounding box center [479, 365] width 163 height 24
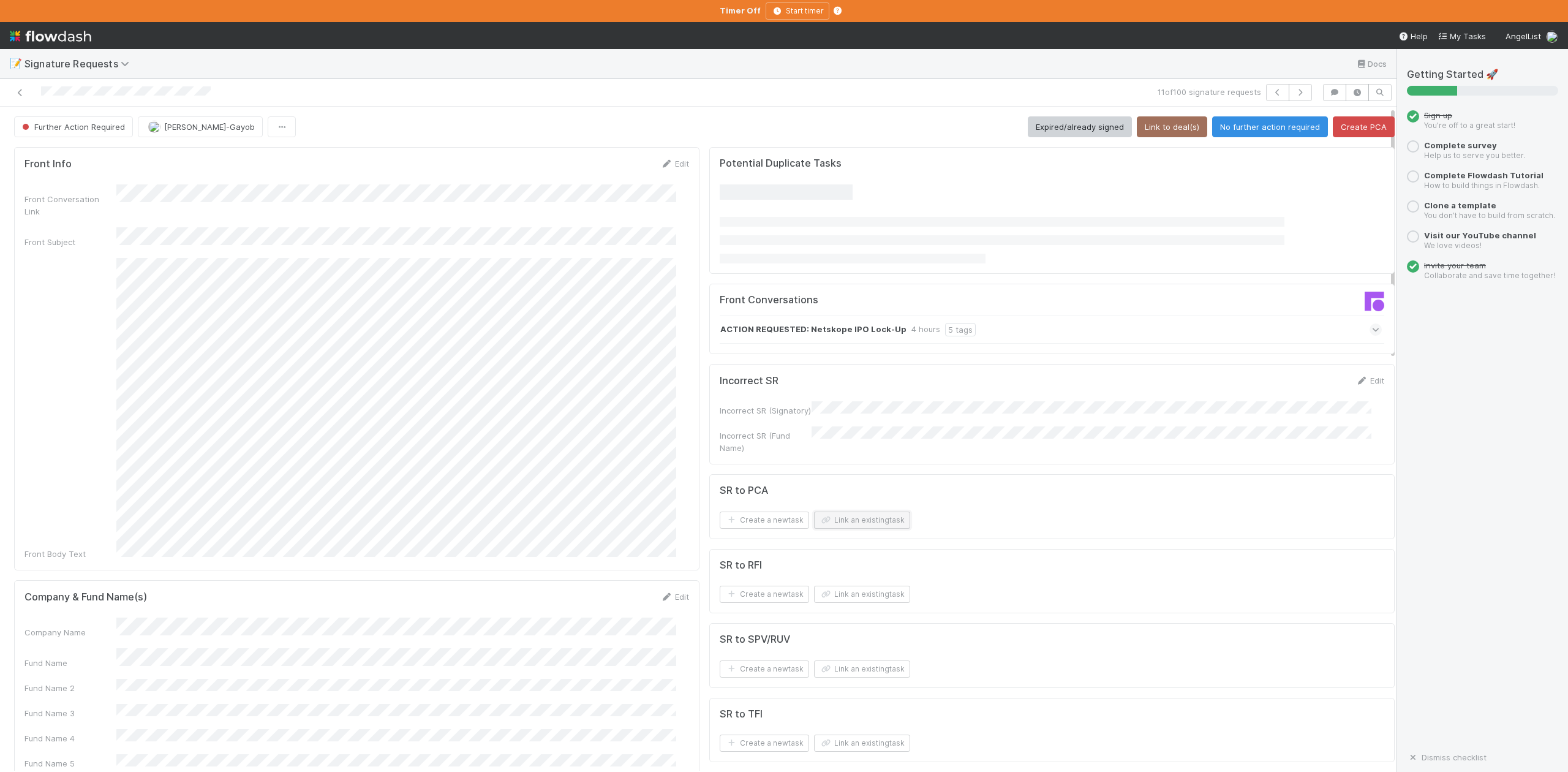
click at [845, 520] on button "Link an existing task" at bounding box center [862, 520] width 96 height 17
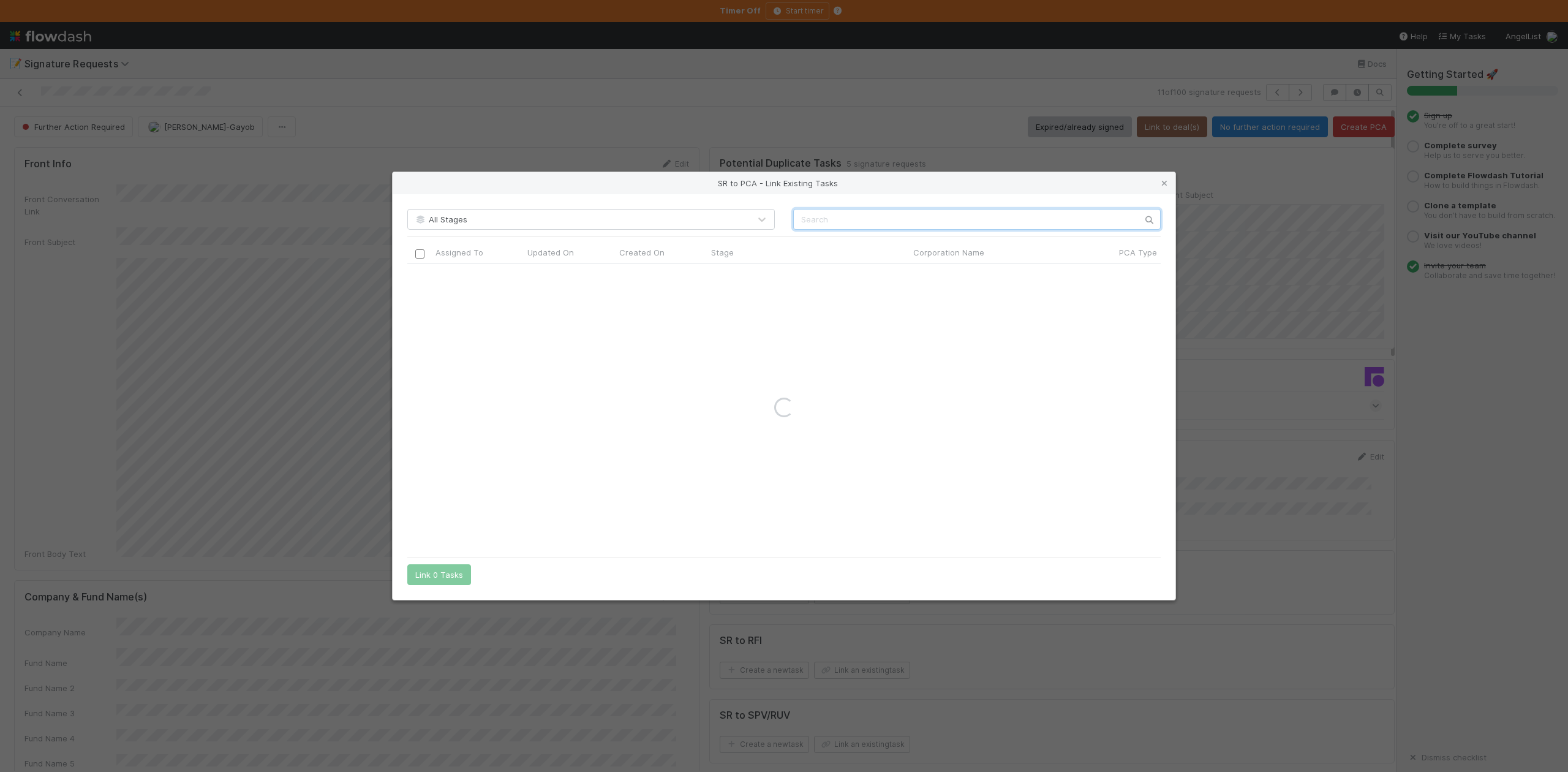
click at [812, 217] on input "text" at bounding box center [977, 219] width 368 height 21
paste input "Netskope, Inc."
click at [801, 223] on input "Netskope, Inc." at bounding box center [977, 219] width 368 height 21
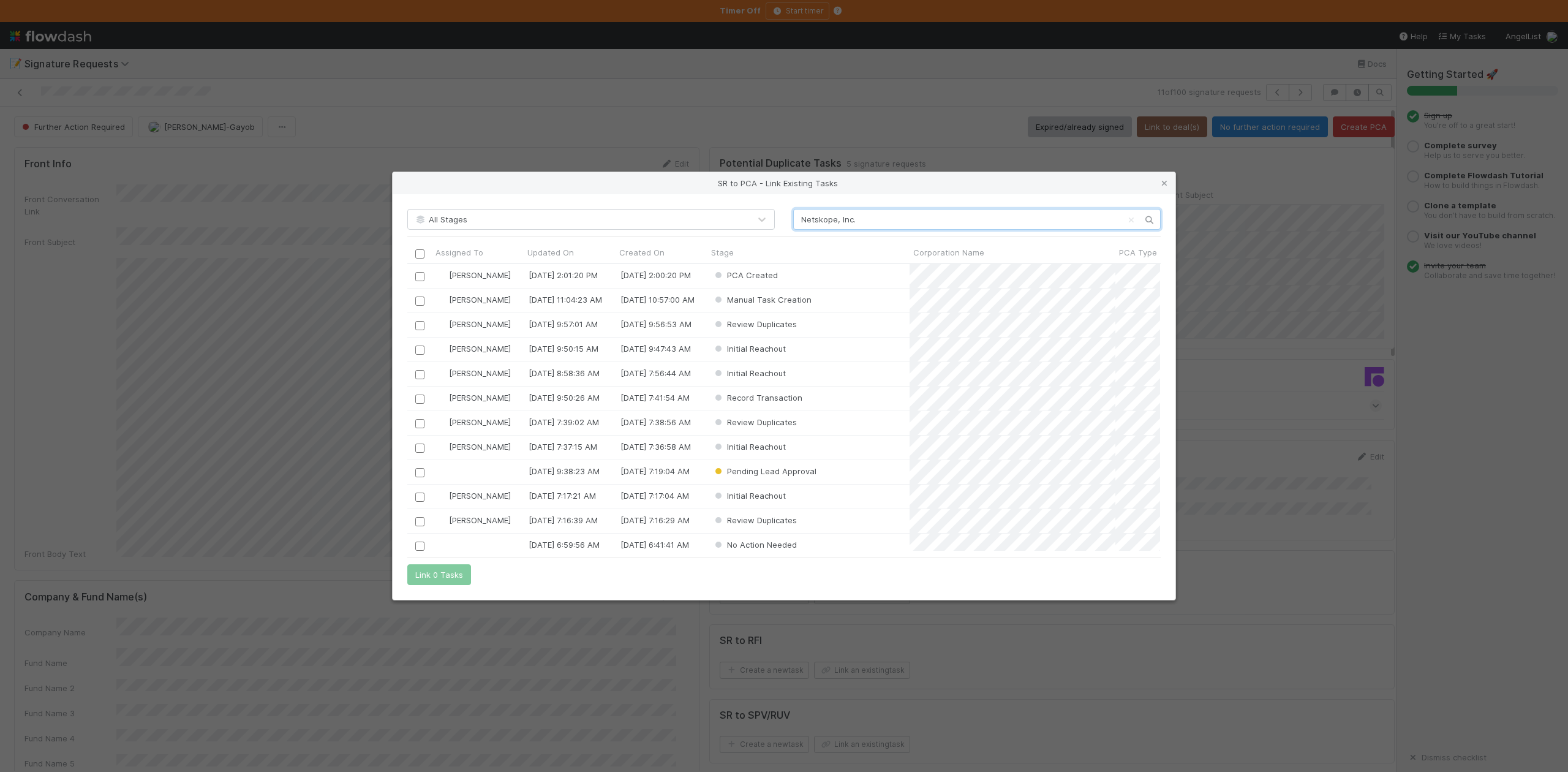
click at [799, 209] on input "Netskope, Inc." at bounding box center [977, 219] width 368 height 21
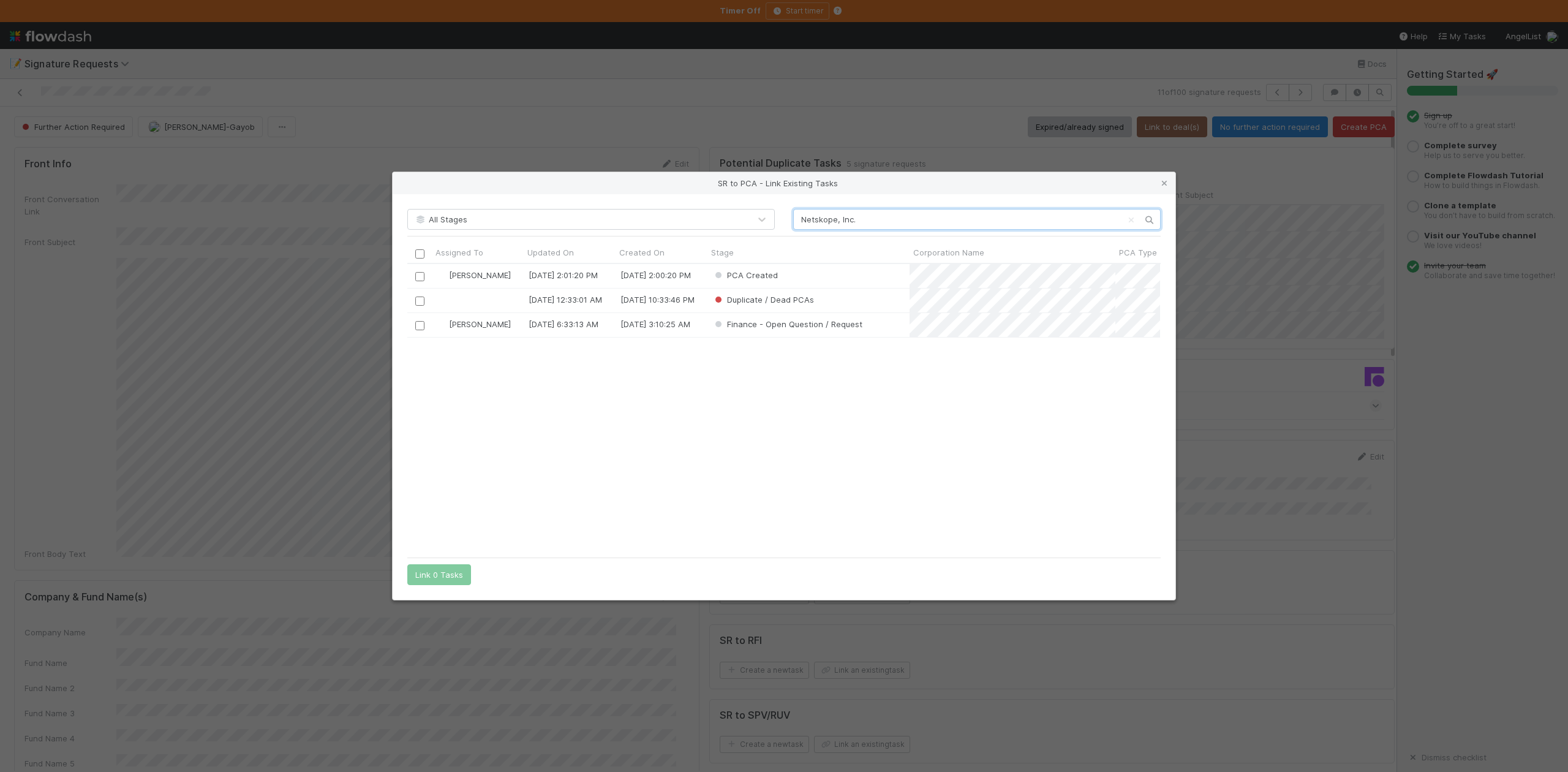
scroll to position [275, 741]
type input "Netskope, Inc."
click at [420, 275] on input "checkbox" at bounding box center [419, 276] width 9 height 9
click at [443, 575] on button "Link 1 Task" at bounding box center [436, 575] width 58 height 21
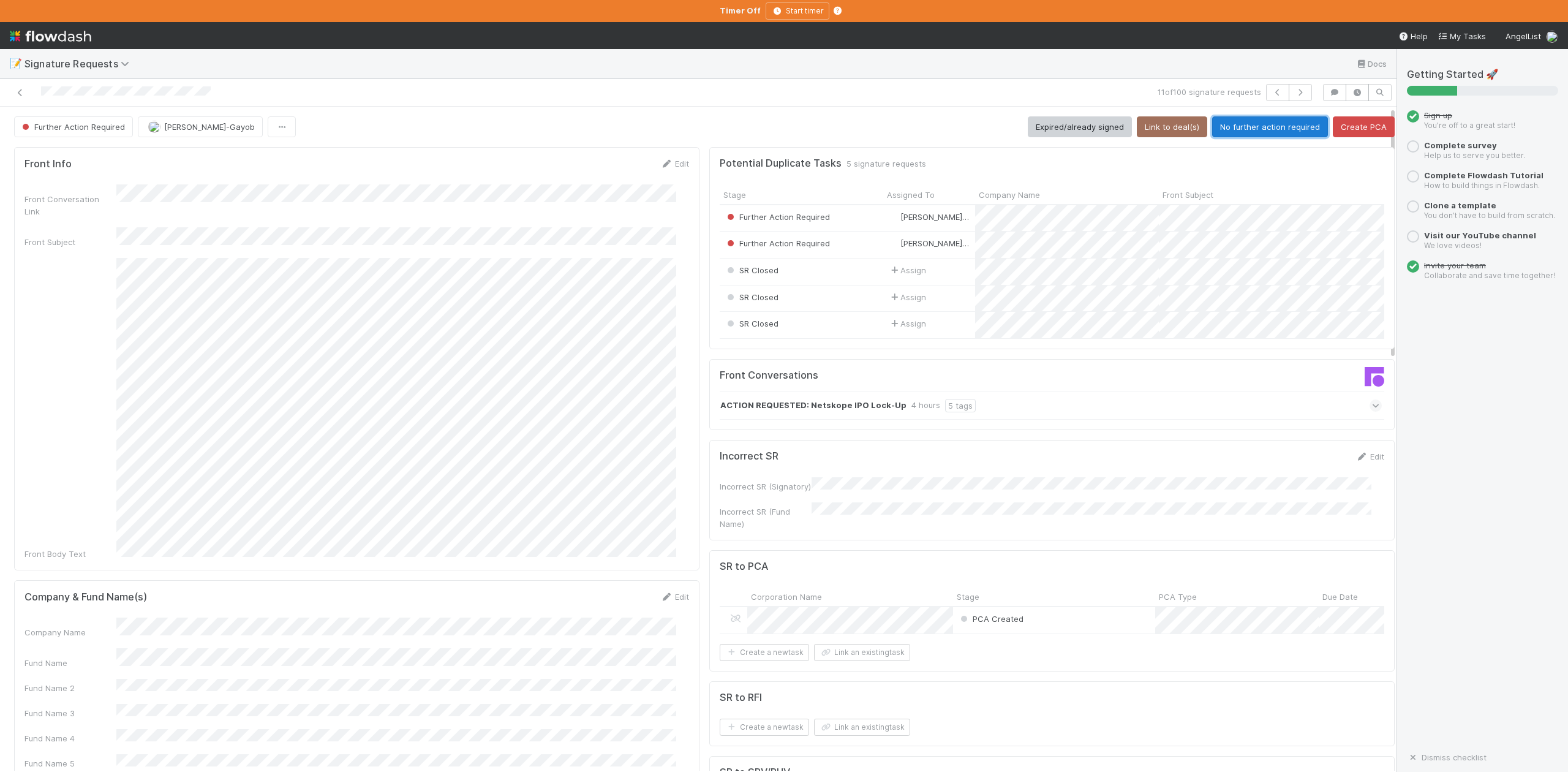
click at [1232, 130] on button "No further action required" at bounding box center [1270, 127] width 116 height 21
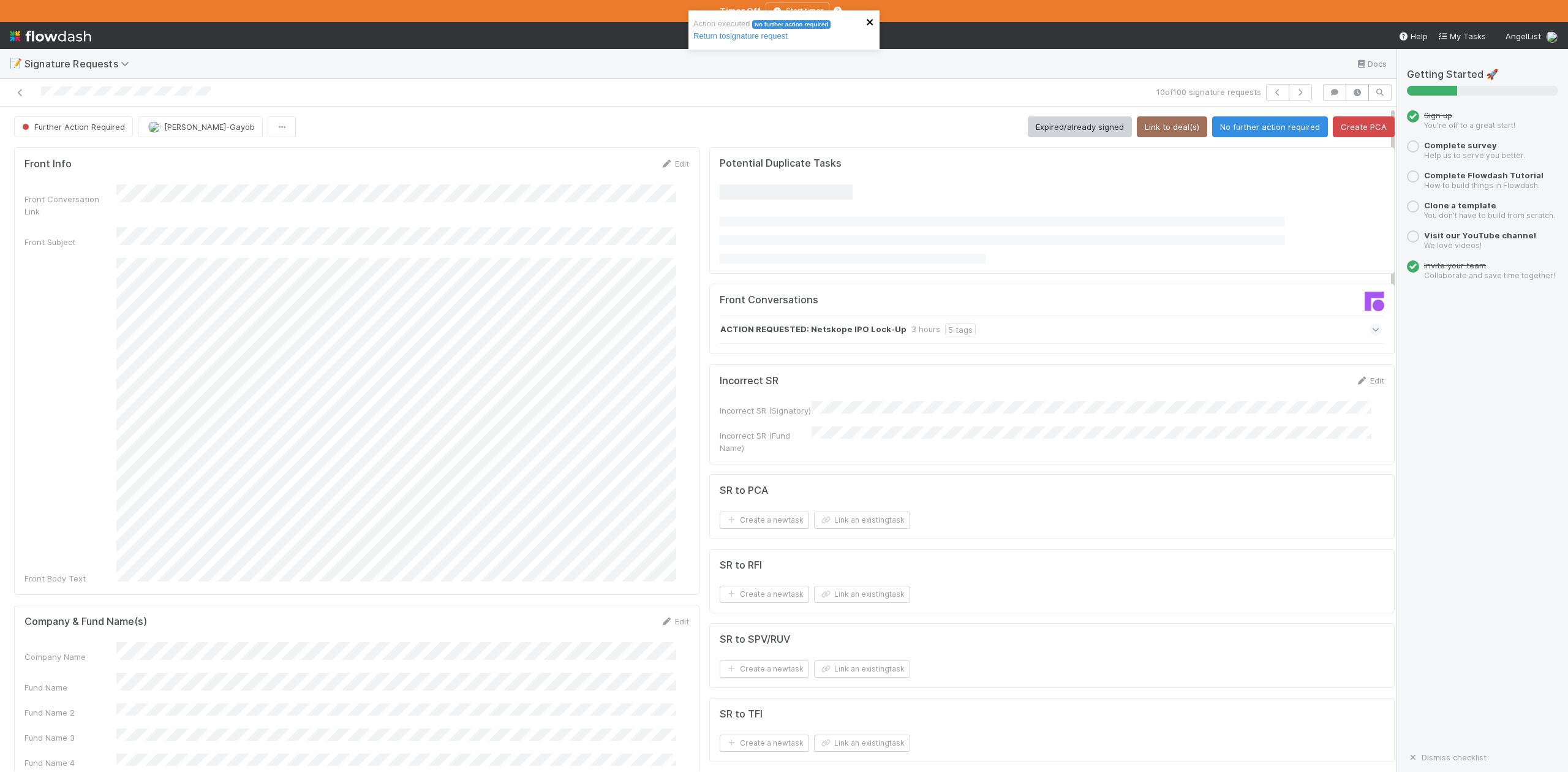
click at [867, 22] on icon "close" at bounding box center [870, 22] width 8 height 10
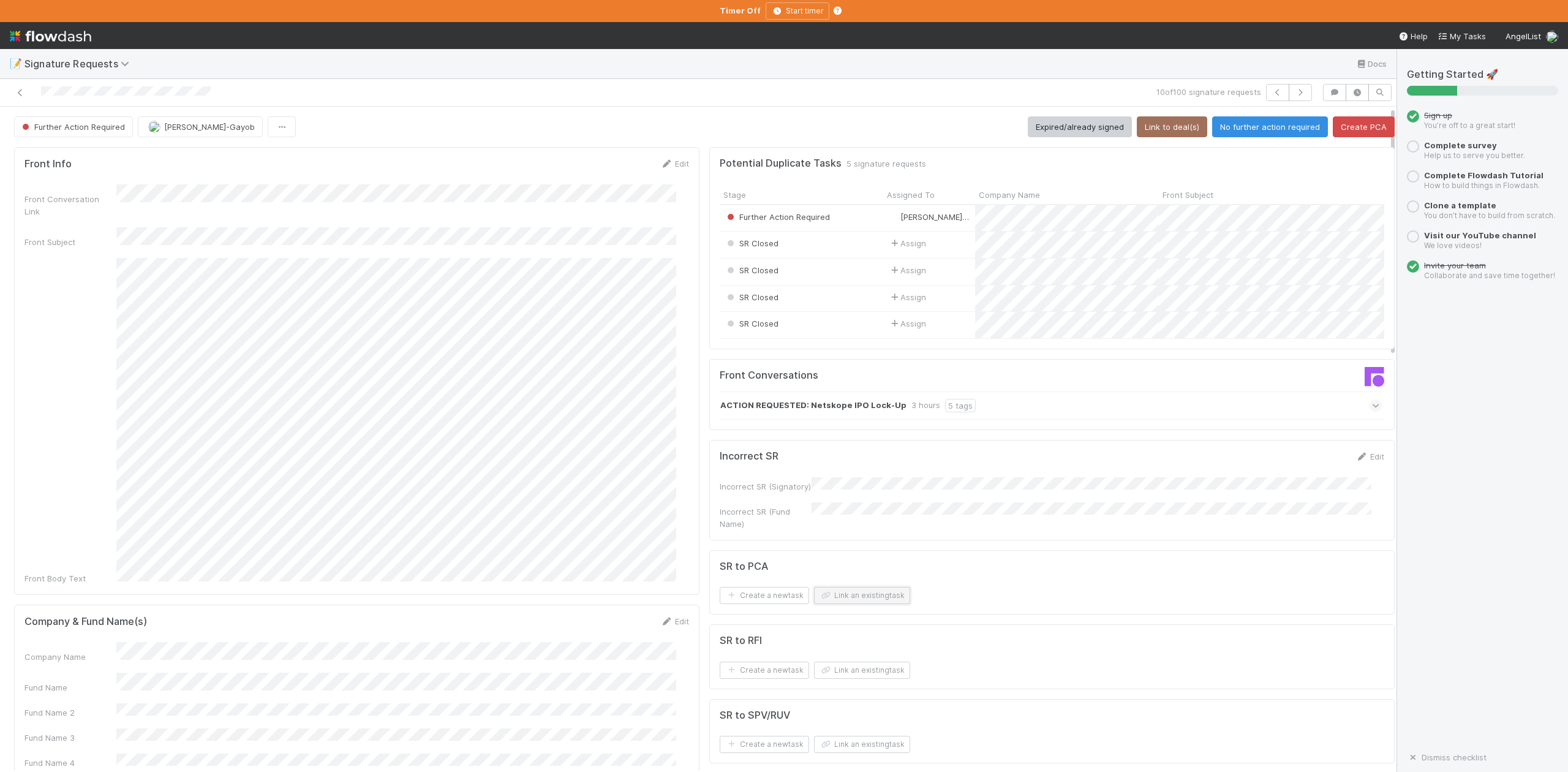
click at [865, 604] on button "Link an existing task" at bounding box center [862, 595] width 96 height 17
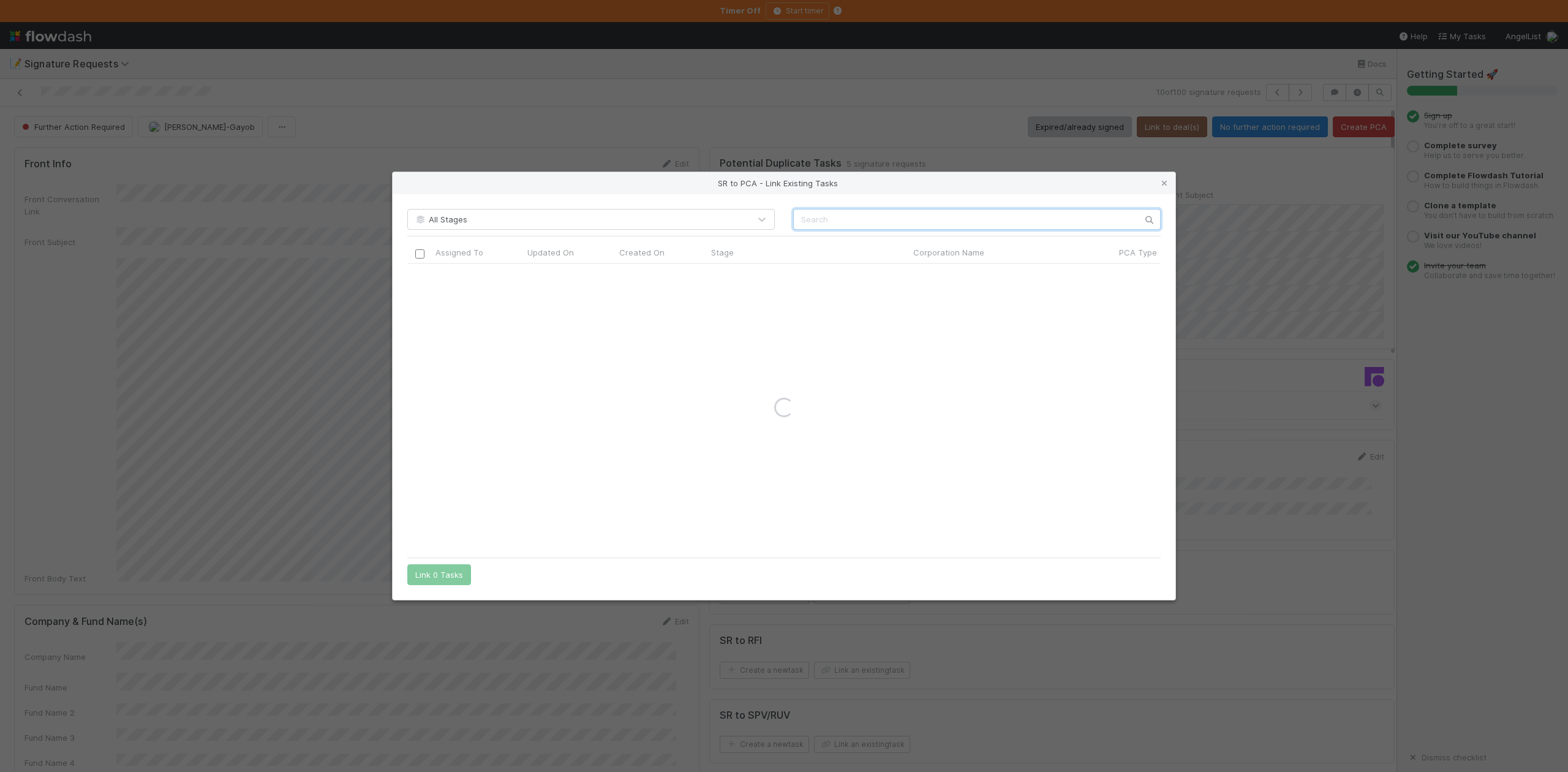
click at [829, 224] on input "text" at bounding box center [977, 219] width 368 height 21
paste input "Netskope, Inc."
click at [800, 219] on input "Netskope, Inc." at bounding box center [977, 219] width 368 height 21
click at [869, 210] on input "Netskope, Inc." at bounding box center [977, 219] width 368 height 21
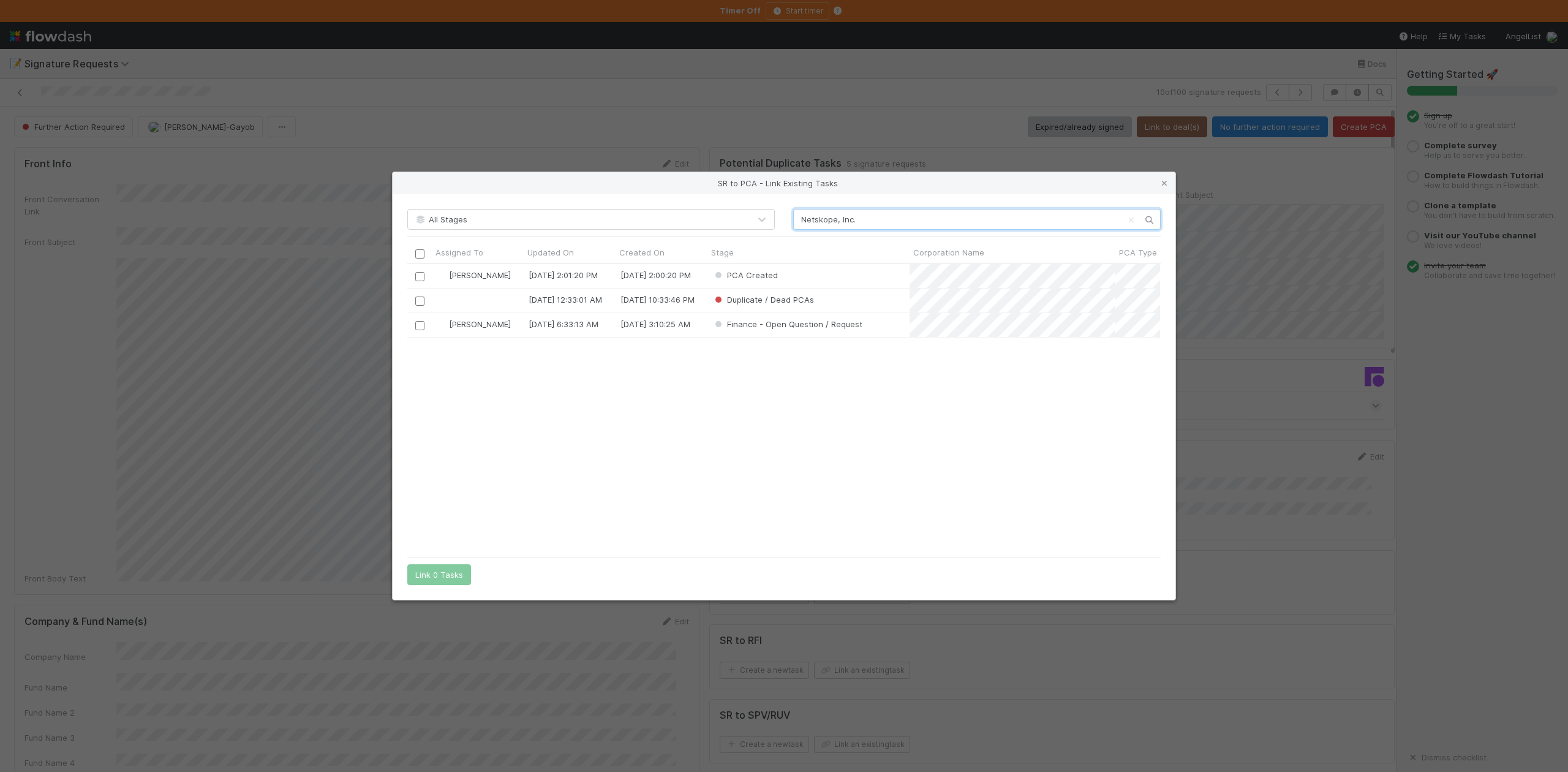
scroll to position [275, 741]
type input "Netskope, Inc."
click at [420, 275] on input "checkbox" at bounding box center [419, 276] width 9 height 9
click at [450, 577] on button "Link 1 Task" at bounding box center [436, 575] width 58 height 21
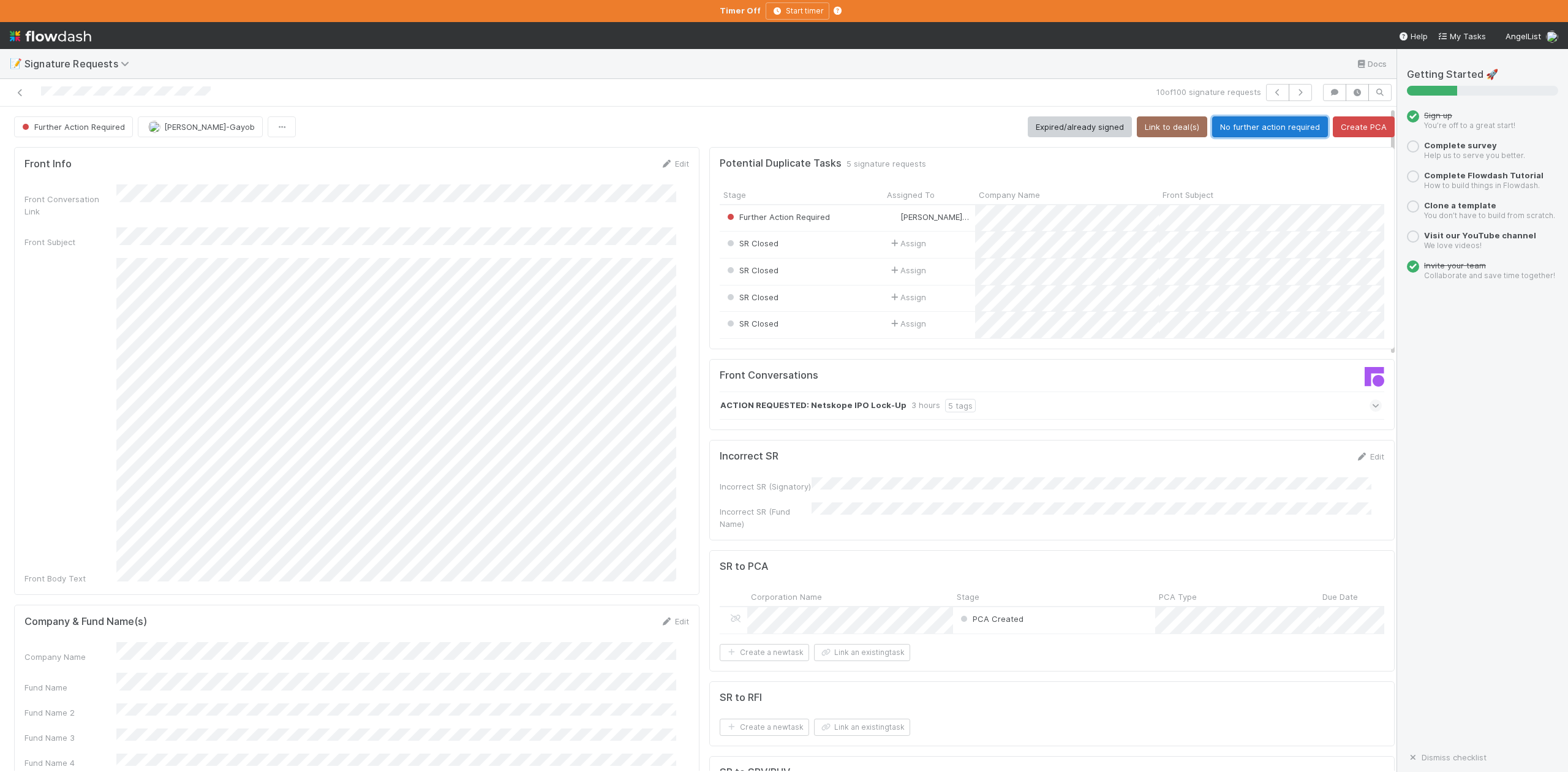
click at [1240, 118] on button "No further action required" at bounding box center [1270, 127] width 116 height 21
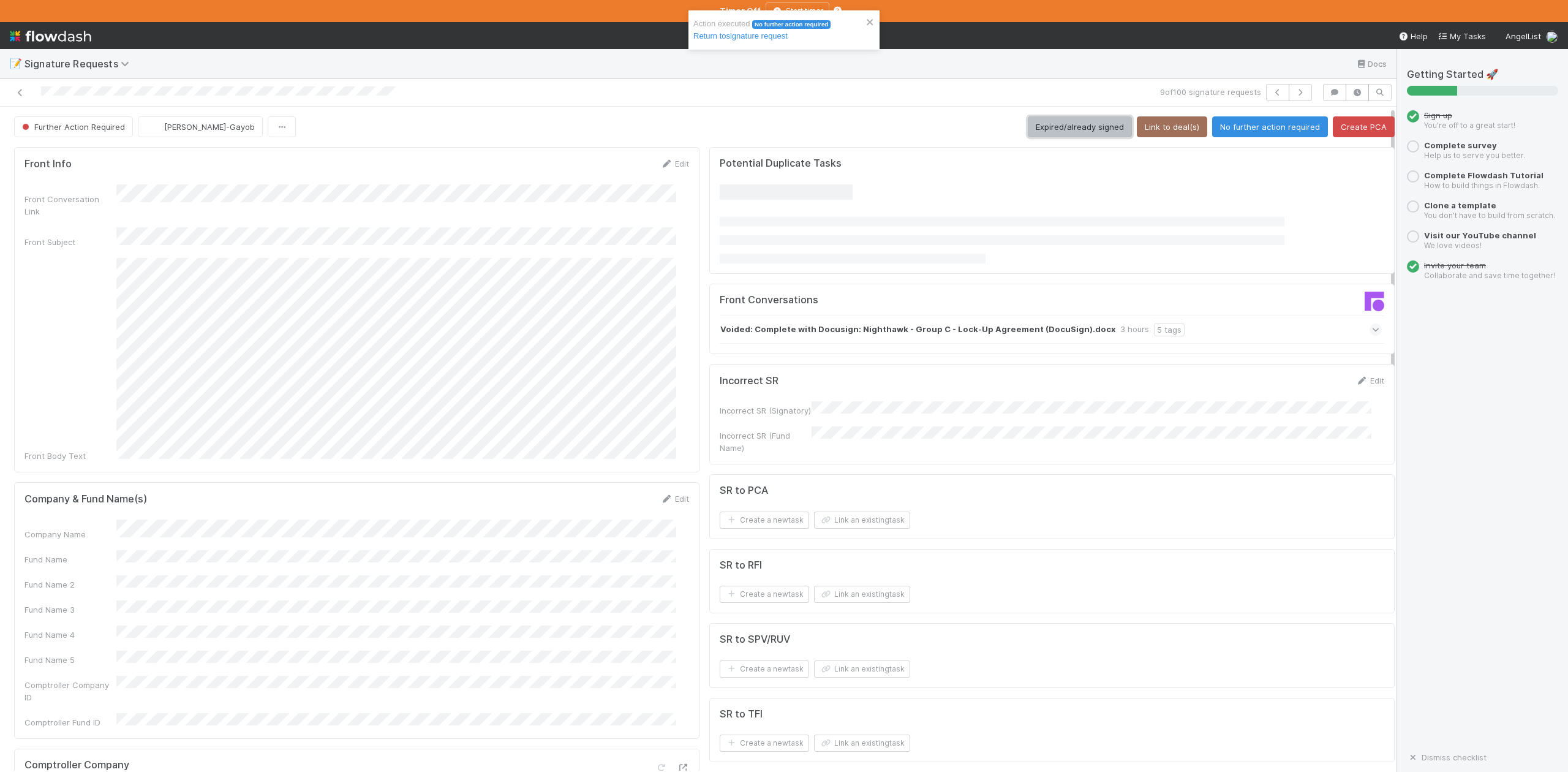
click at [1058, 129] on button "Expired/already signed" at bounding box center [1080, 127] width 104 height 21
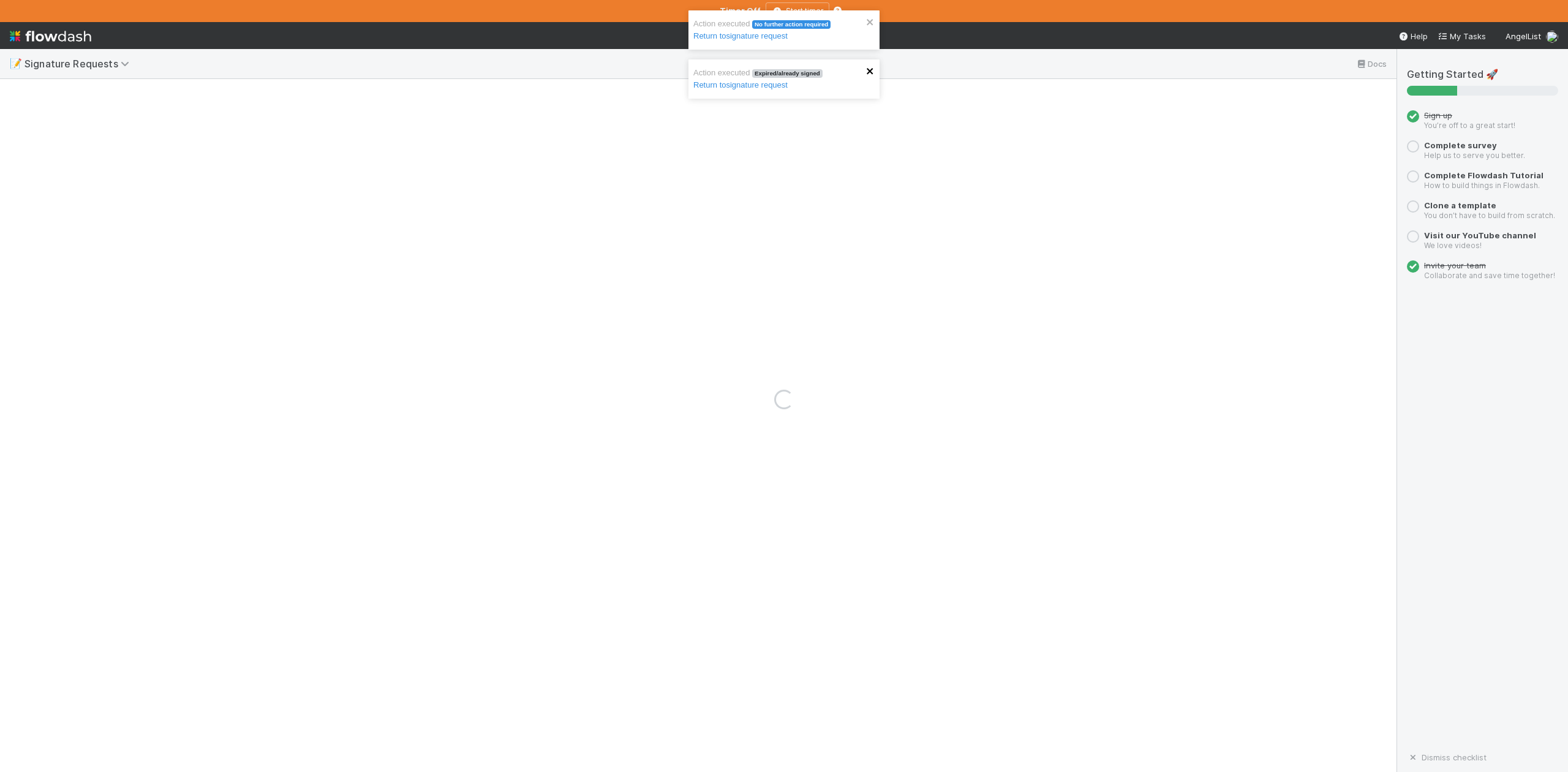
click at [871, 74] on icon "close" at bounding box center [870, 71] width 8 height 10
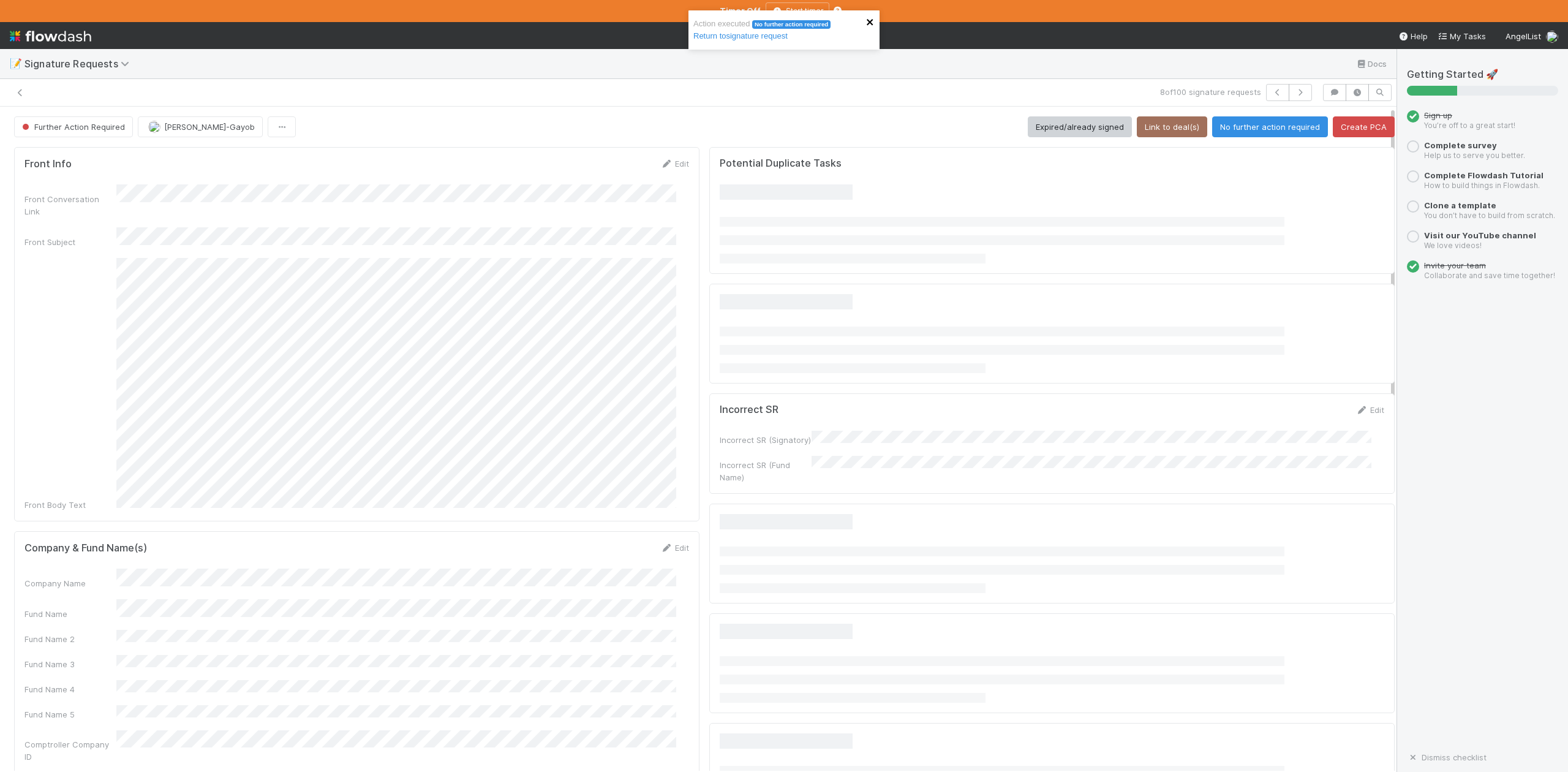
click at [874, 19] on icon "close" at bounding box center [870, 22] width 8 height 10
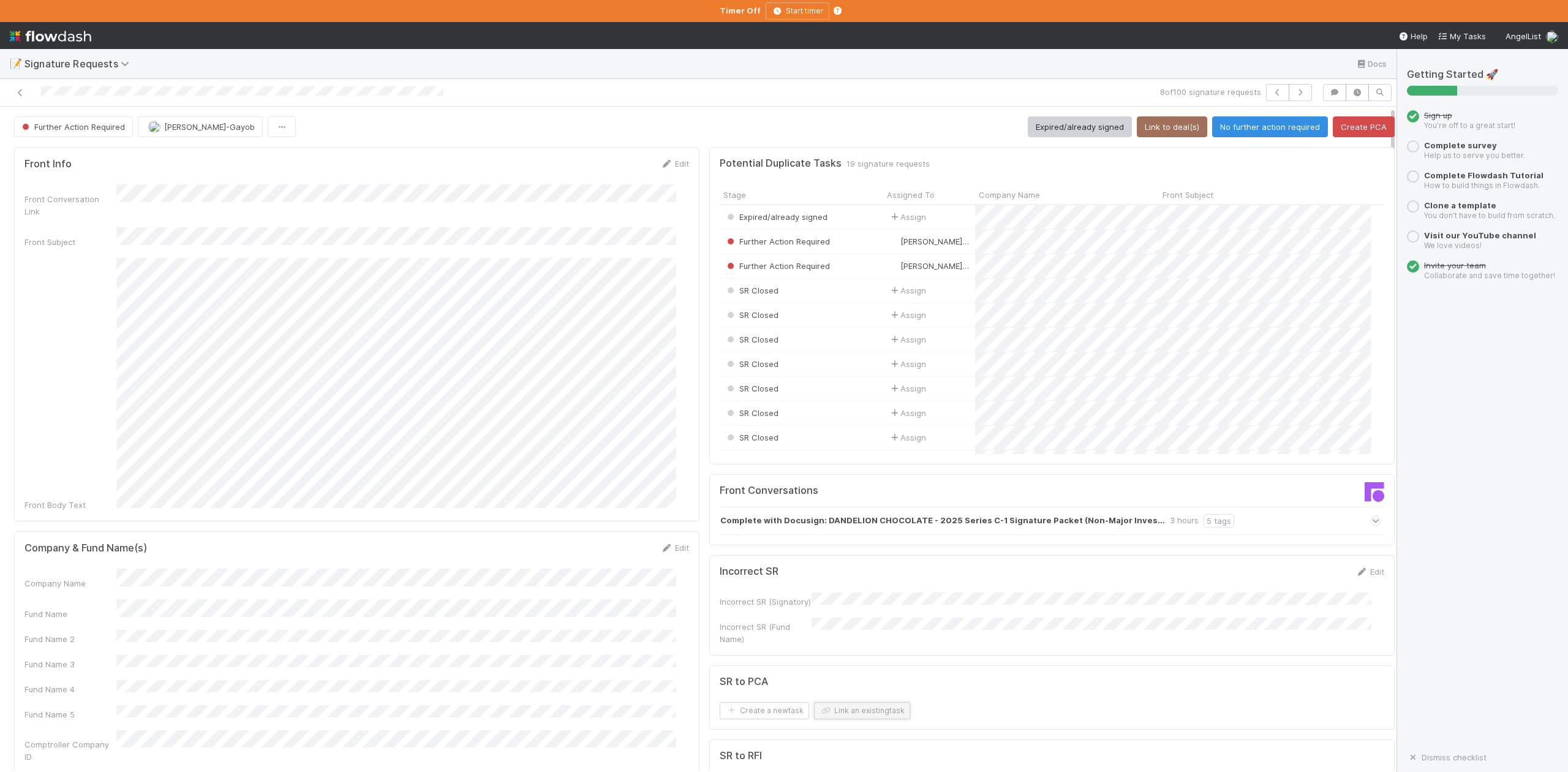
click at [838, 709] on button "Link an existing task" at bounding box center [862, 711] width 96 height 17
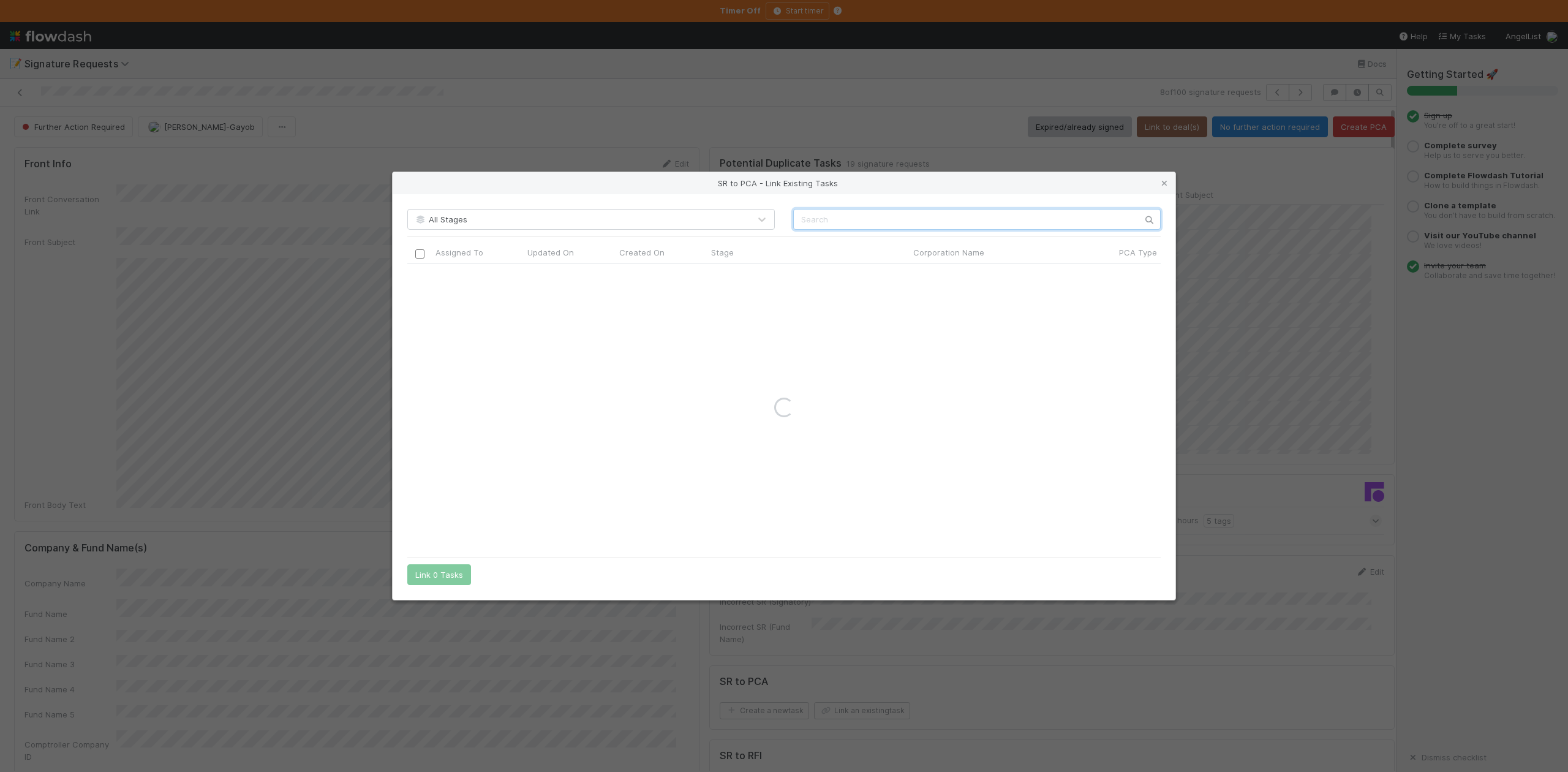
click at [817, 222] on input "text" at bounding box center [977, 219] width 368 height 21
paste input "Dandelion Chocolate, Inc. (Dandelion Chocolate),Dandelion Chocolate, Inc."
click at [803, 214] on input "Dandelion Chocolate, Inc. (Dandelion Chocolate),Dandelion Chocolate, Inc." at bounding box center [977, 219] width 368 height 21
click at [1083, 218] on input "Dandelion Chocolate, Inc. (Dandelion Chocolate),Dandelion Chocolate, Inc." at bounding box center [977, 219] width 368 height 21
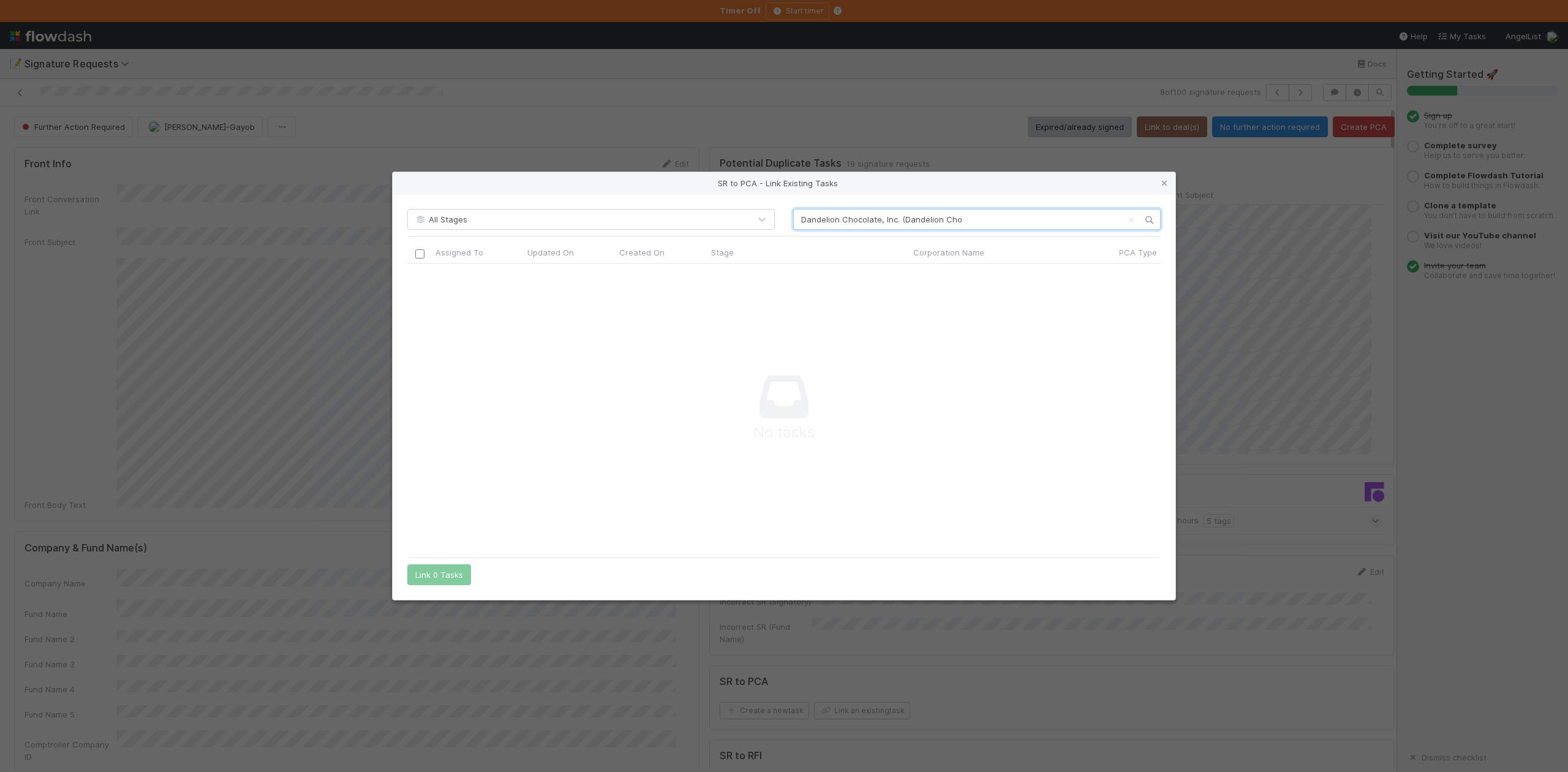
drag, startPoint x: 1089, startPoint y: 219, endPoint x: 898, endPoint y: 219, distance: 191.0
click at [898, 219] on input "Dandelion Chocolate, Inc. (Dandelion Cho" at bounding box center [977, 219] width 368 height 21
type input "Dandelion Chocolate, Inc."
click at [418, 277] on input "checkbox" at bounding box center [419, 276] width 9 height 9
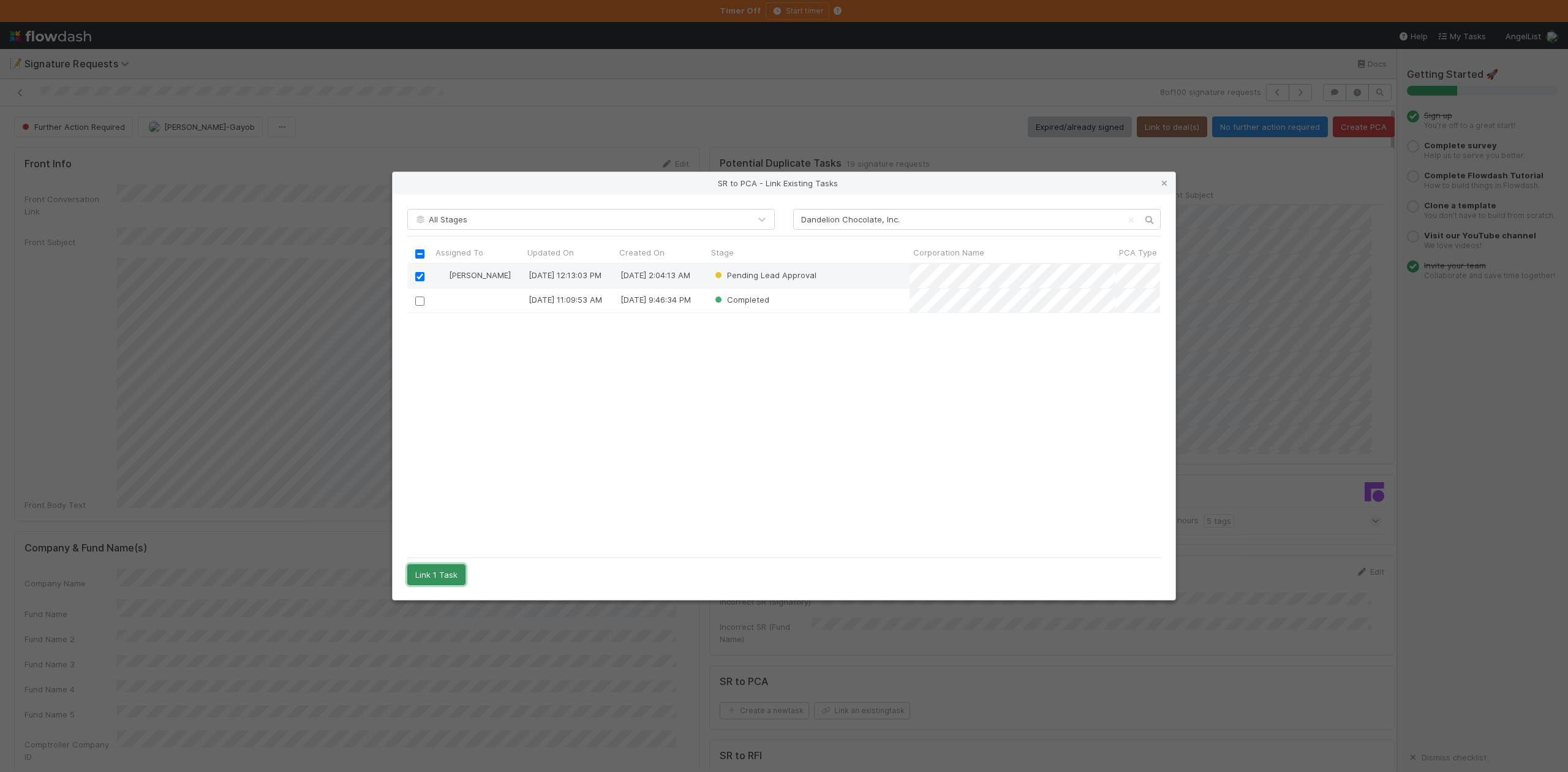
click at [442, 577] on button "Link 1 Task" at bounding box center [436, 575] width 58 height 21
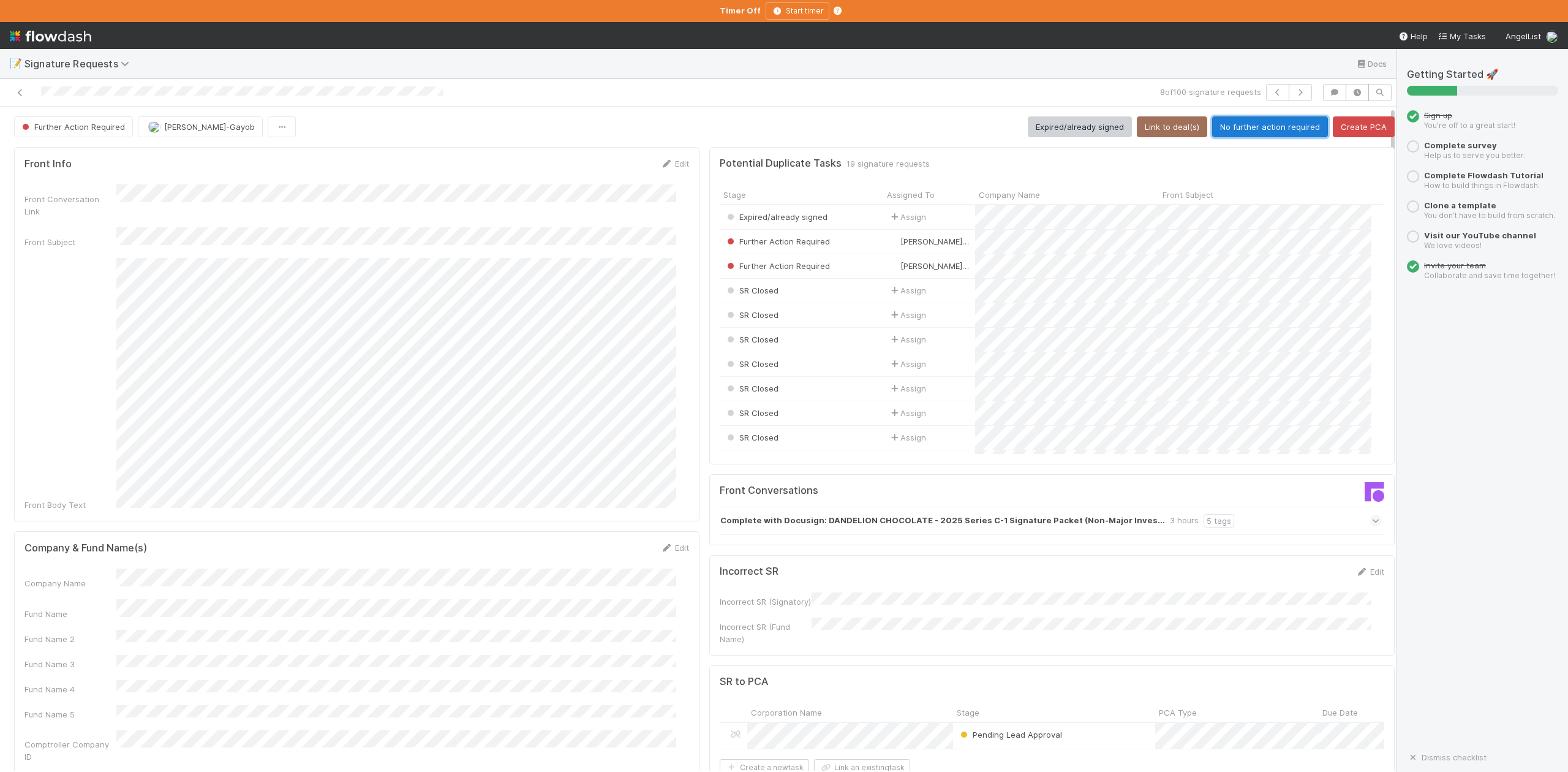
click at [1262, 126] on button "No further action required" at bounding box center [1270, 127] width 116 height 21
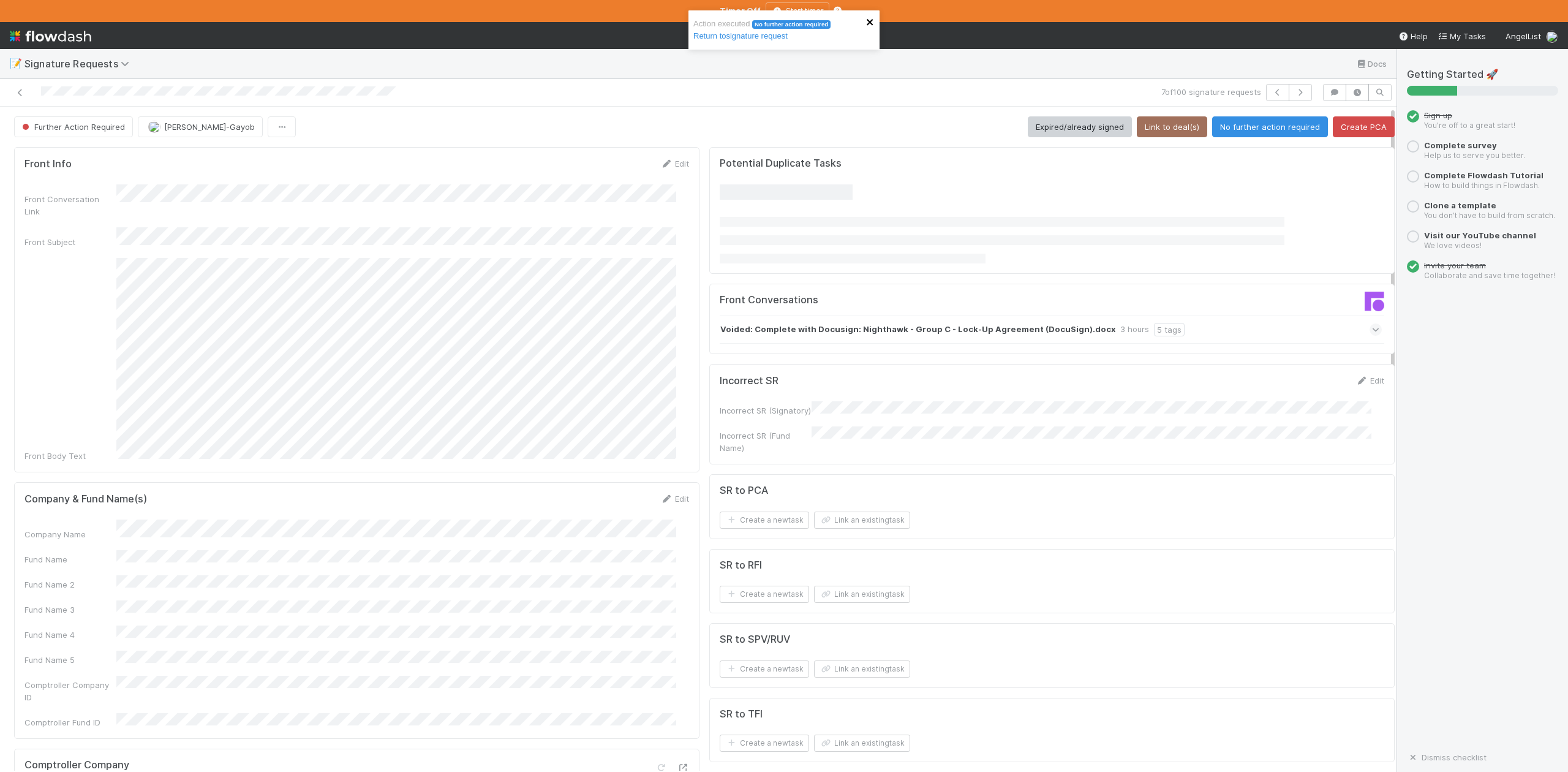
click at [873, 18] on icon "close" at bounding box center [870, 22] width 8 height 10
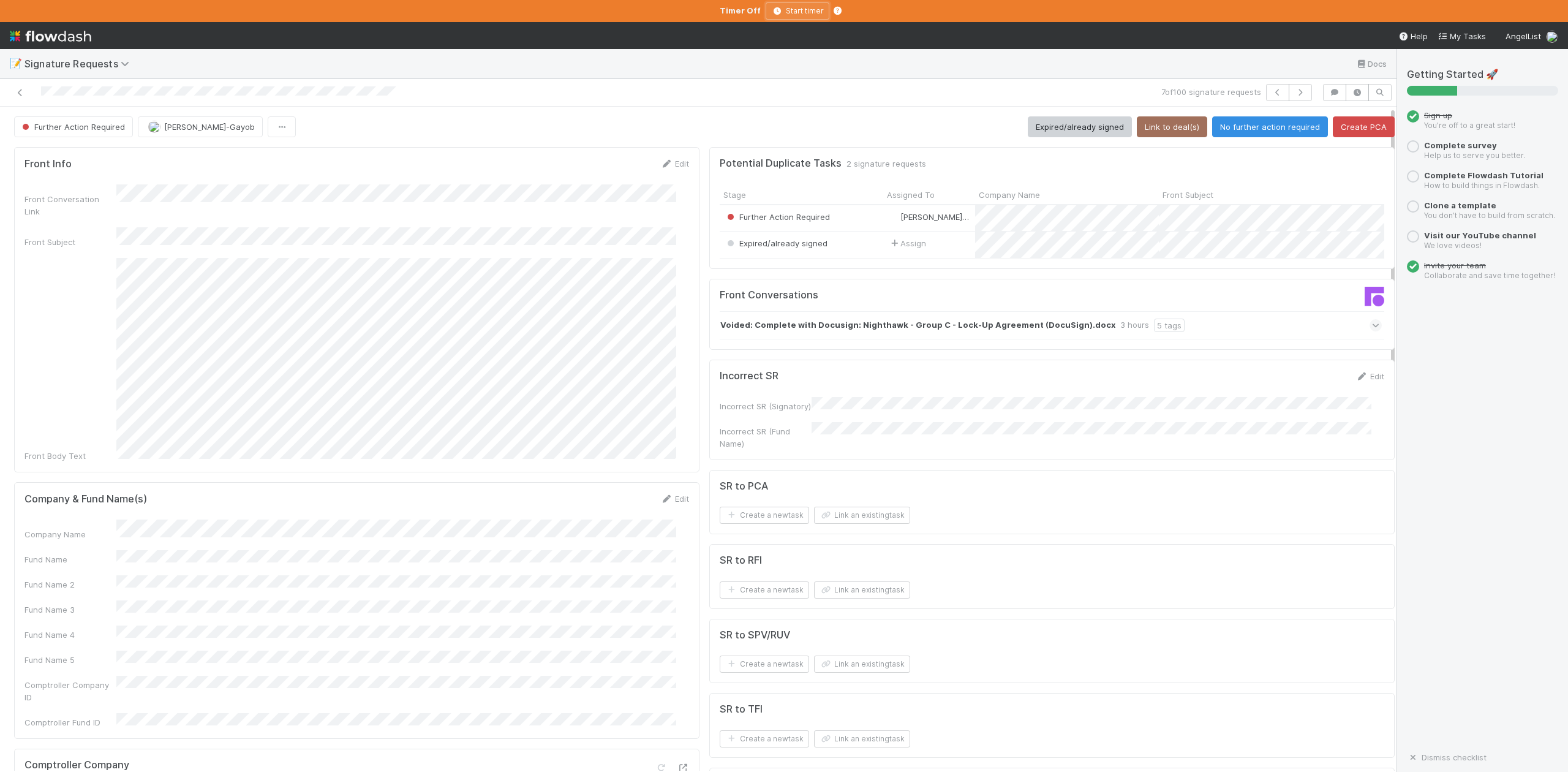
click at [775, 12] on icon "button" at bounding box center [778, 11] width 12 height 8
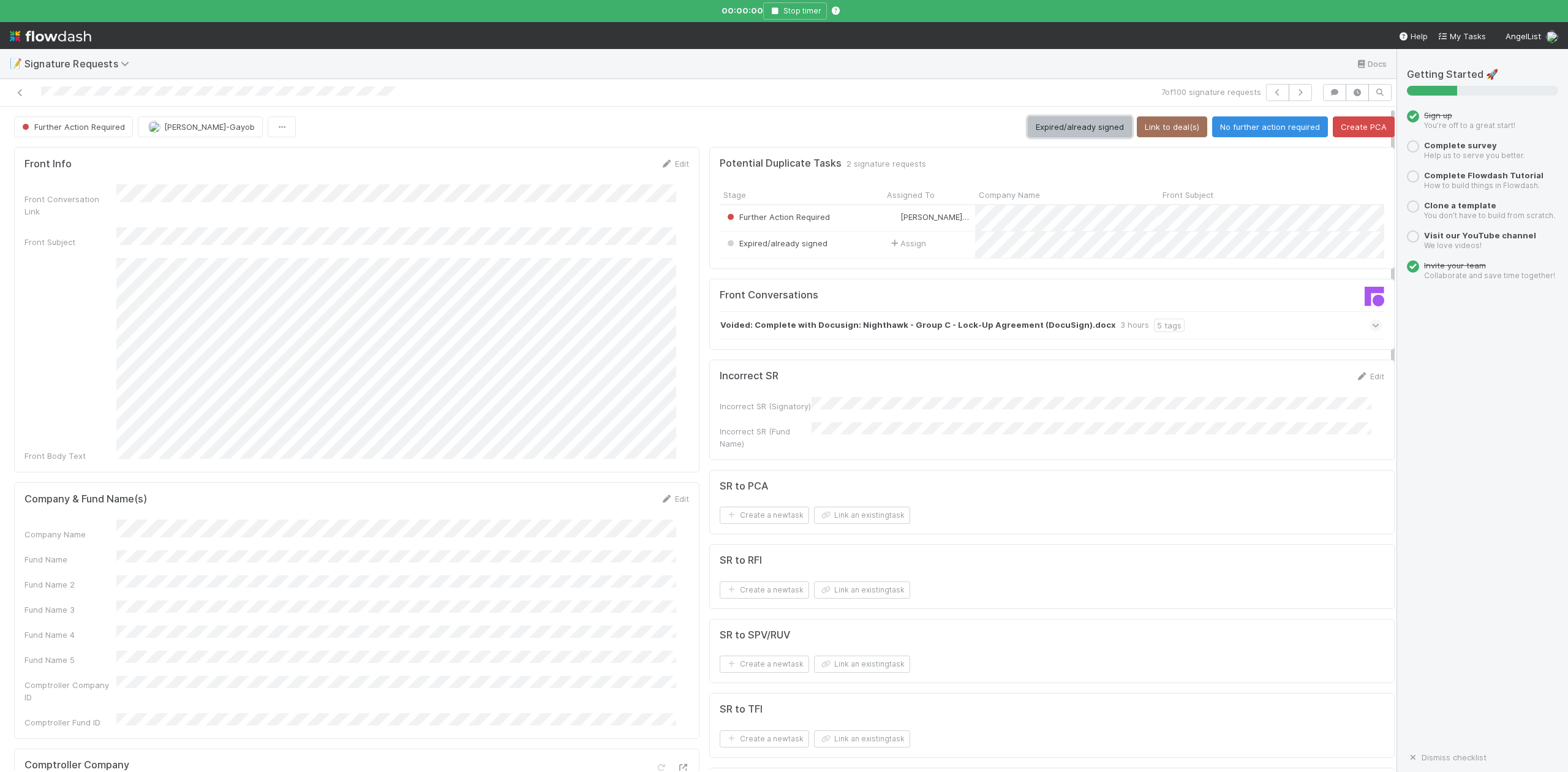
click at [1029, 126] on button "Expired/already signed" at bounding box center [1080, 127] width 104 height 21
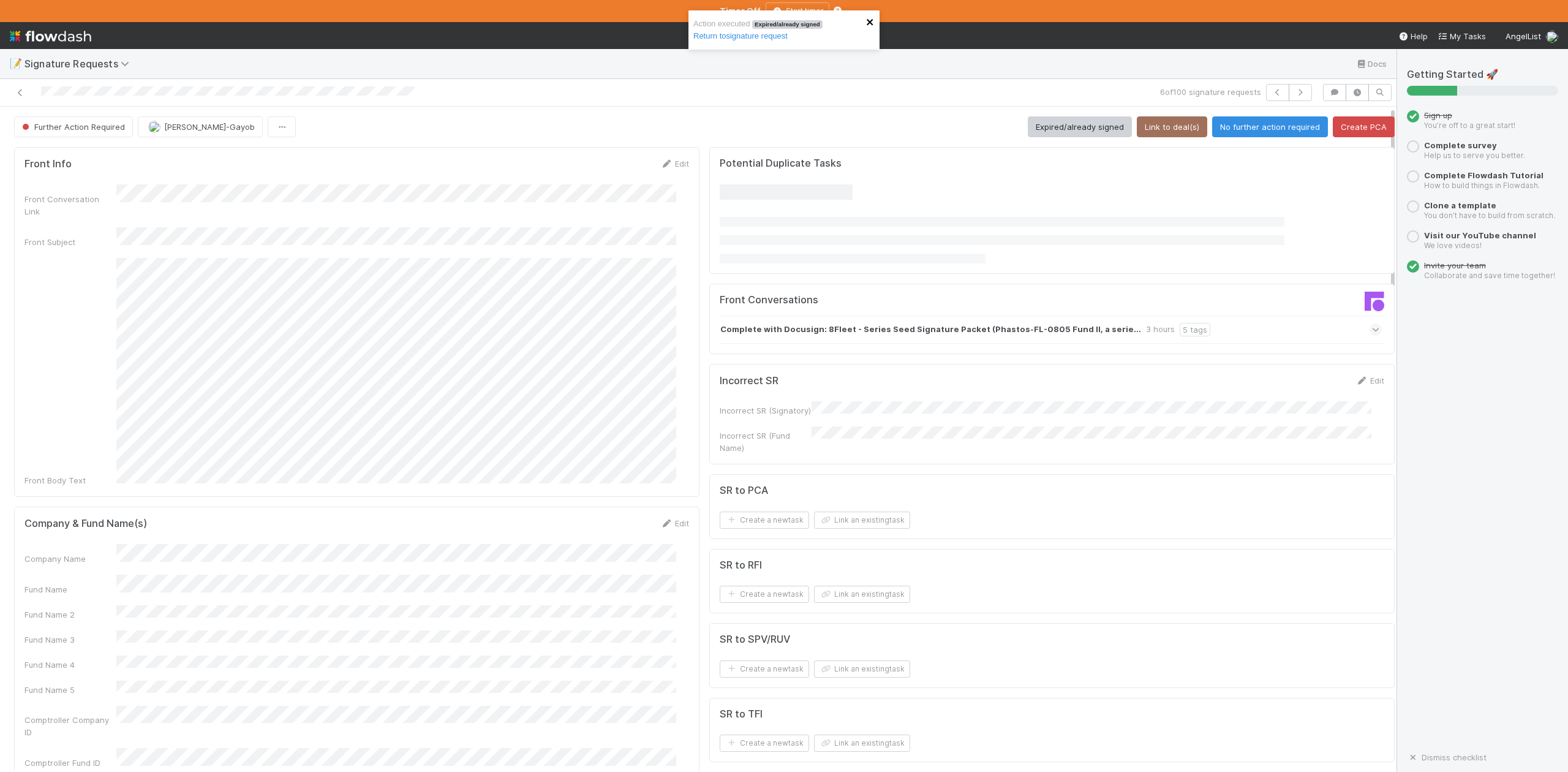
click at [871, 26] on icon "close" at bounding box center [870, 22] width 8 height 10
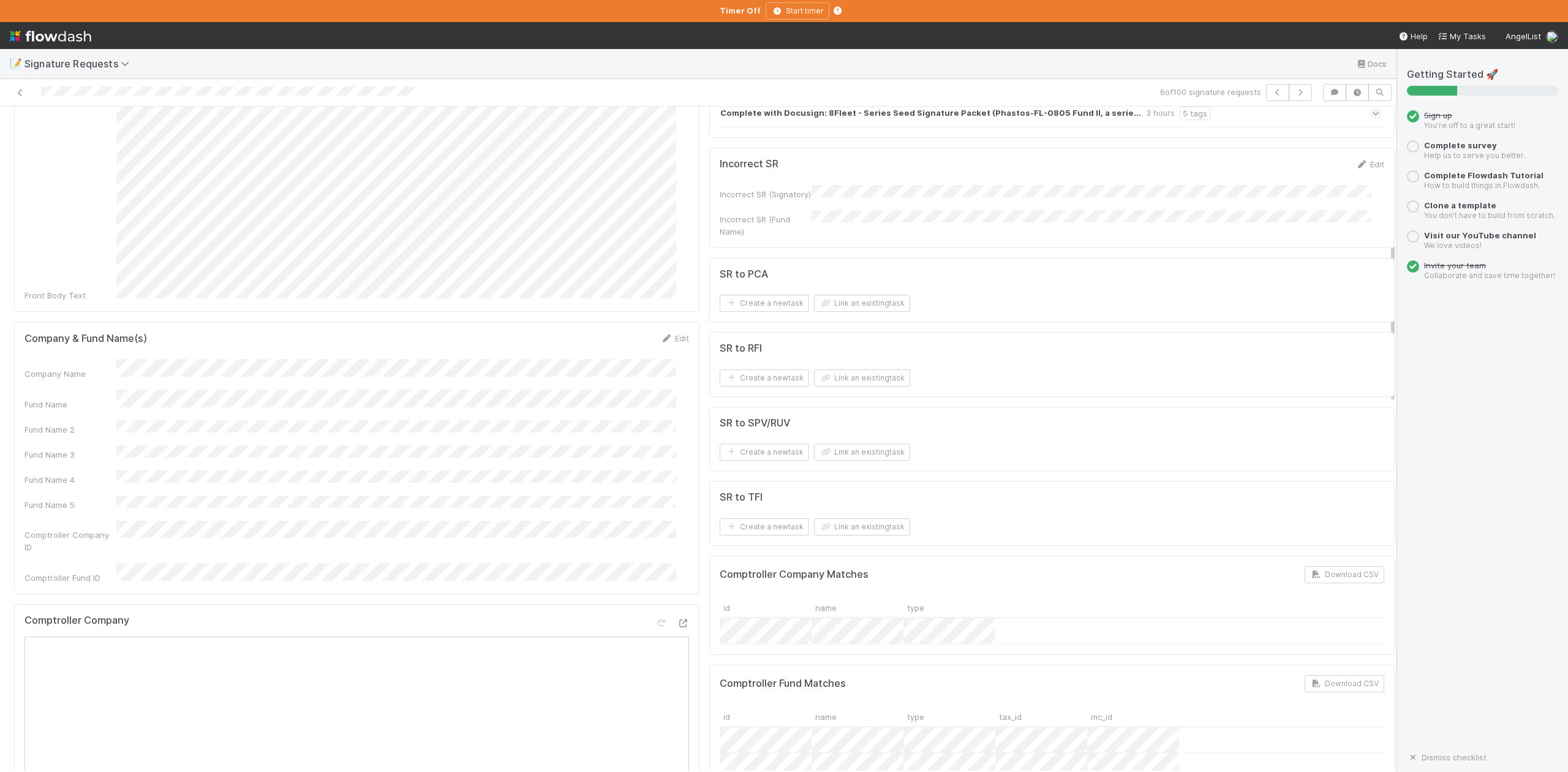
scroll to position [163, 0]
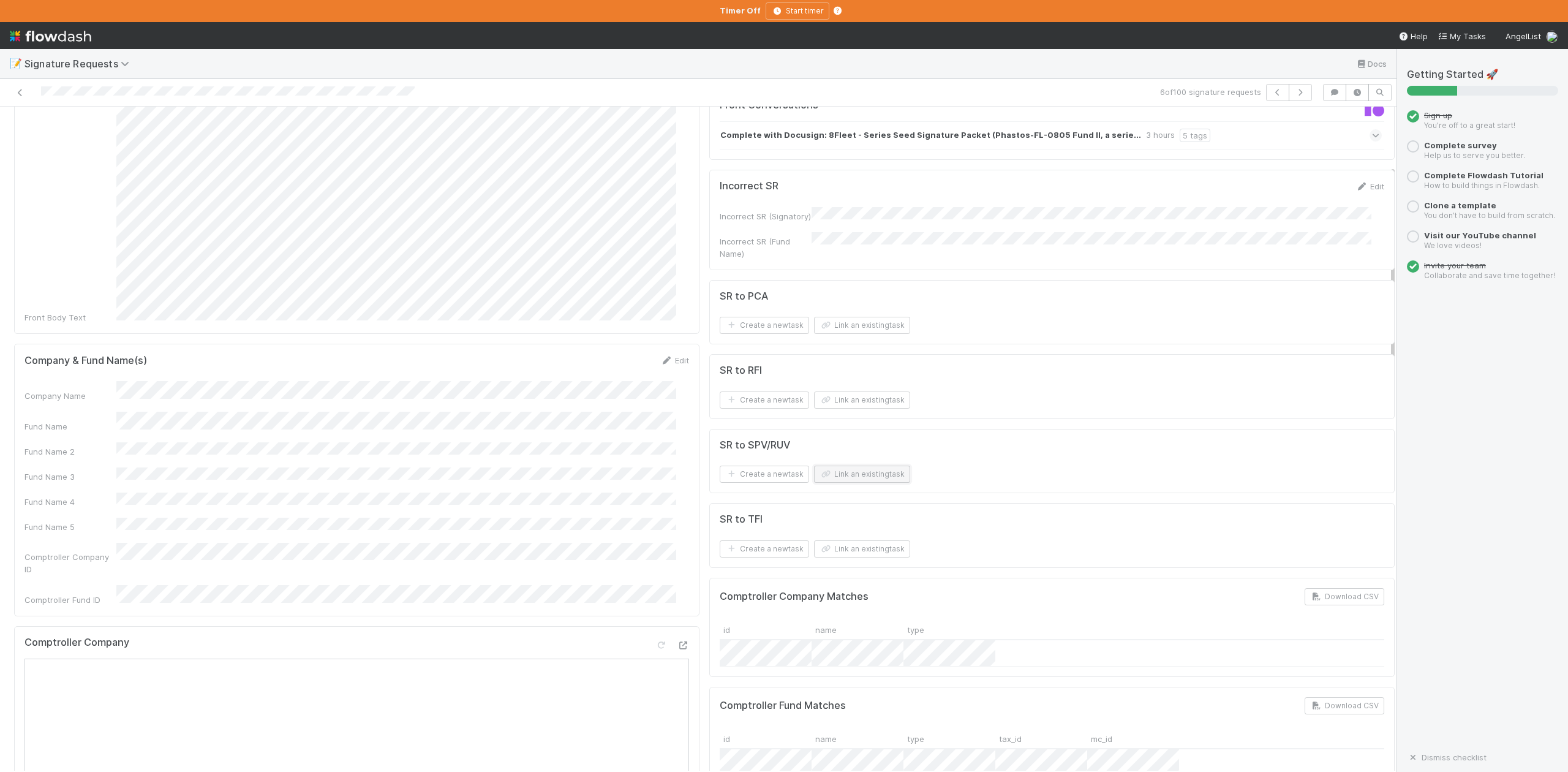
click at [844, 477] on button "Link an existing task" at bounding box center [862, 474] width 96 height 17
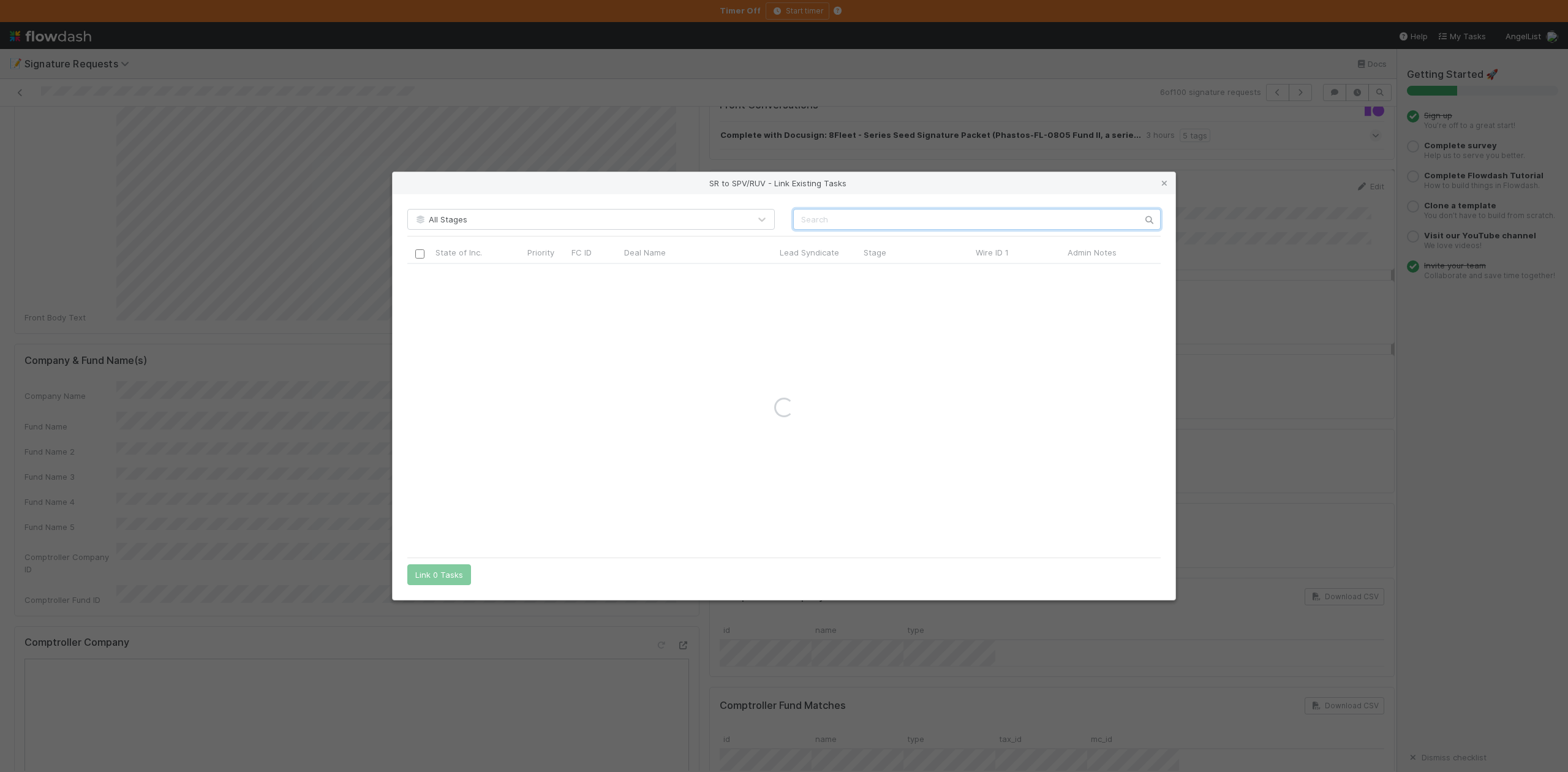
click at [810, 213] on input "text" at bounding box center [977, 219] width 368 height 21
paste input "57751"
click at [799, 224] on input "57751" at bounding box center [977, 219] width 368 height 21
click at [843, 217] on input "57751" at bounding box center [977, 219] width 368 height 21
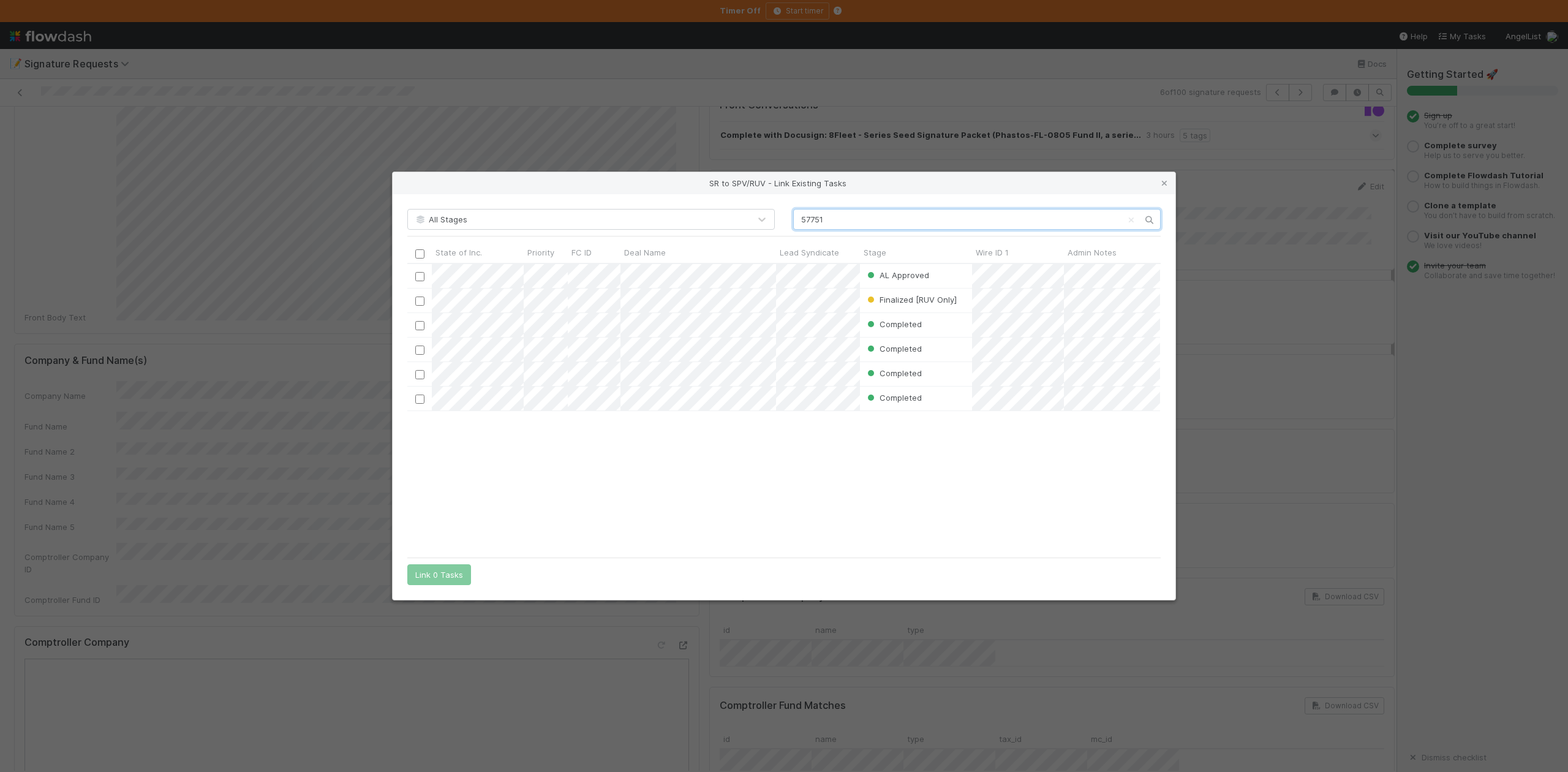
scroll to position [275, 741]
type input "57751"
click at [422, 276] on input "checkbox" at bounding box center [419, 276] width 9 height 9
click at [444, 572] on button "Link 1 Task" at bounding box center [436, 575] width 58 height 21
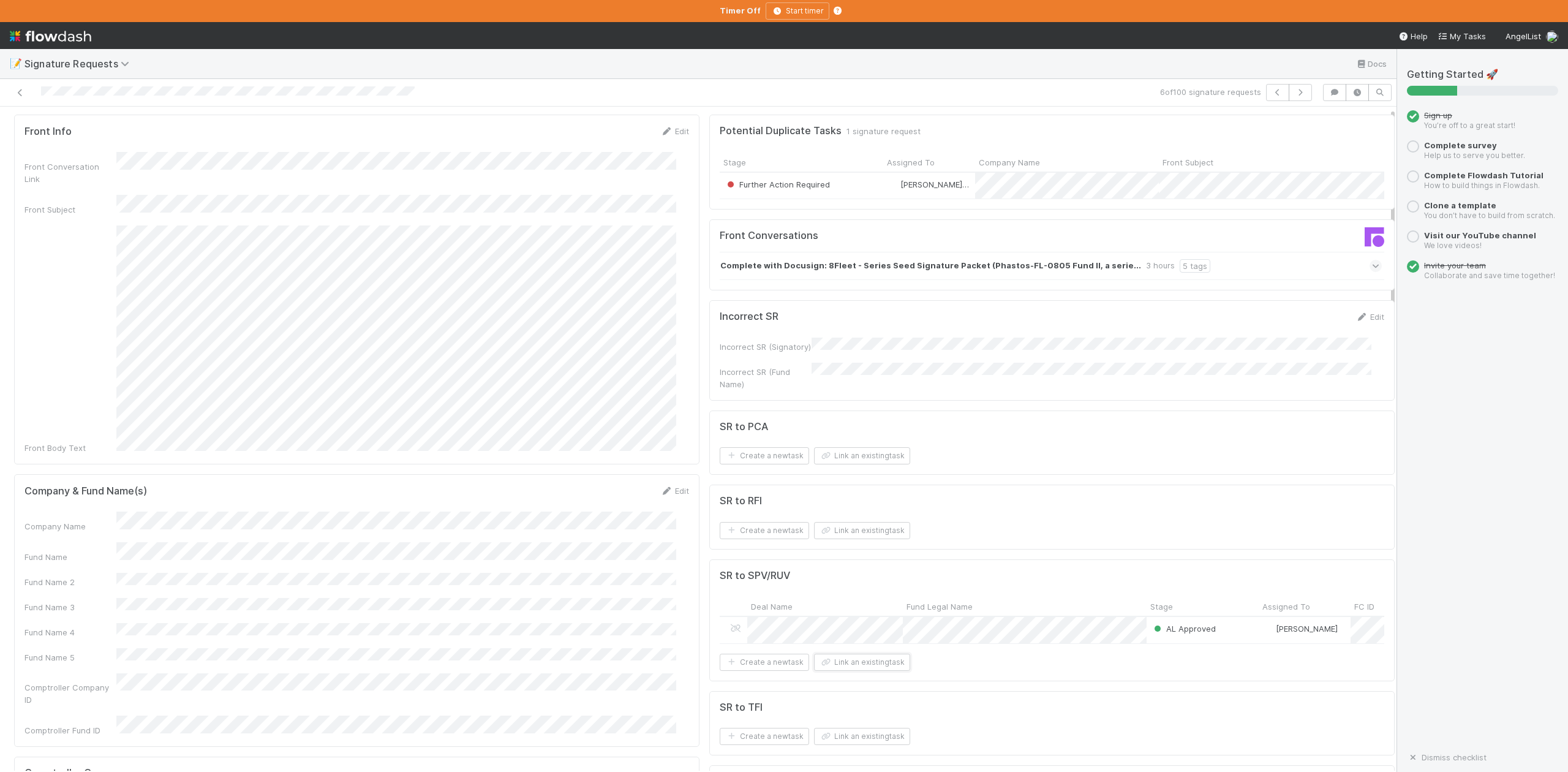
scroll to position [0, 0]
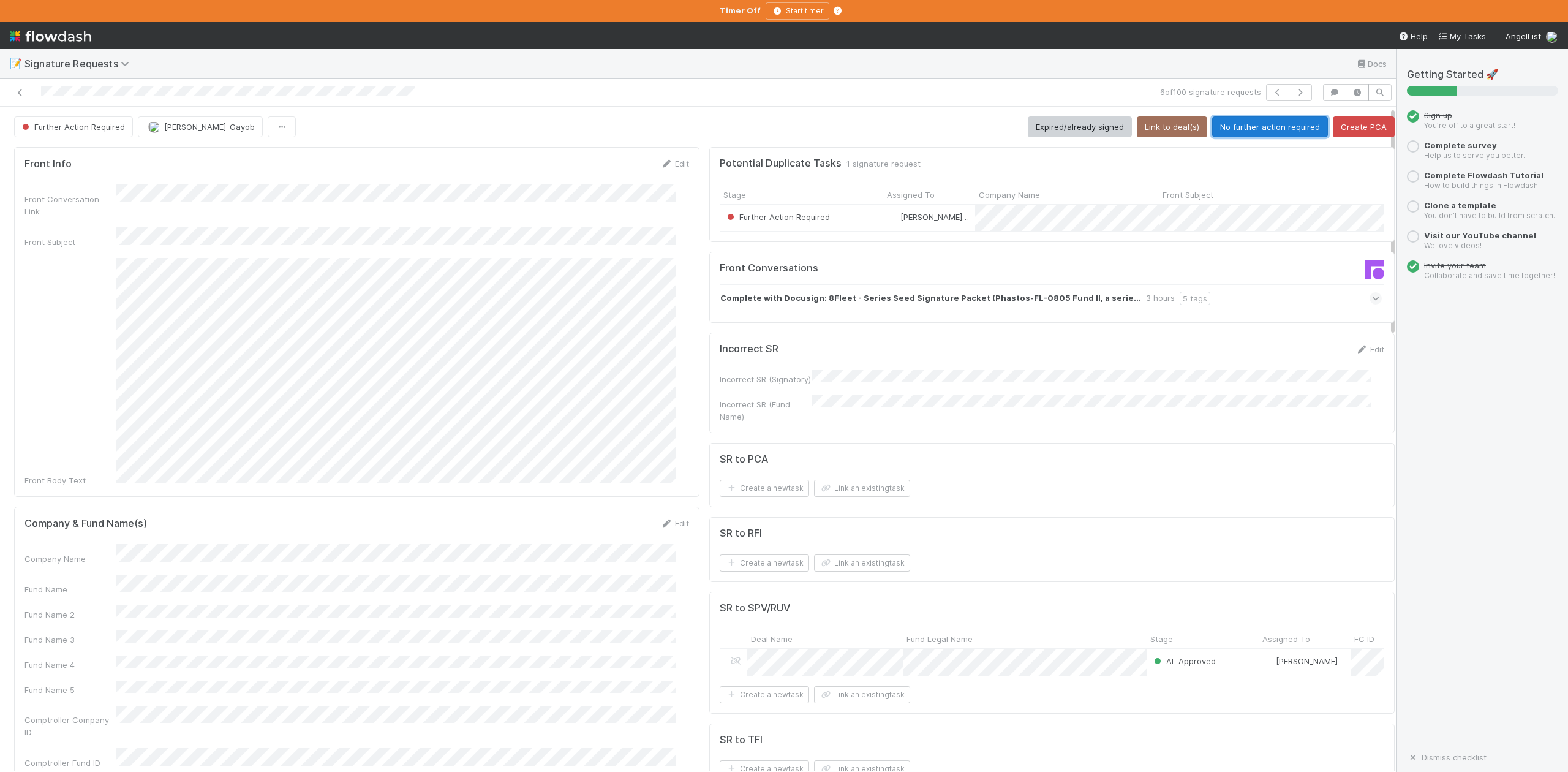
click at [1245, 123] on button "No further action required" at bounding box center [1270, 127] width 116 height 21
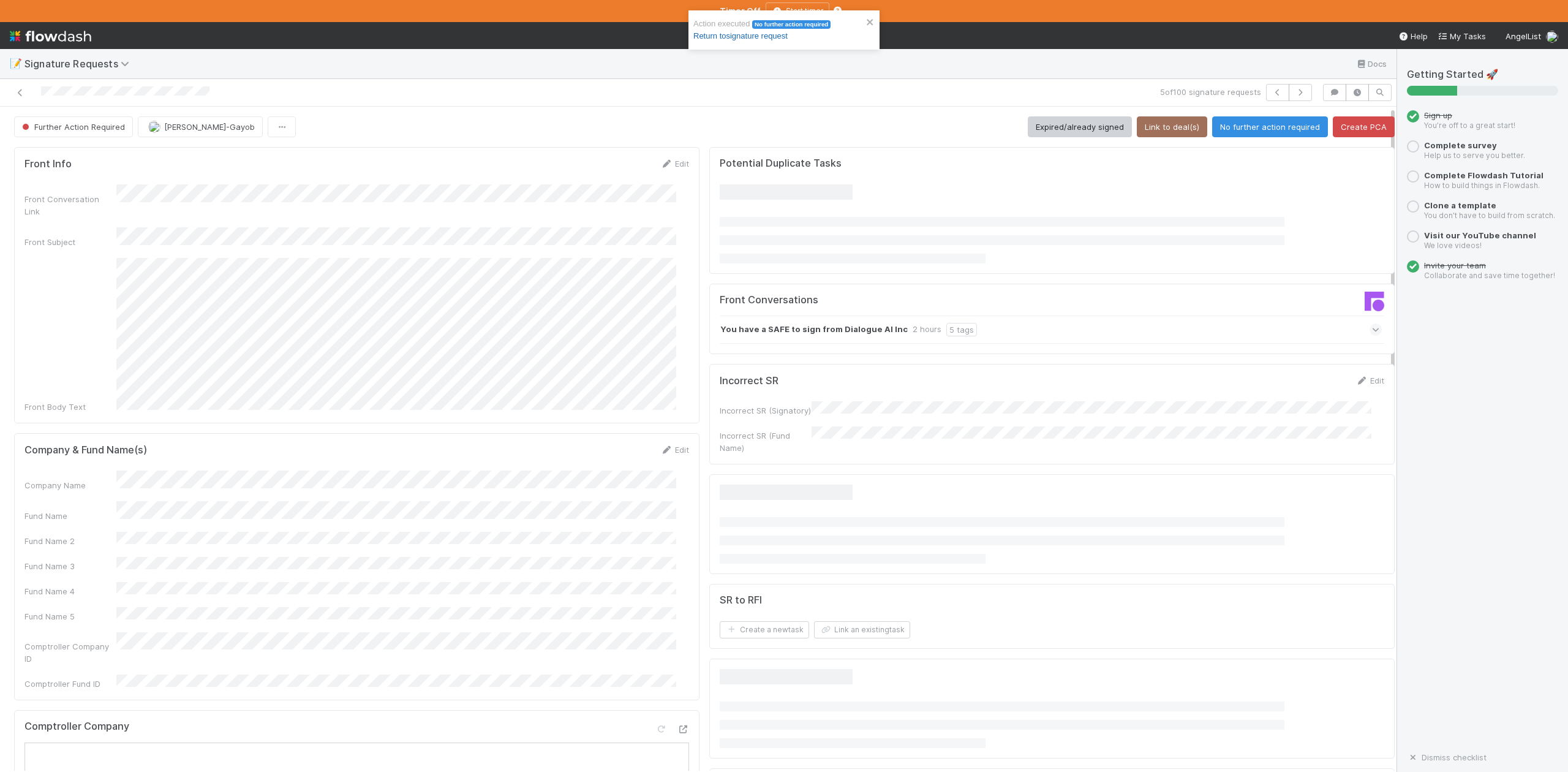
click at [761, 36] on link "Return to signature request" at bounding box center [741, 35] width 94 height 9
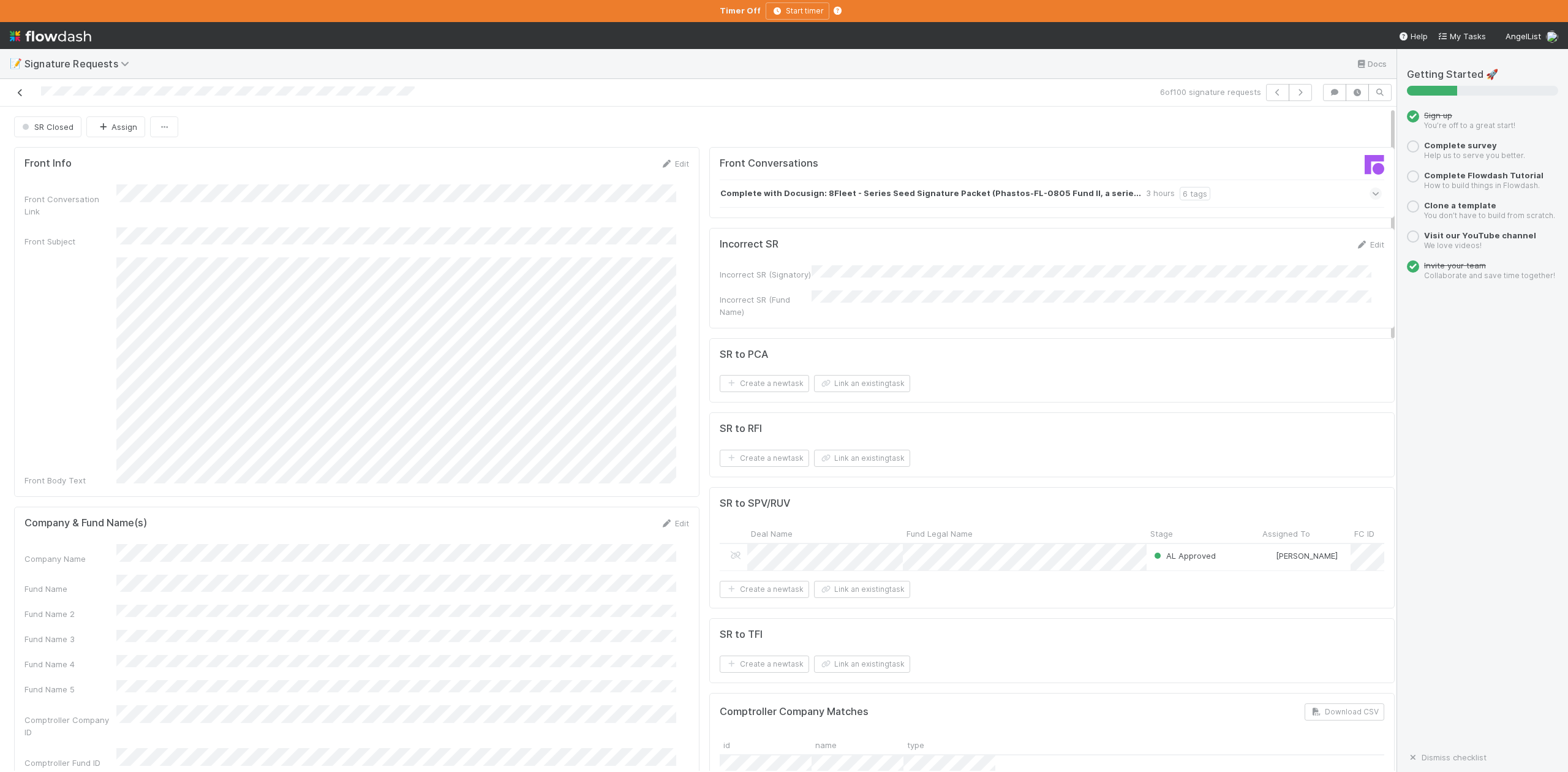
click at [23, 92] on icon at bounding box center [20, 93] width 12 height 8
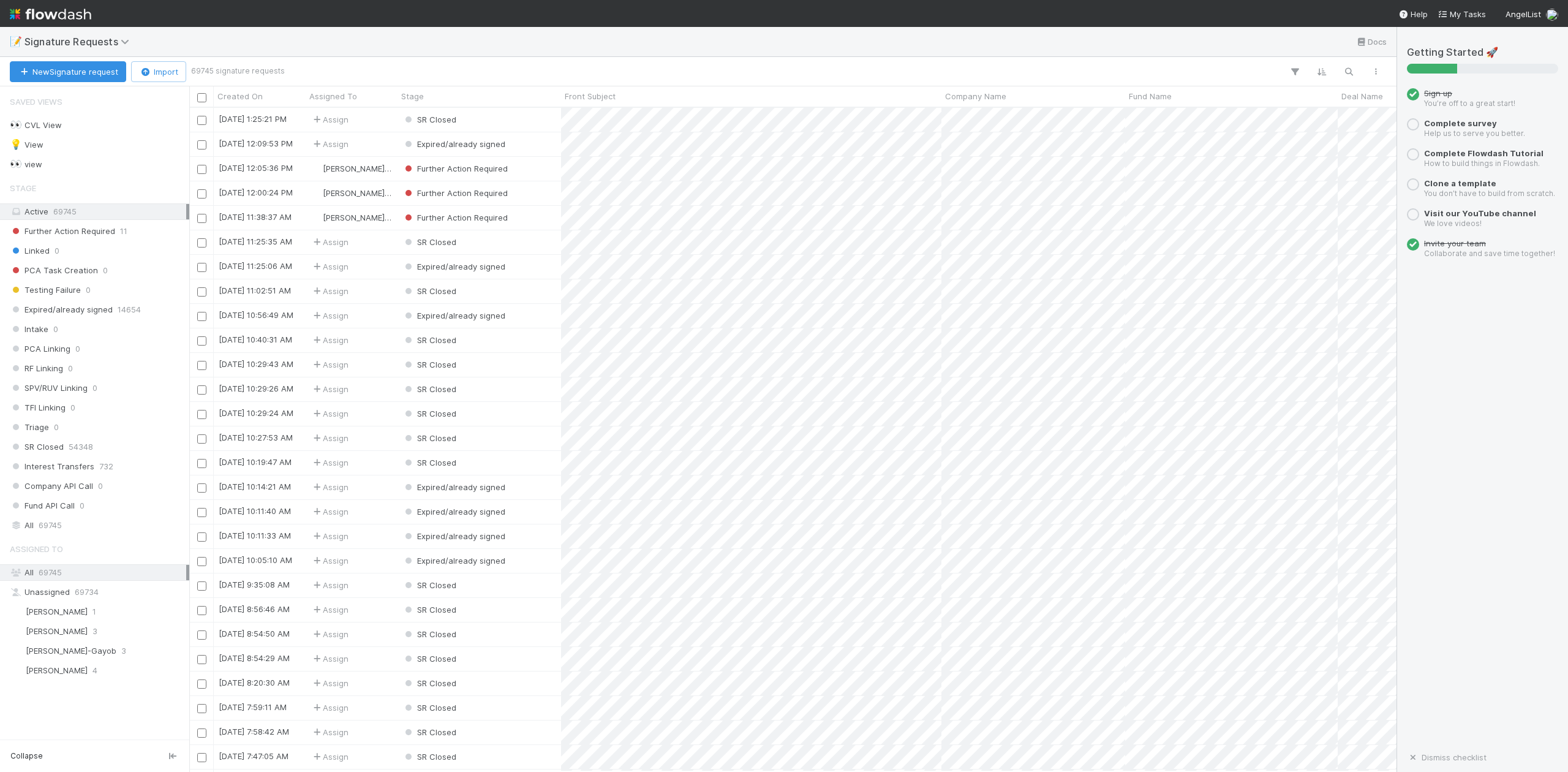
scroll to position [652, 1196]
click at [552, 219] on div "Further Action Required" at bounding box center [479, 218] width 163 height 24
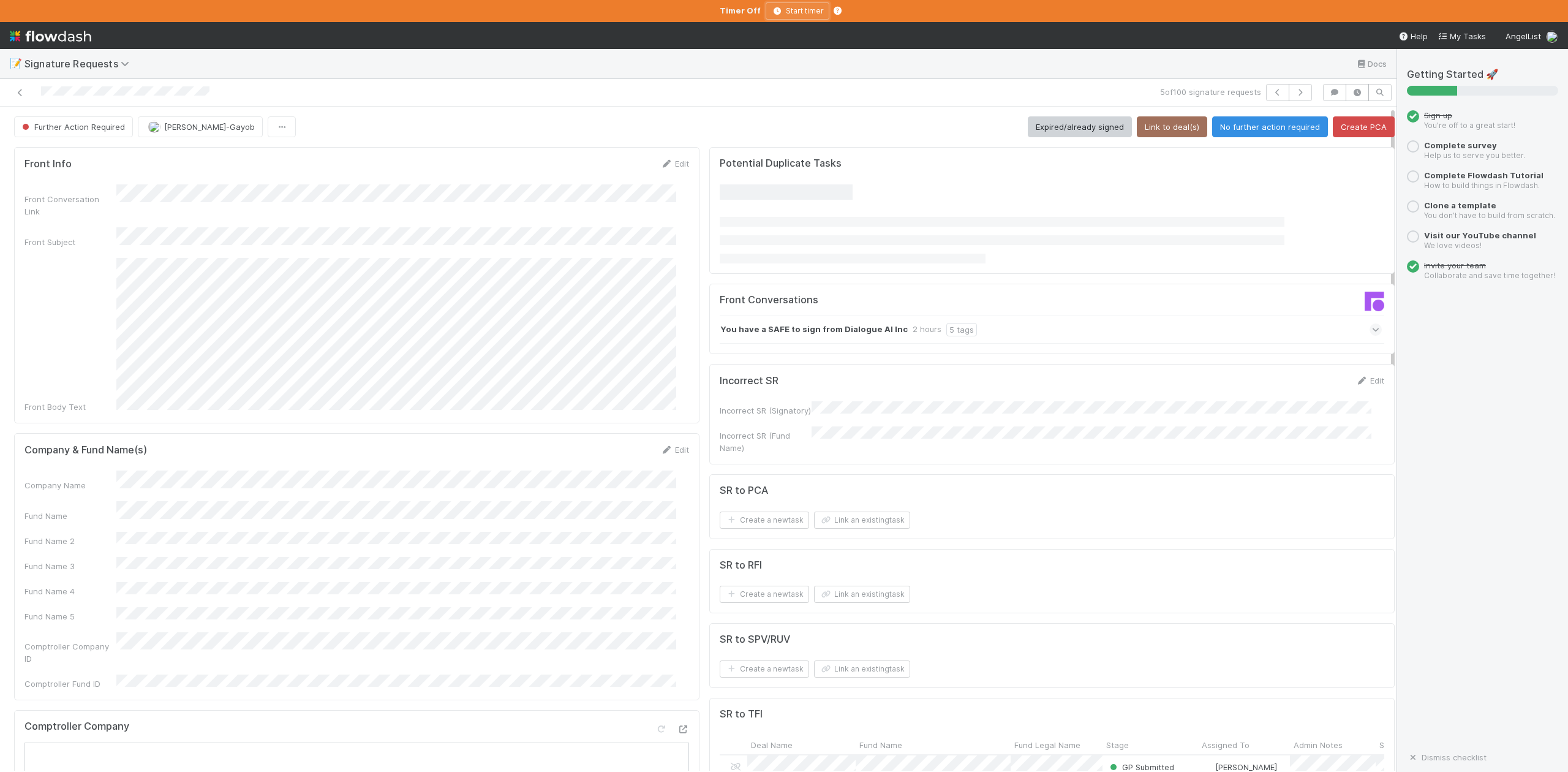
click at [776, 12] on icon "button" at bounding box center [778, 11] width 12 height 8
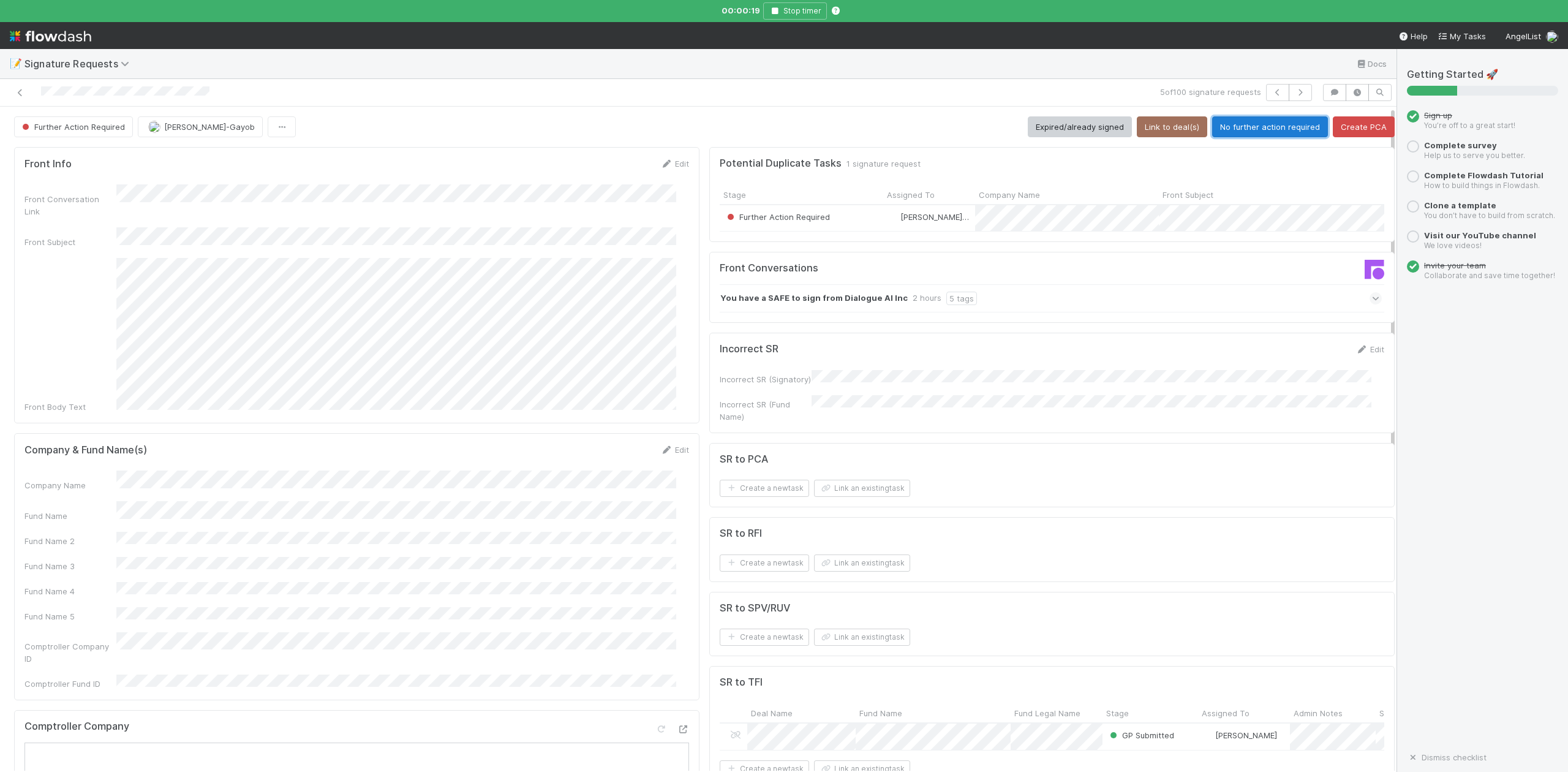
click at [1234, 129] on button "No further action required" at bounding box center [1270, 127] width 116 height 21
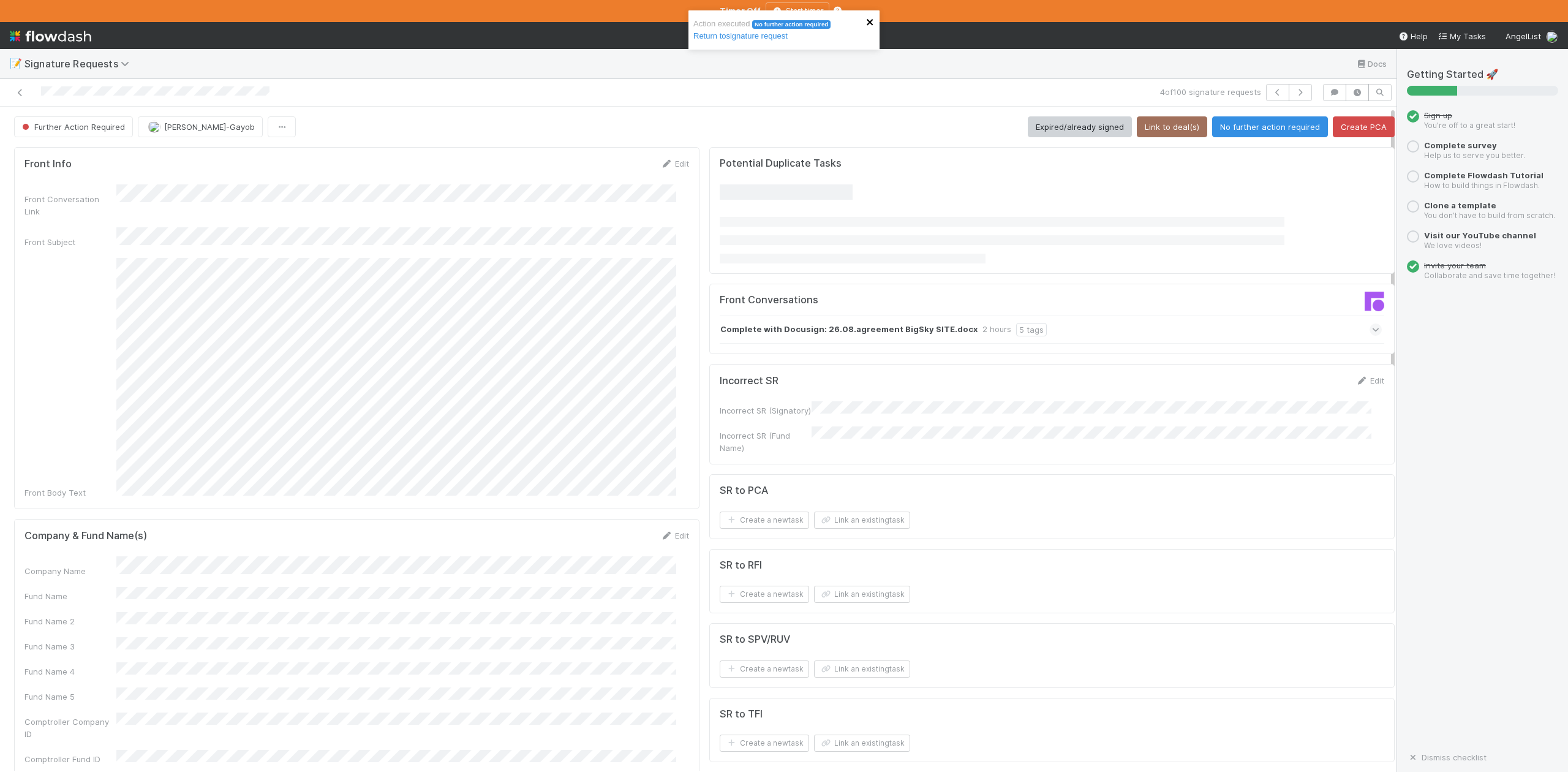
click at [871, 19] on icon "close" at bounding box center [870, 22] width 8 height 10
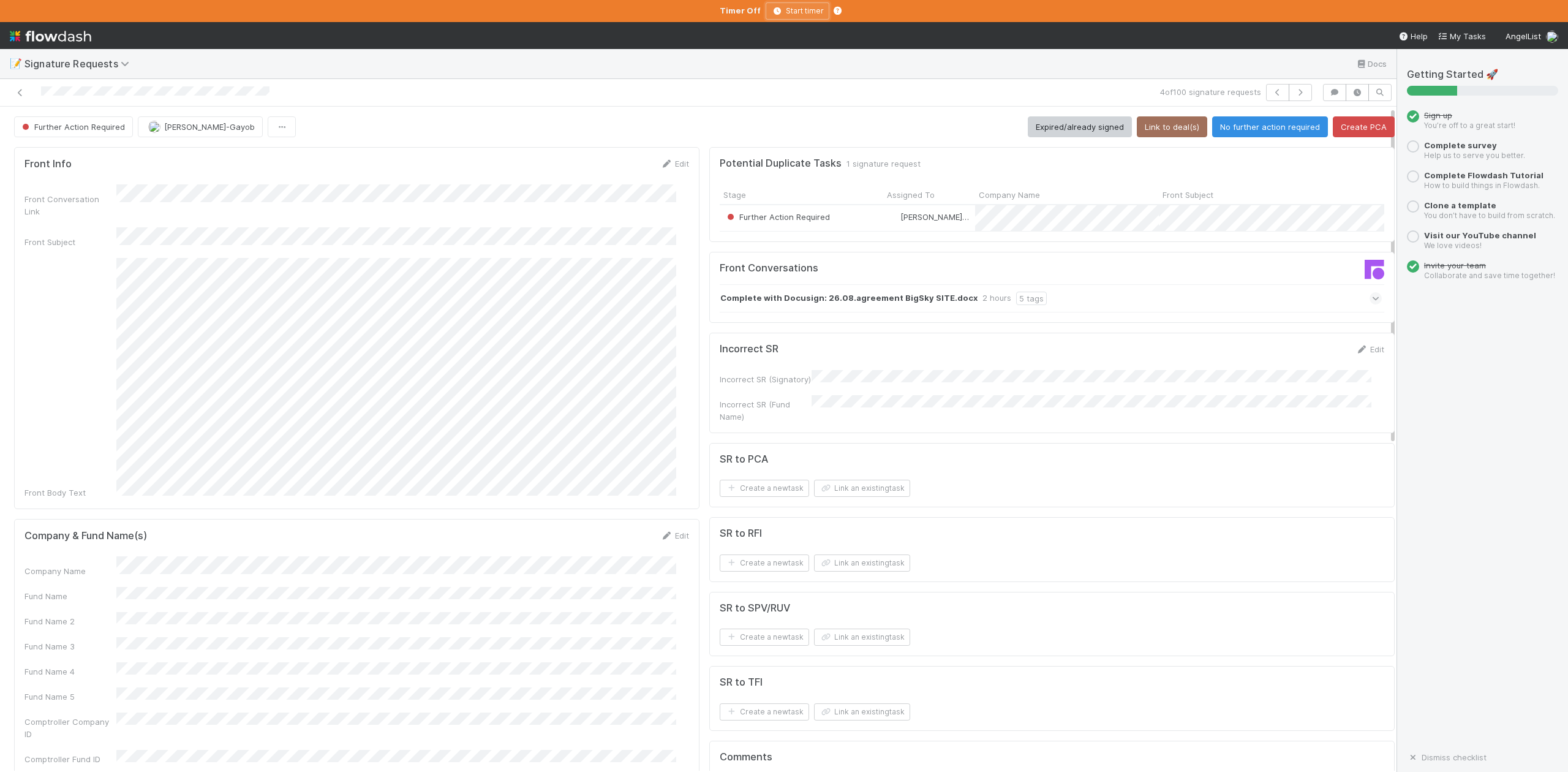
click at [779, 8] on icon "button" at bounding box center [778, 11] width 12 height 8
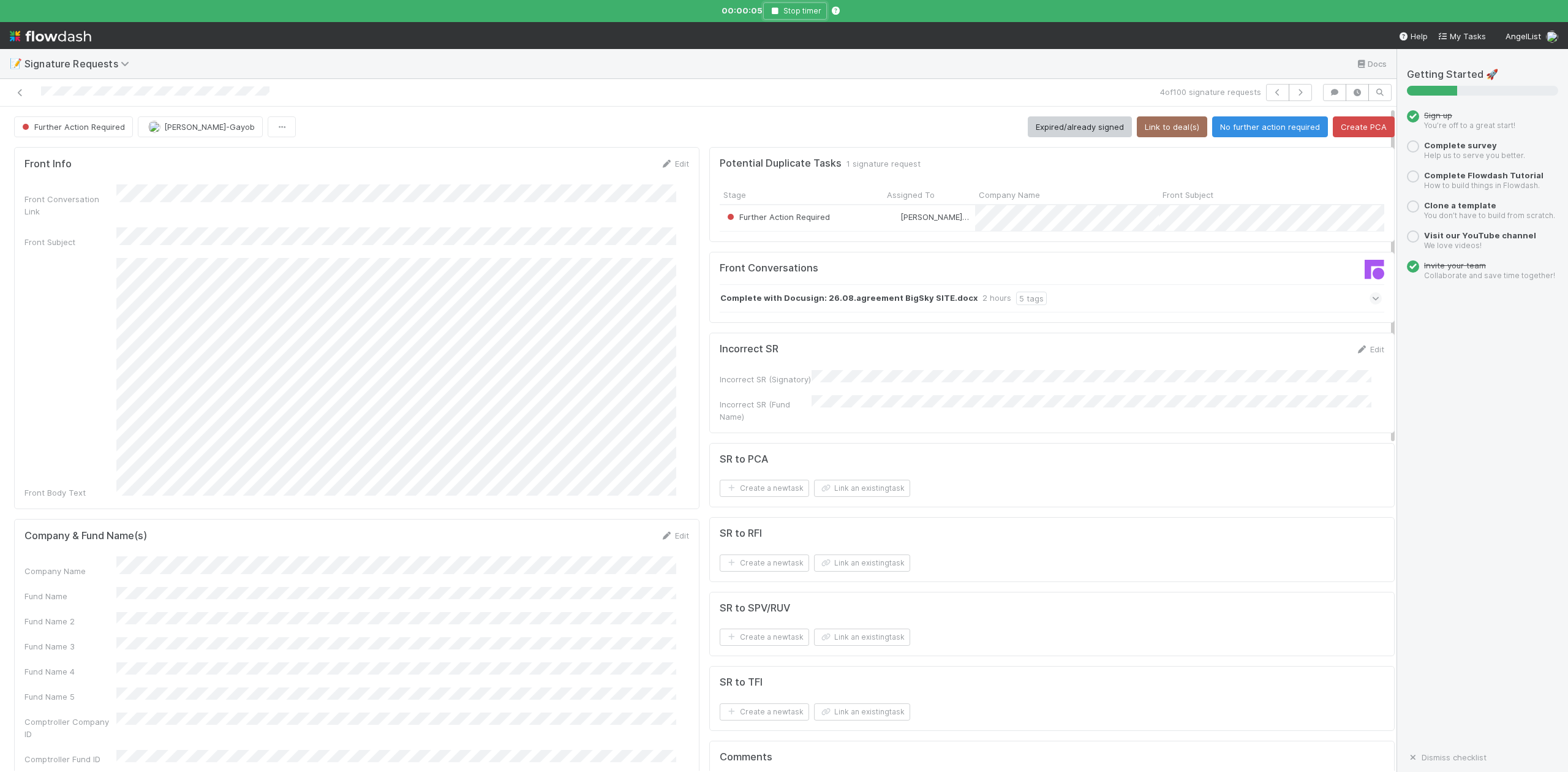
click at [777, 6] on button "Stop timer" at bounding box center [795, 11] width 63 height 17
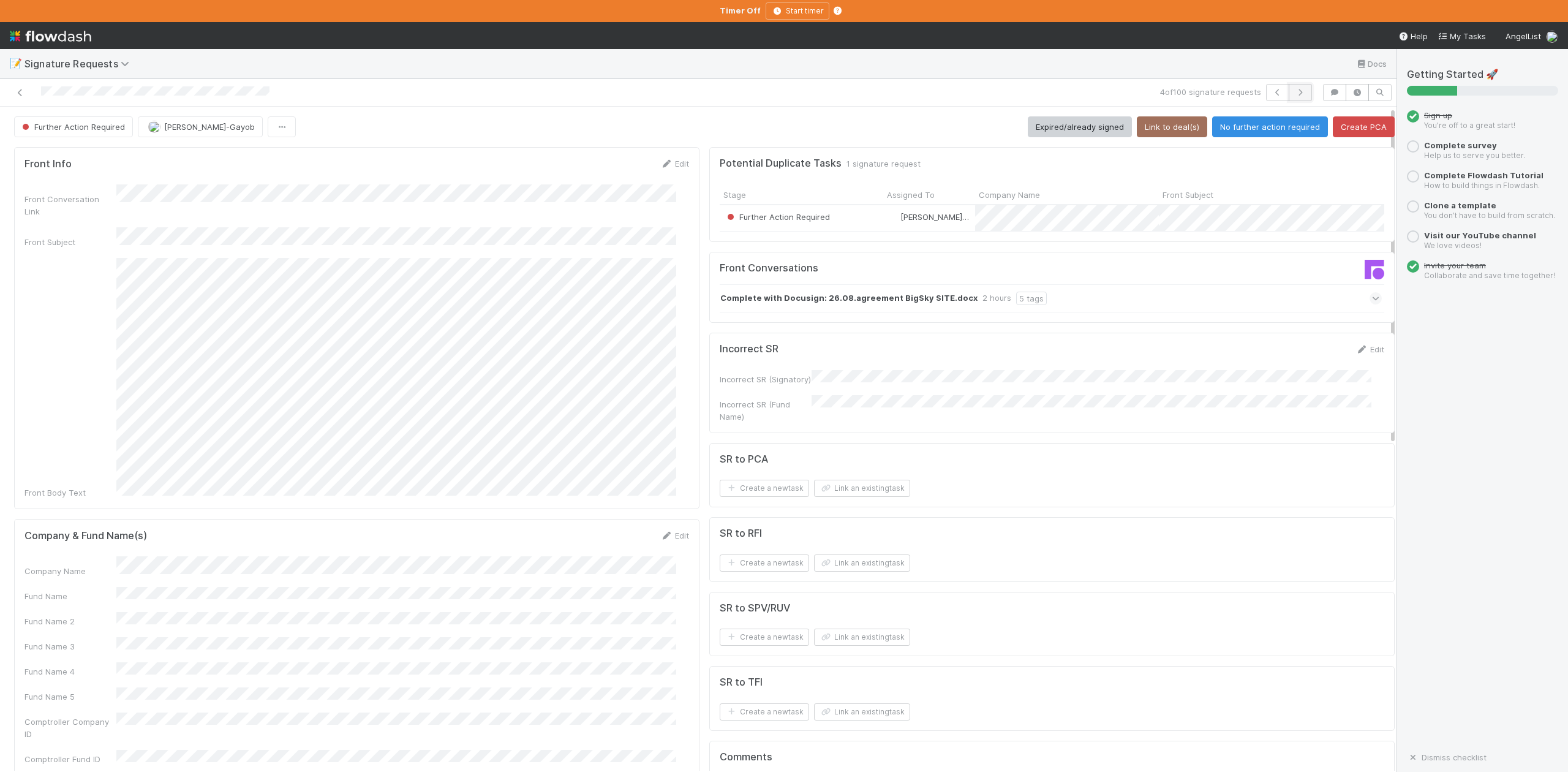
click at [1294, 91] on button "button" at bounding box center [1300, 92] width 23 height 17
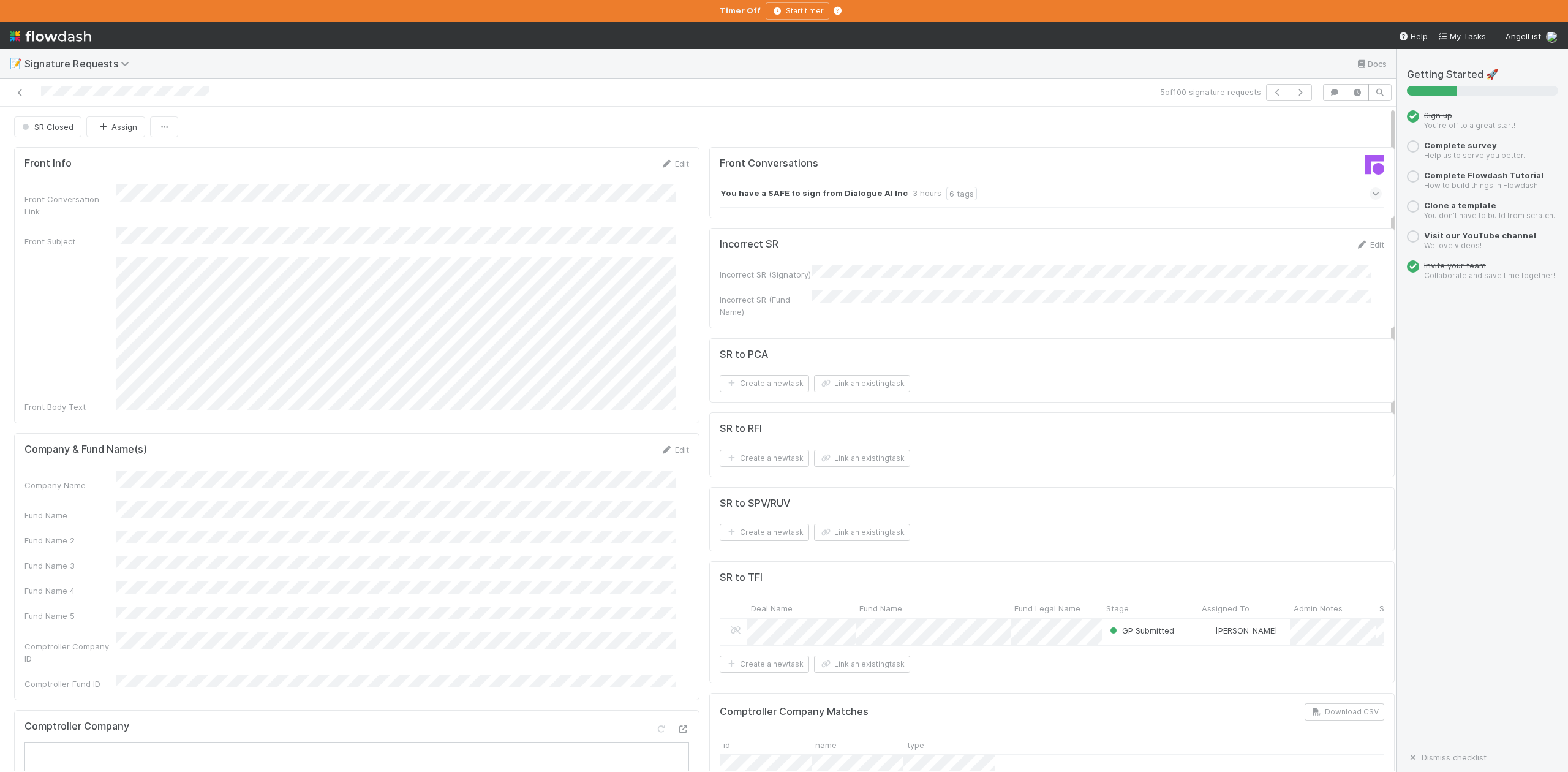
click at [718, 74] on div "📝 Signature Requests Docs" at bounding box center [698, 63] width 1397 height 30
drag, startPoint x: 1088, startPoint y: 612, endPoint x: 1202, endPoint y: 603, distance: 114.4
click at [1202, 603] on div "Fund Legal Name" at bounding box center [1114, 608] width 206 height 19
click at [1272, 93] on icon "button" at bounding box center [1278, 92] width 12 height 8
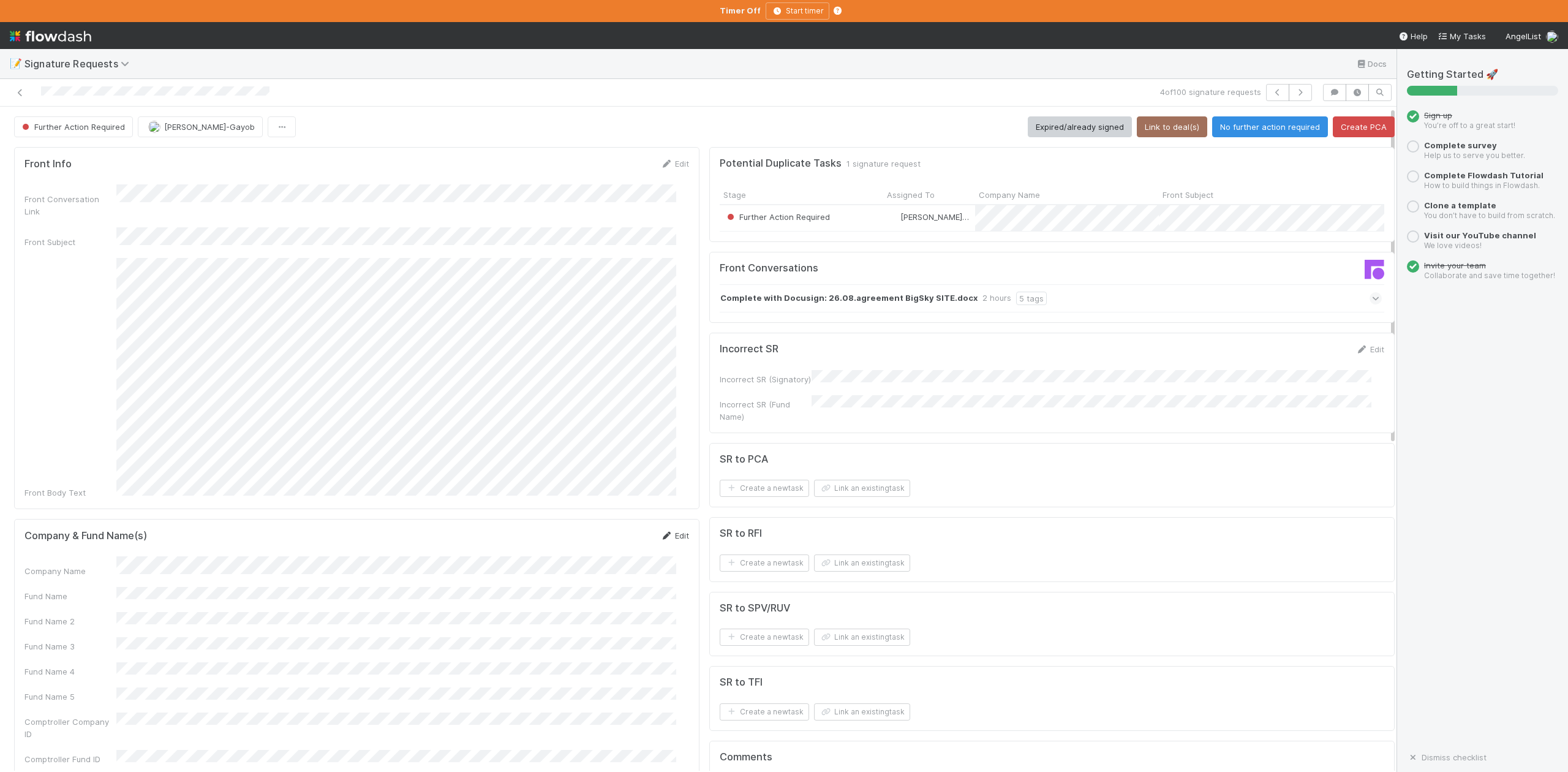
click at [669, 531] on link "Edit" at bounding box center [675, 535] width 29 height 10
click at [1266, 130] on button "No further action required" at bounding box center [1270, 127] width 116 height 21
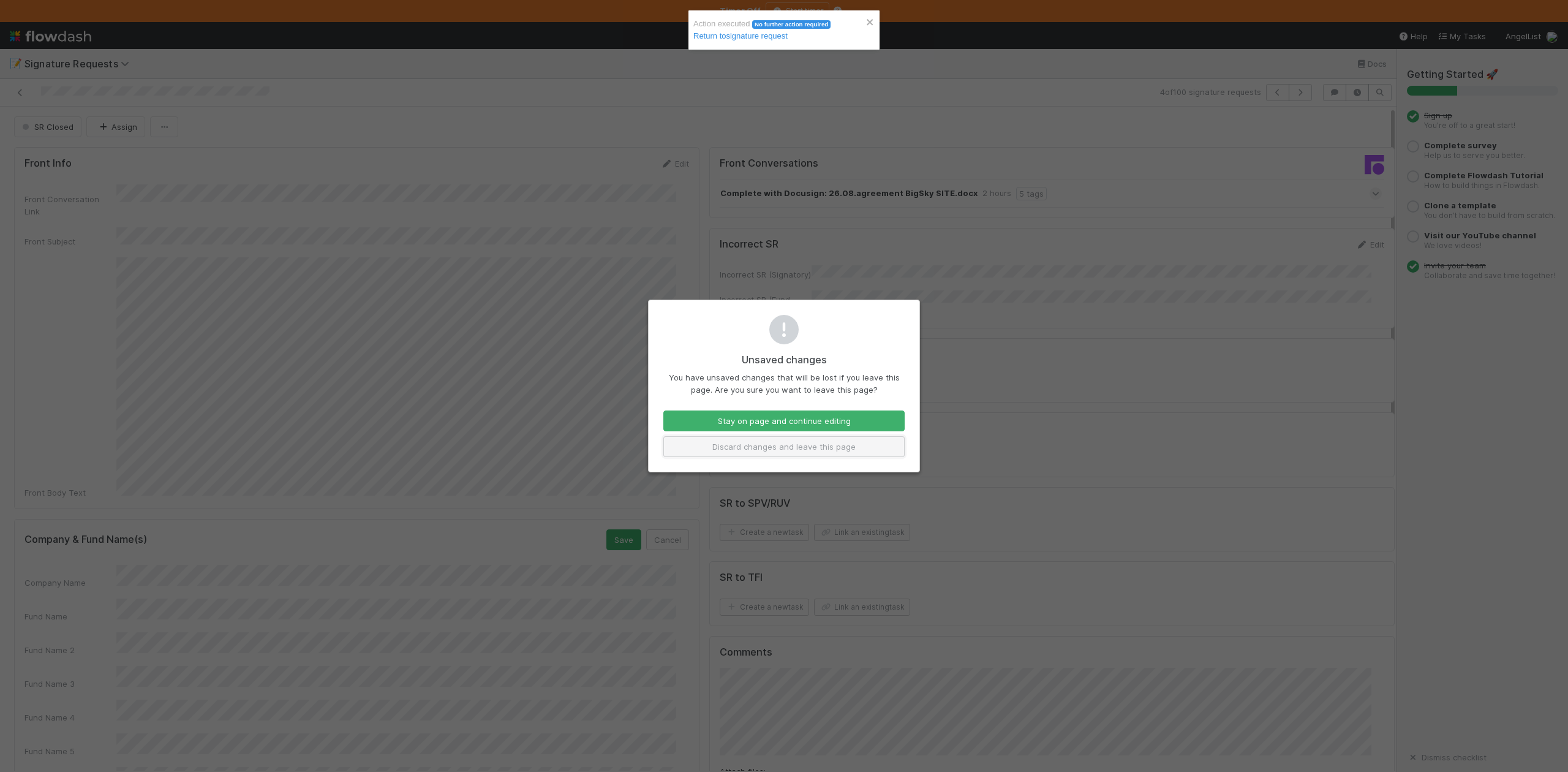
click at [750, 445] on button "Discard changes and leave this page" at bounding box center [784, 447] width 241 height 21
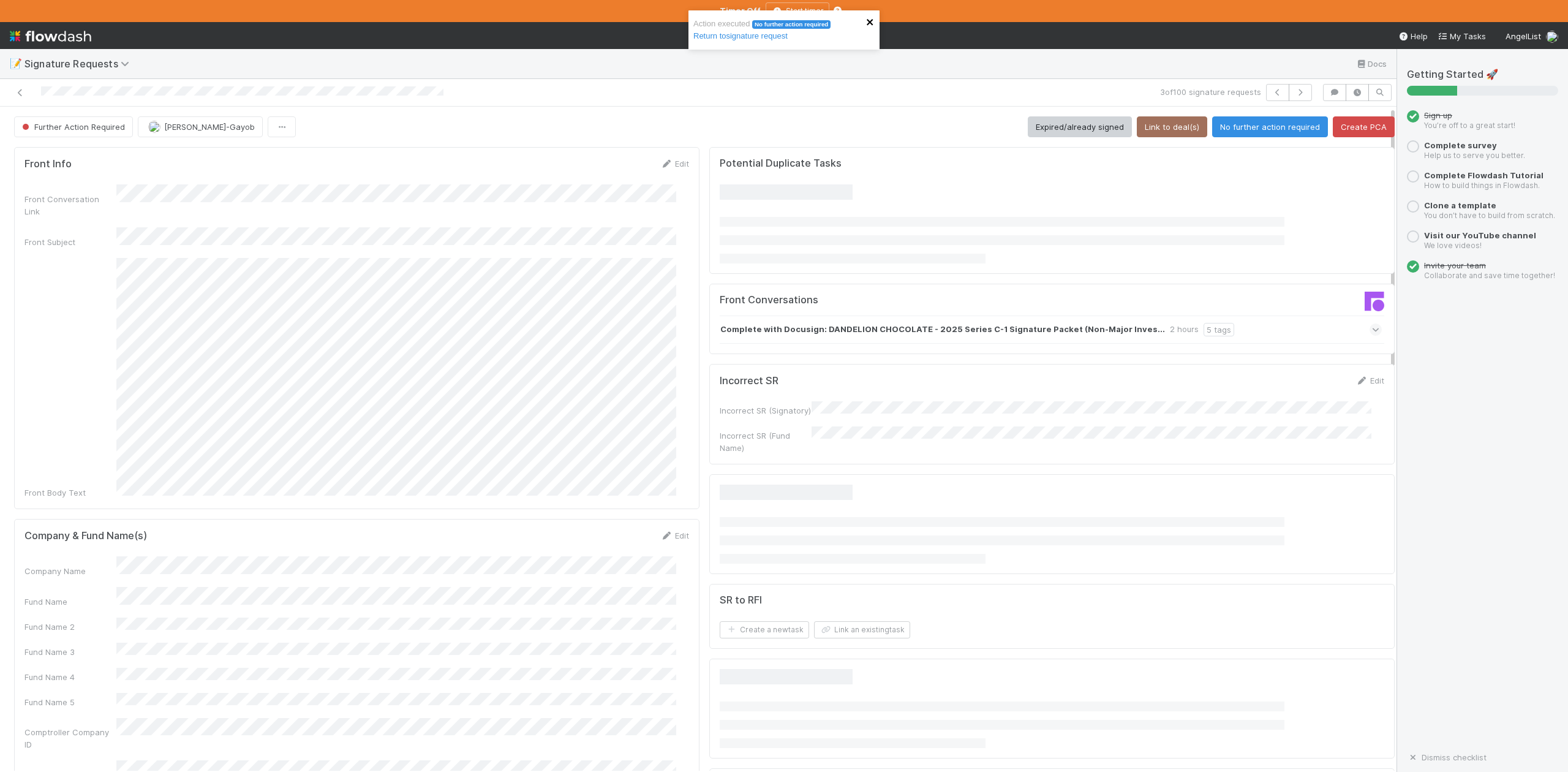
click at [872, 21] on icon "close" at bounding box center [870, 22] width 8 height 10
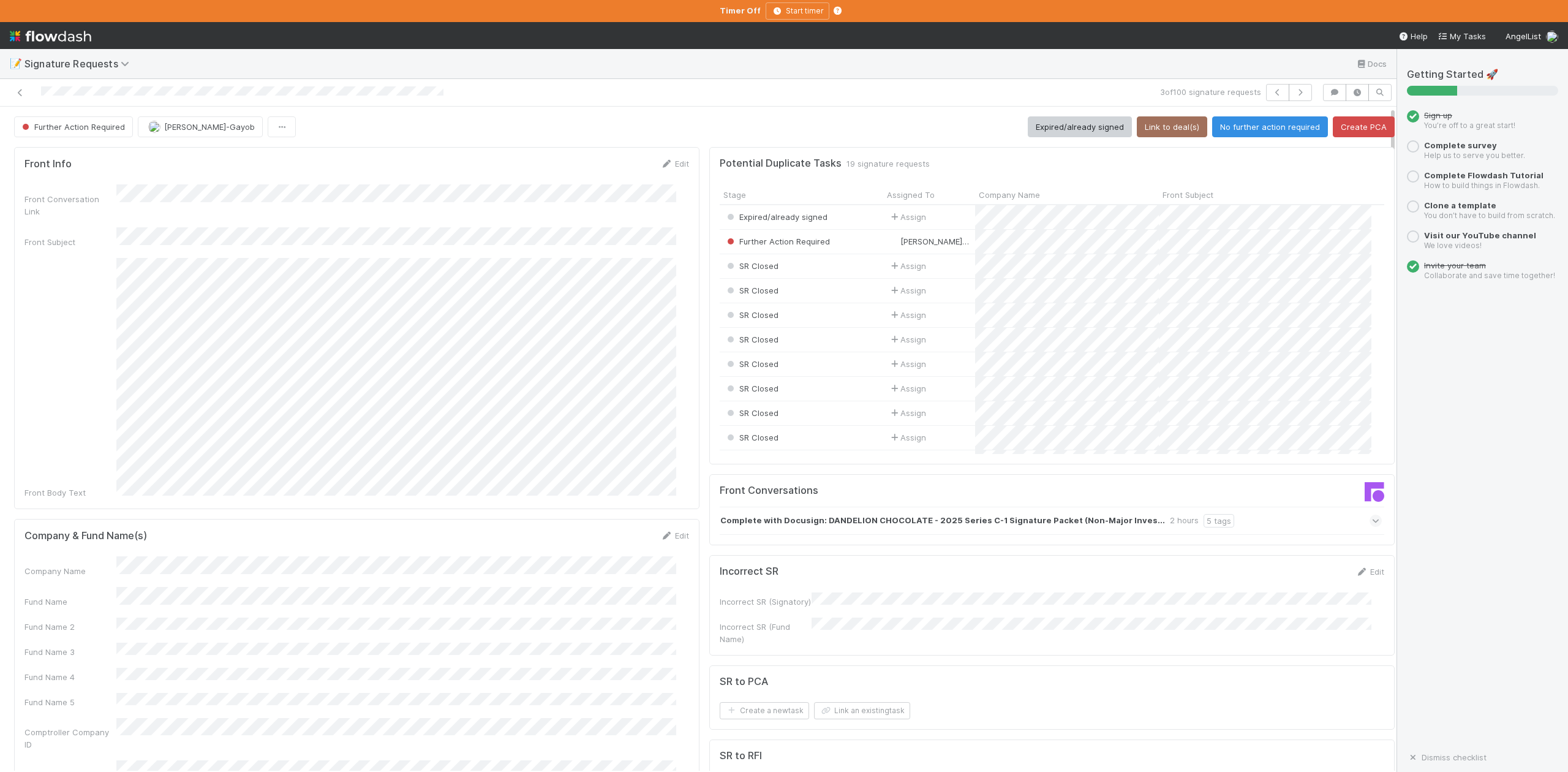
scroll to position [237, 640]
click at [843, 705] on button "Link an existing task" at bounding box center [862, 711] width 96 height 17
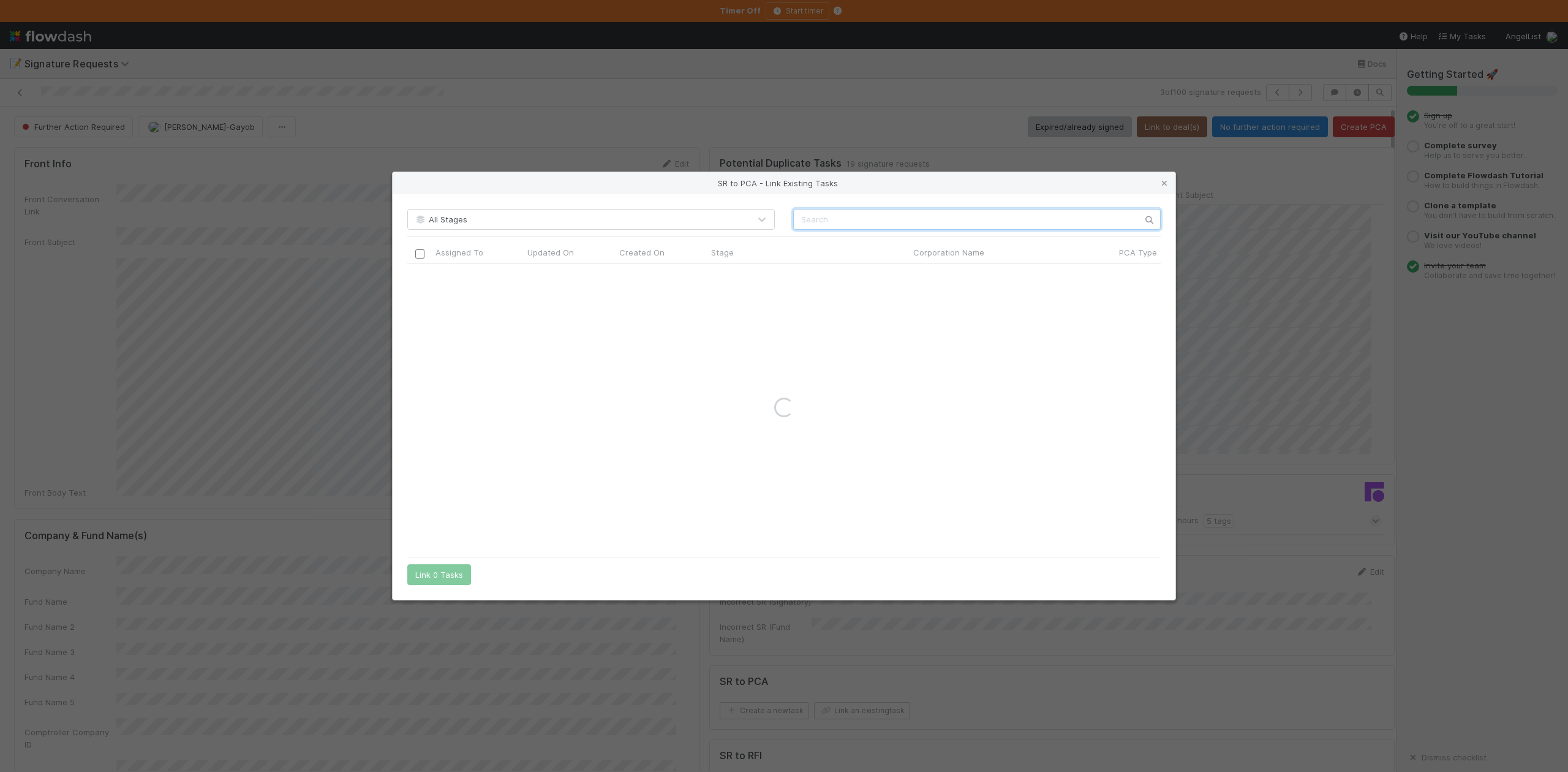
click at [807, 218] on input "text" at bounding box center [977, 219] width 368 height 21
paste input "Dandelion Chocolate"
click at [803, 216] on input "Dandelion Chocolate" at bounding box center [977, 219] width 368 height 21
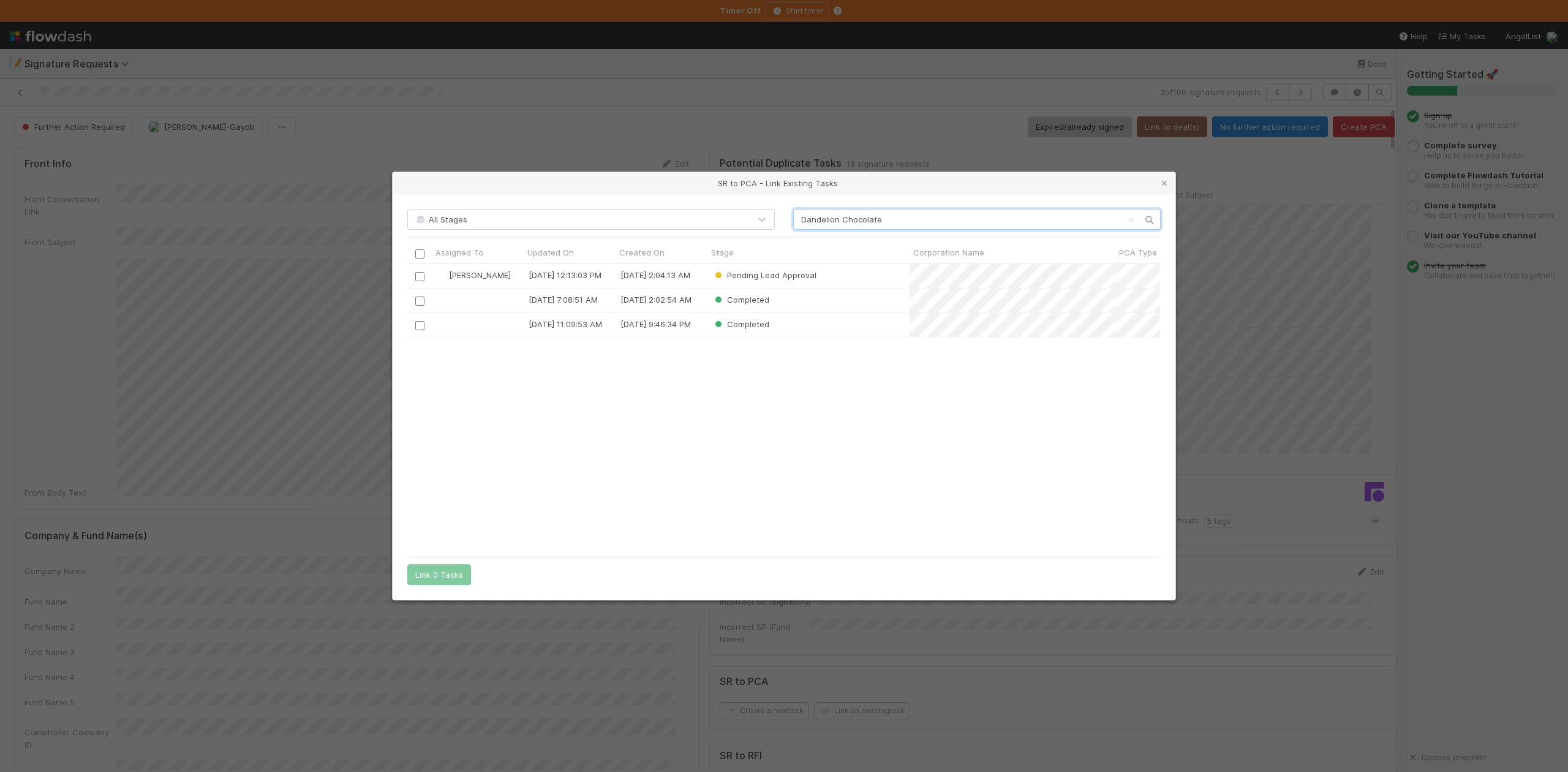
scroll to position [275, 741]
type input "Dandelion Chocolate"
click at [417, 275] on input "checkbox" at bounding box center [419, 276] width 9 height 9
click at [448, 570] on button "Link 1 Task" at bounding box center [436, 575] width 58 height 21
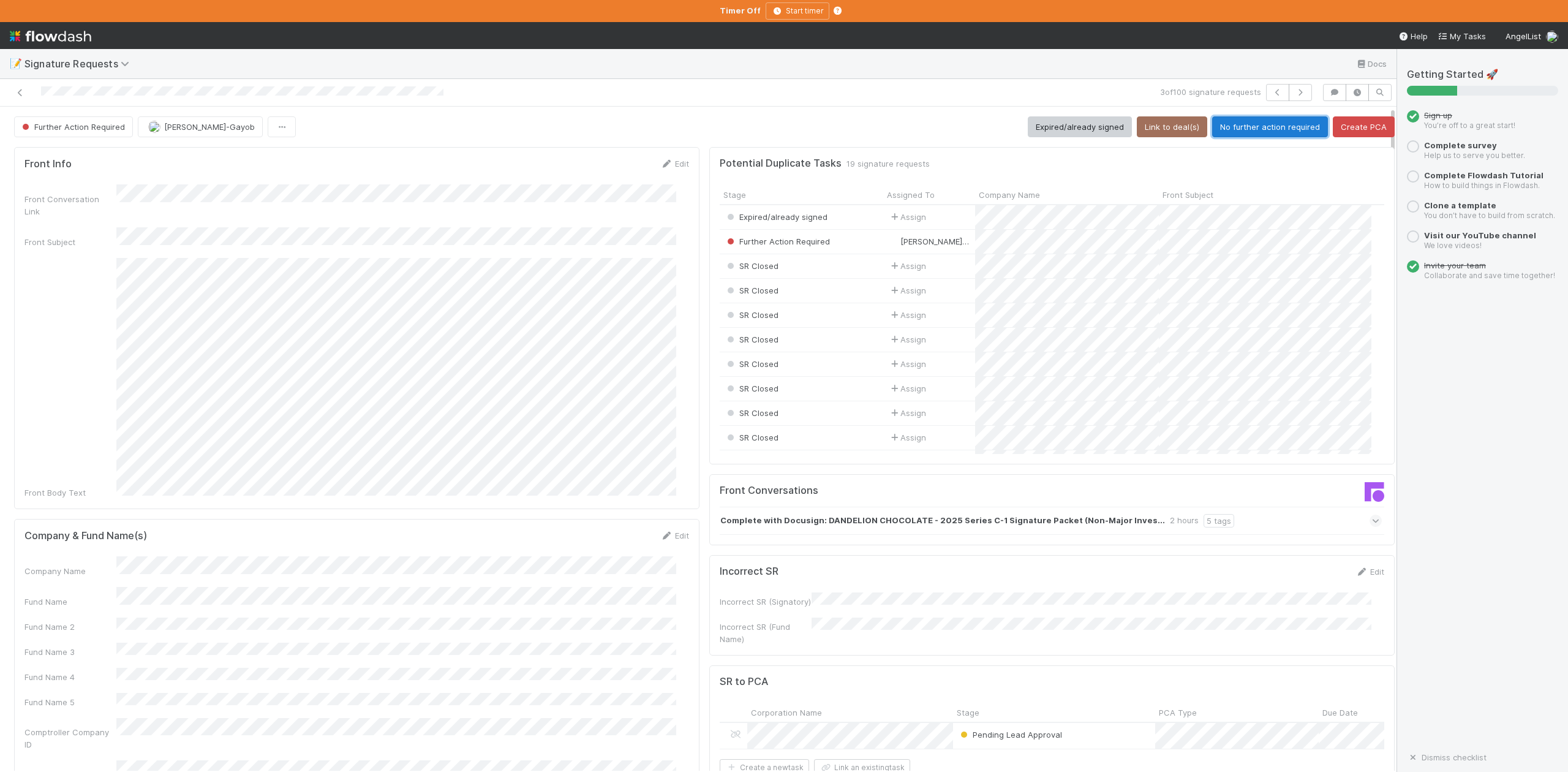
click at [1238, 130] on button "No further action required" at bounding box center [1270, 127] width 116 height 21
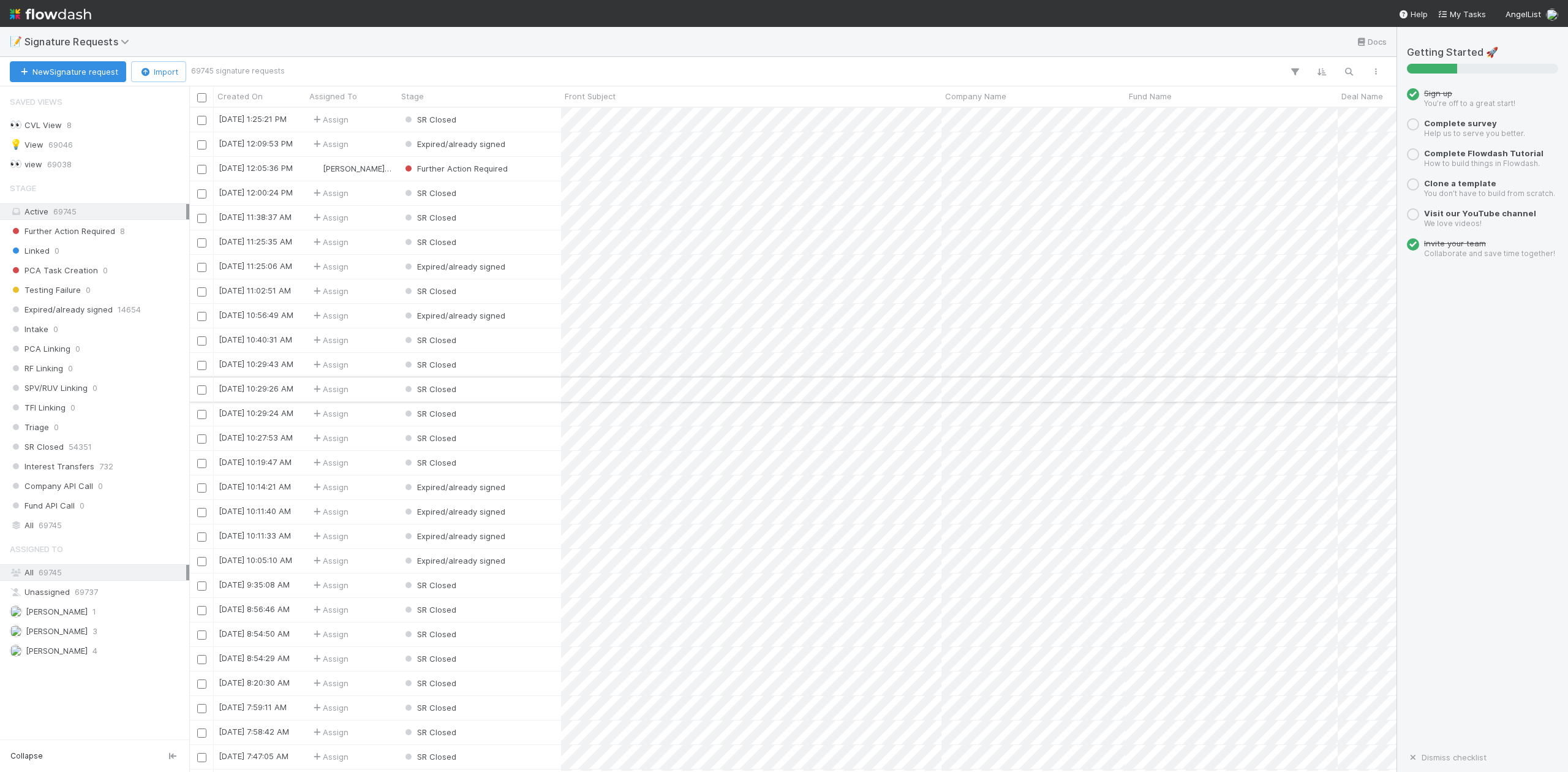
scroll to position [13, 13]
click at [539, 172] on div "SR Closed" at bounding box center [479, 168] width 163 height 24
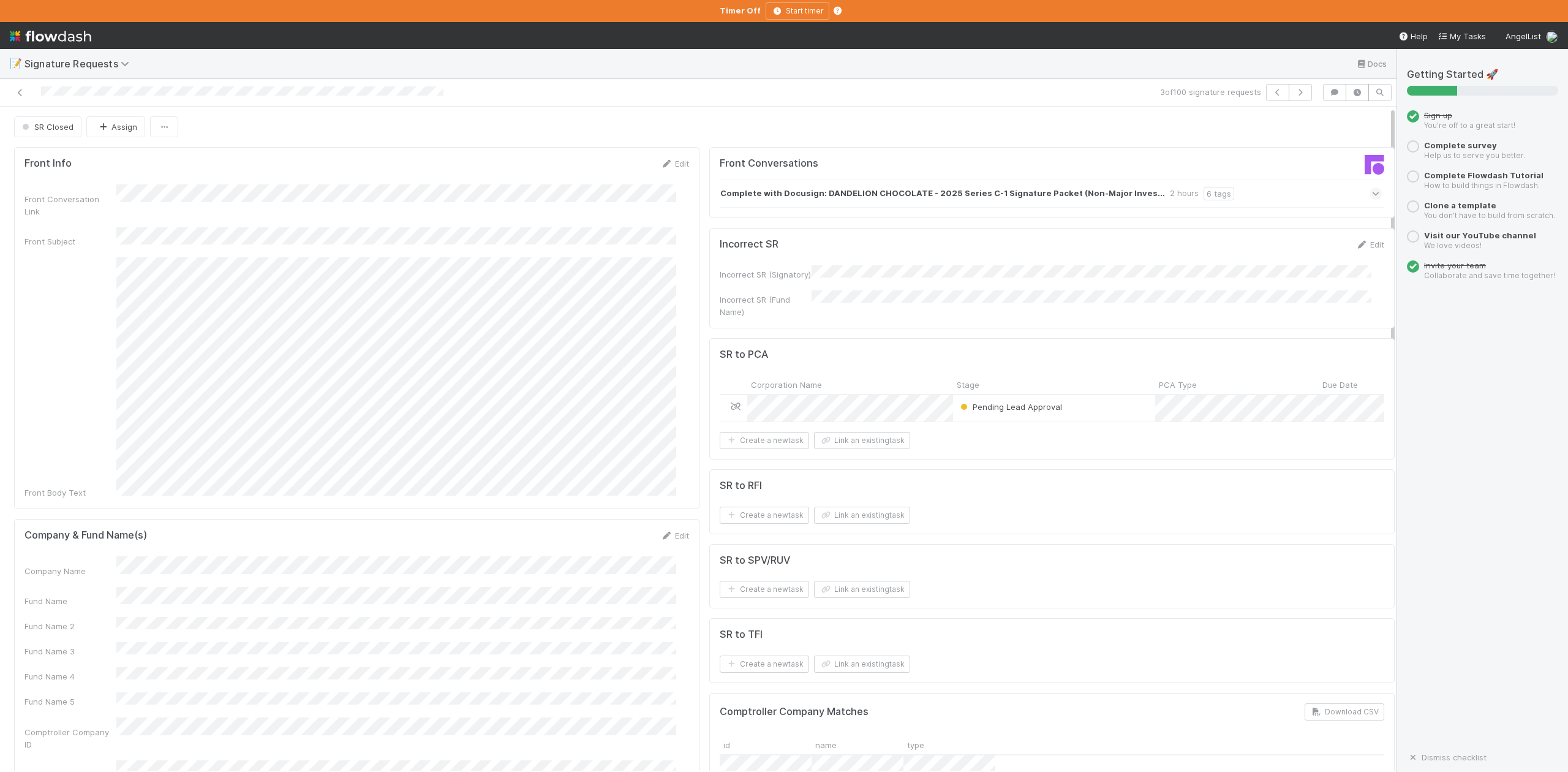
click at [730, 403] on icon at bounding box center [736, 407] width 12 height 8
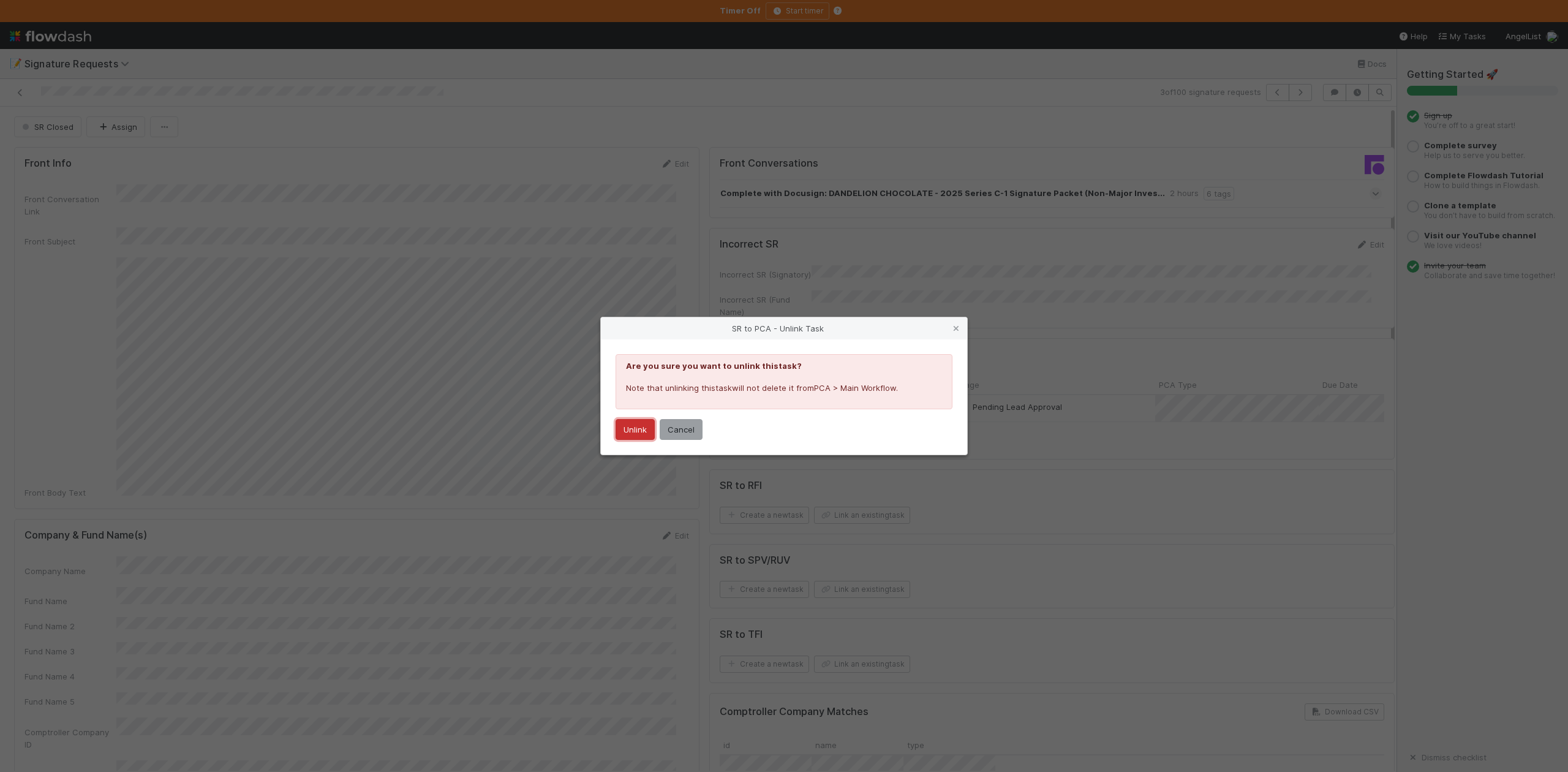
click at [640, 435] on button "Unlink" at bounding box center [635, 430] width 39 height 21
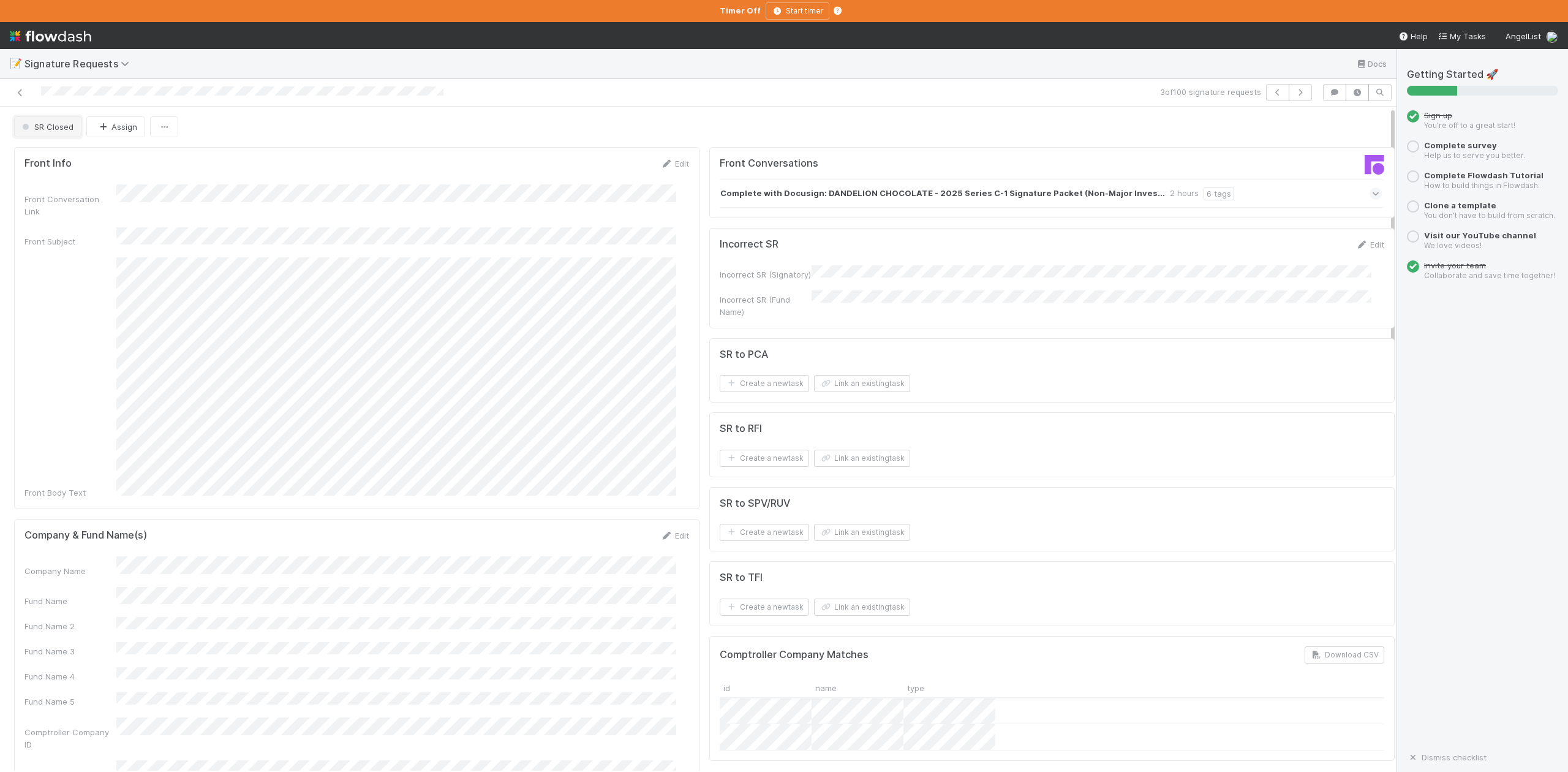
click at [63, 131] on span "SR Closed" at bounding box center [46, 127] width 54 height 10
click at [82, 156] on span "Expired/already signed" at bounding box center [68, 157] width 103 height 10
click at [19, 93] on icon at bounding box center [20, 93] width 12 height 8
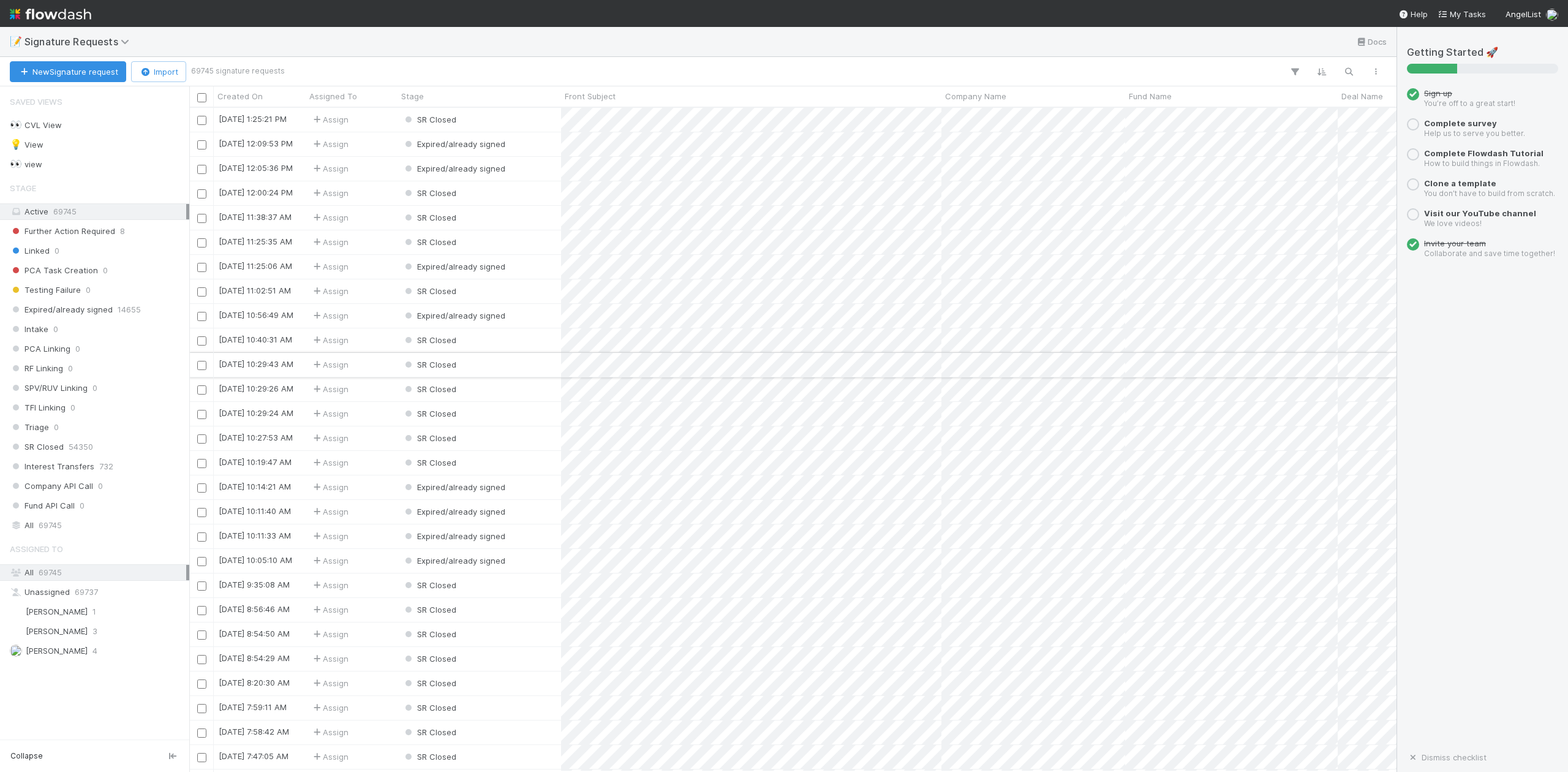
scroll to position [652, 1196]
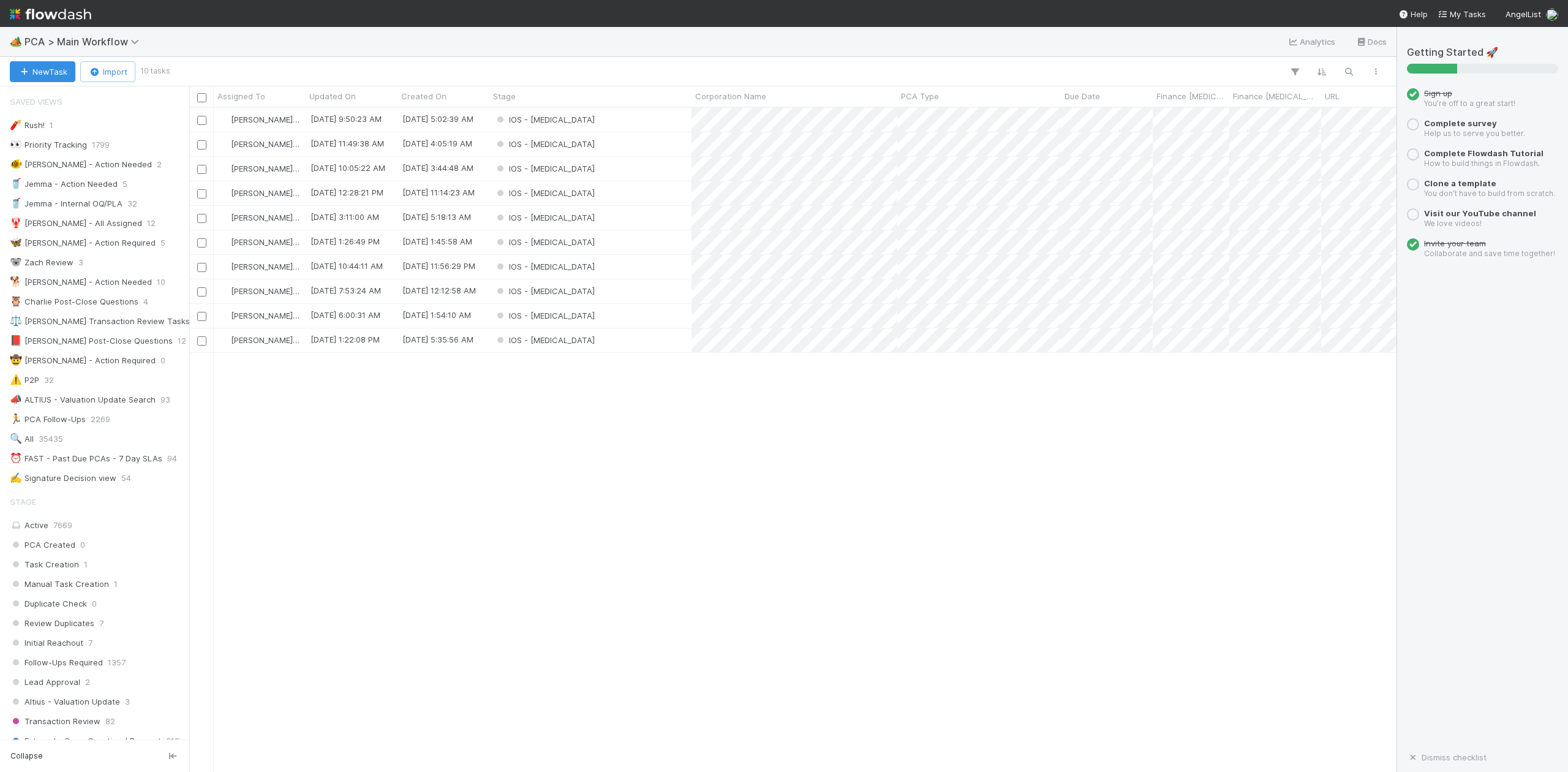
scroll to position [408, 0]
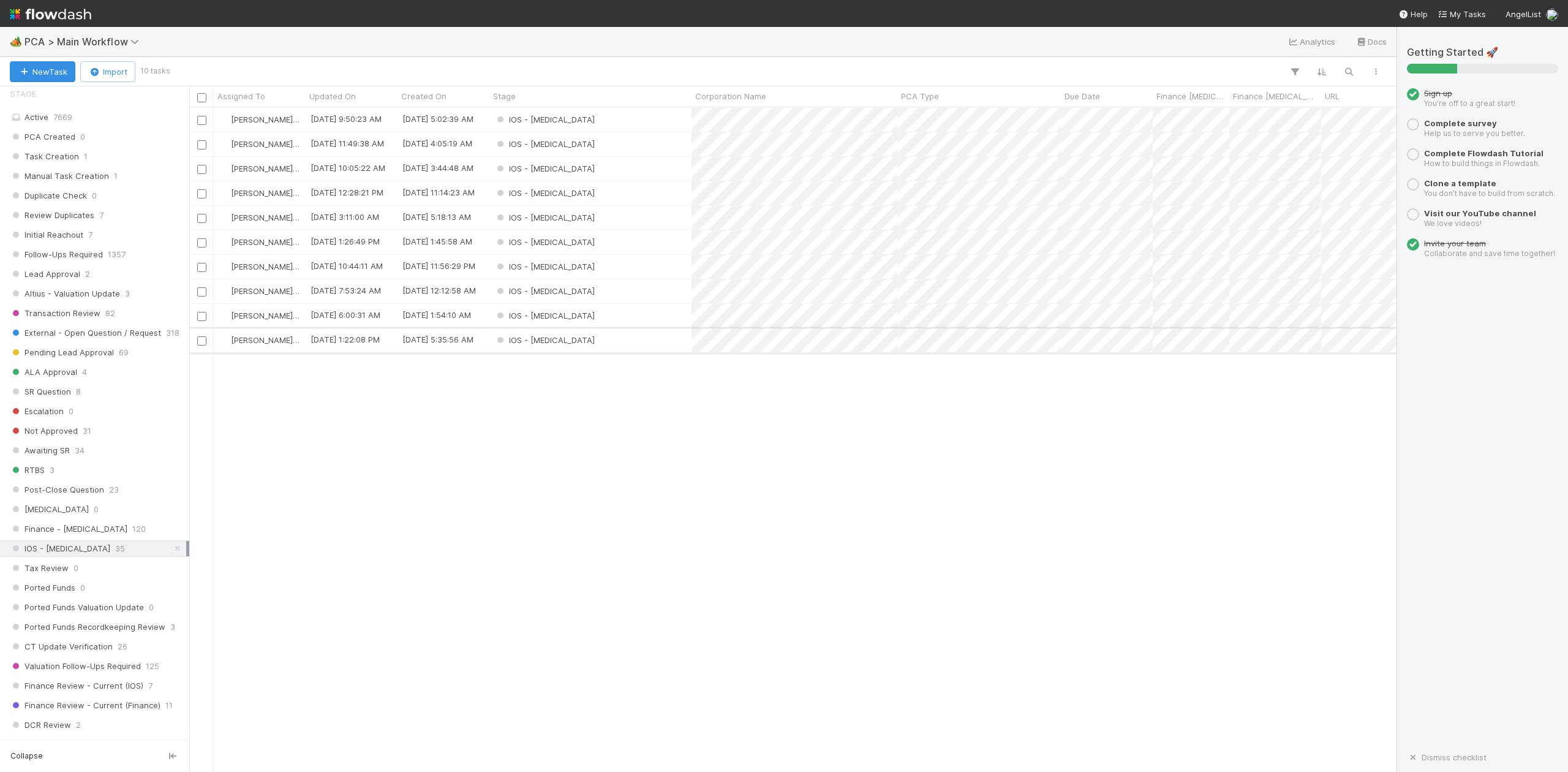
click at [561, 346] on div "IOS - [MEDICAL_DATA]" at bounding box center [590, 340] width 202 height 24
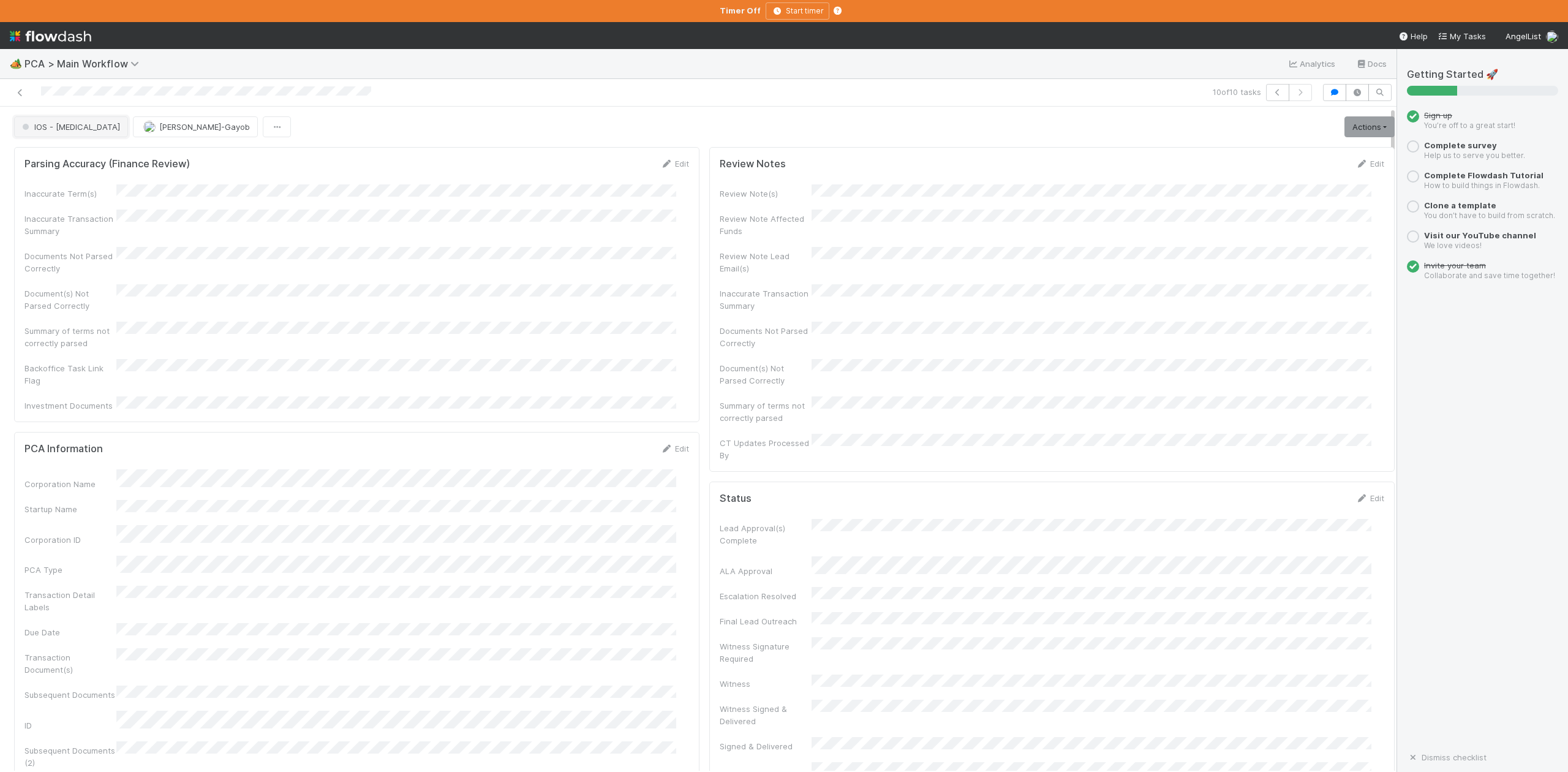
click at [61, 130] on span "IOS - [MEDICAL_DATA]" at bounding box center [70, 127] width 101 height 10
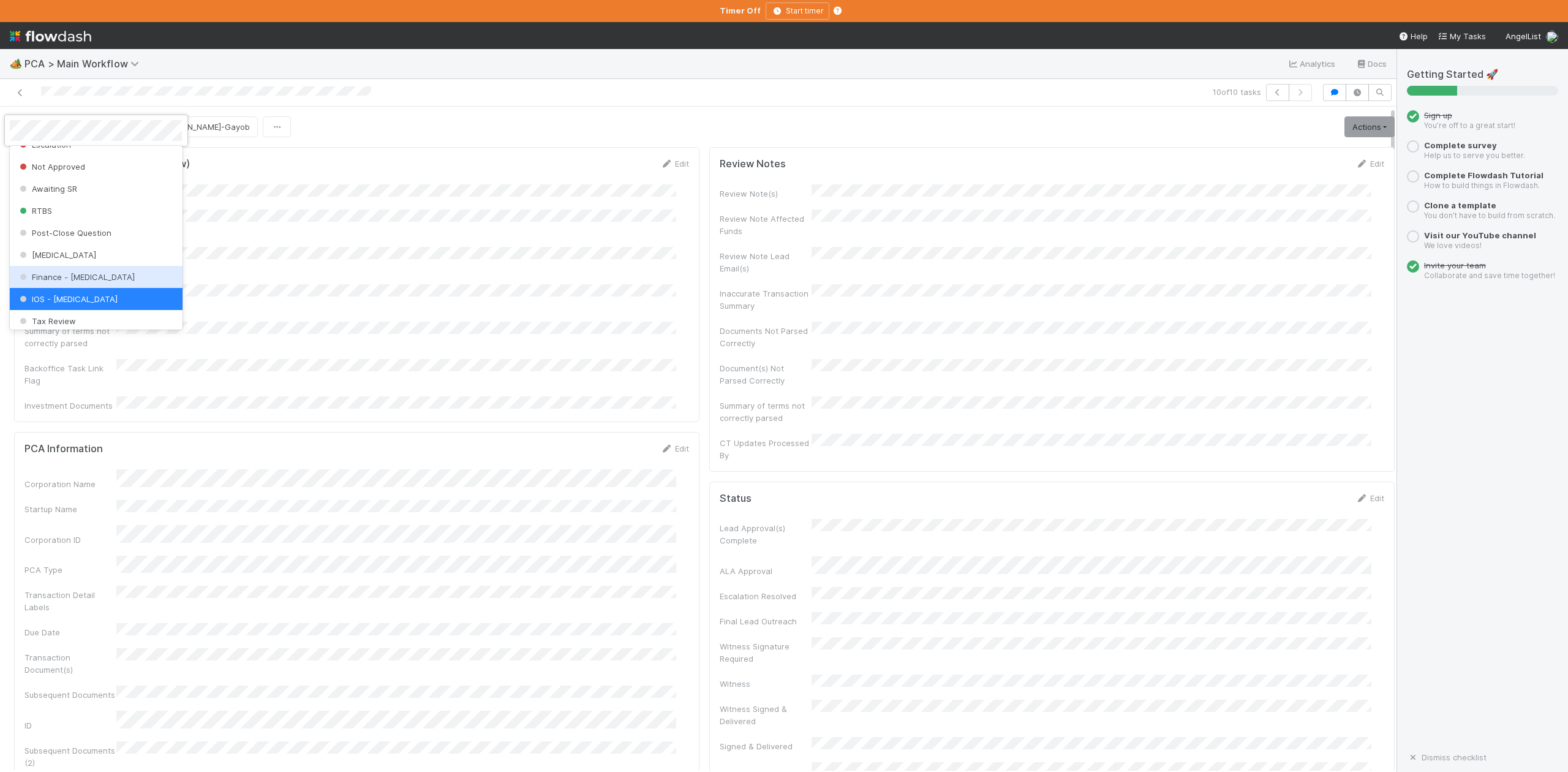
click at [68, 282] on span "Finance - [MEDICAL_DATA]" at bounding box center [76, 277] width 118 height 10
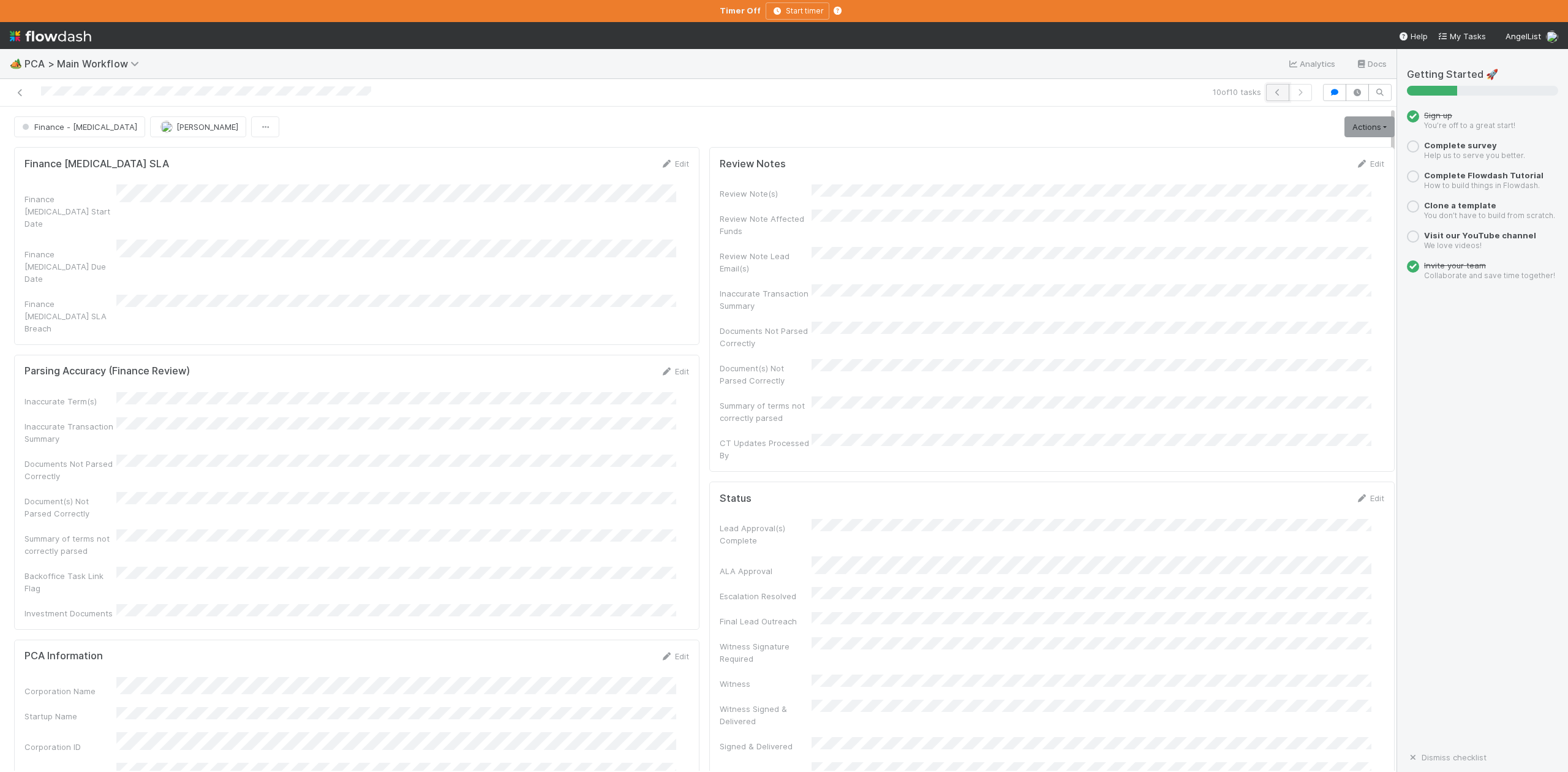
click at [1272, 93] on icon "button" at bounding box center [1278, 92] width 12 height 8
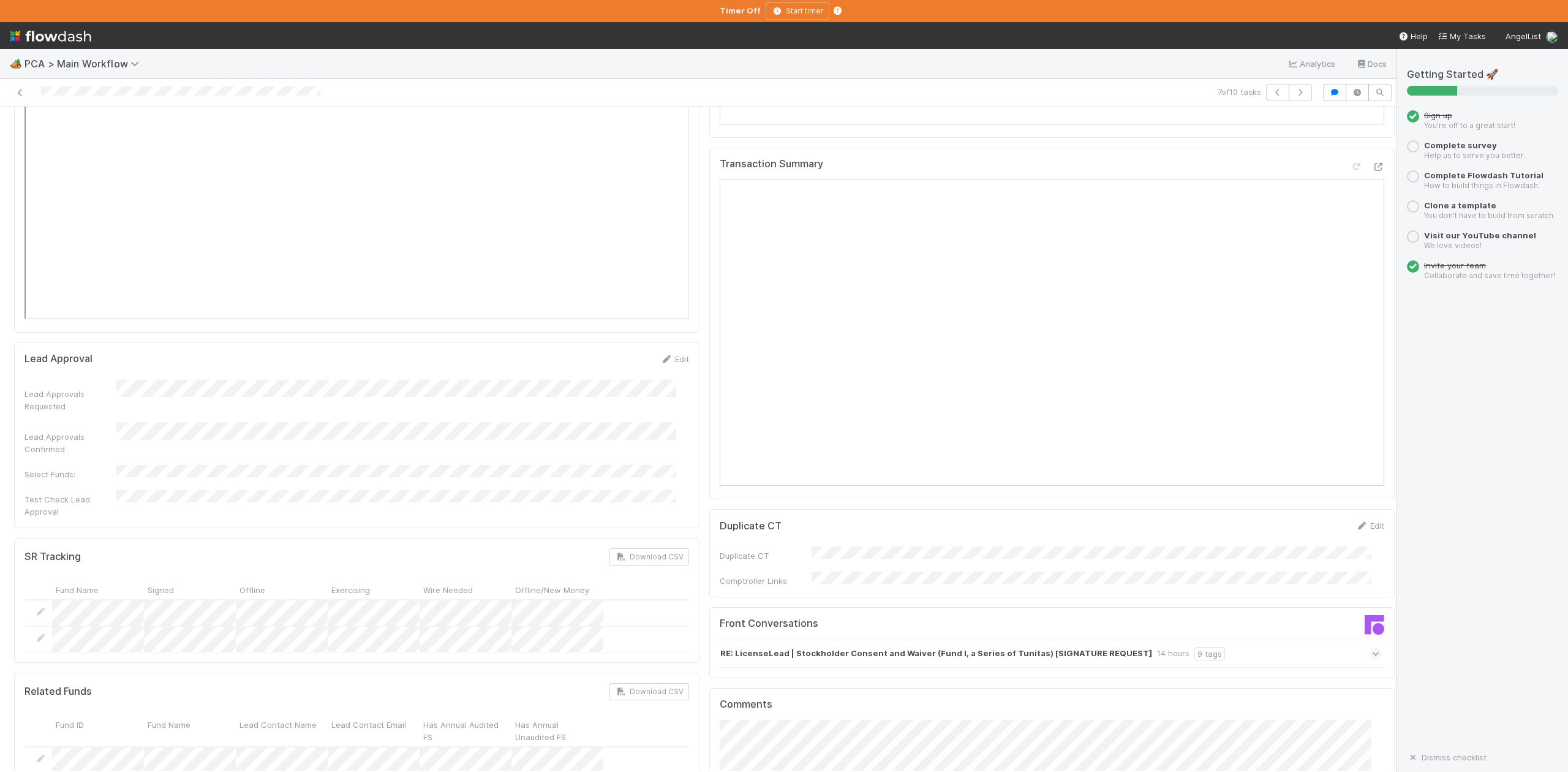
scroll to position [1634, 0]
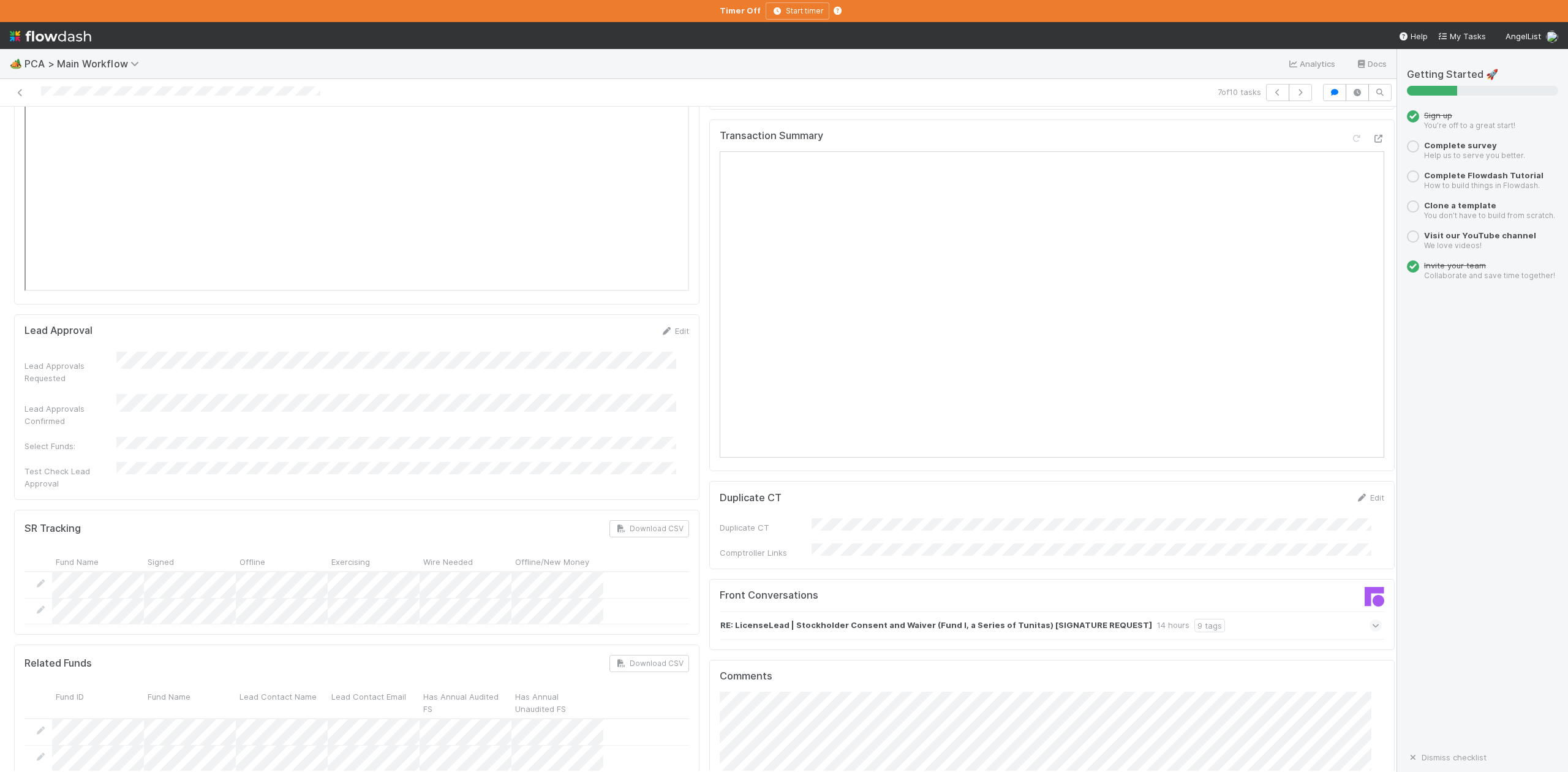
click at [1372, 620] on icon at bounding box center [1376, 626] width 8 height 12
click at [1370, 647] on icon at bounding box center [1376, 651] width 12 height 8
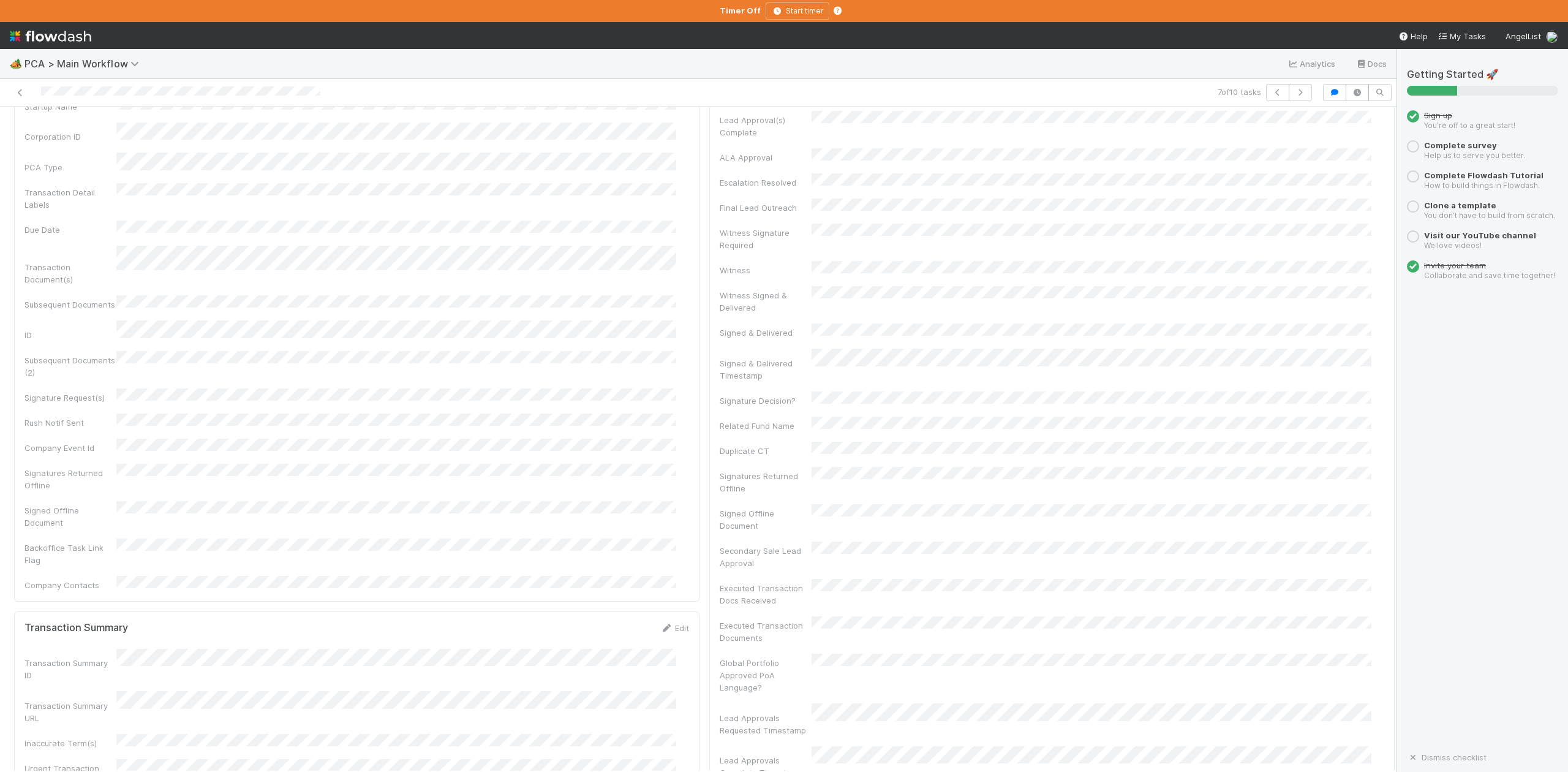
scroll to position [735, 0]
drag, startPoint x: 1241, startPoint y: 377, endPoint x: 1235, endPoint y: 368, distance: 10.8
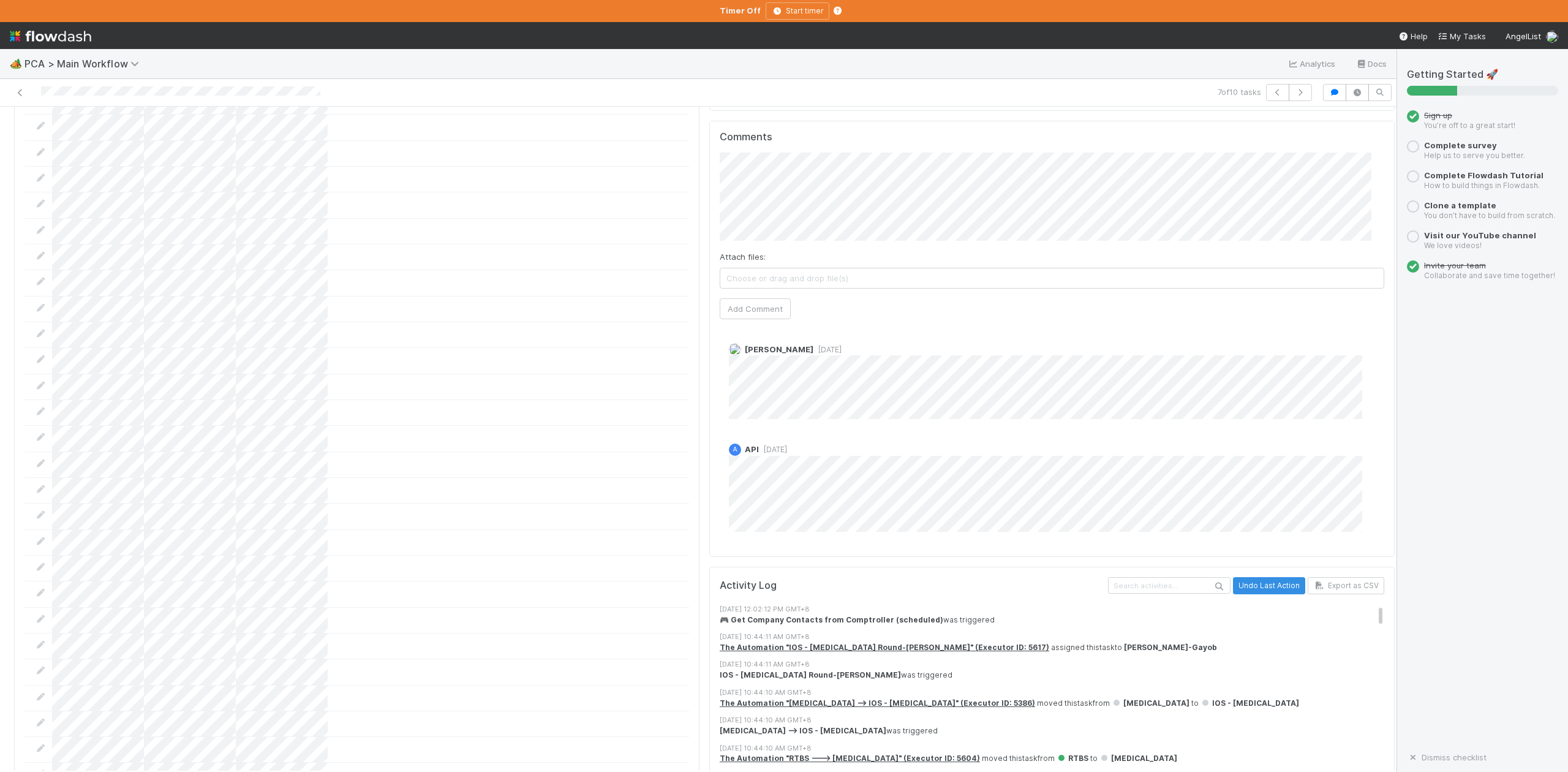
scroll to position [2124, 0]
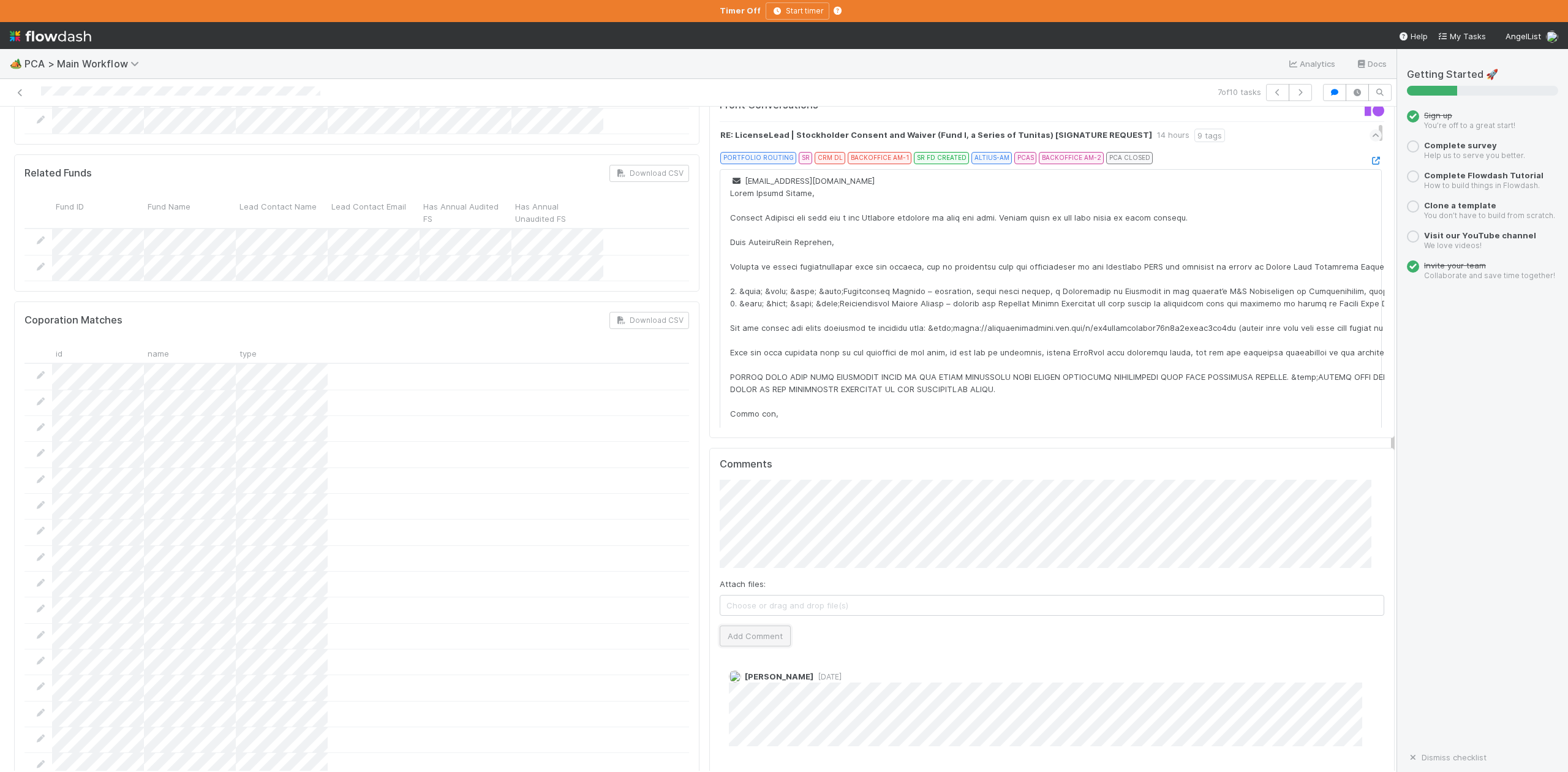
click at [741, 626] on button "Add Comment" at bounding box center [755, 636] width 71 height 21
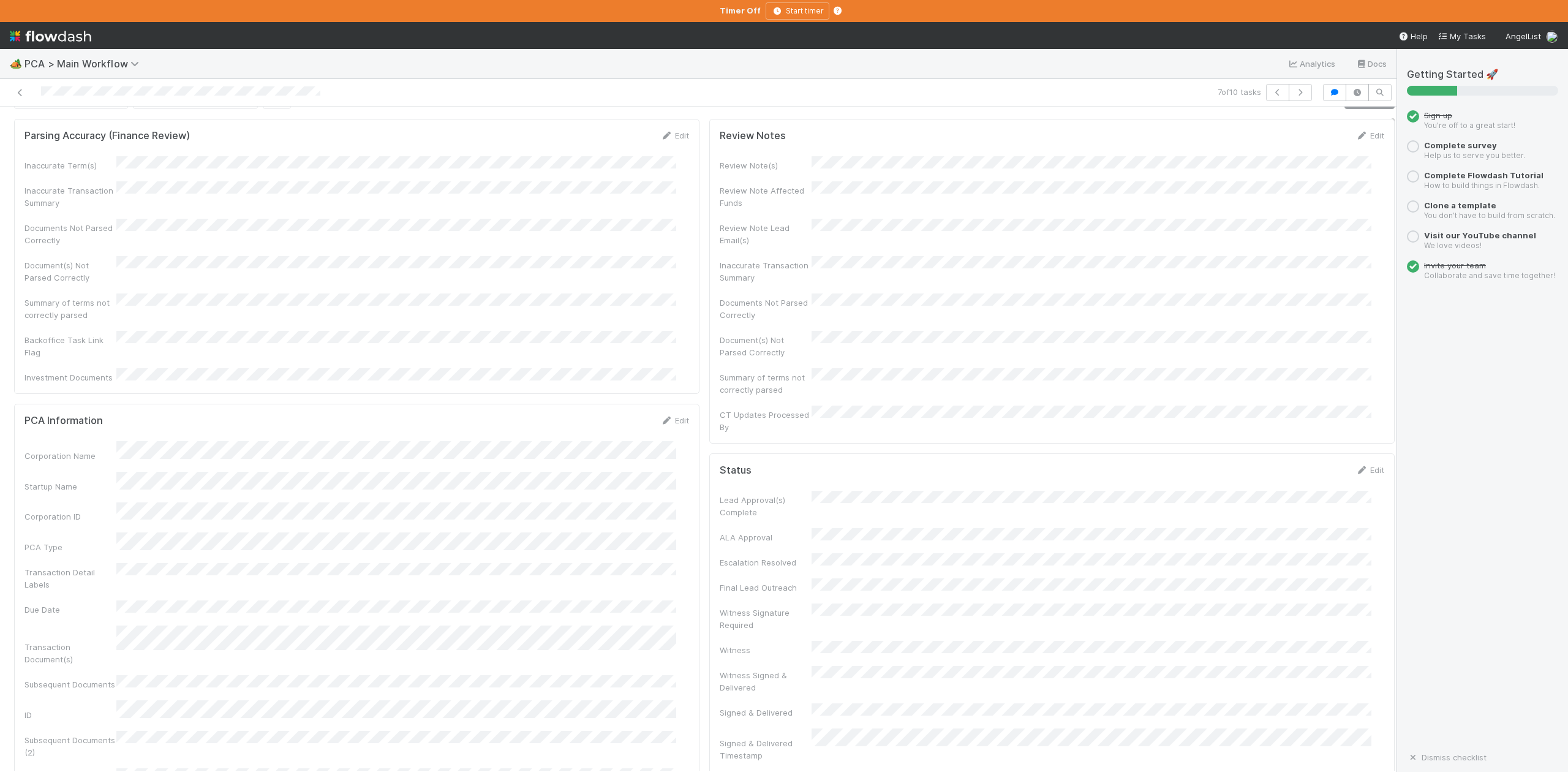
scroll to position [0, 0]
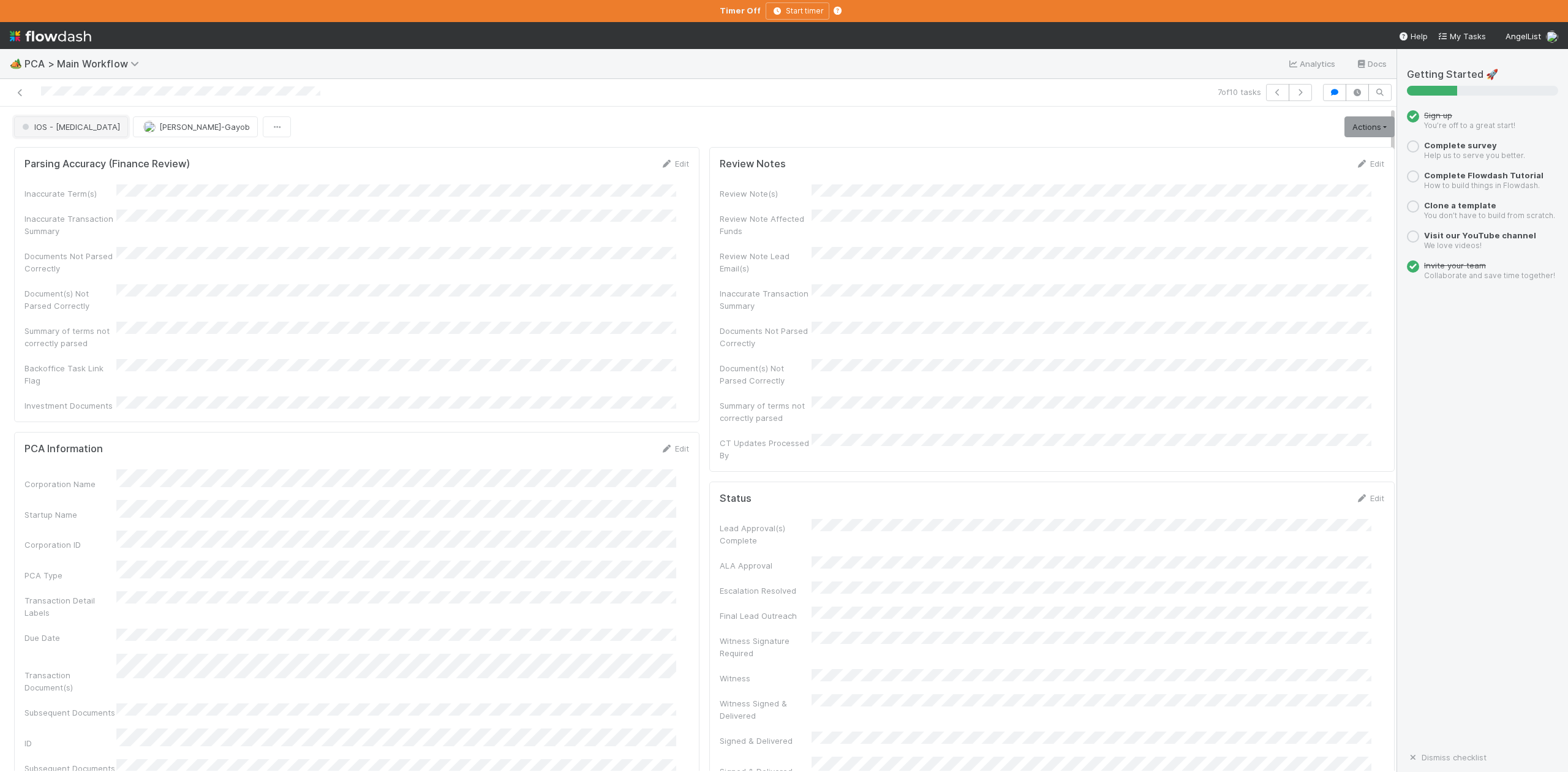
click at [57, 130] on span "IOS - [MEDICAL_DATA]" at bounding box center [70, 127] width 101 height 10
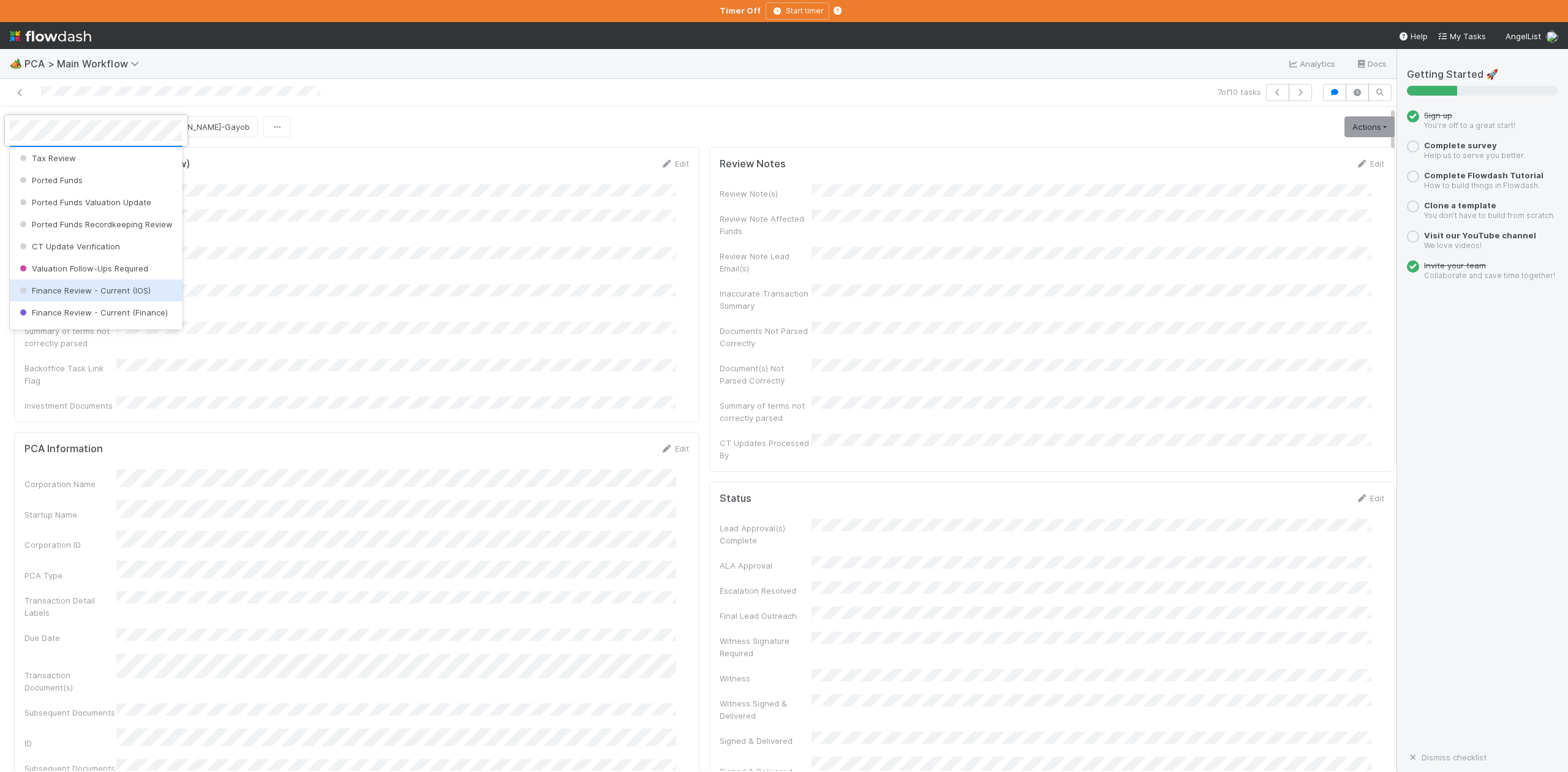
click at [110, 295] on span "Finance Review - Current (IOS)" at bounding box center [84, 290] width 134 height 10
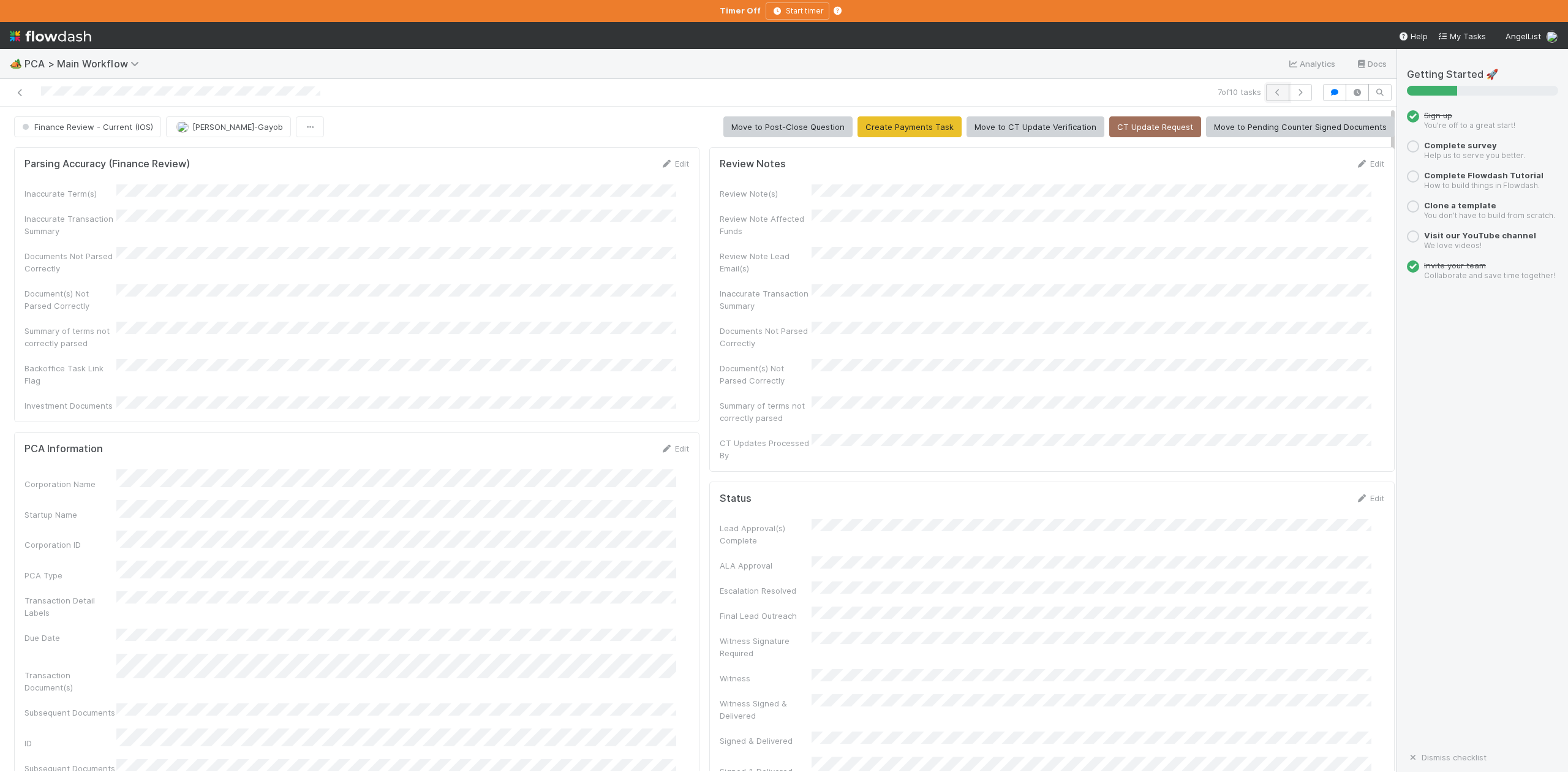
click at [1272, 94] on icon "button" at bounding box center [1278, 92] width 12 height 8
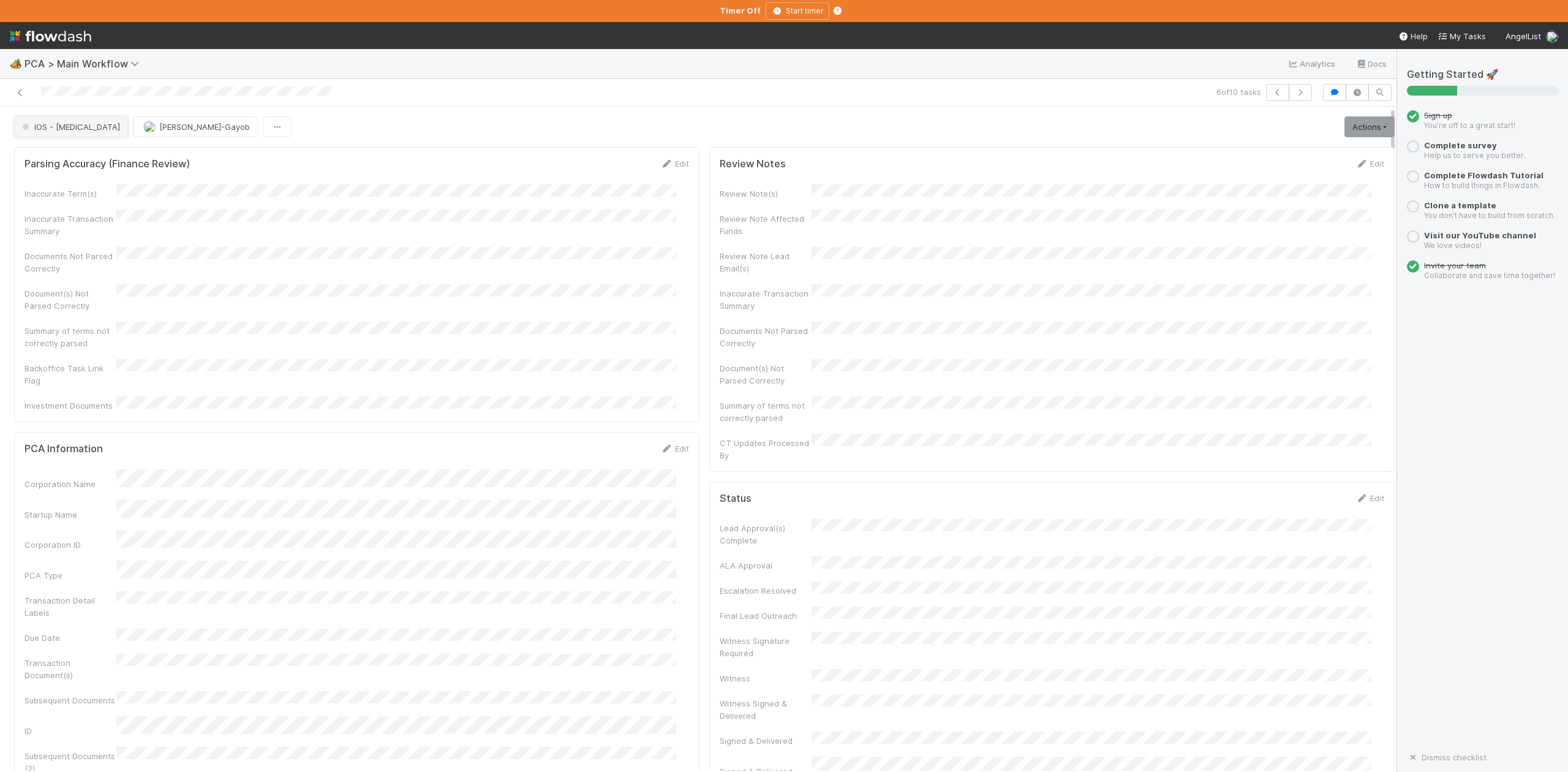
click at [47, 130] on span "IOS - [MEDICAL_DATA]" at bounding box center [70, 127] width 101 height 10
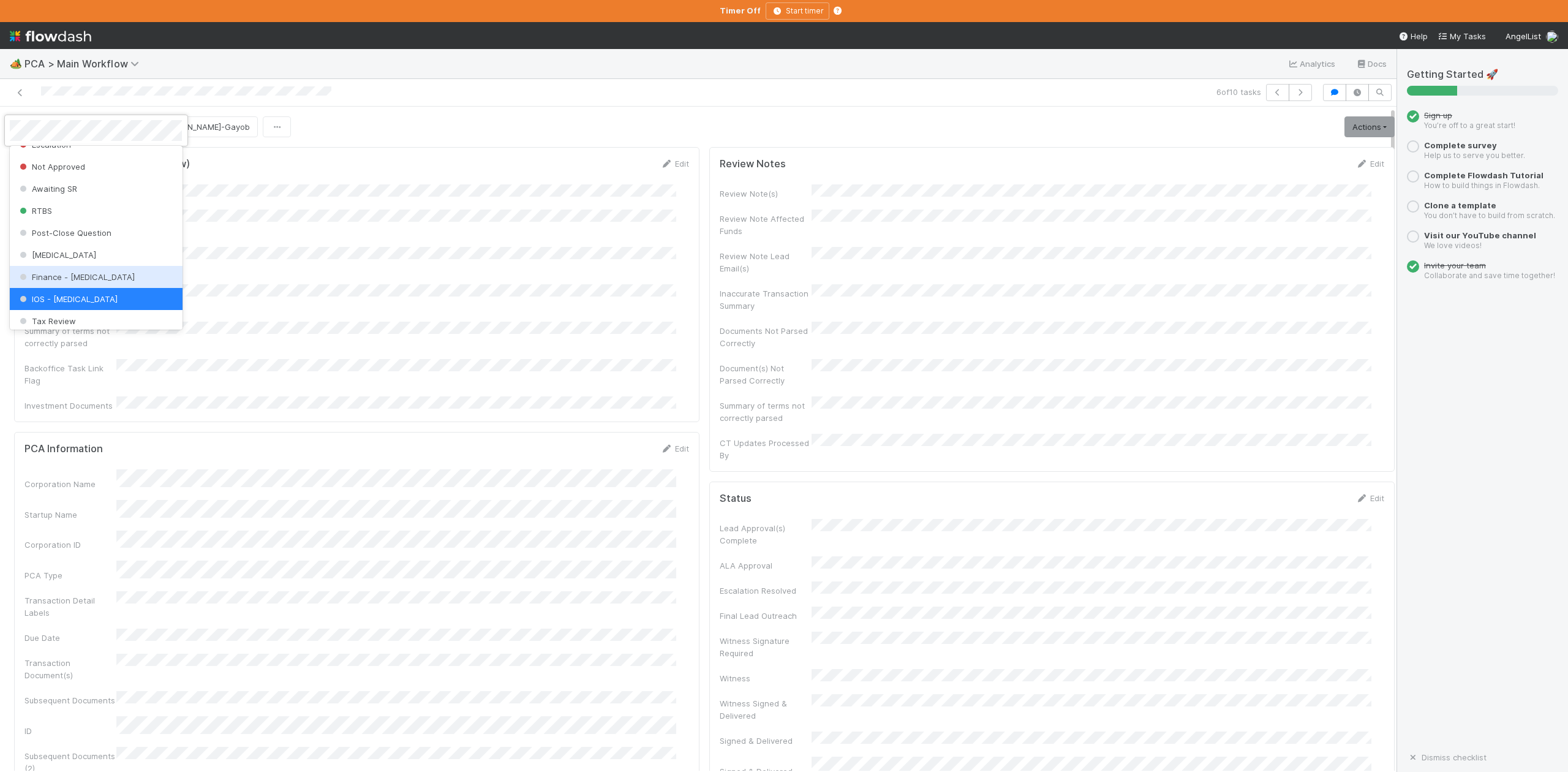
click at [74, 282] on span "Finance - [MEDICAL_DATA]" at bounding box center [76, 277] width 118 height 10
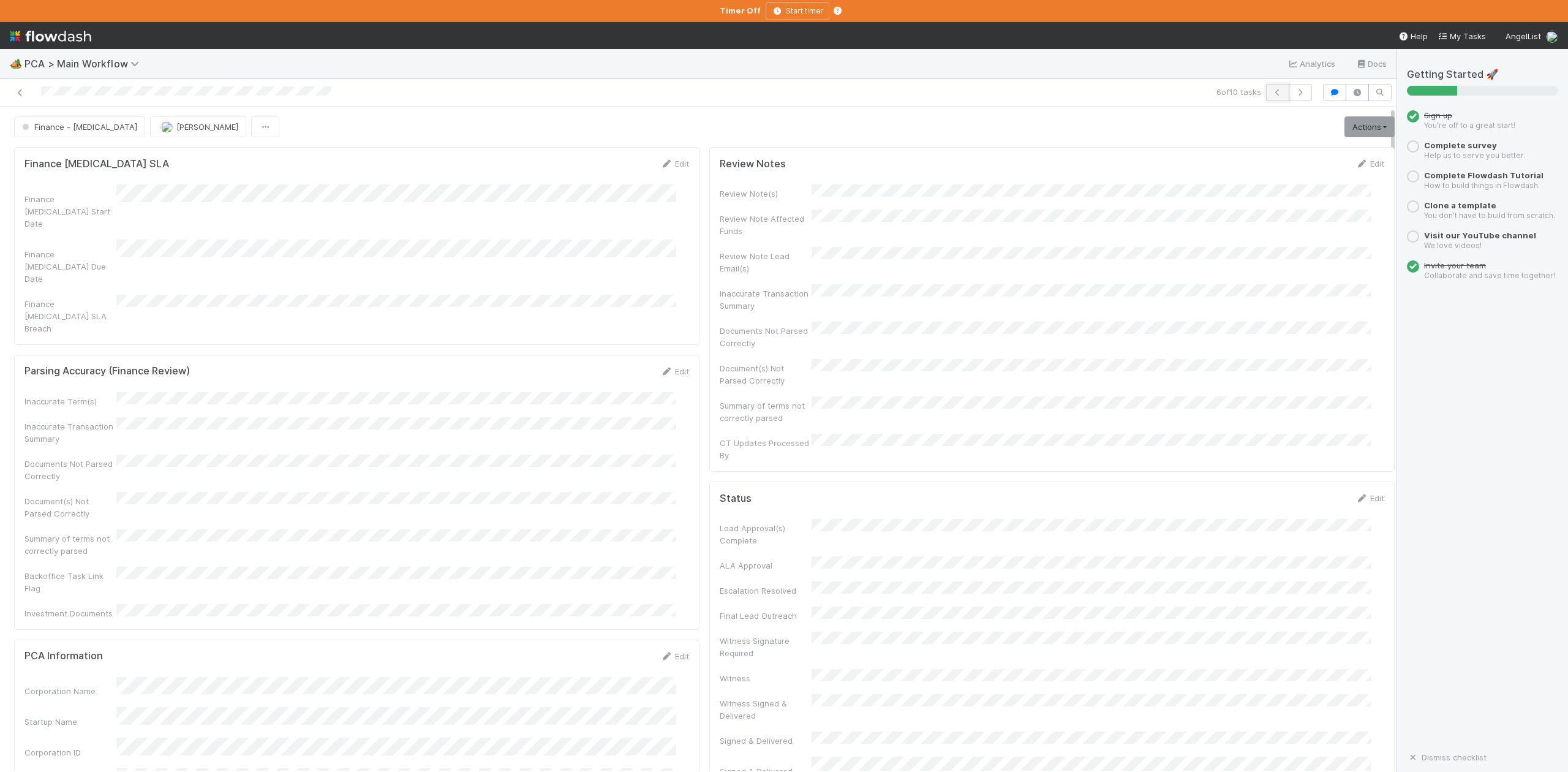
click at [1272, 91] on icon "button" at bounding box center [1278, 92] width 12 height 8
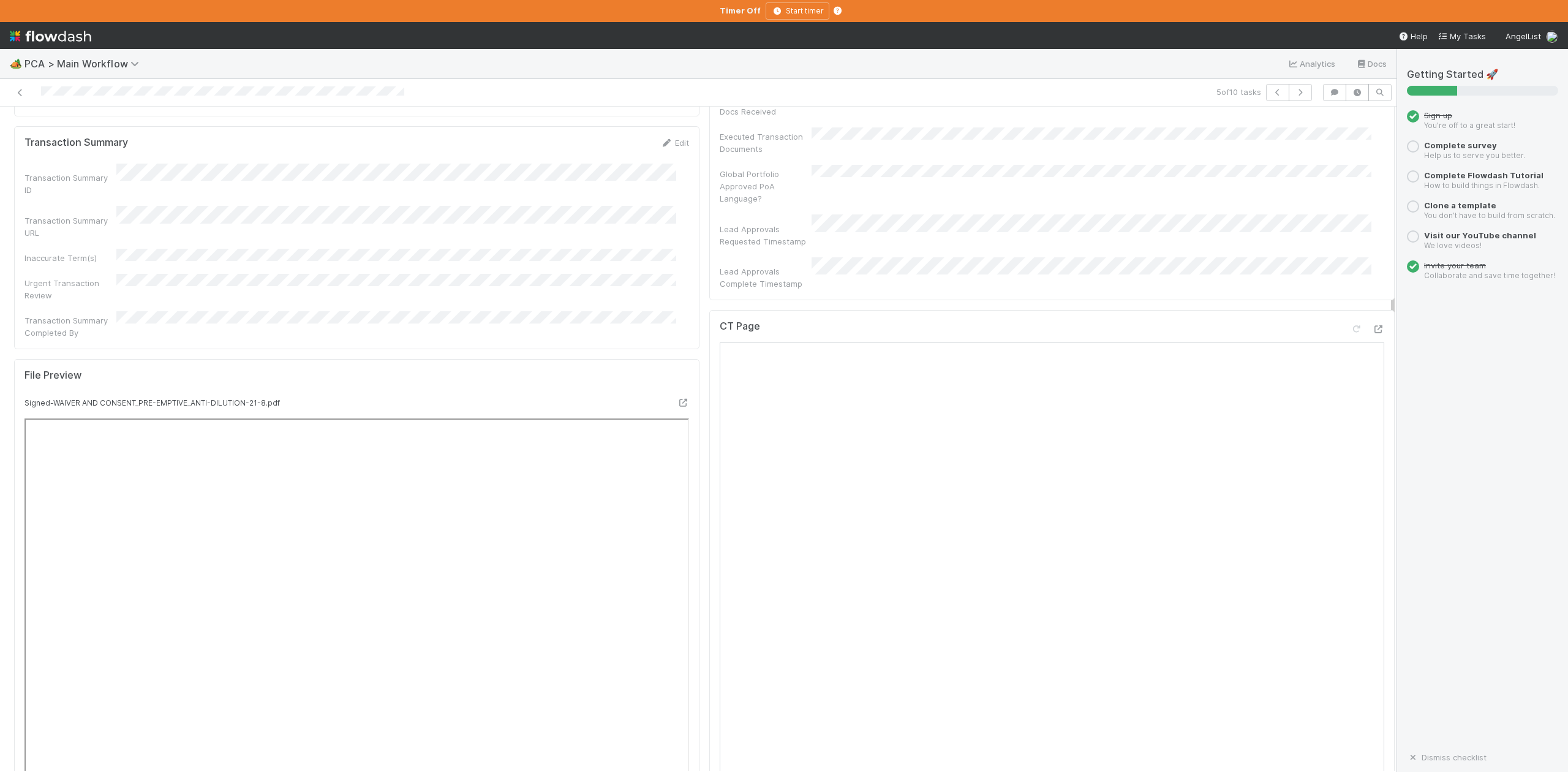
scroll to position [653, 0]
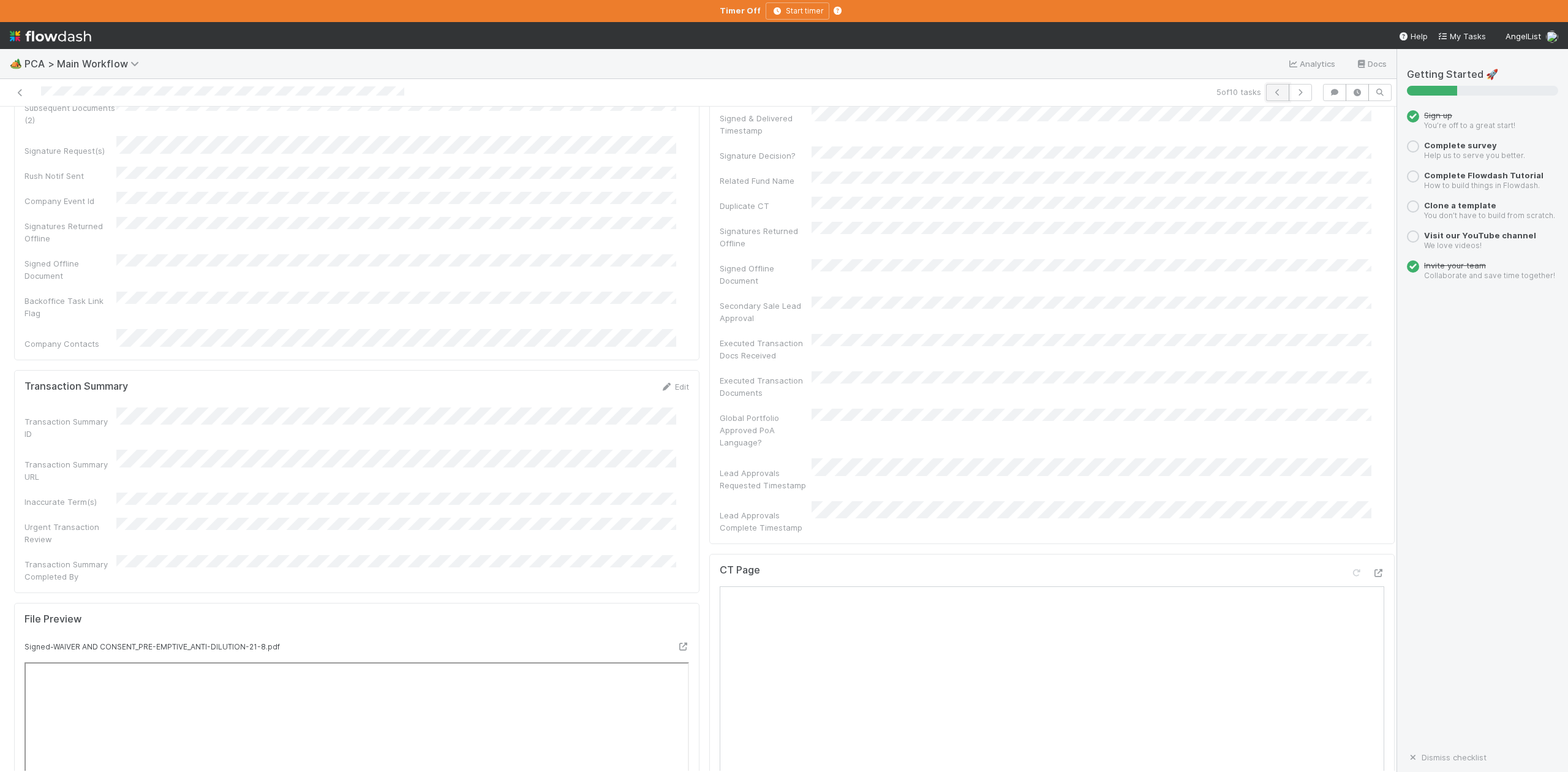
click at [1266, 96] on button "button" at bounding box center [1278, 92] width 23 height 17
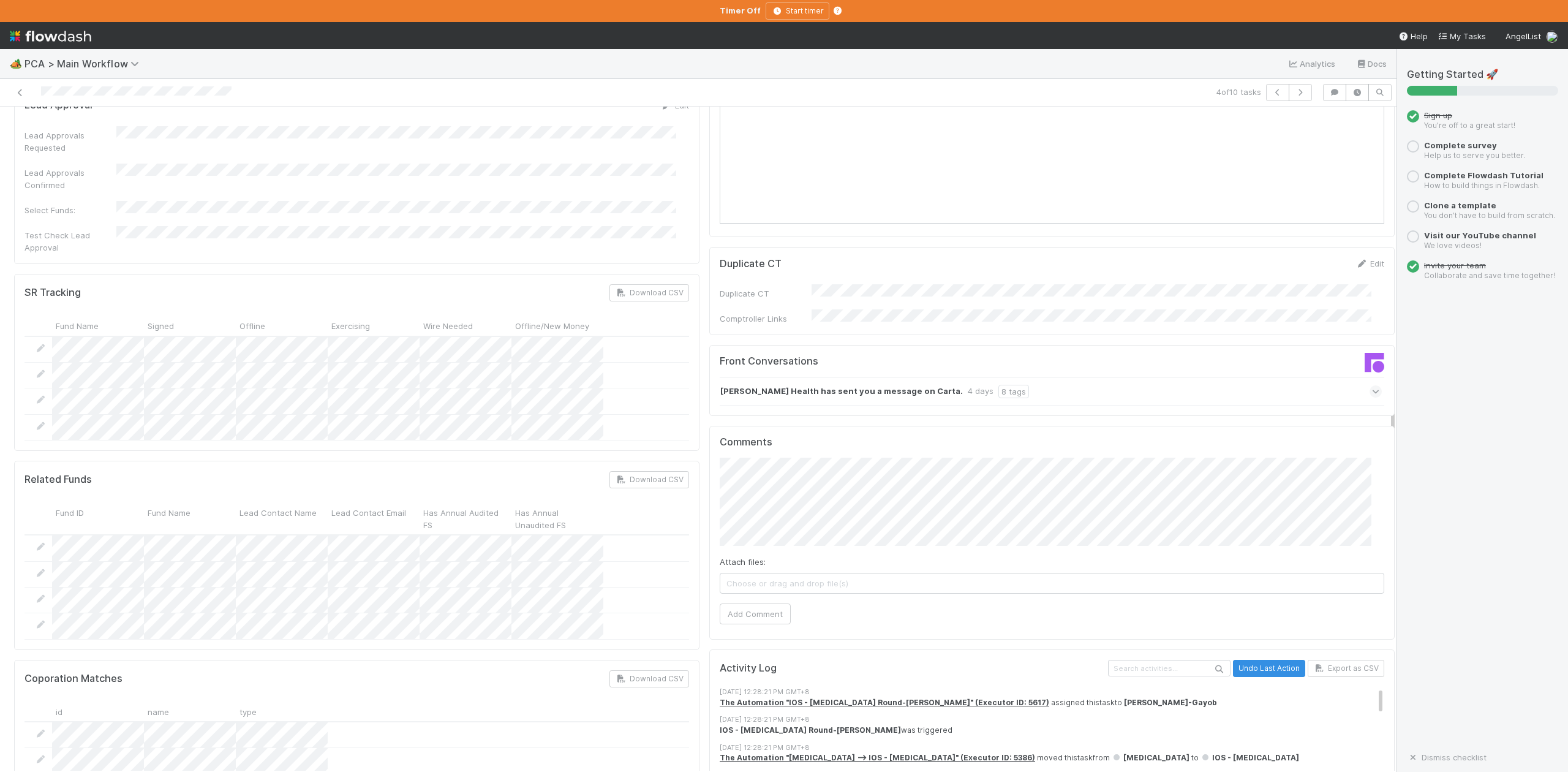
scroll to position [1879, 0]
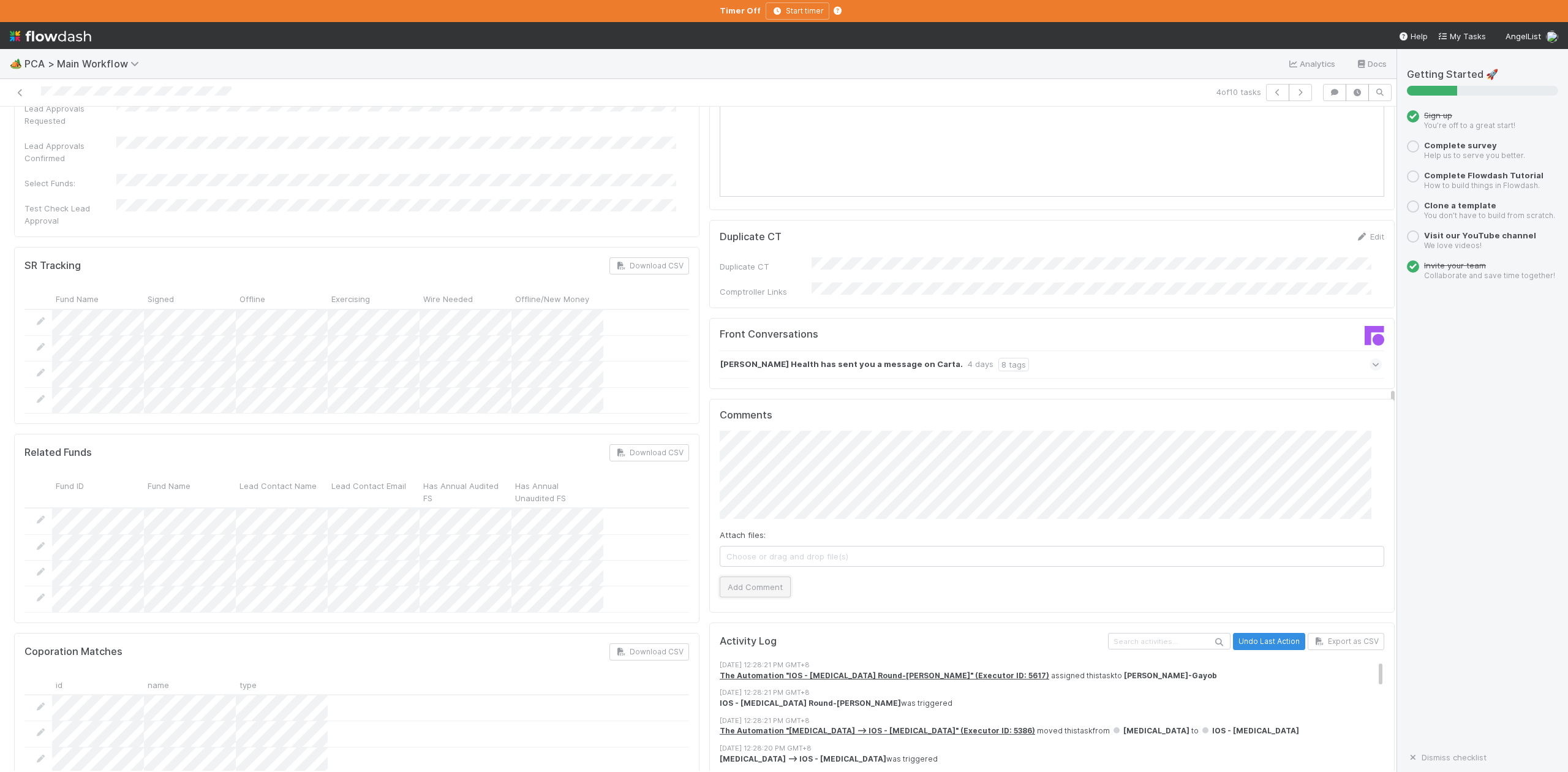
click at [740, 577] on button "Add Comment" at bounding box center [755, 587] width 71 height 21
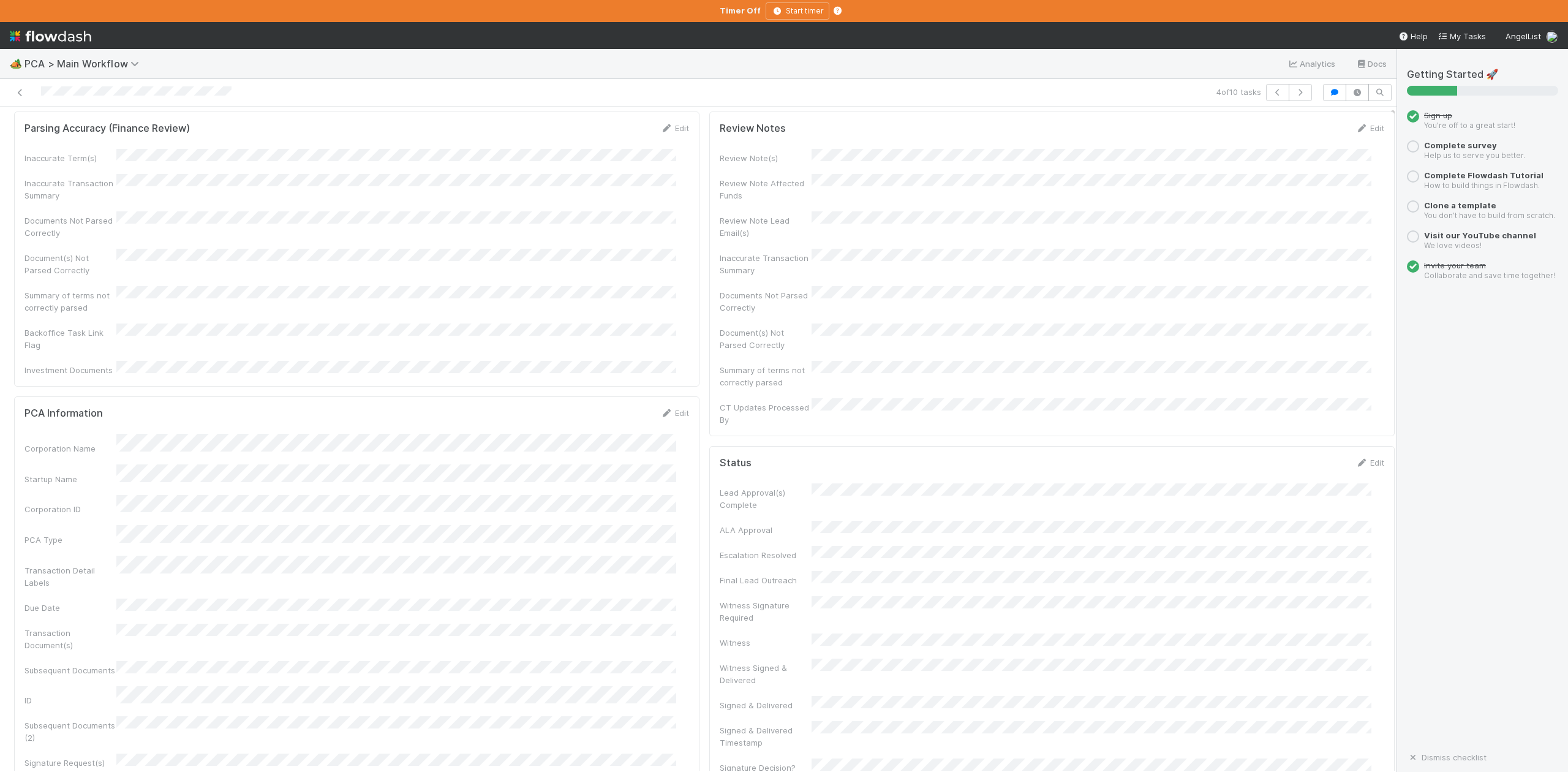
scroll to position [0, 0]
click at [50, 129] on span "IOS - [MEDICAL_DATA]" at bounding box center [70, 127] width 101 height 10
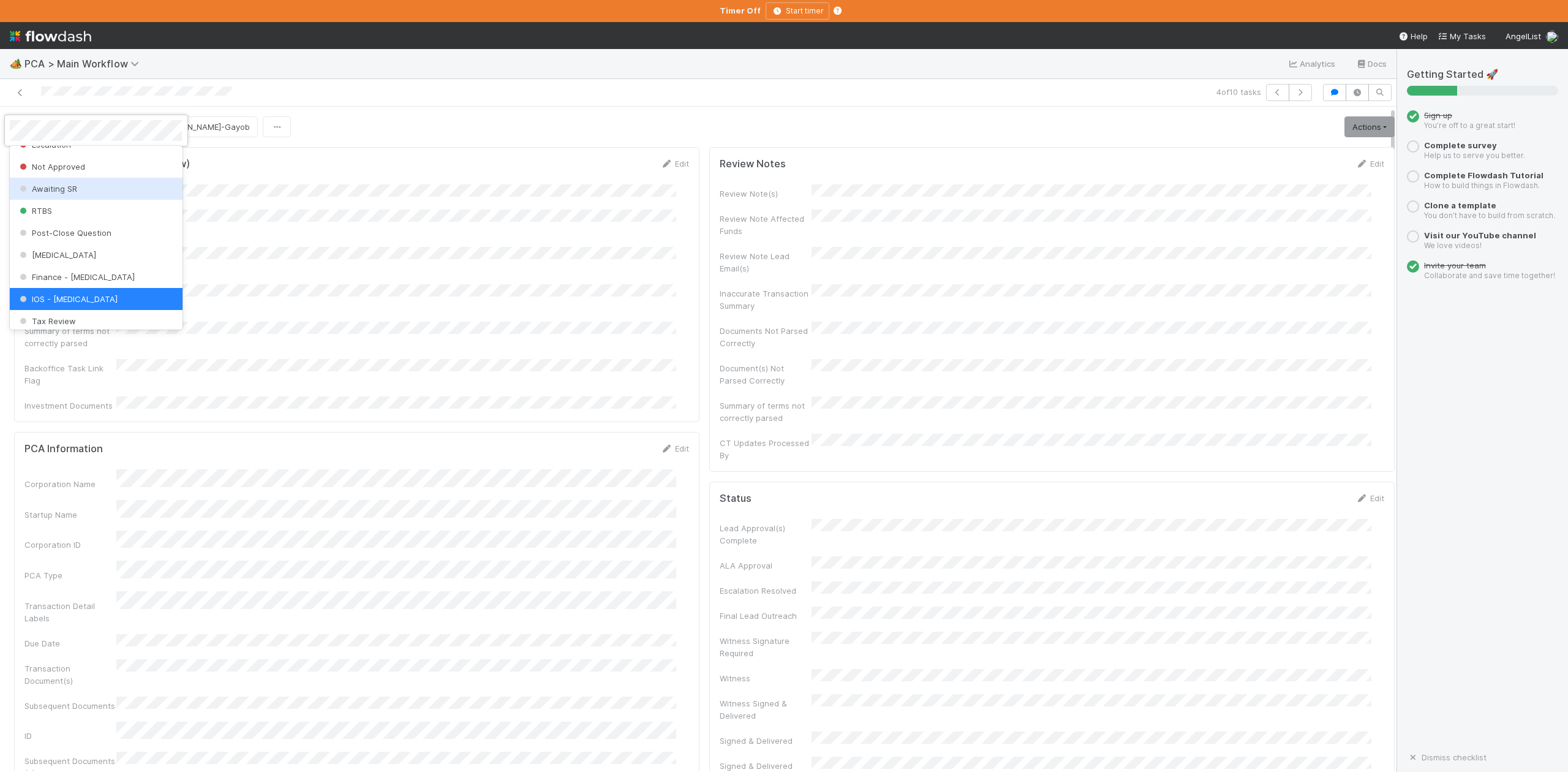
scroll to position [569, 0]
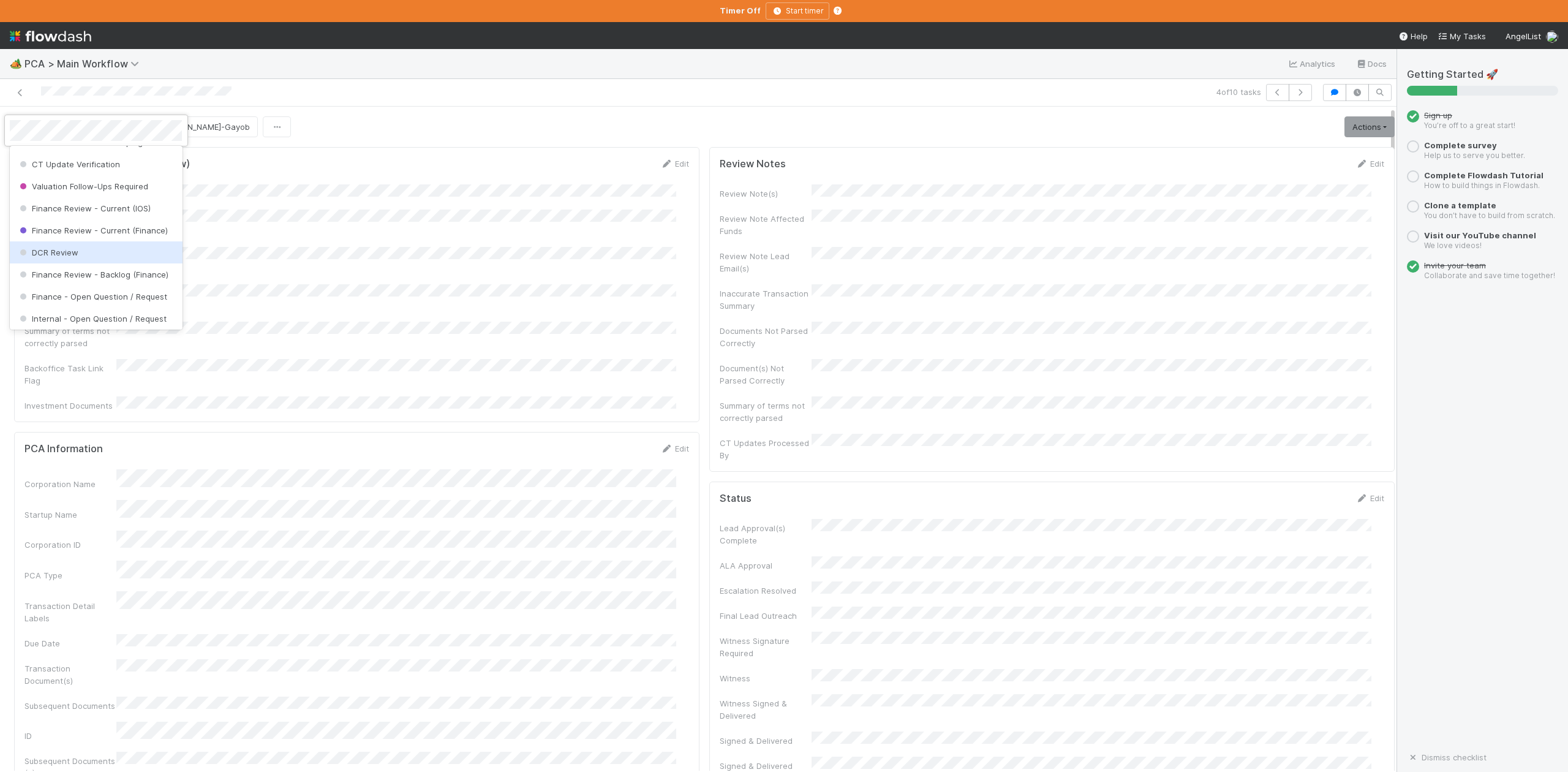
click at [68, 257] on span "DCR Review" at bounding box center [48, 253] width 61 height 10
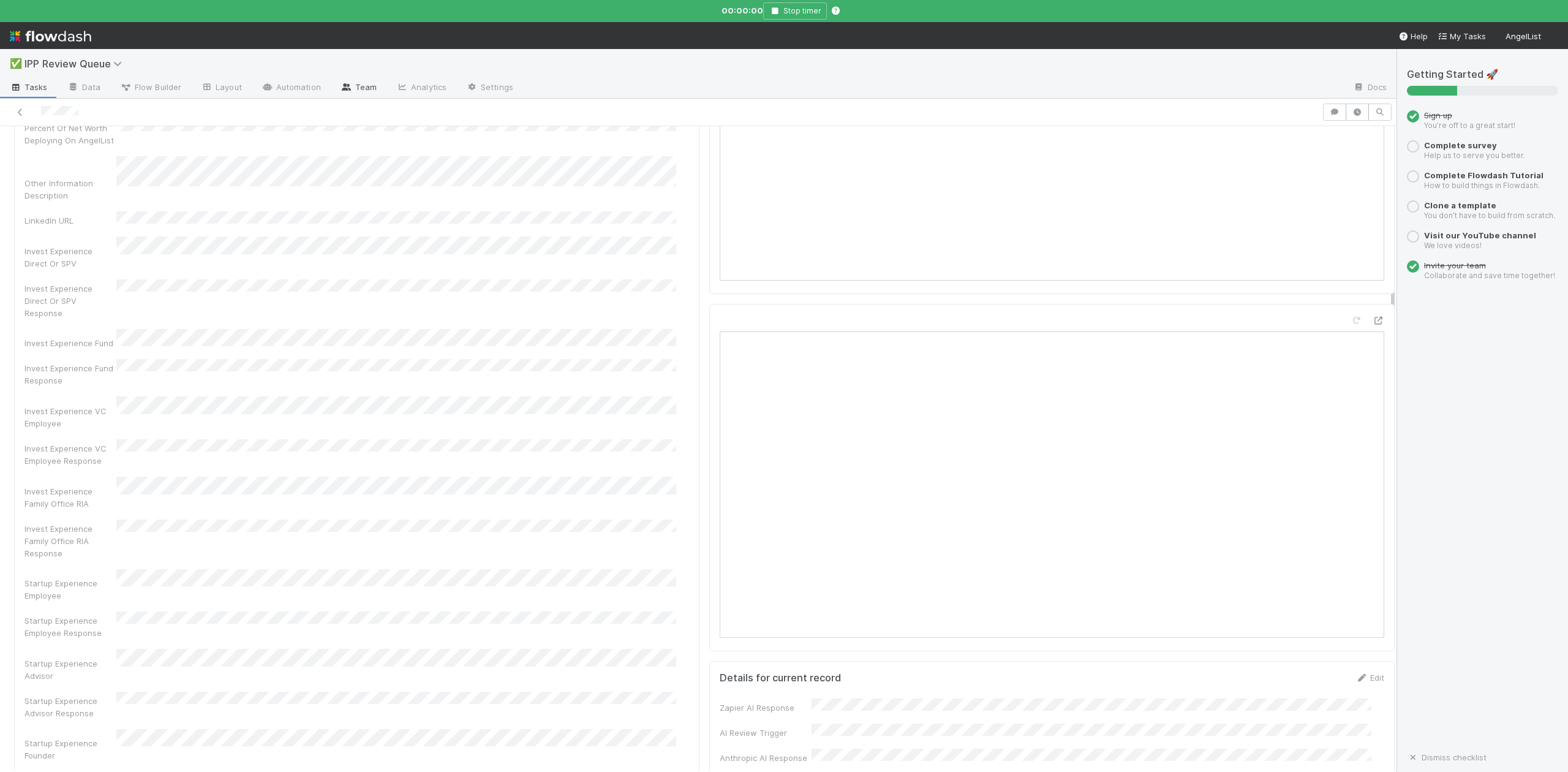
scroll to position [163, 0]
click at [777, 10] on icon "button" at bounding box center [775, 11] width 12 height 8
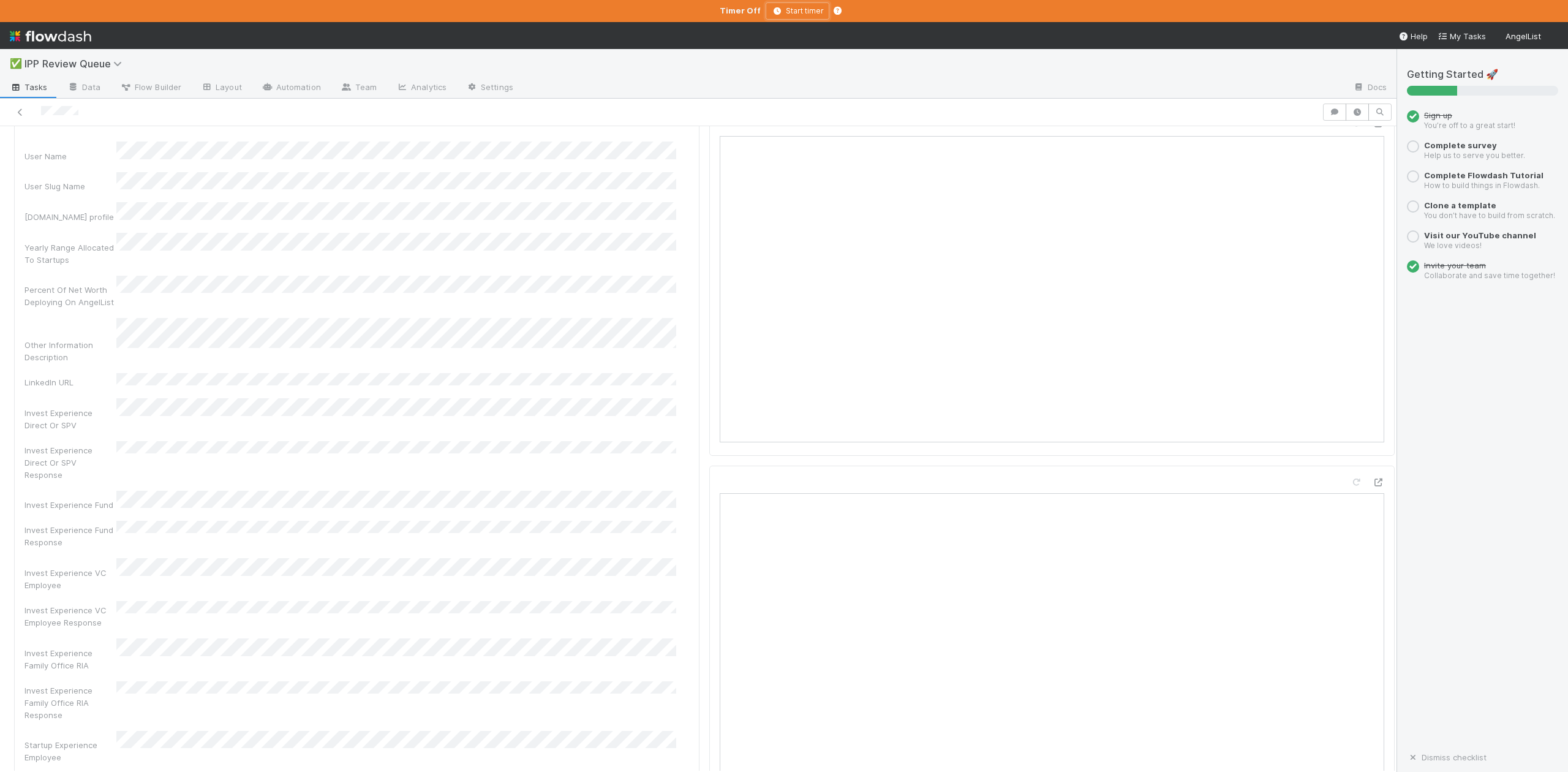
scroll to position [0, 0]
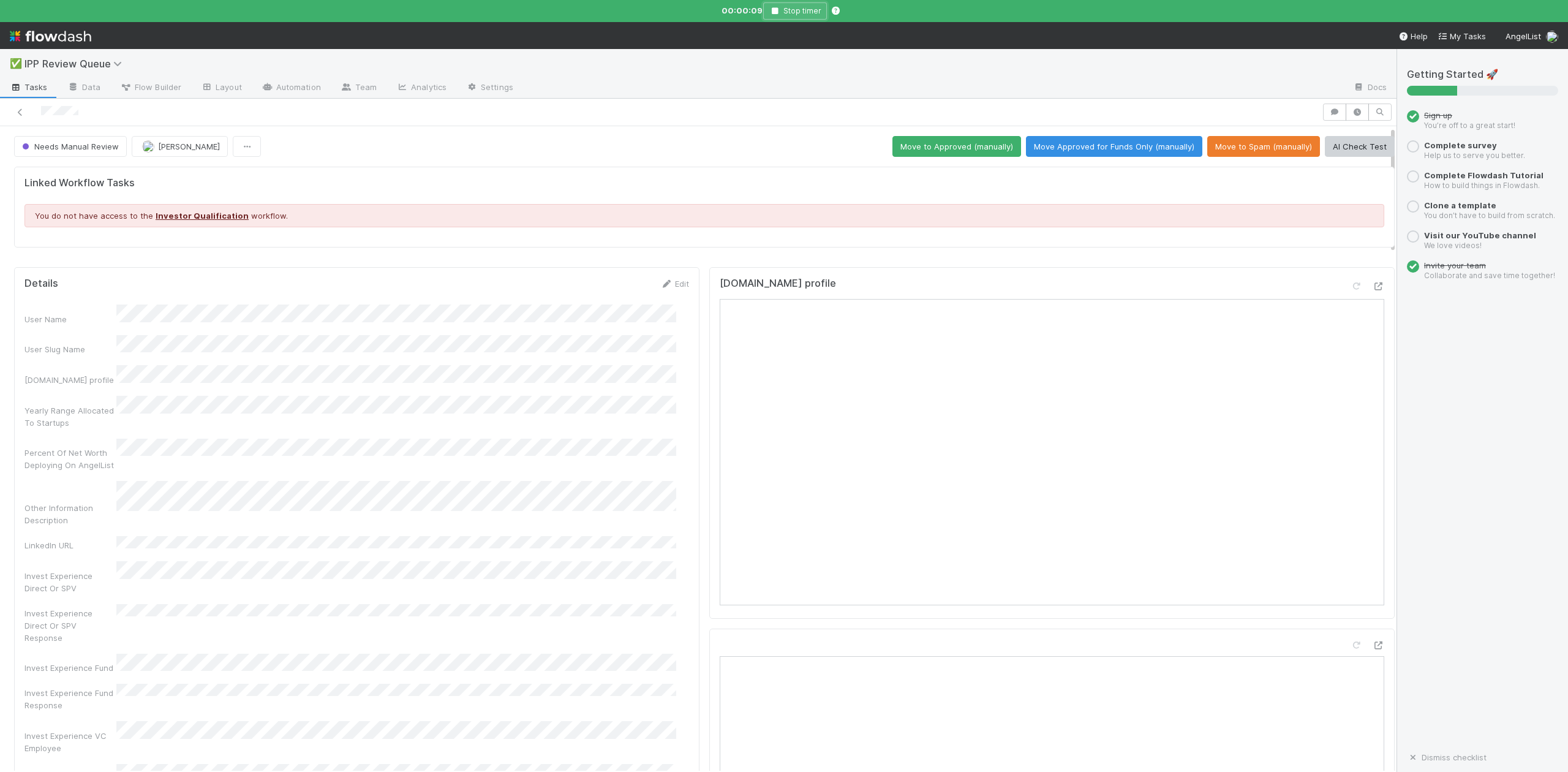
click at [775, 10] on icon "button" at bounding box center [775, 11] width 12 height 8
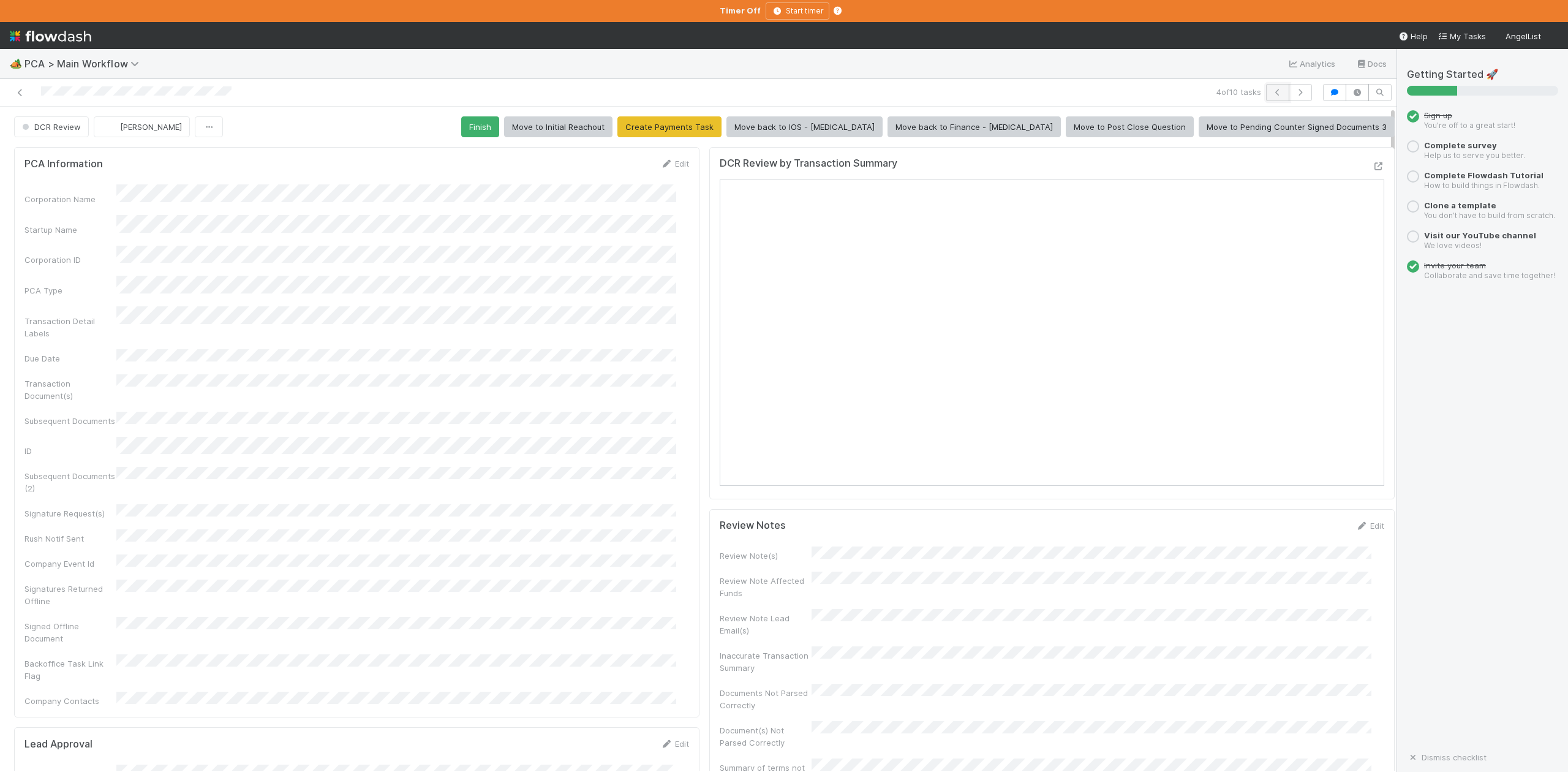
click at [1272, 93] on icon "button" at bounding box center [1278, 92] width 12 height 8
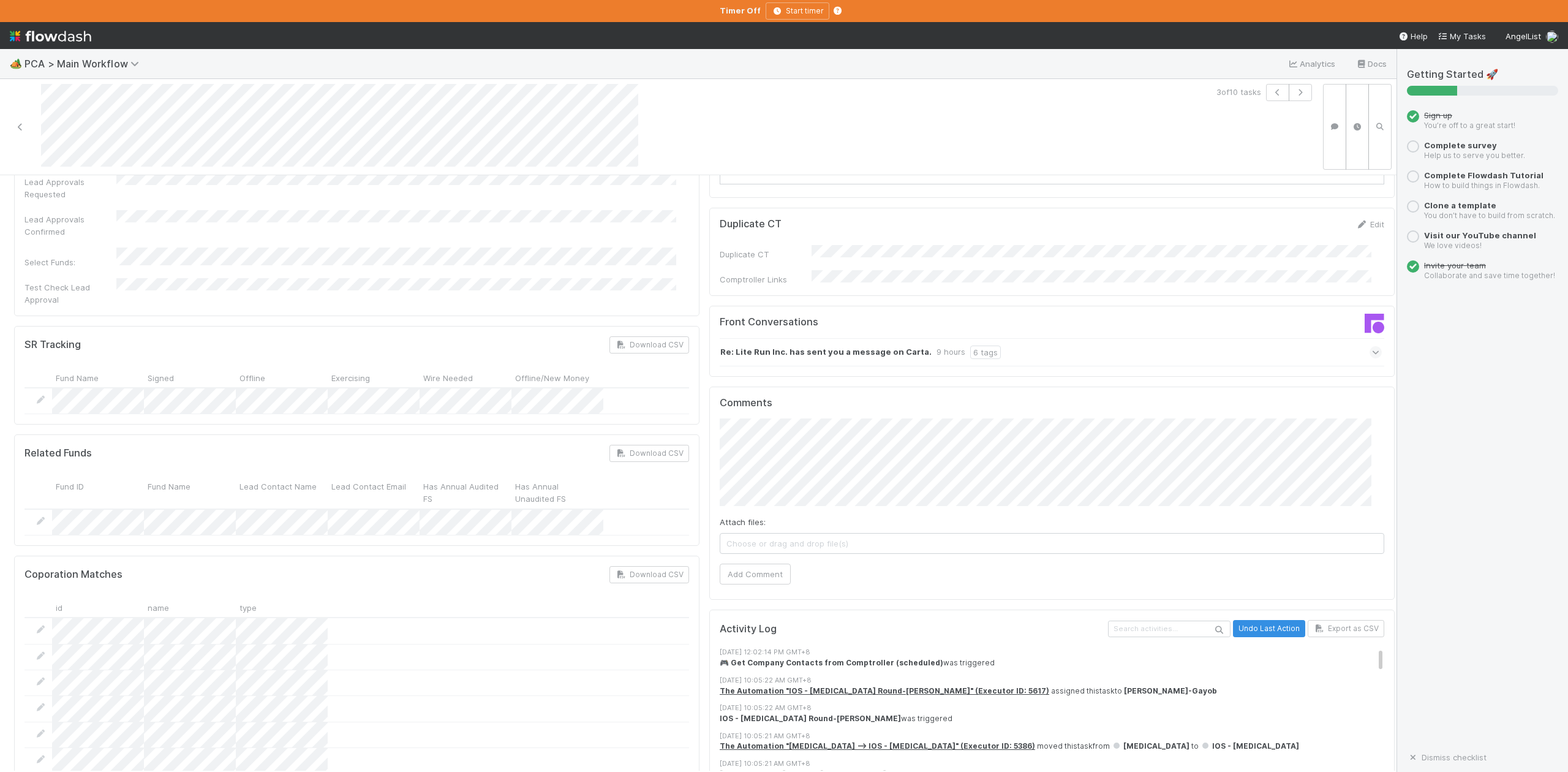
scroll to position [1879, 0]
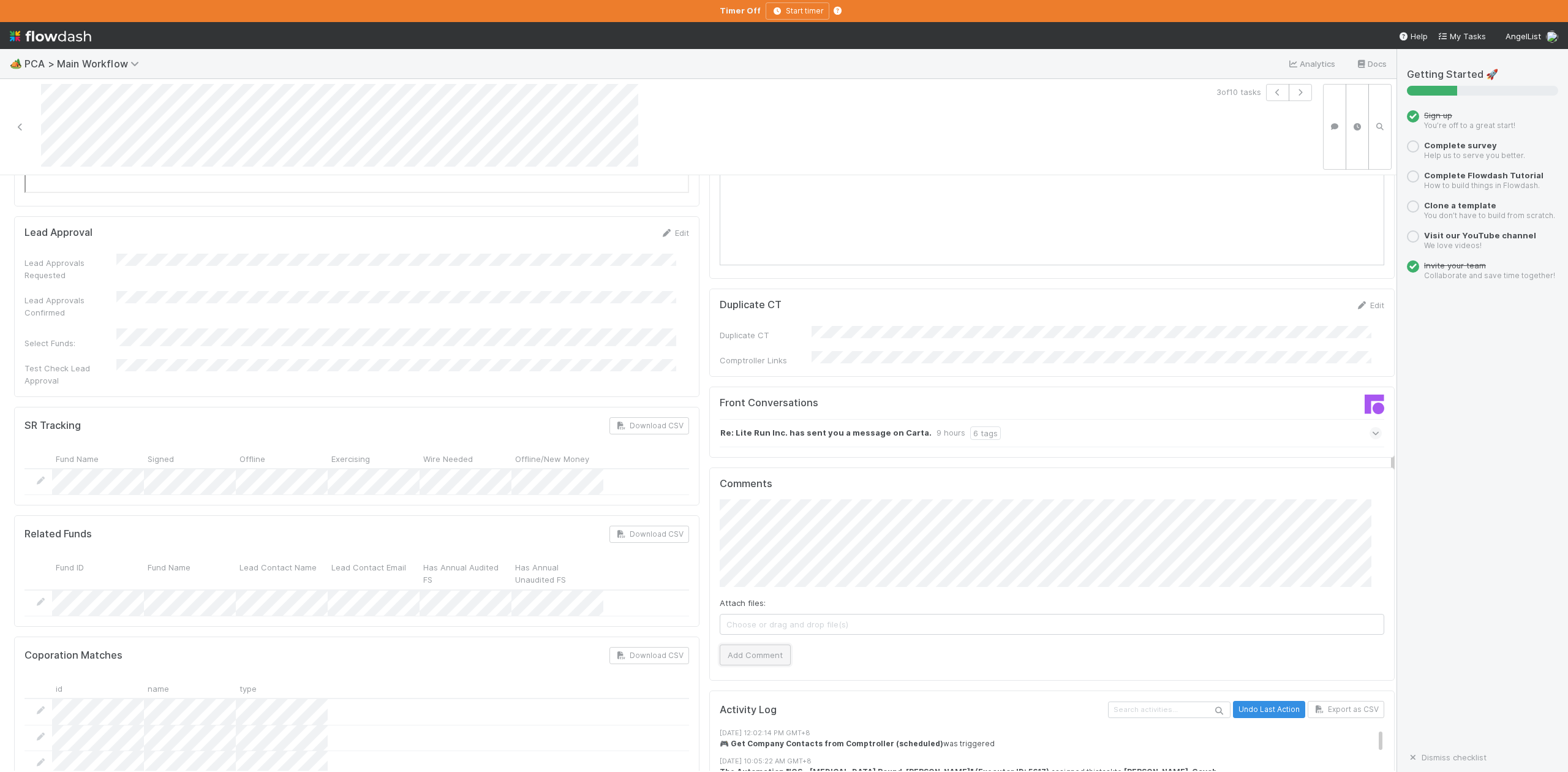
click at [738, 645] on button "Add Comment" at bounding box center [755, 655] width 71 height 21
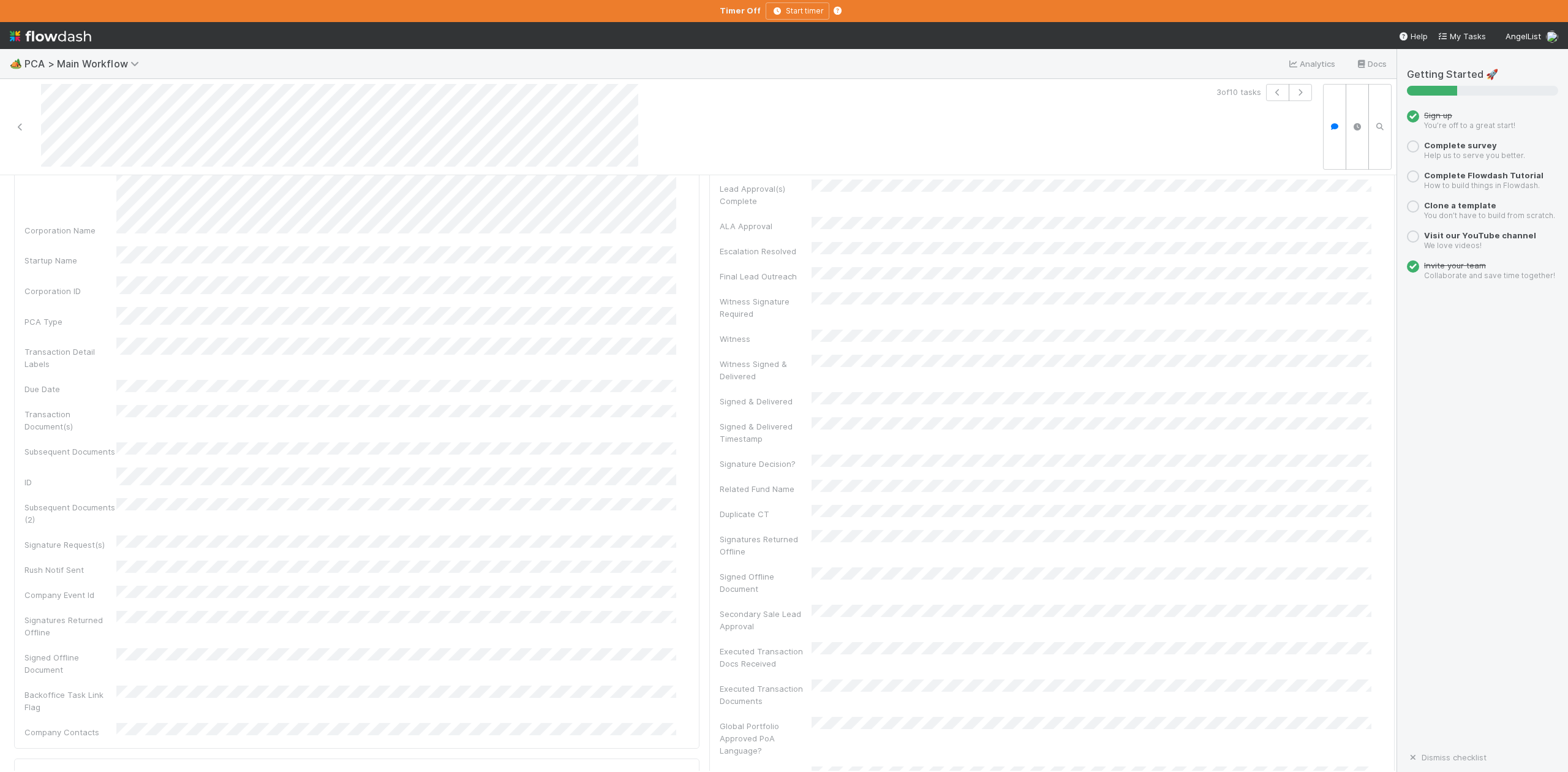
scroll to position [0, 0]
click at [41, 197] on span "IOS - [MEDICAL_DATA]" at bounding box center [70, 195] width 101 height 10
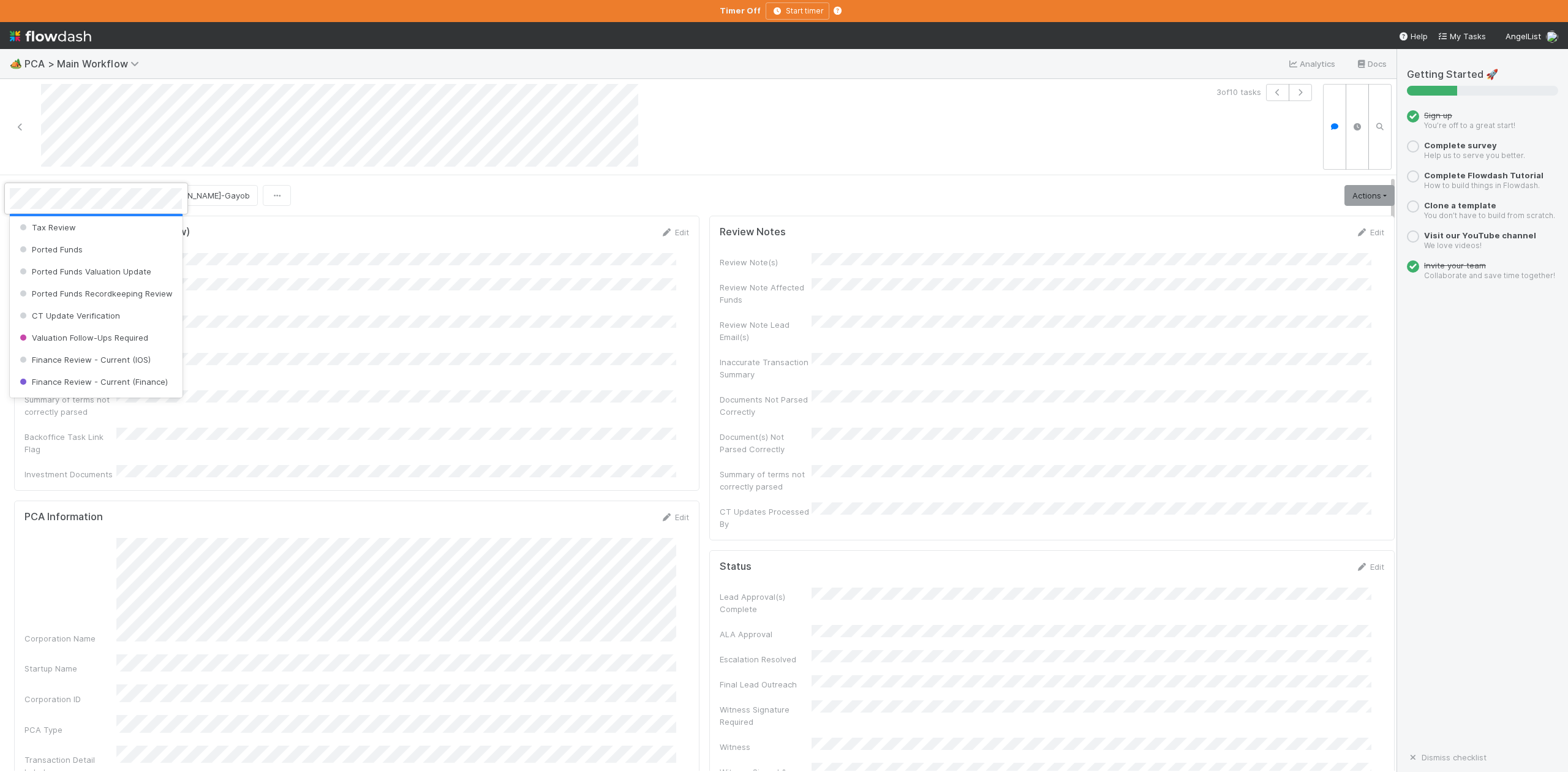
scroll to position [486, 0]
click at [130, 364] on span "Finance Review - Current (IOS)" at bounding box center [84, 359] width 134 height 10
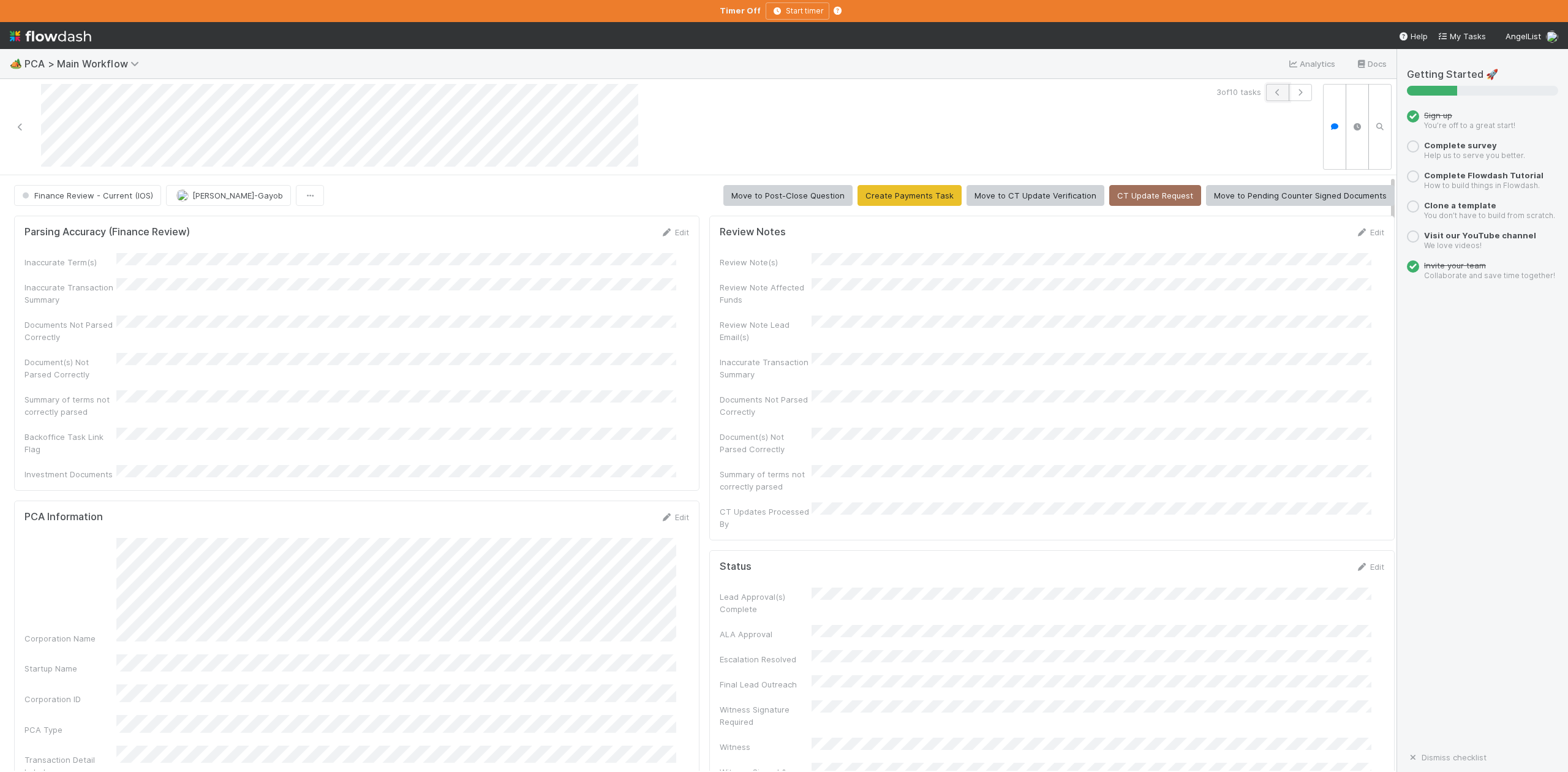
click at [1266, 86] on button "button" at bounding box center [1278, 92] width 23 height 17
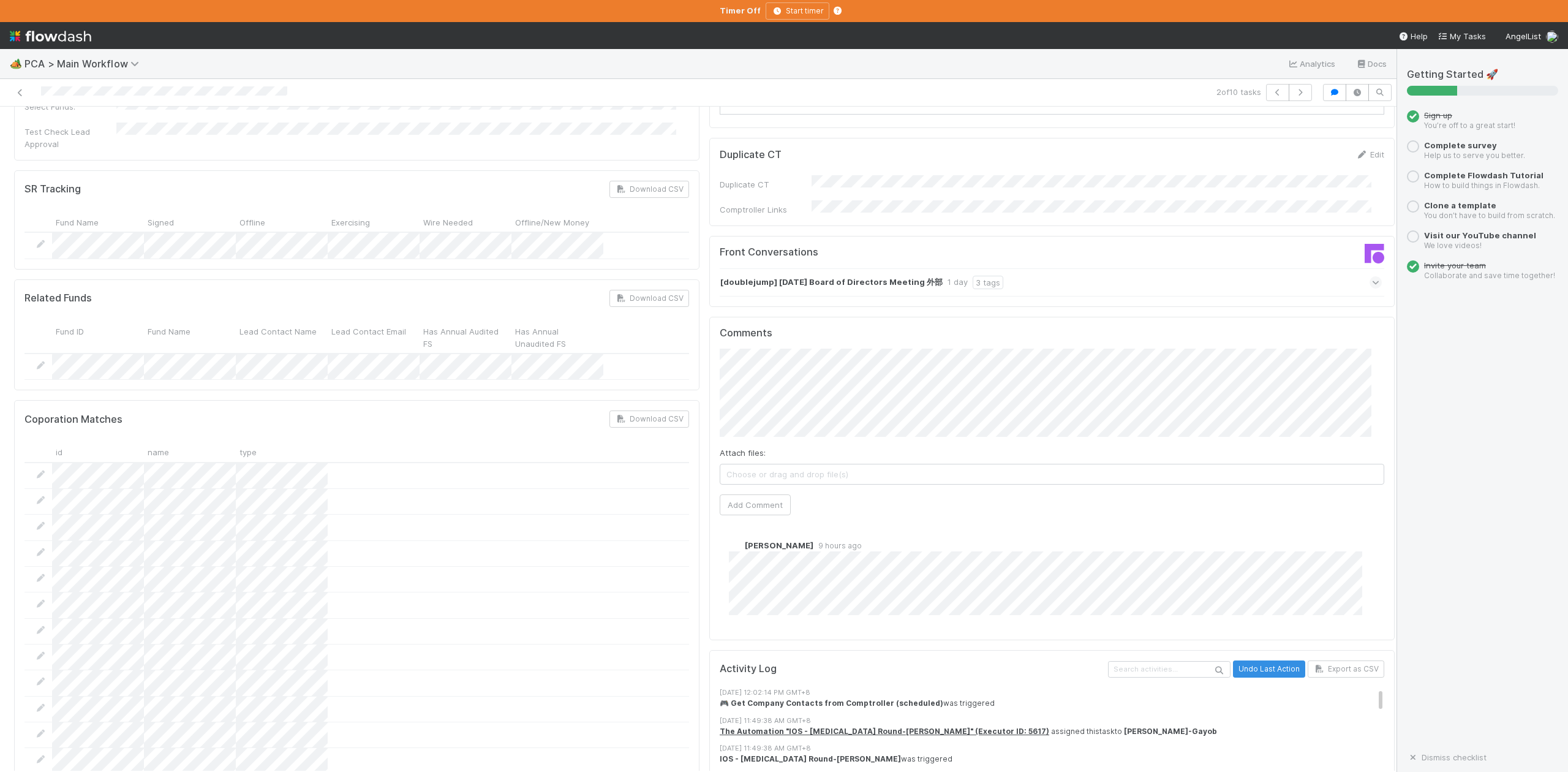
scroll to position [1879, 0]
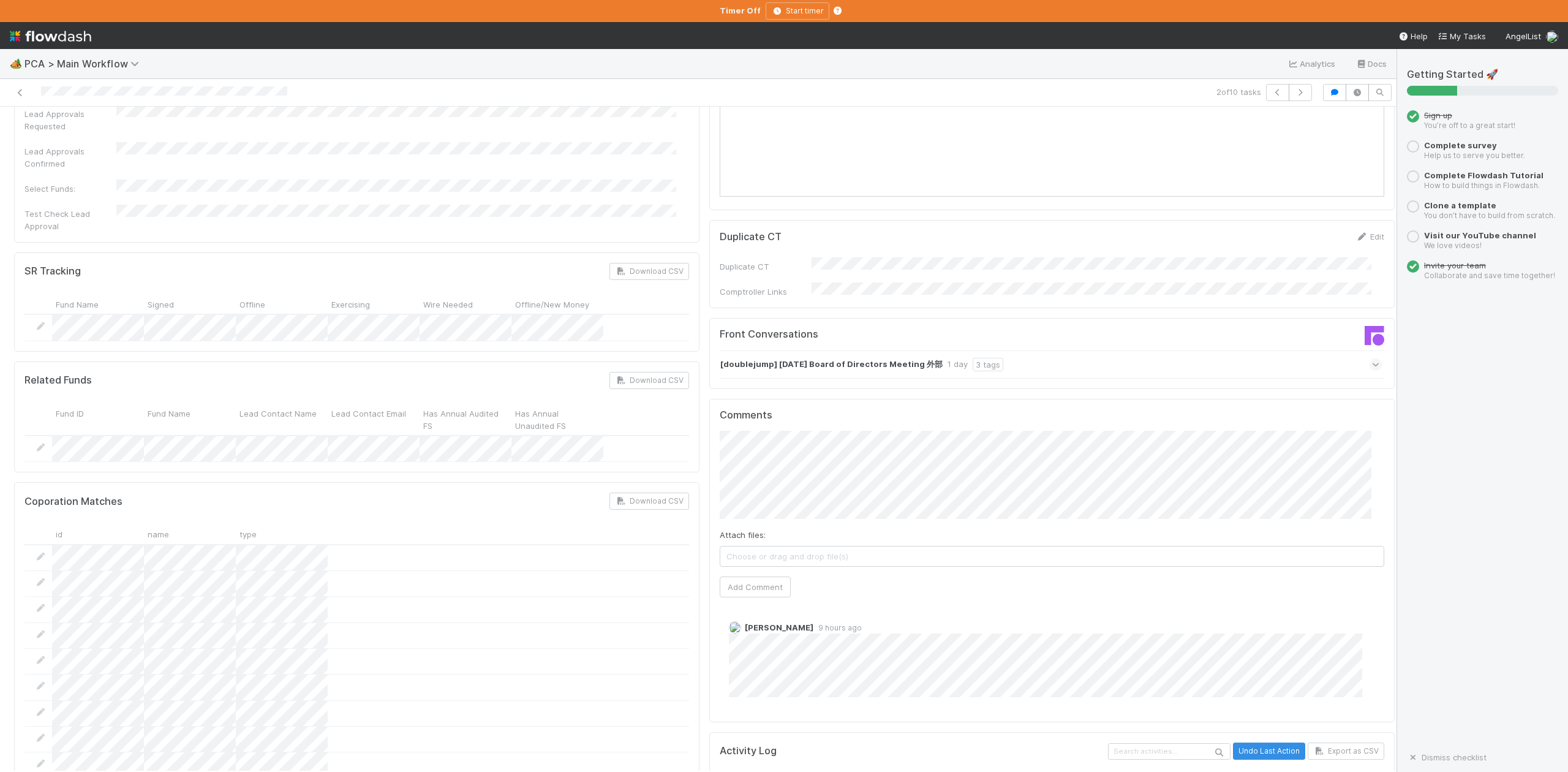
click at [1372, 359] on icon at bounding box center [1376, 365] width 8 height 12
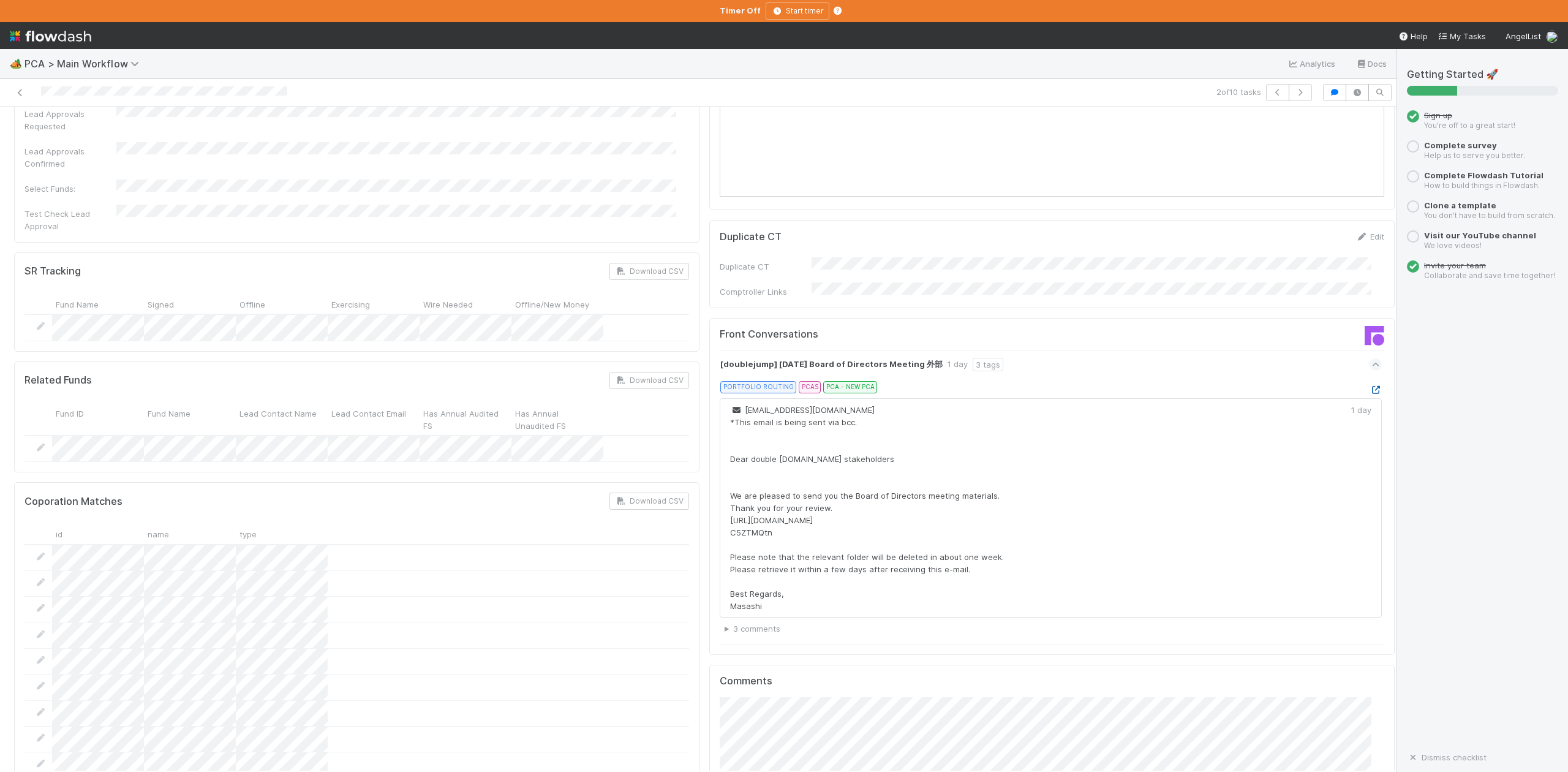
click at [1370, 386] on icon at bounding box center [1376, 390] width 12 height 8
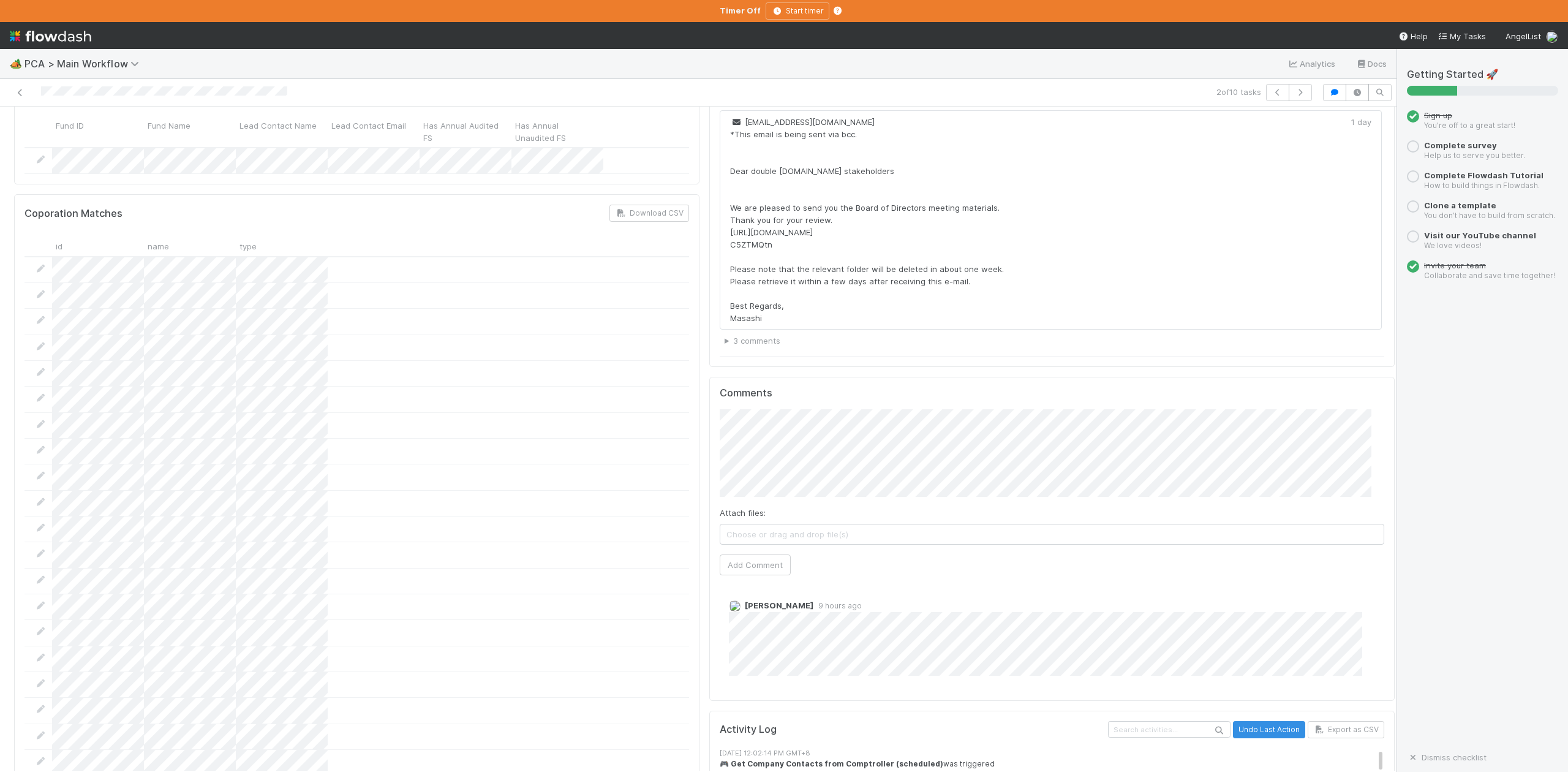
scroll to position [2288, 0]
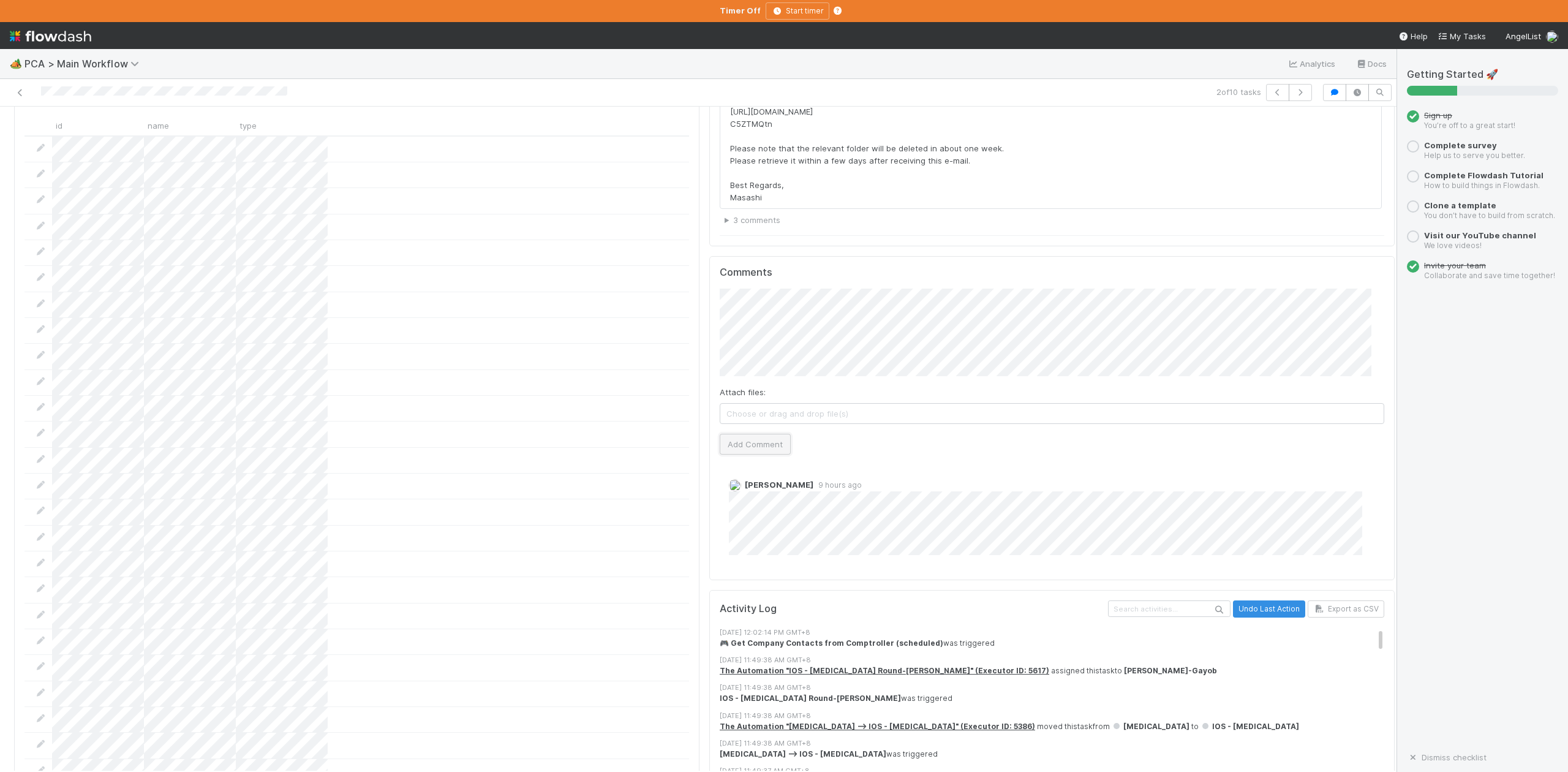
click at [728, 434] on button "Add Comment" at bounding box center [755, 444] width 71 height 21
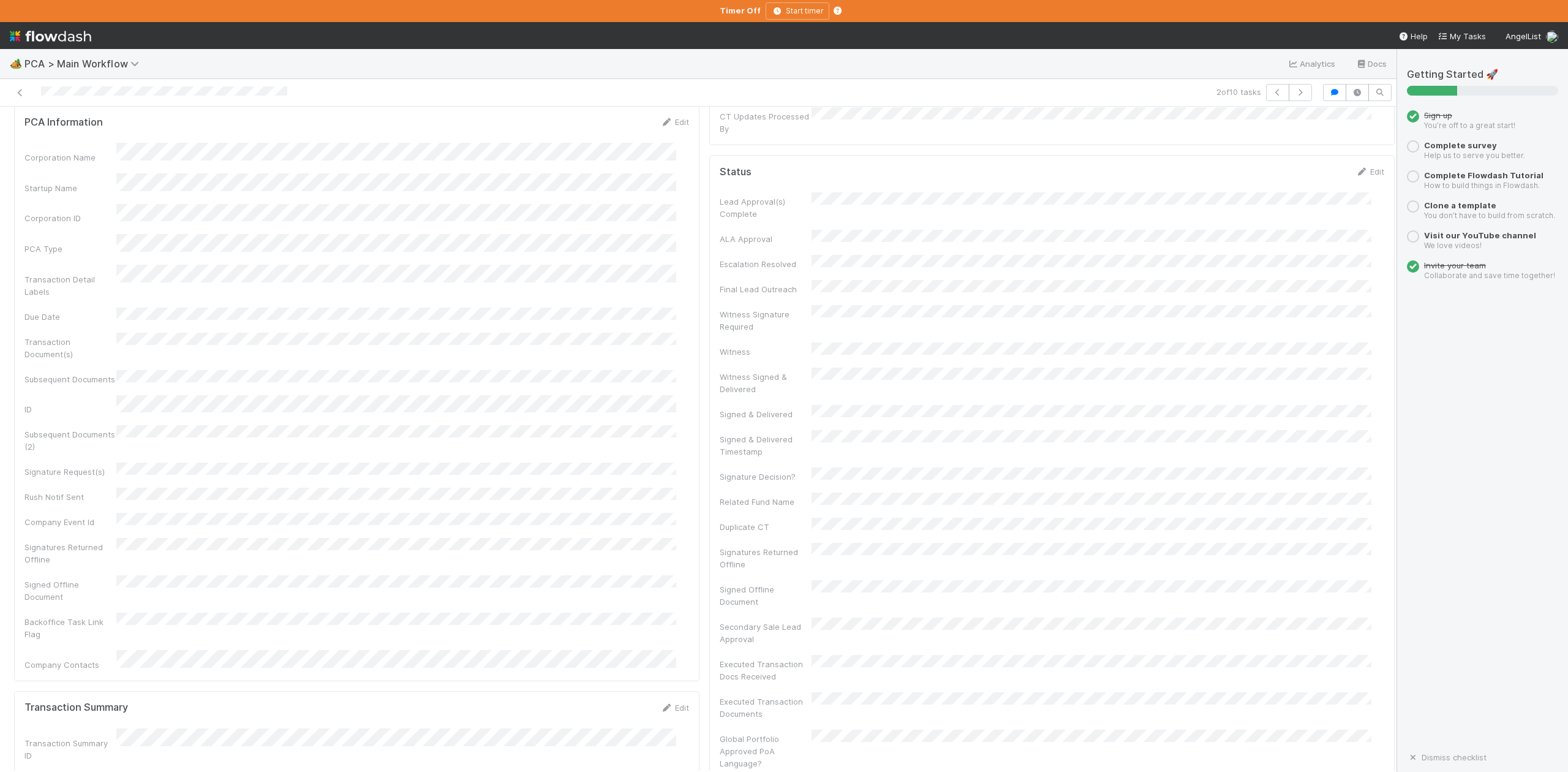
scroll to position [0, 0]
click at [67, 130] on span "IOS - [MEDICAL_DATA]" at bounding box center [70, 127] width 101 height 10
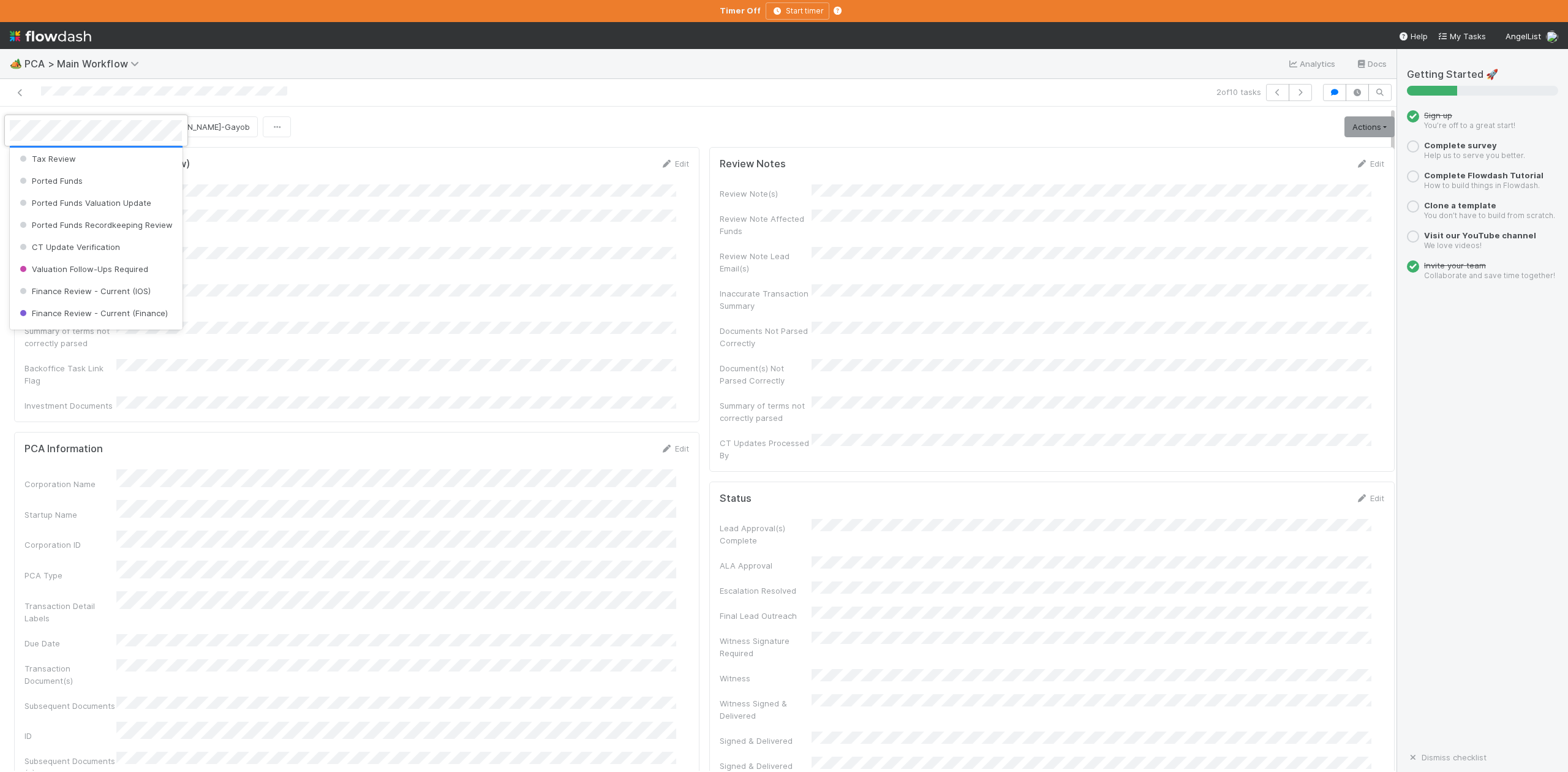
scroll to position [486, 0]
click at [116, 295] on span "Finance Review - Current (IOS)" at bounding box center [84, 290] width 134 height 10
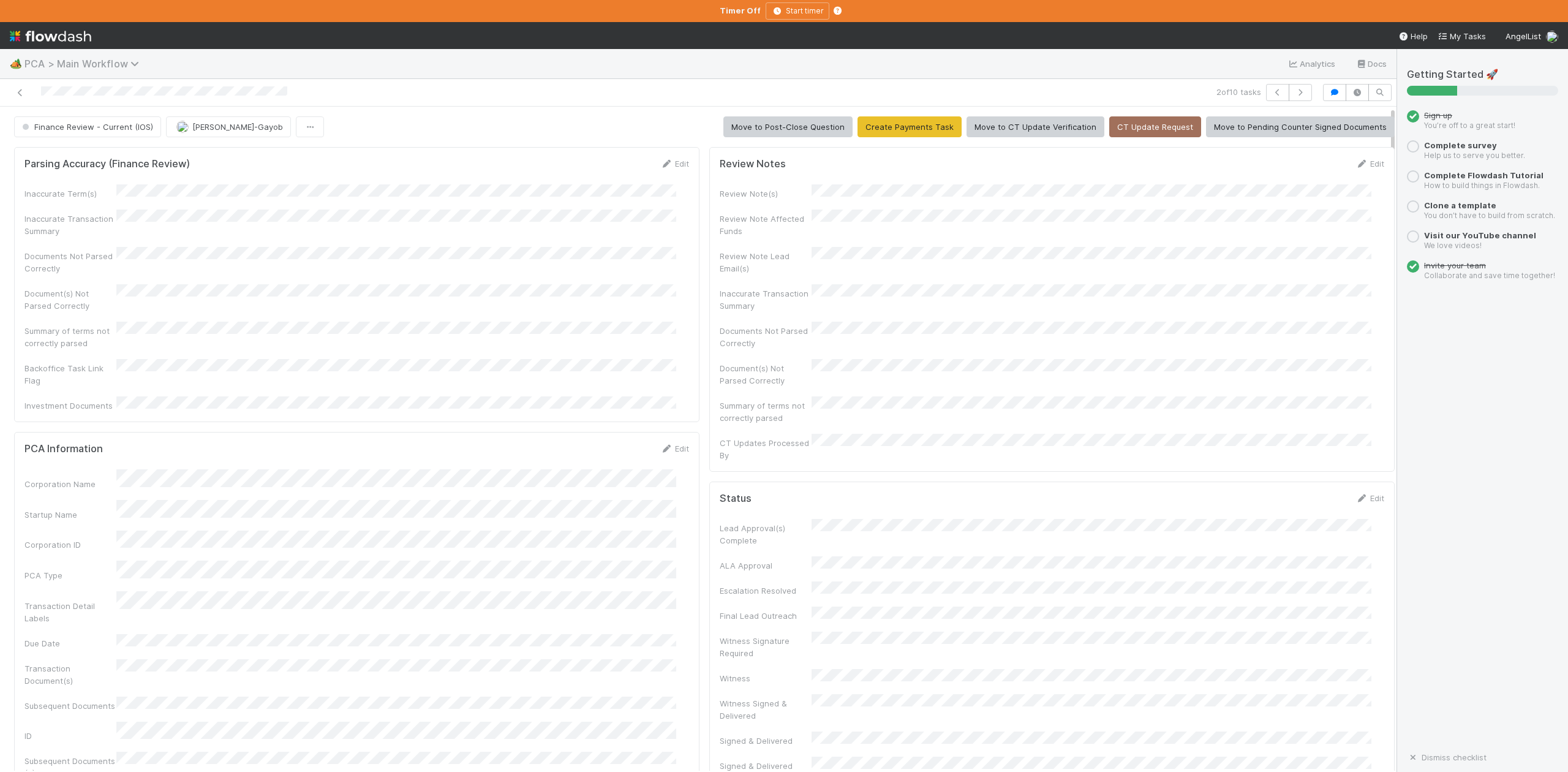
click at [131, 65] on icon at bounding box center [137, 63] width 12 height 10
click at [474, 99] on div "Search workflows" at bounding box center [784, 386] width 1568 height 772
click at [1272, 90] on icon "button" at bounding box center [1278, 92] width 12 height 8
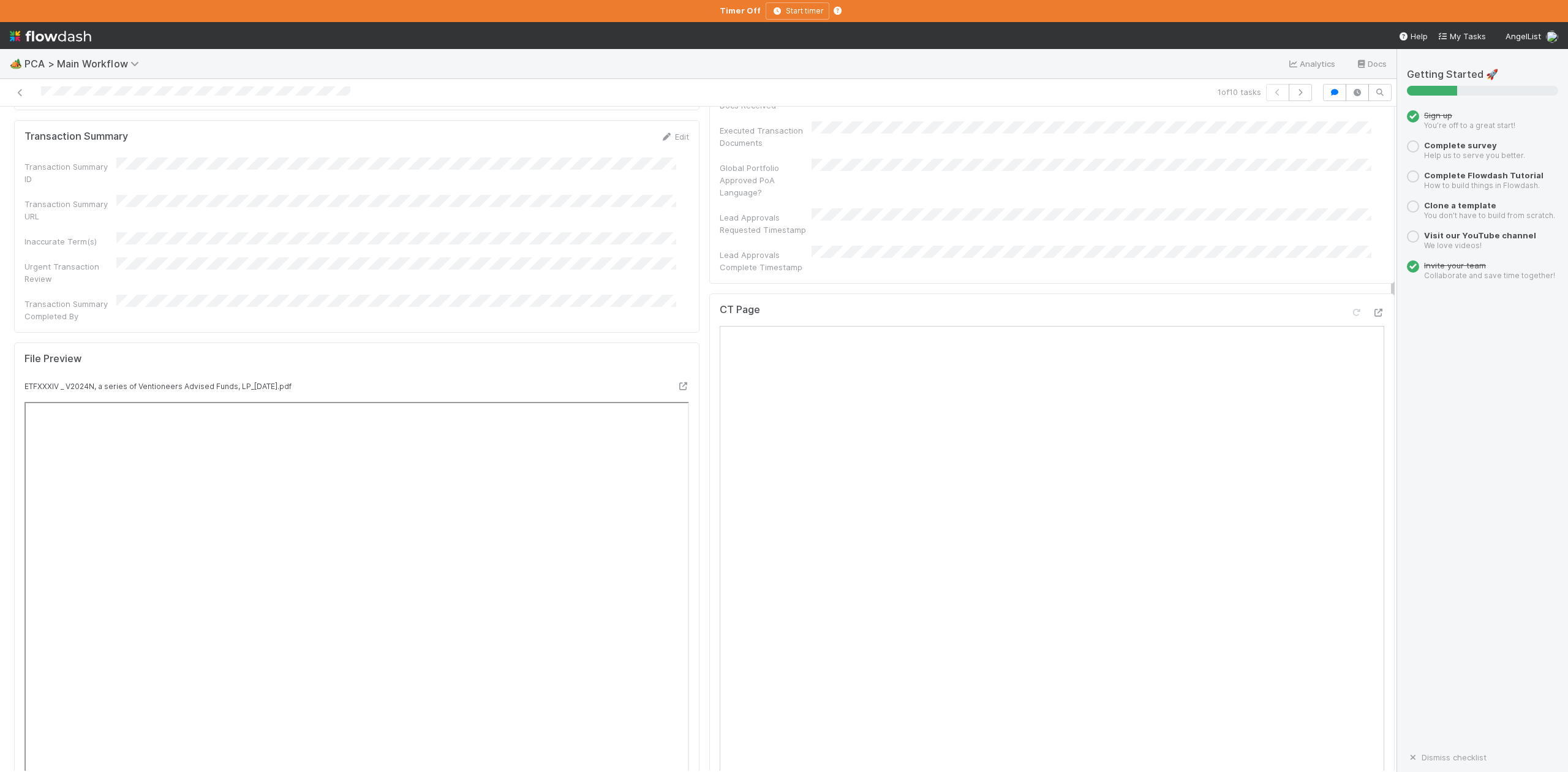
scroll to position [899, 0]
click at [1372, 308] on icon at bounding box center [1378, 313] width 12 height 8
click at [677, 382] on icon at bounding box center [683, 386] width 12 height 8
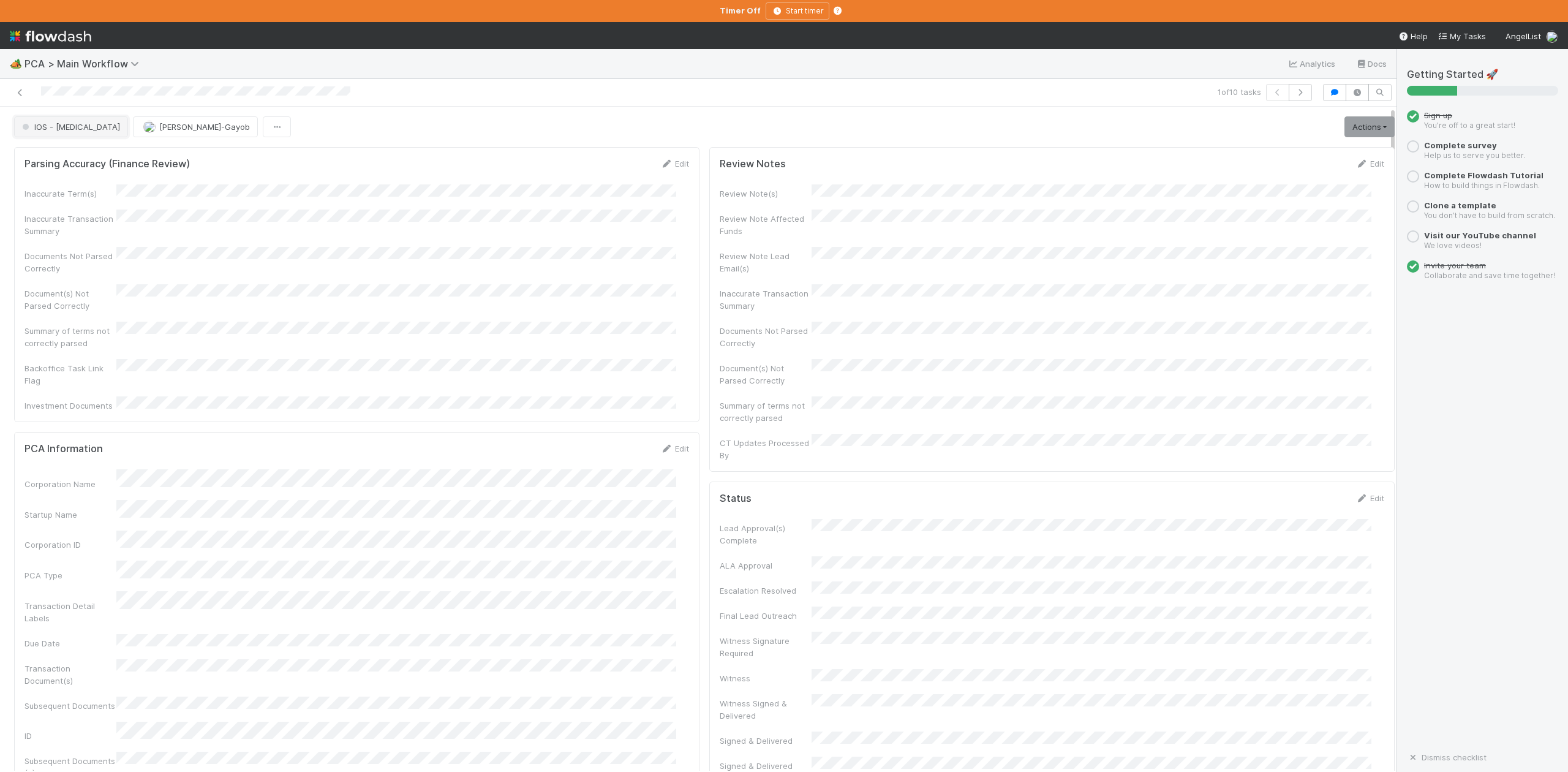
click at [52, 130] on span "IOS - [MEDICAL_DATA]" at bounding box center [70, 127] width 101 height 10
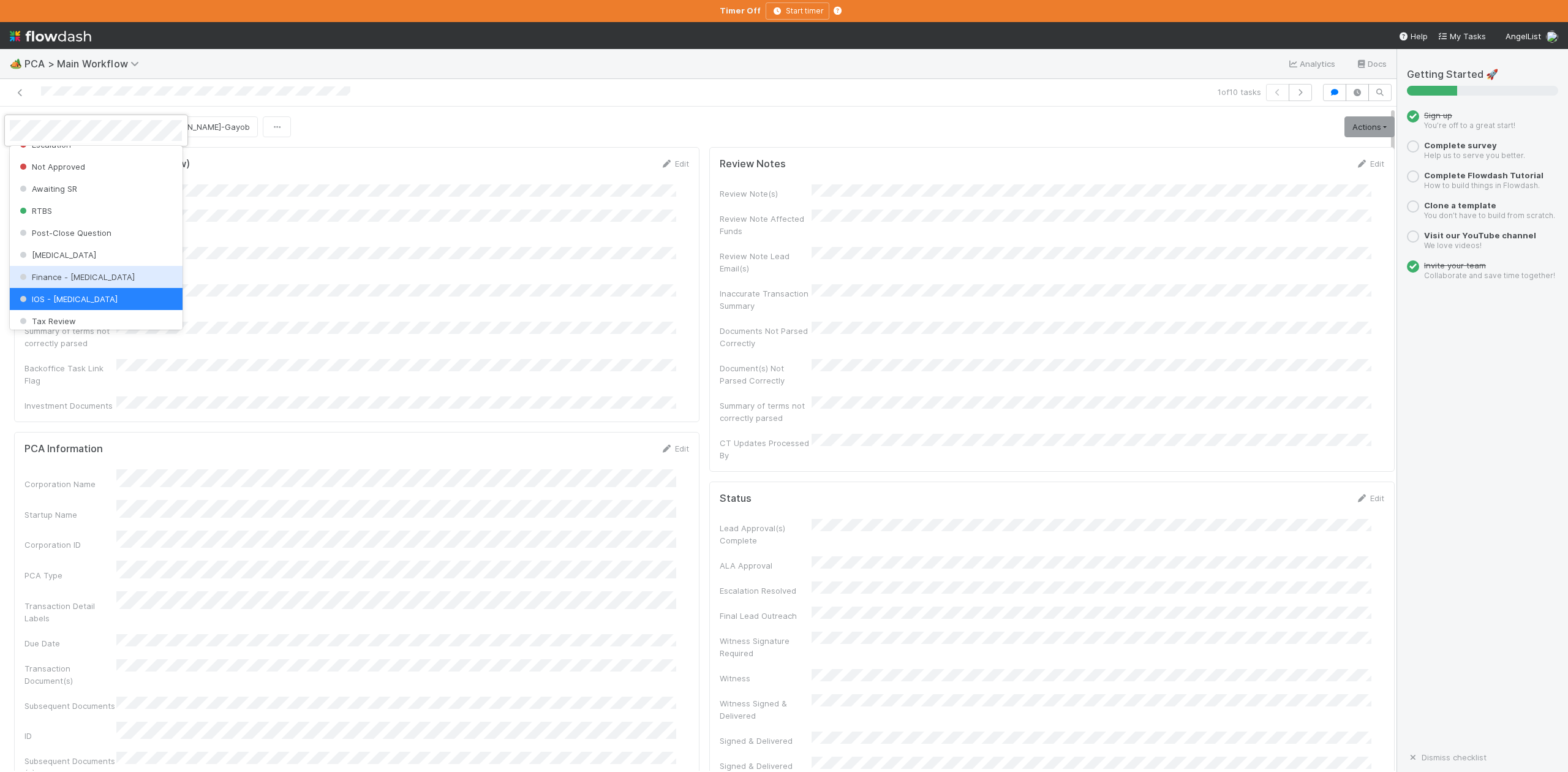
click at [72, 282] on span "Finance - [MEDICAL_DATA]" at bounding box center [76, 277] width 118 height 10
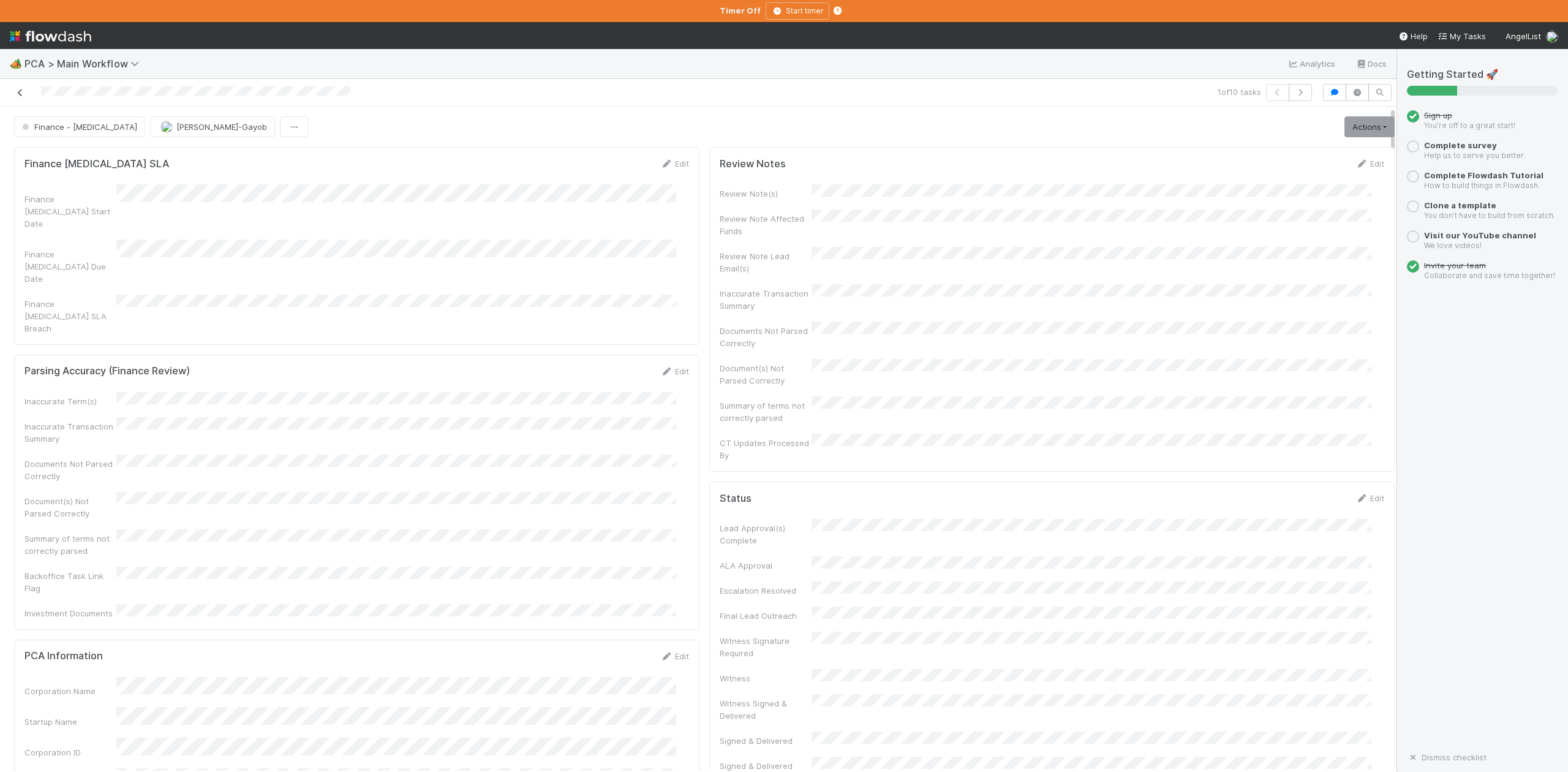
click at [19, 92] on icon at bounding box center [20, 93] width 12 height 8
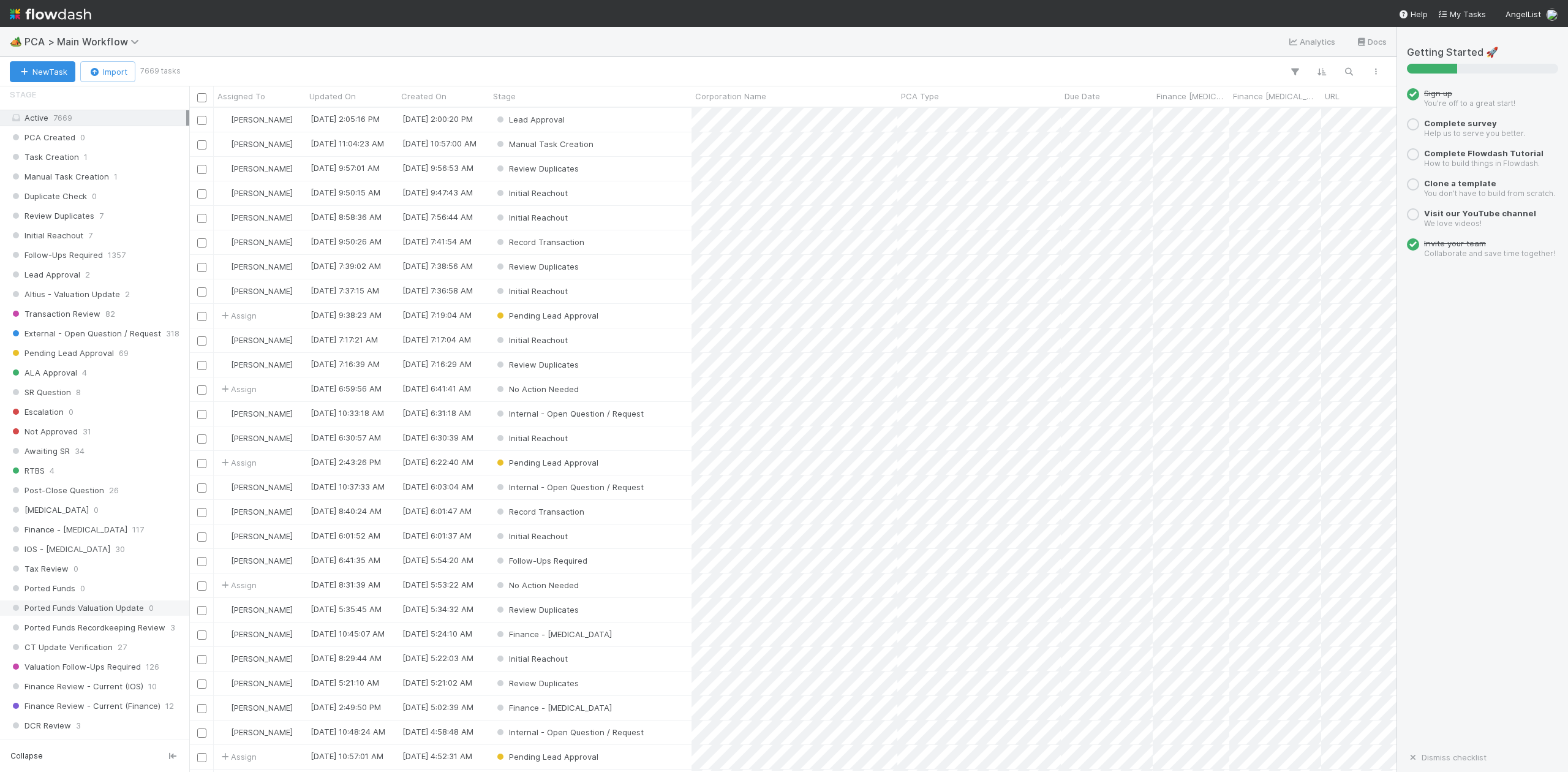
scroll to position [408, 0]
click at [52, 557] on span "IOS - [MEDICAL_DATA]" at bounding box center [60, 549] width 101 height 15
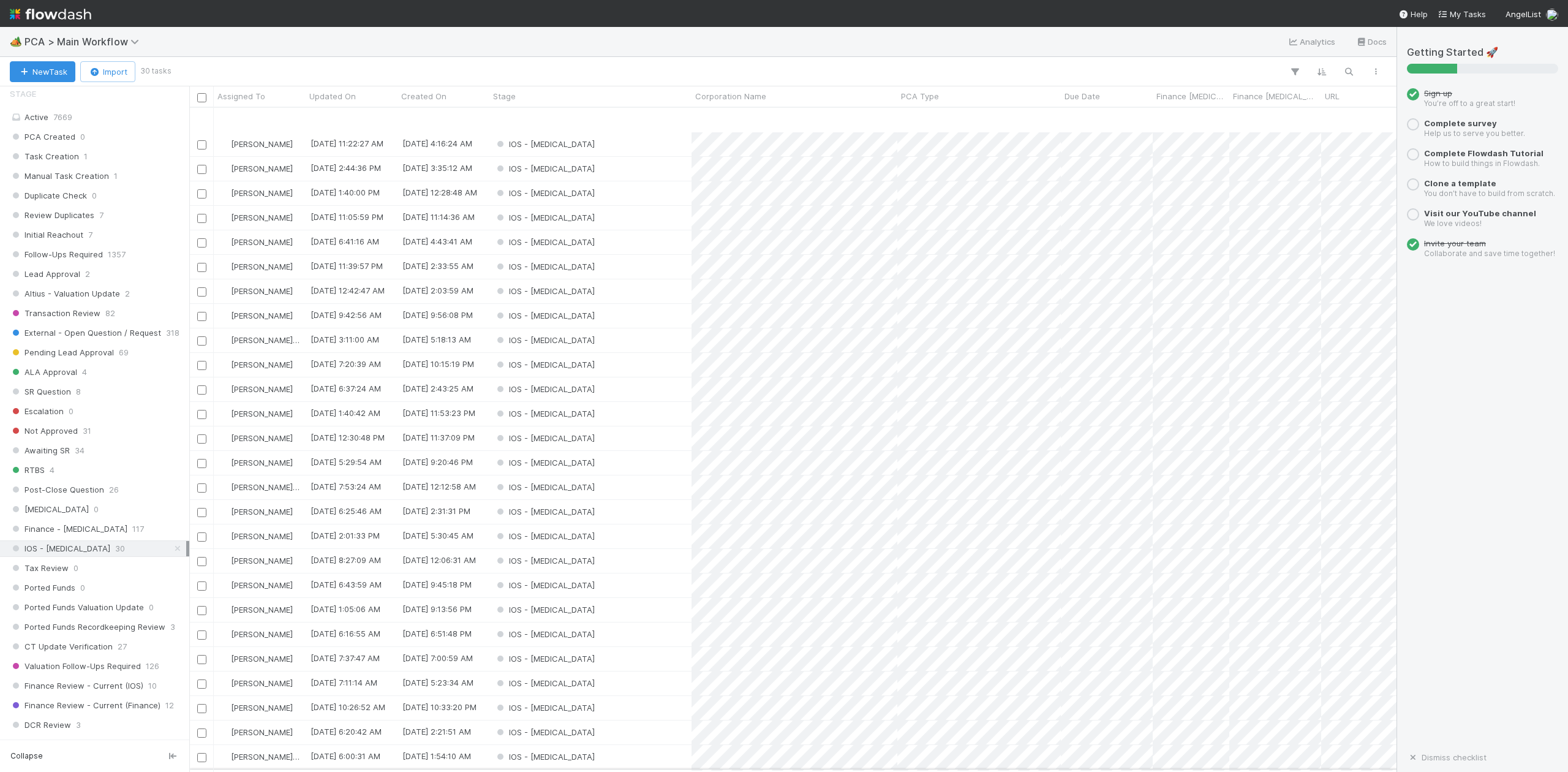
scroll to position [84, 0]
click at [572, 722] on div "IOS - ICU" at bounding box center [590, 734] width 202 height 24
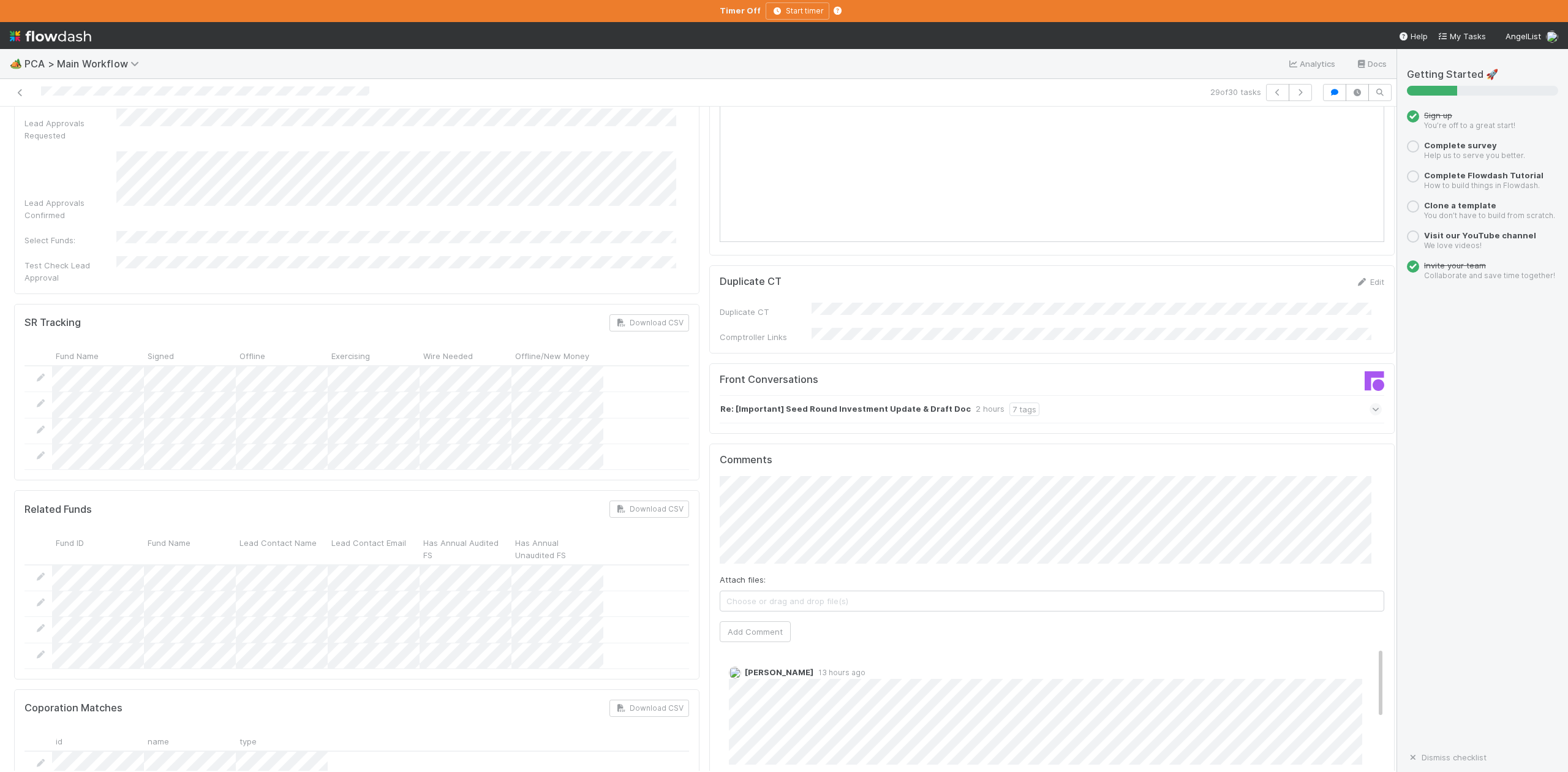
scroll to position [1716, 0]
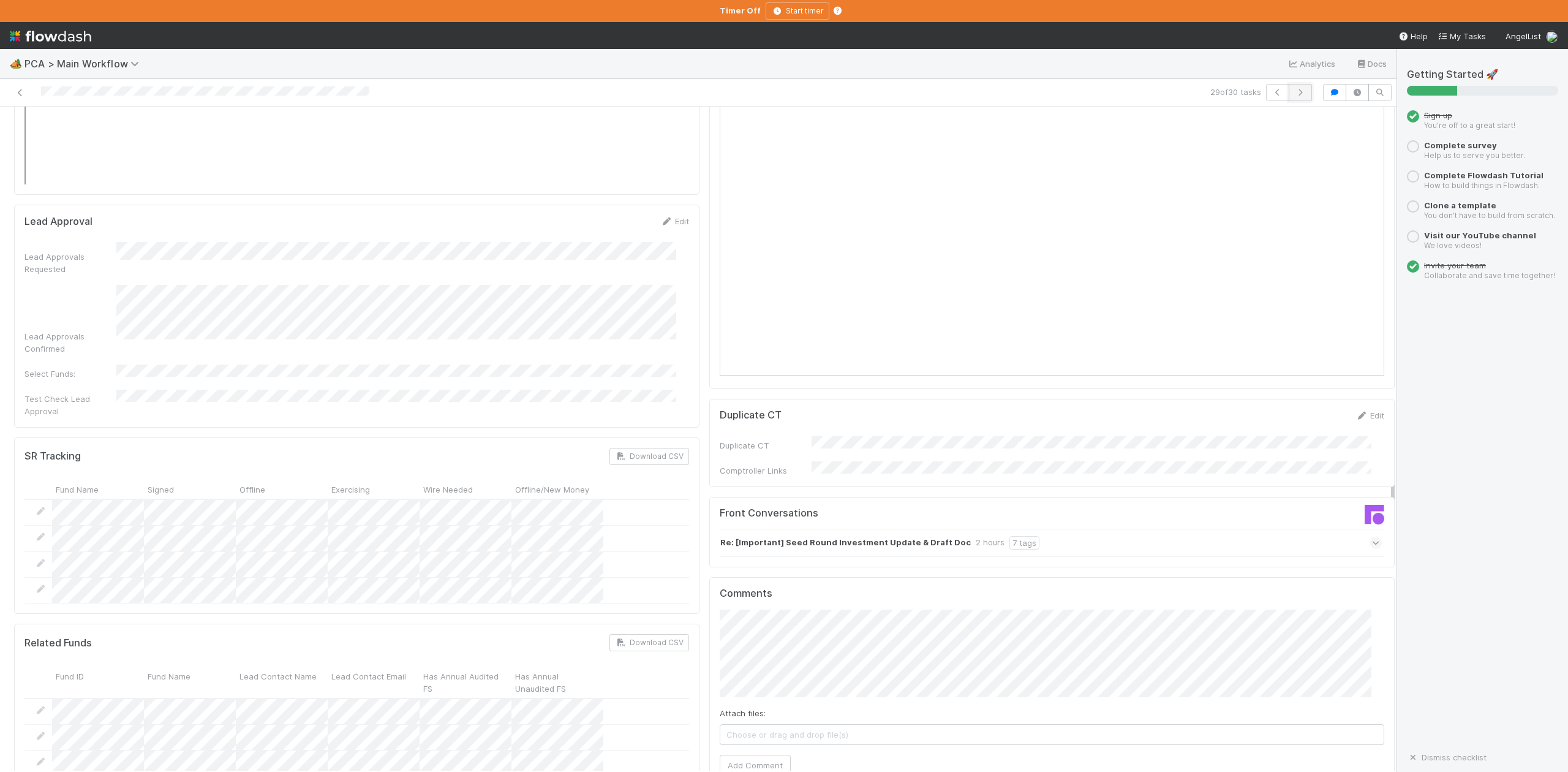
click at [1294, 94] on icon "button" at bounding box center [1300, 92] width 12 height 8
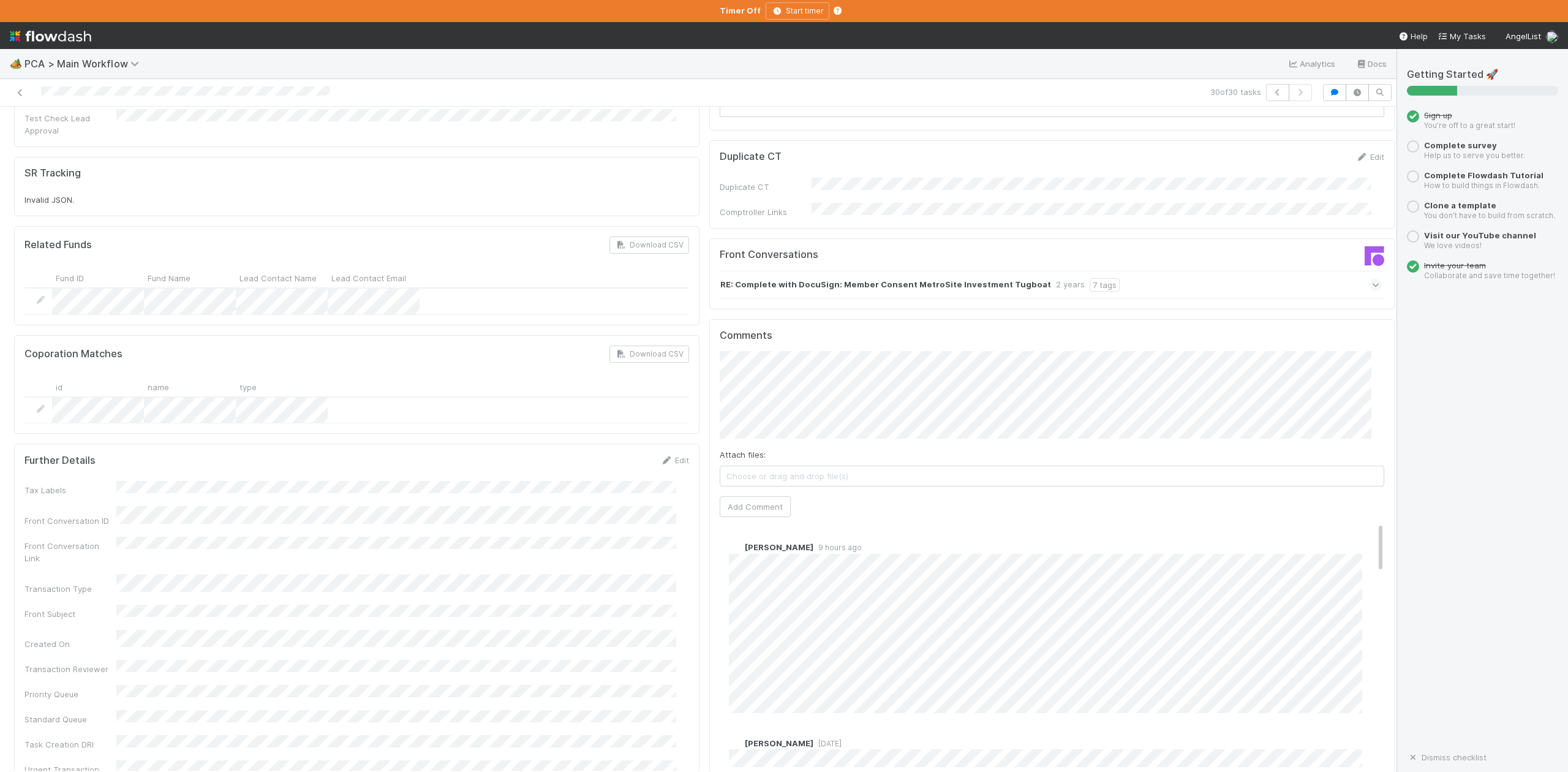
scroll to position [1961, 0]
click at [772, 319] on span "[PERSON_NAME]" at bounding box center [781, 315] width 62 height 10
click at [930, 385] on span "[PERSON_NAME]" at bounding box center [905, 390] width 62 height 10
click at [902, 317] on span "[PERSON_NAME]" at bounding box center [905, 315] width 62 height 10
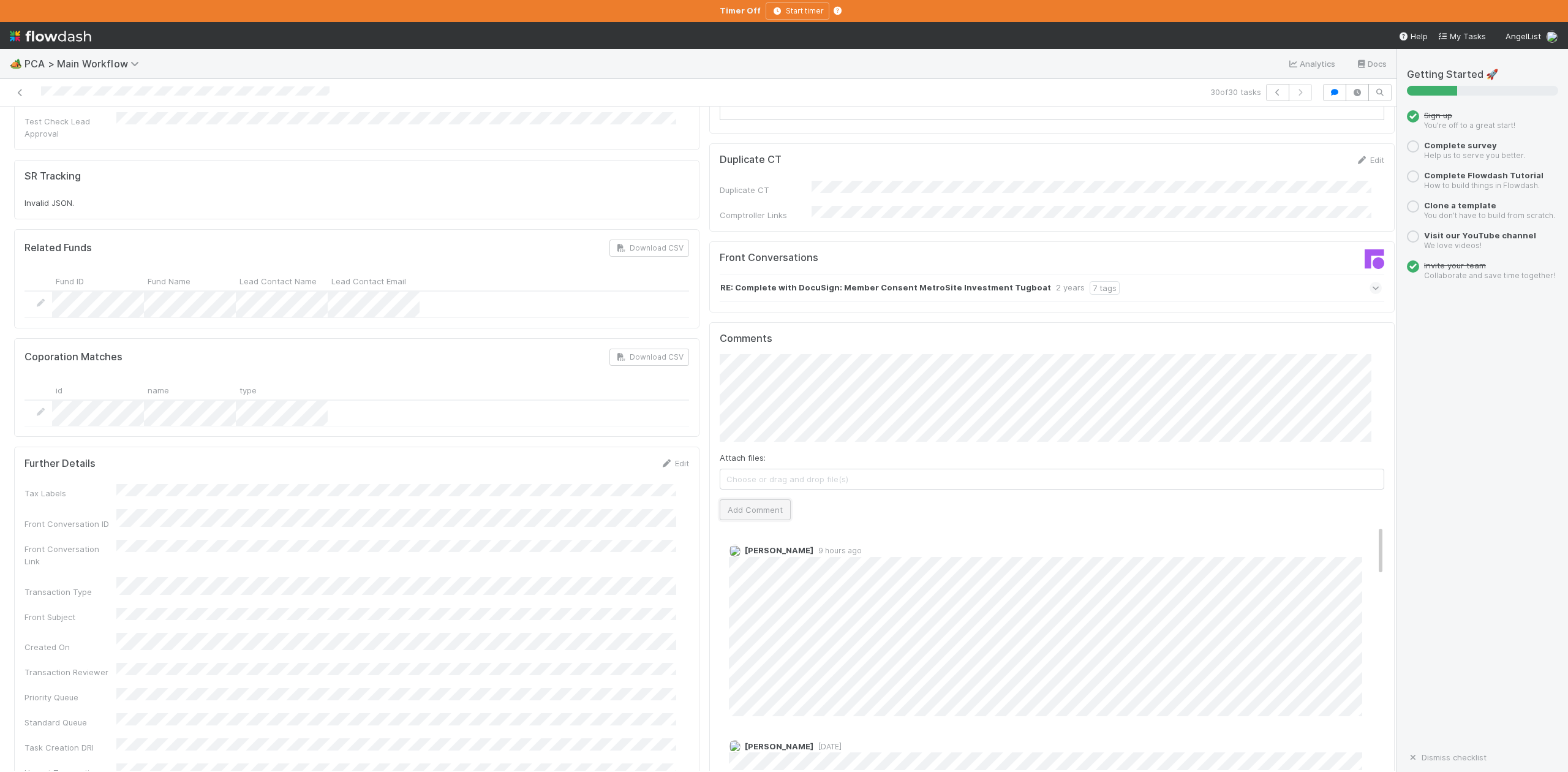
click at [763, 499] on button "Add Comment" at bounding box center [755, 510] width 71 height 21
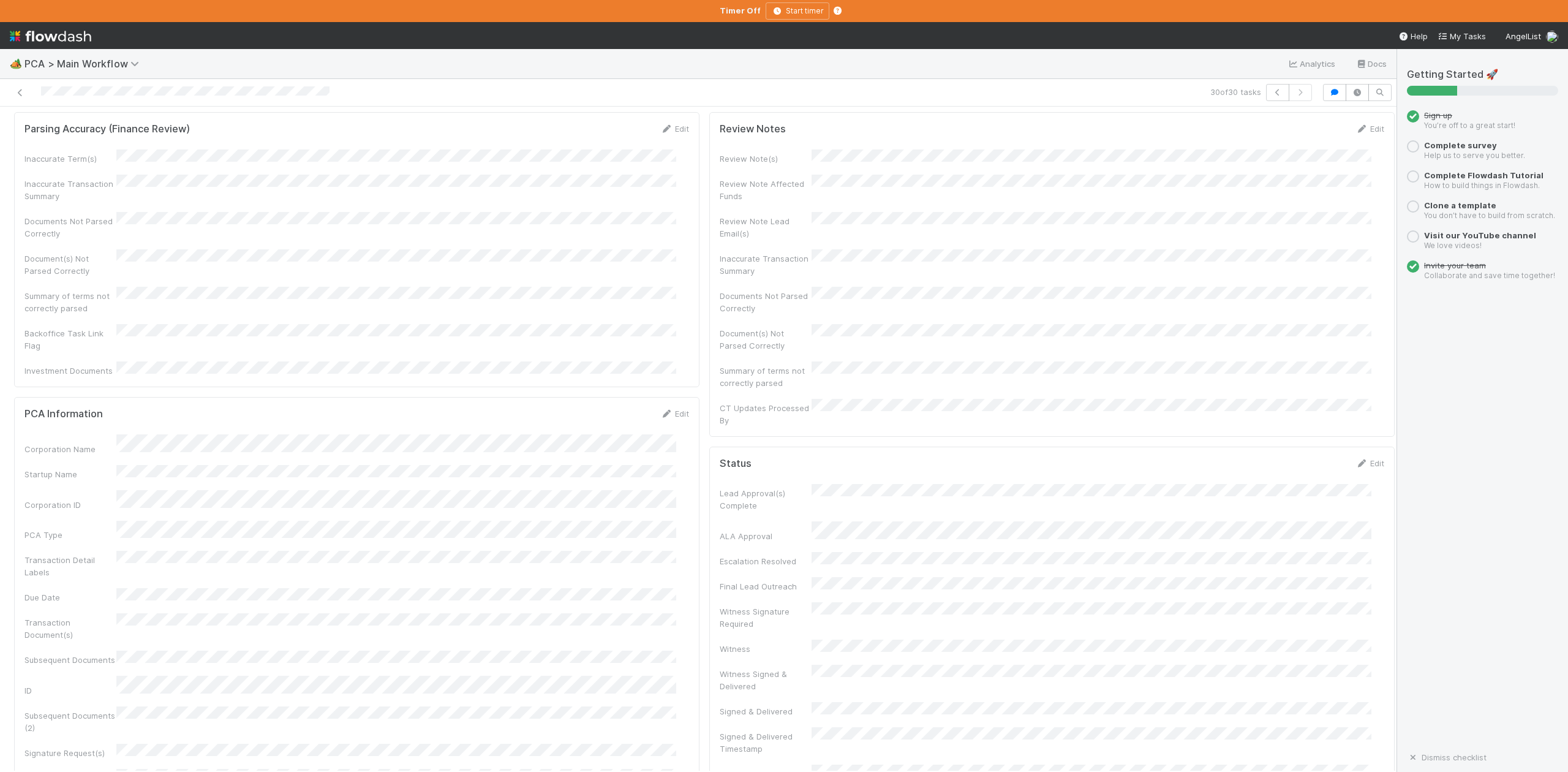
scroll to position [0, 0]
click at [159, 128] on span "[PERSON_NAME]" at bounding box center [190, 127] width 62 height 10
click at [145, 157] on span "Loraine Pati-Gayob you" at bounding box center [156, 159] width 109 height 10
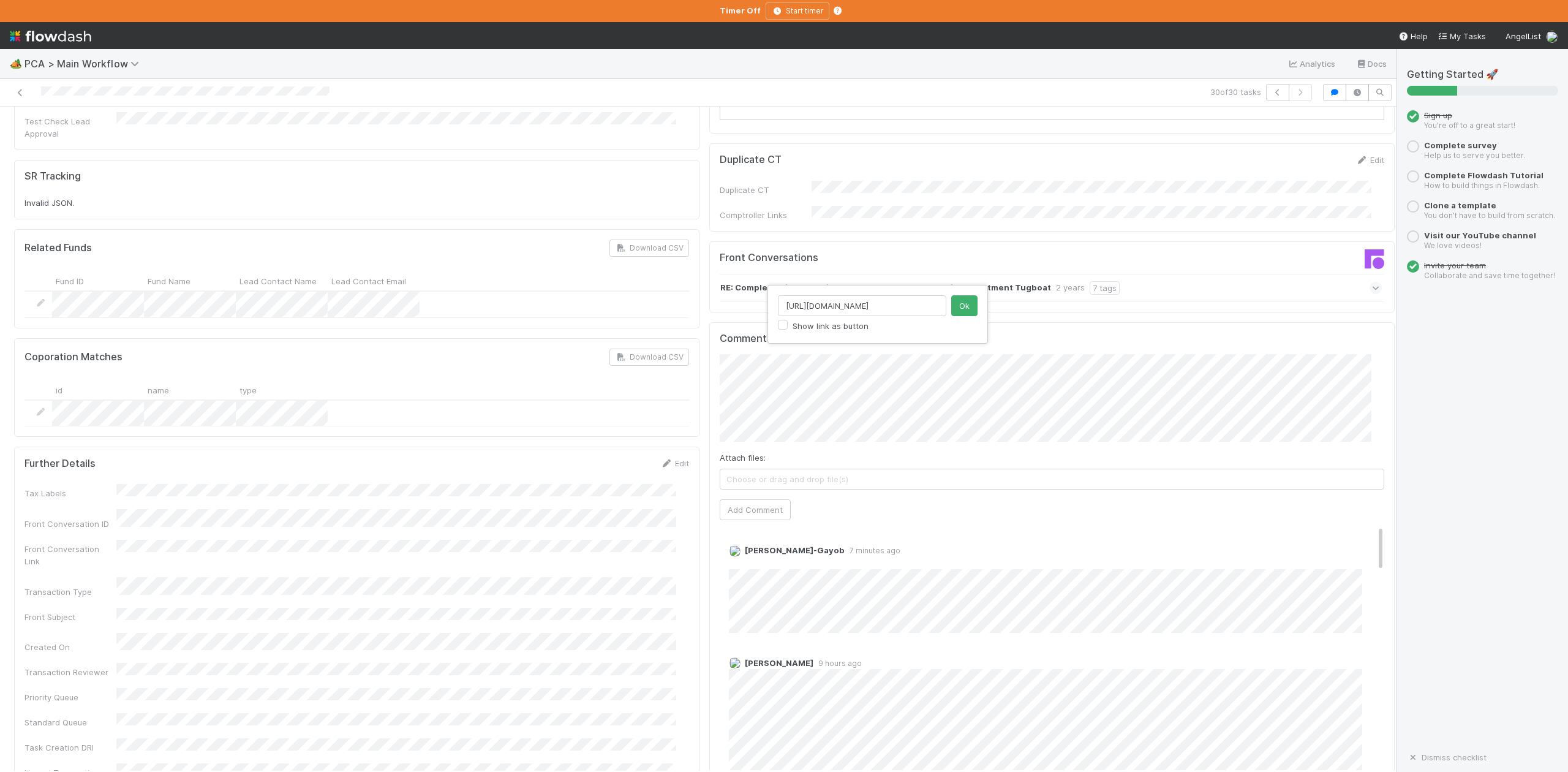
scroll to position [0, 125]
type input "https://belltower.slack.com/archives/C099Z99U71N/p1756191594497789"
click at [959, 305] on button "Ok" at bounding box center [965, 306] width 26 height 21
click at [755, 499] on button "Add Comment" at bounding box center [755, 510] width 71 height 21
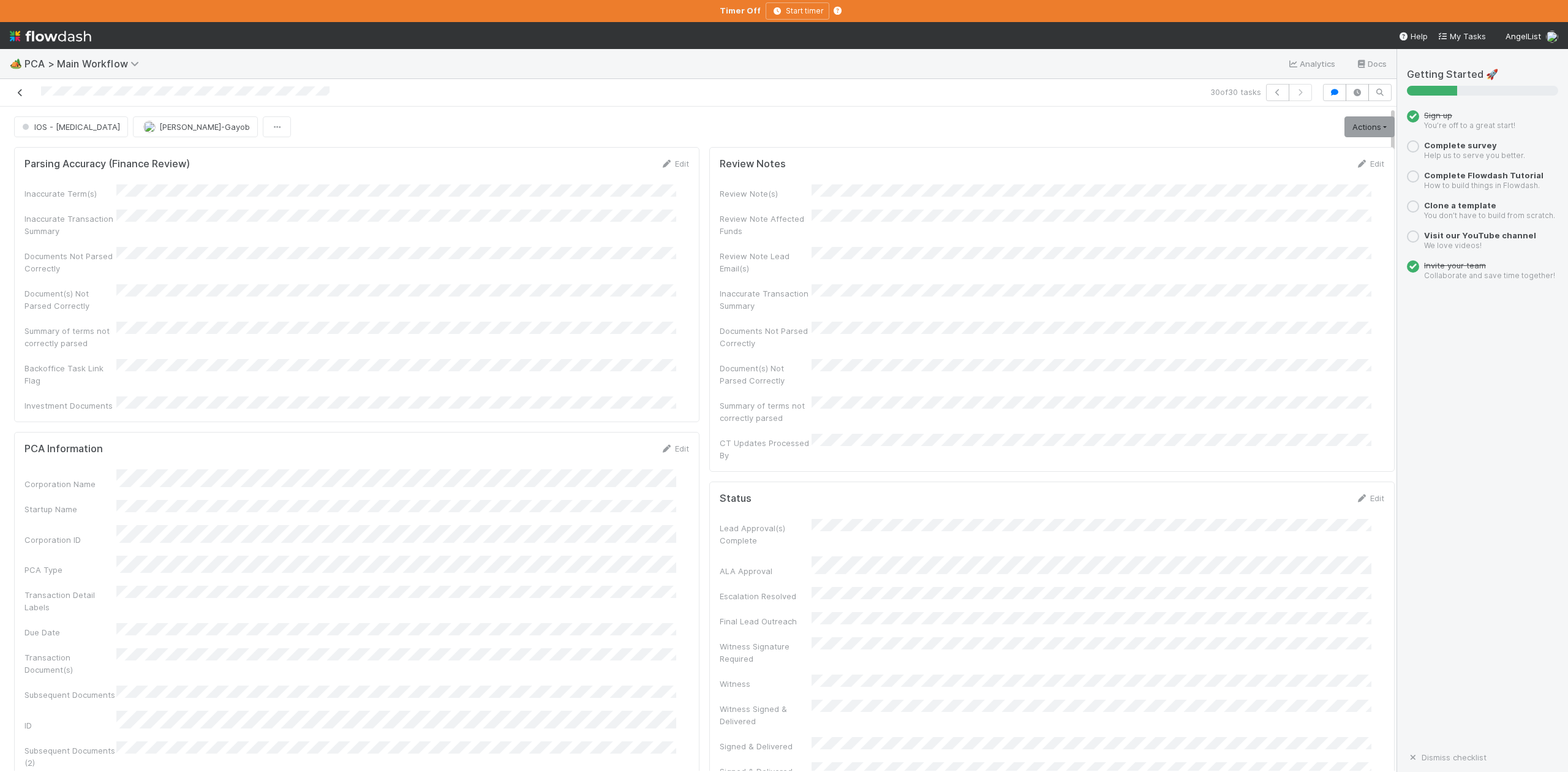
click at [23, 93] on icon at bounding box center [20, 93] width 12 height 8
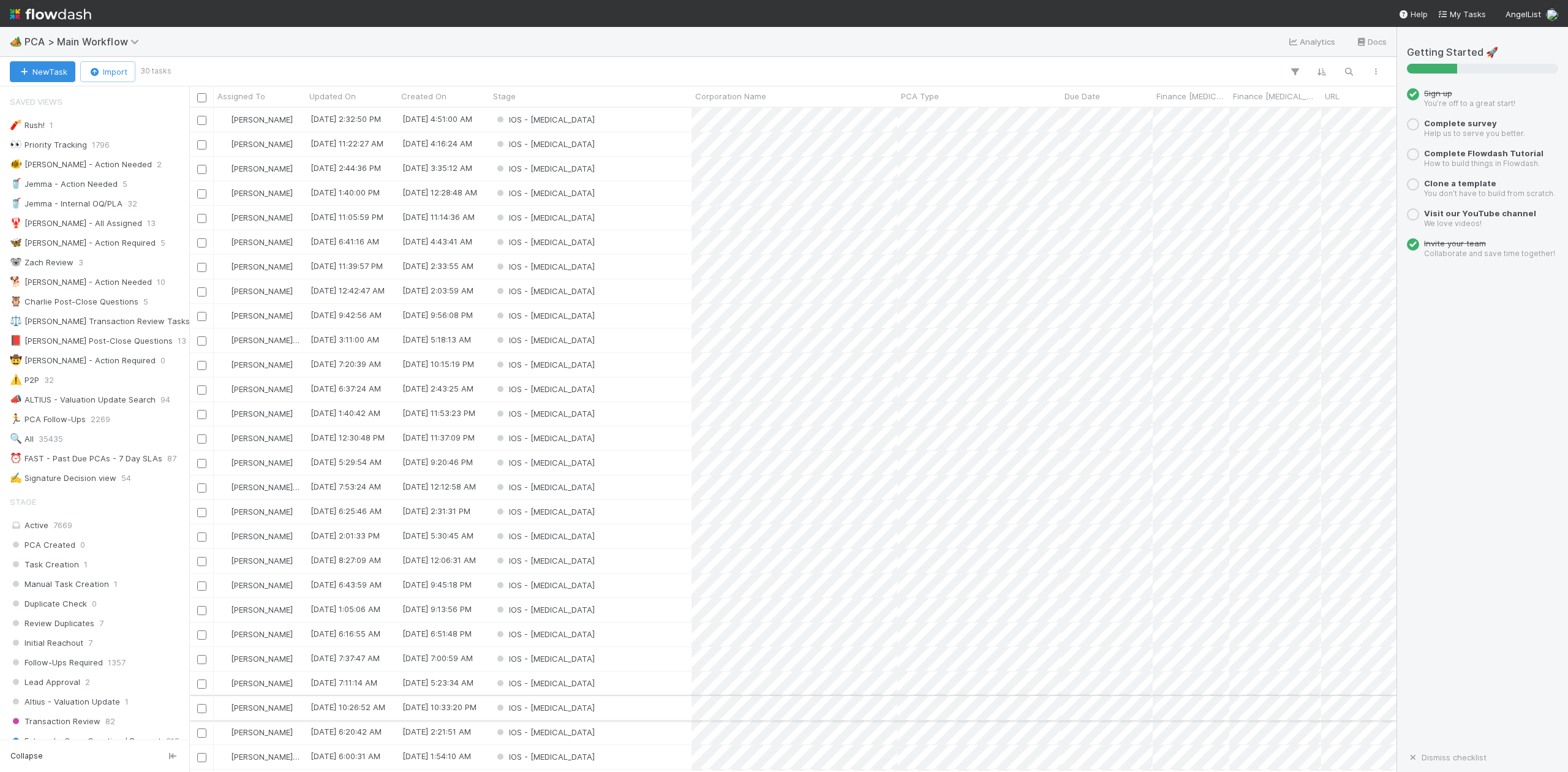
scroll to position [652, 1196]
click at [569, 123] on div "IOS - [MEDICAL_DATA]" at bounding box center [590, 119] width 202 height 24
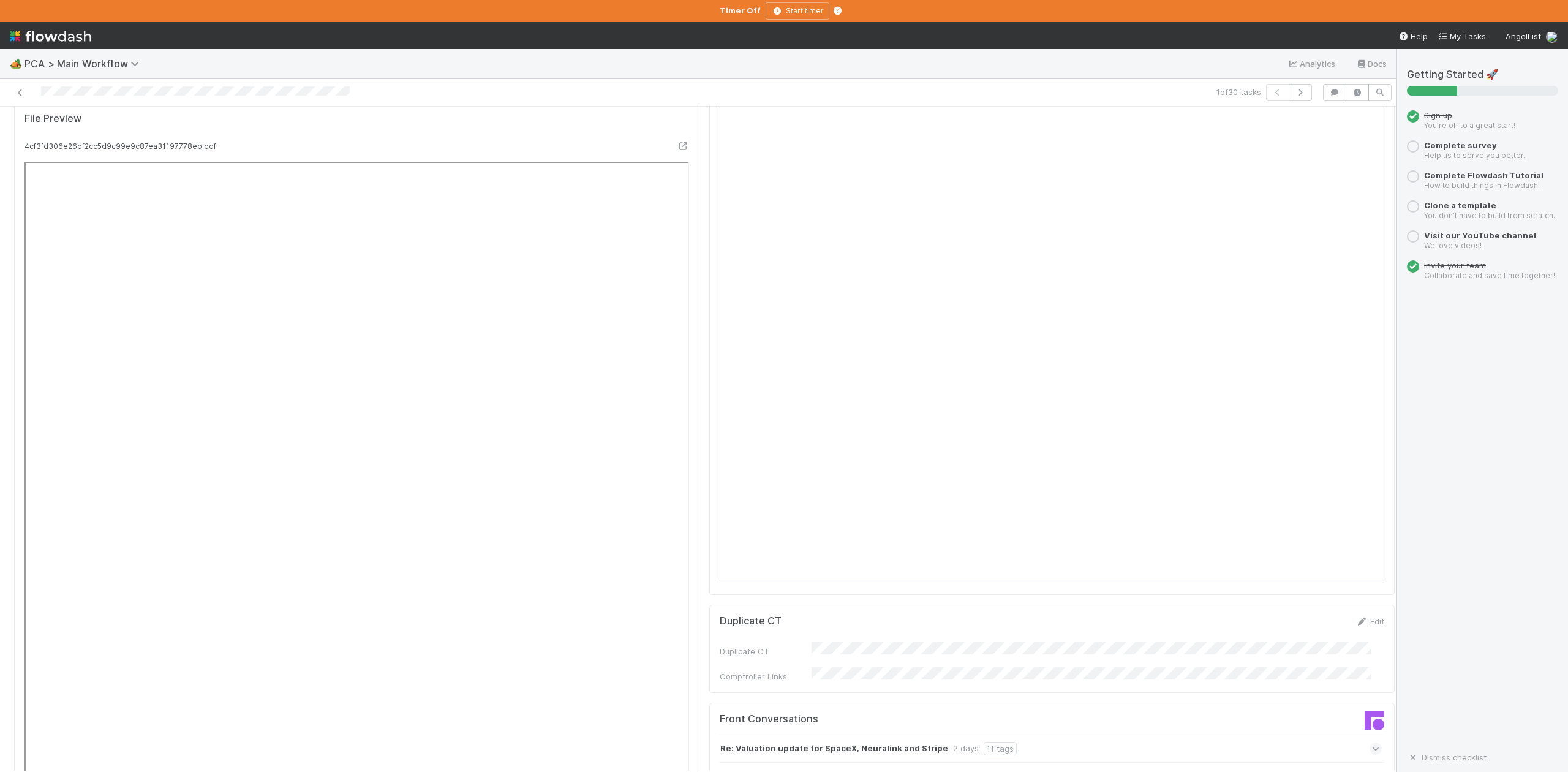
scroll to position [981, 0]
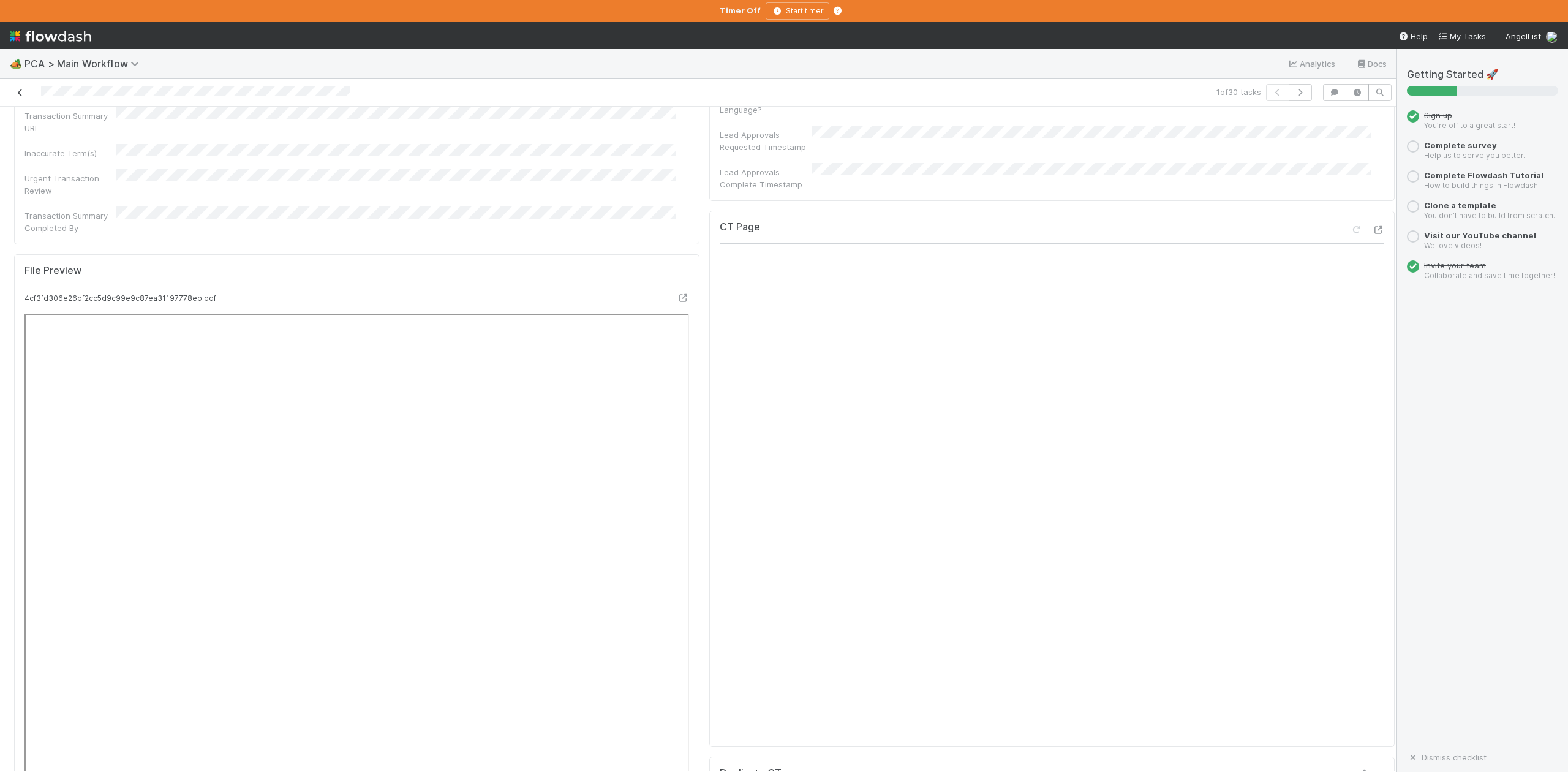
click at [19, 95] on icon at bounding box center [20, 93] width 12 height 8
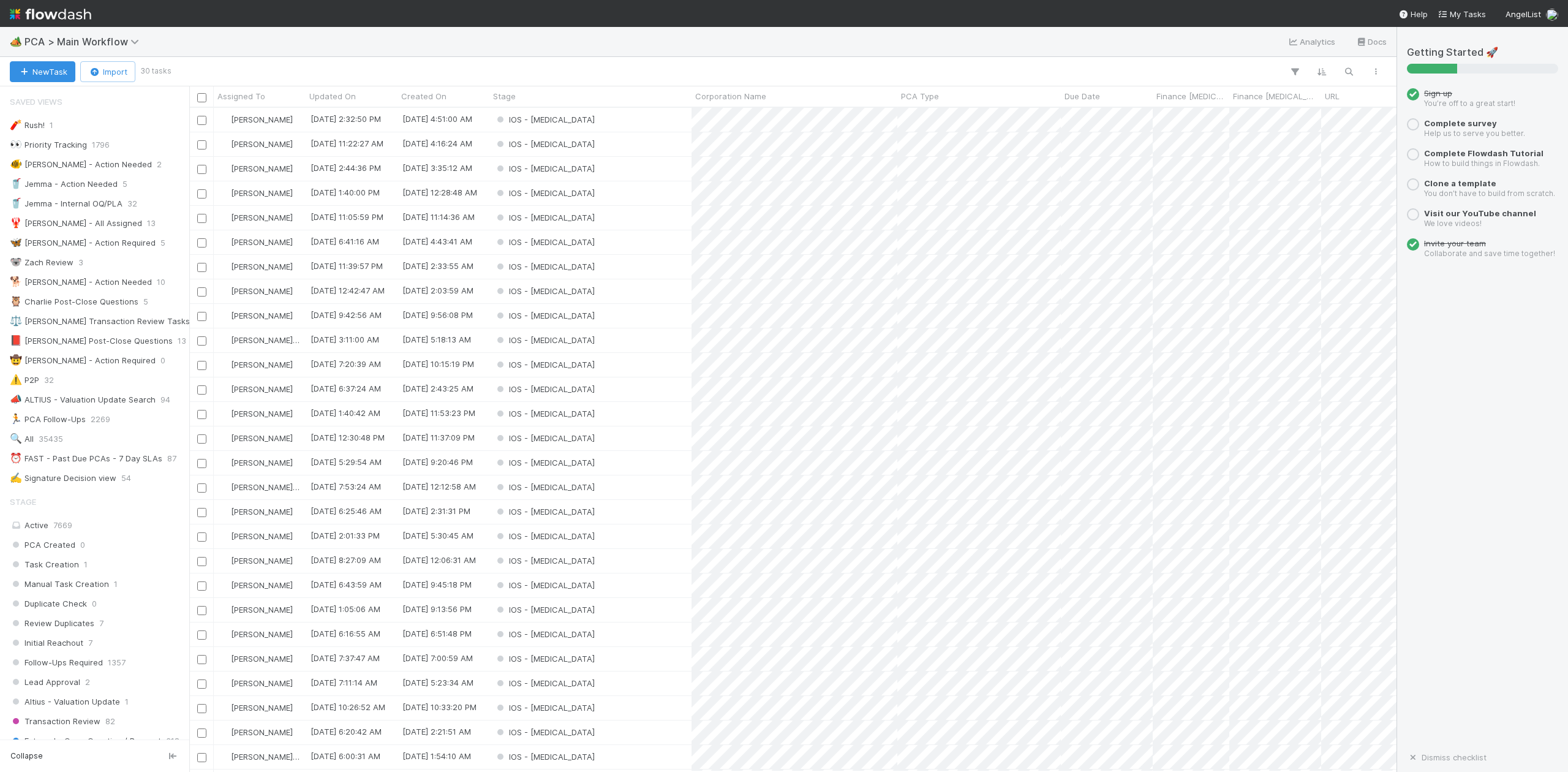
scroll to position [652, 1196]
click at [138, 41] on icon at bounding box center [137, 41] width 12 height 10
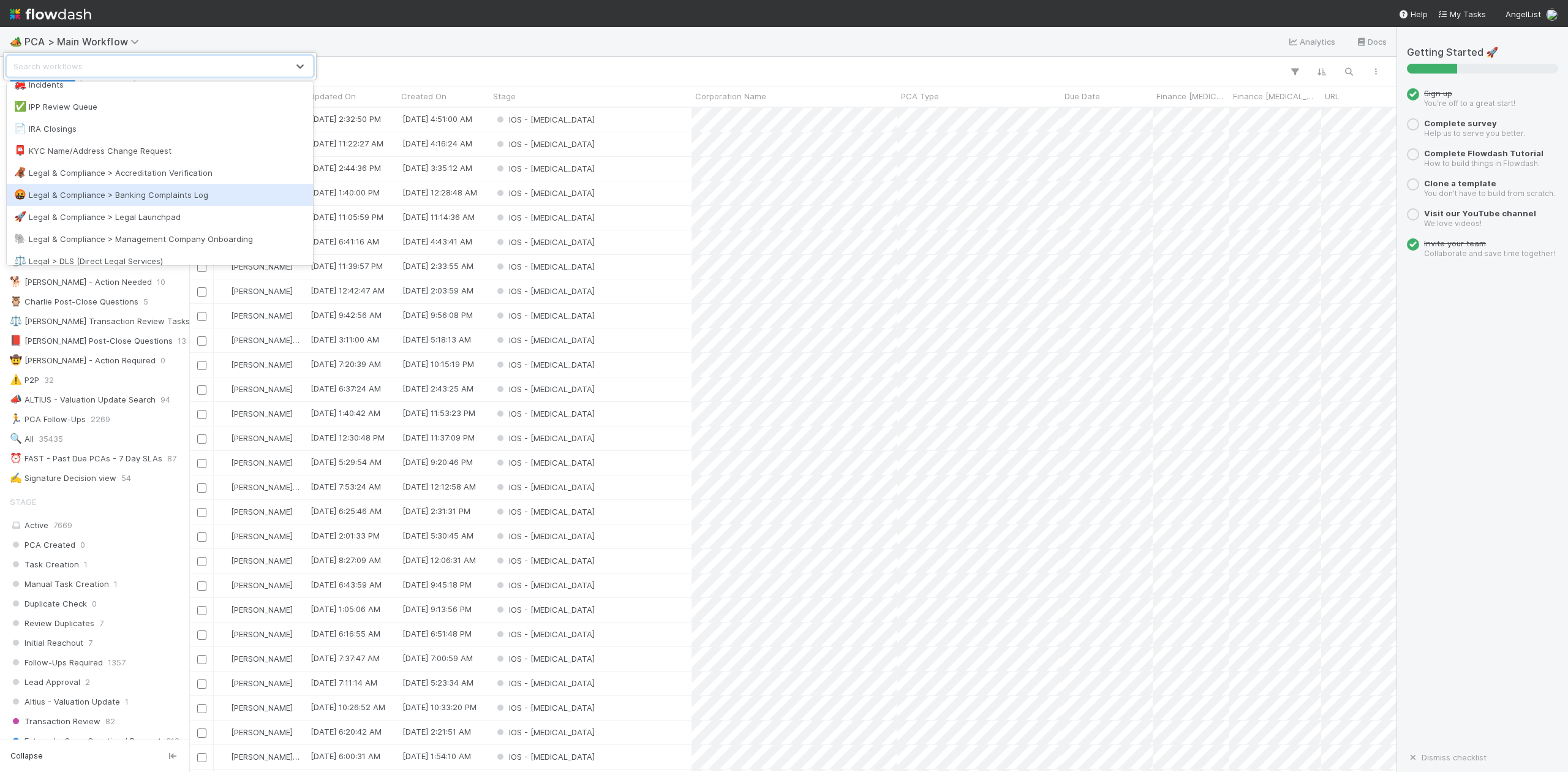
scroll to position [735, 0]
click at [80, 190] on div "✅ IPP Review Queue" at bounding box center [159, 188] width 292 height 12
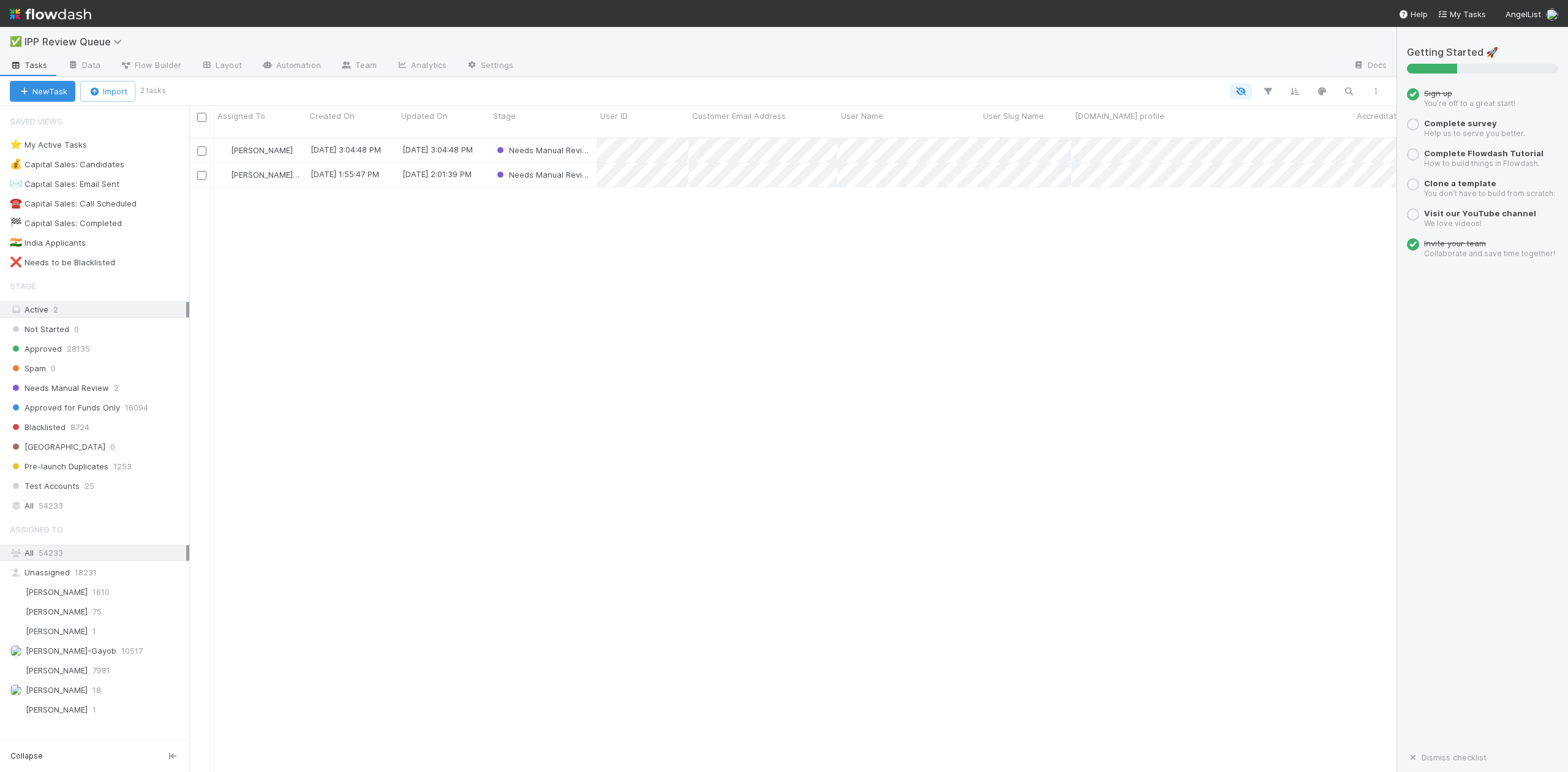
scroll to position [633, 1196]
click at [74, 393] on span "Needs Manual Review" at bounding box center [59, 388] width 99 height 15
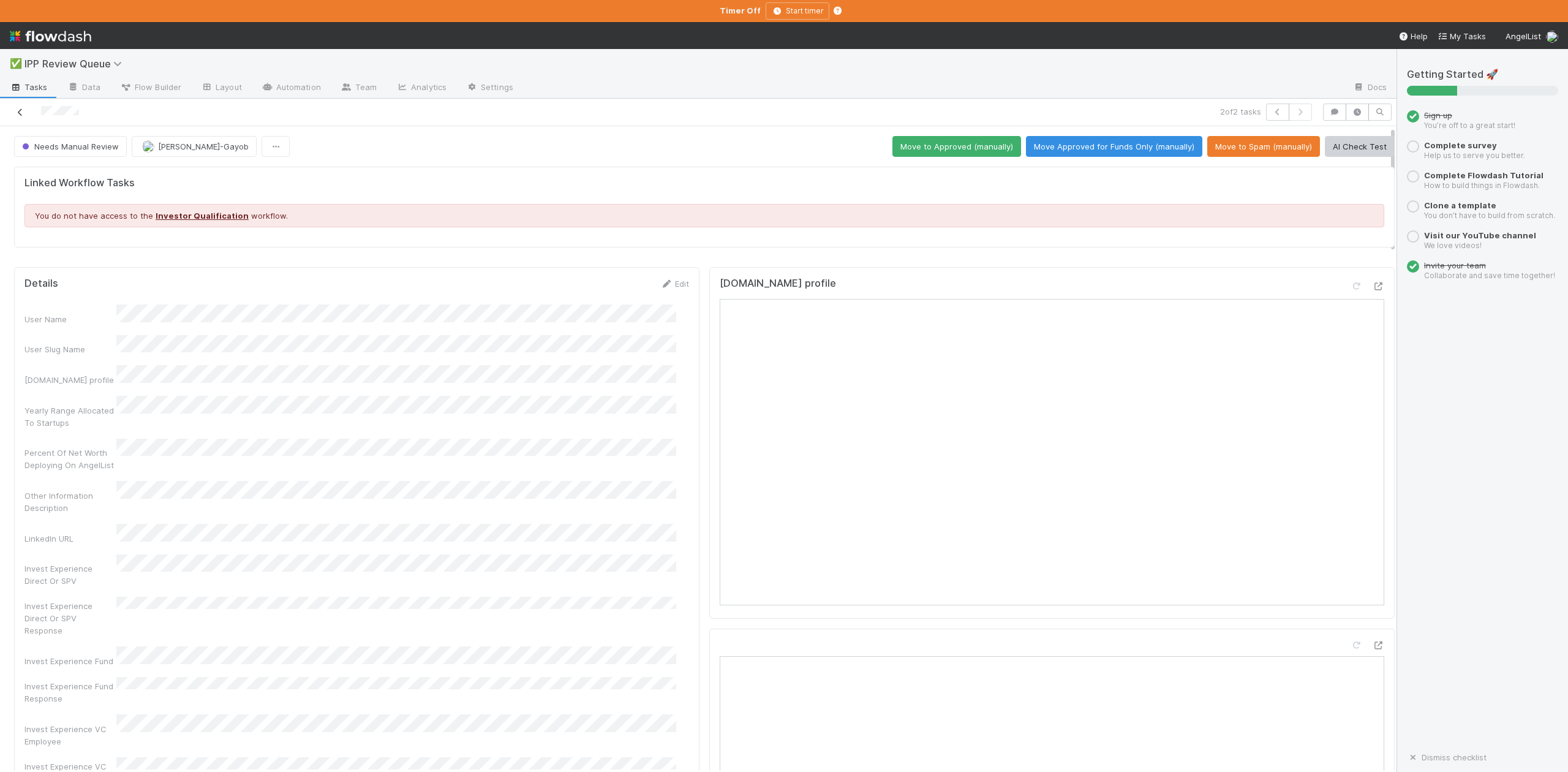
click at [17, 108] on link at bounding box center [20, 112] width 12 height 12
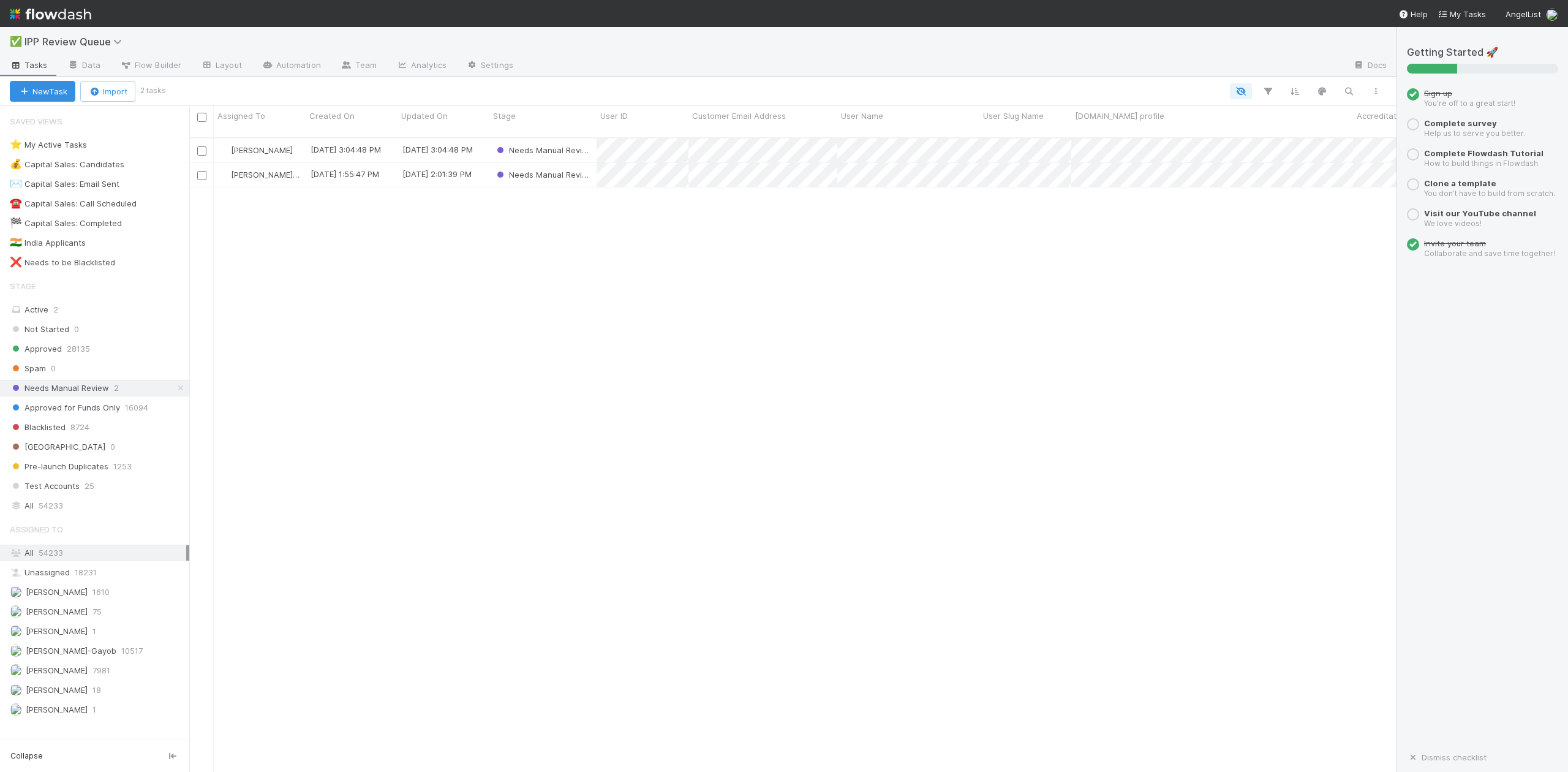
scroll to position [633, 1196]
click at [47, 514] on span "54233" at bounding box center [51, 506] width 25 height 15
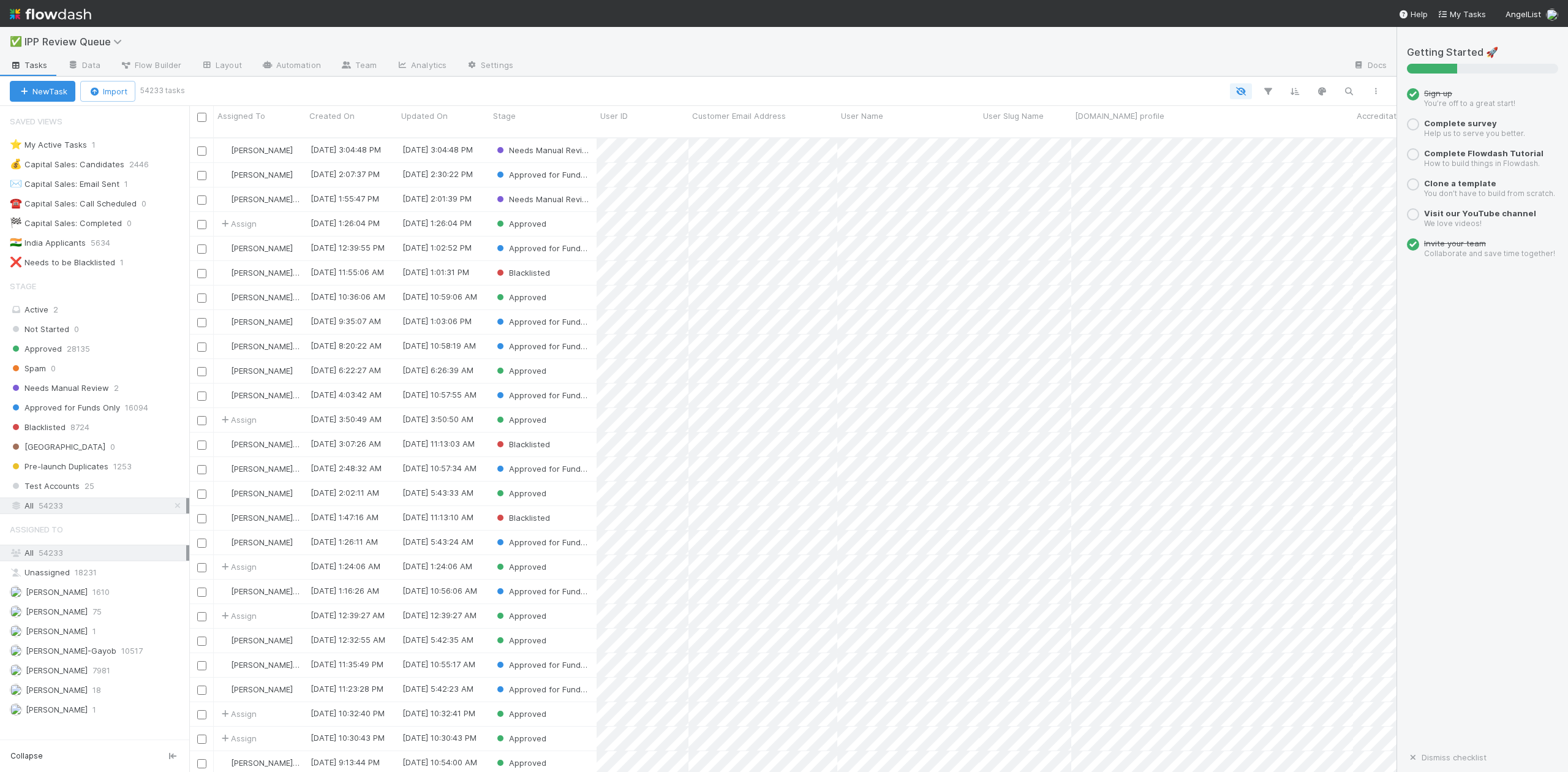
scroll to position [633, 1196]
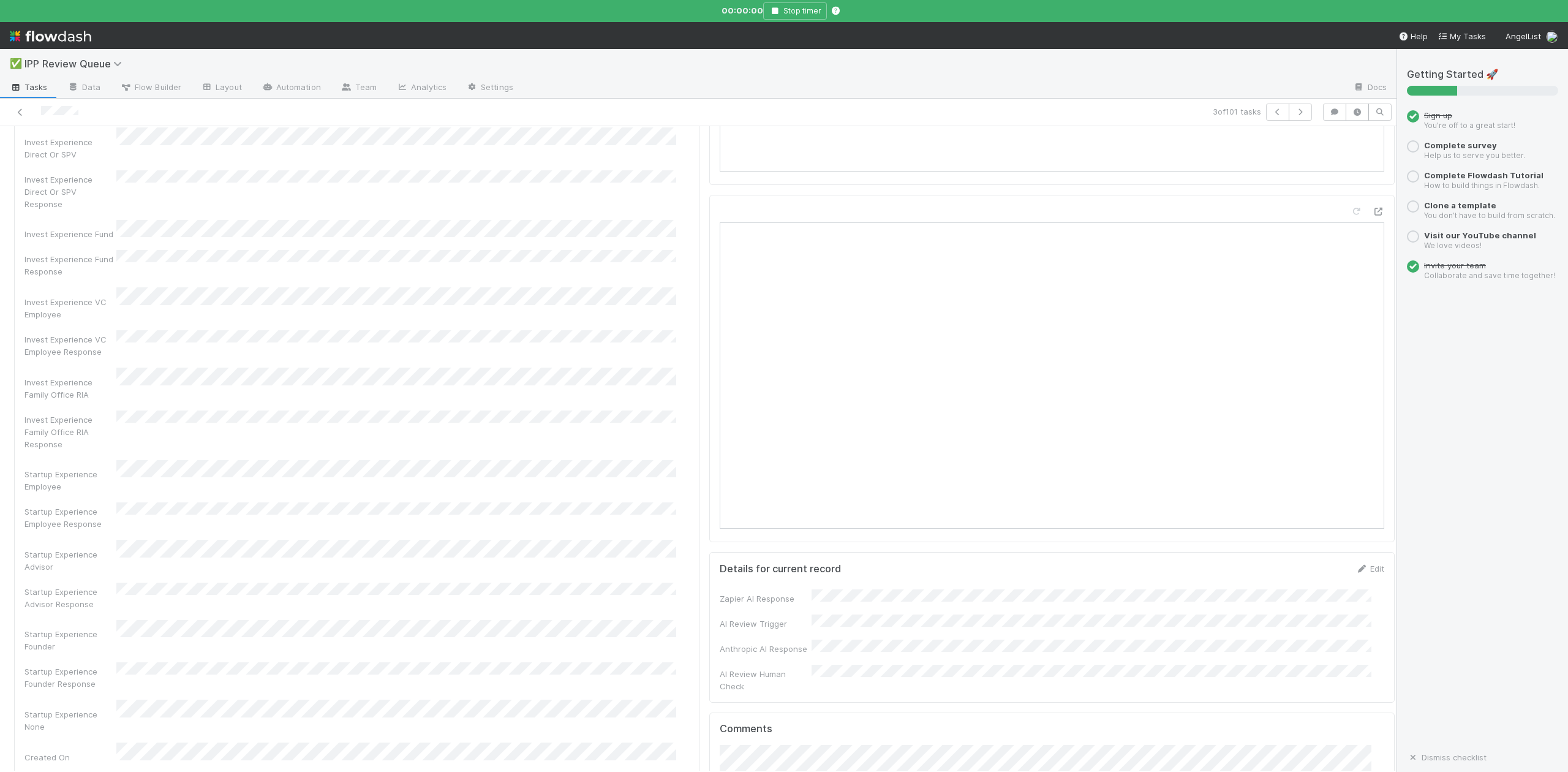
scroll to position [408, 0]
click at [772, 10] on icon "button" at bounding box center [775, 11] width 12 height 8
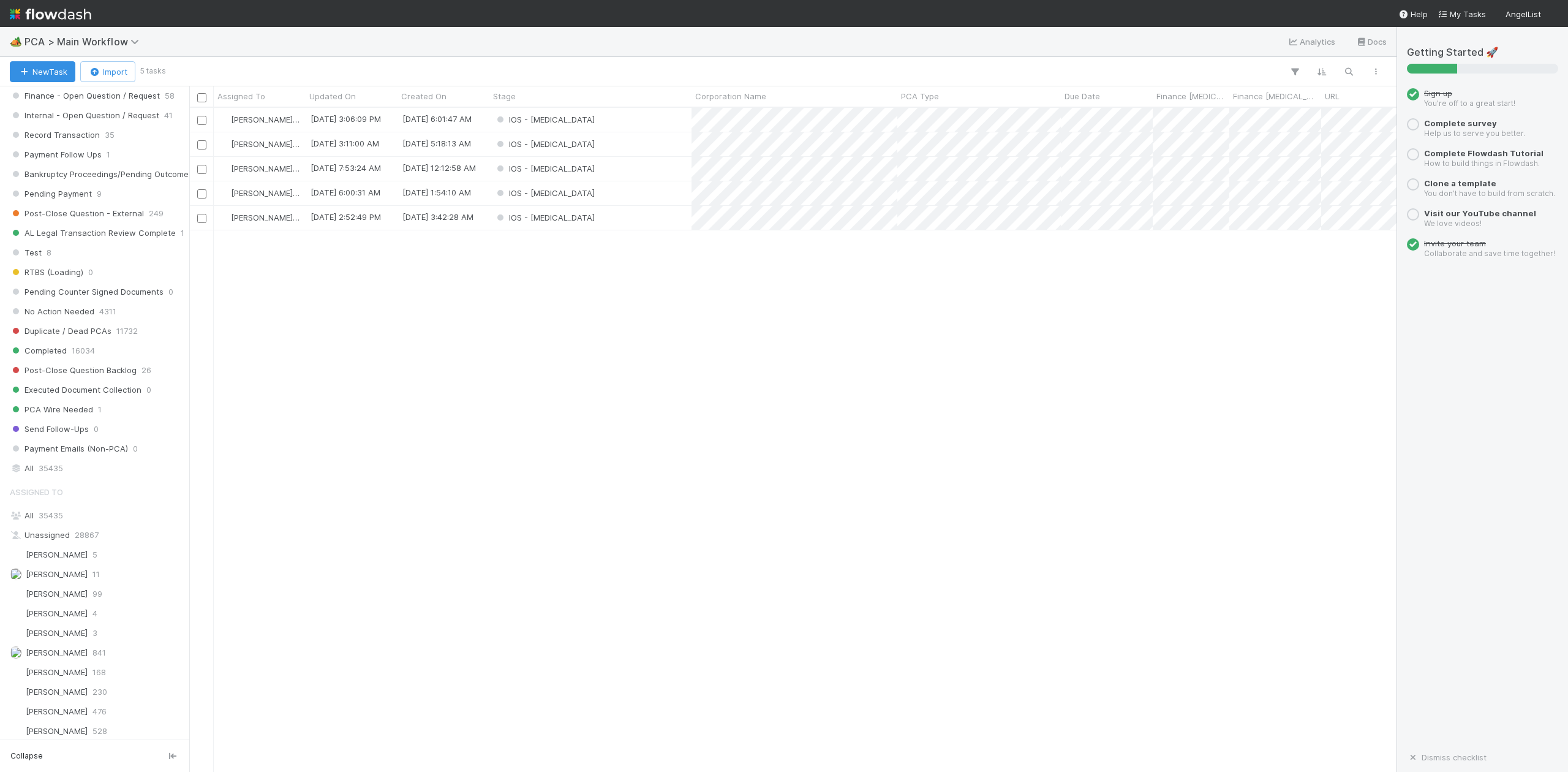
scroll to position [1167, 0]
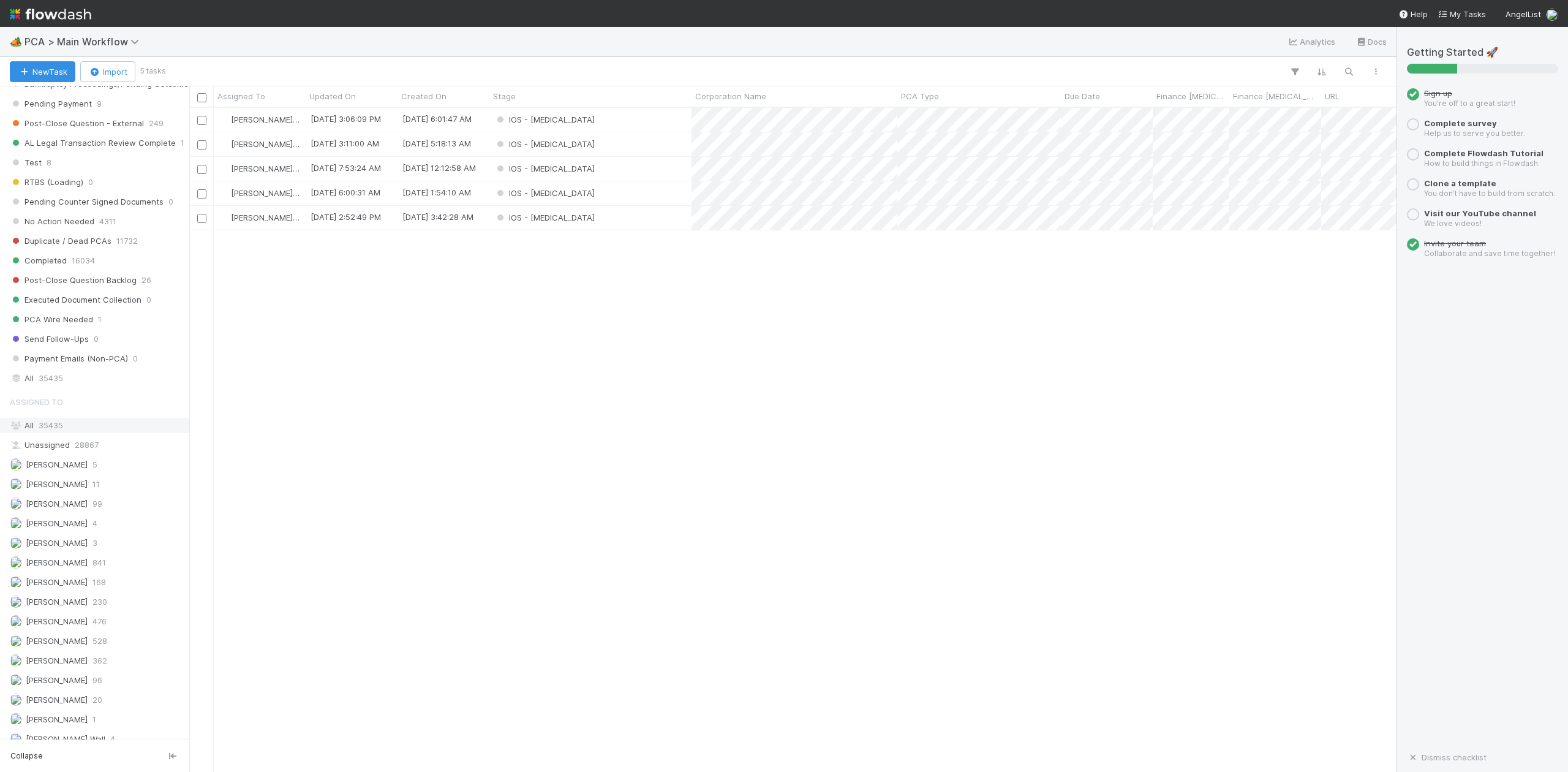
click at [58, 430] on span "35435" at bounding box center [51, 425] width 25 height 10
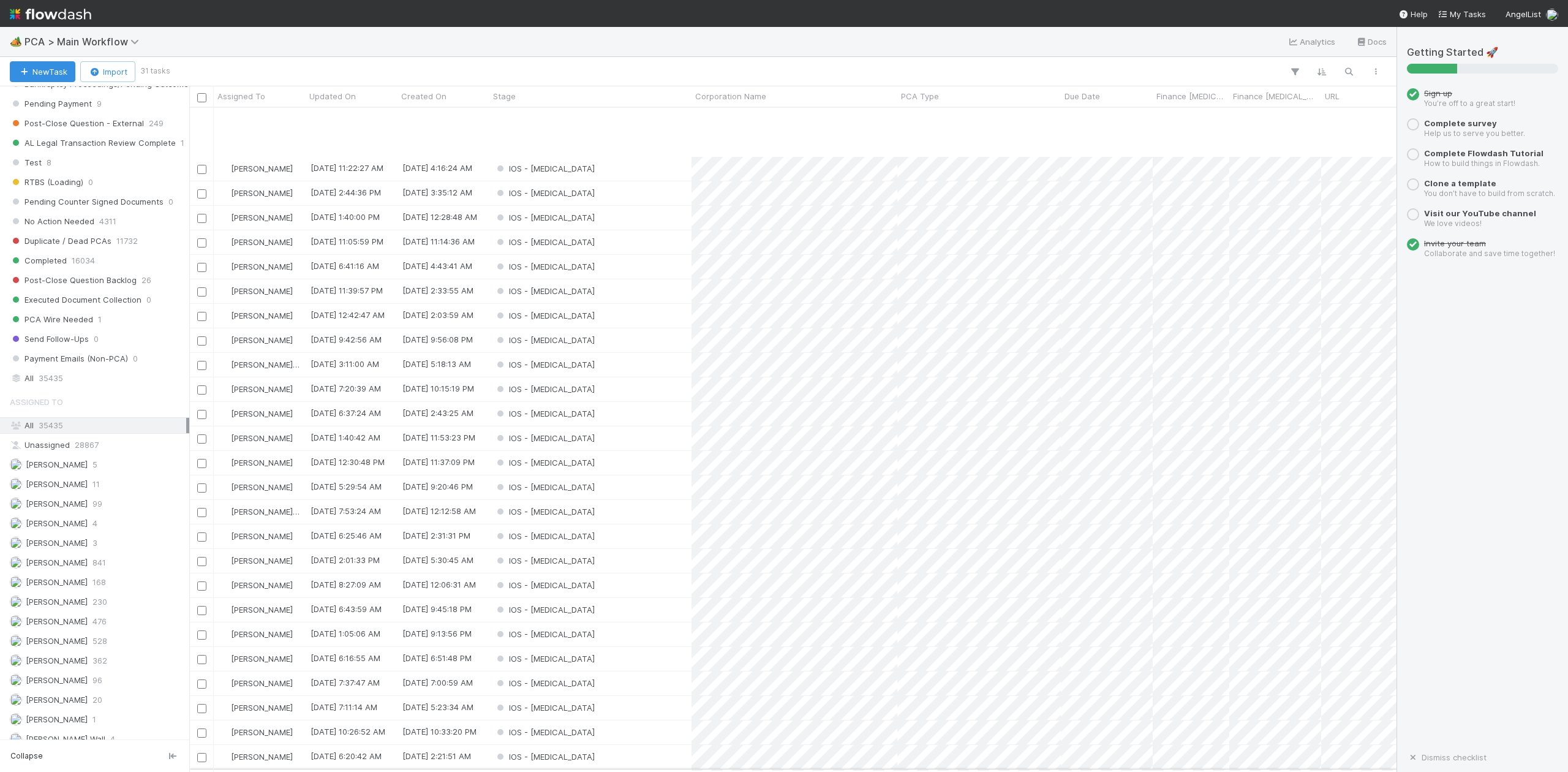
scroll to position [108, 0]
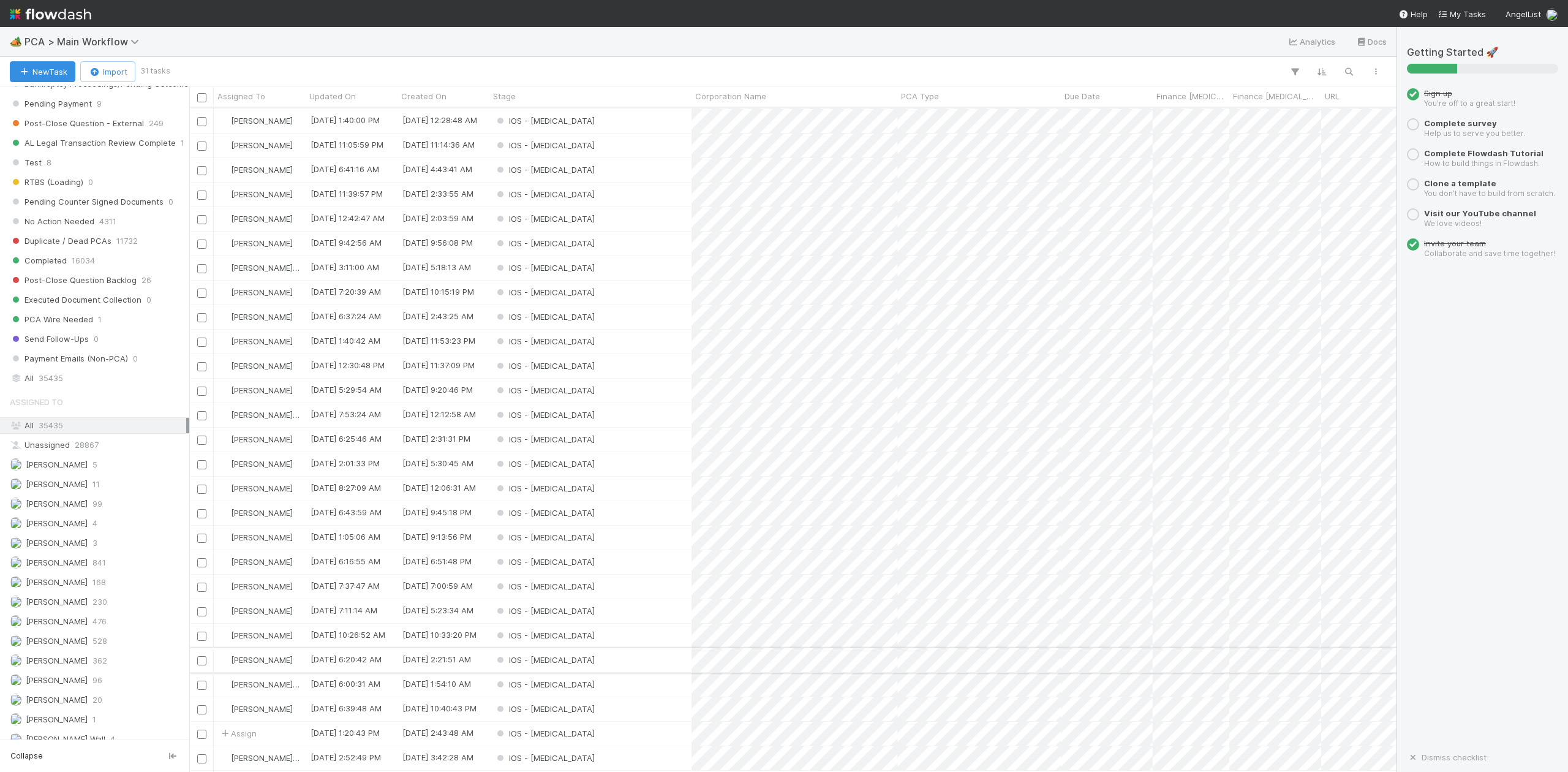
click at [579, 649] on div "IOS - [MEDICAL_DATA]" at bounding box center [590, 660] width 202 height 24
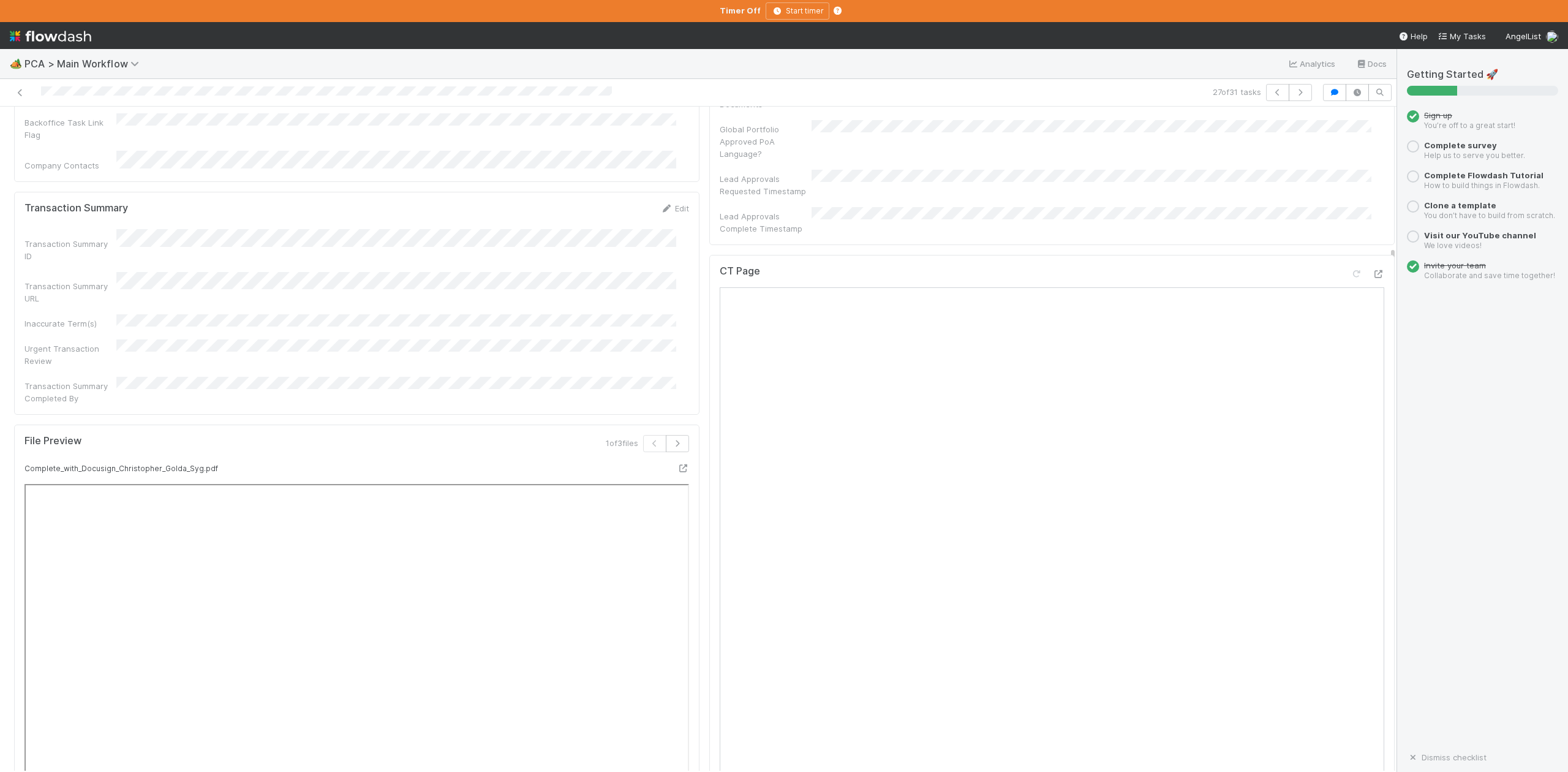
scroll to position [899, 0]
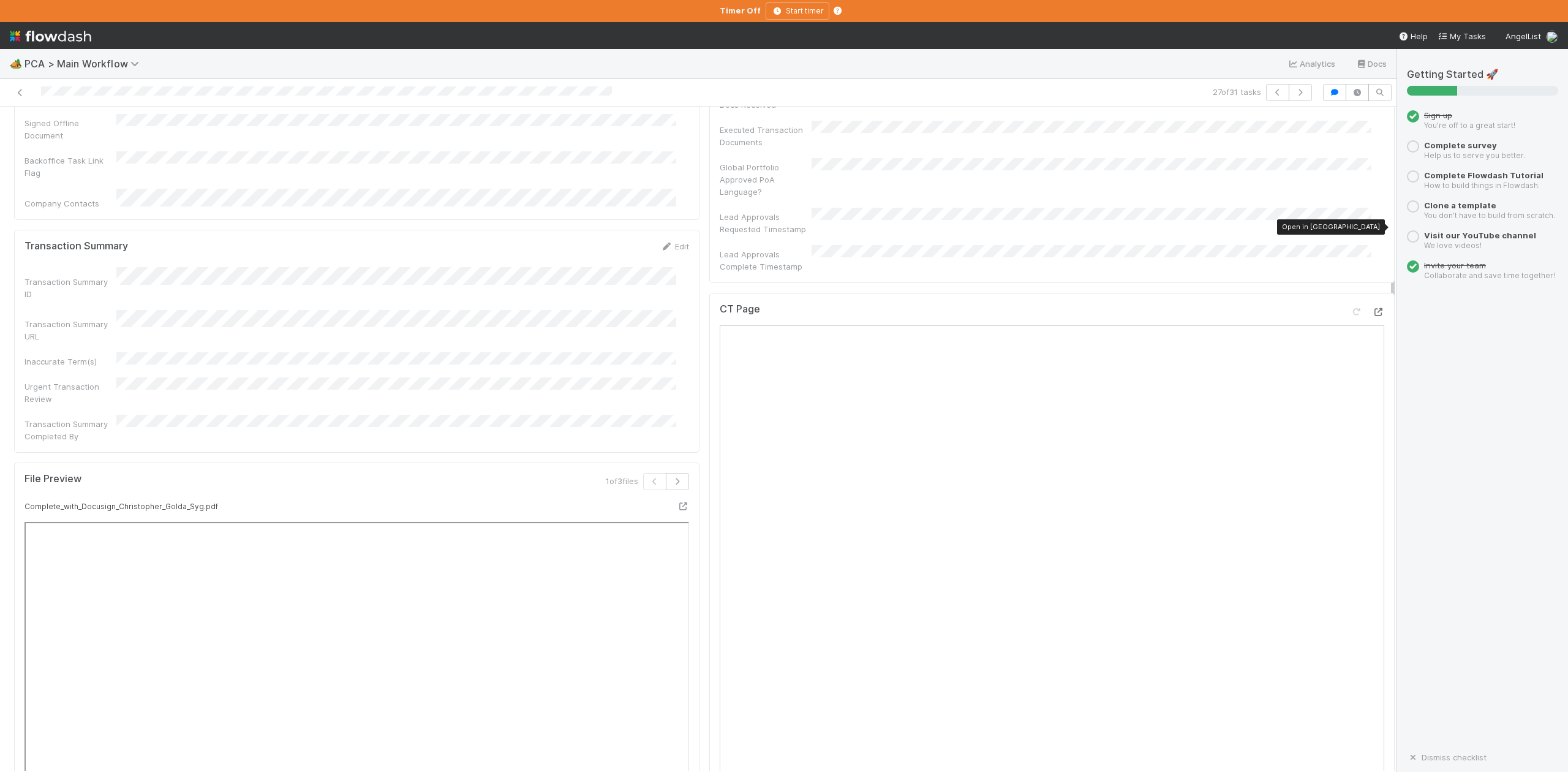
click at [1372, 308] on icon at bounding box center [1378, 313] width 12 height 8
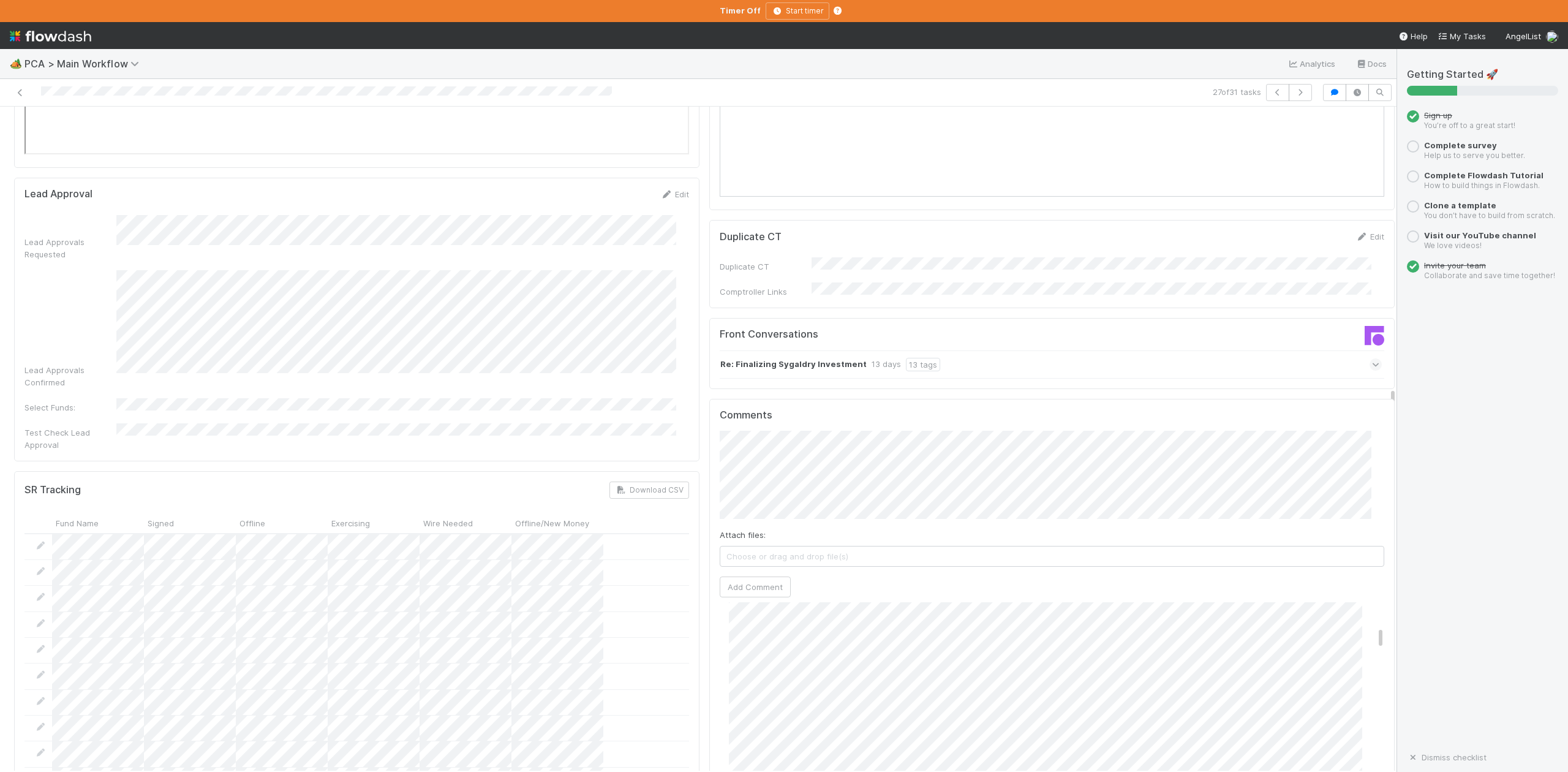
scroll to position [0, 0]
click at [765, 391] on span "[PERSON_NAME]" at bounding box center [781, 393] width 62 height 10
type input "h"
click at [962, 383] on button "Ok" at bounding box center [965, 382] width 26 height 21
click at [812, 547] on span "Choose or drag and drop file(s)" at bounding box center [1052, 557] width 663 height 19
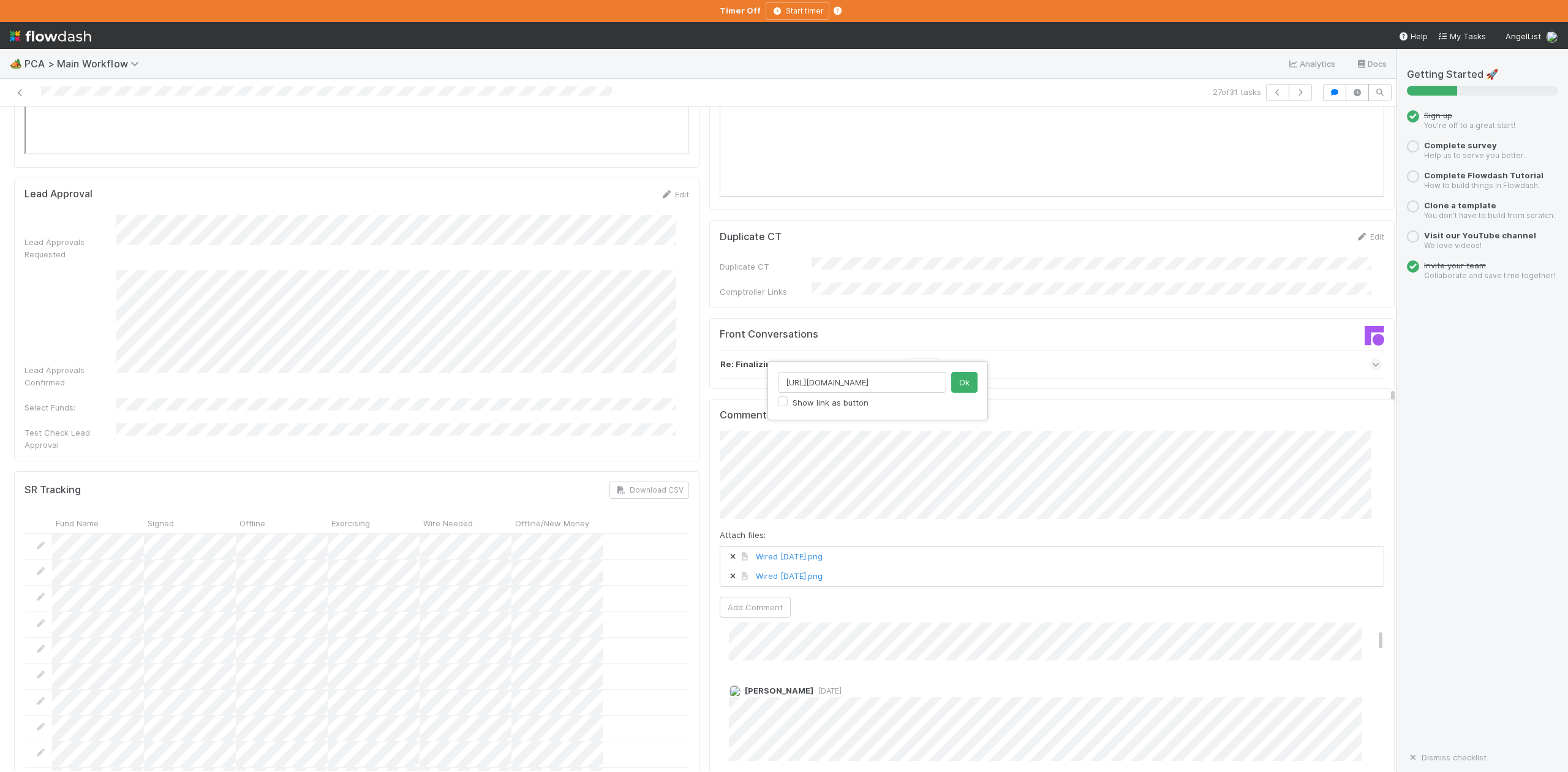
scroll to position [0, 18]
type input "[URL][DOMAIN_NAME]"
click at [974, 382] on button "Ok" at bounding box center [965, 382] width 26 height 21
type input "h"
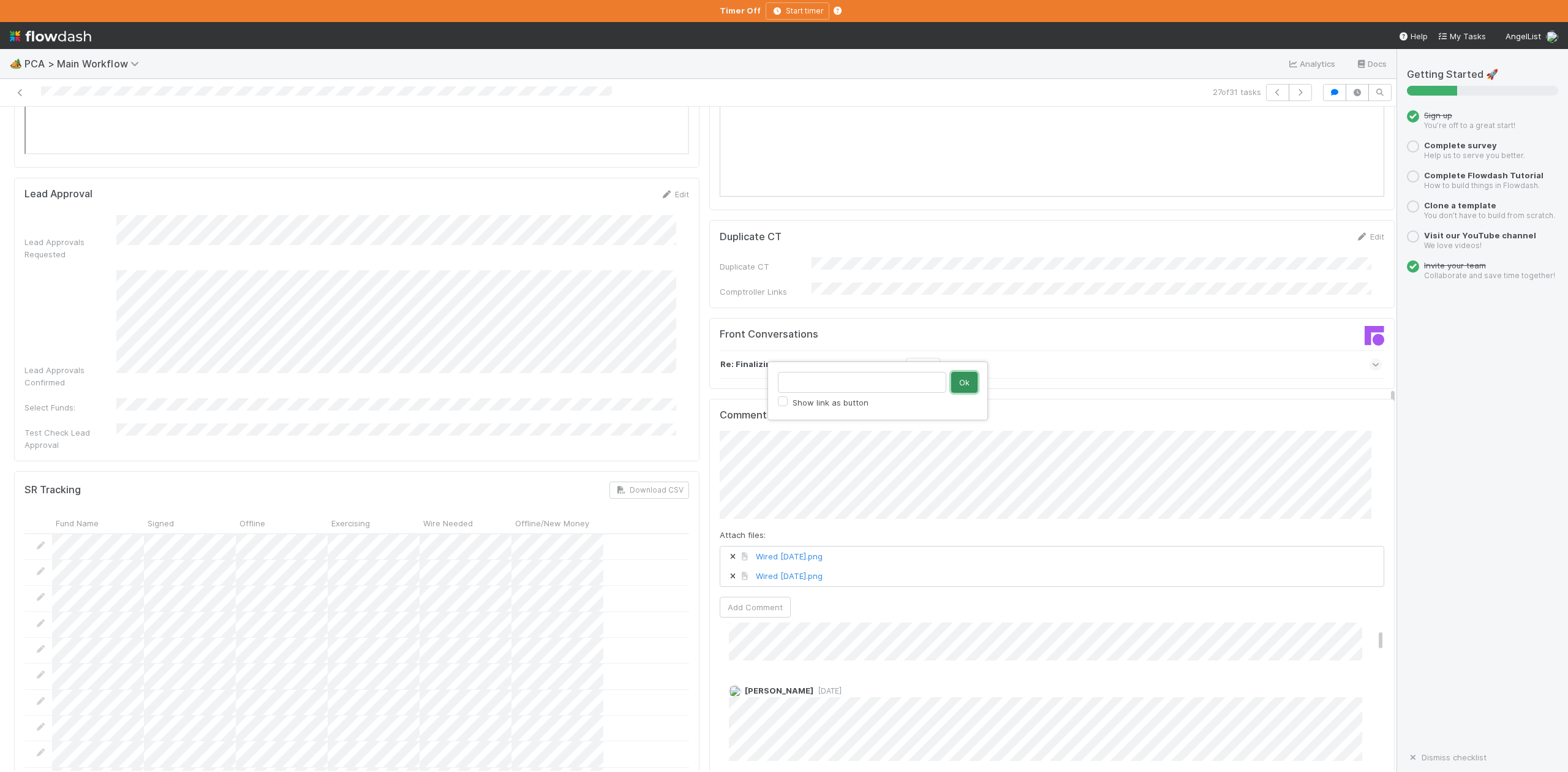
click at [958, 383] on button "Ok" at bounding box center [965, 382] width 26 height 21
type input "[URL][DOMAIN_NAME]"
click at [968, 384] on button "Ok" at bounding box center [965, 382] width 26 height 21
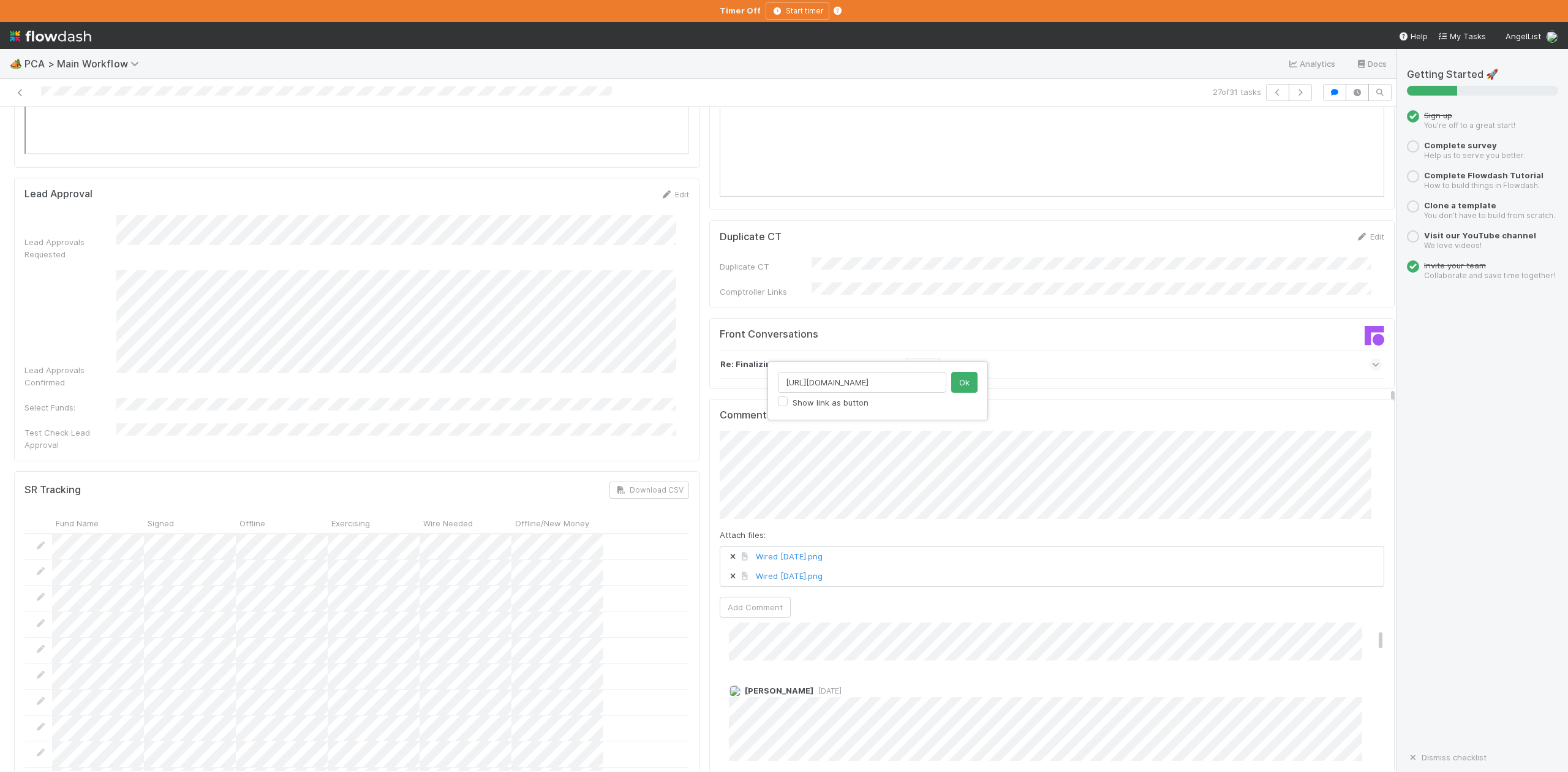
click at [937, 386] on input "[URL][DOMAIN_NAME]" at bounding box center [862, 382] width 168 height 21
type input "h"
click at [961, 383] on button "Ok" at bounding box center [965, 382] width 26 height 21
click at [740, 597] on button "Add Comment" at bounding box center [755, 607] width 71 height 21
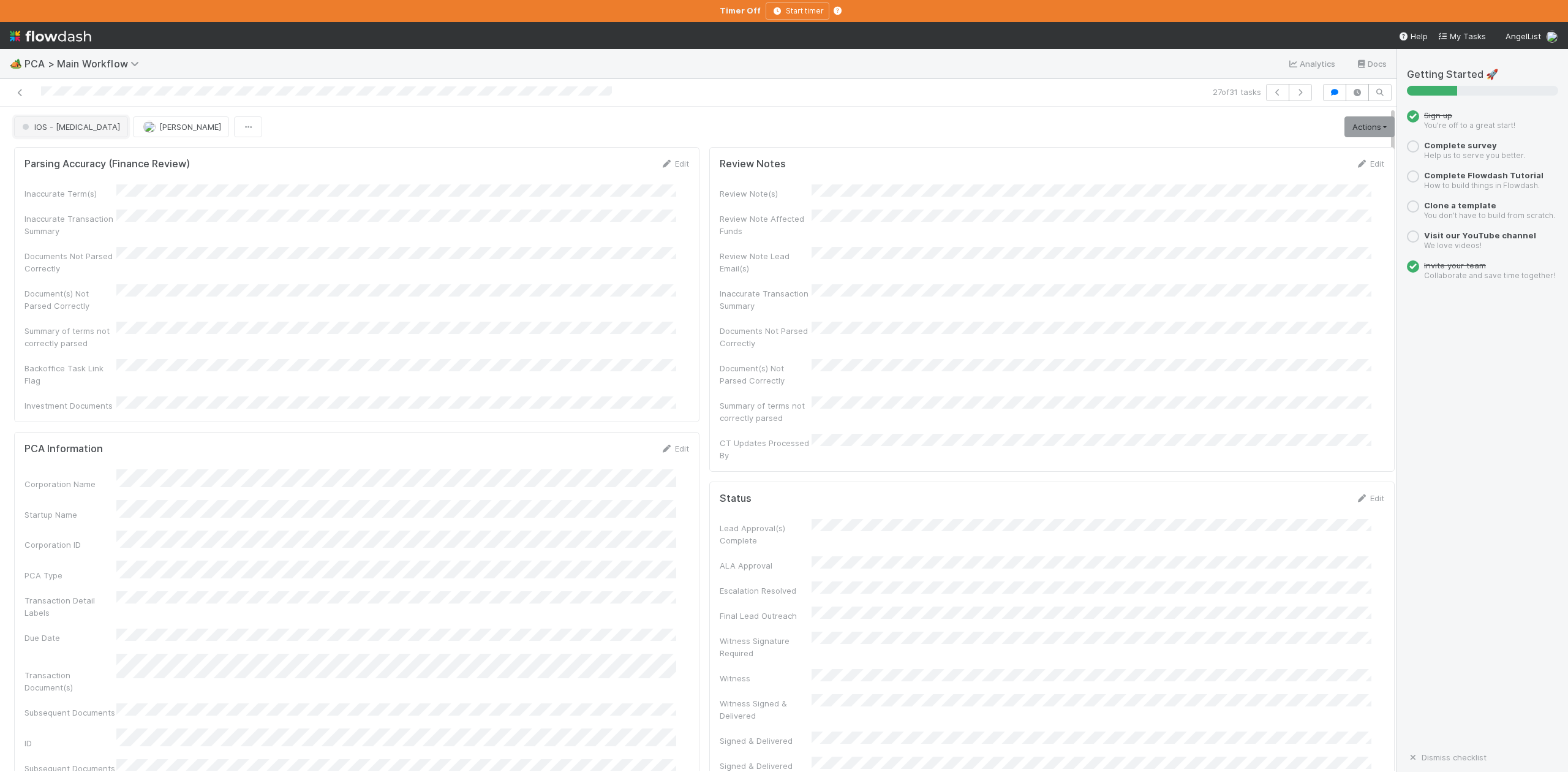
click at [52, 130] on span "IOS - [MEDICAL_DATA]" at bounding box center [70, 127] width 101 height 10
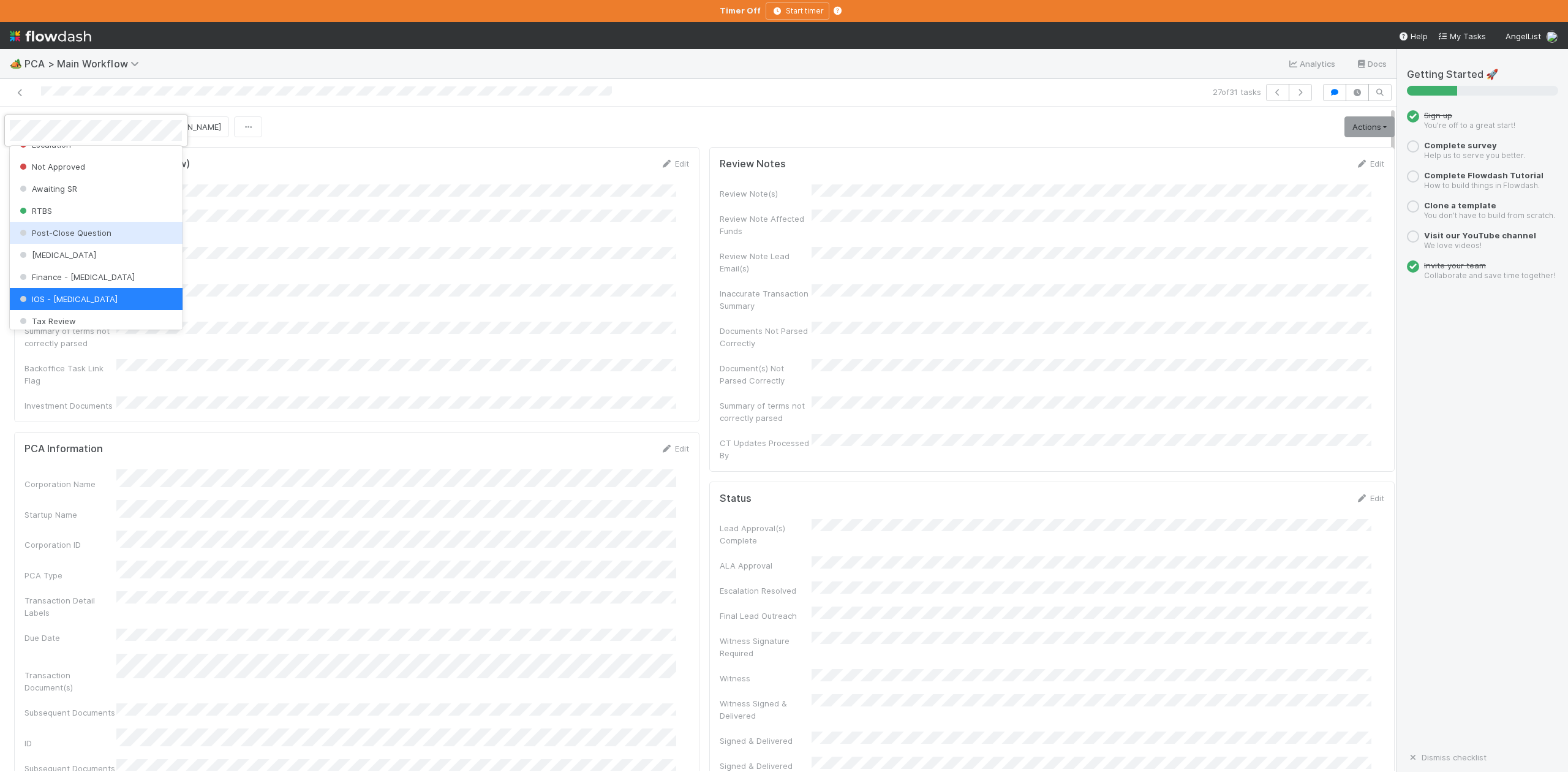
click at [69, 238] on span "Post-Close Question" at bounding box center [64, 233] width 94 height 10
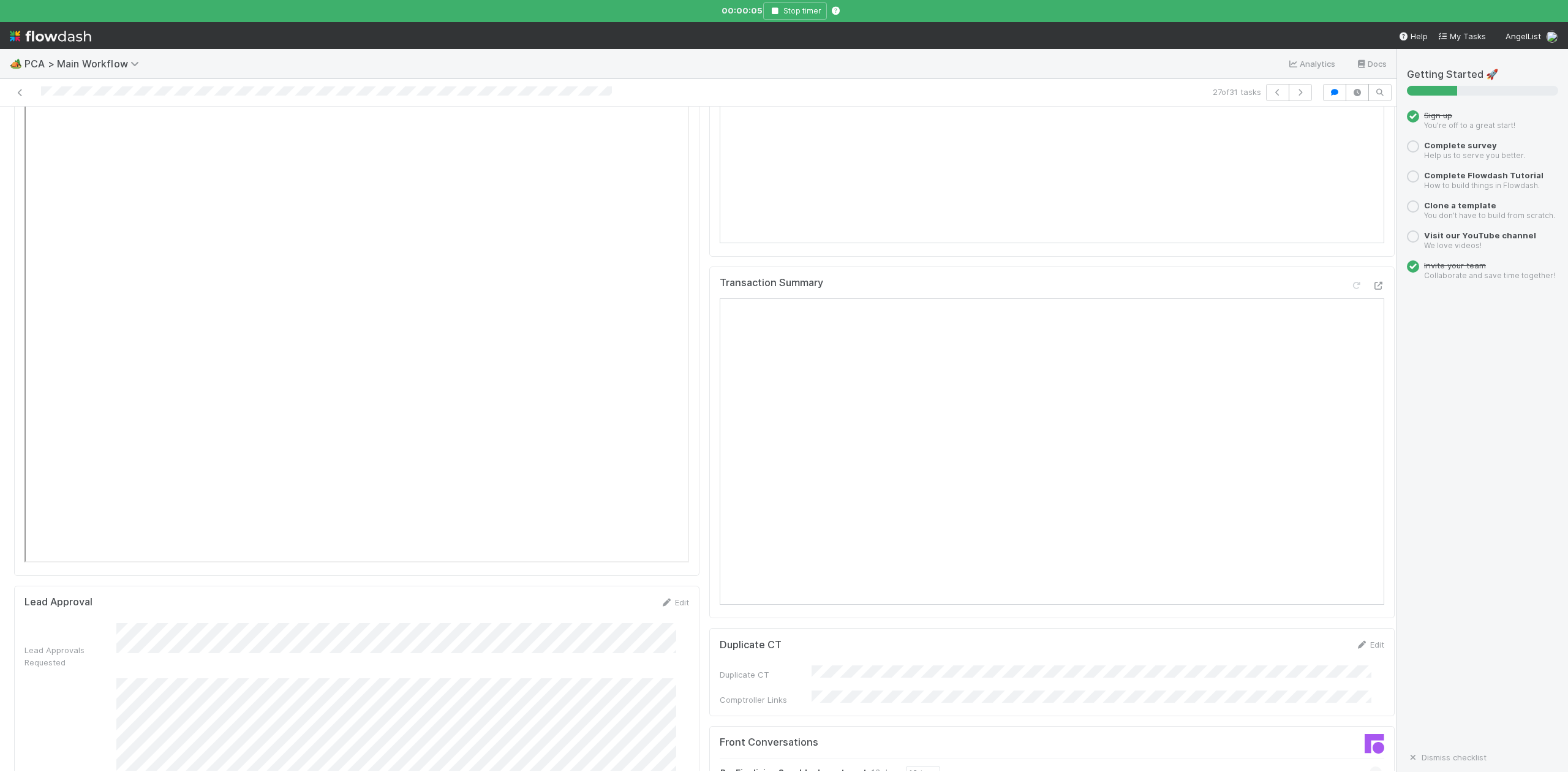
scroll to position [1879, 0]
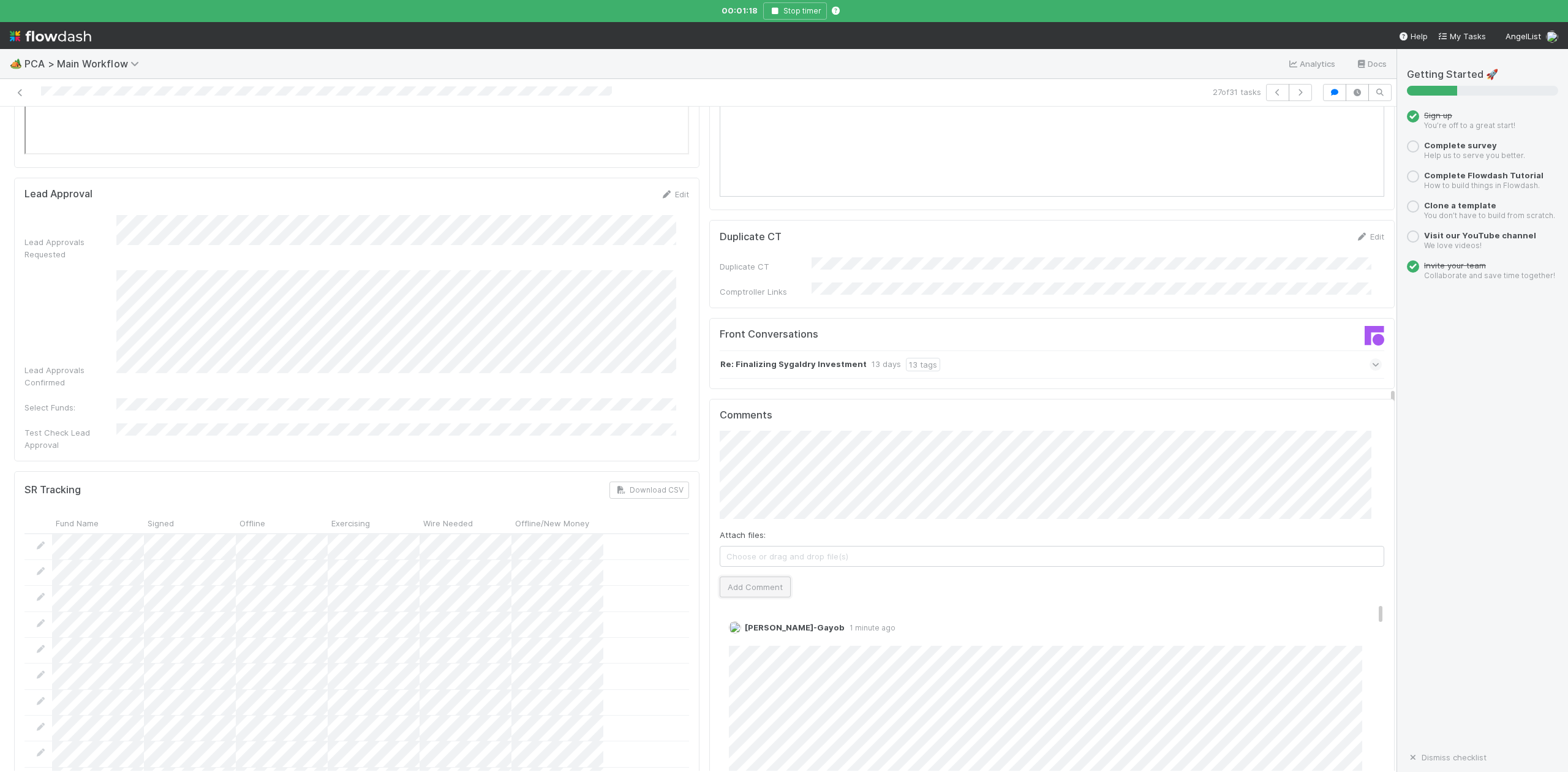
drag, startPoint x: 763, startPoint y: 498, endPoint x: 777, endPoint y: 498, distance: 14.0
click at [763, 577] on button "Add Comment" at bounding box center [755, 587] width 71 height 21
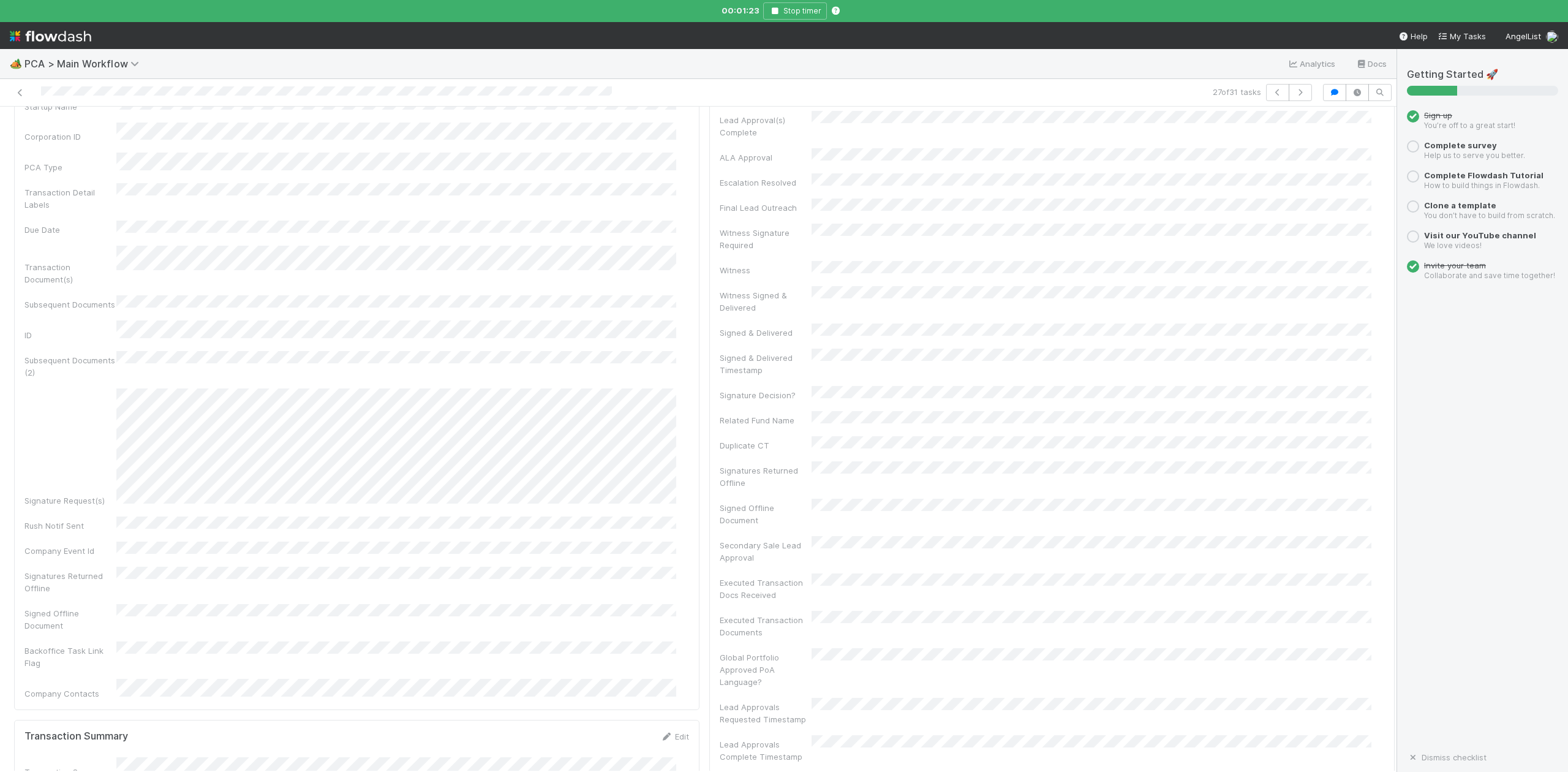
scroll to position [0, 0]
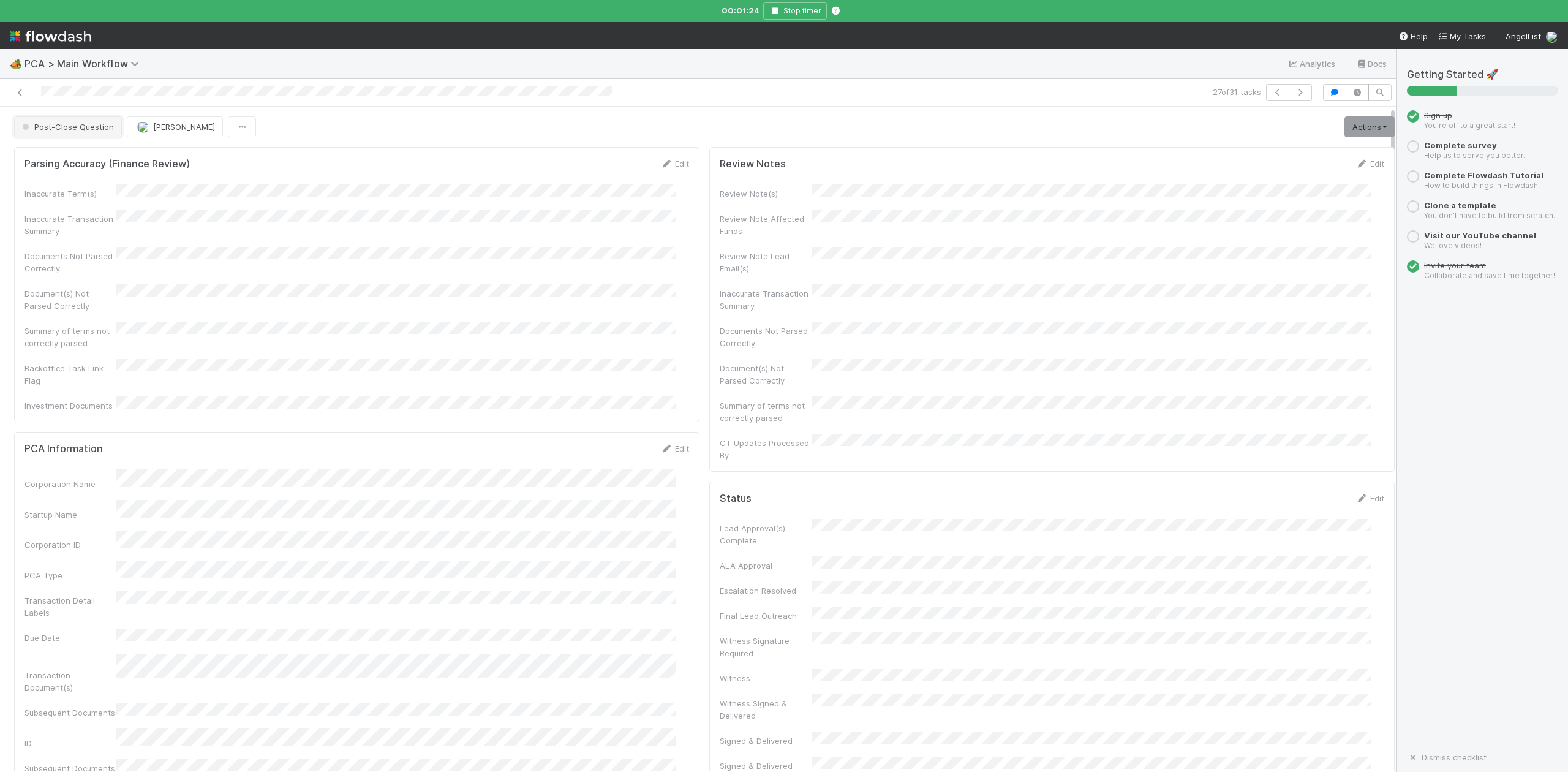
click at [86, 130] on span "Post-Close Question" at bounding box center [66, 127] width 94 height 10
click at [101, 234] on span "External - Open Question / Request" at bounding box center [92, 235] width 151 height 10
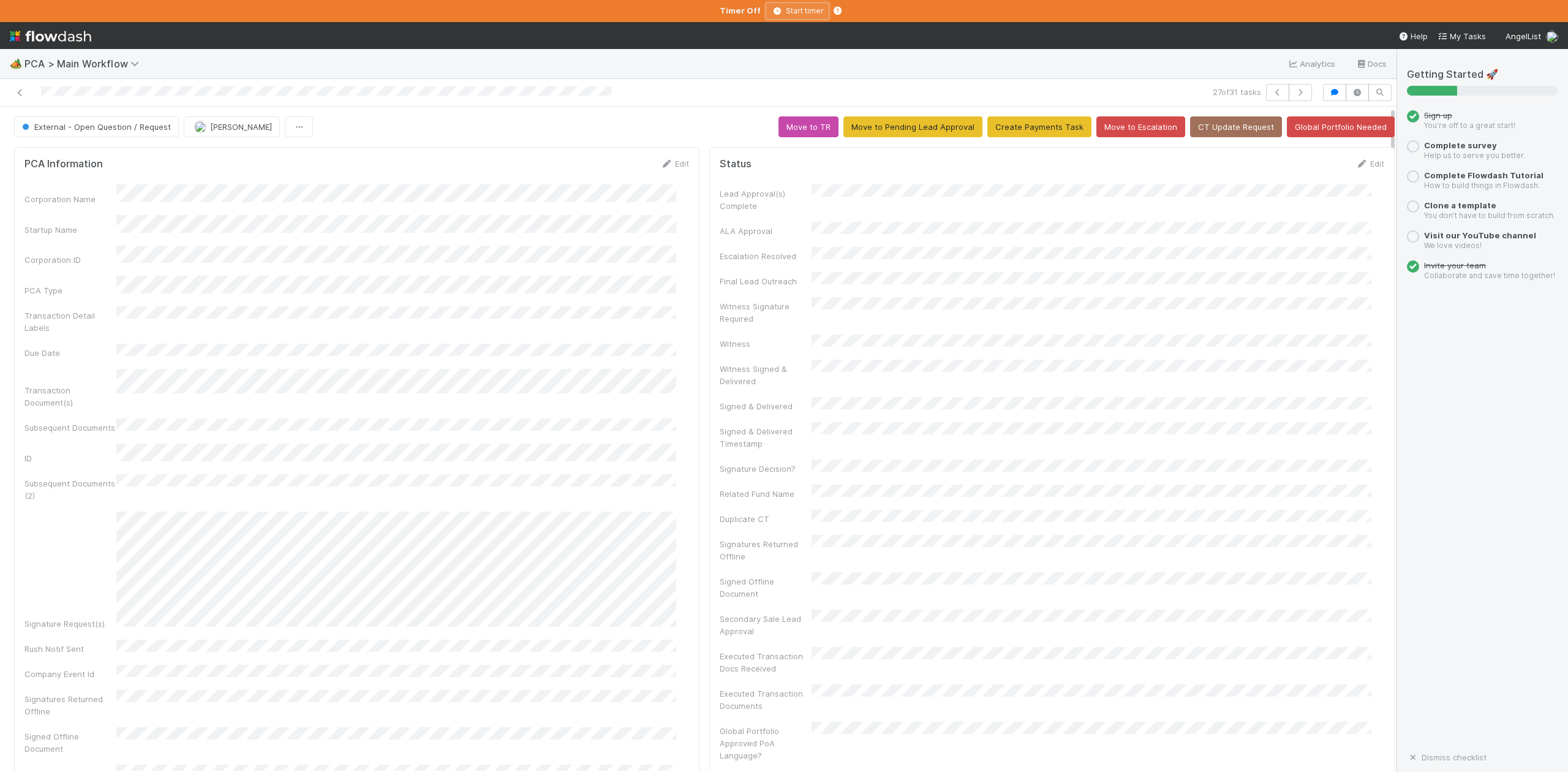
click at [775, 8] on icon "button" at bounding box center [778, 11] width 12 height 8
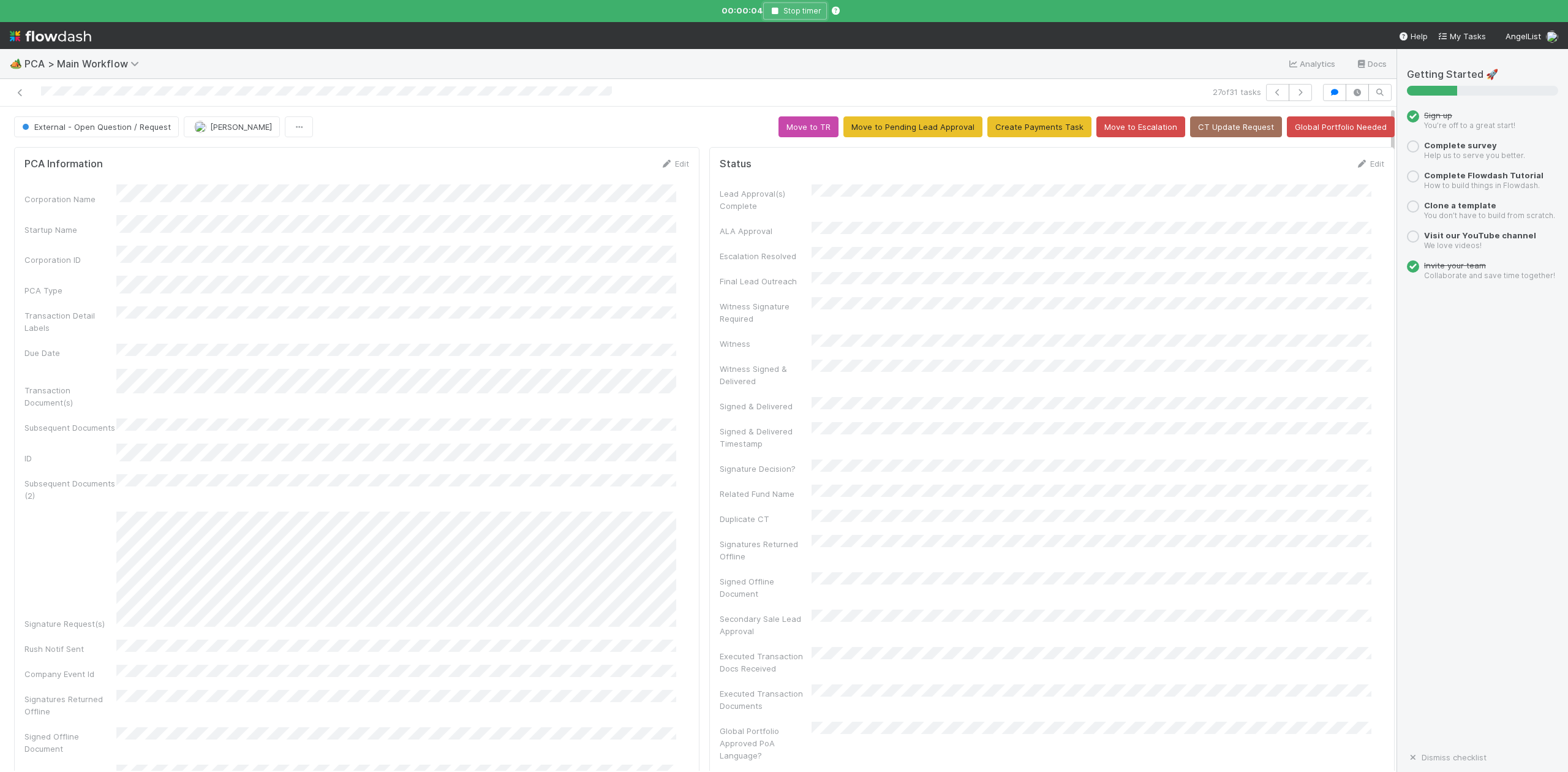
click at [775, 8] on icon "button" at bounding box center [775, 11] width 12 height 8
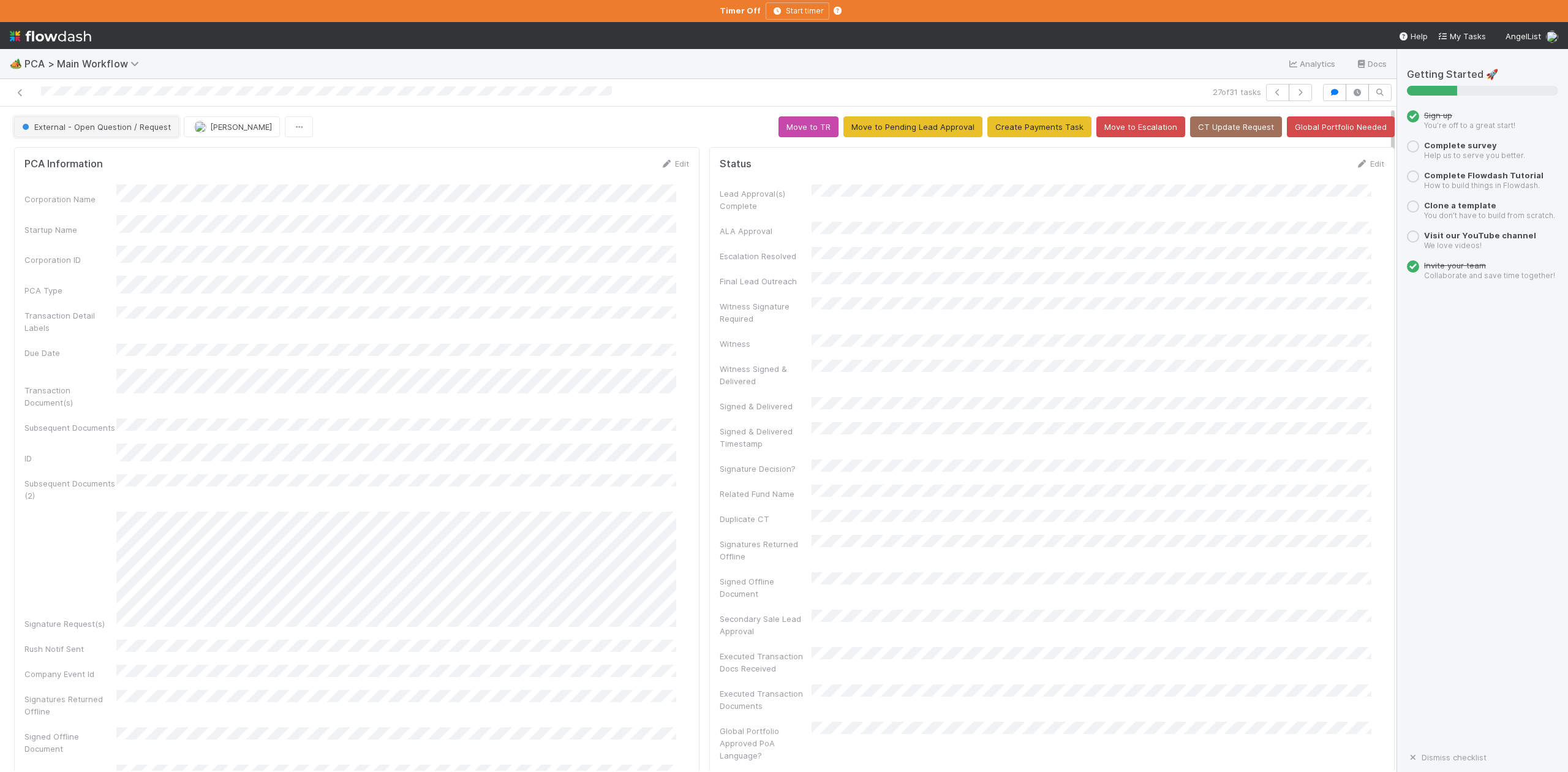
click at [117, 125] on span "External - Open Question / Request" at bounding box center [94, 127] width 151 height 10
click at [132, 235] on span "Internal - Open Question / Request" at bounding box center [92, 230] width 150 height 10
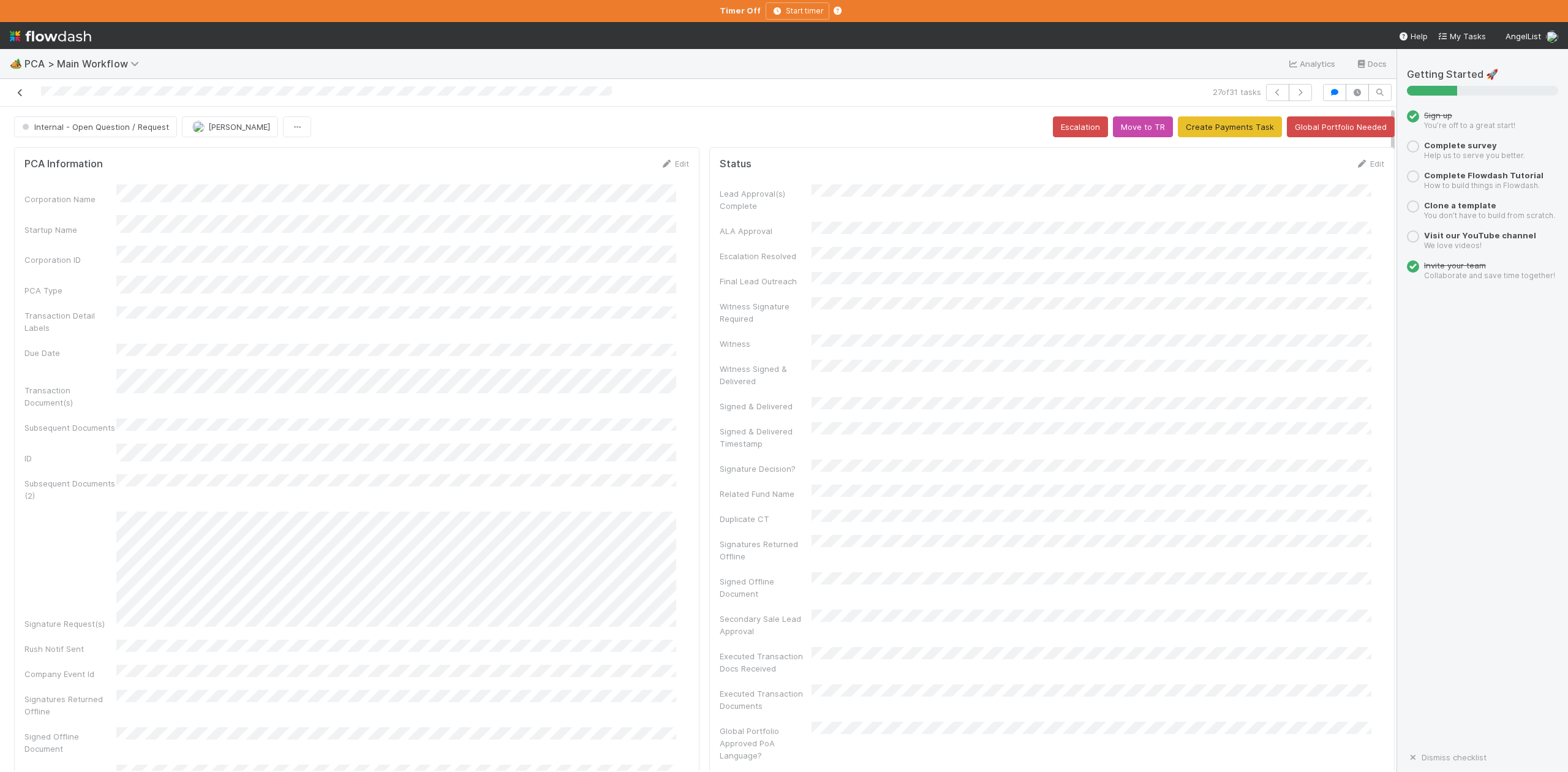
click at [20, 93] on icon at bounding box center [20, 93] width 12 height 8
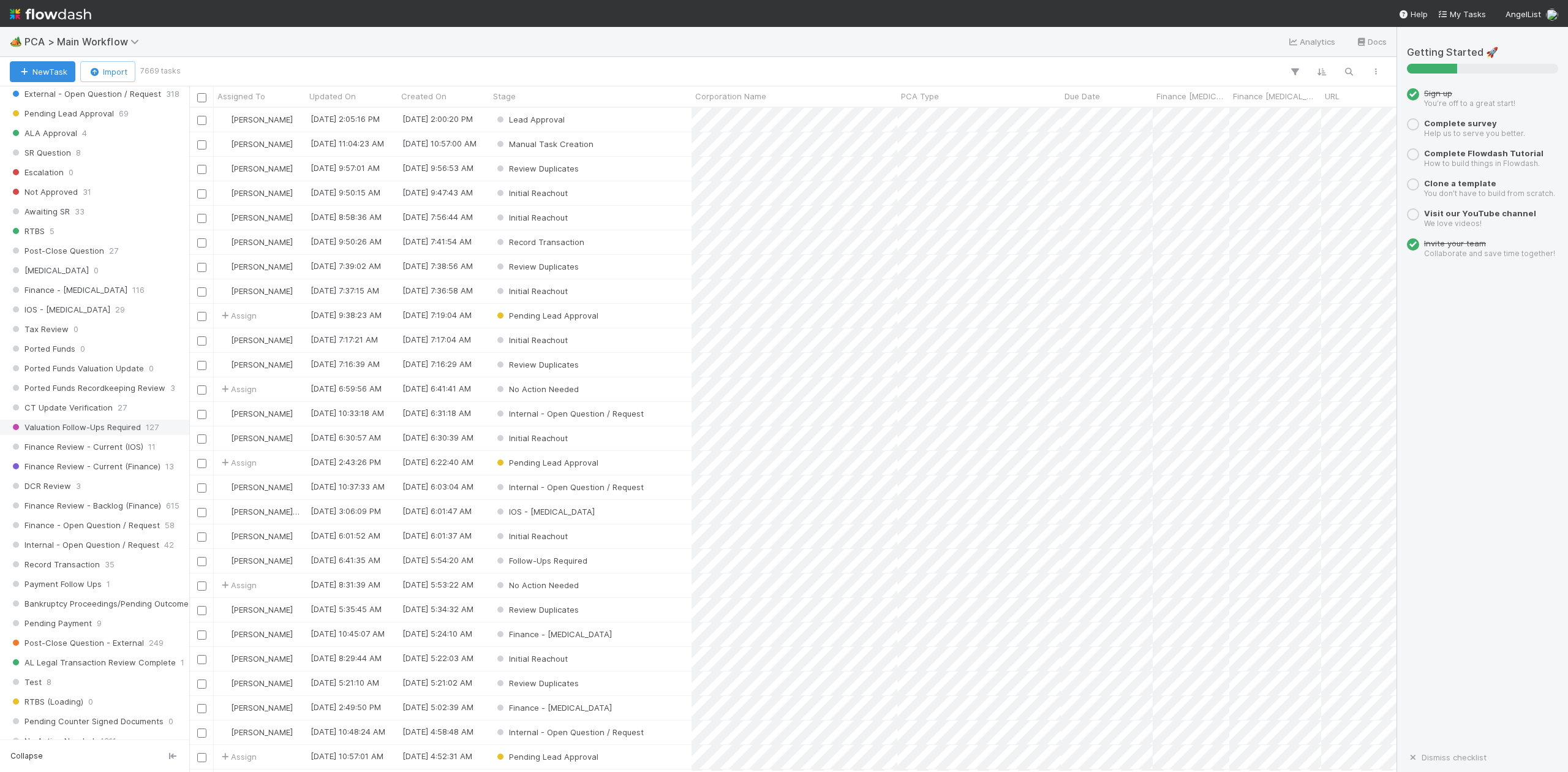
scroll to position [653, 0]
click at [66, 547] on span "Internal - Open Question / Request" at bounding box center [84, 539] width 150 height 15
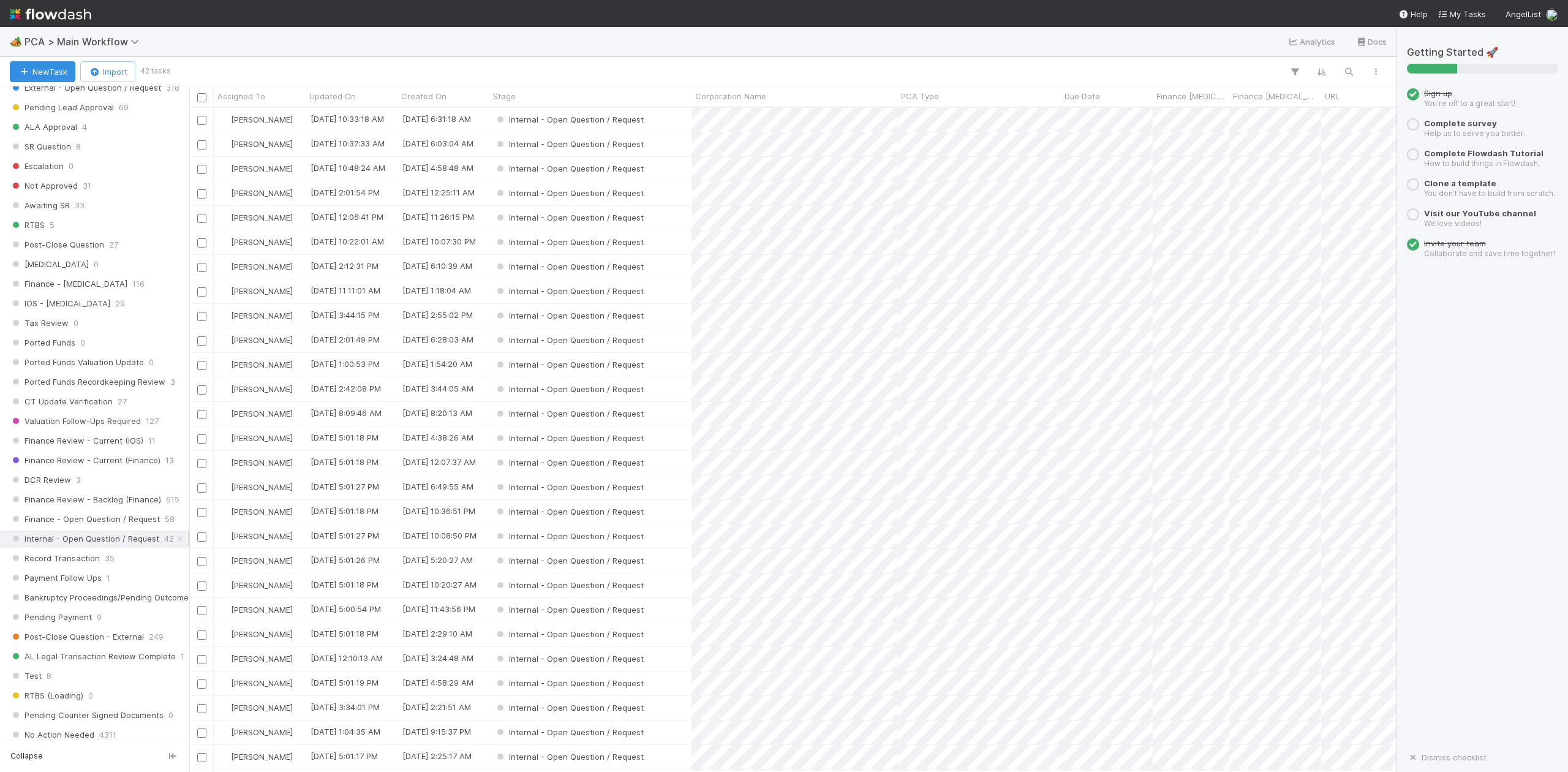
scroll to position [652, 1196]
click at [679, 624] on div "Internal - Open Question / Request" at bounding box center [590, 635] width 202 height 24
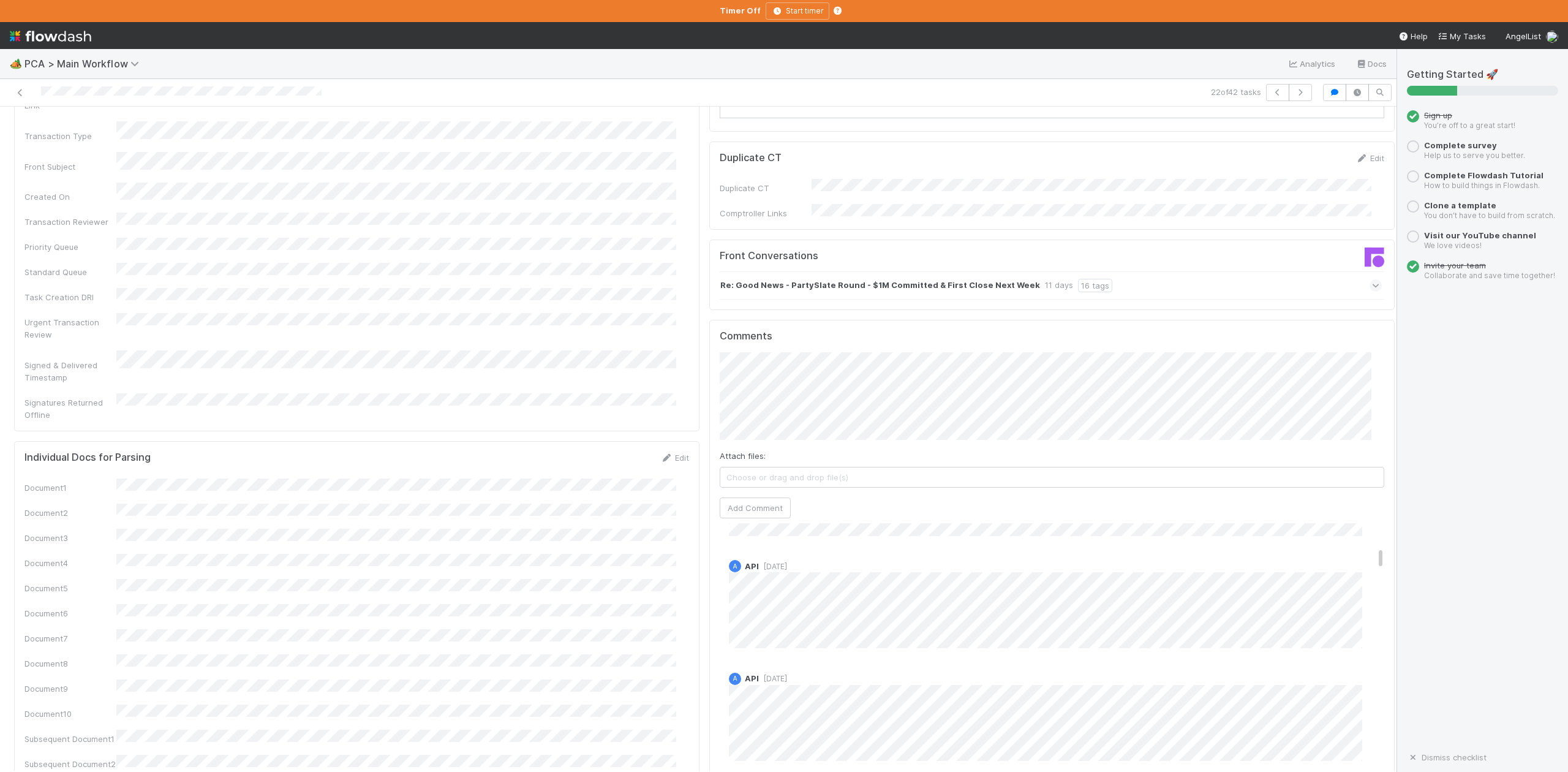
scroll to position [408, 0]
click at [18, 94] on icon at bounding box center [20, 93] width 12 height 8
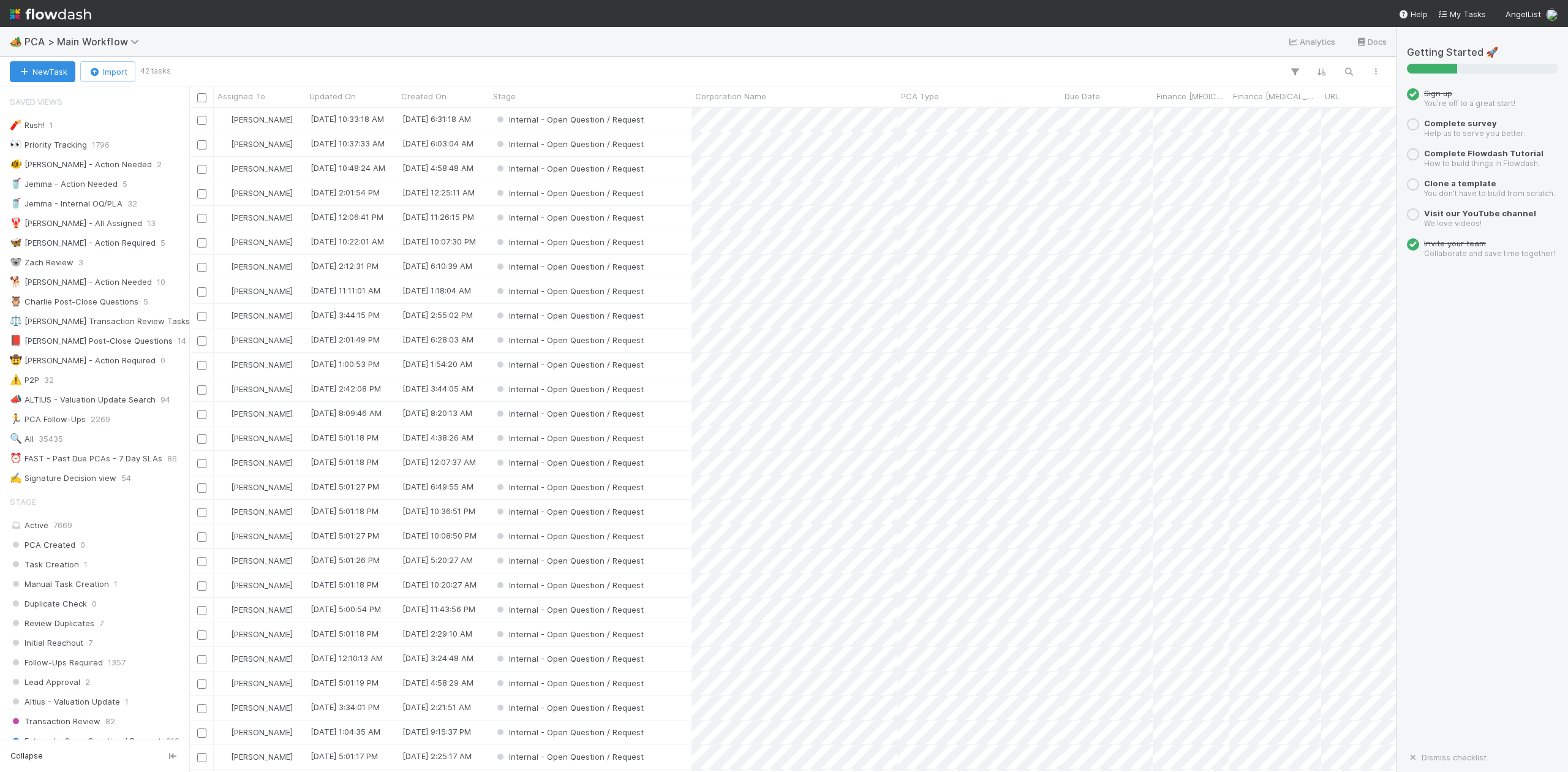
scroll to position [652, 1196]
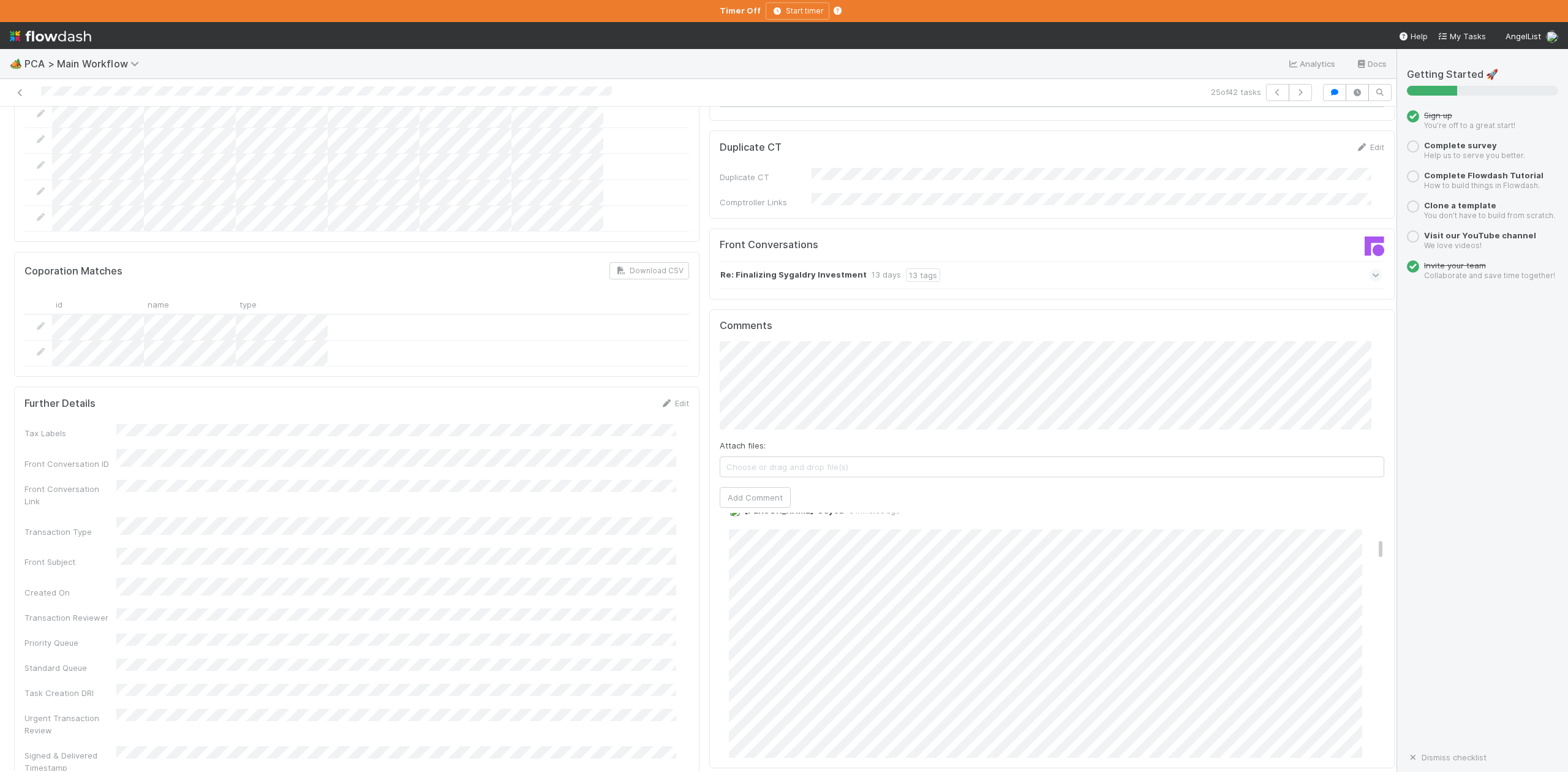
scroll to position [408, 0]
click at [739, 546] on link "Edit" at bounding box center [746, 551] width 14 height 10
click at [772, 629] on span "Michael Capilitan" at bounding box center [793, 630] width 62 height 10
click at [739, 546] on link "Edit" at bounding box center [746, 551] width 14 height 10
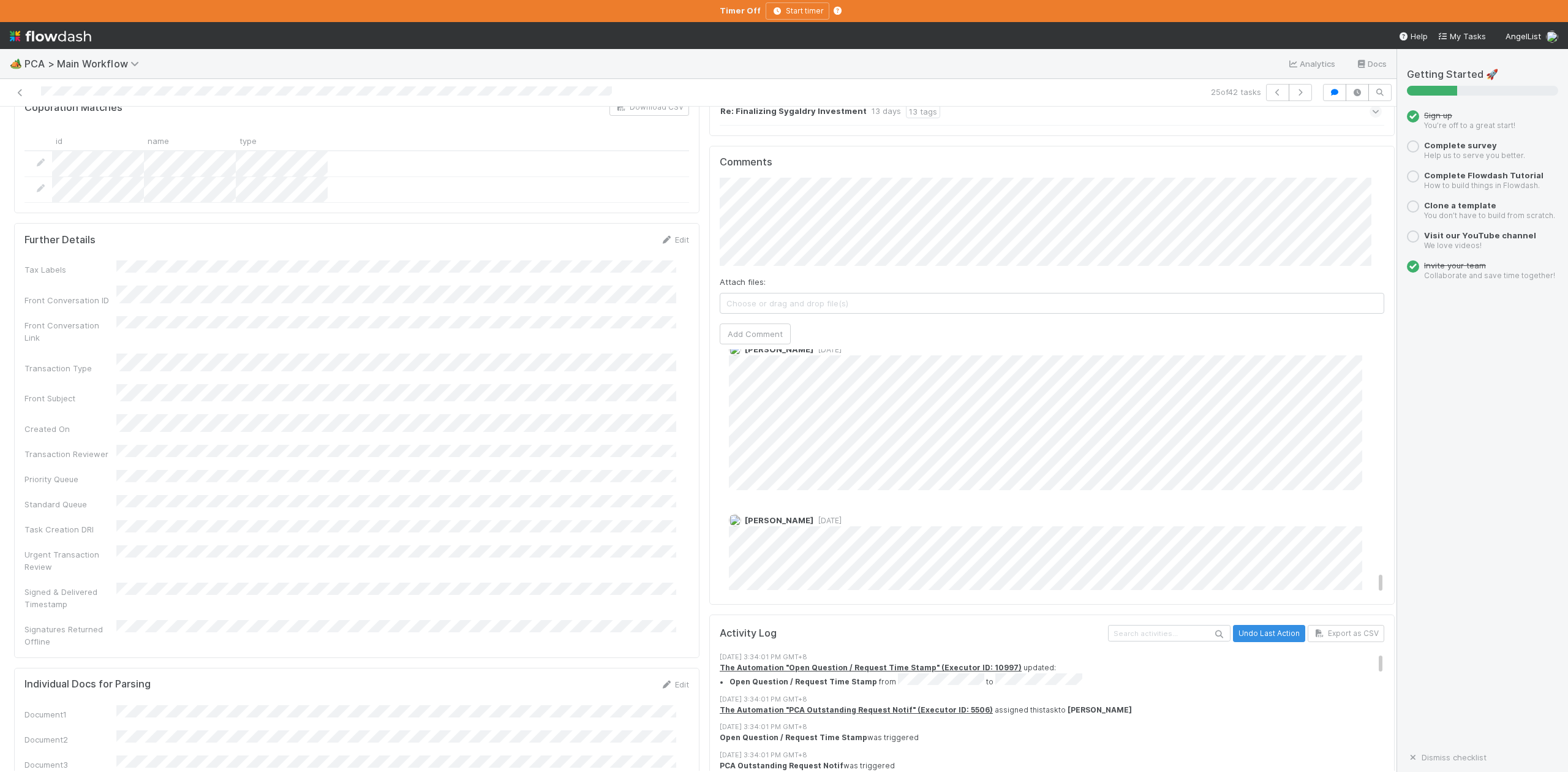
scroll to position [3757, 0]
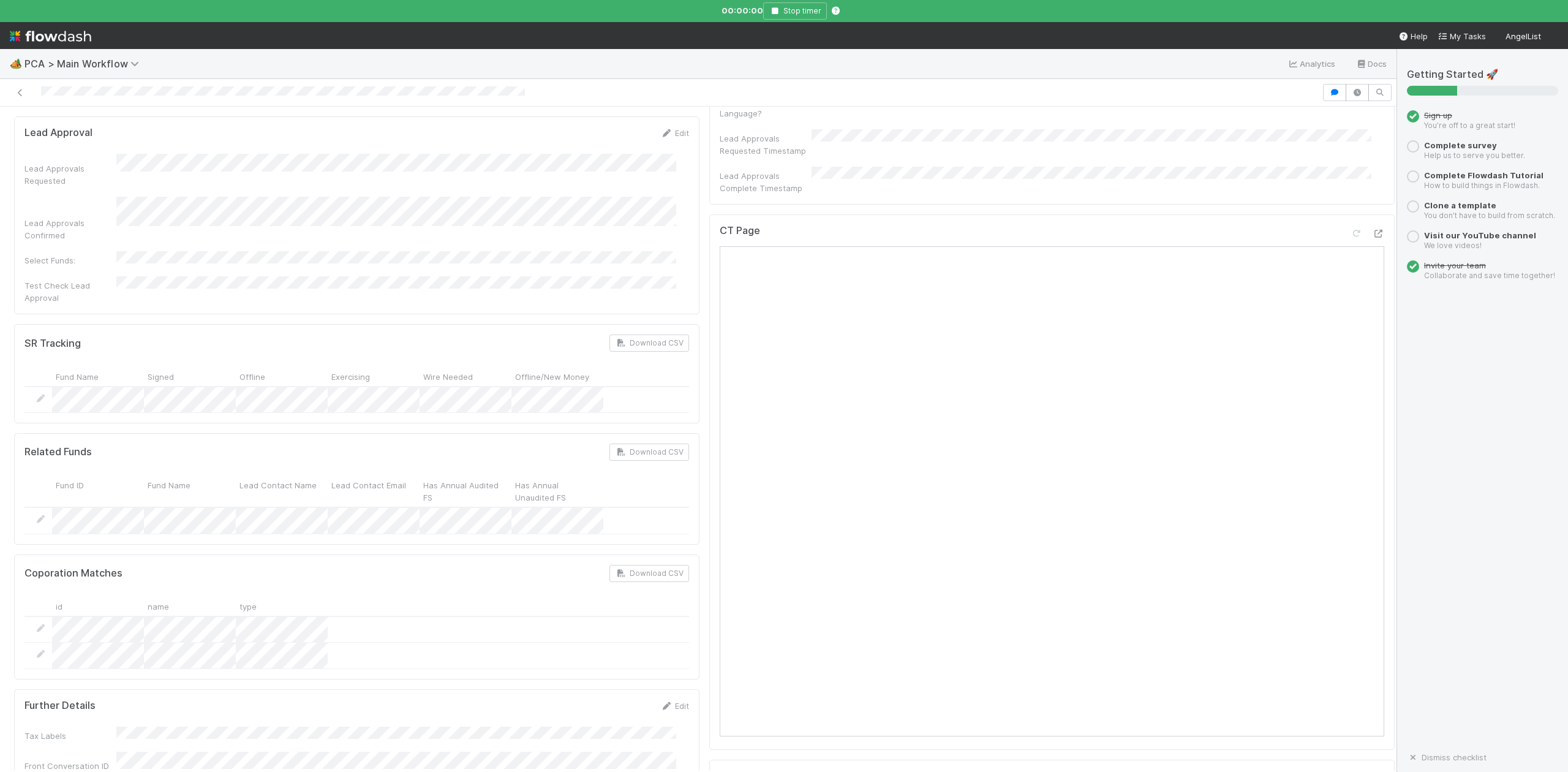
scroll to position [1062, 0]
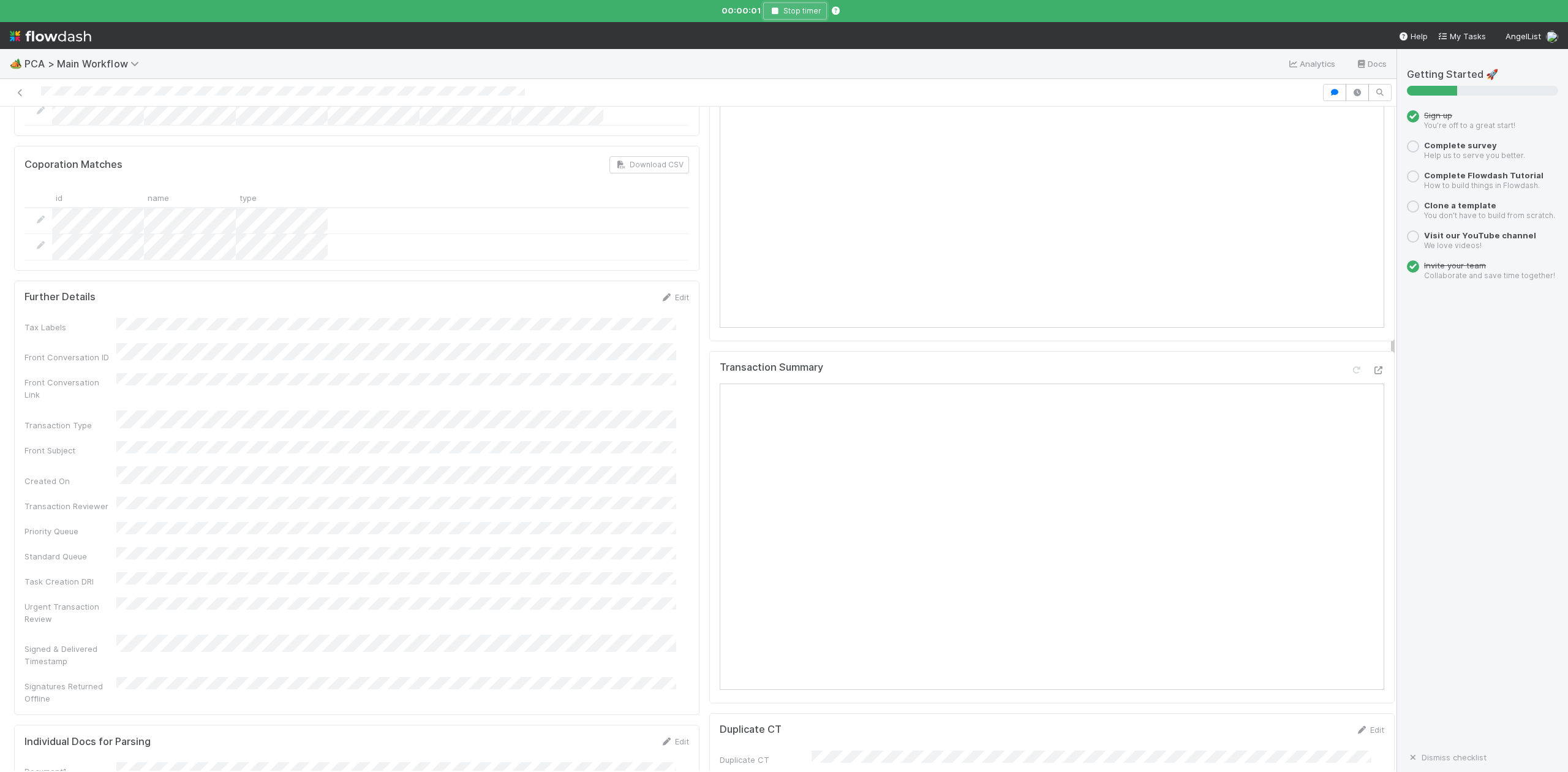
click at [777, 10] on icon "button" at bounding box center [775, 11] width 12 height 8
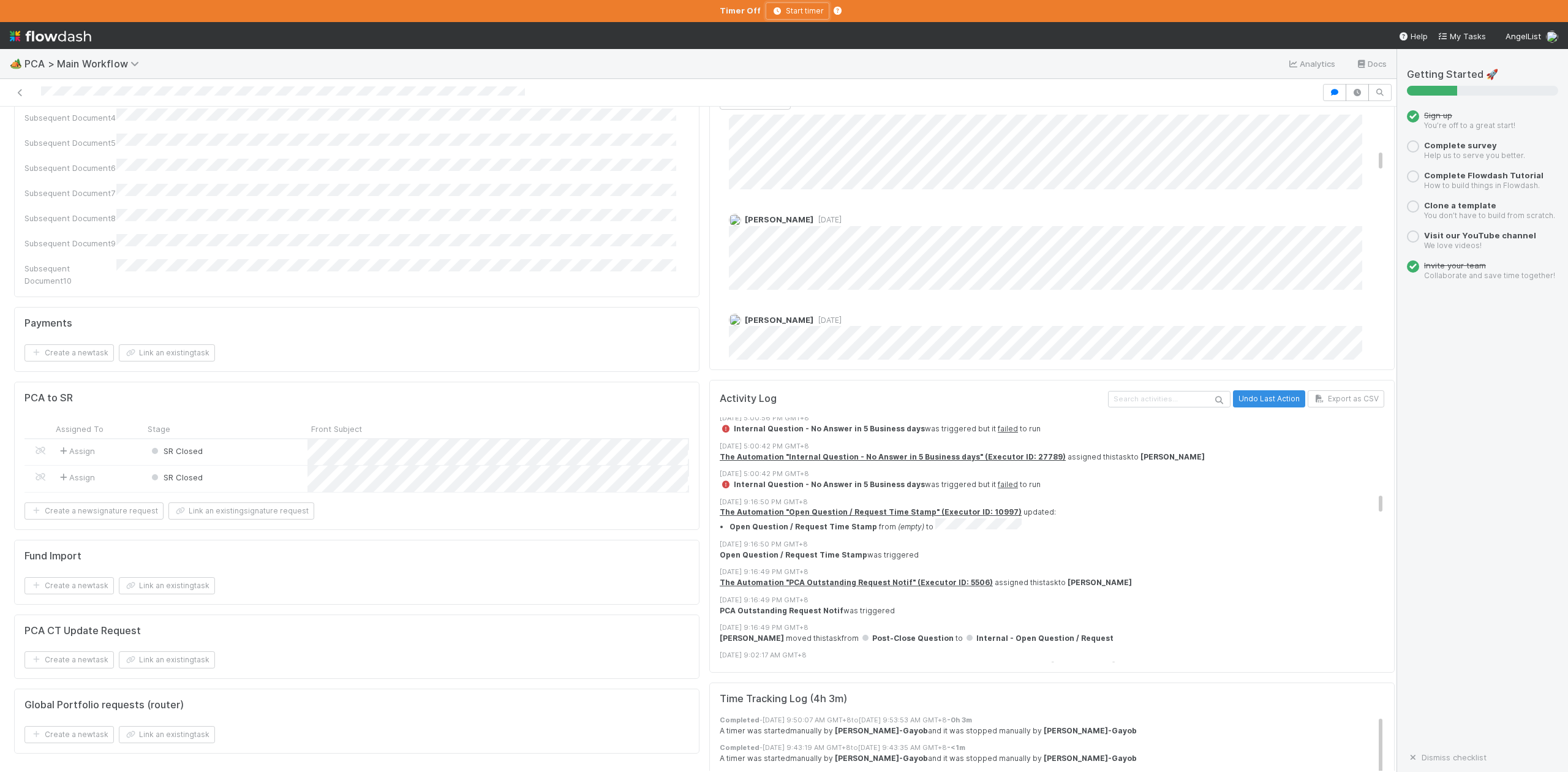
scroll to position [2043, 0]
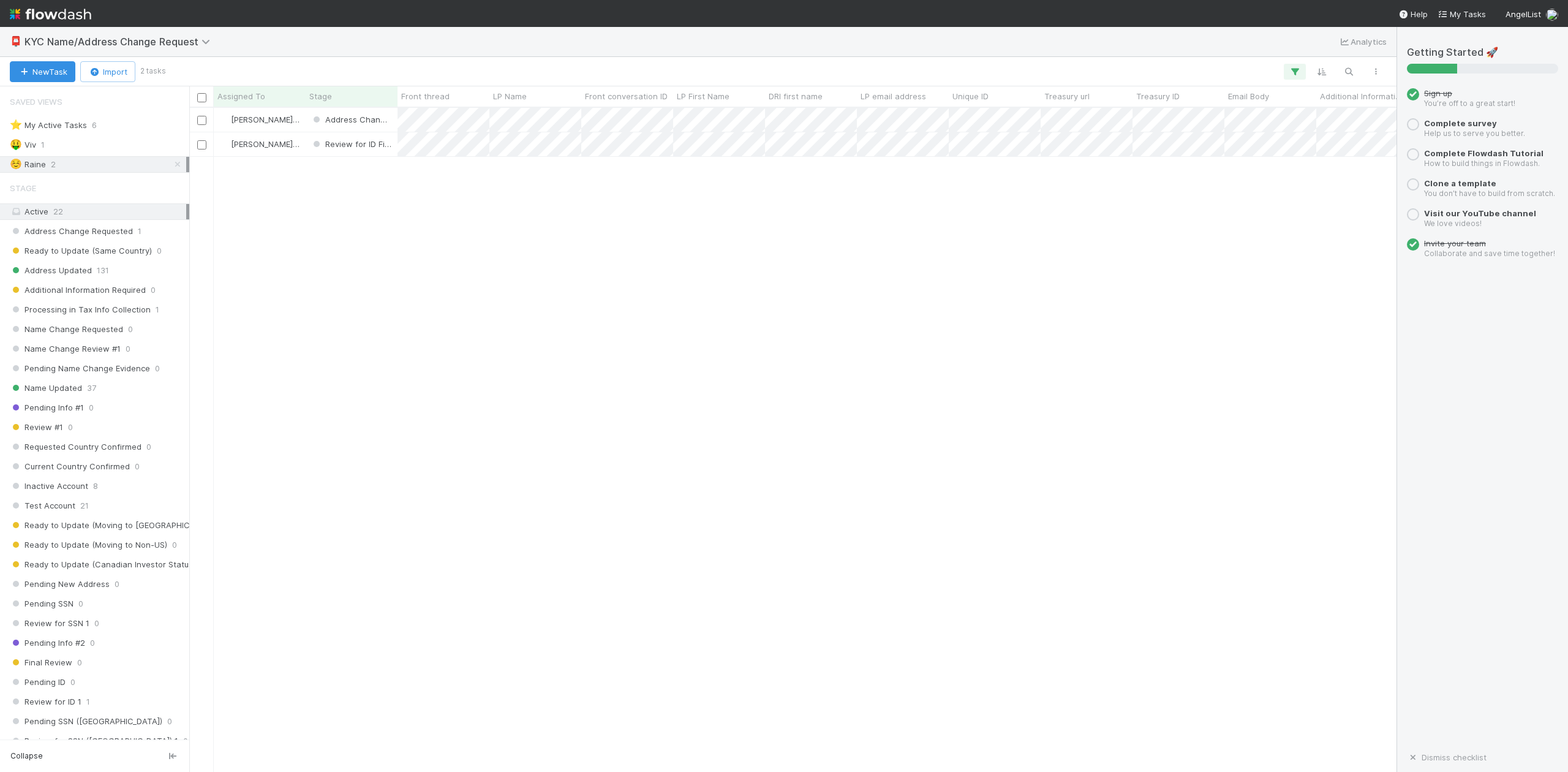
scroll to position [652, 1196]
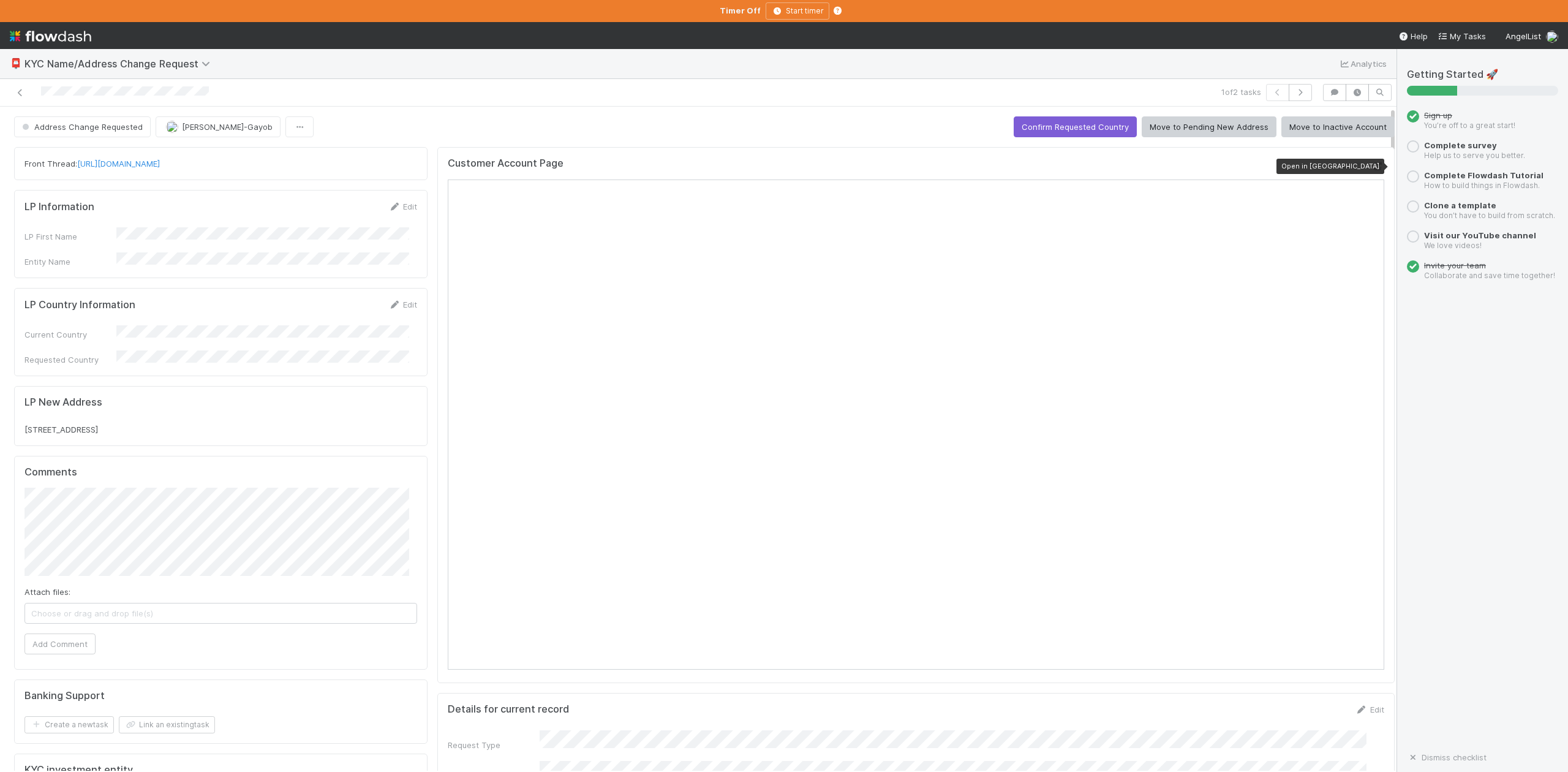
click at [1372, 168] on icon at bounding box center [1378, 166] width 12 height 8
click at [1058, 130] on button "Confirm Requested Country" at bounding box center [1075, 127] width 123 height 21
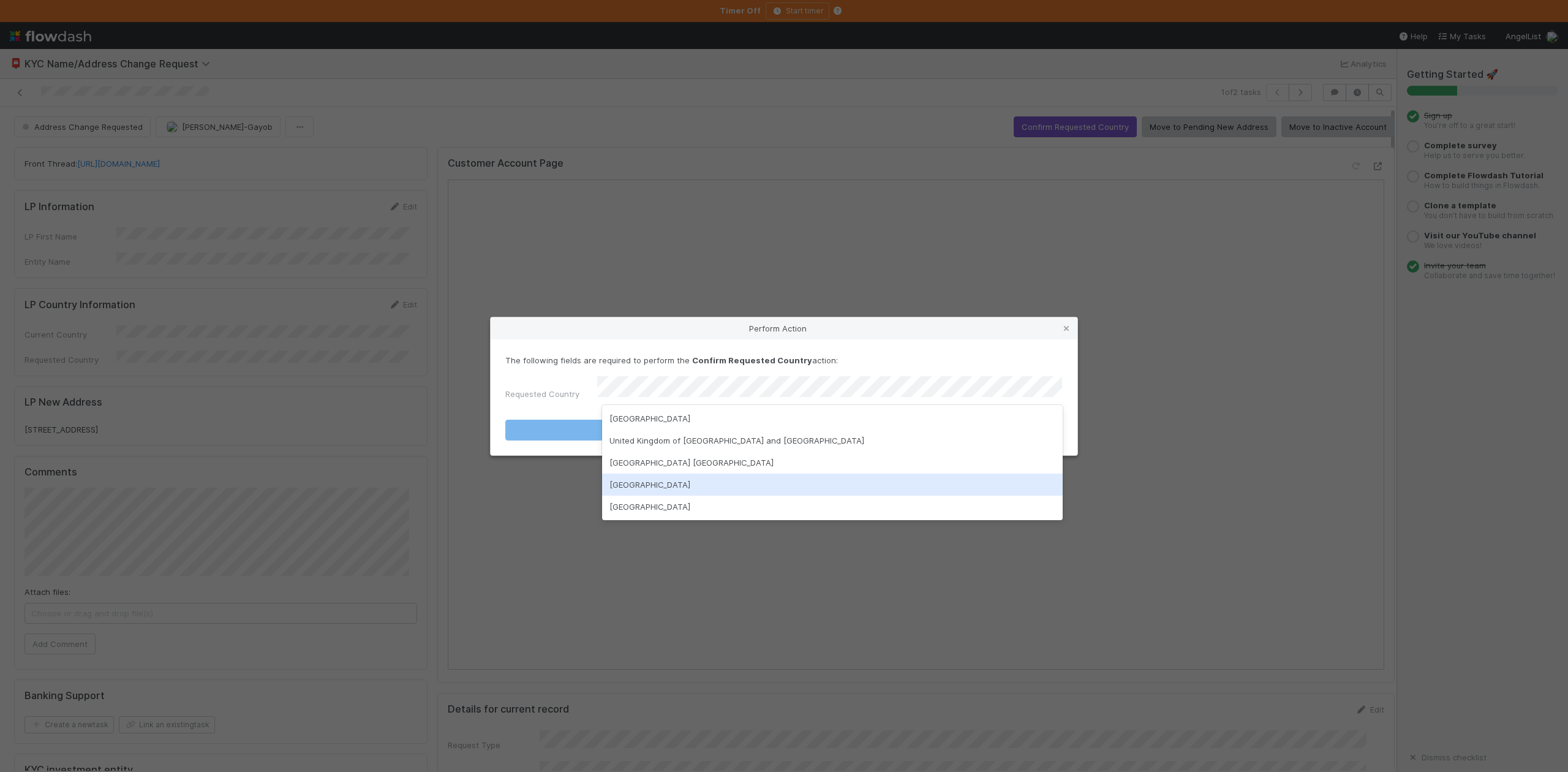
click at [674, 486] on div "[GEOGRAPHIC_DATA]" at bounding box center [832, 485] width 460 height 22
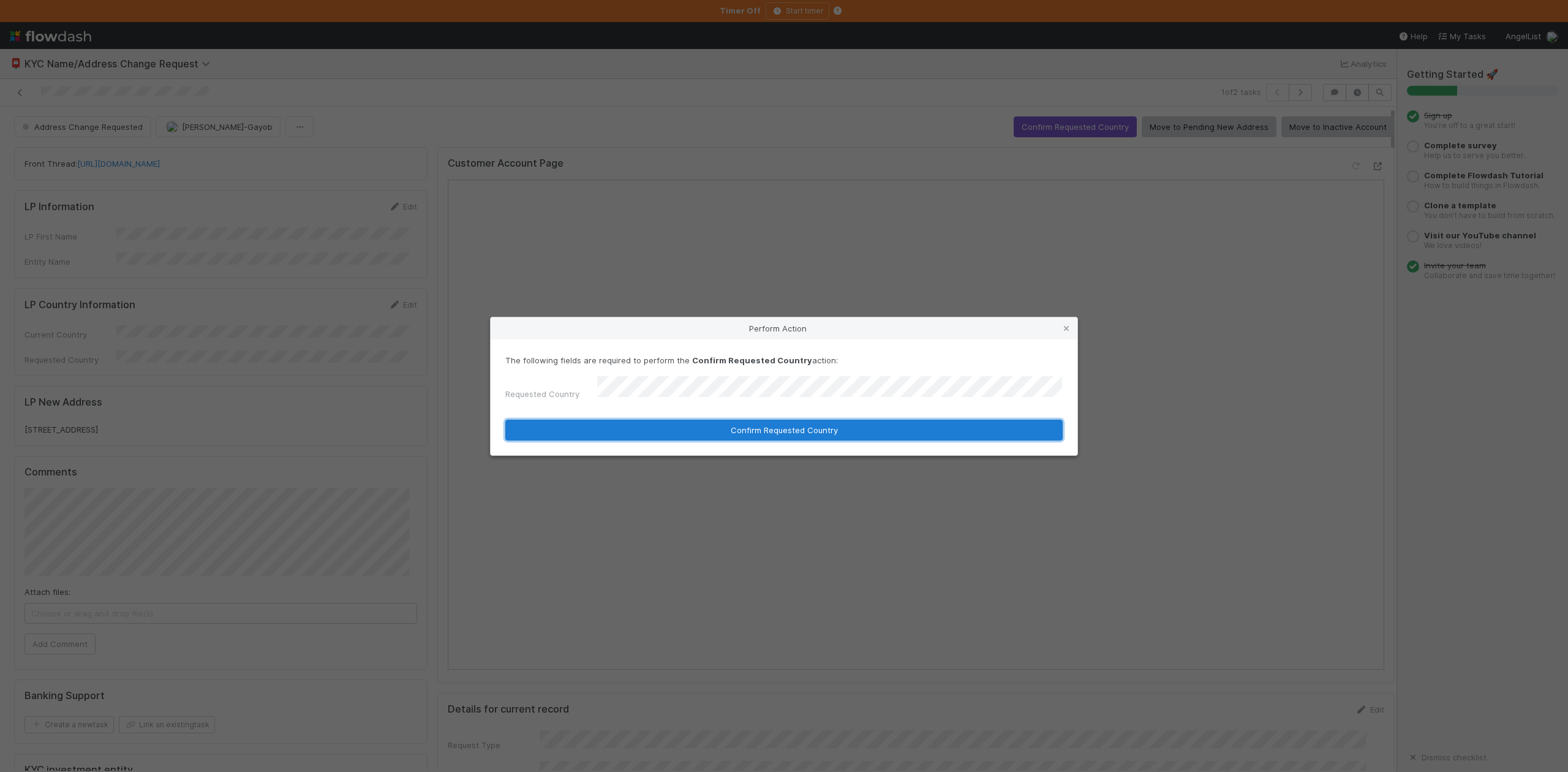
click at [681, 427] on button "Confirm Requested Country" at bounding box center [784, 430] width 558 height 21
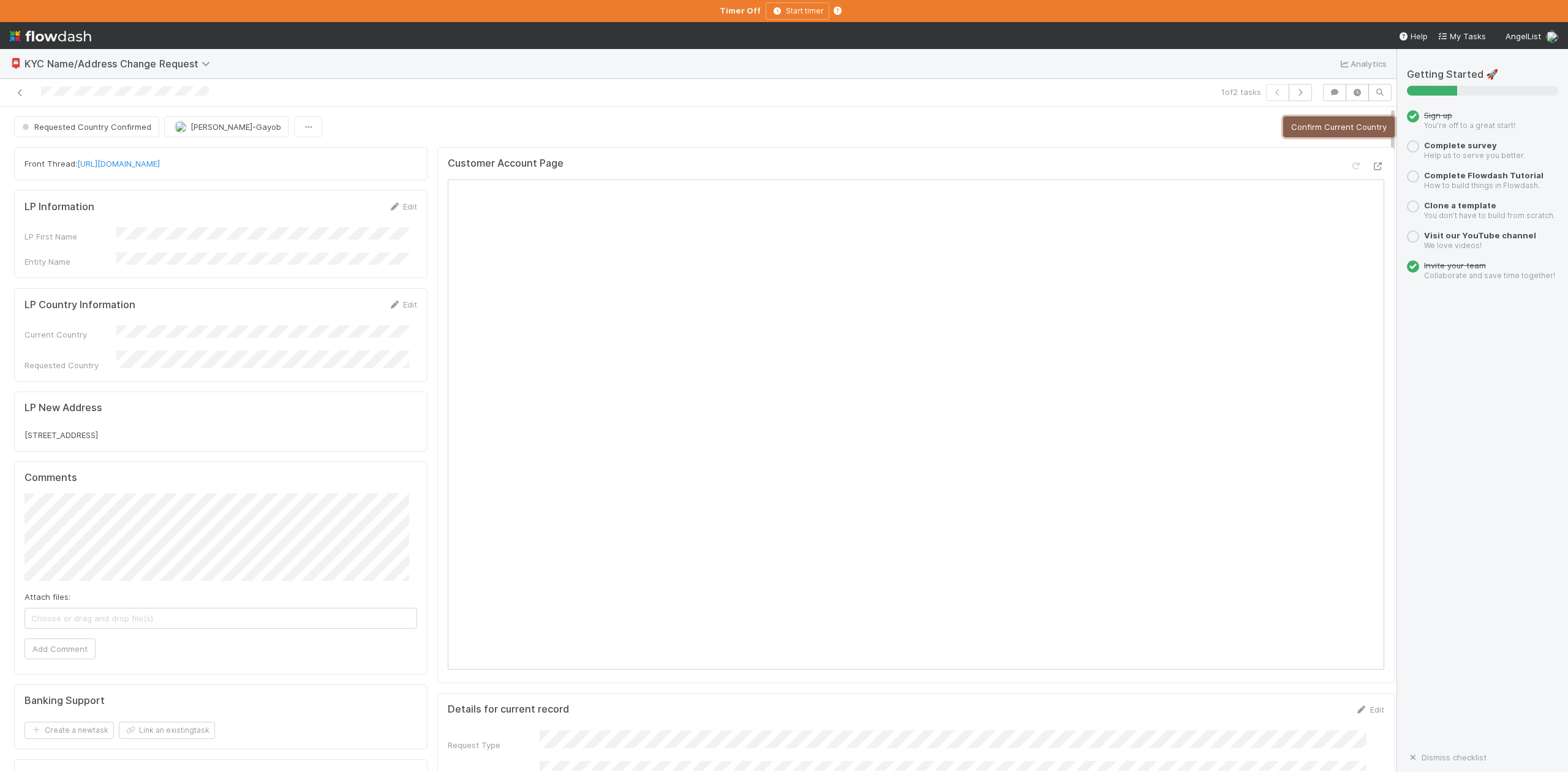
click at [1296, 128] on button "Confirm Current Country" at bounding box center [1339, 127] width 112 height 21
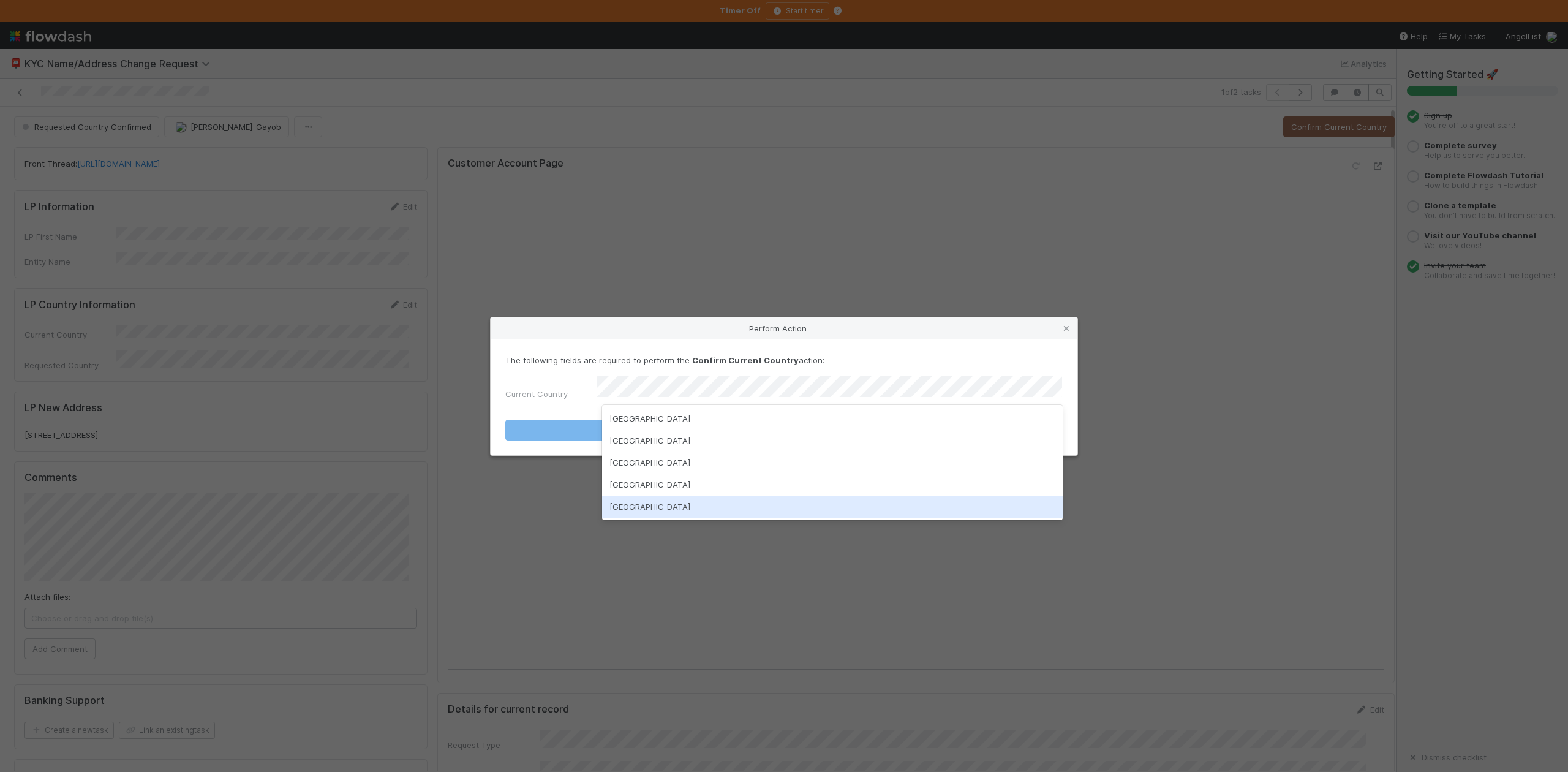
click at [675, 508] on div "[GEOGRAPHIC_DATA]" at bounding box center [832, 507] width 460 height 22
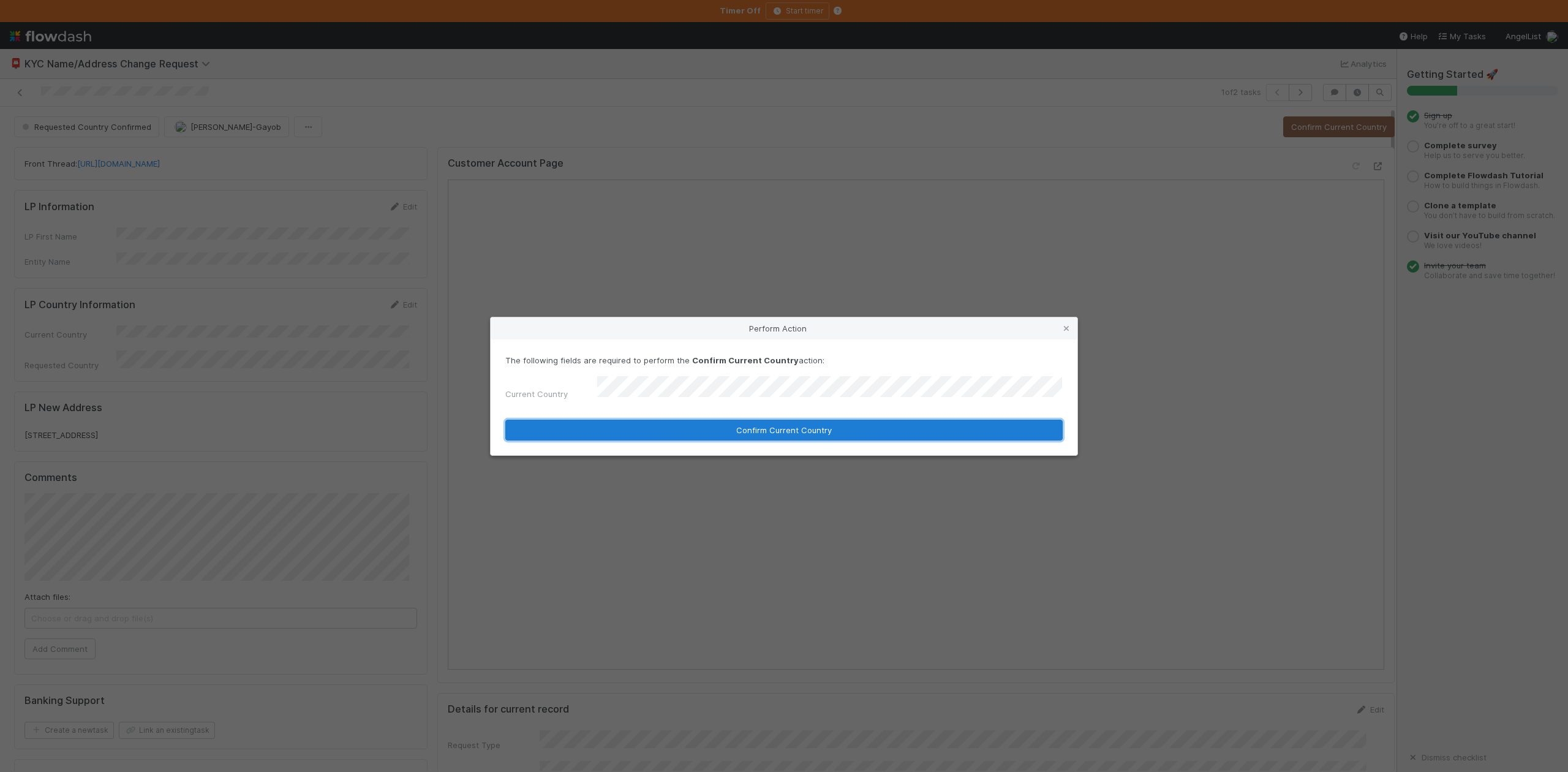
click at [679, 425] on button "Confirm Current Country" at bounding box center [784, 430] width 558 height 21
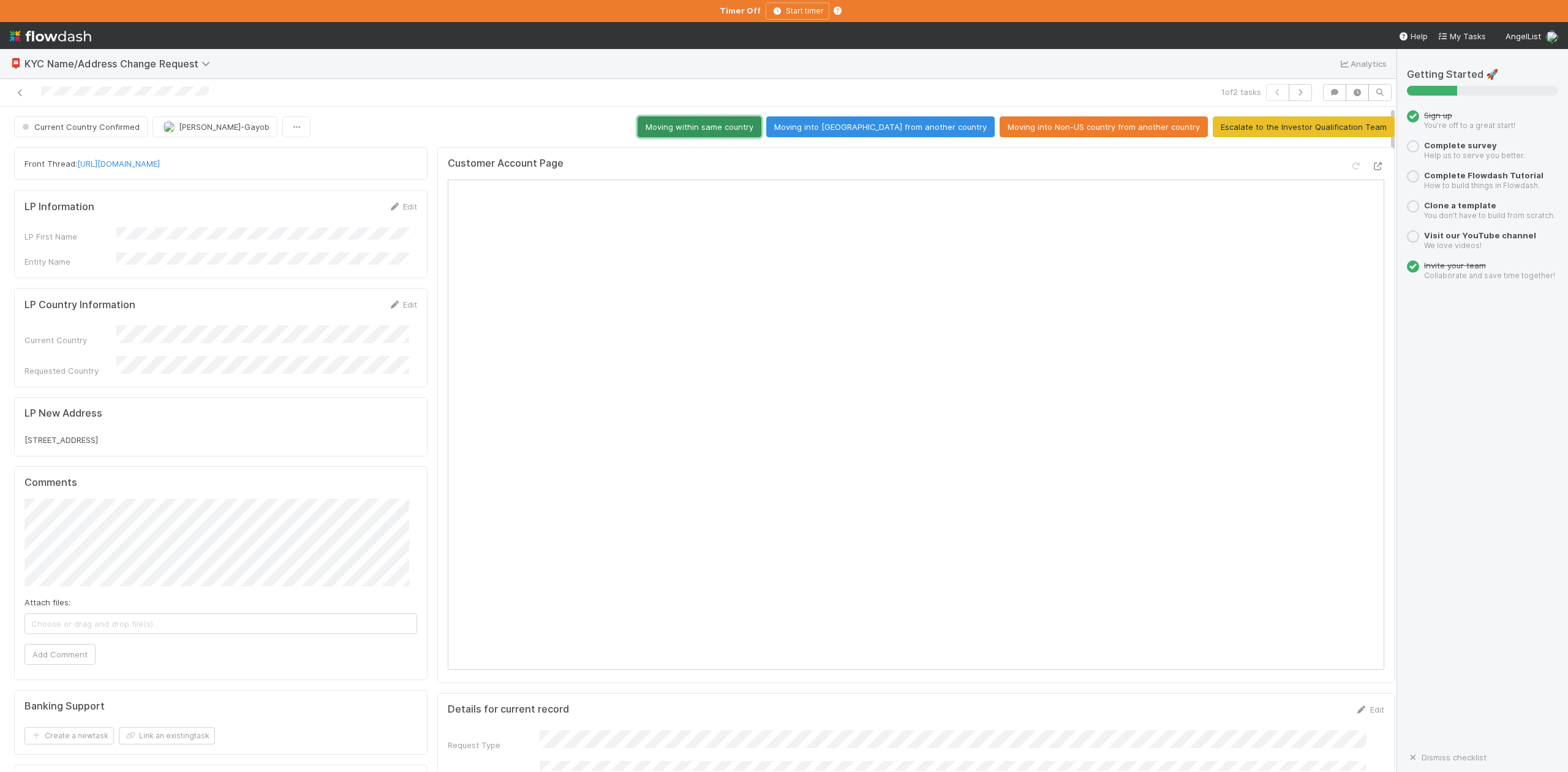
click at [761, 121] on button "Moving within same country" at bounding box center [699, 127] width 123 height 21
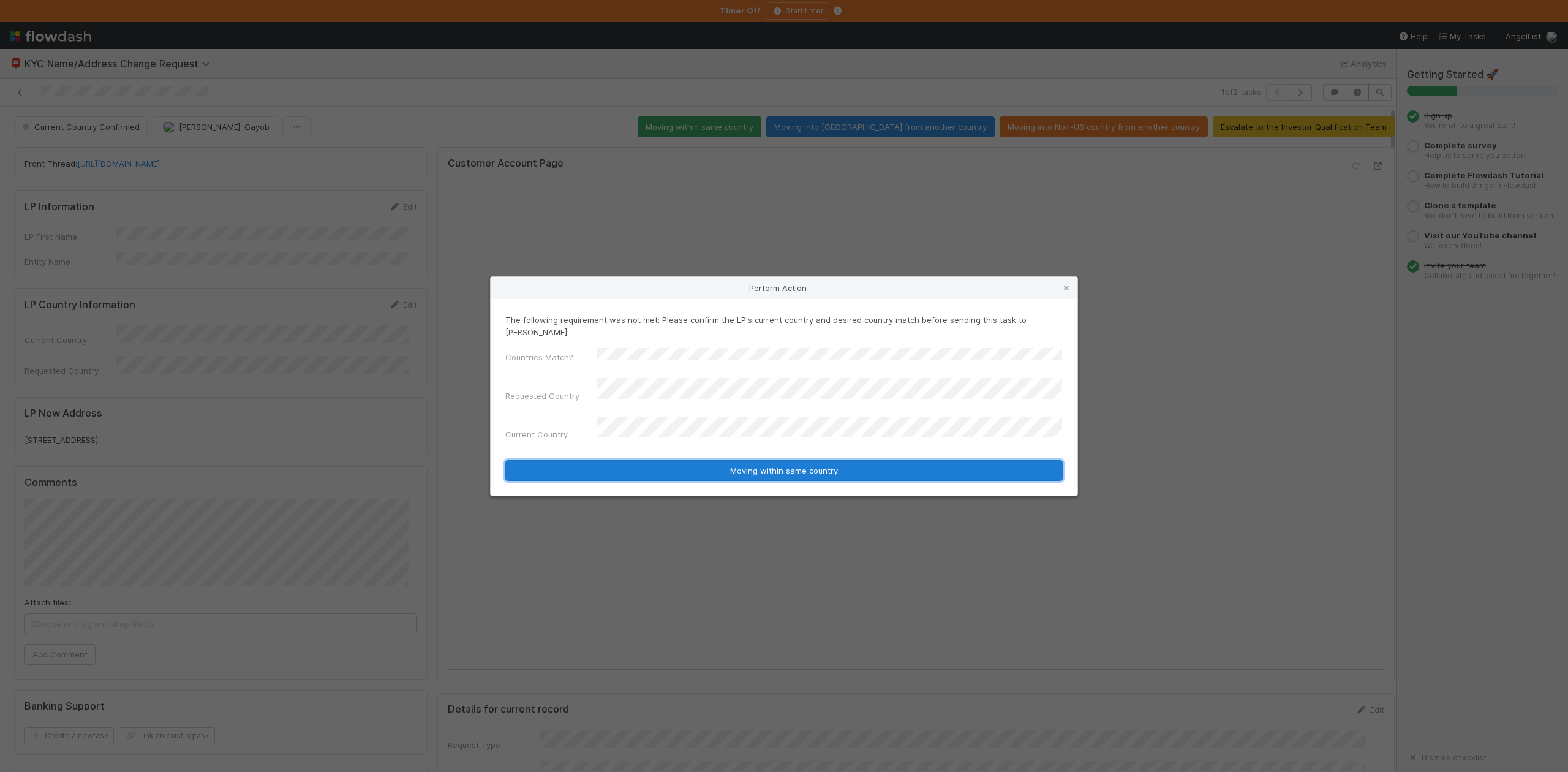
click at [755, 460] on button "Moving within same country" at bounding box center [784, 471] width 558 height 21
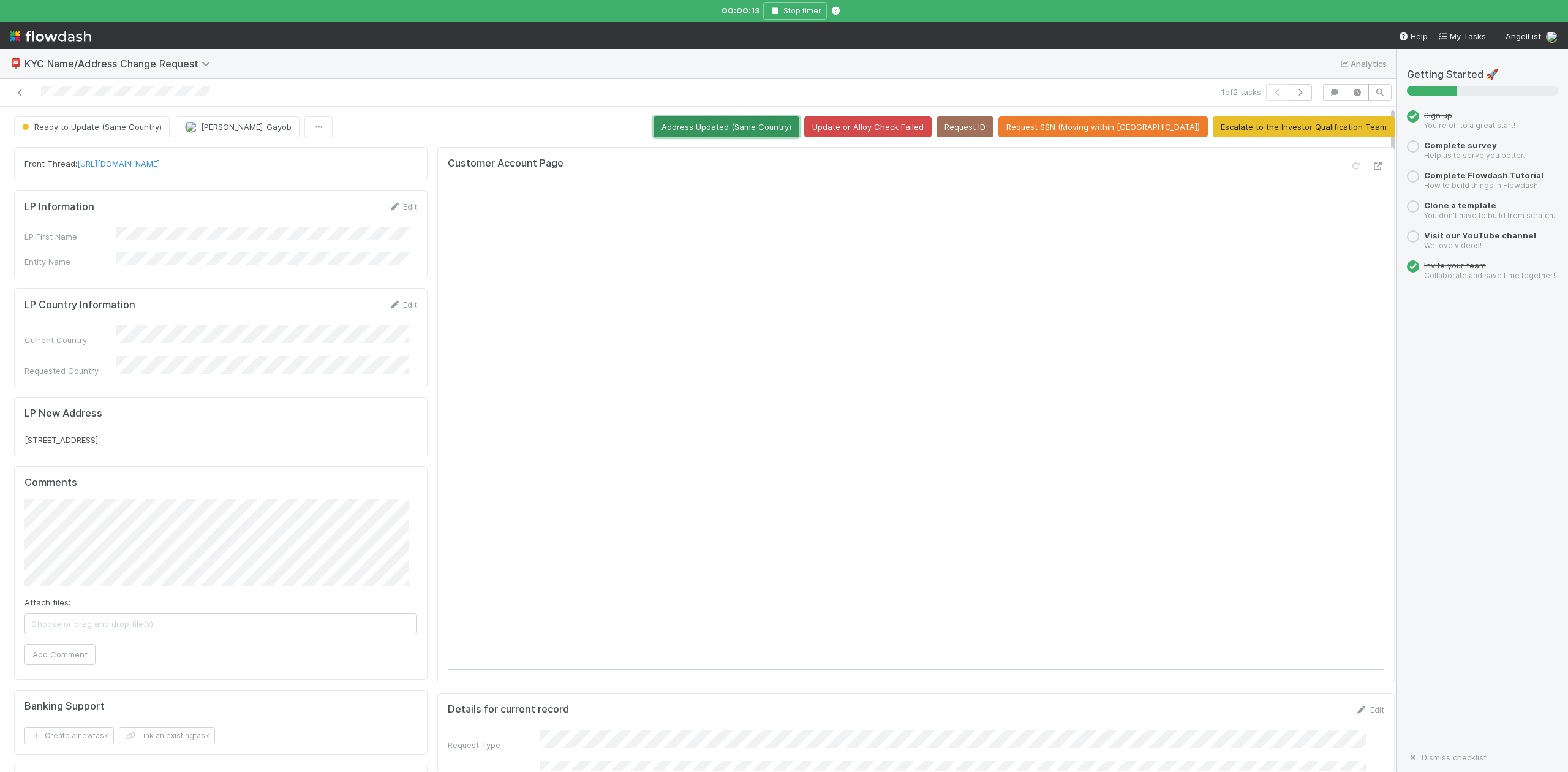
click at [763, 126] on button "Address Updated (Same Country)" at bounding box center [726, 127] width 145 height 21
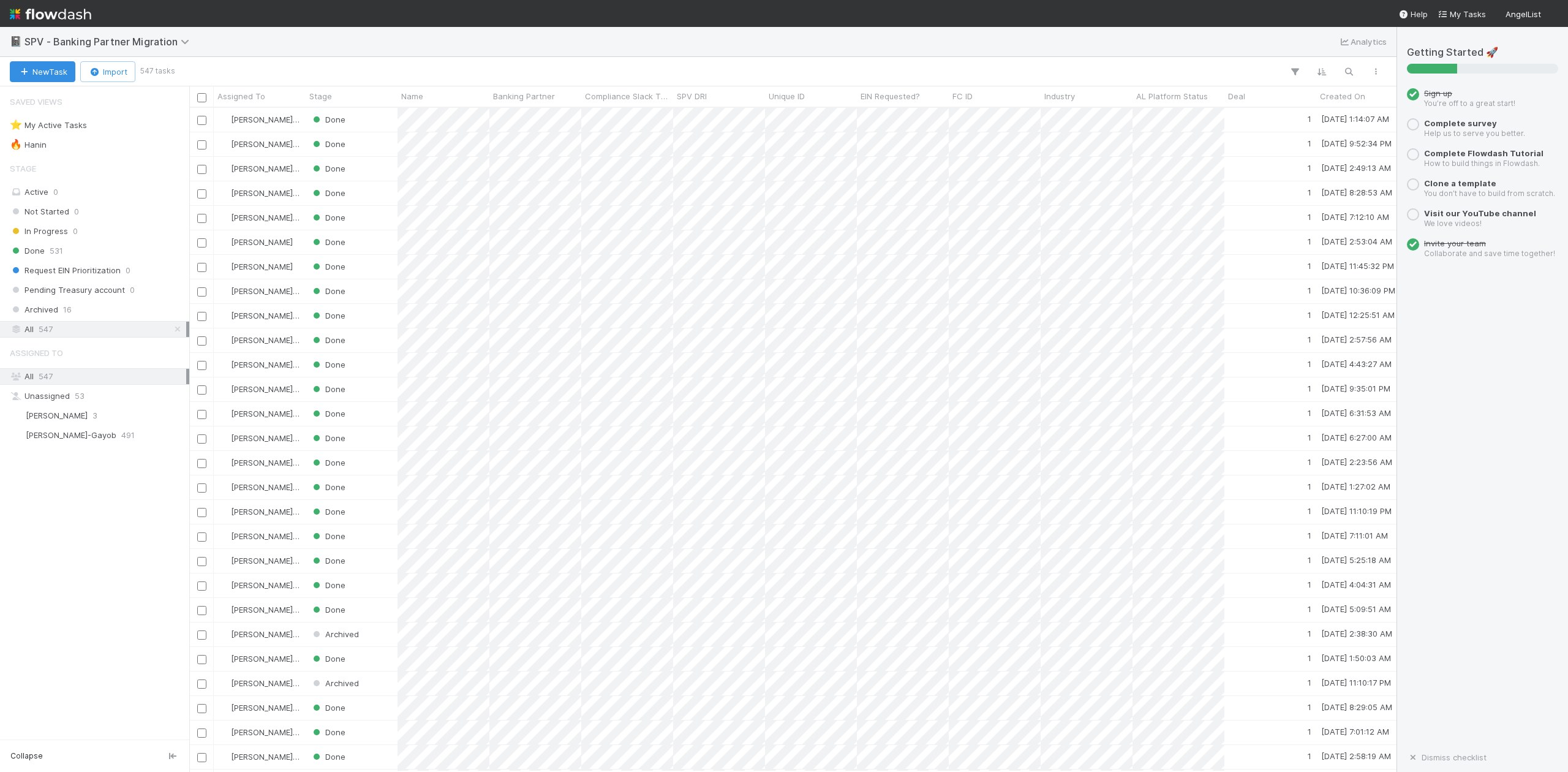
scroll to position [652, 1196]
